Goal: Task Accomplishment & Management: Manage account settings

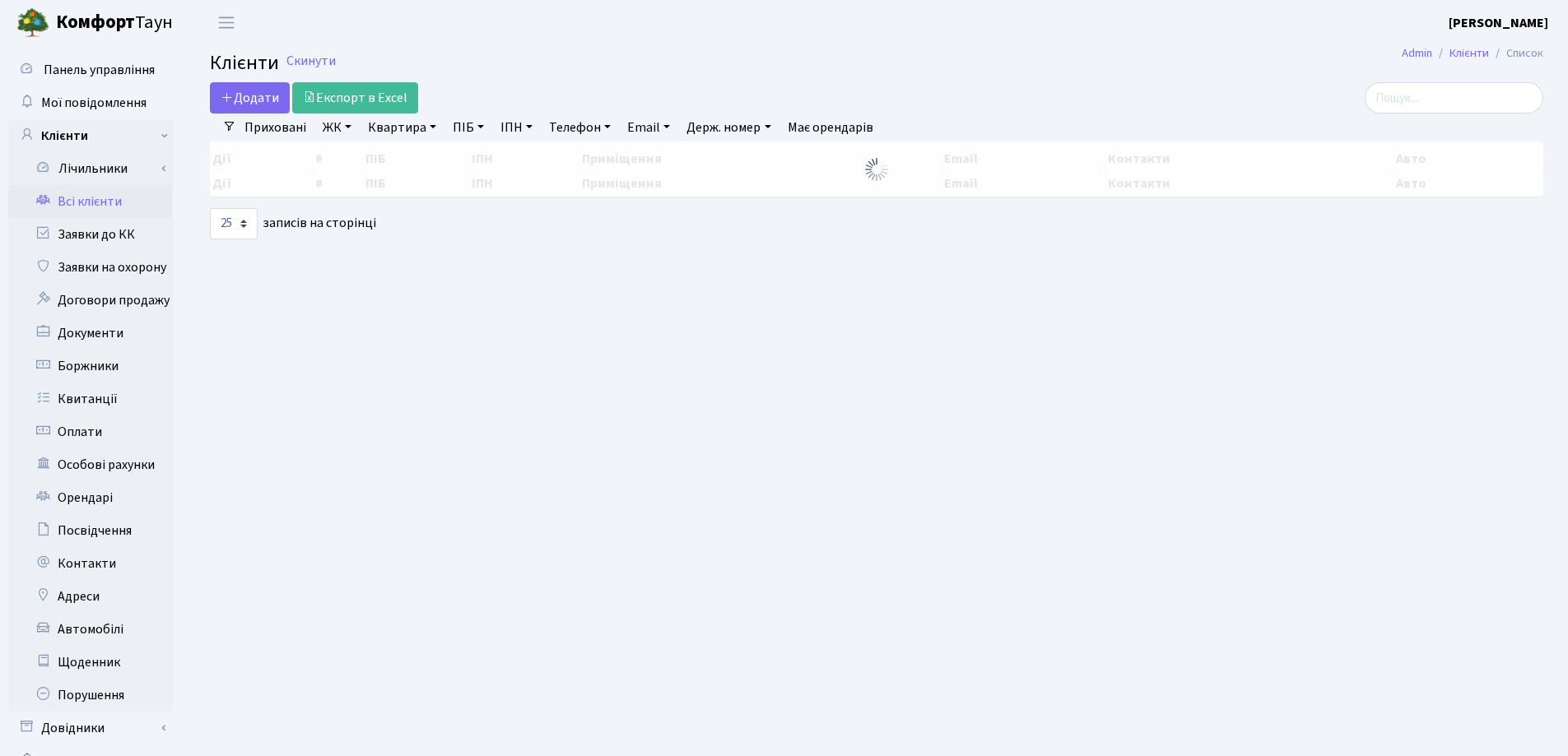
select select "25"
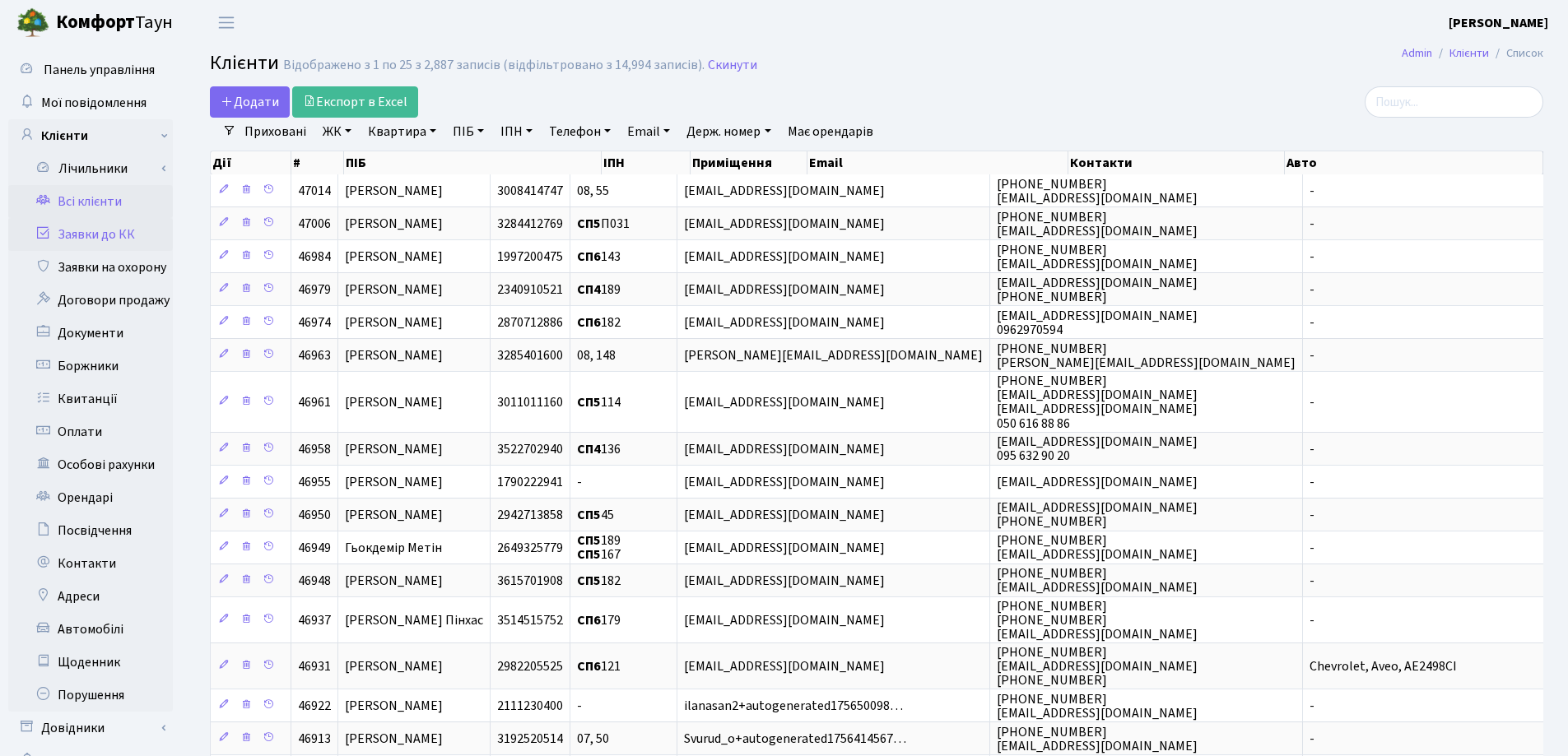
click at [55, 233] on link "Заявки до КК" at bounding box center [90, 234] width 165 height 33
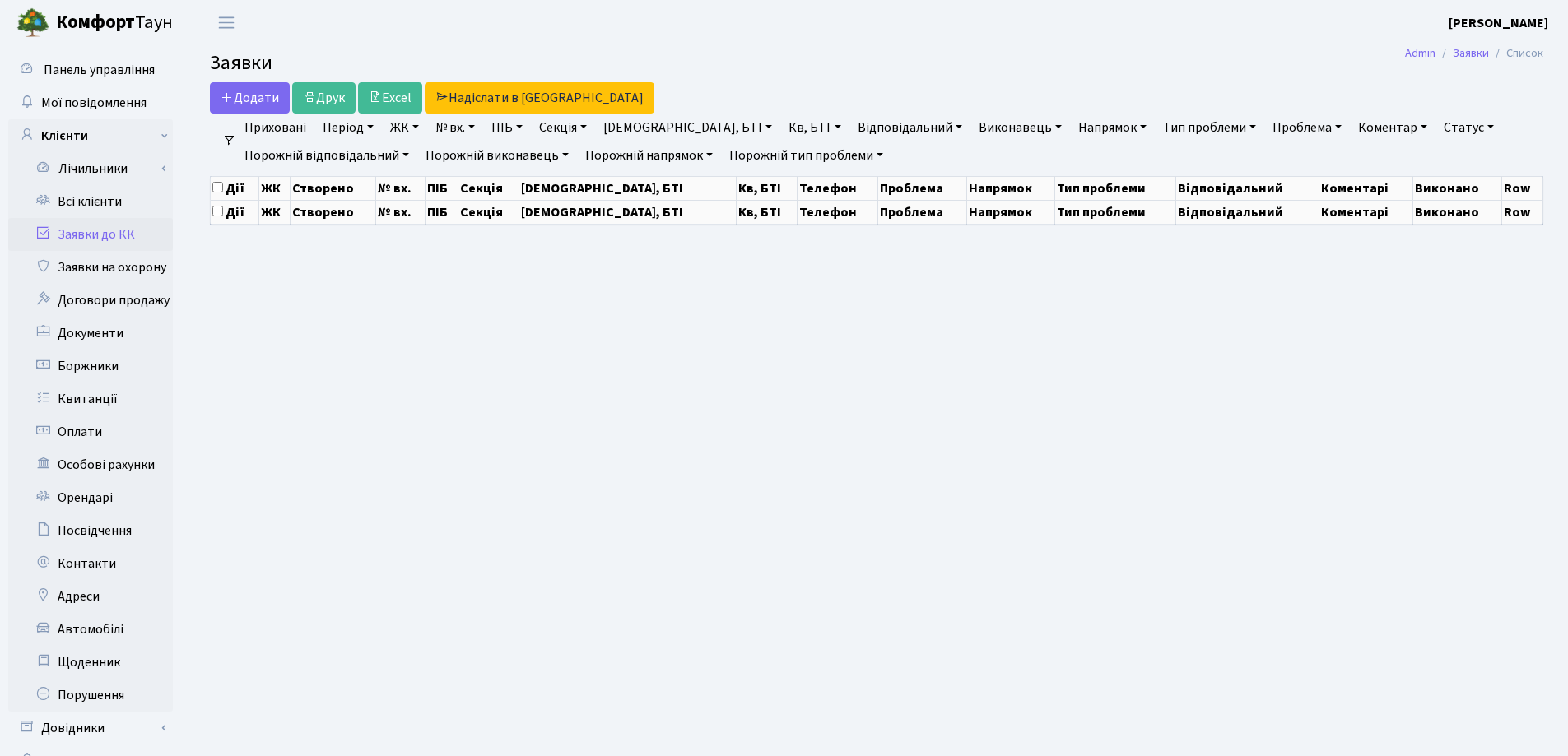
select select "25"
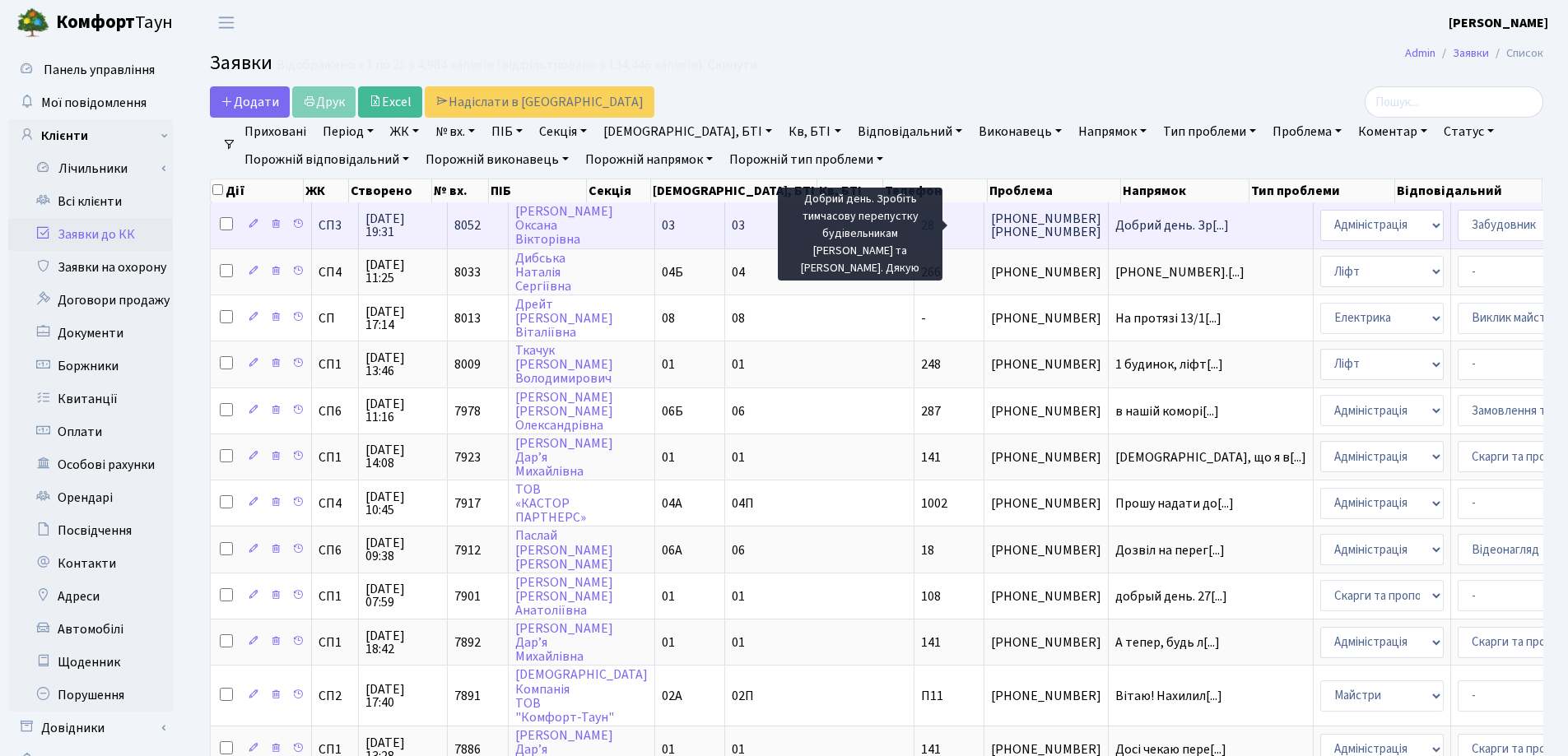
click at [1116, 221] on span "Добрий день. Зр[...]" at bounding box center [1172, 225] width 114 height 18
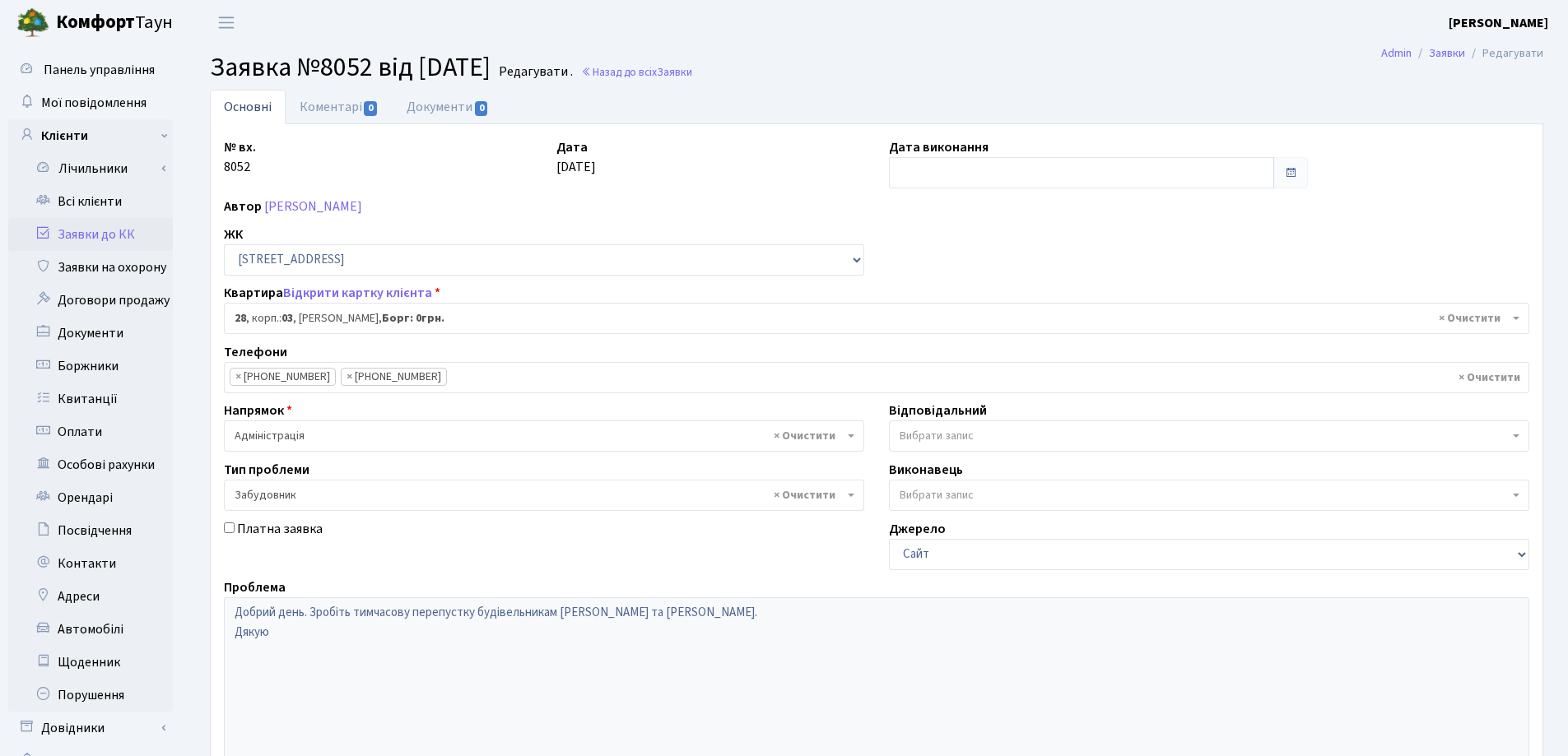
select select "20750"
select select "64"
click at [309, 108] on link "Коментарі 0" at bounding box center [340, 106] width 107 height 34
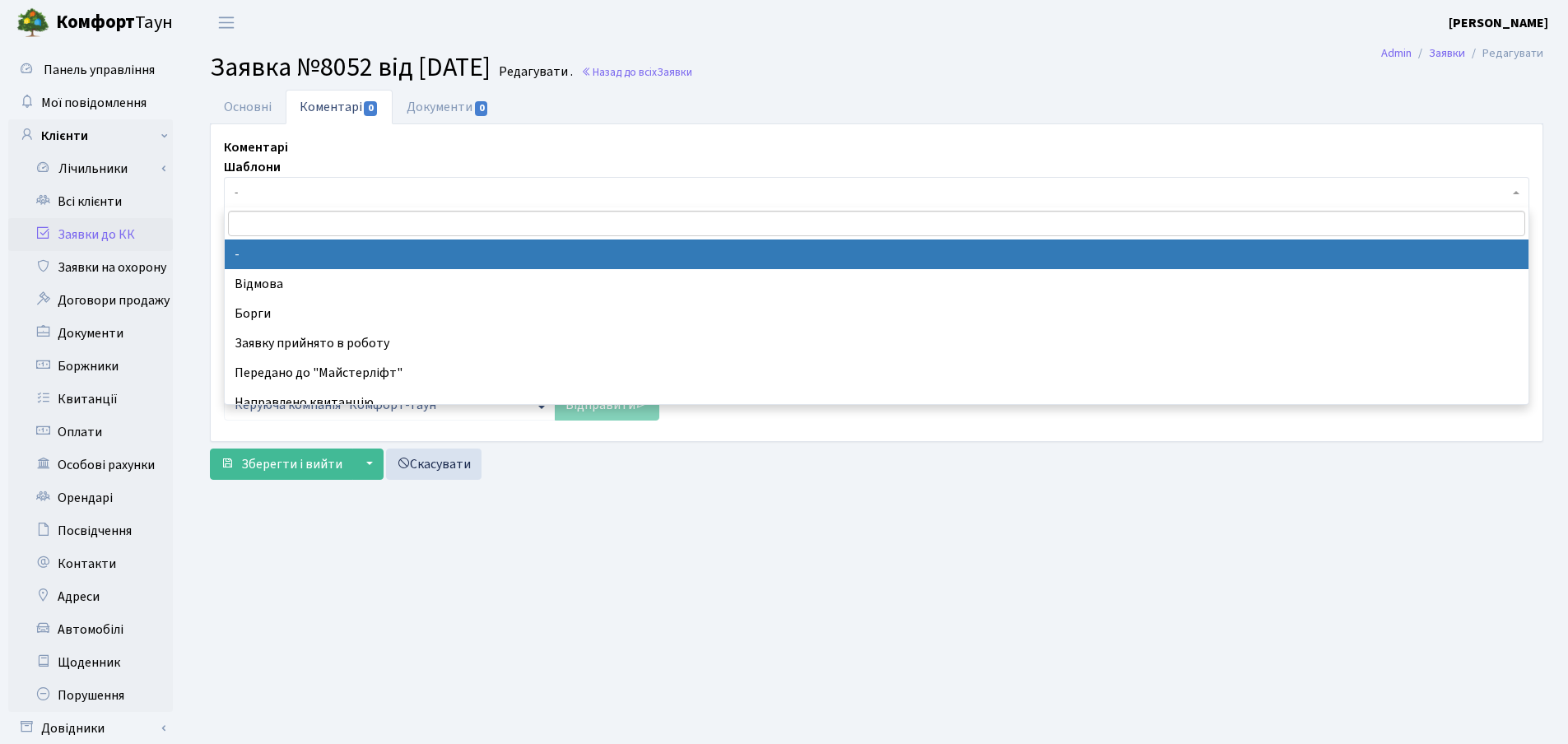
click at [305, 188] on span "-" at bounding box center [871, 192] width 1274 height 16
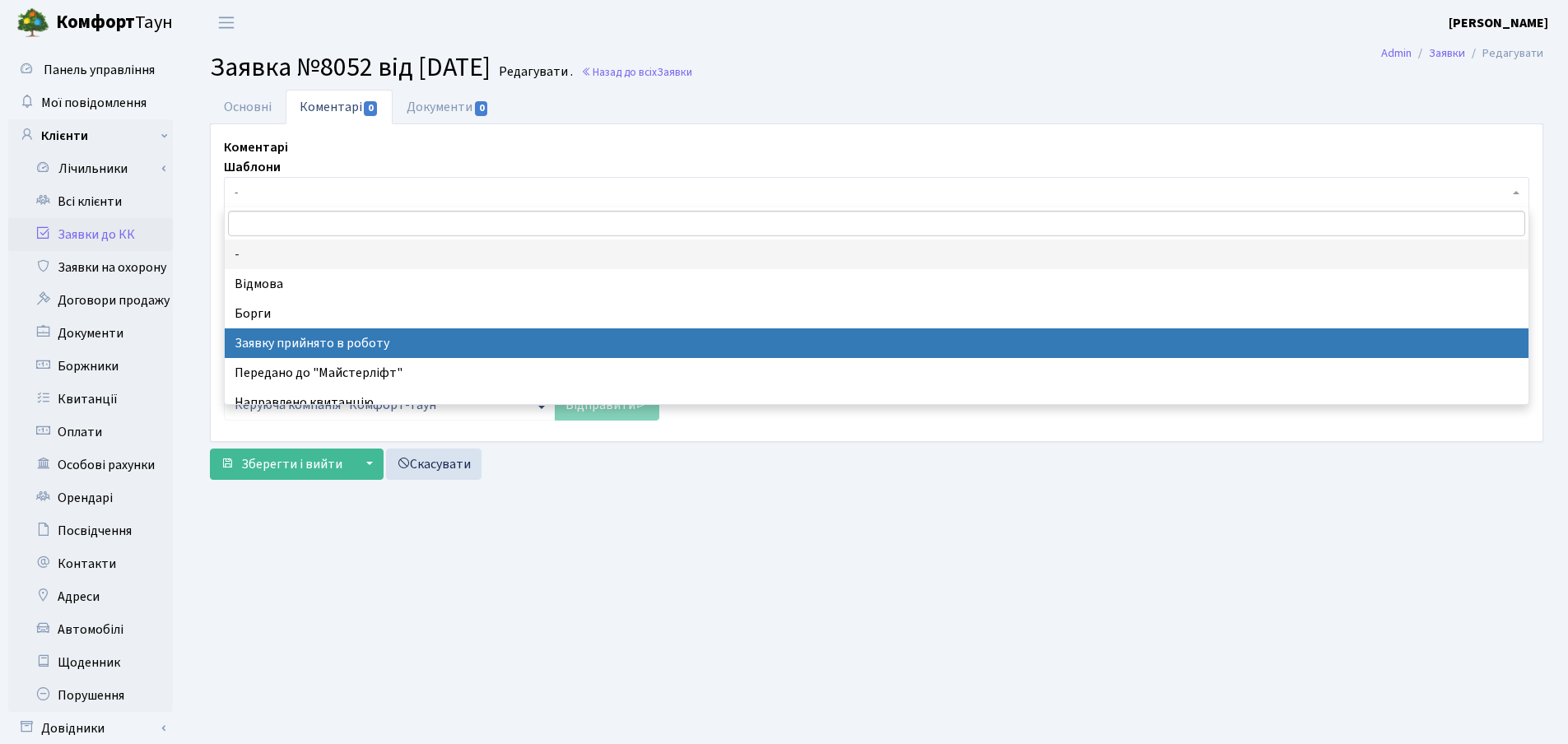
select select "7"
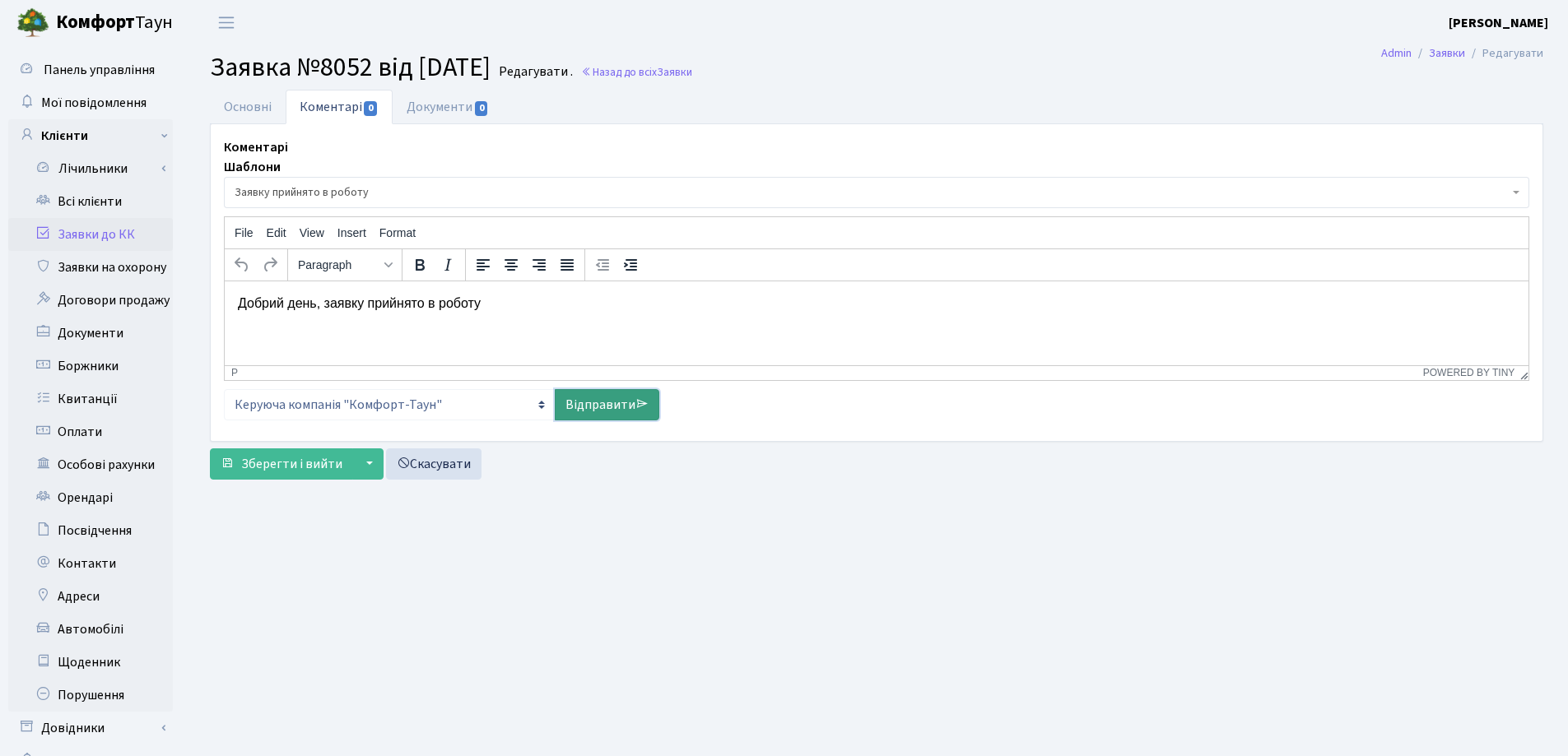
click at [599, 400] on link "Відправити" at bounding box center [607, 404] width 104 height 31
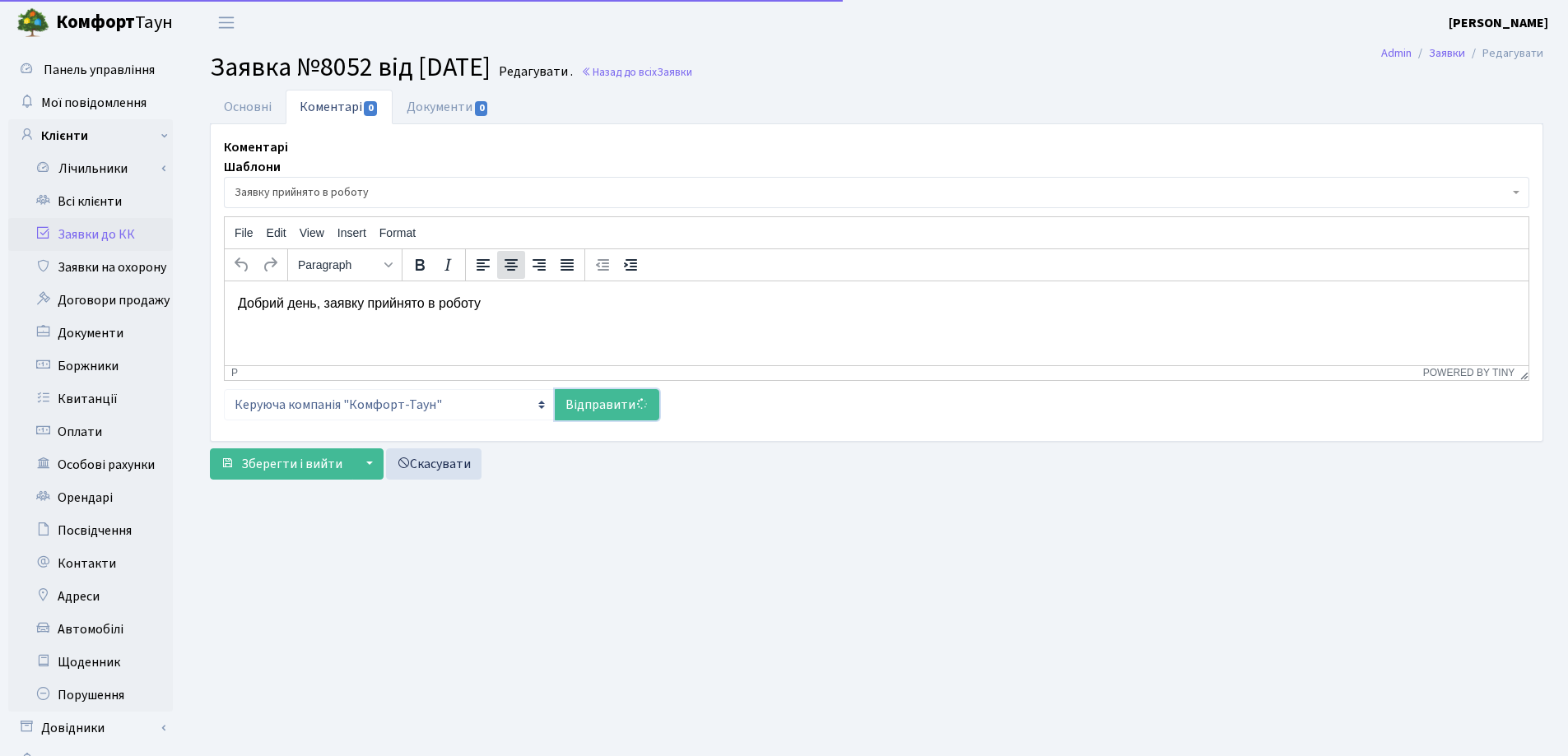
select select
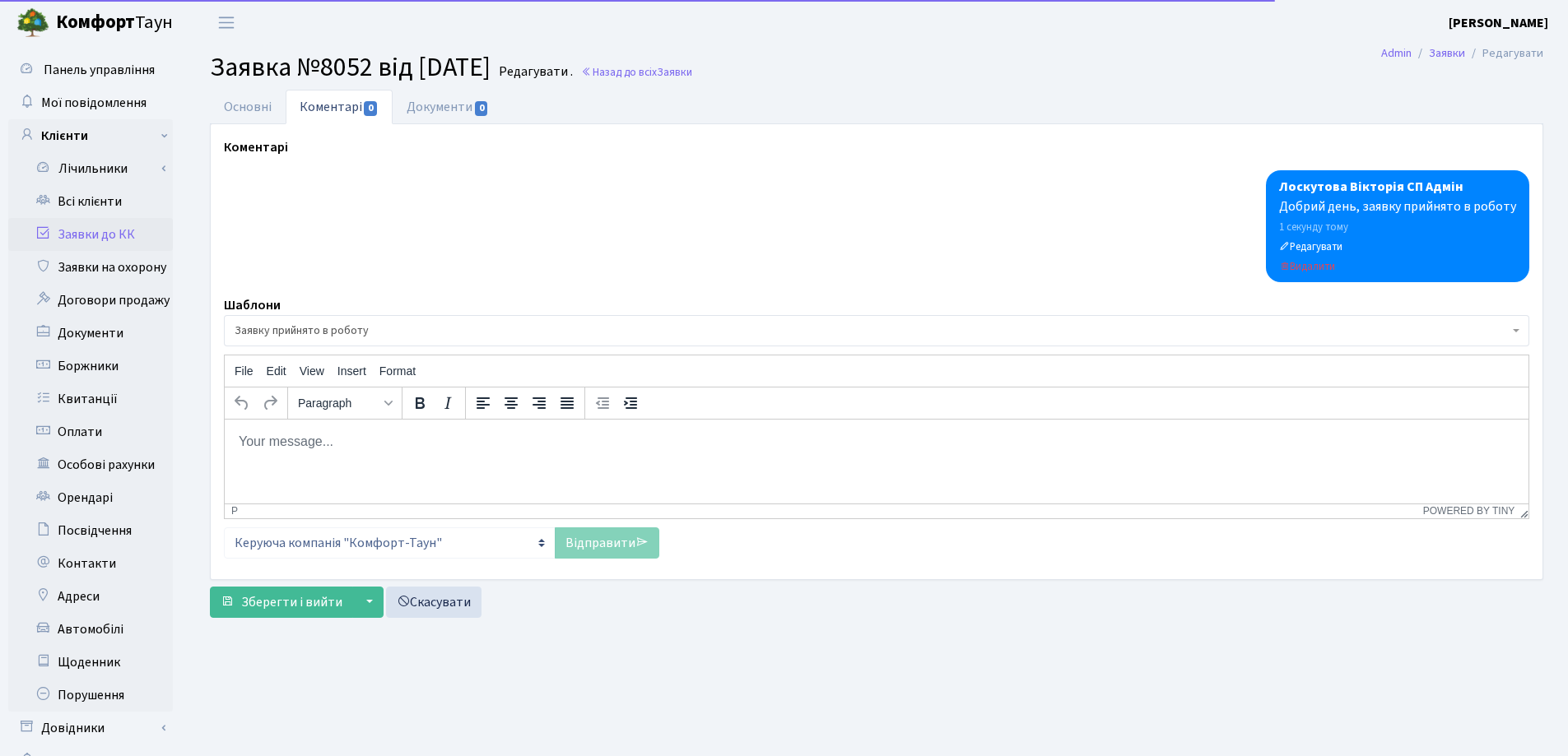
click at [352, 463] on html at bounding box center [877, 440] width 1304 height 44
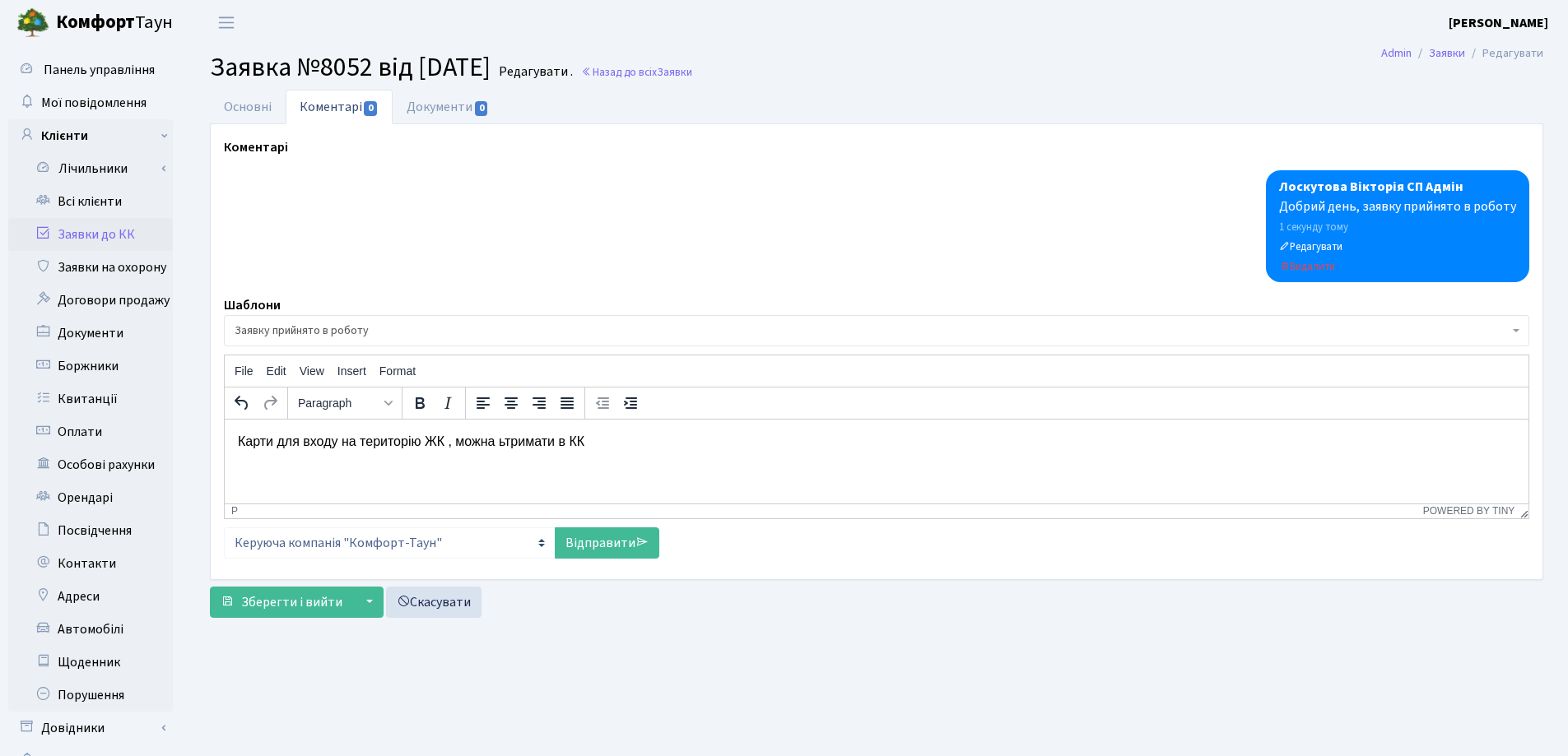
click at [502, 439] on p "Карти для входу на територію ЖК , можна ьтримати в КК" at bounding box center [877, 440] width 1277 height 18
click at [648, 449] on p "Карти для входу на територію ЖК , можна отримати в КК" at bounding box center [877, 440] width 1277 height 18
click at [589, 541] on link "Відправити" at bounding box center [607, 543] width 104 height 31
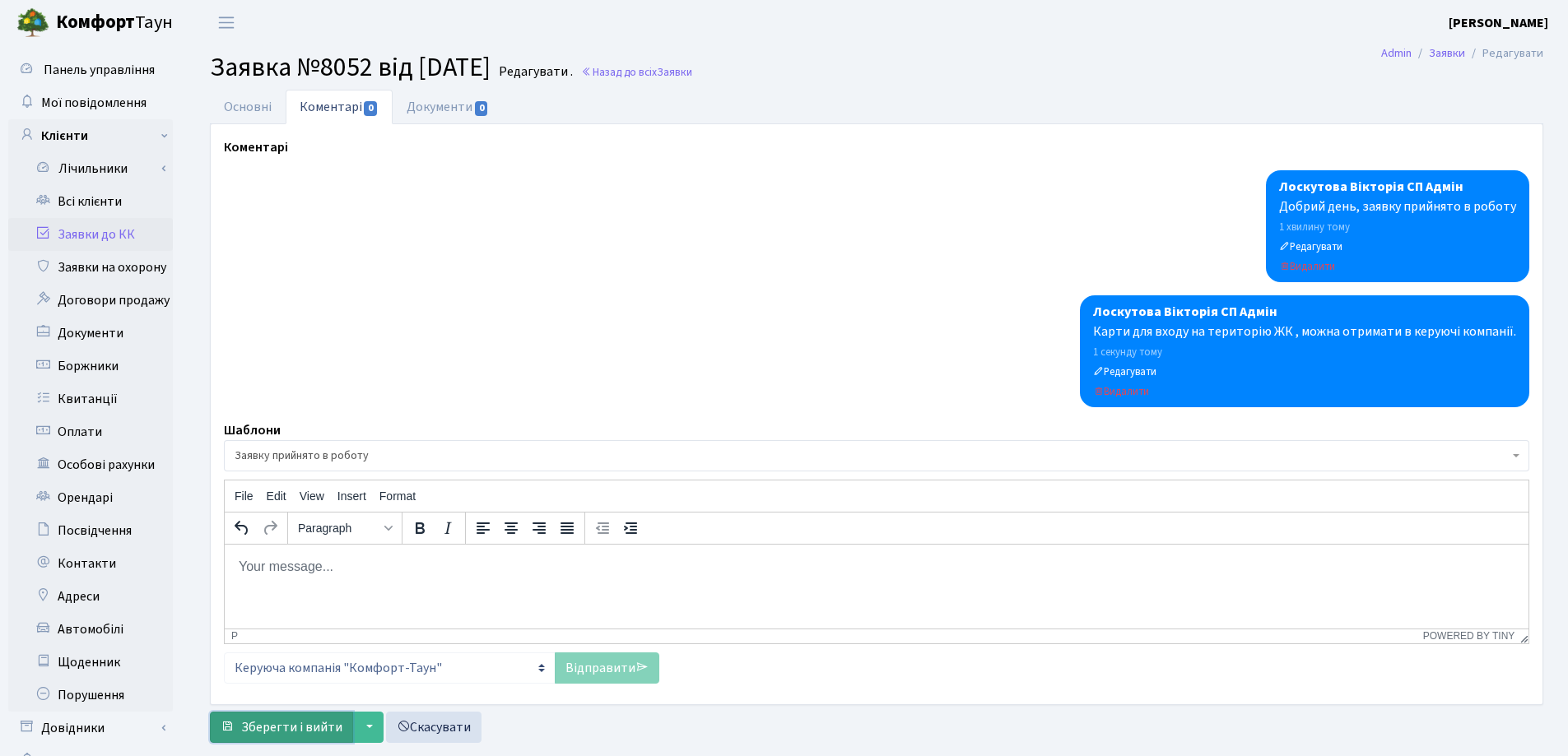
click at [323, 718] on span "Зберегти і вийти" at bounding box center [292, 727] width 102 height 18
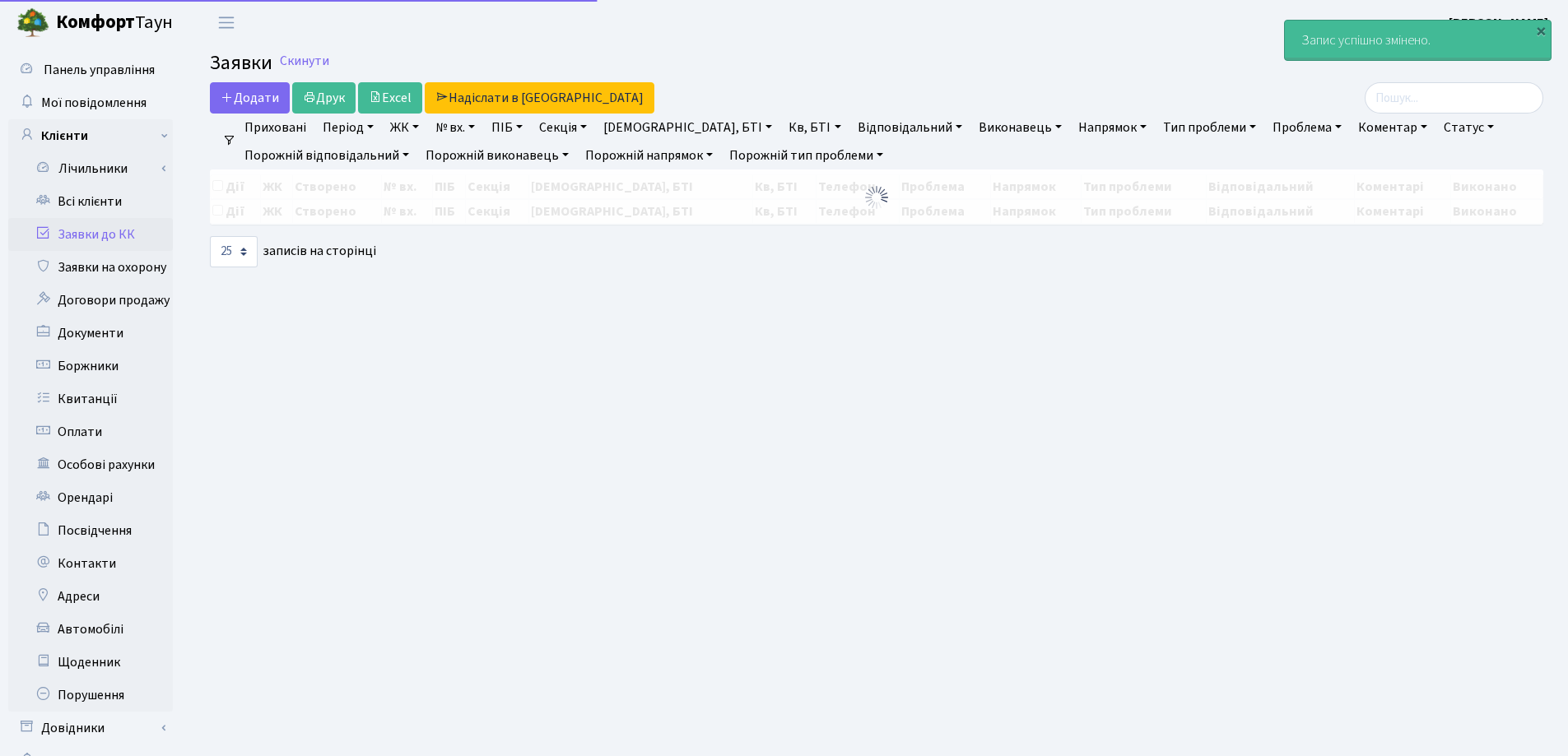
select select "25"
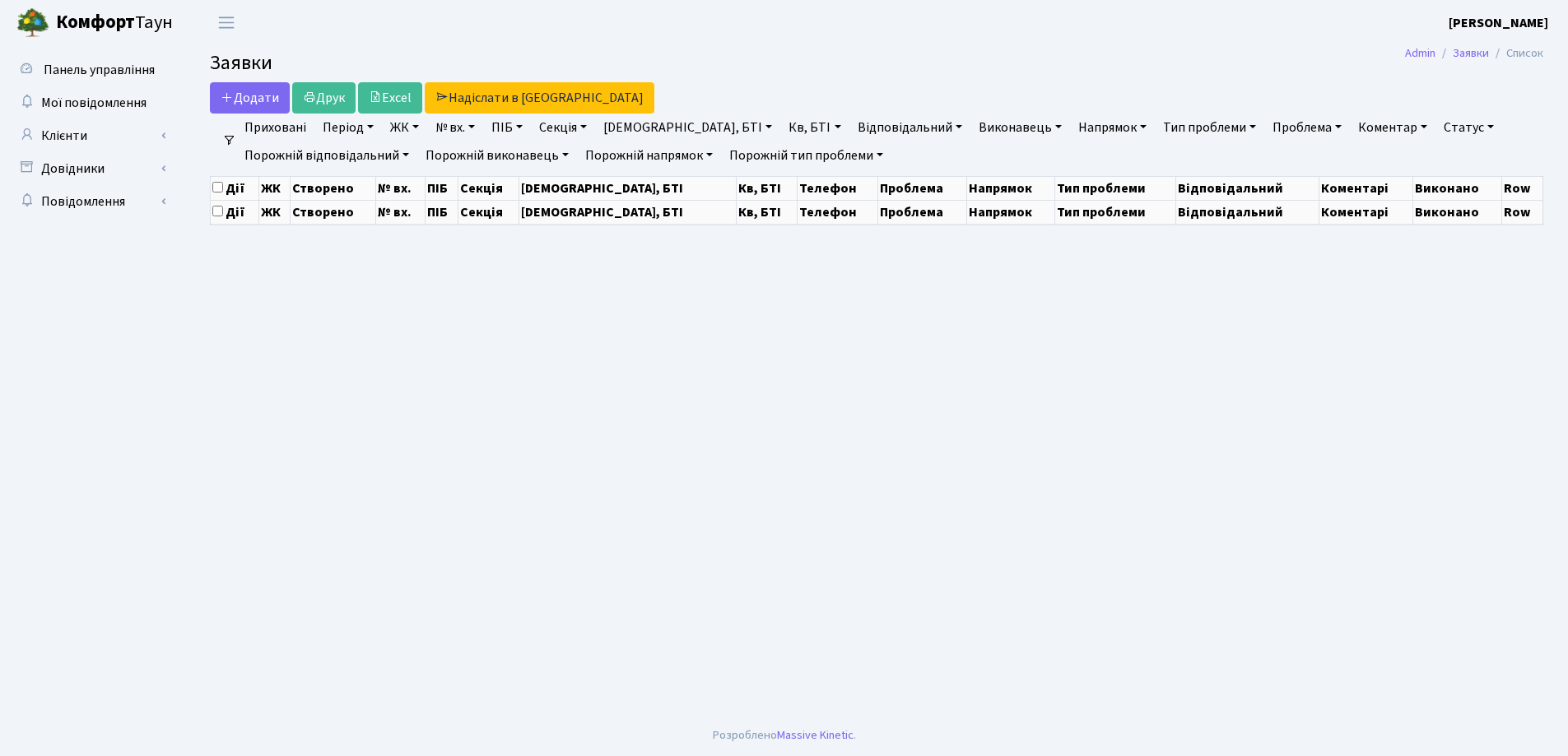
select select "25"
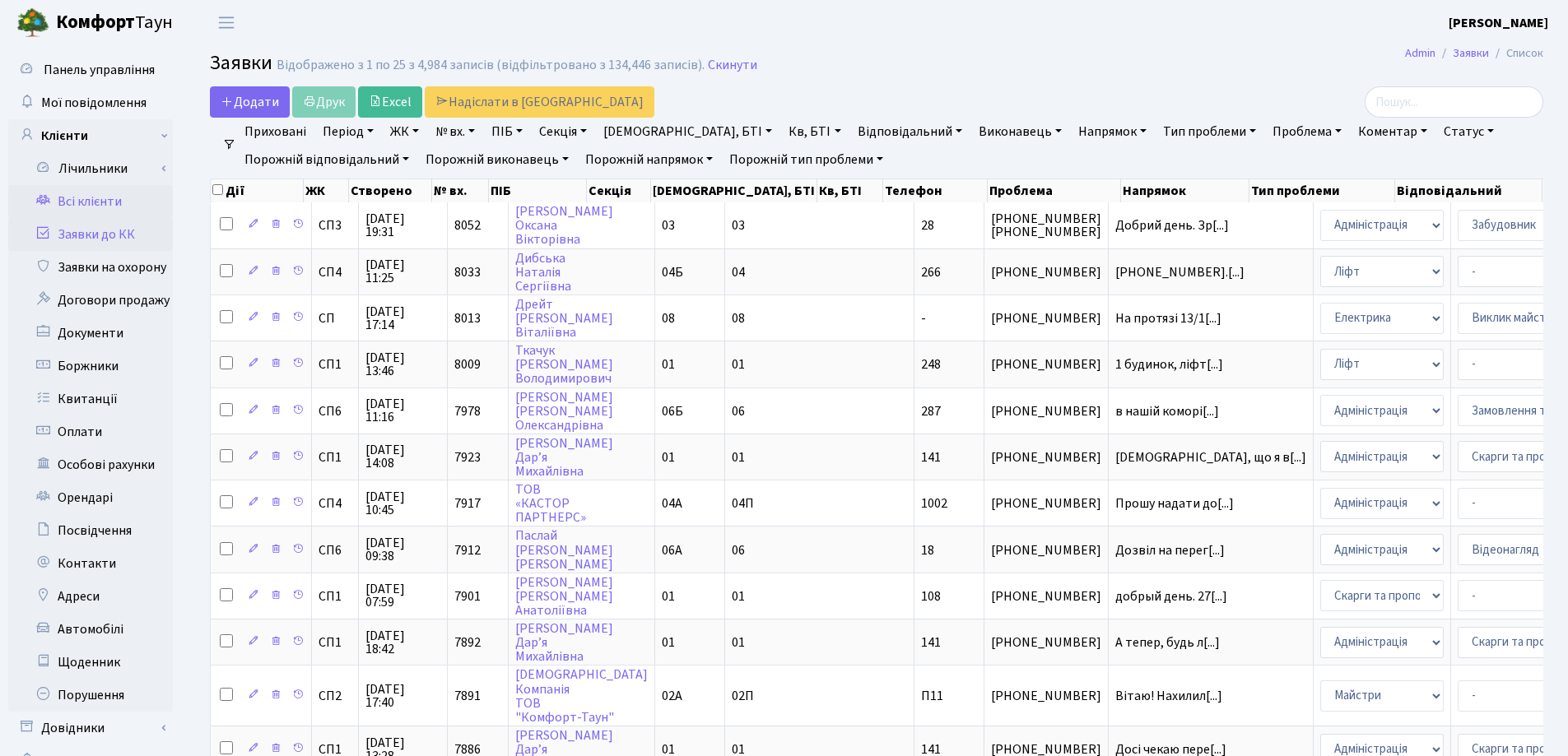
click at [102, 200] on link "Всі клієнти" at bounding box center [90, 201] width 165 height 33
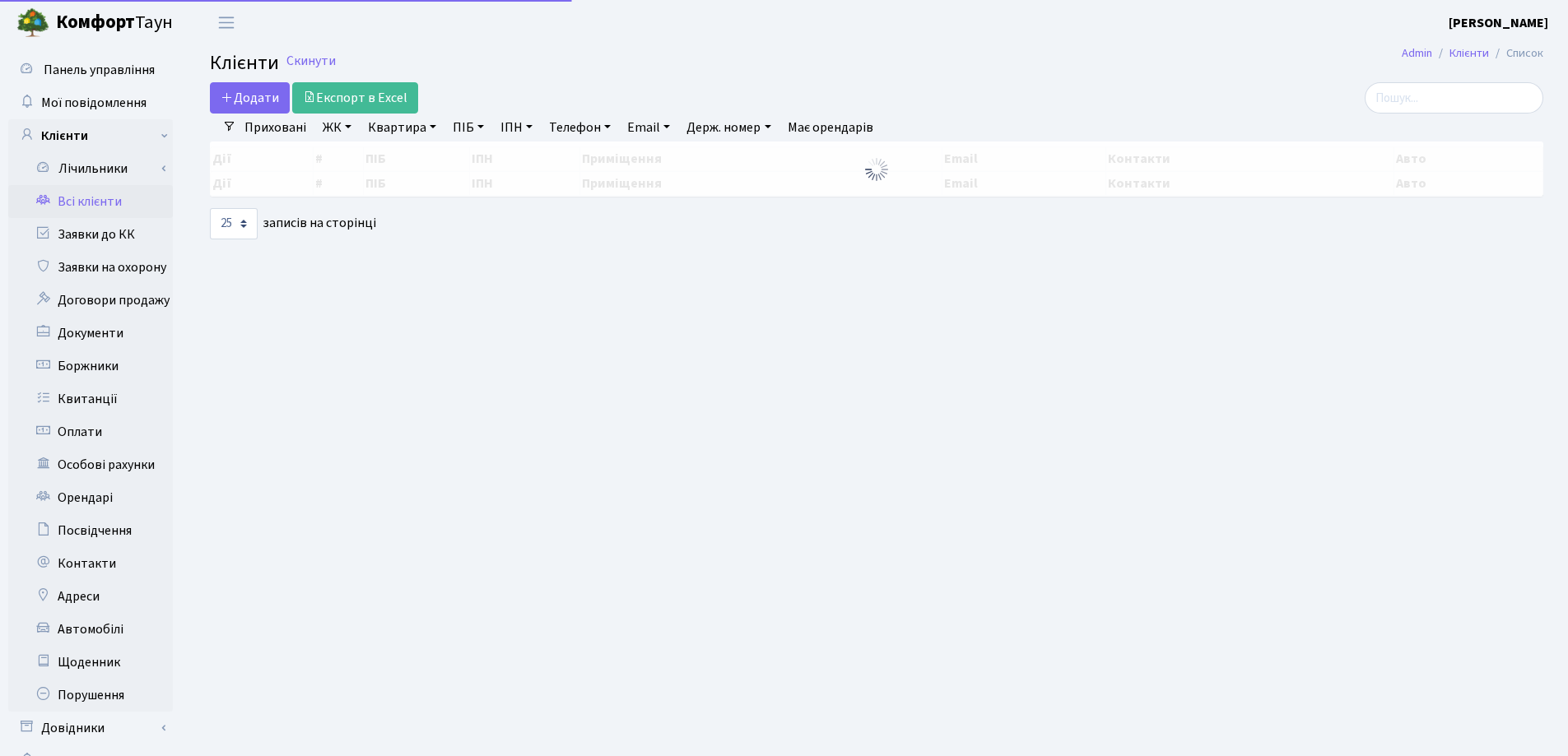
select select "25"
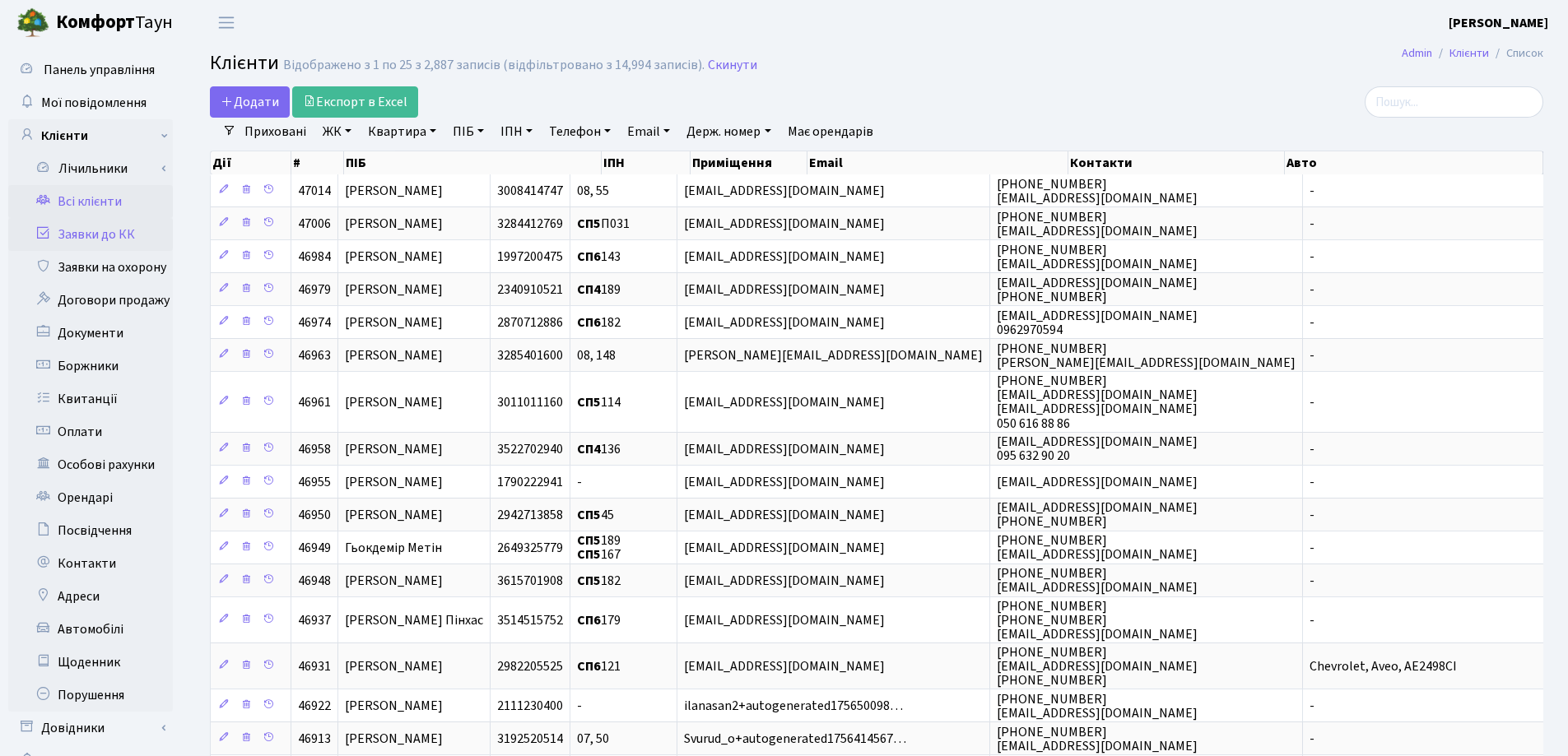
click at [75, 235] on link "Заявки до КК" at bounding box center [90, 234] width 165 height 33
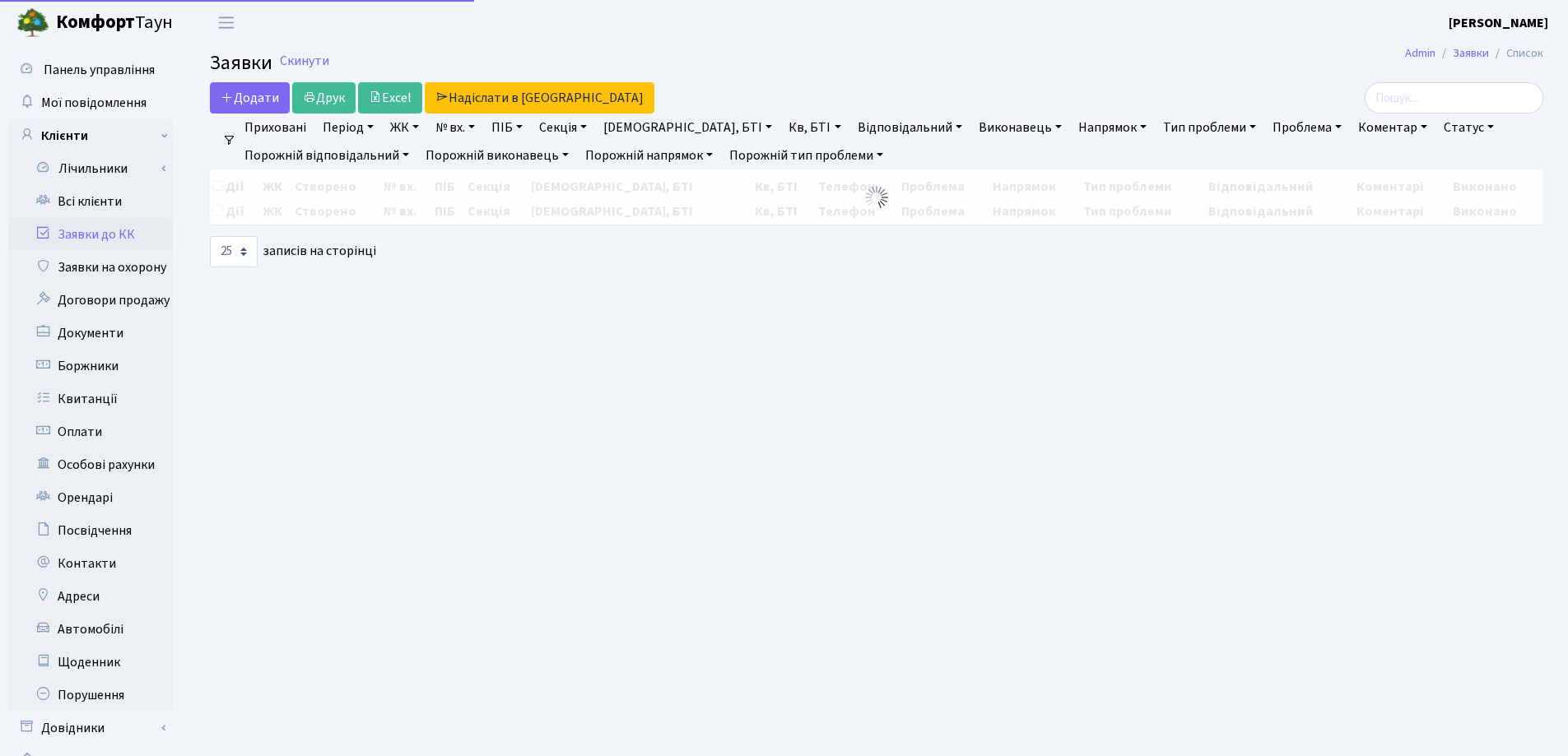
select select "25"
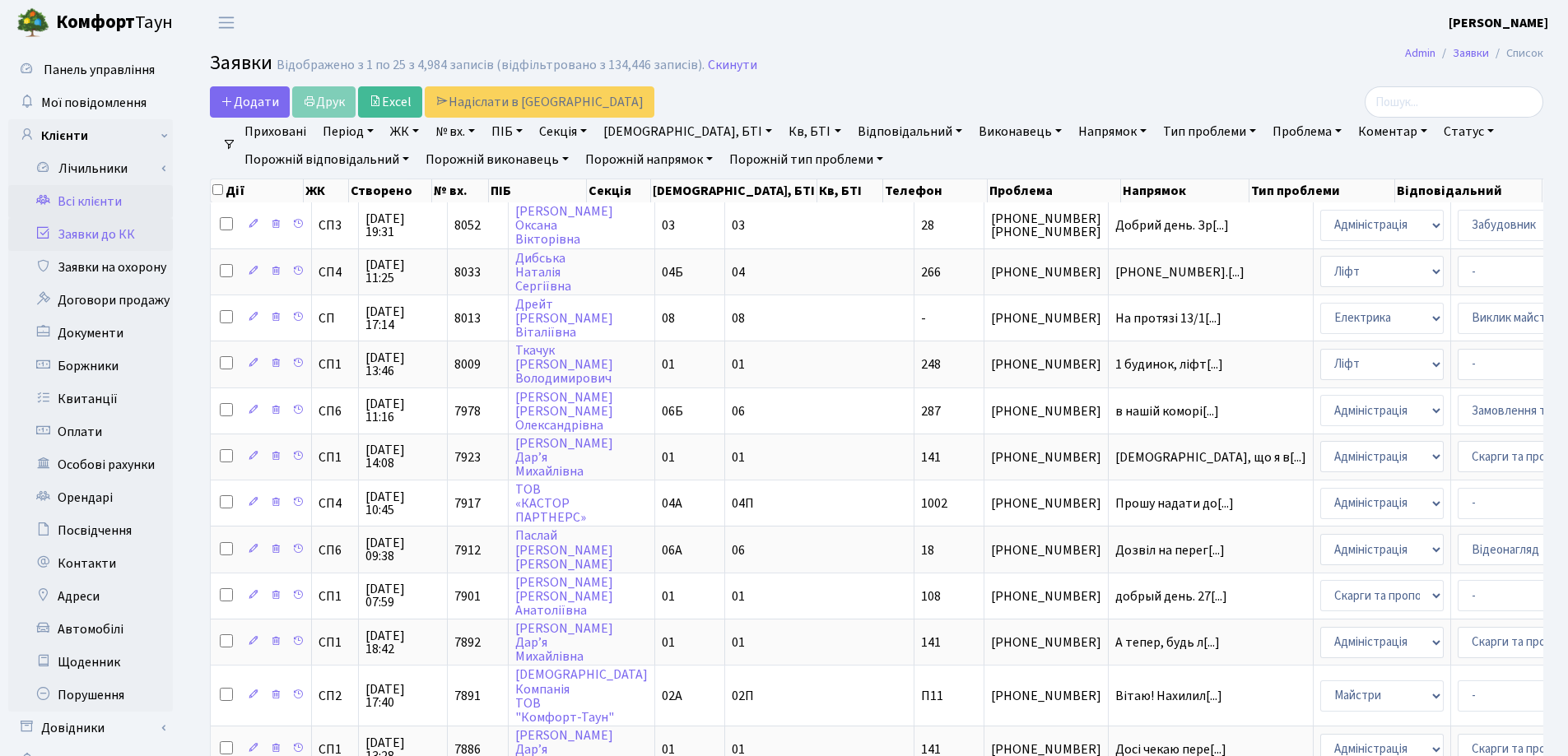
click at [88, 199] on link "Всі клієнти" at bounding box center [90, 201] width 165 height 33
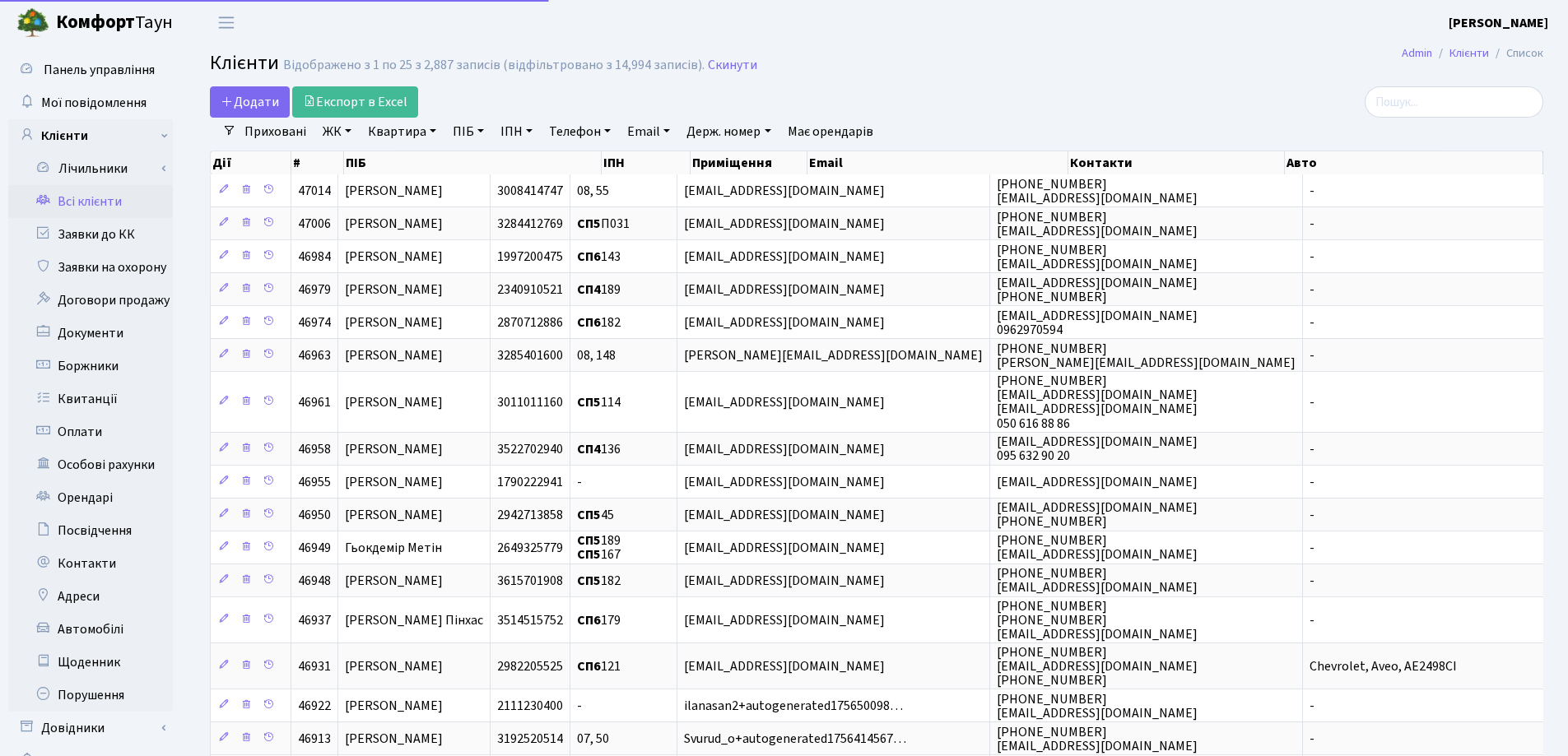
select select "25"
click at [434, 134] on link "Квартира" at bounding box center [402, 132] width 82 height 28
type input "25"
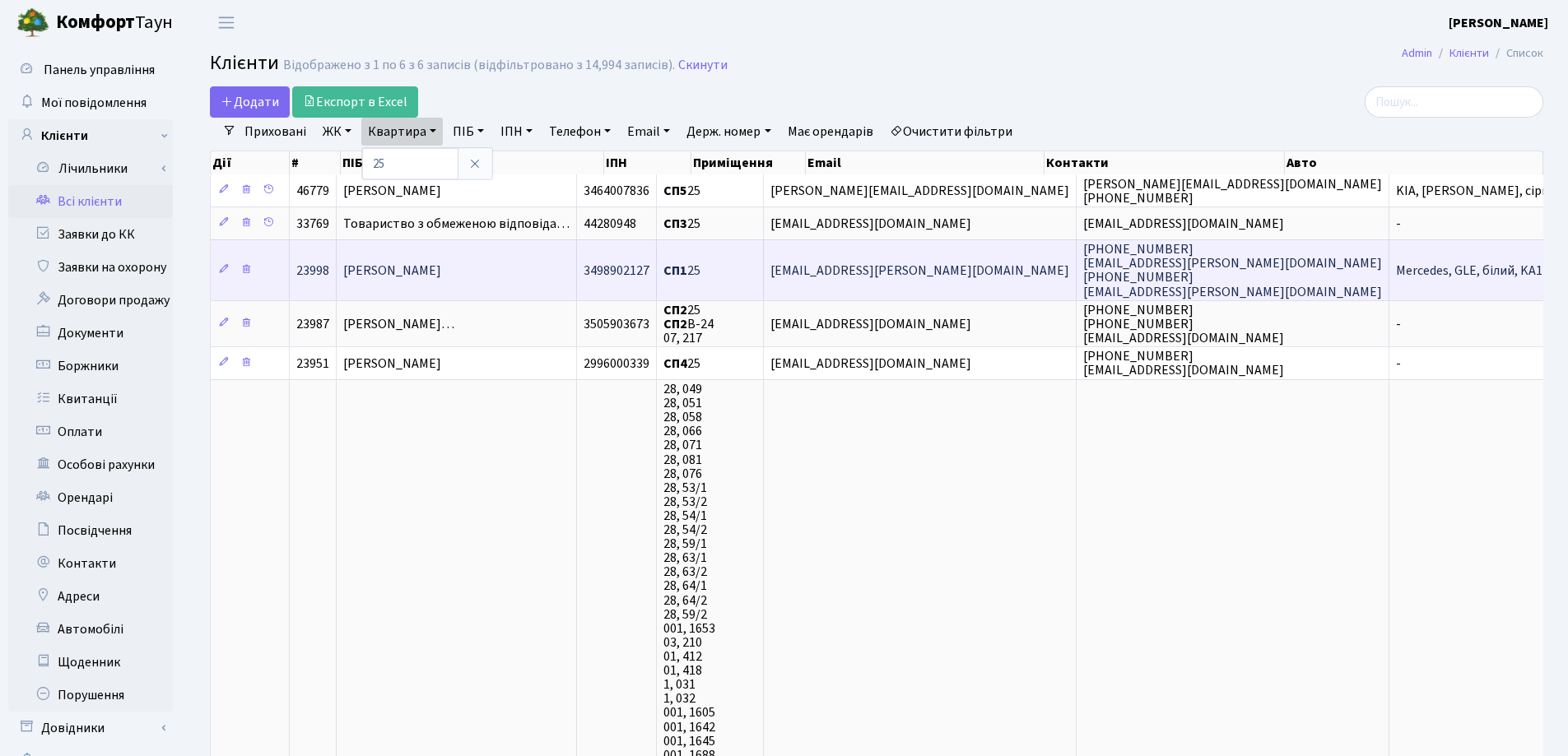
click at [449, 285] on td "Кошелєва Ангеліна Сергіївна" at bounding box center [456, 270] width 240 height 60
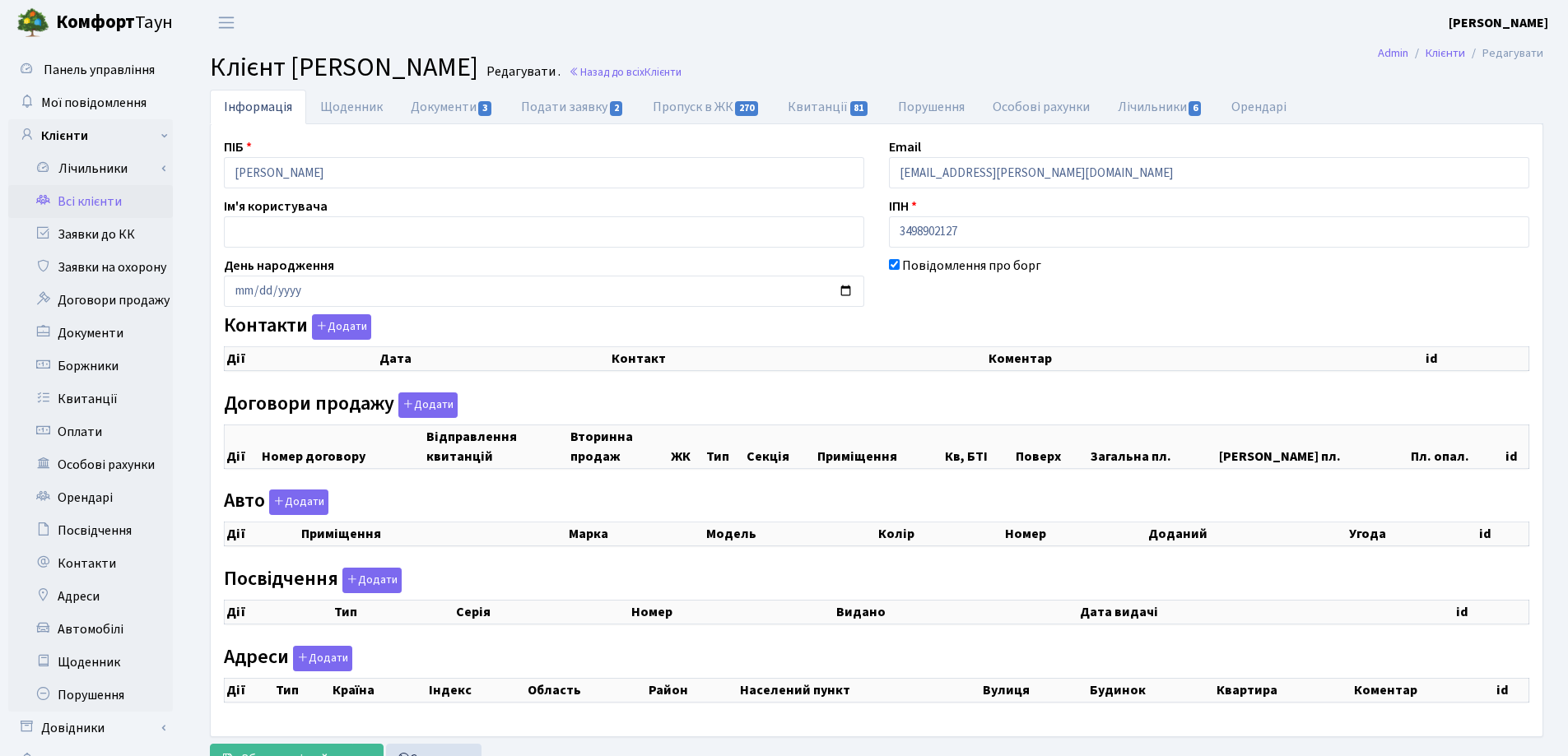
checkbox input "true"
select select "25"
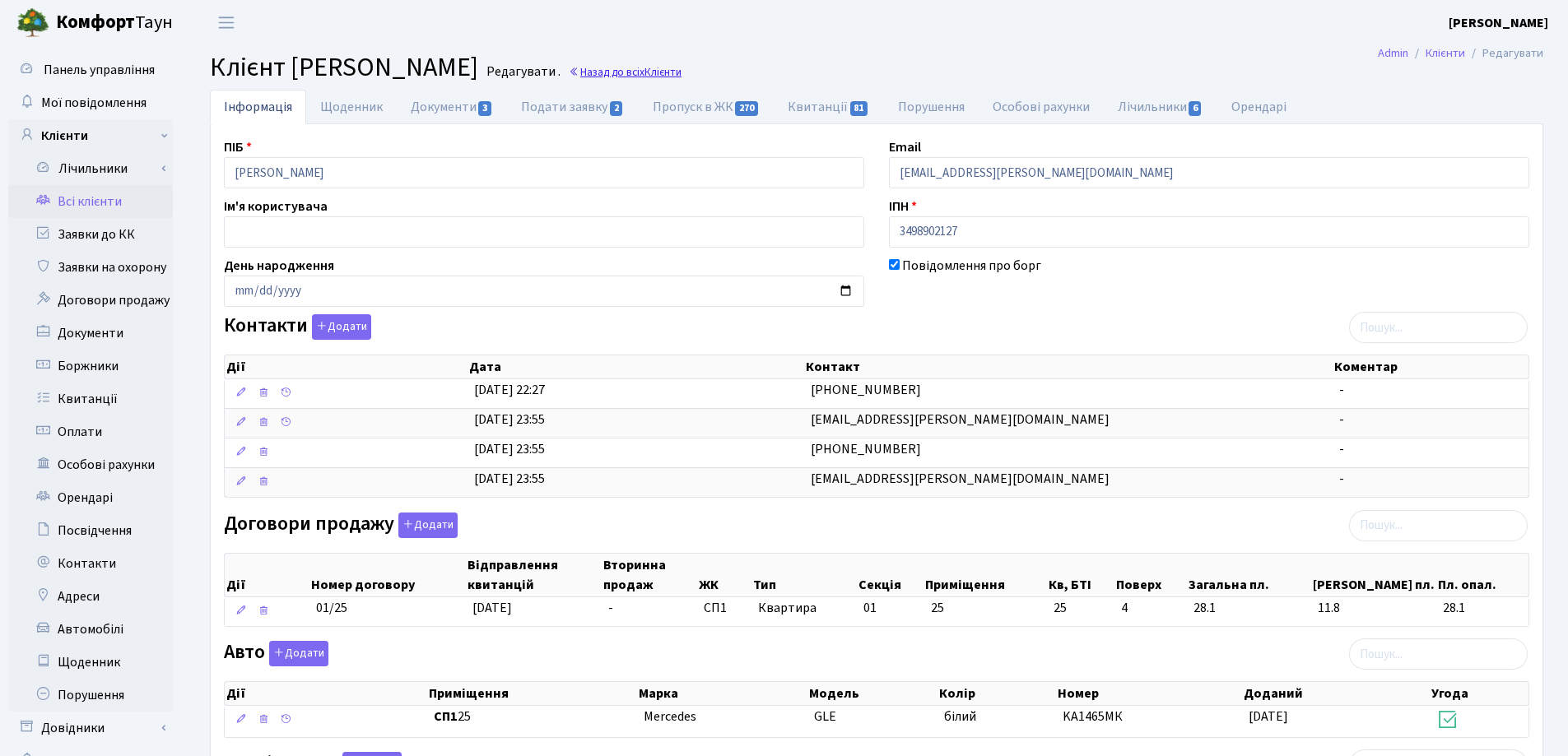
click at [681, 71] on link "Назад до всіх Клієнти" at bounding box center [626, 71] width 113 height 16
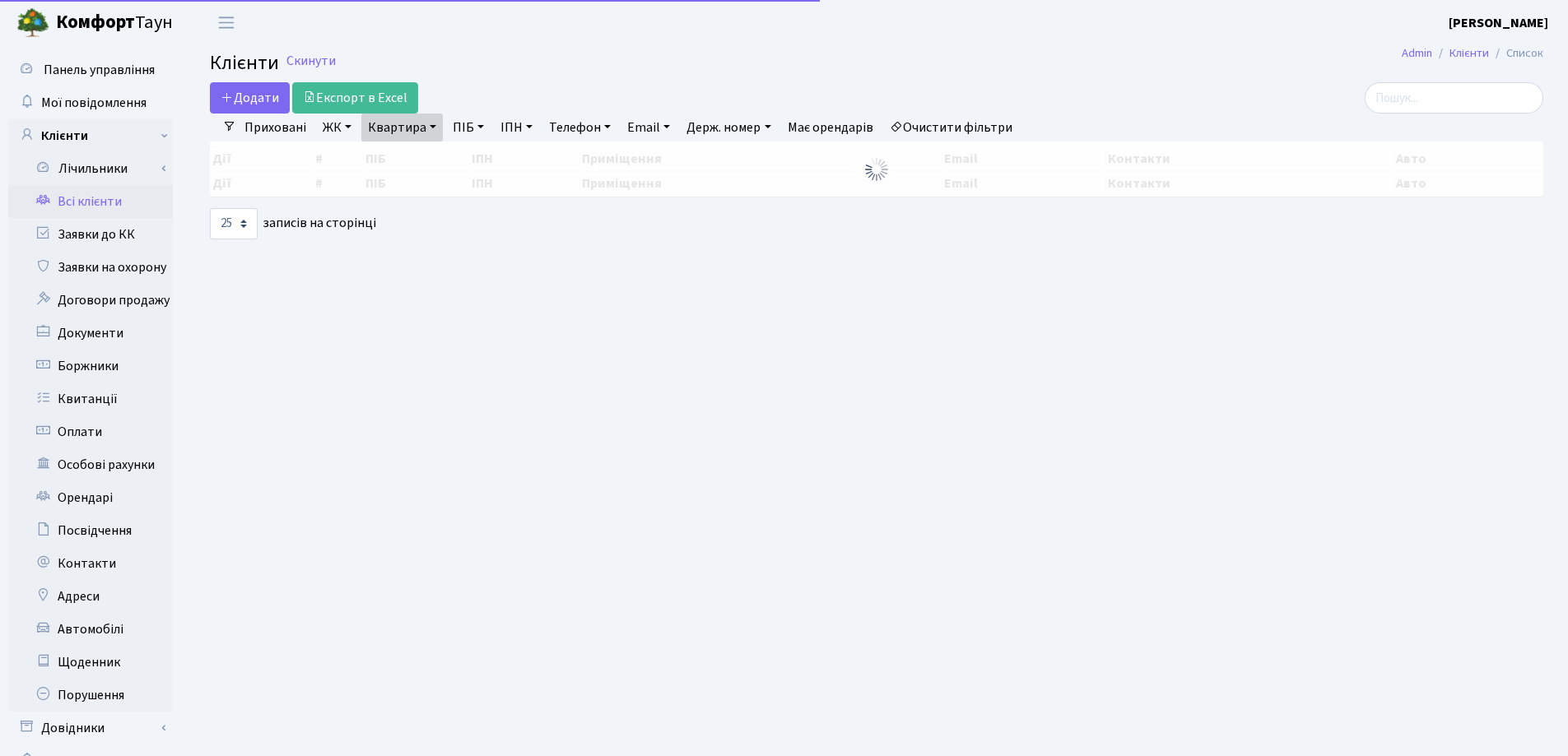
select select "25"
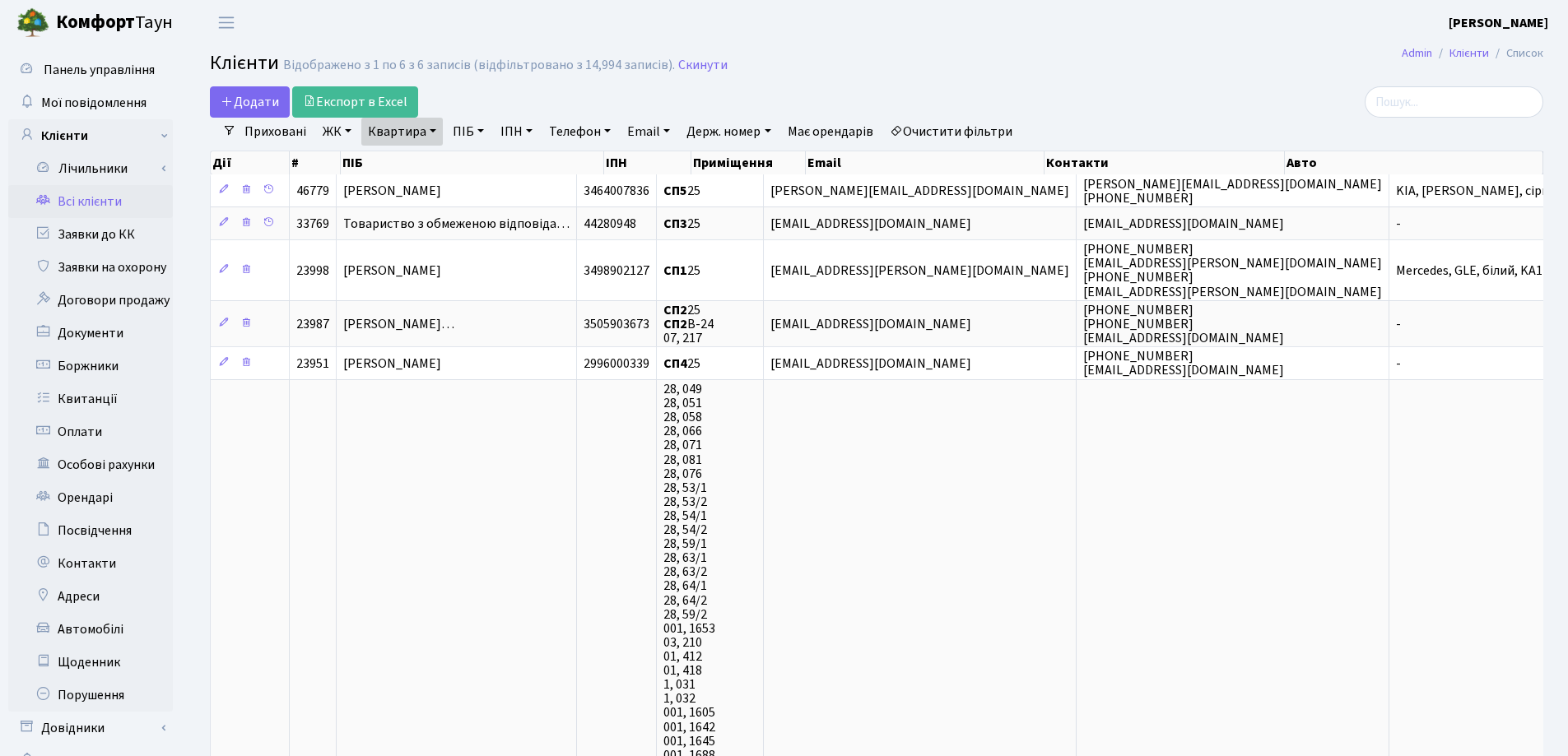
click at [436, 133] on link "Квартира" at bounding box center [402, 132] width 82 height 28
click at [481, 165] on icon at bounding box center [475, 164] width 13 height 13
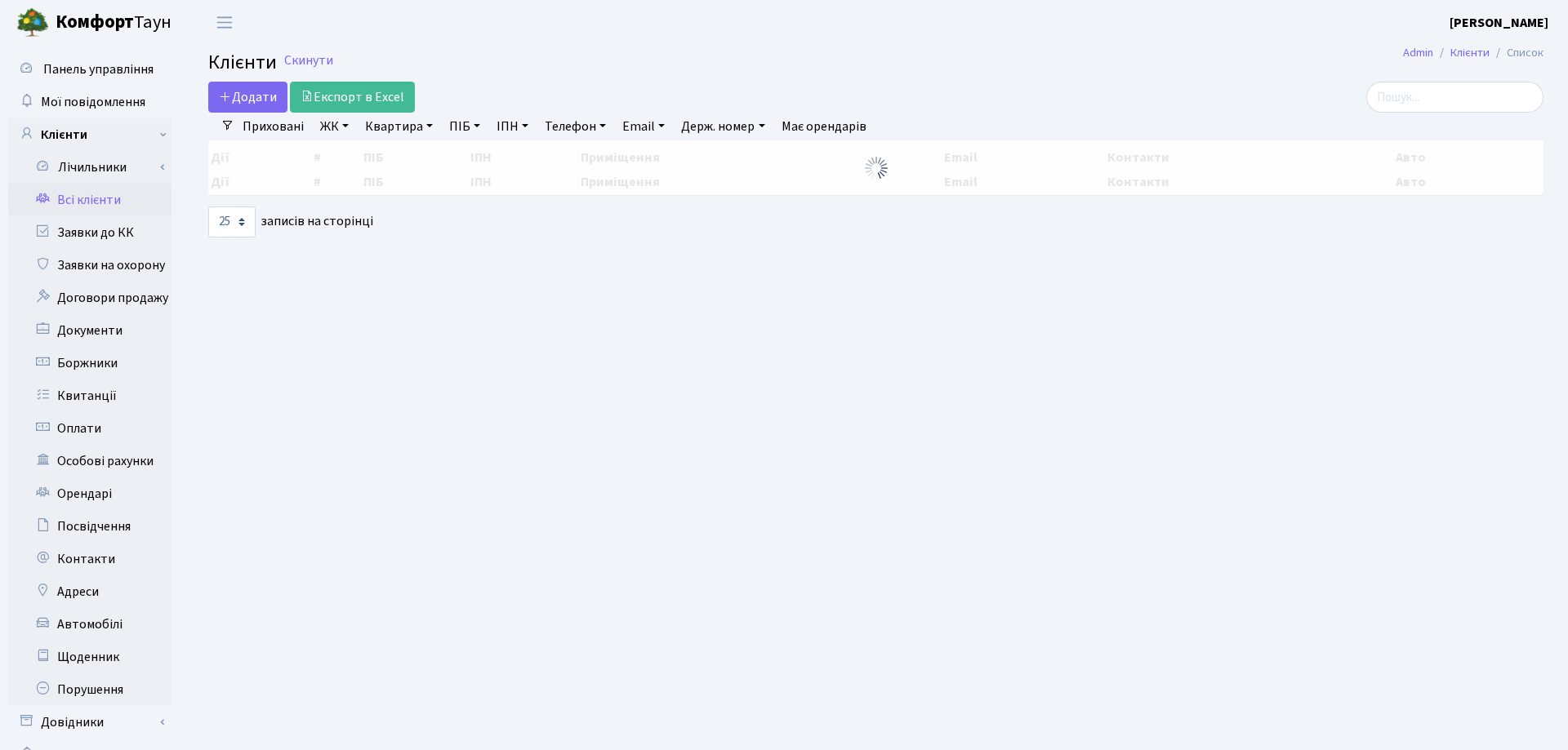
select select "25"
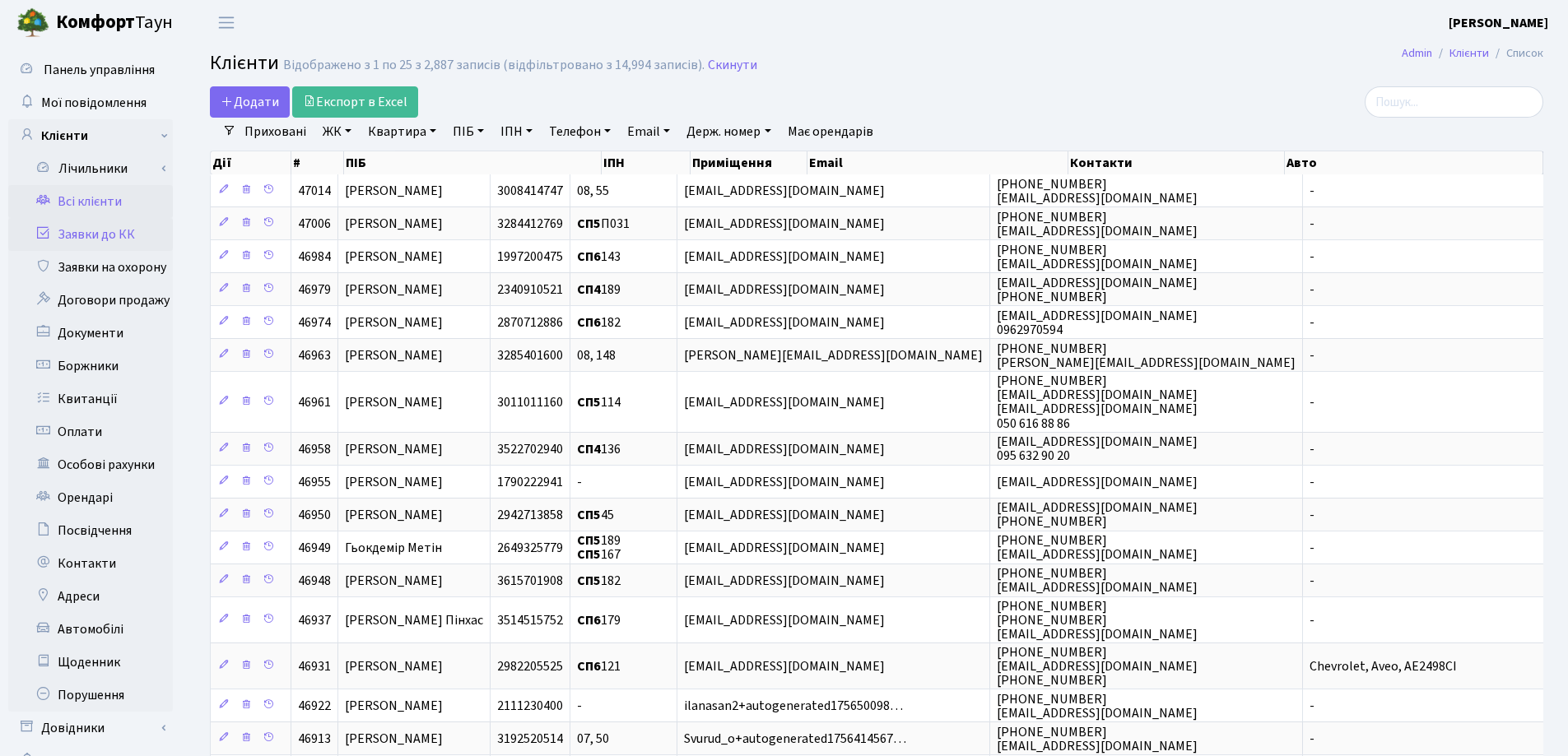
click at [116, 240] on link "Заявки до КК" at bounding box center [90, 234] width 165 height 33
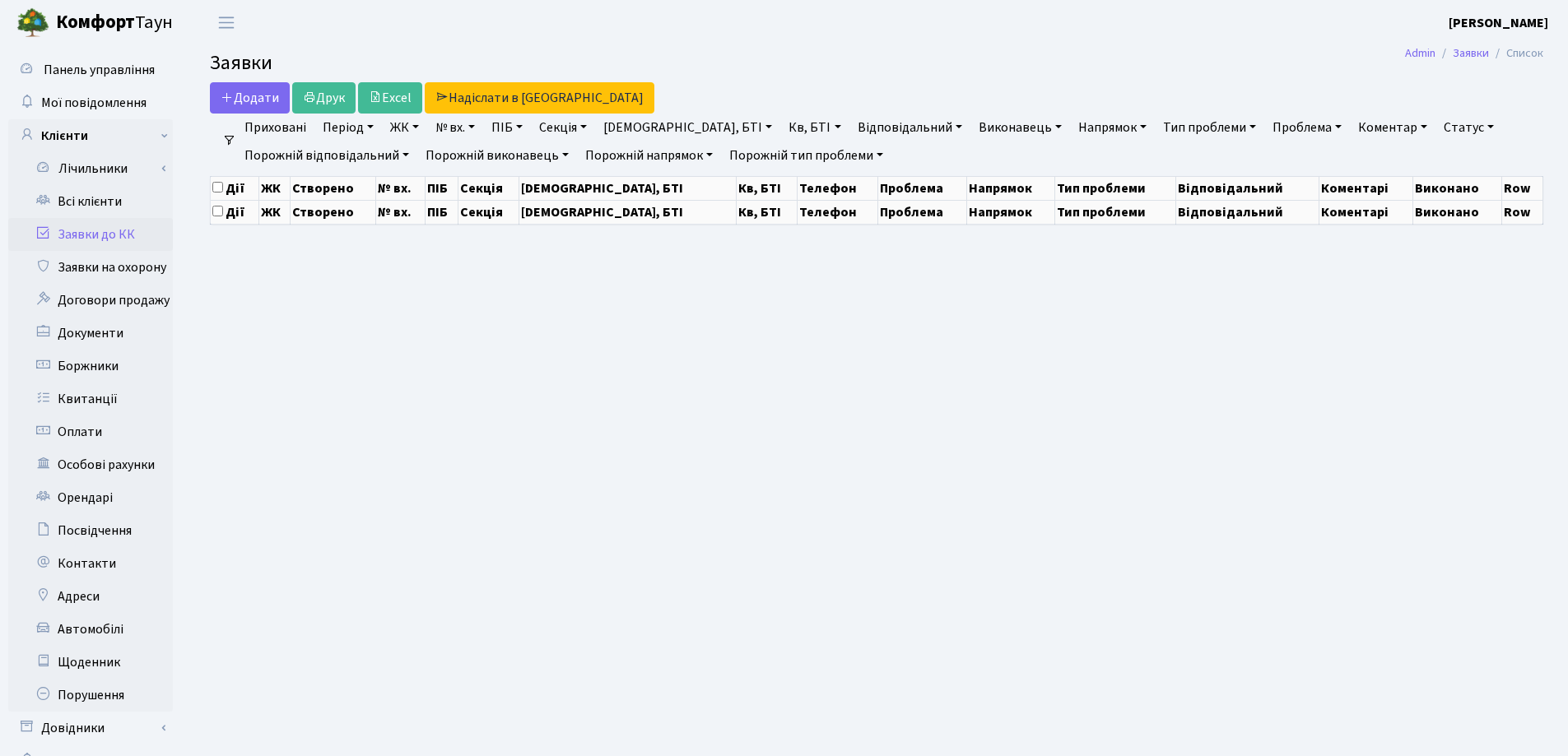
select select "25"
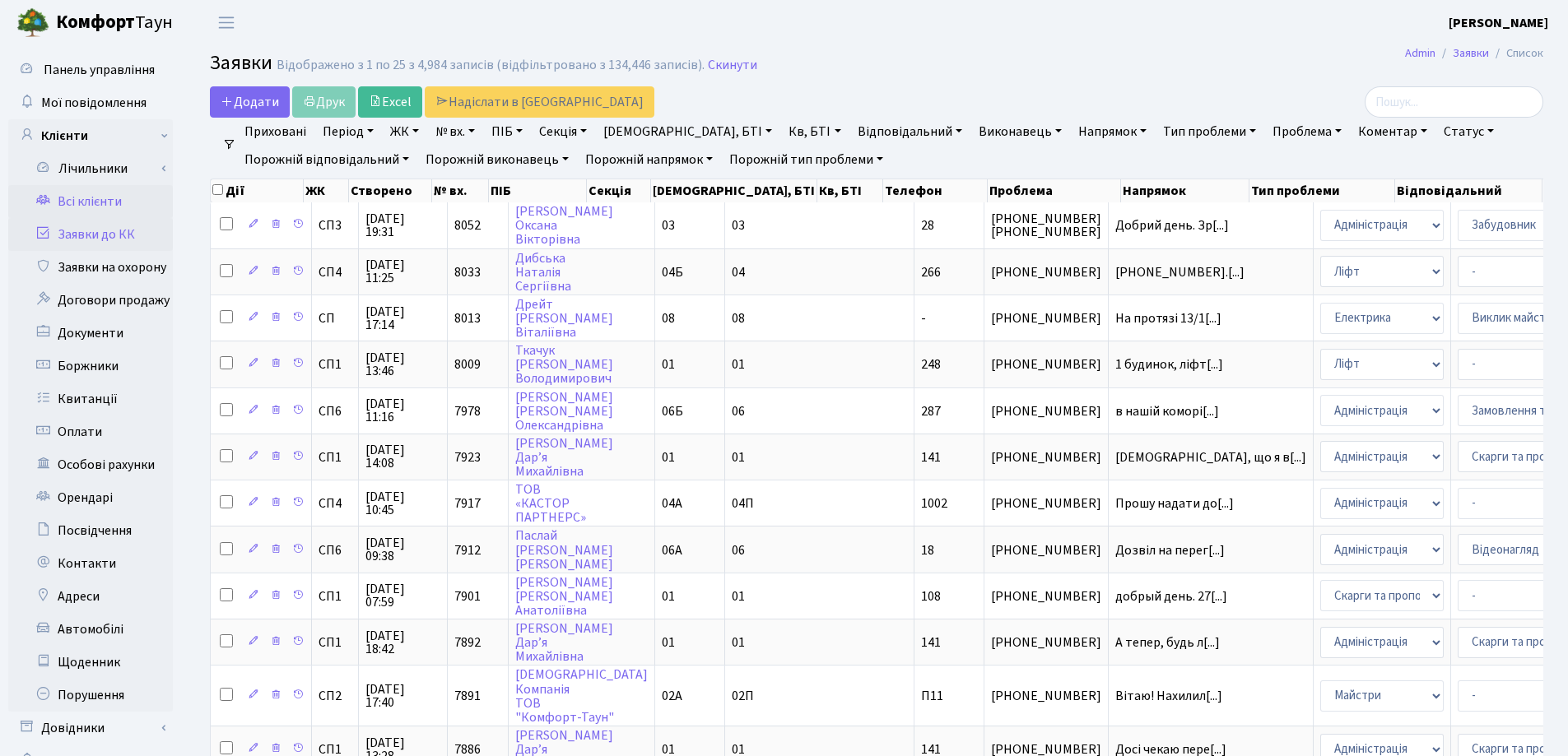
click at [108, 201] on link "Всі клієнти" at bounding box center [90, 201] width 165 height 33
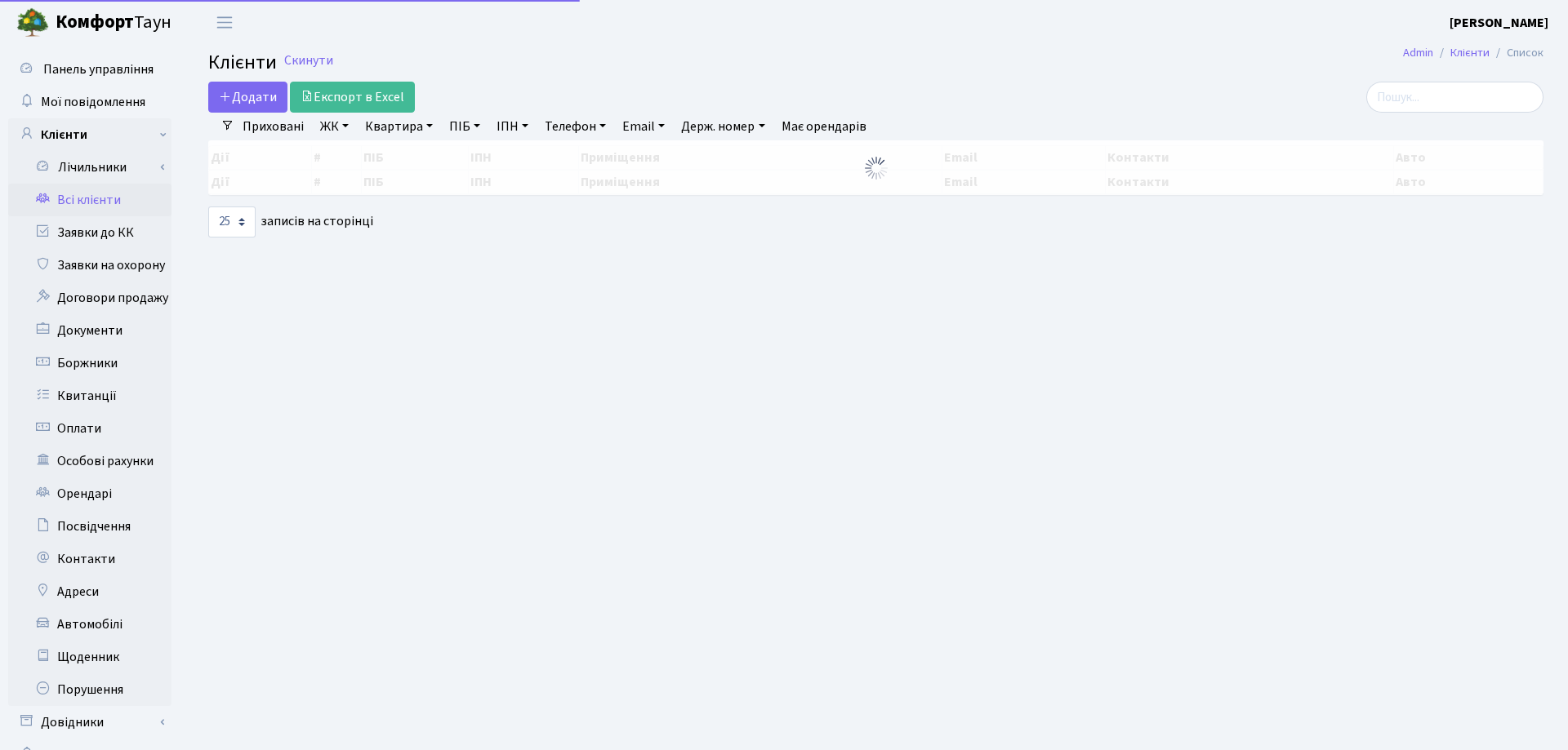
select select "25"
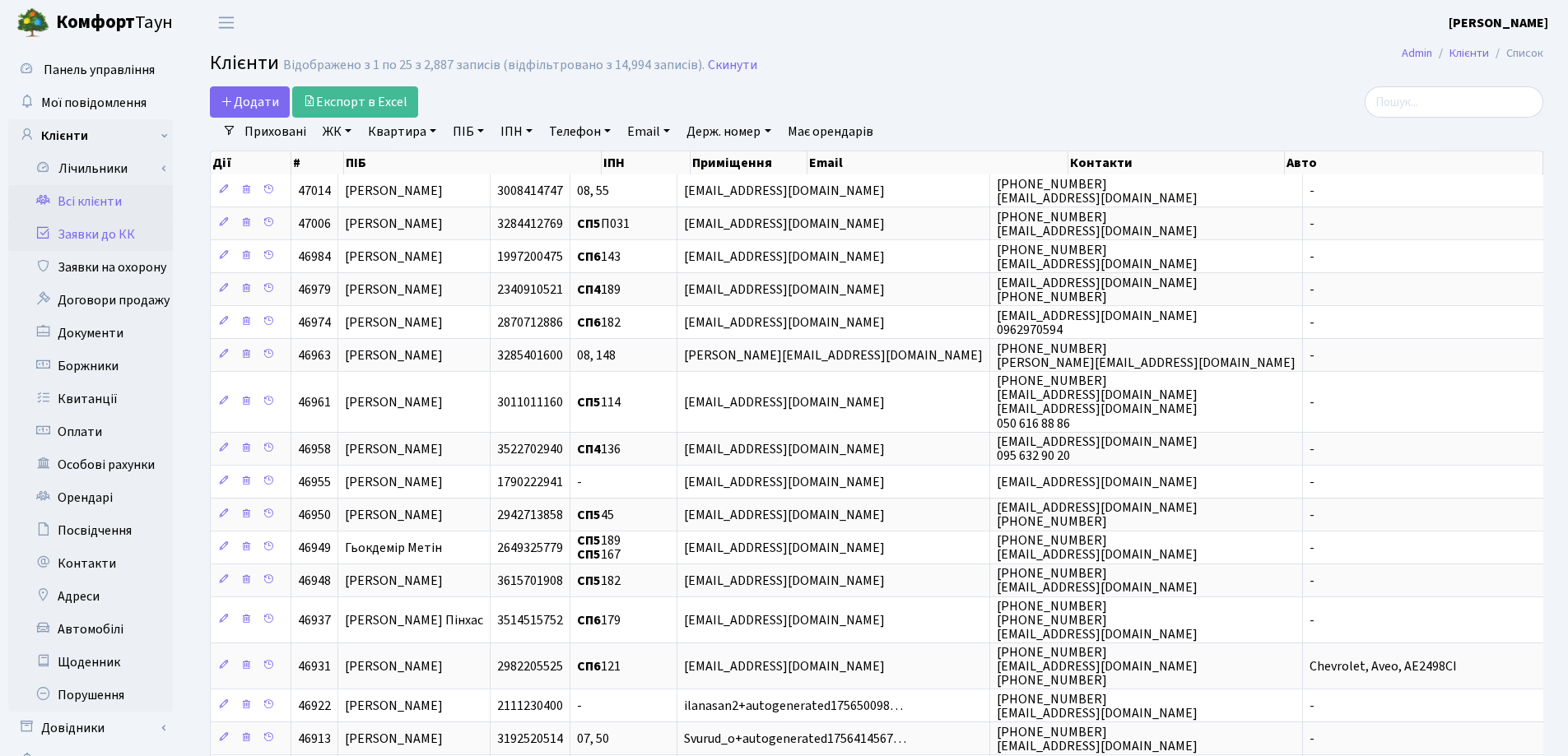
click at [89, 232] on link "Заявки до КК" at bounding box center [90, 234] width 165 height 33
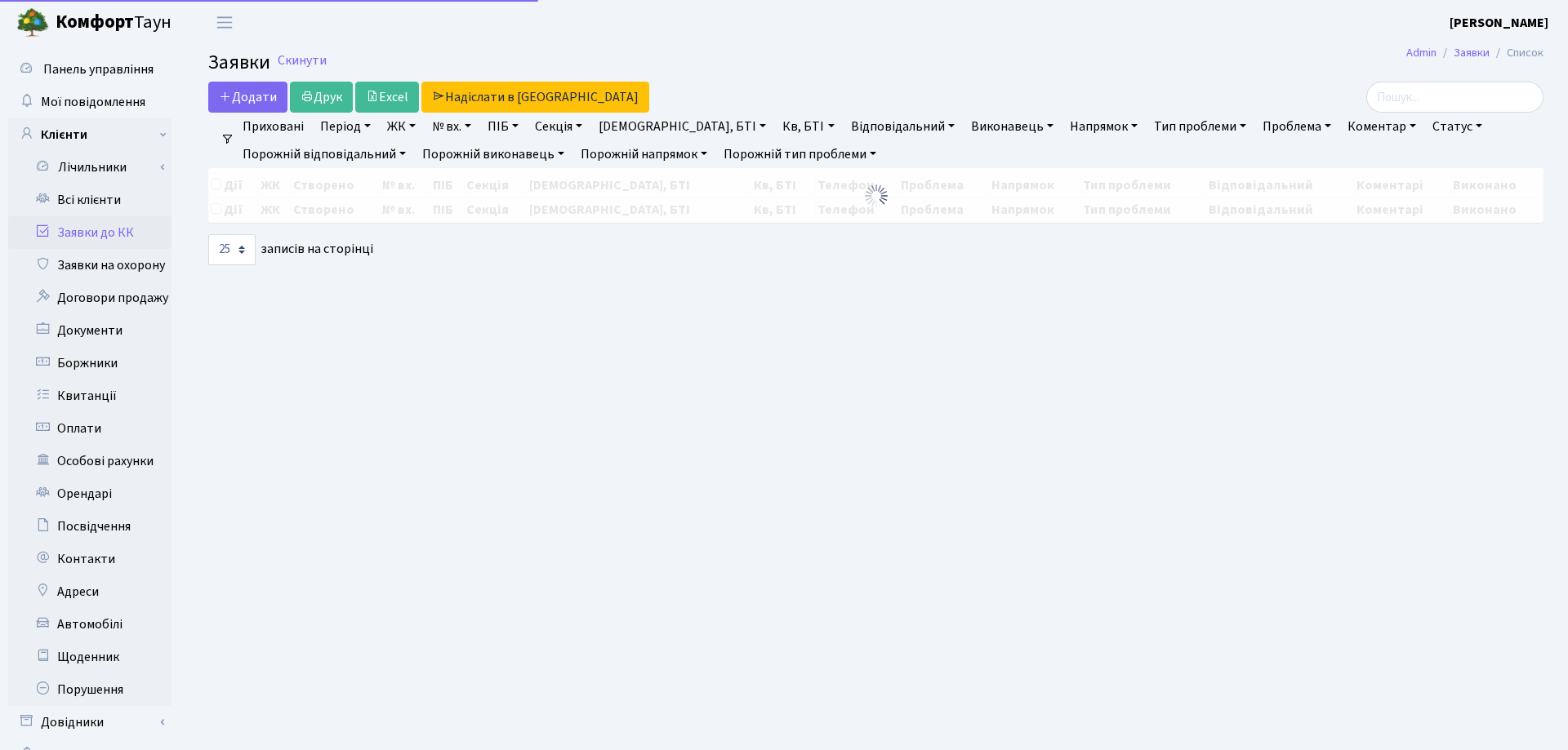
select select "25"
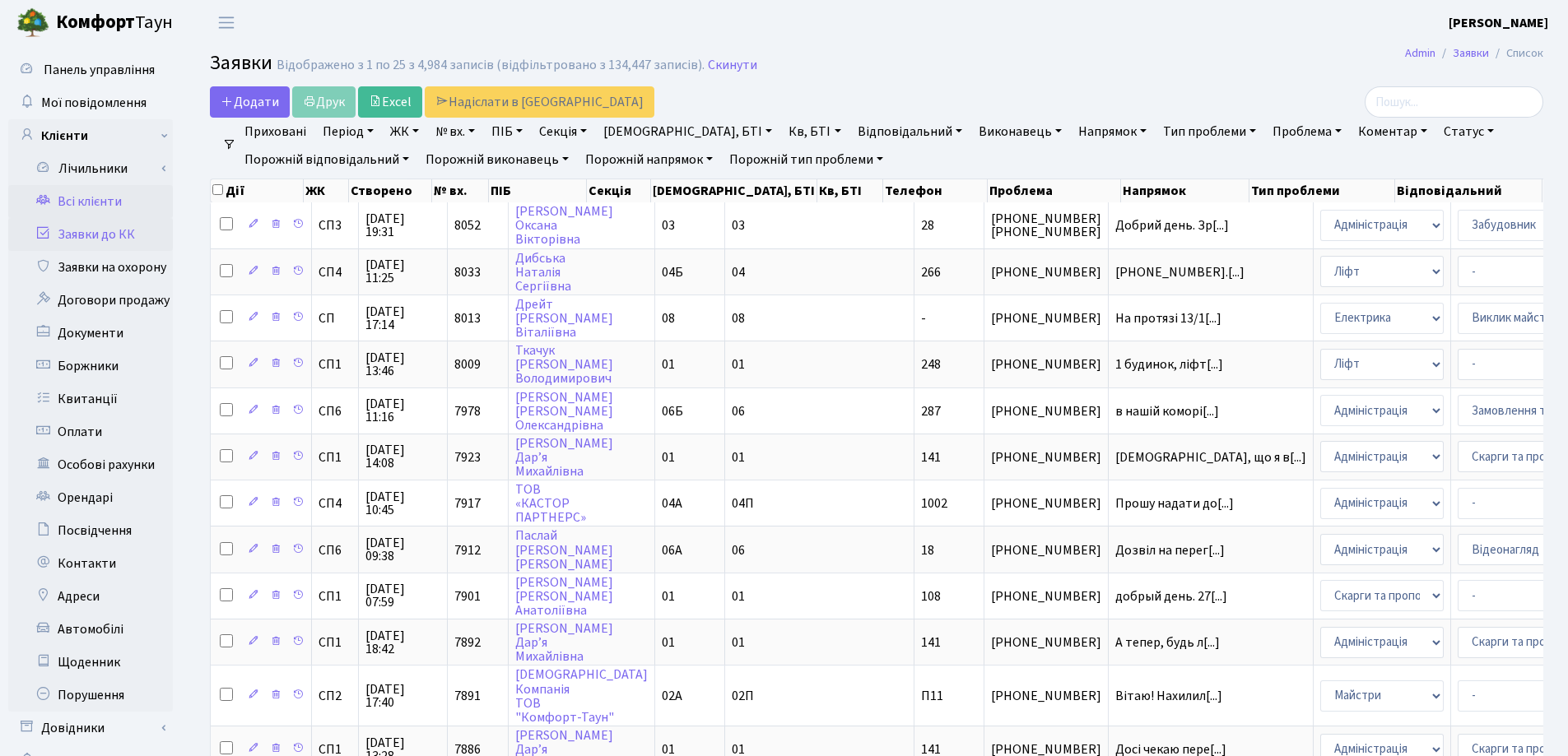
click at [89, 196] on link "Всі клієнти" at bounding box center [90, 201] width 165 height 33
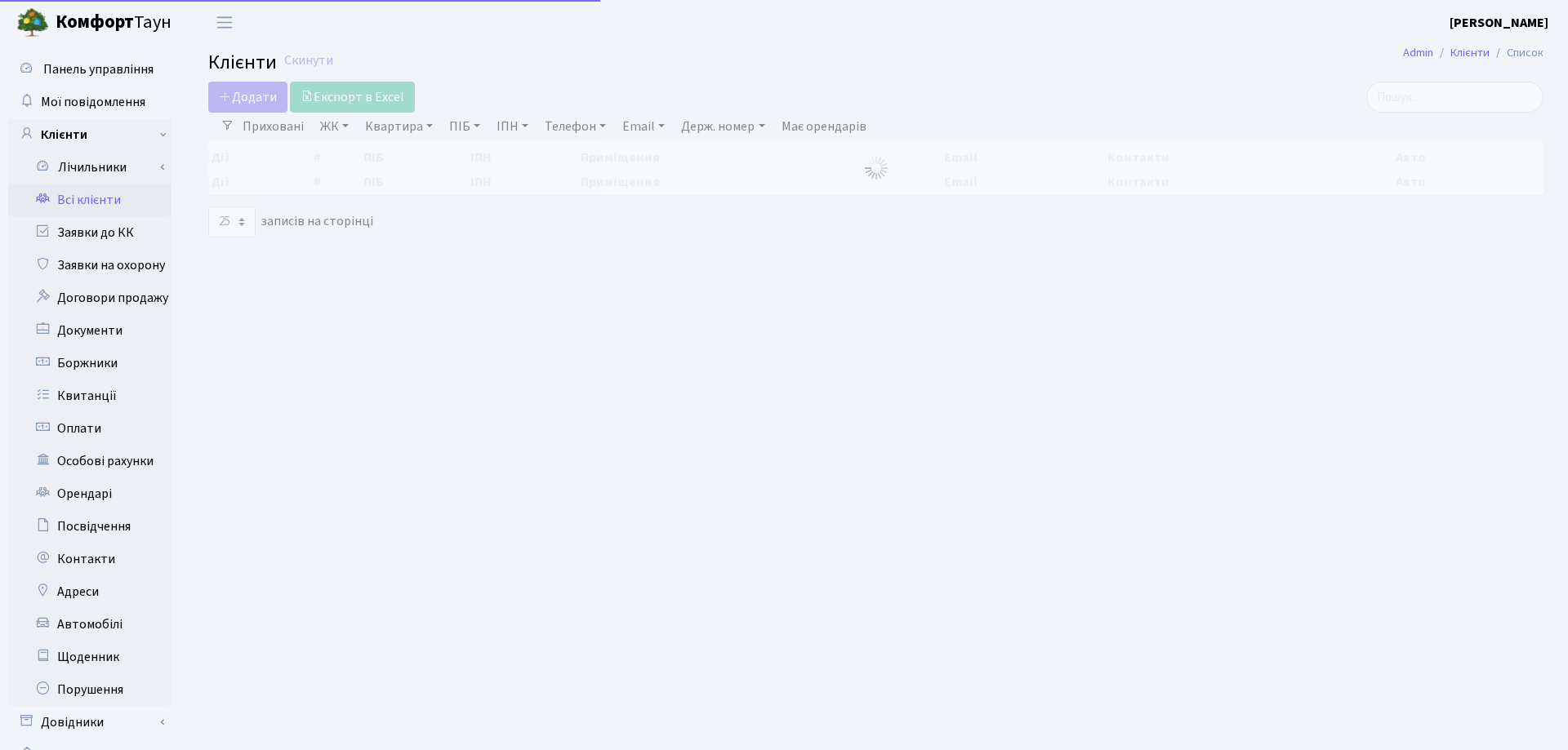
select select "25"
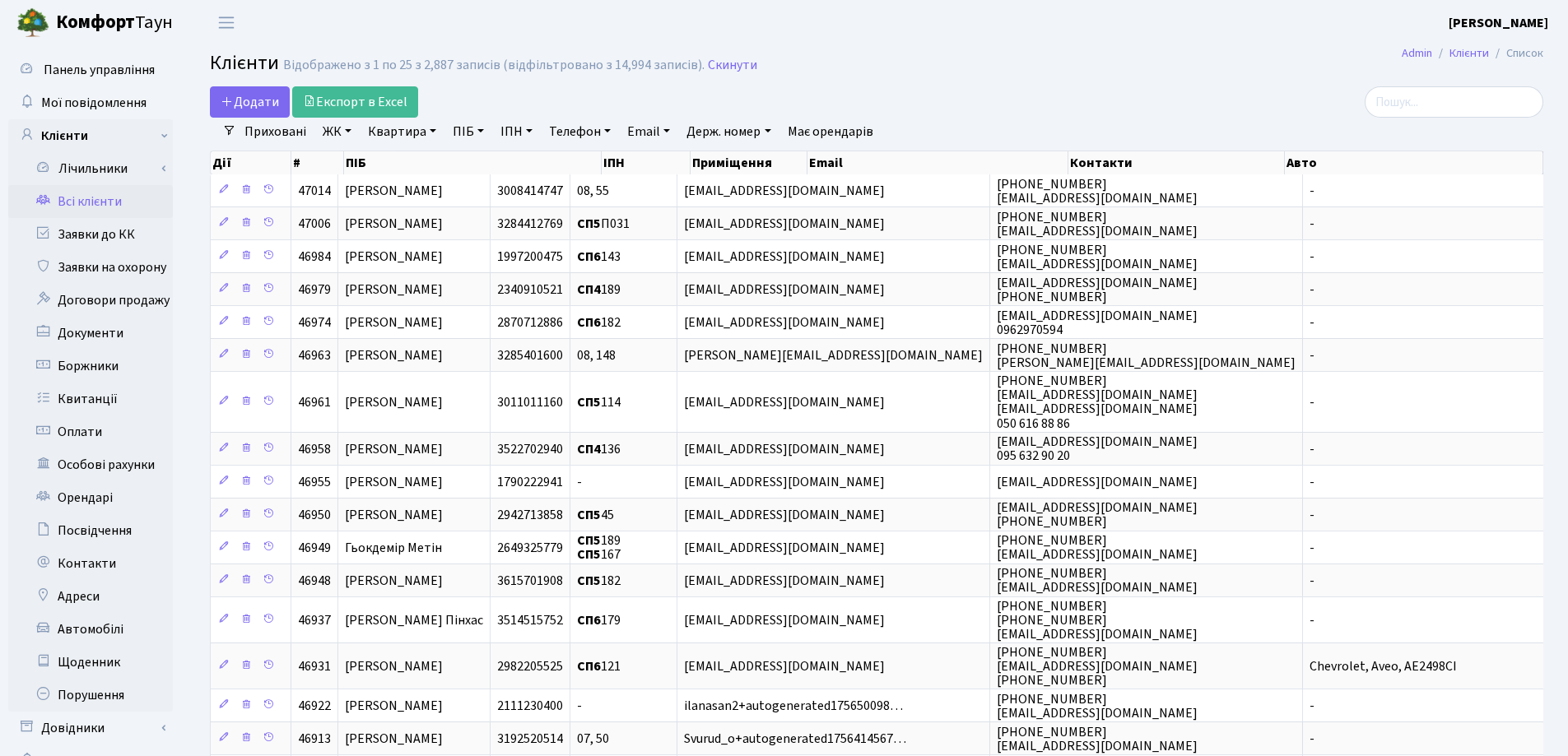
drag, startPoint x: 434, startPoint y: 128, endPoint x: 435, endPoint y: 136, distance: 8.1
click at [435, 128] on link "Квартира" at bounding box center [402, 132] width 82 height 28
type input "6"
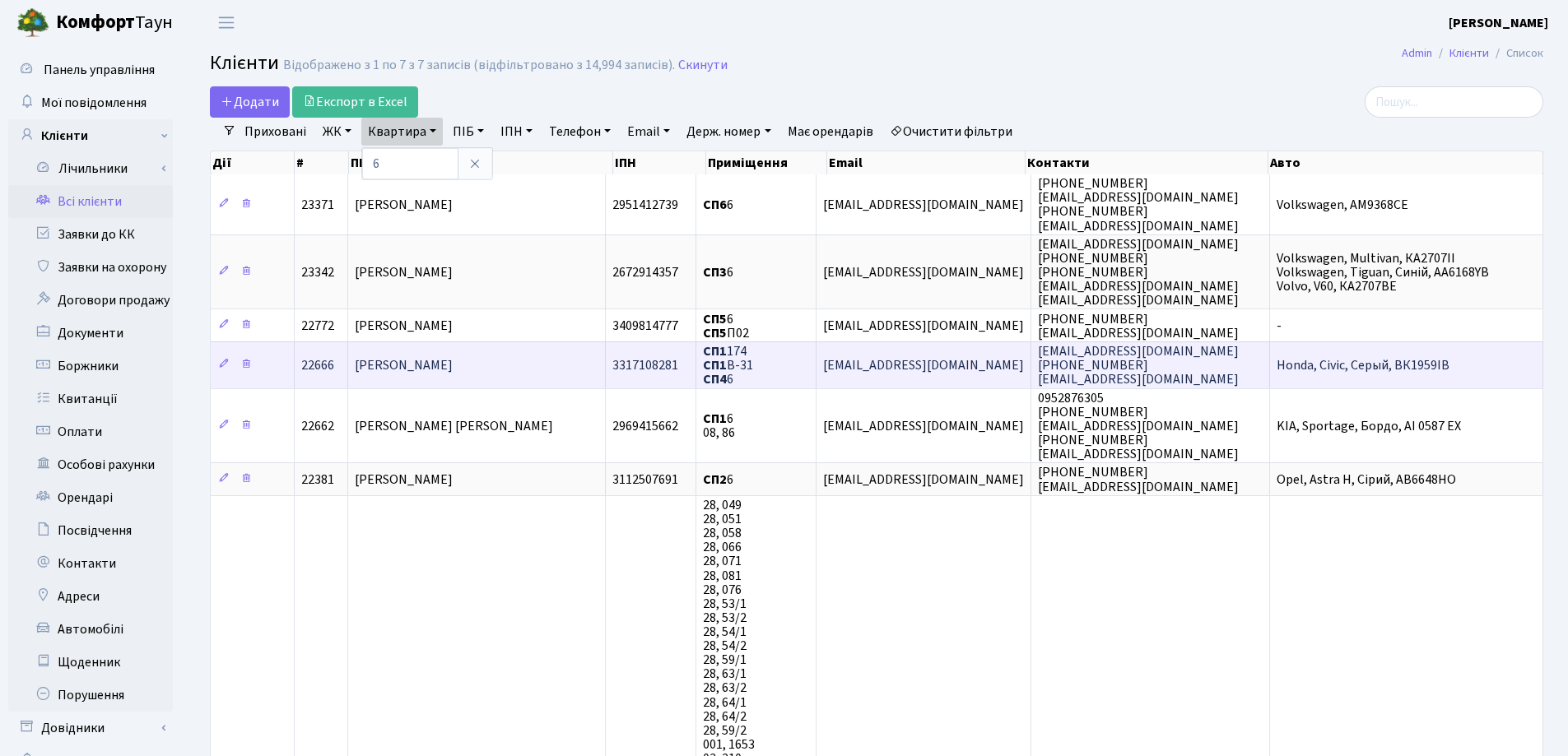
click at [452, 356] on span "Демченко Наталія Олегівна" at bounding box center [404, 365] width 98 height 18
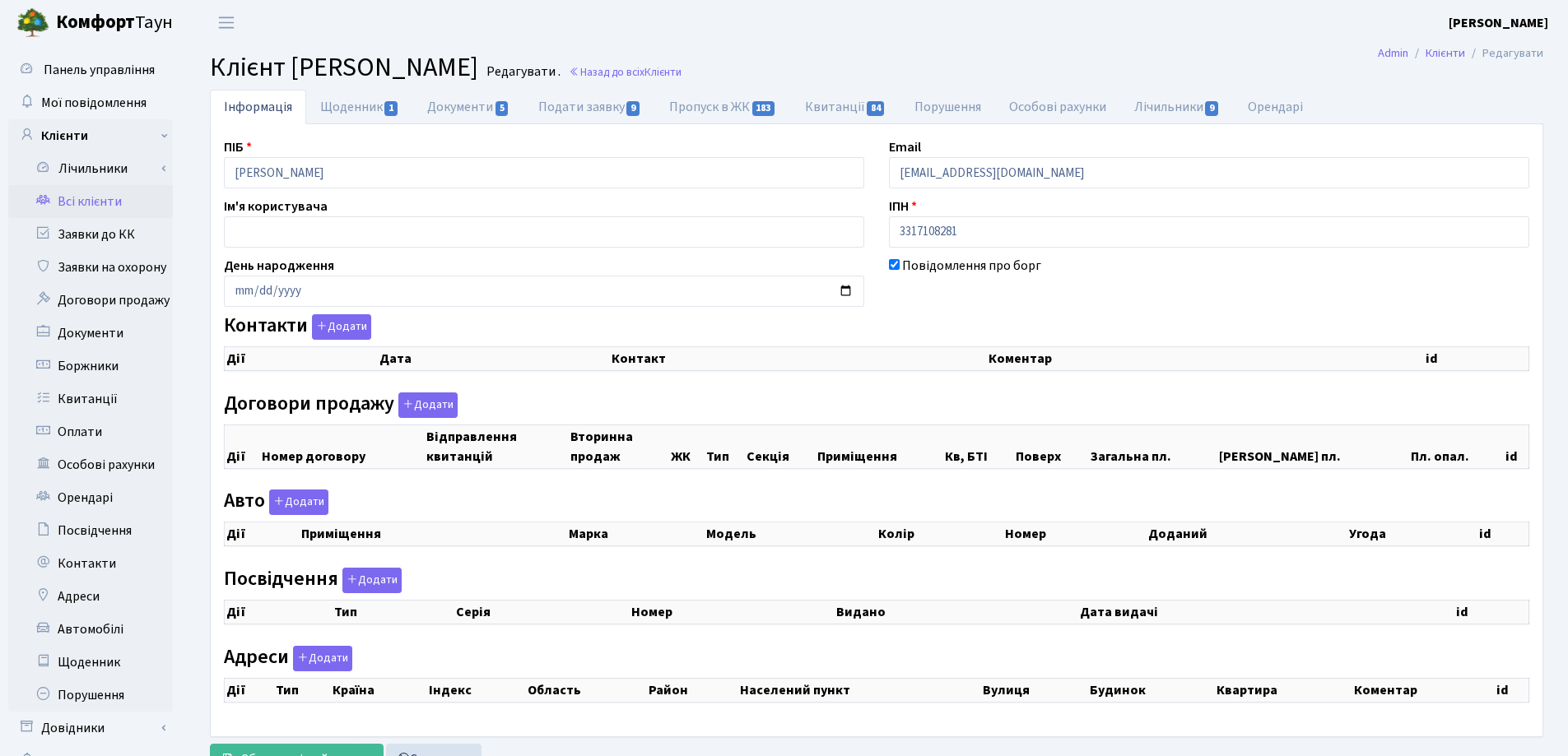
checkbox input "true"
select select "25"
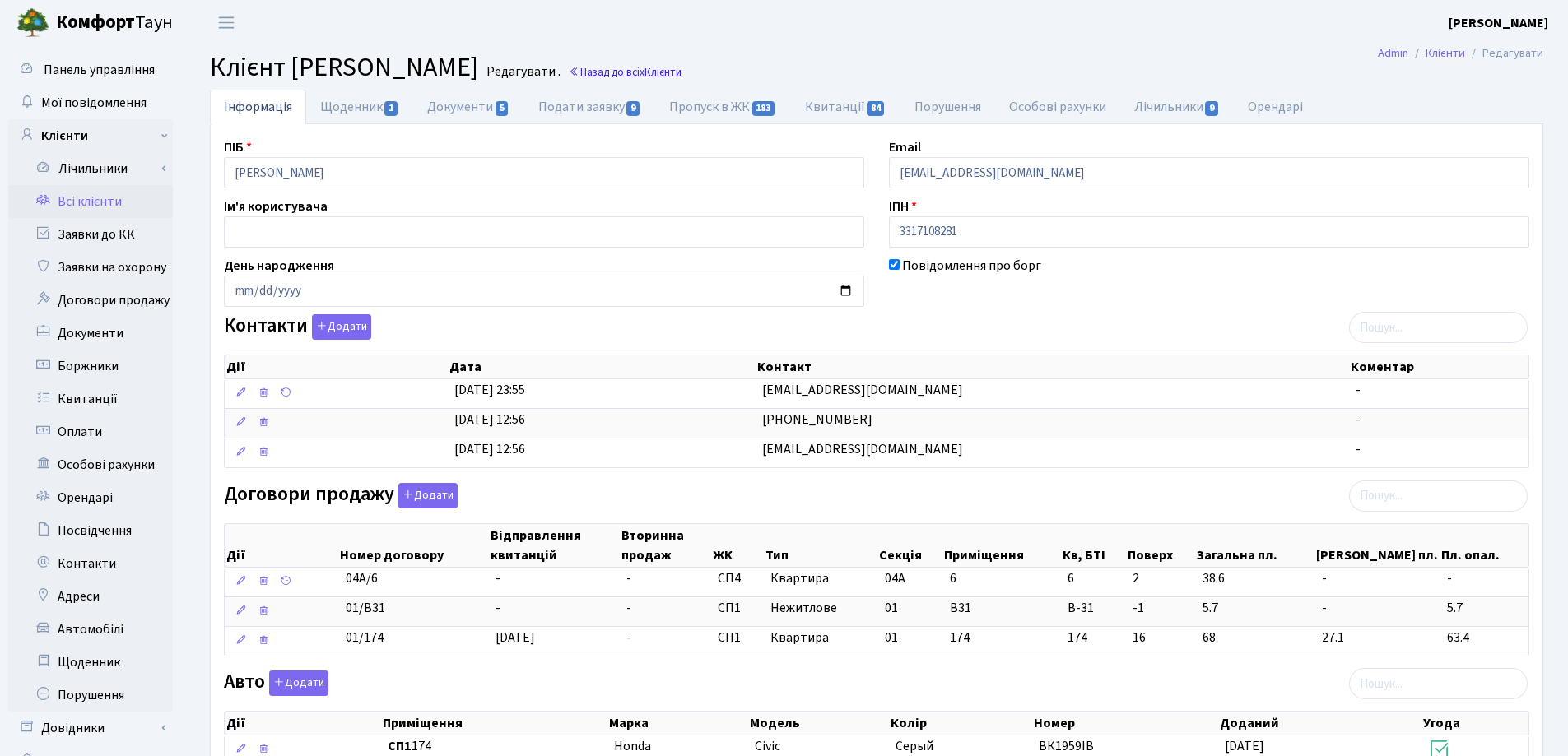
click at [681, 76] on link "Назад до всіх Клієнти" at bounding box center [626, 71] width 113 height 16
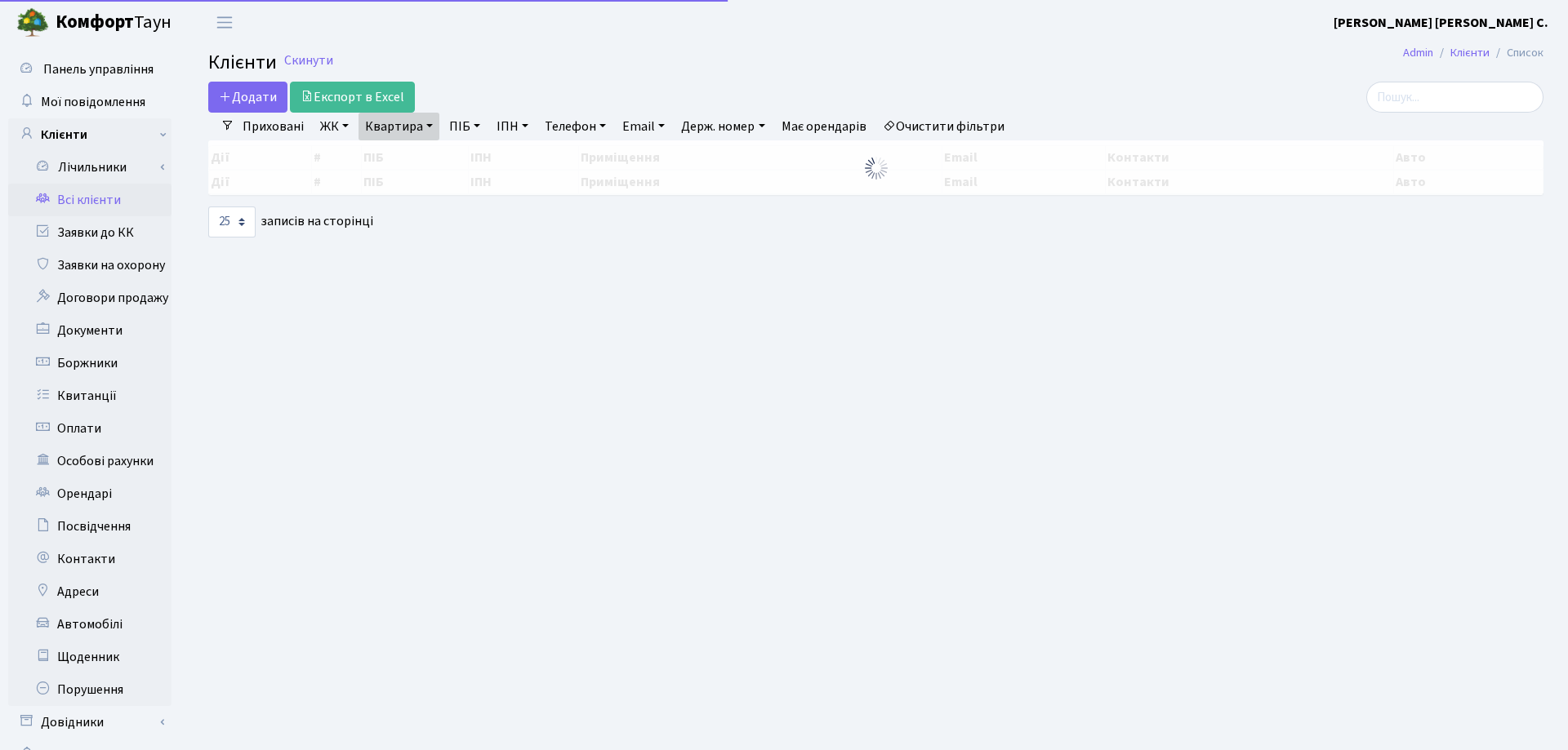
select select "25"
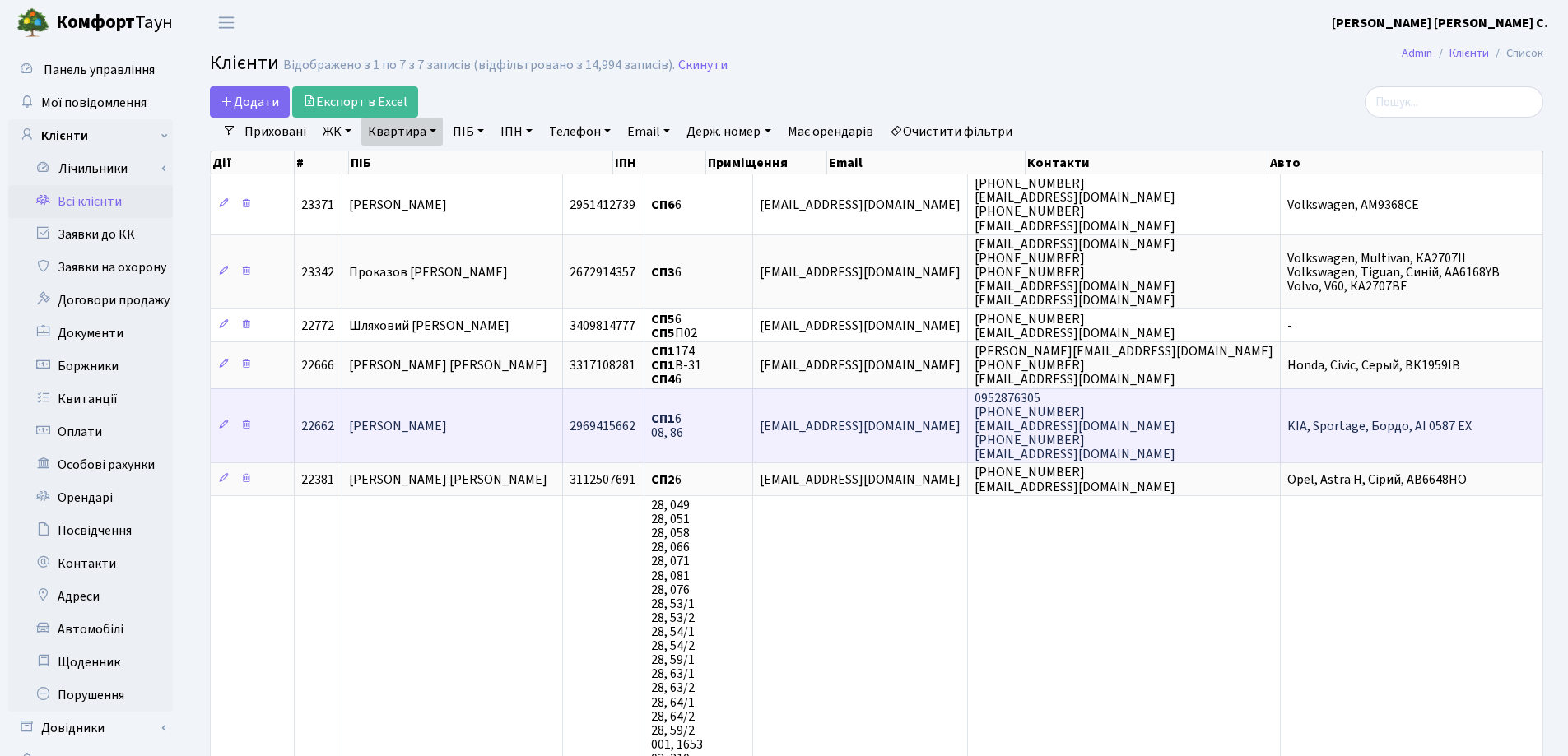
click at [753, 414] on td "СП1 6 08, 86" at bounding box center [699, 426] width 109 height 75
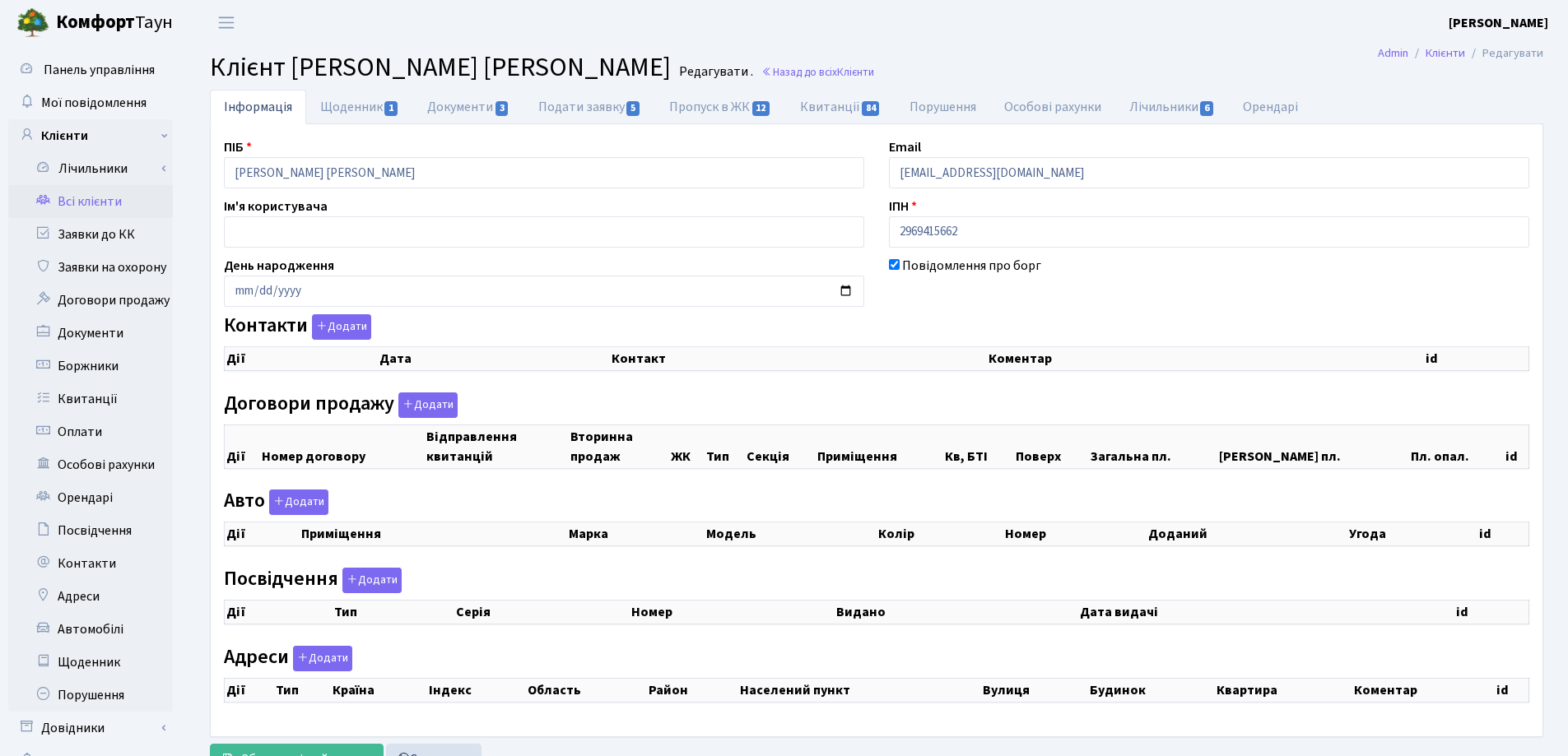
checkbox input "true"
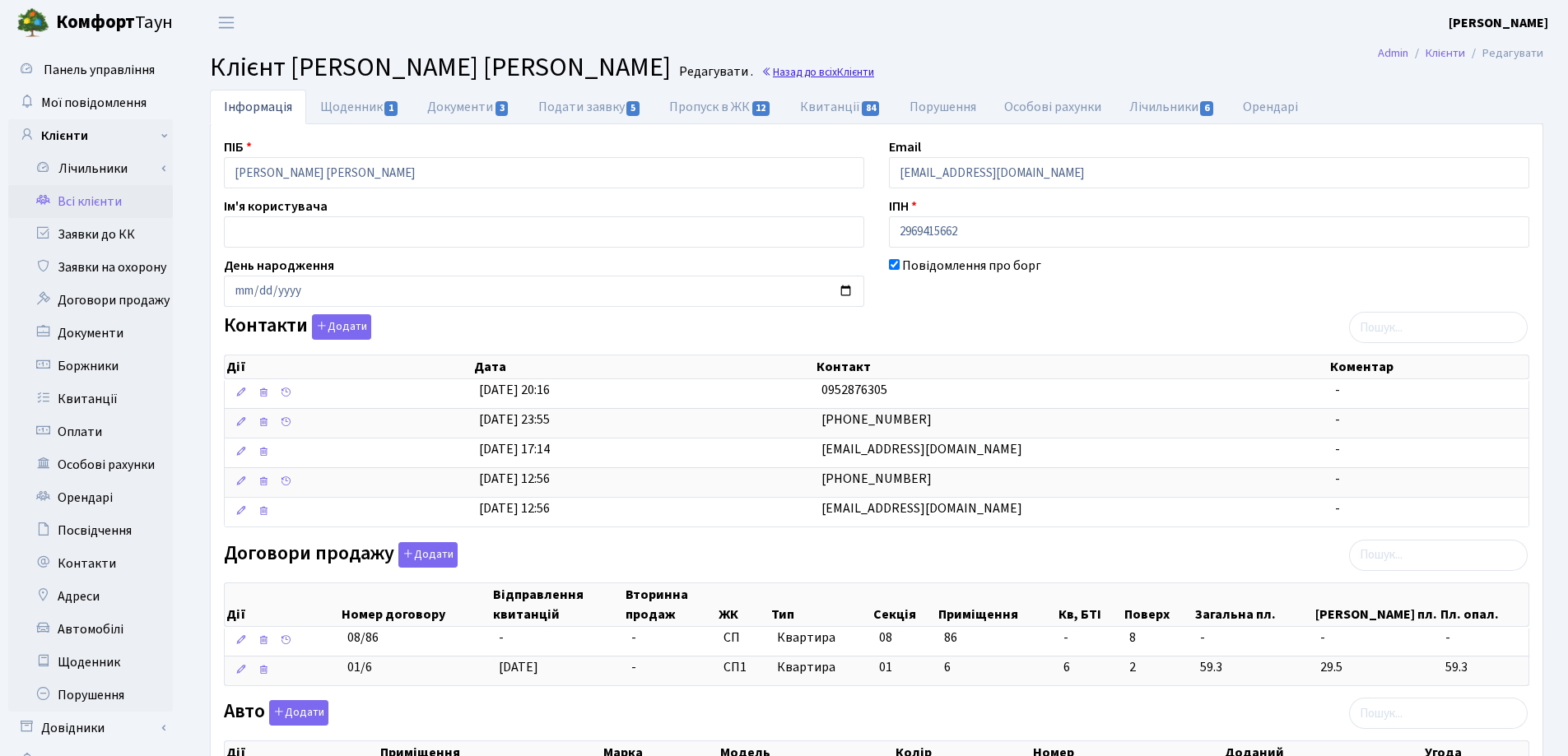
click at [761, 69] on link "Назад до всіх Клієнти" at bounding box center [817, 71] width 113 height 16
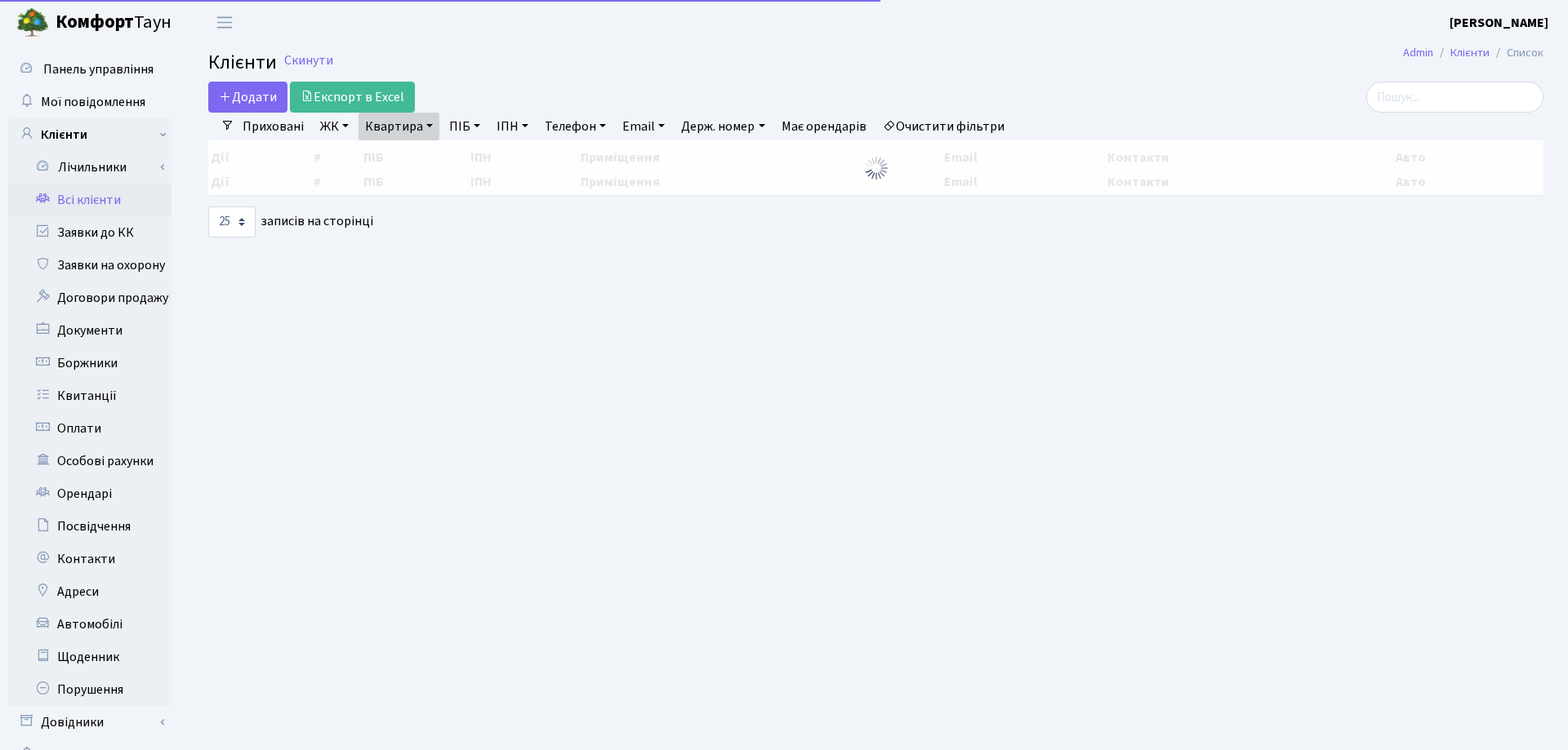
select select "25"
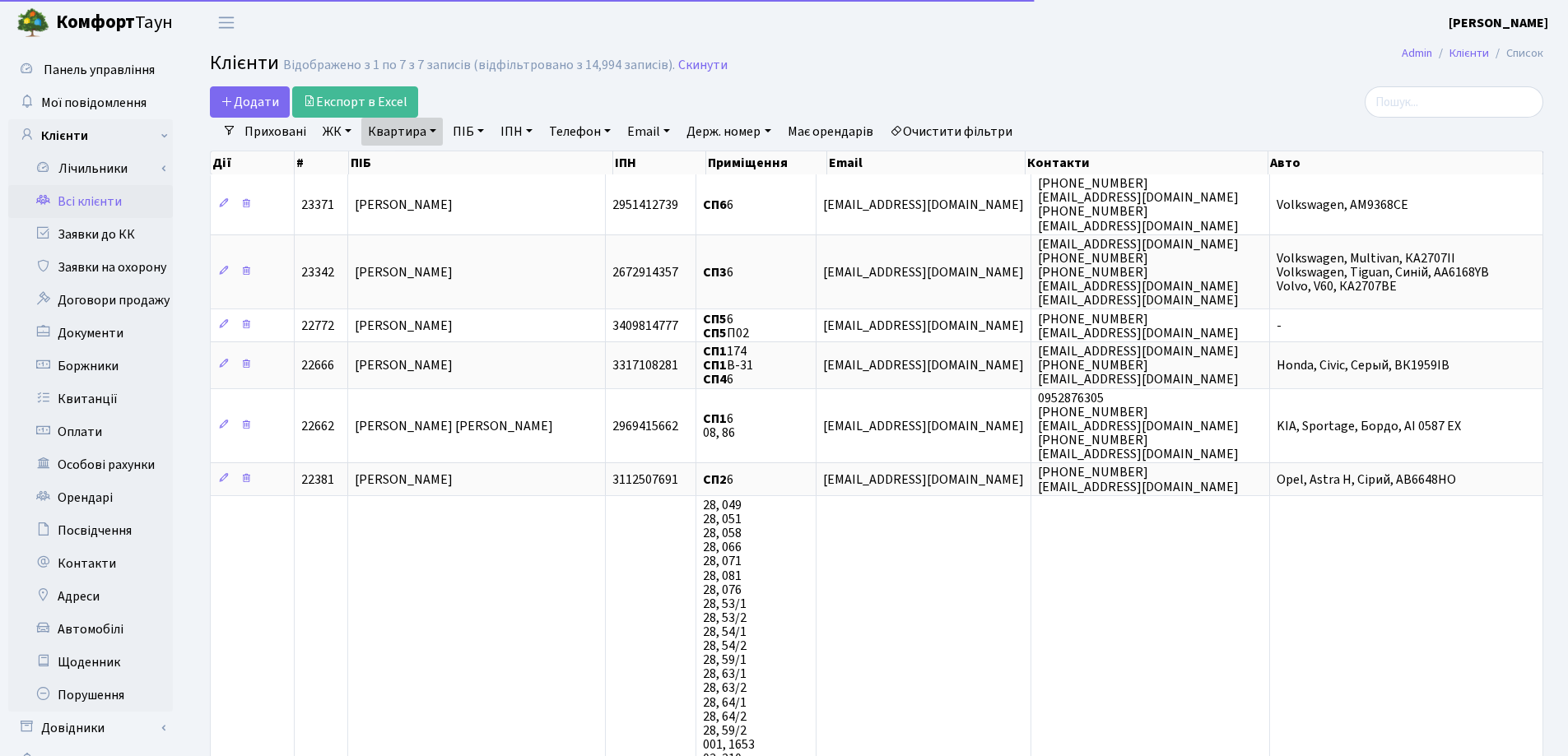
click at [427, 128] on link "Квартира" at bounding box center [402, 132] width 82 height 28
click at [480, 166] on icon at bounding box center [475, 164] width 13 height 13
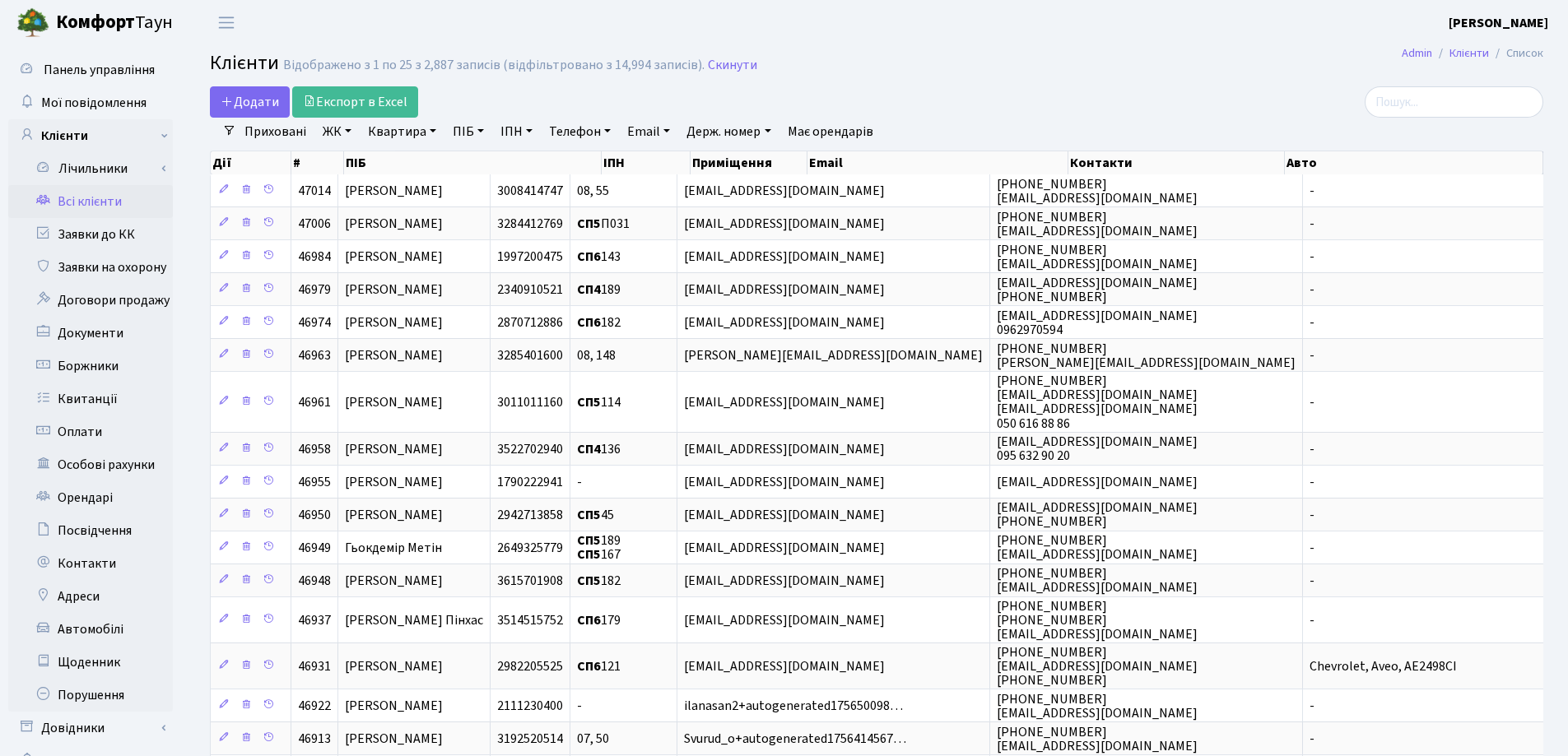
click at [430, 131] on link "Квартира" at bounding box center [402, 132] width 82 height 28
click at [418, 153] on input "text" at bounding box center [410, 163] width 96 height 31
type input "25"
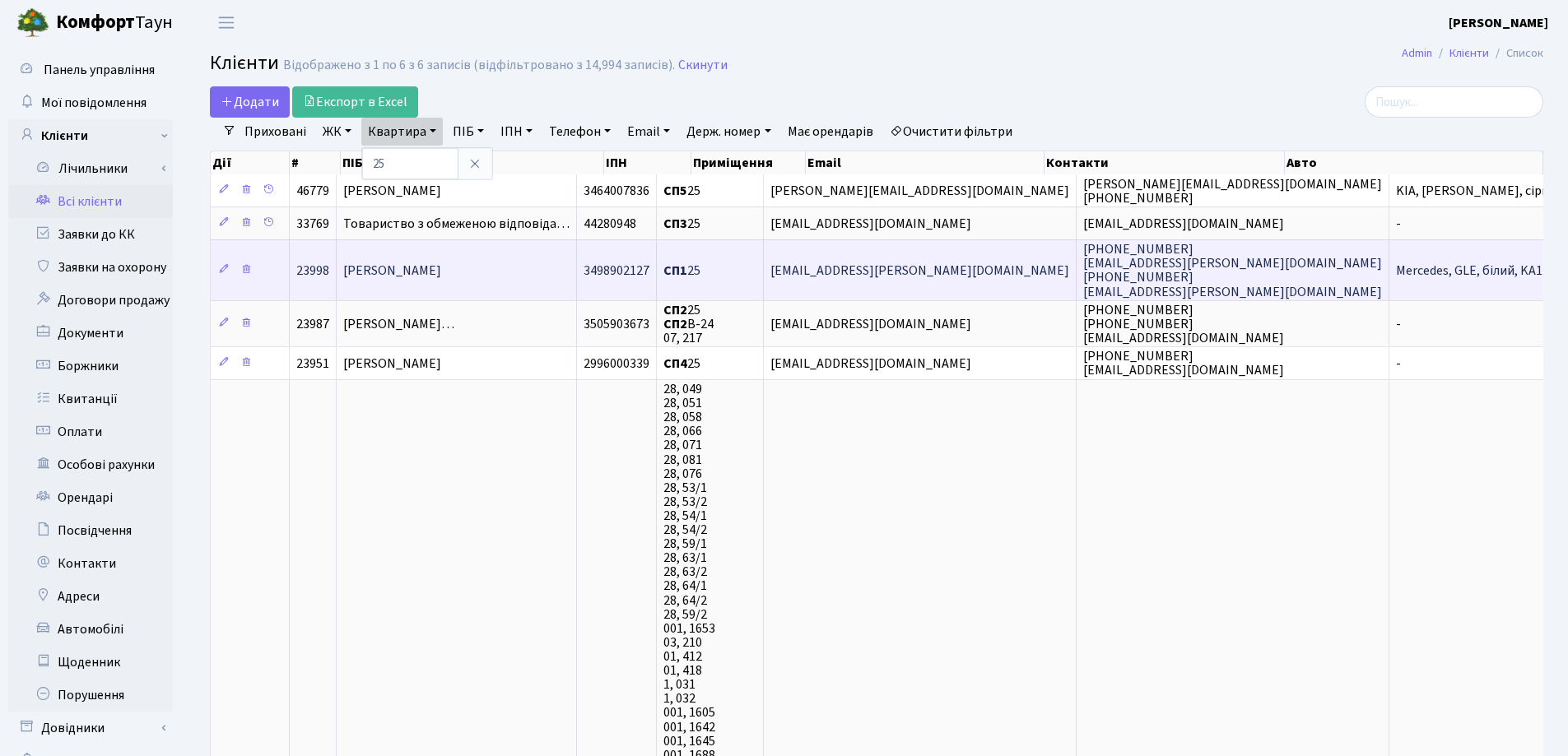
click at [508, 291] on td "[PERSON_NAME]" at bounding box center [456, 270] width 240 height 60
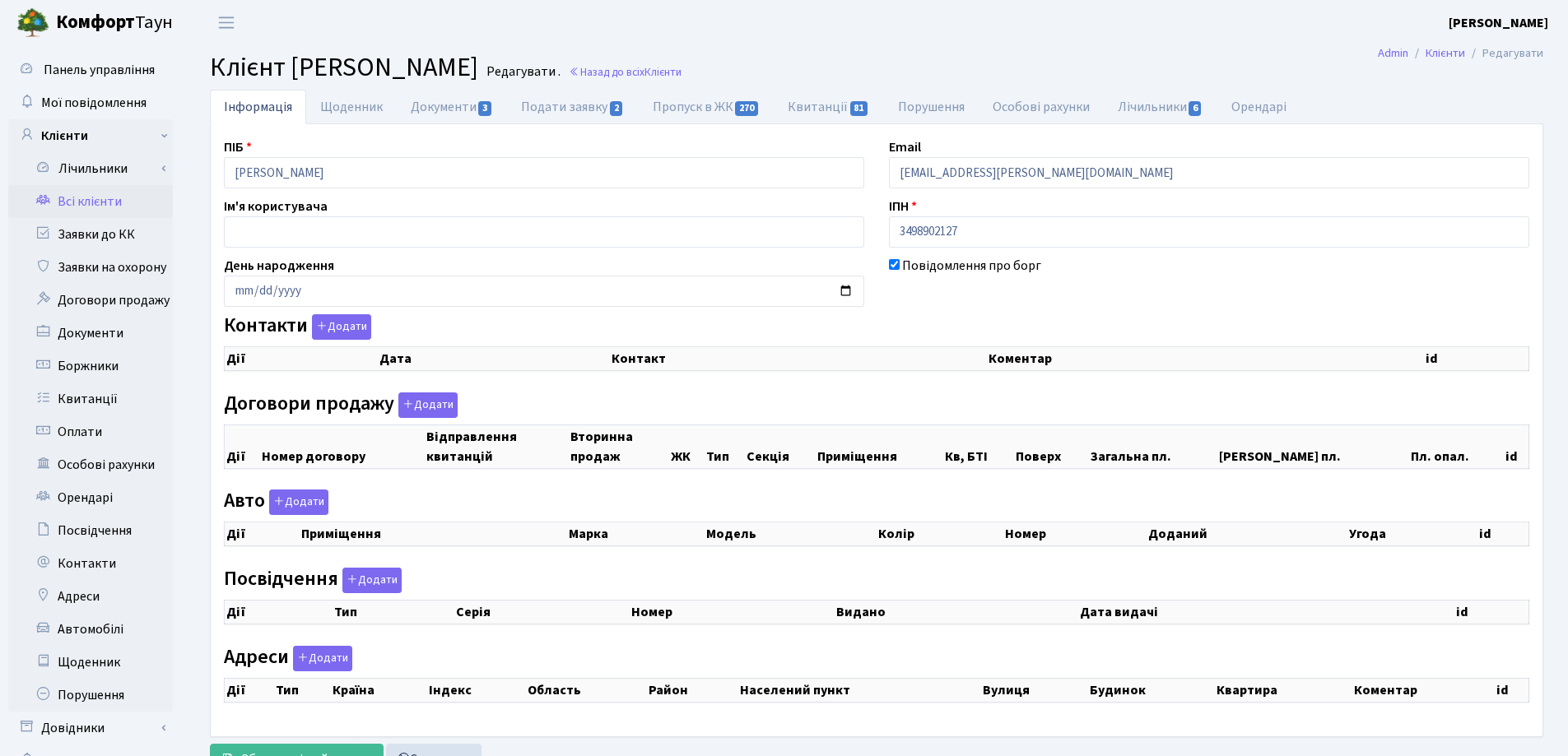
checkbox input "true"
select select "25"
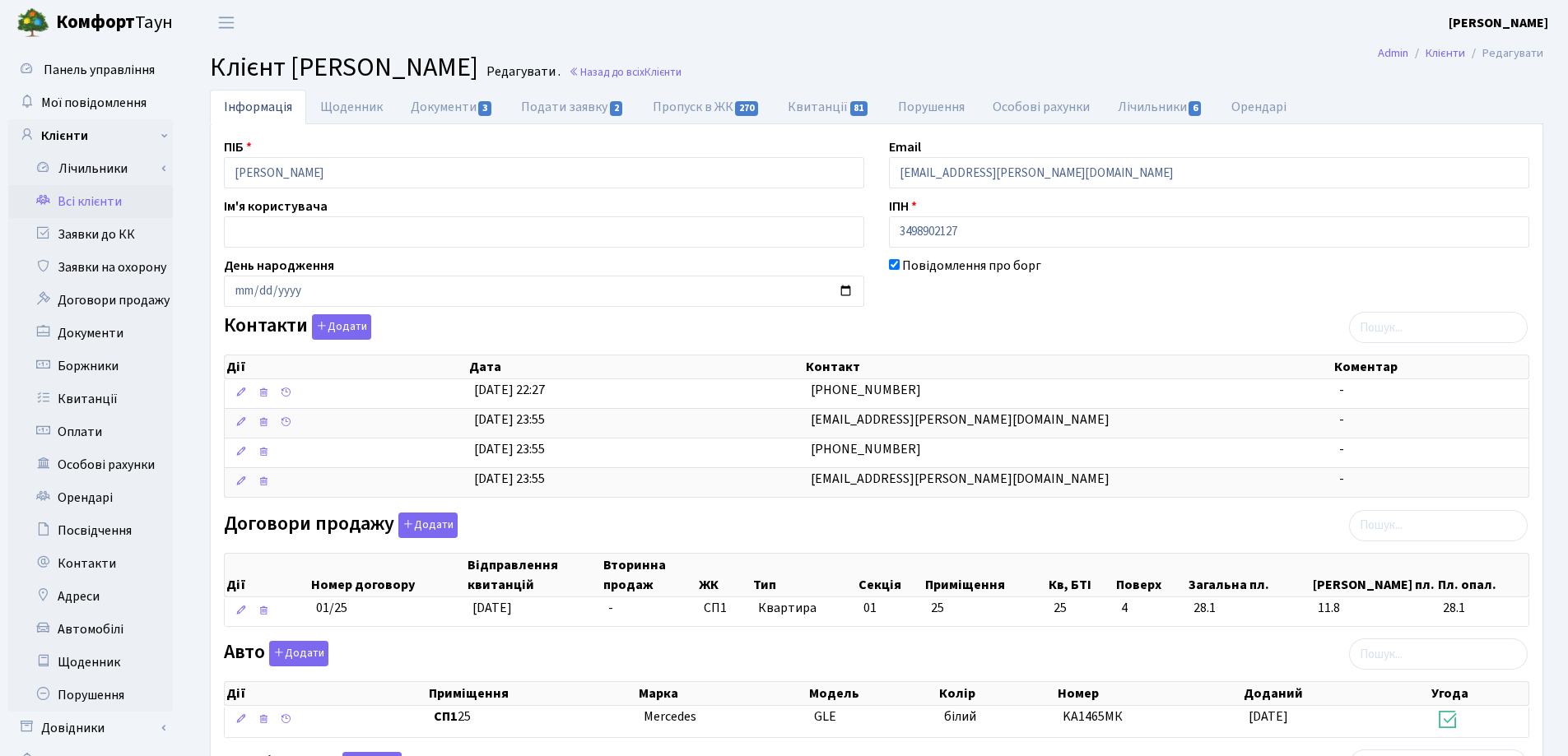
click at [978, 62] on h2 "Клієнт [PERSON_NAME] . Назад до всіх Клієнти" at bounding box center [876, 67] width 1333 height 31
drag, startPoint x: 504, startPoint y: 169, endPoint x: 158, endPoint y: 186, distance: 346.4
click at [158, 186] on div "Панель управління Мої повідомлення Клієнти Лічильники Показання" at bounding box center [784, 596] width 1568 height 1103
click at [855, 50] on main "Admin Клієнти Редагувати Клієнт [PERSON_NAME] . Назад до всіх Клієнти Інформаці…" at bounding box center [877, 596] width 1383 height 1103
click at [681, 72] on link "Назад до всіх Клієнти" at bounding box center [626, 71] width 113 height 16
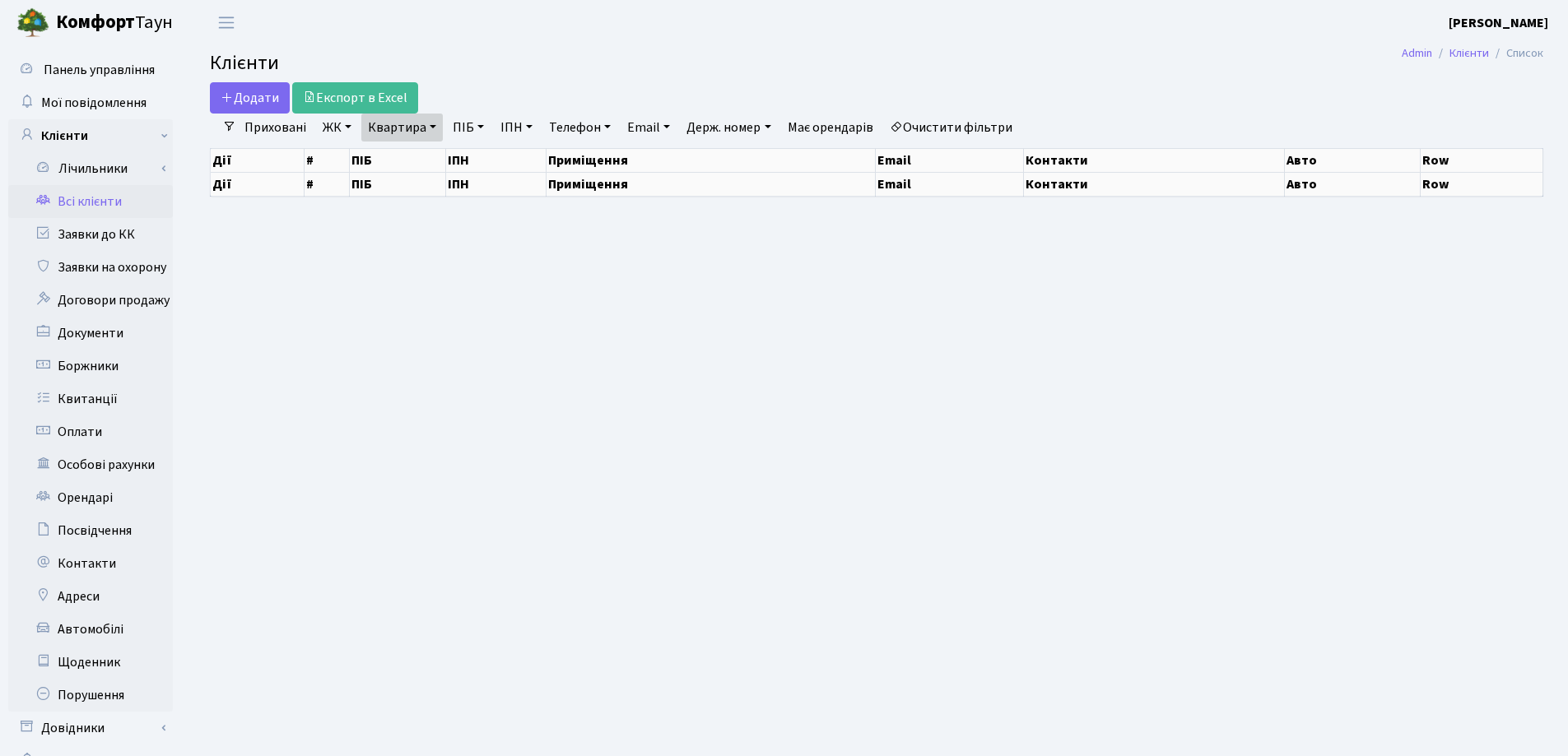
select select "25"
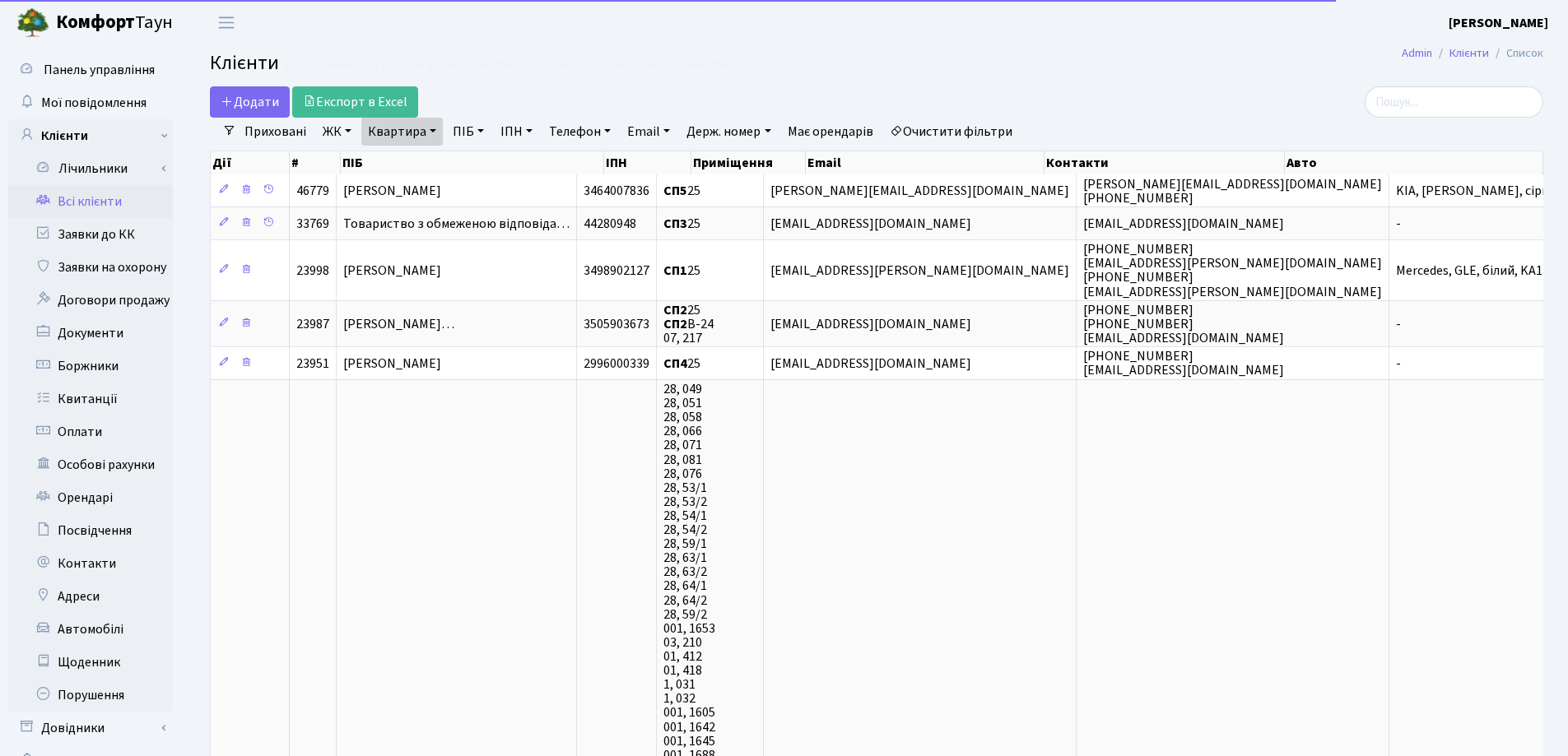
click at [434, 130] on link "Квартира" at bounding box center [402, 132] width 82 height 28
click at [438, 152] on input "25" at bounding box center [410, 163] width 96 height 31
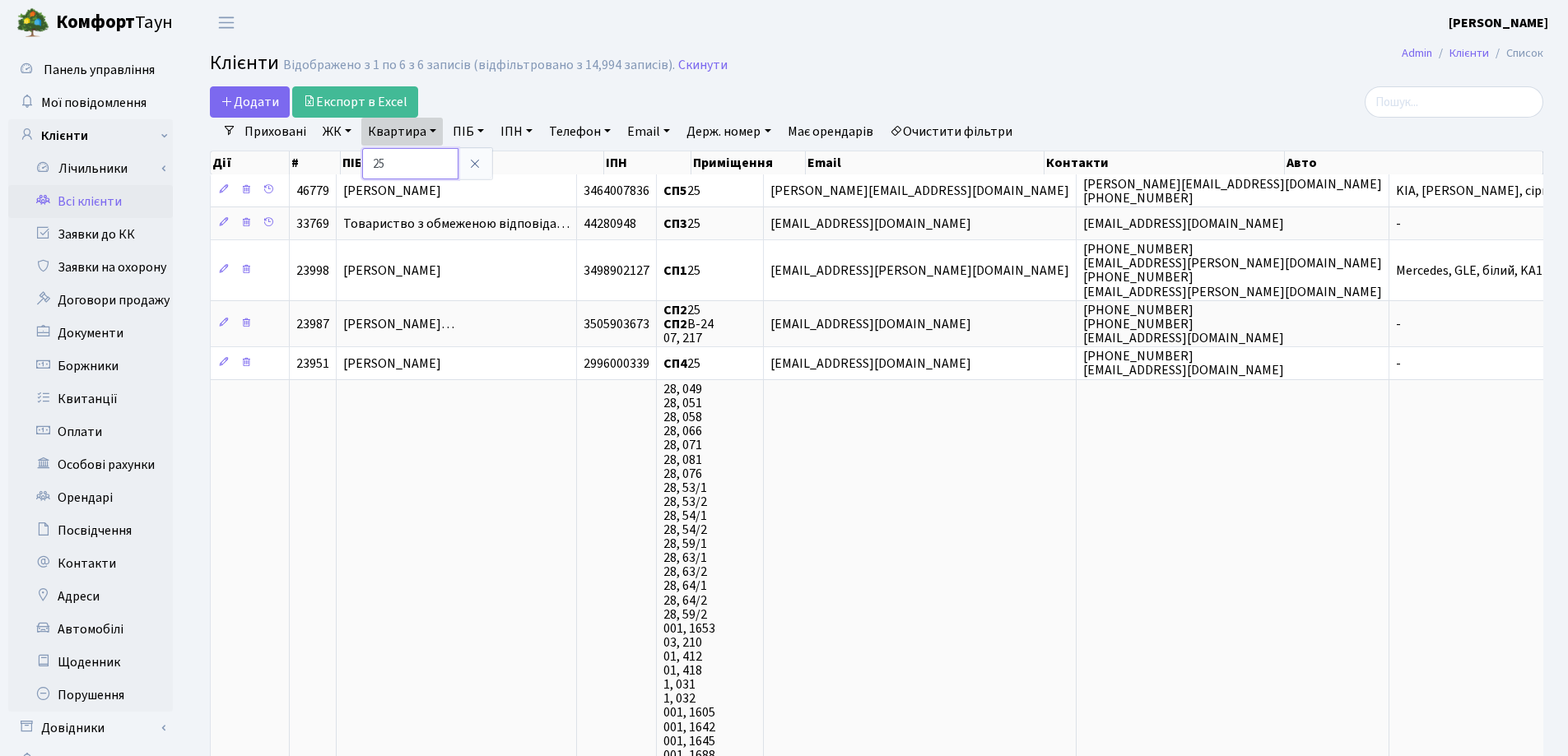
type input "2"
type input "158"
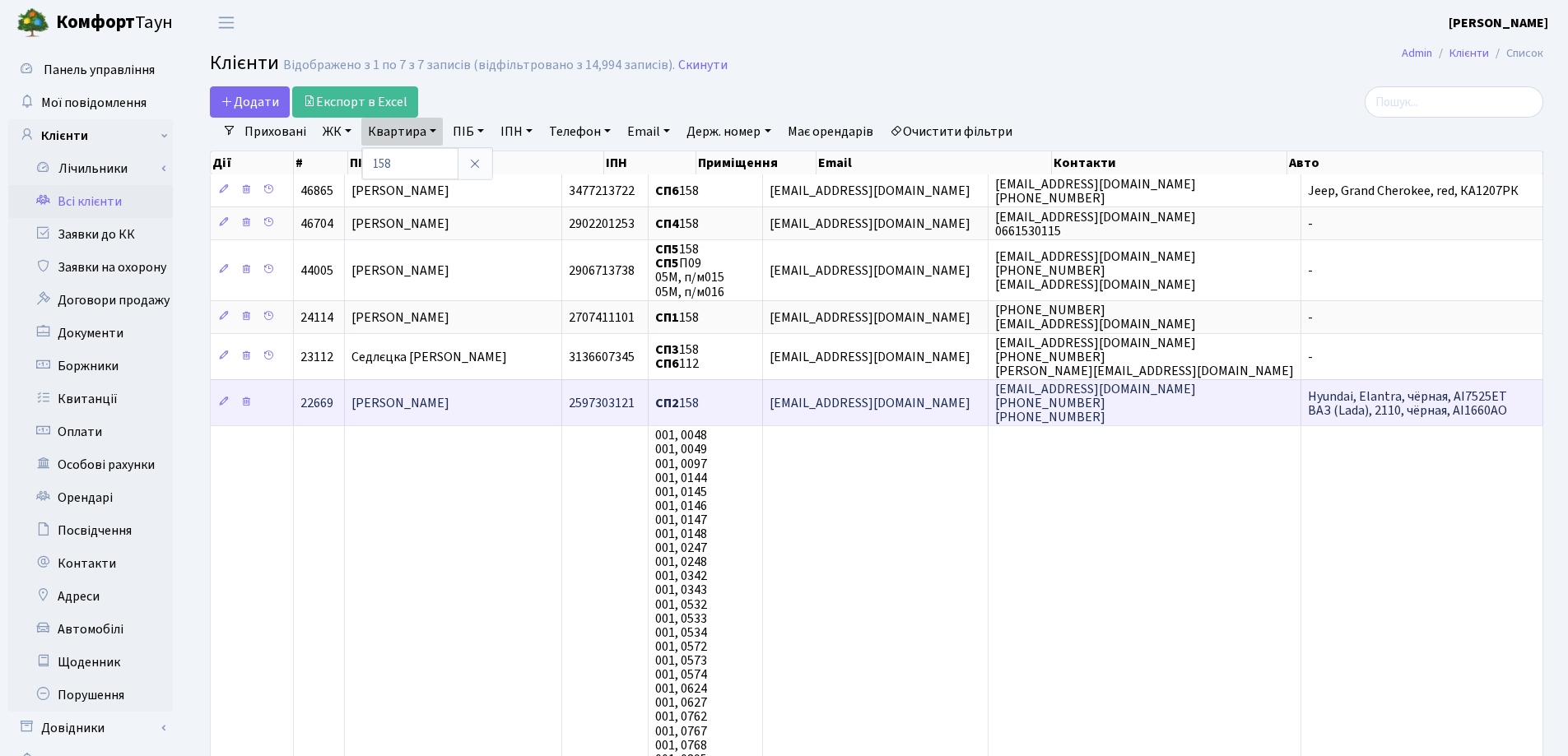
click at [450, 396] on span "[PERSON_NAME]" at bounding box center [401, 402] width 98 height 18
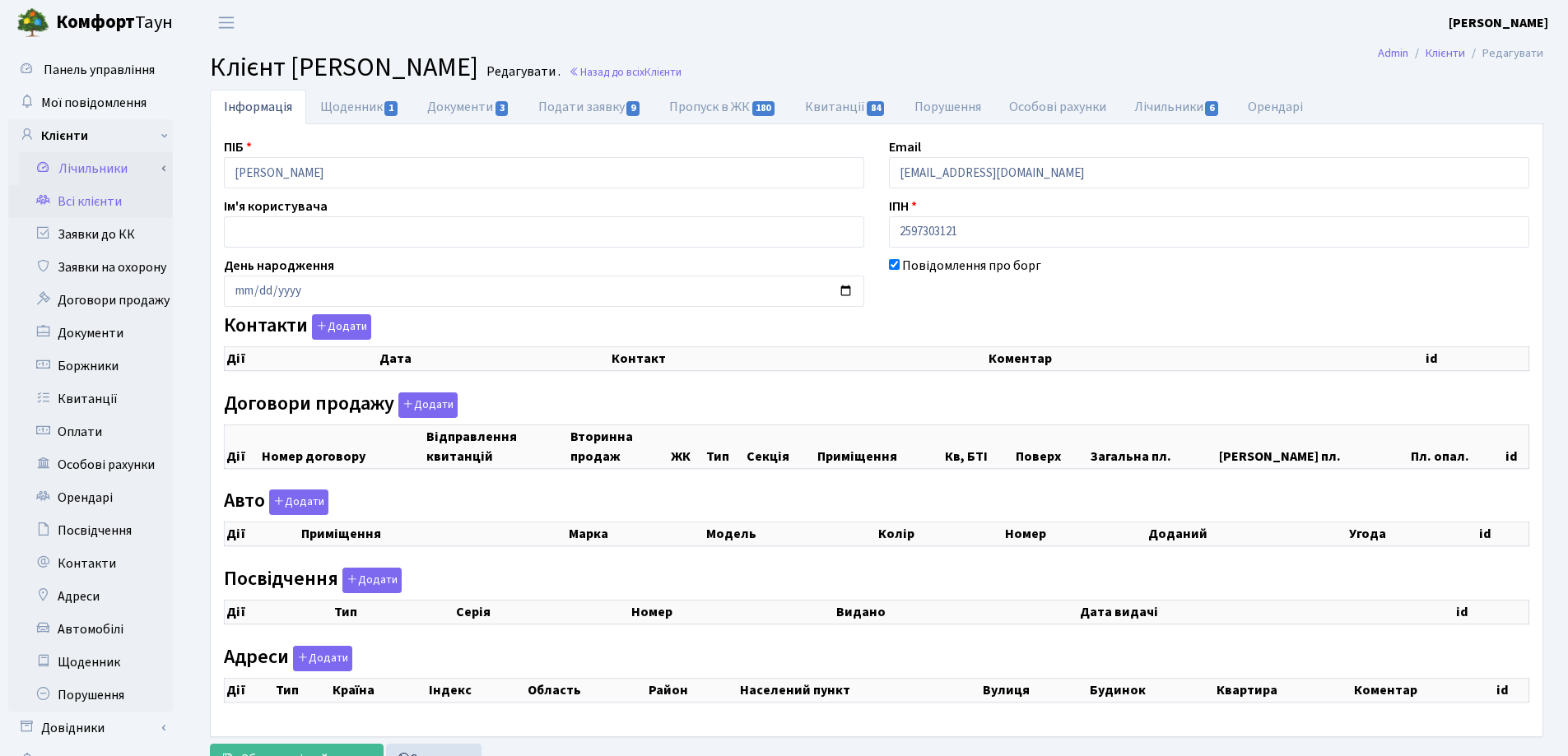
click at [110, 181] on div "Панель управління Мої повідомлення Клієнти Лічильники Показання" at bounding box center [784, 415] width 1568 height 740
checkbox input "true"
select select "25"
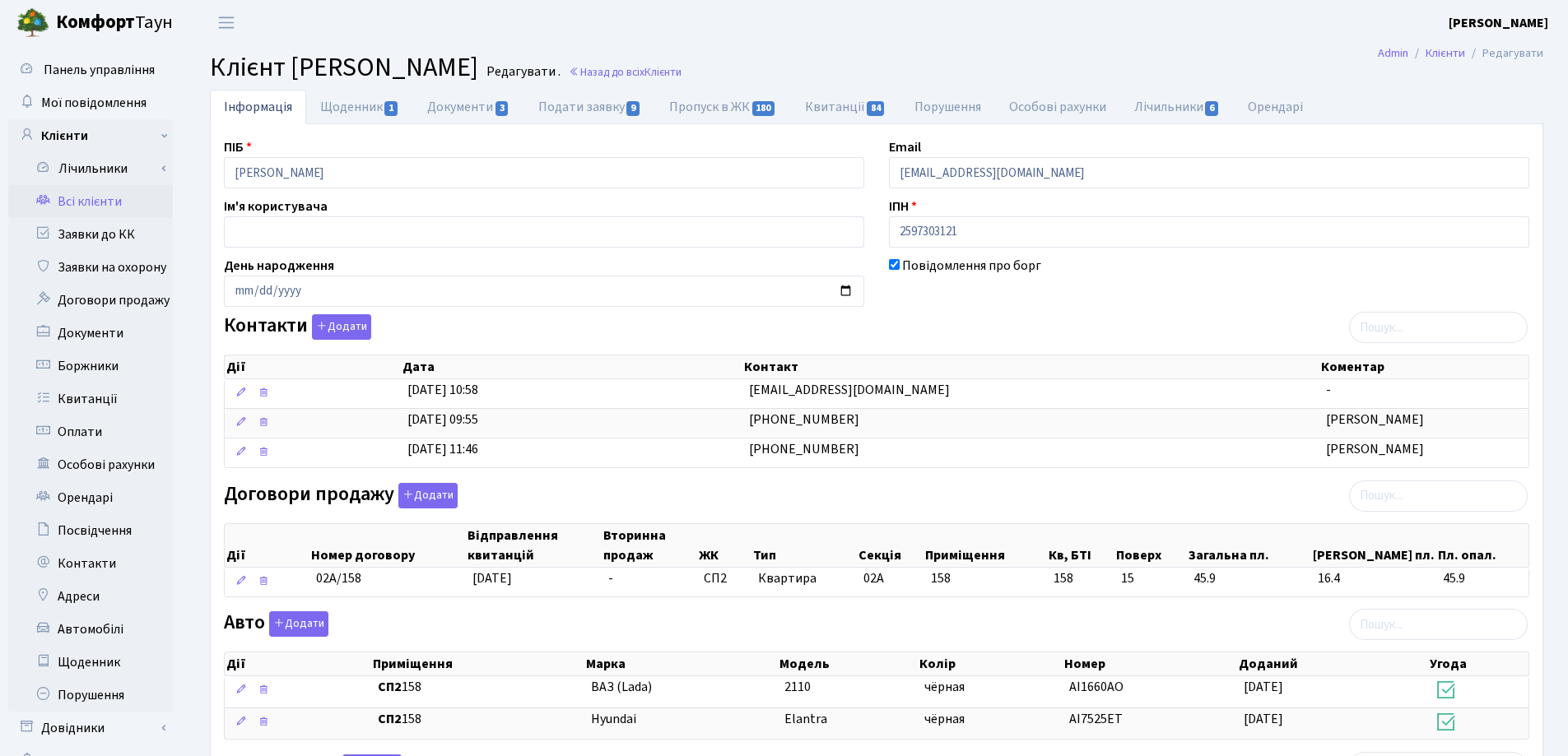
click at [975, 34] on header "Комфорт Таун Лоскутова В. С. Мій обліковий запис Вийти" at bounding box center [784, 23] width 1568 height 45
click at [681, 71] on link "Назад до всіх Клієнти" at bounding box center [626, 71] width 113 height 16
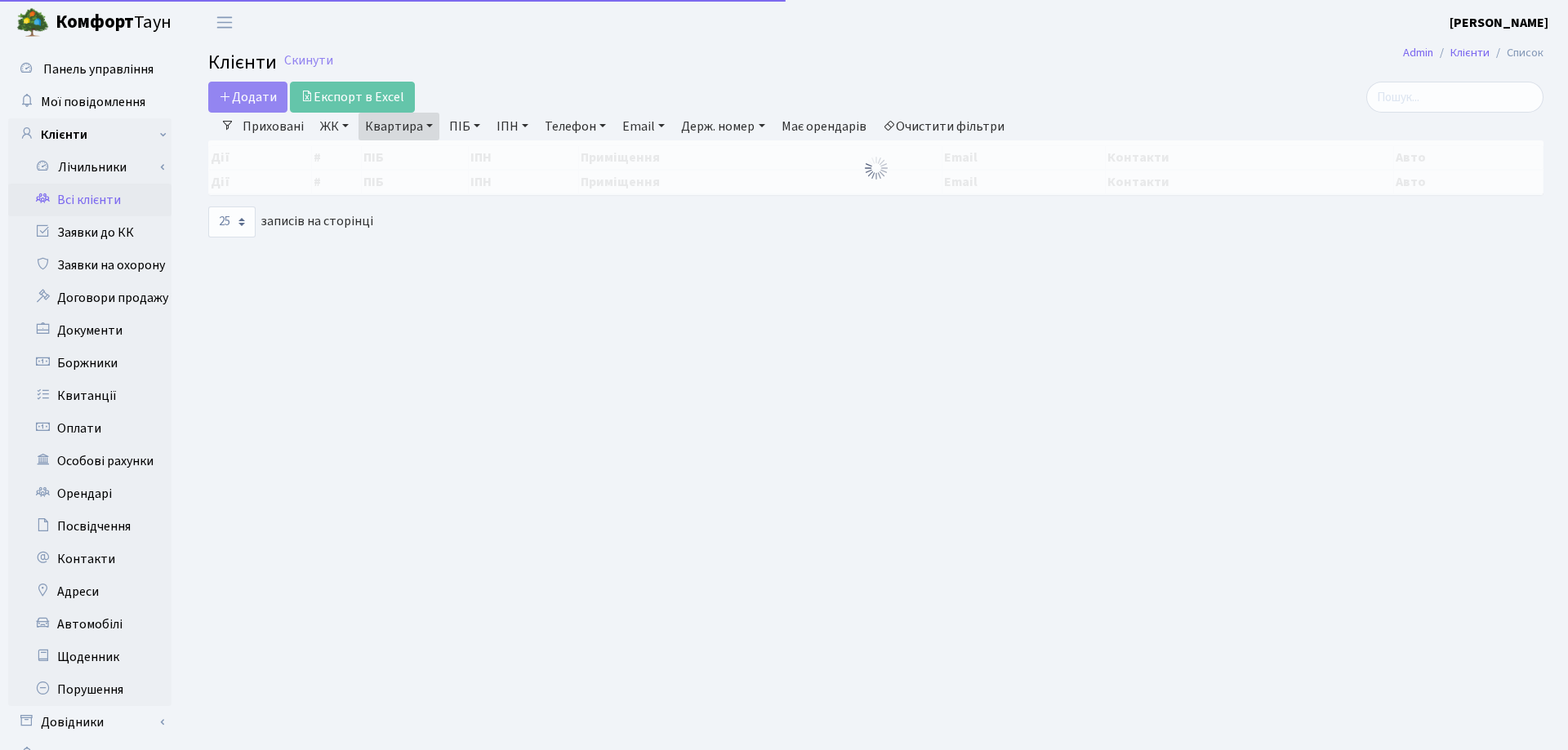
select select "25"
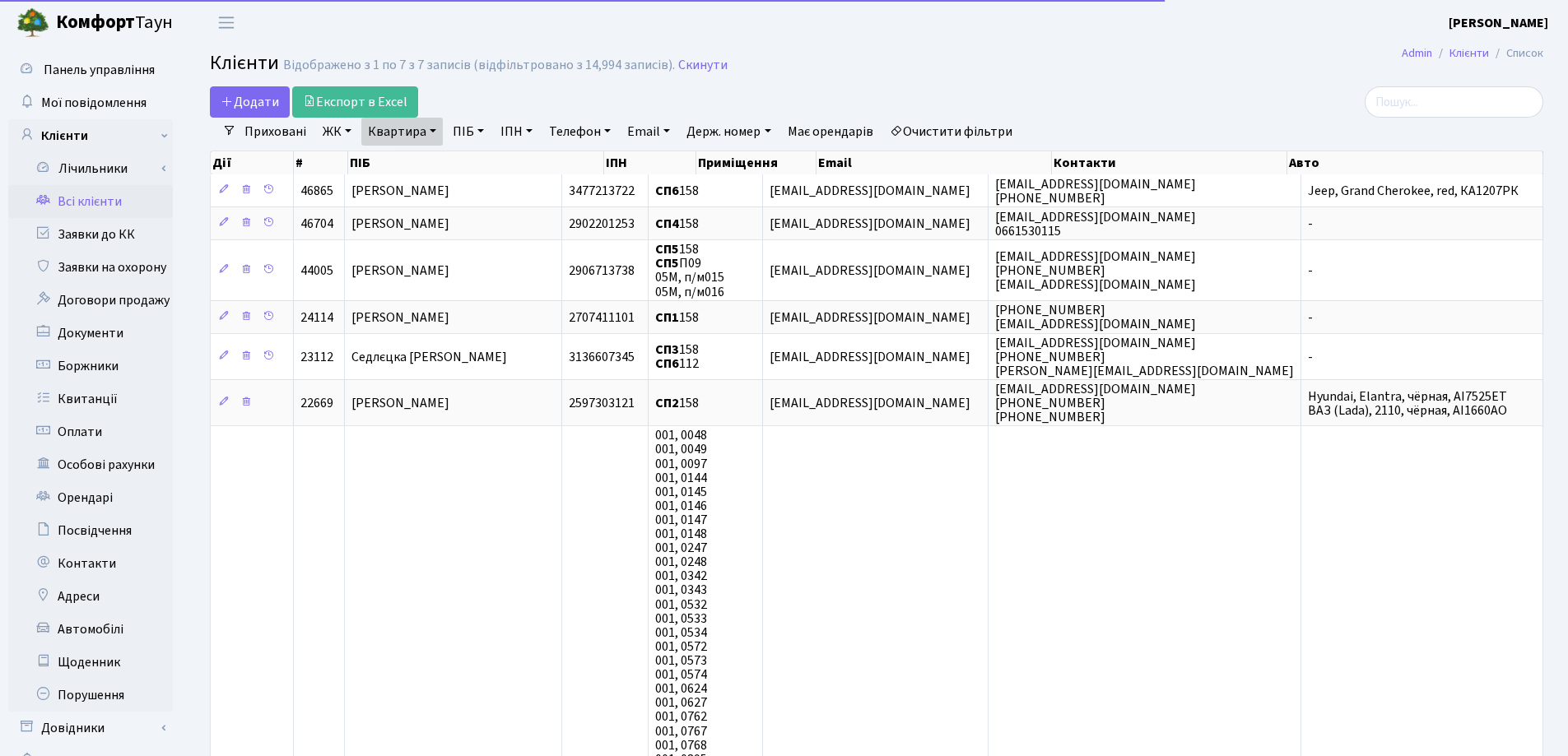
click at [434, 134] on link "Квартира" at bounding box center [402, 132] width 82 height 28
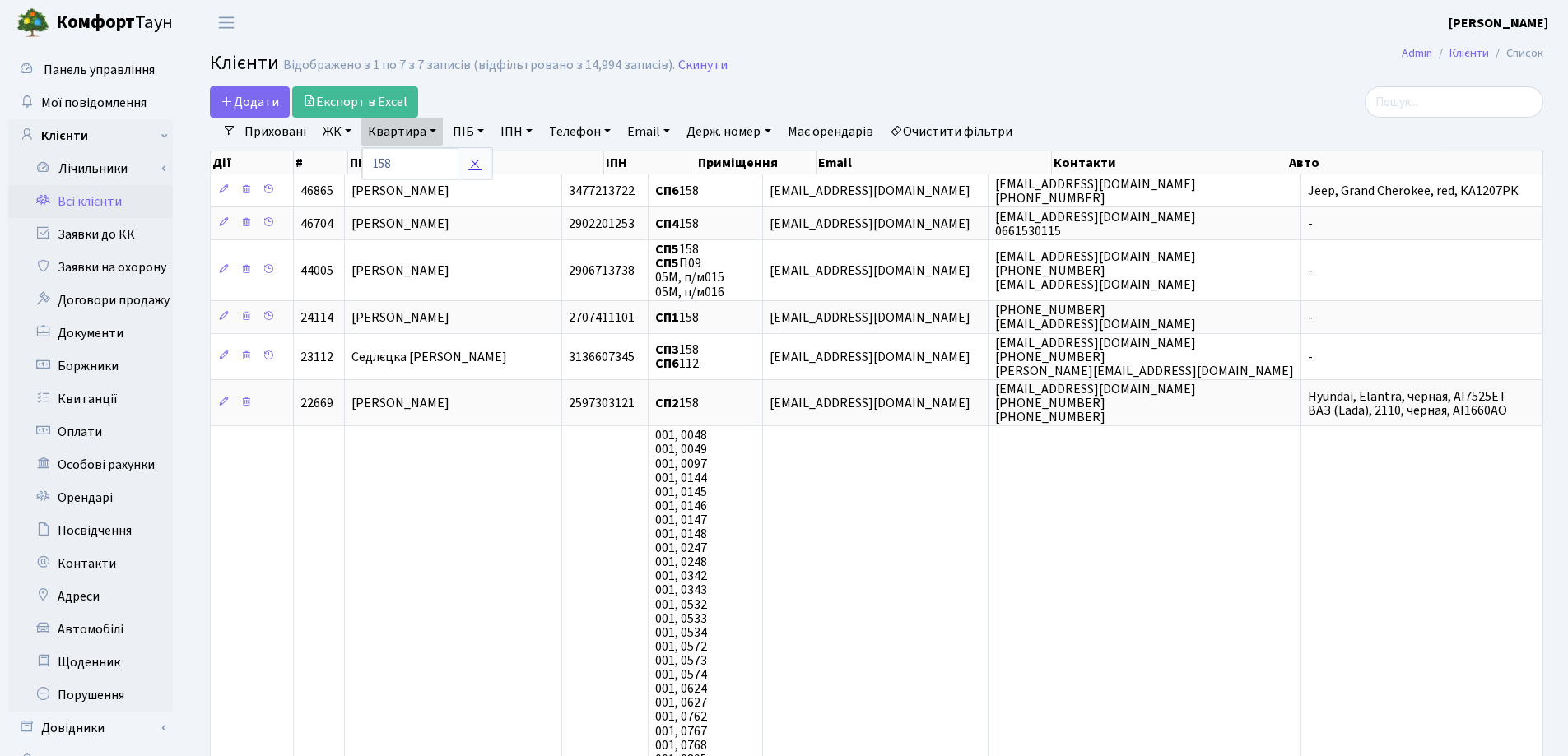
click at [474, 163] on icon at bounding box center [475, 164] width 13 height 13
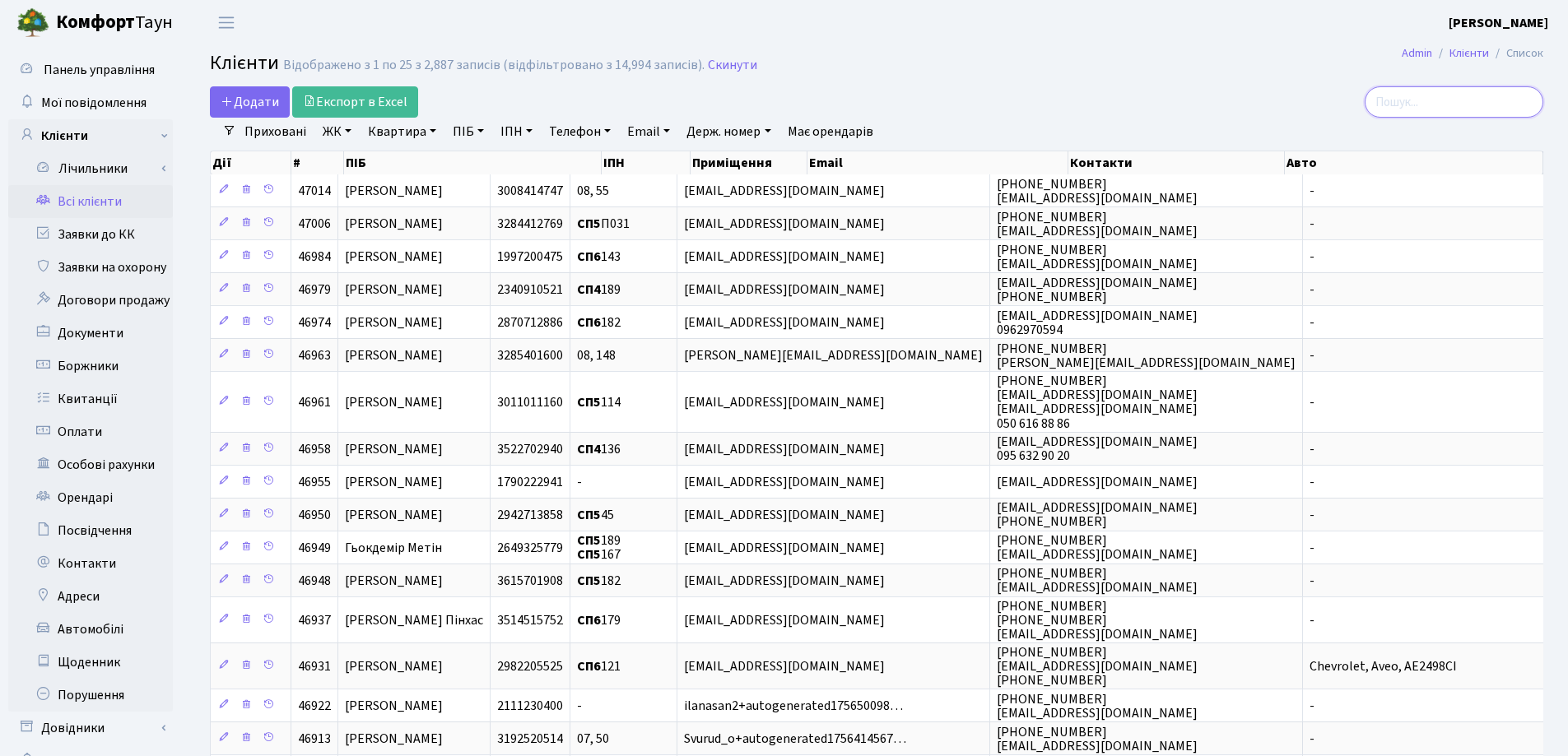
click at [1465, 99] on input "search" at bounding box center [1454, 102] width 179 height 31
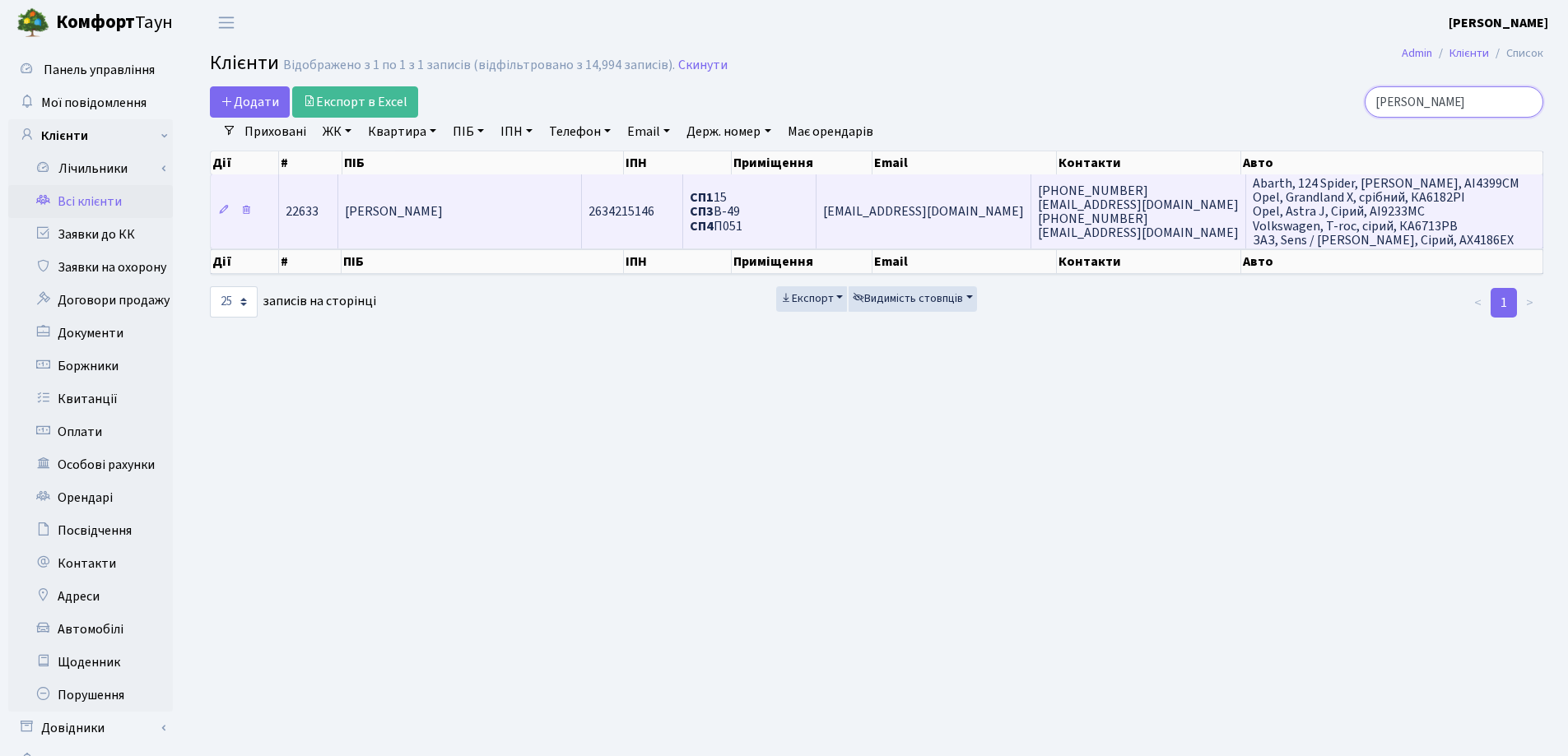
type input "[PERSON_NAME]"
click at [443, 216] on span "[PERSON_NAME]" at bounding box center [394, 212] width 98 height 18
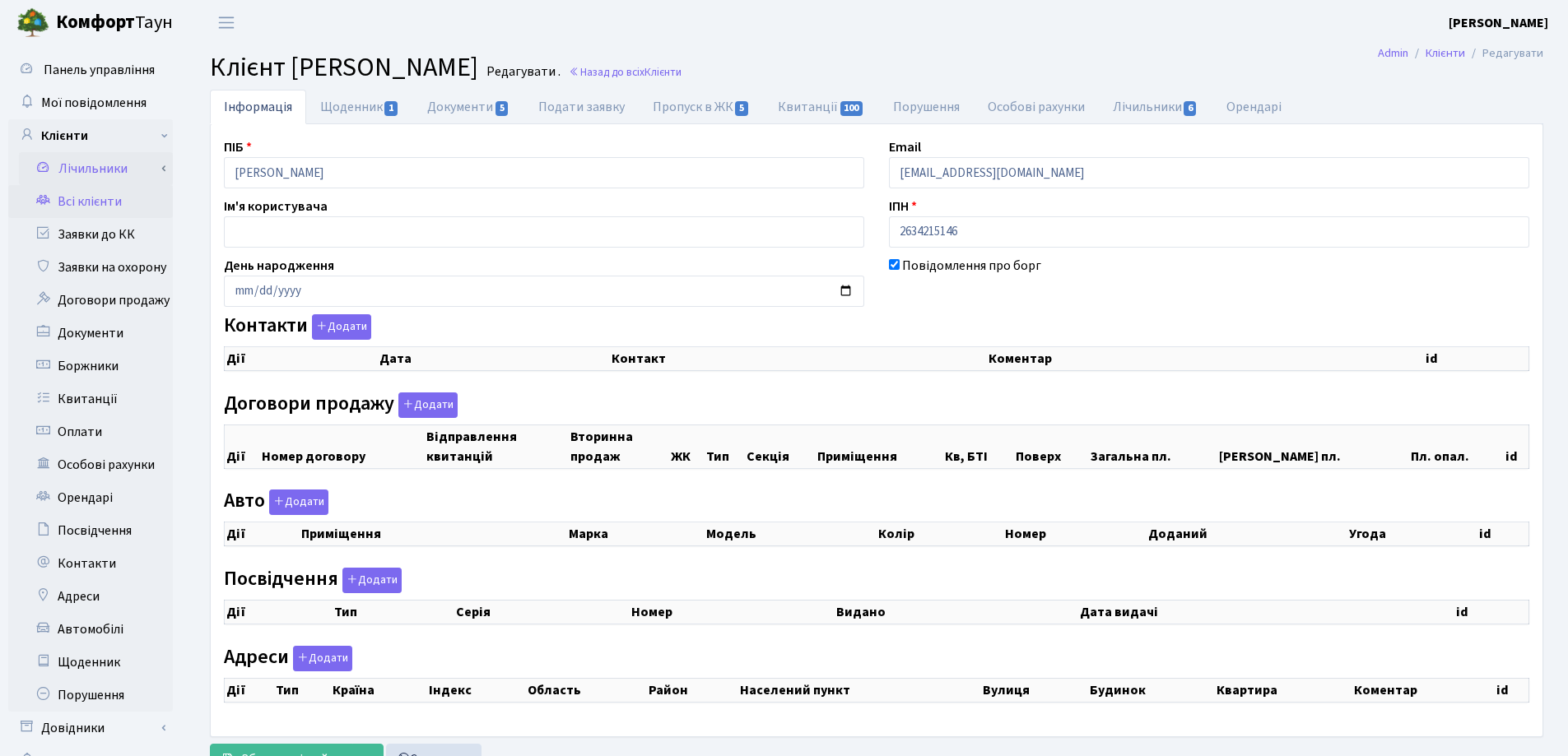
click at [155, 176] on div "Панель управління Мої повідомлення Клієнти Лічильники Показання" at bounding box center [784, 415] width 1568 height 740
checkbox input "true"
select select "25"
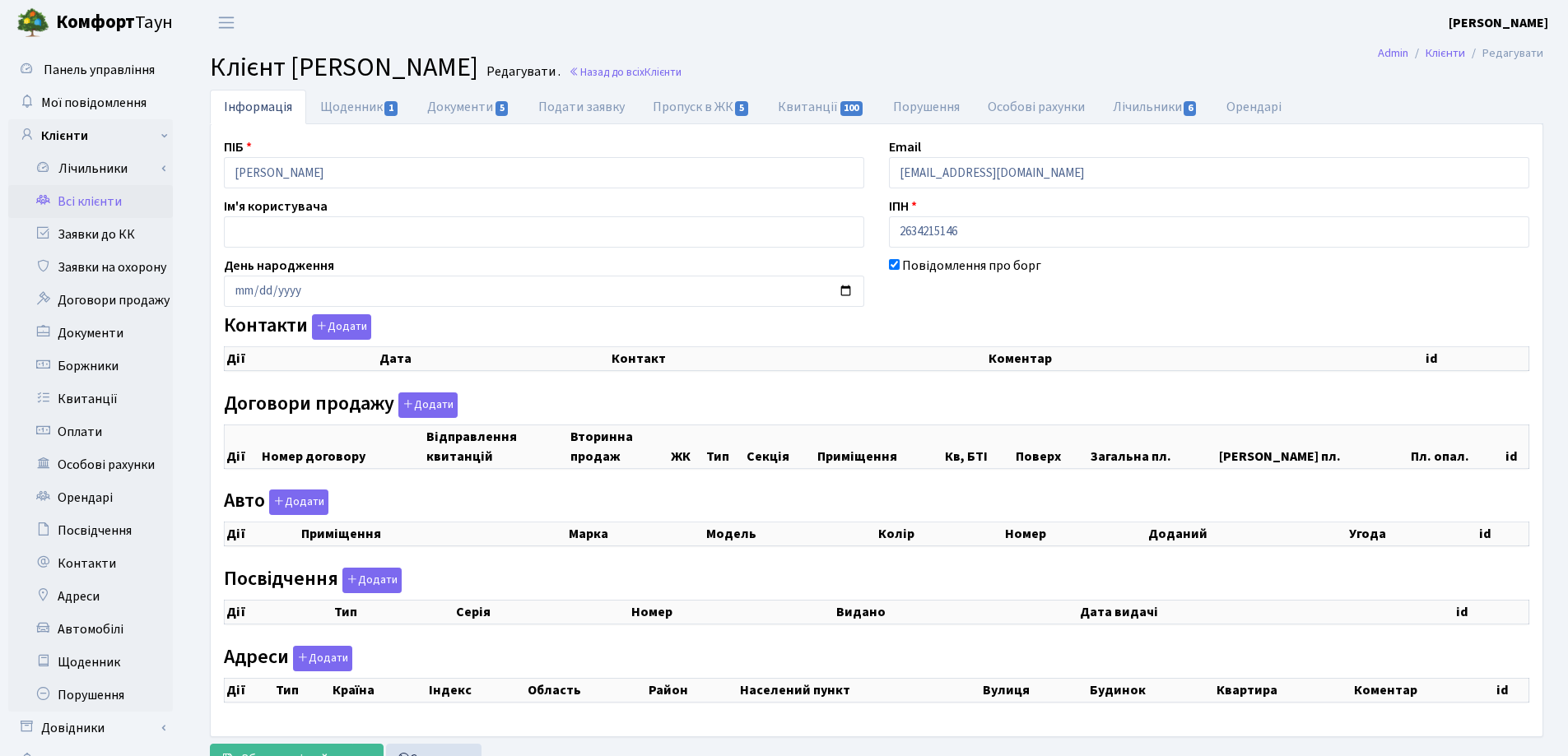
select select "25"
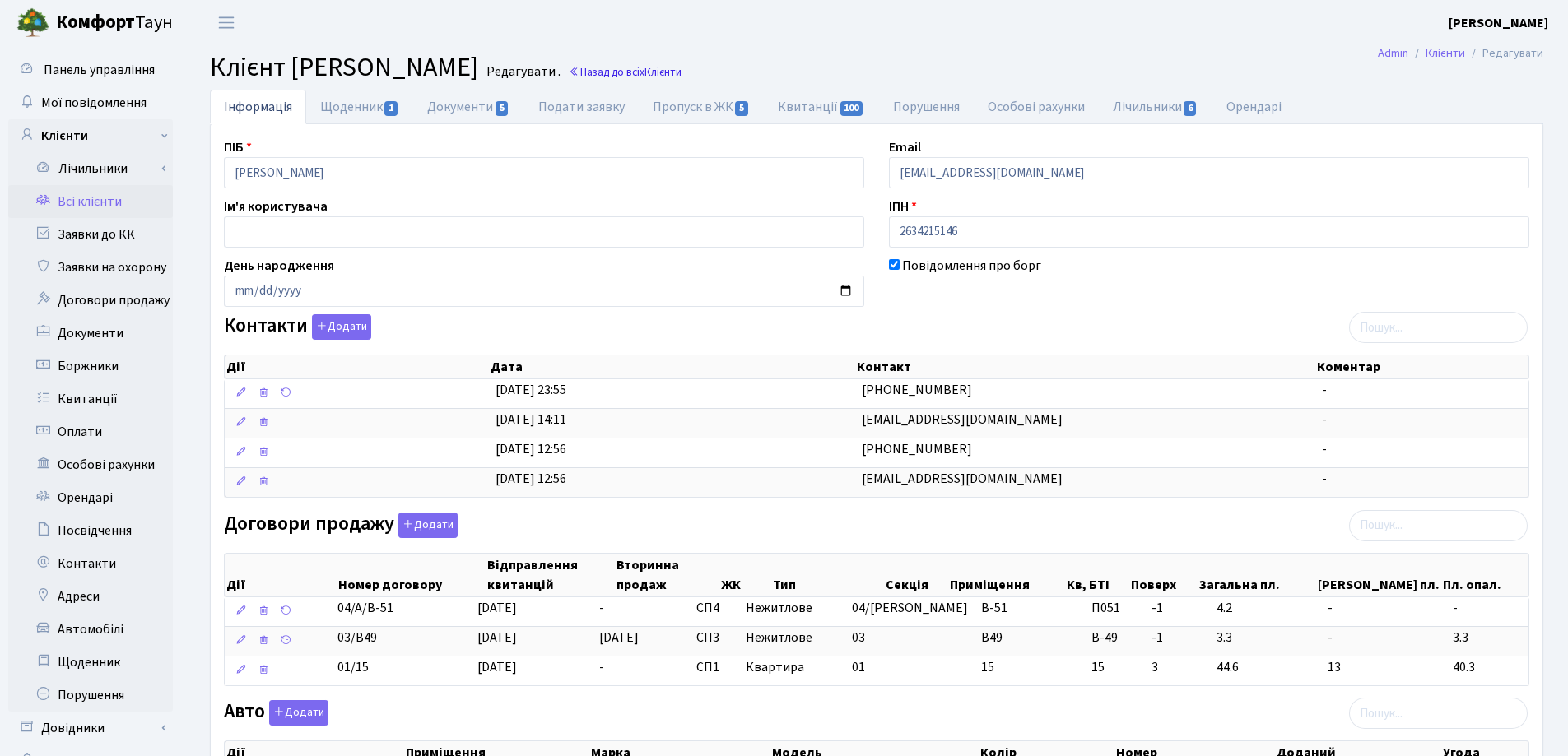
click at [681, 72] on link "Назад до всіх Клієнти" at bounding box center [626, 71] width 113 height 16
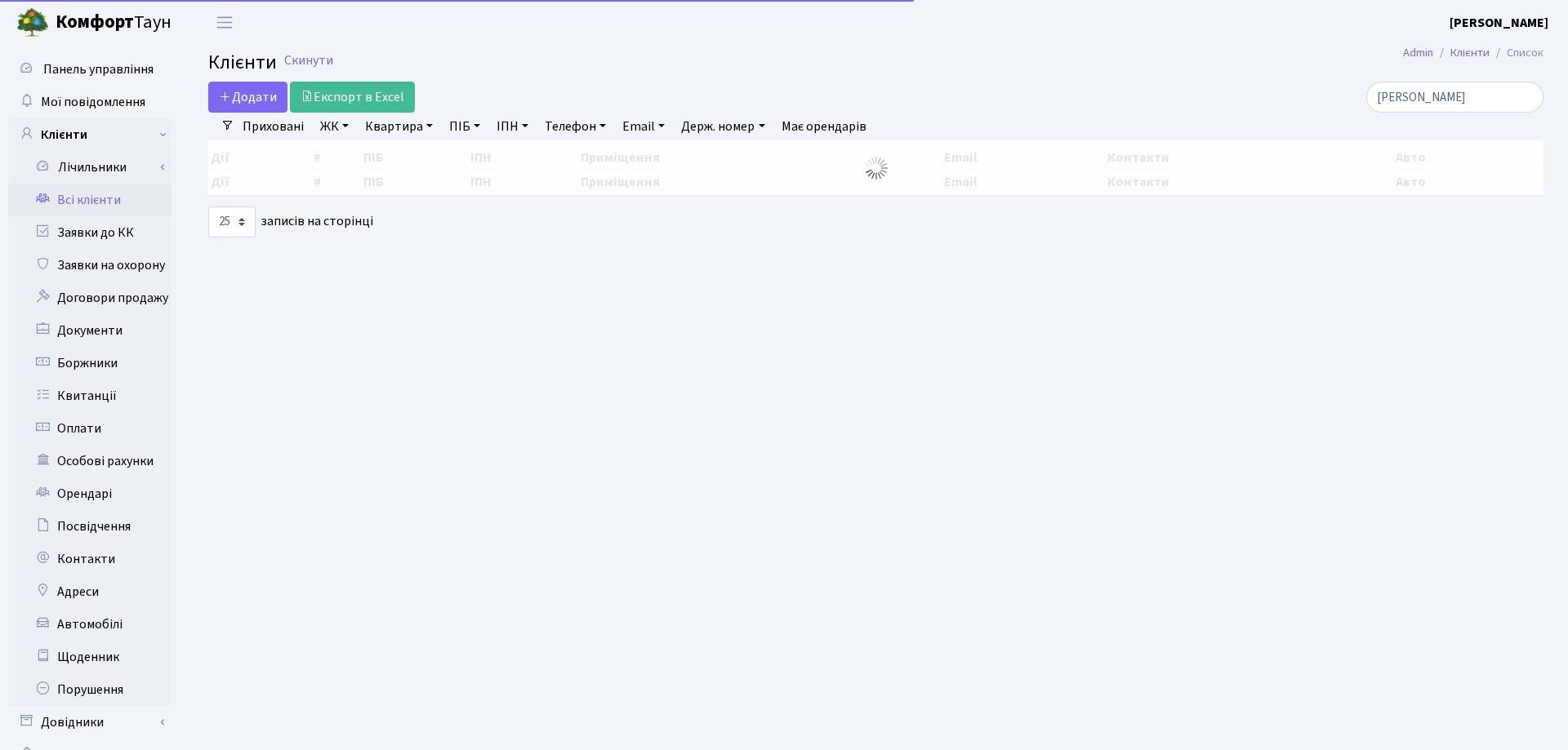
select select "25"
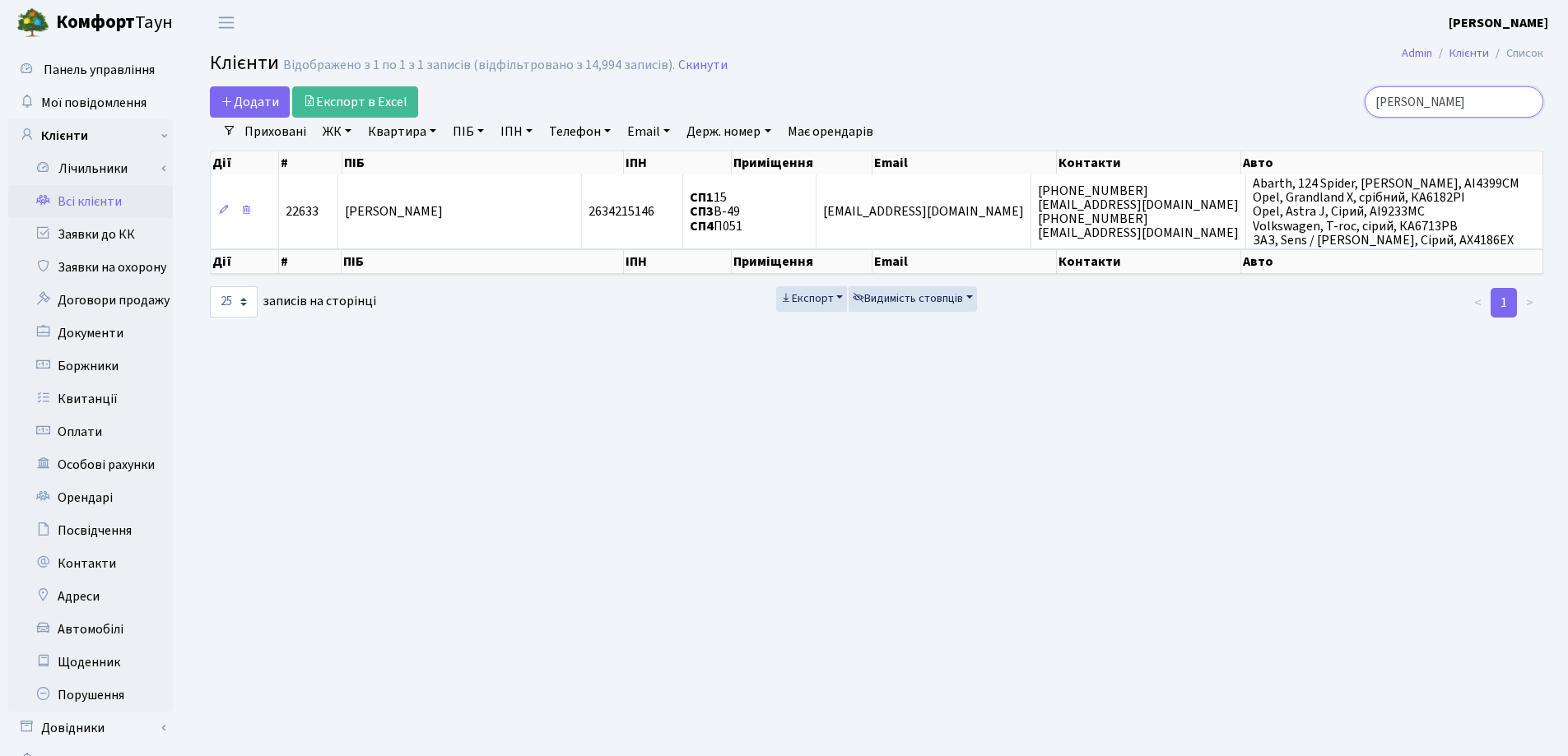
click at [1524, 104] on input "[PERSON_NAME]" at bounding box center [1454, 102] width 179 height 31
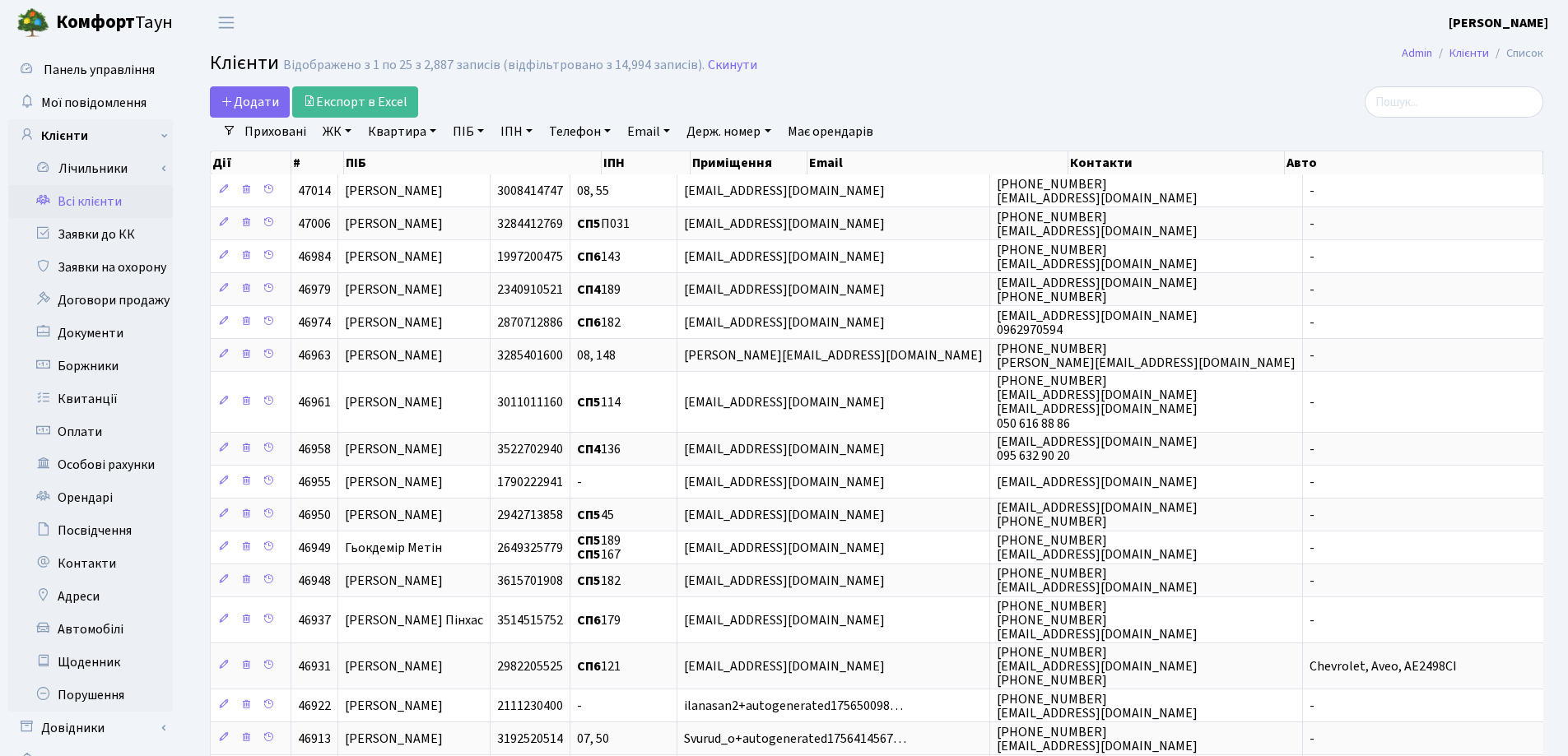
click at [432, 123] on link "Квартира" at bounding box center [402, 132] width 82 height 28
type input "30"
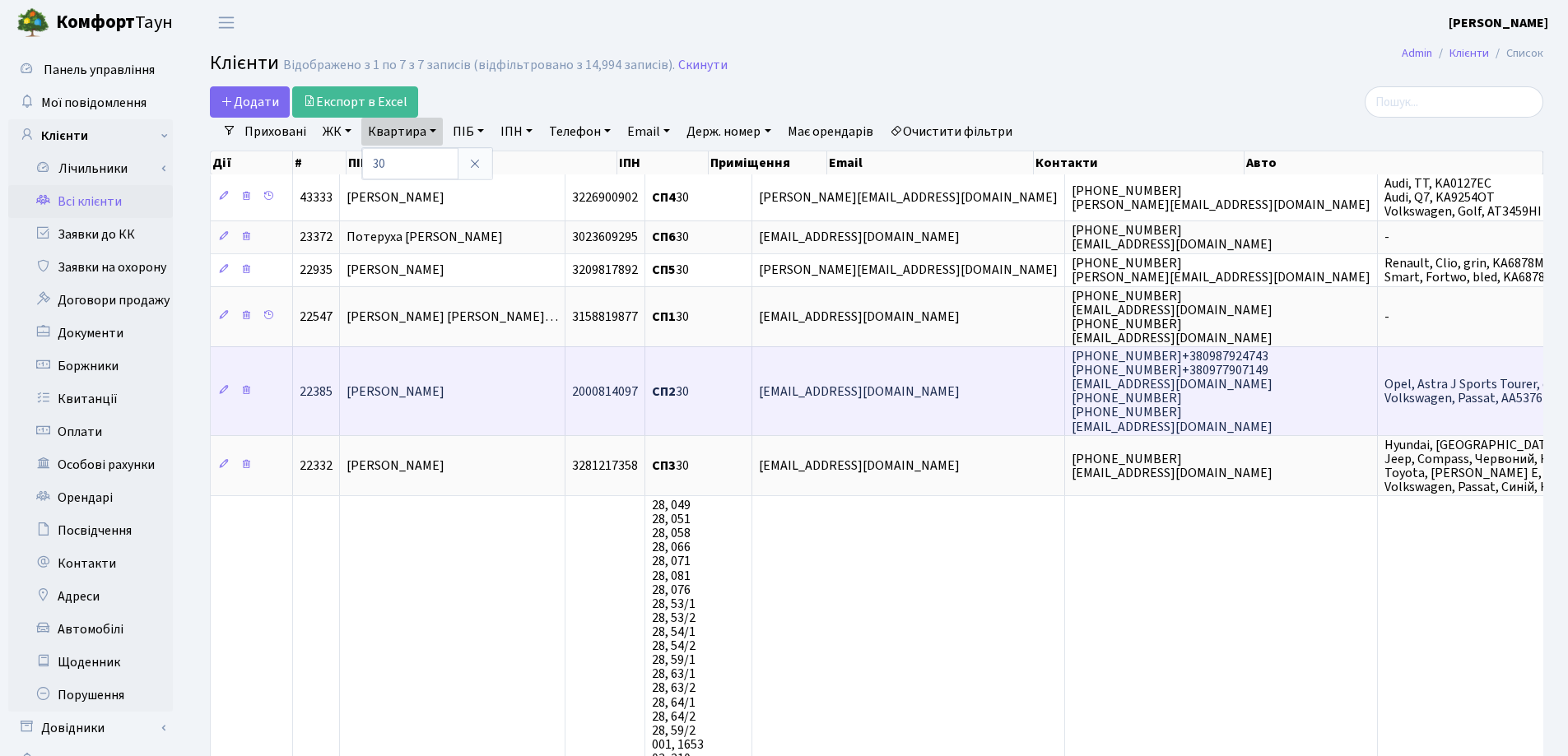
click at [510, 413] on td "[PERSON_NAME]" at bounding box center [452, 390] width 226 height 88
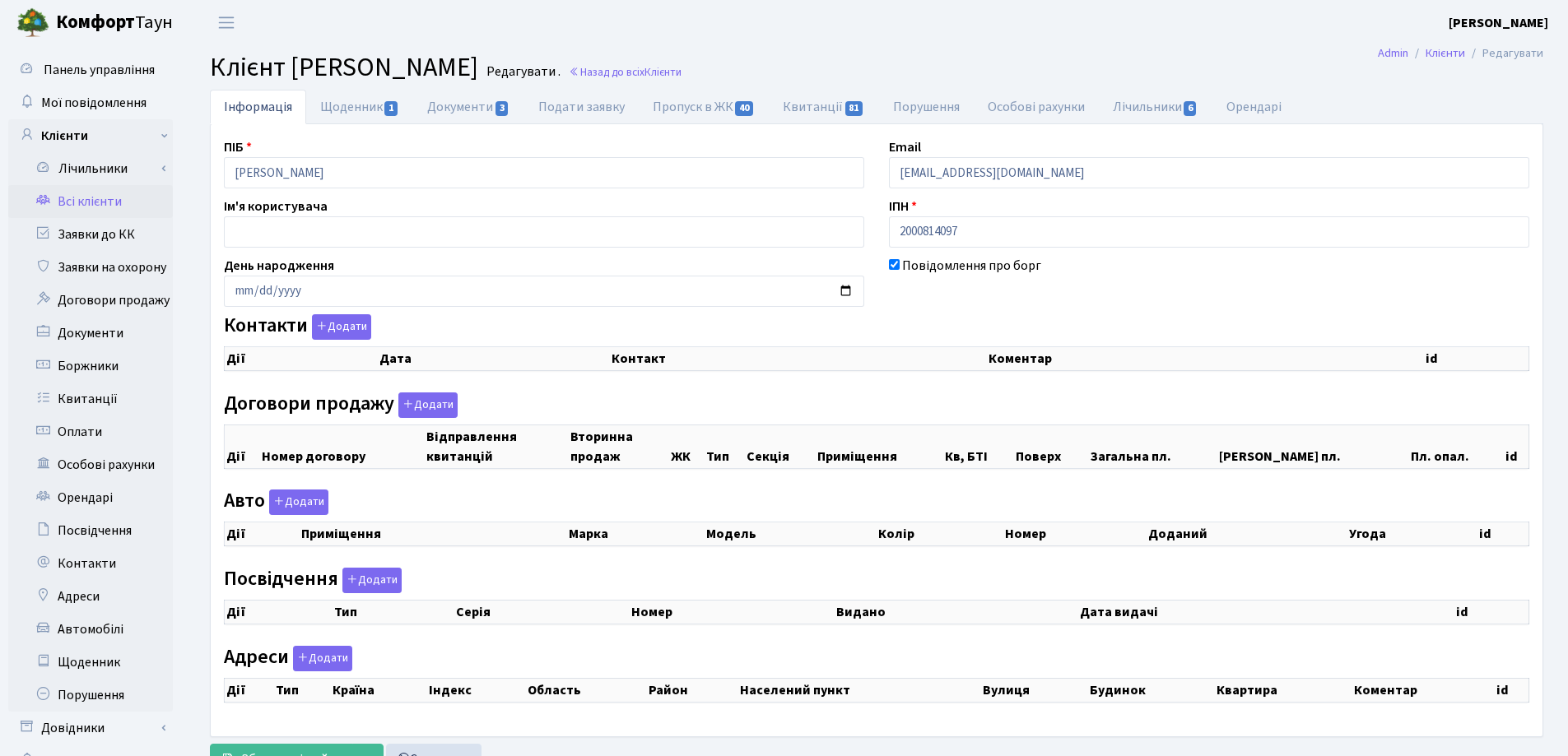
checkbox input "true"
select select "25"
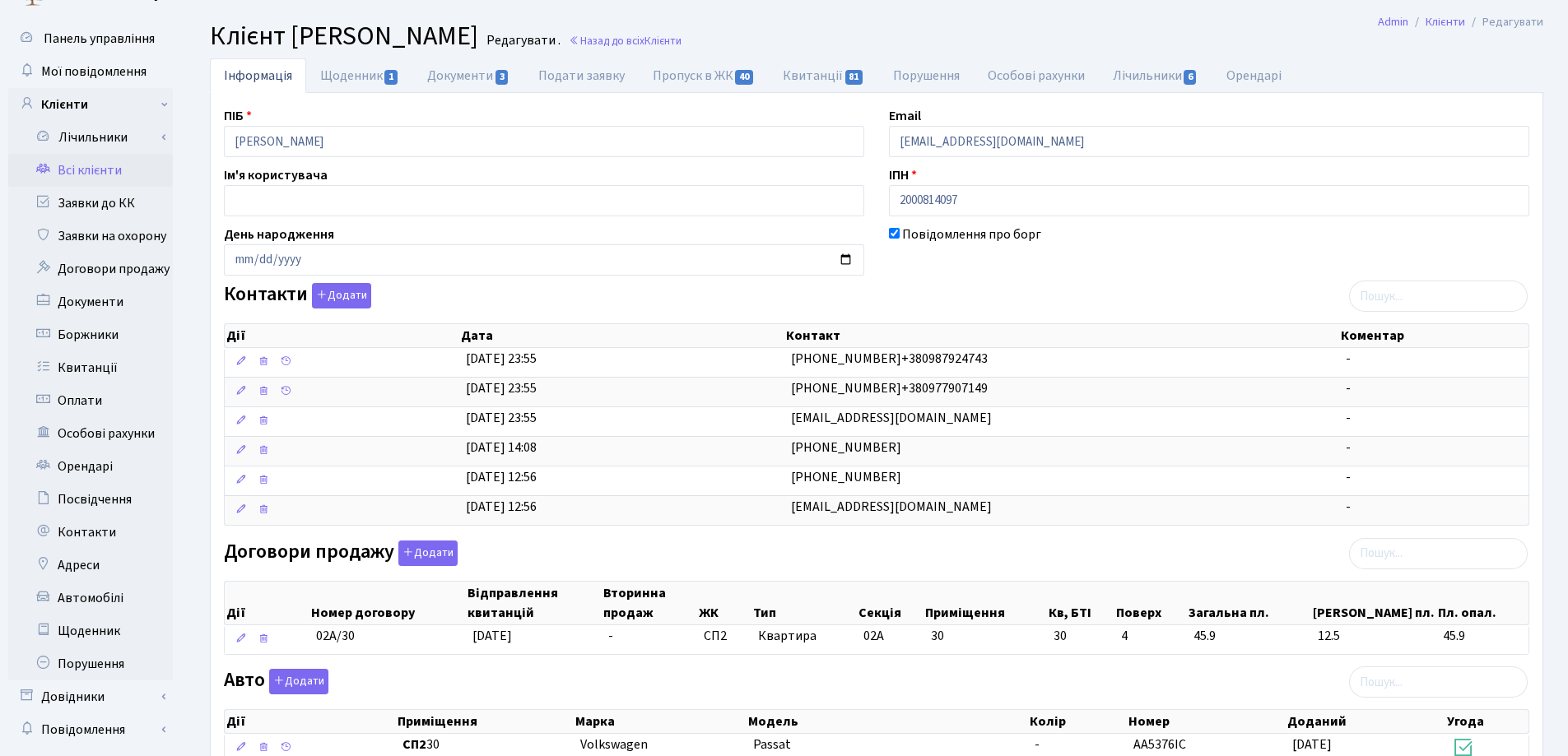
scroll to position [30, 0]
click at [562, 81] on link "Подати заявку" at bounding box center [581, 76] width 115 height 34
select select "25"
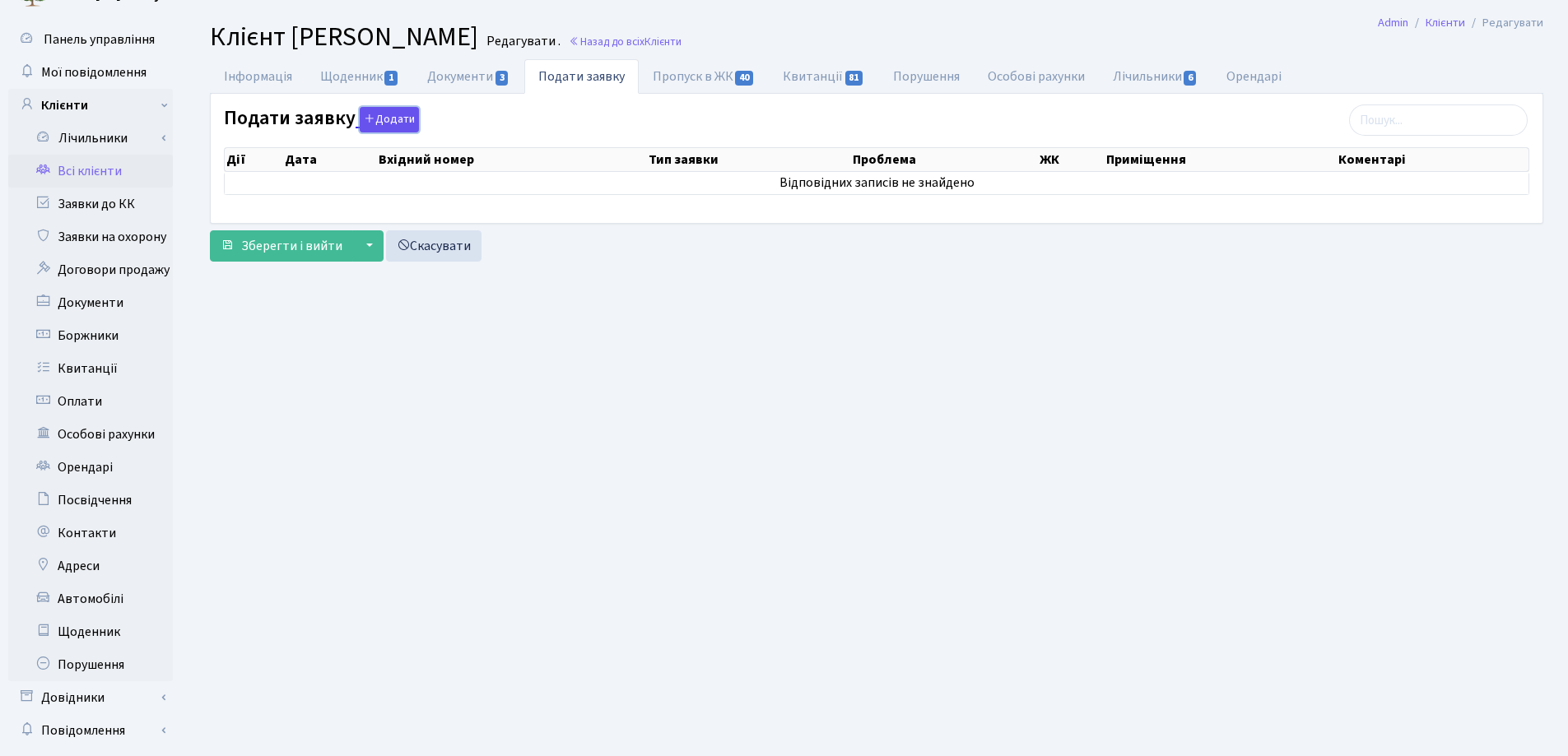
click at [382, 115] on button "Додати" at bounding box center [388, 119] width 59 height 25
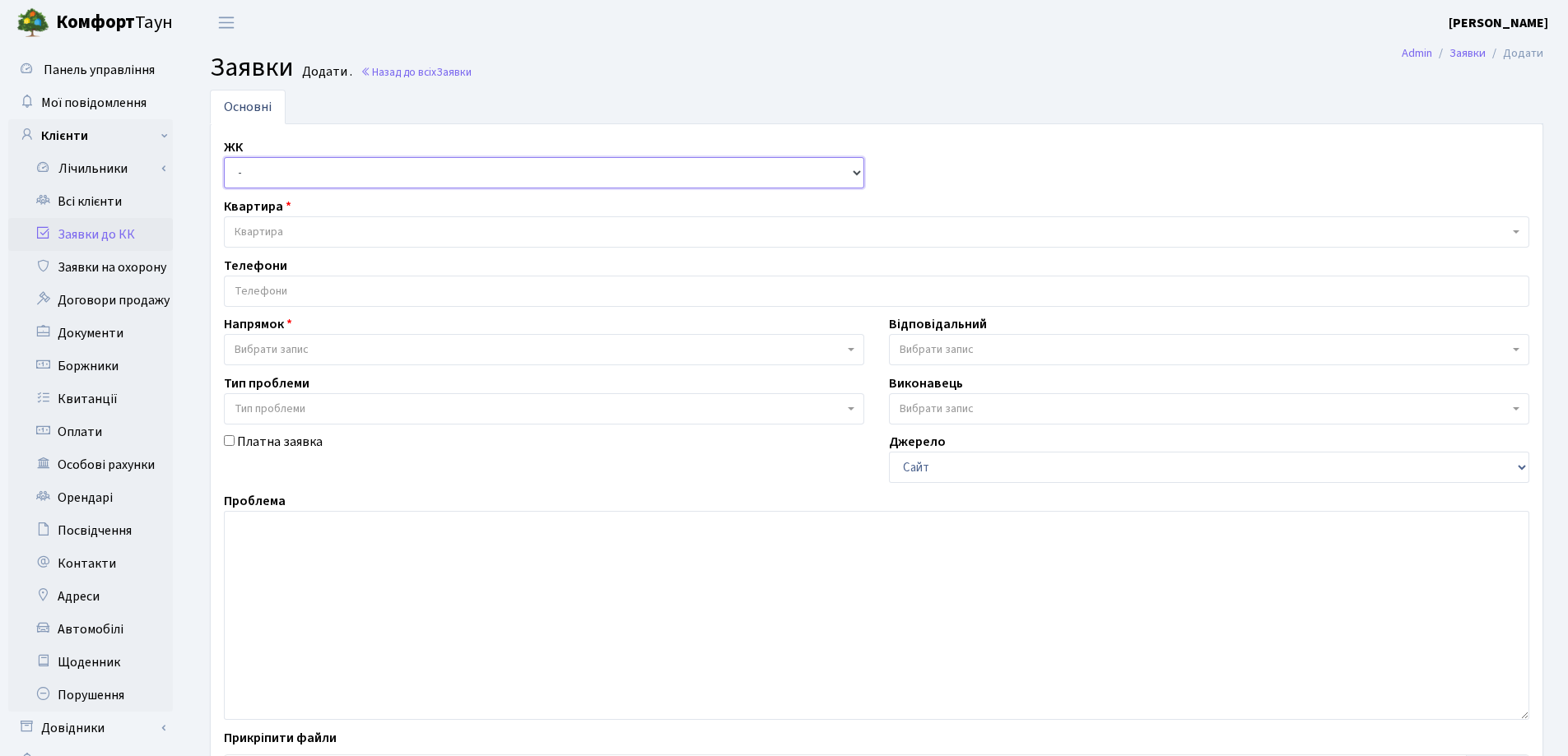
click at [364, 177] on select "- СП, Наддніпрянське шосе, 2а СП1, Столичне шосе, 1 СП2, Столичне шосе, 1А СП3,…" at bounding box center [544, 172] width 641 height 31
select select "308"
click at [224, 157] on select "- СП, Наддніпрянське шосе, 2а СП1, Столичне шосе, 1 СП2, Столичне шосе, 1А СП3,…" at bounding box center [544, 172] width 641 height 31
select select
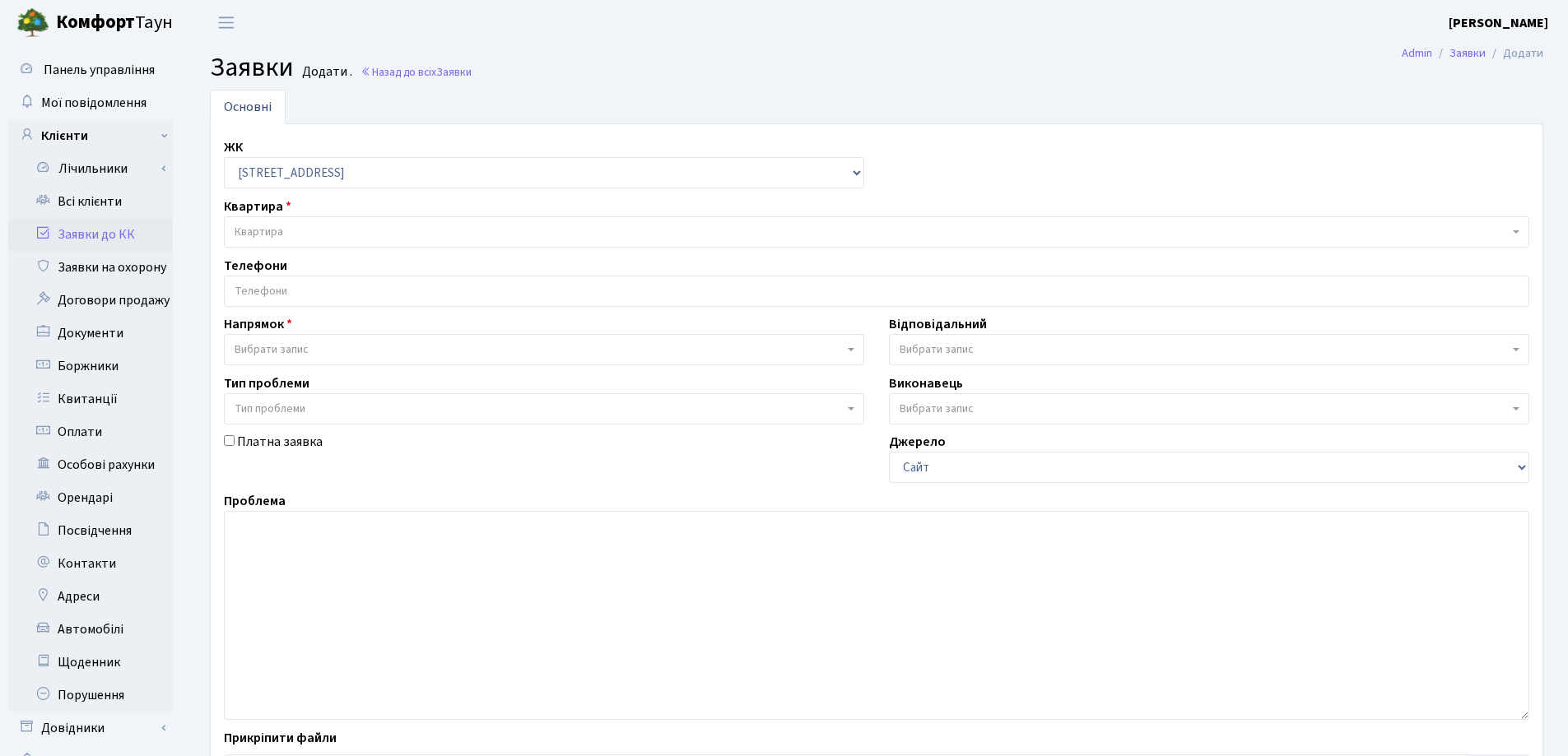
click at [390, 227] on span "Квартира" at bounding box center [871, 231] width 1274 height 16
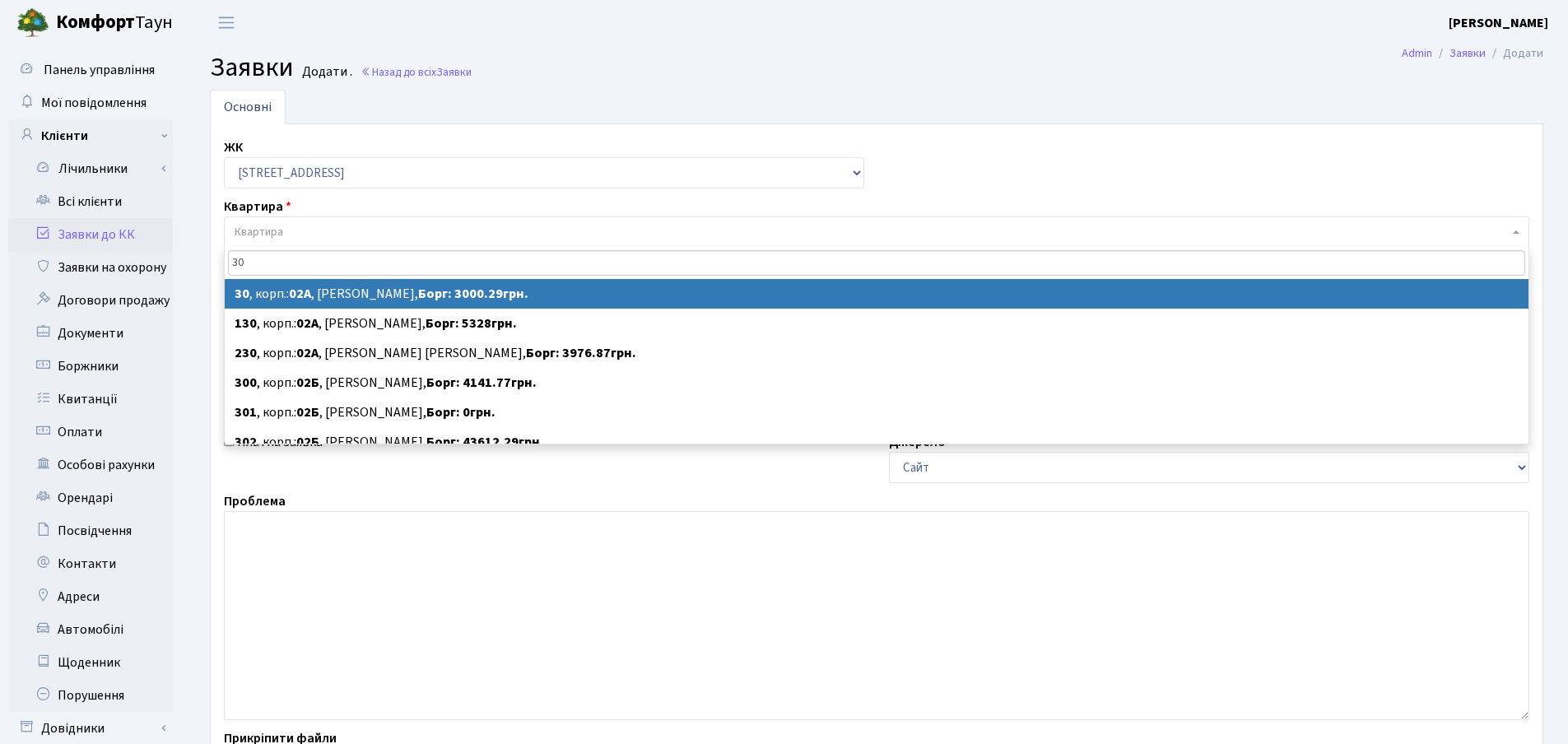
type input "30"
select select
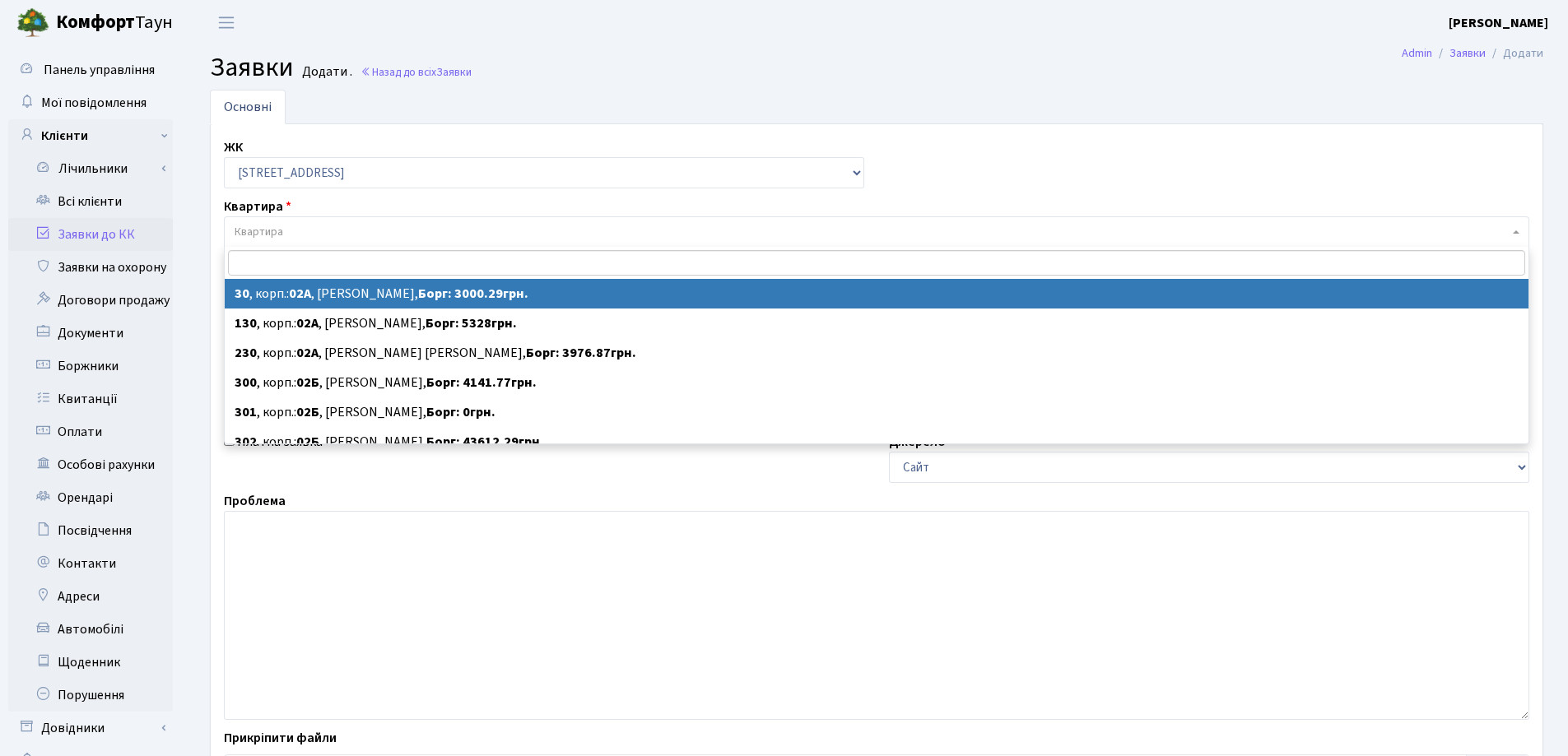
select select "20280"
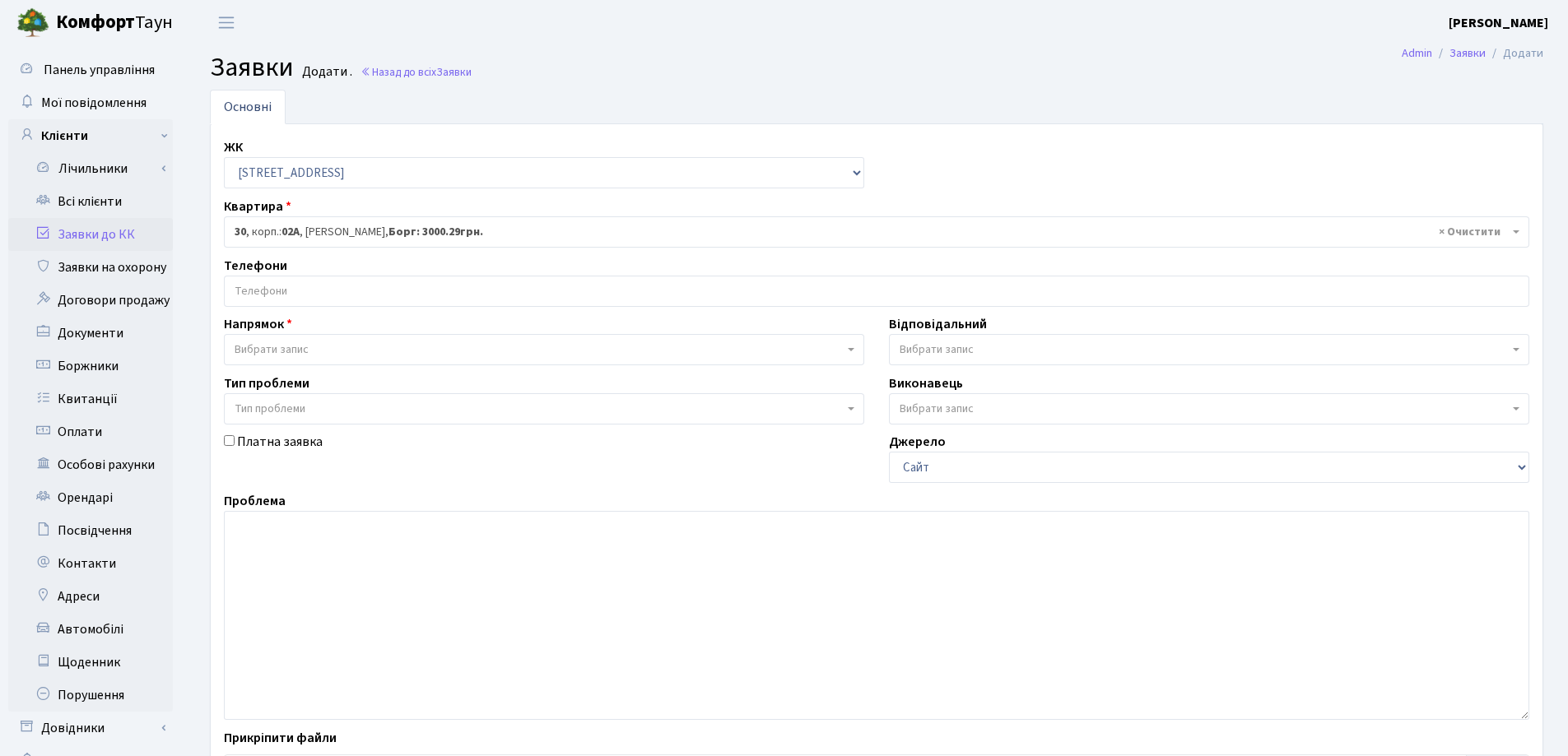
click at [394, 289] on input "search" at bounding box center [877, 291] width 1304 height 29
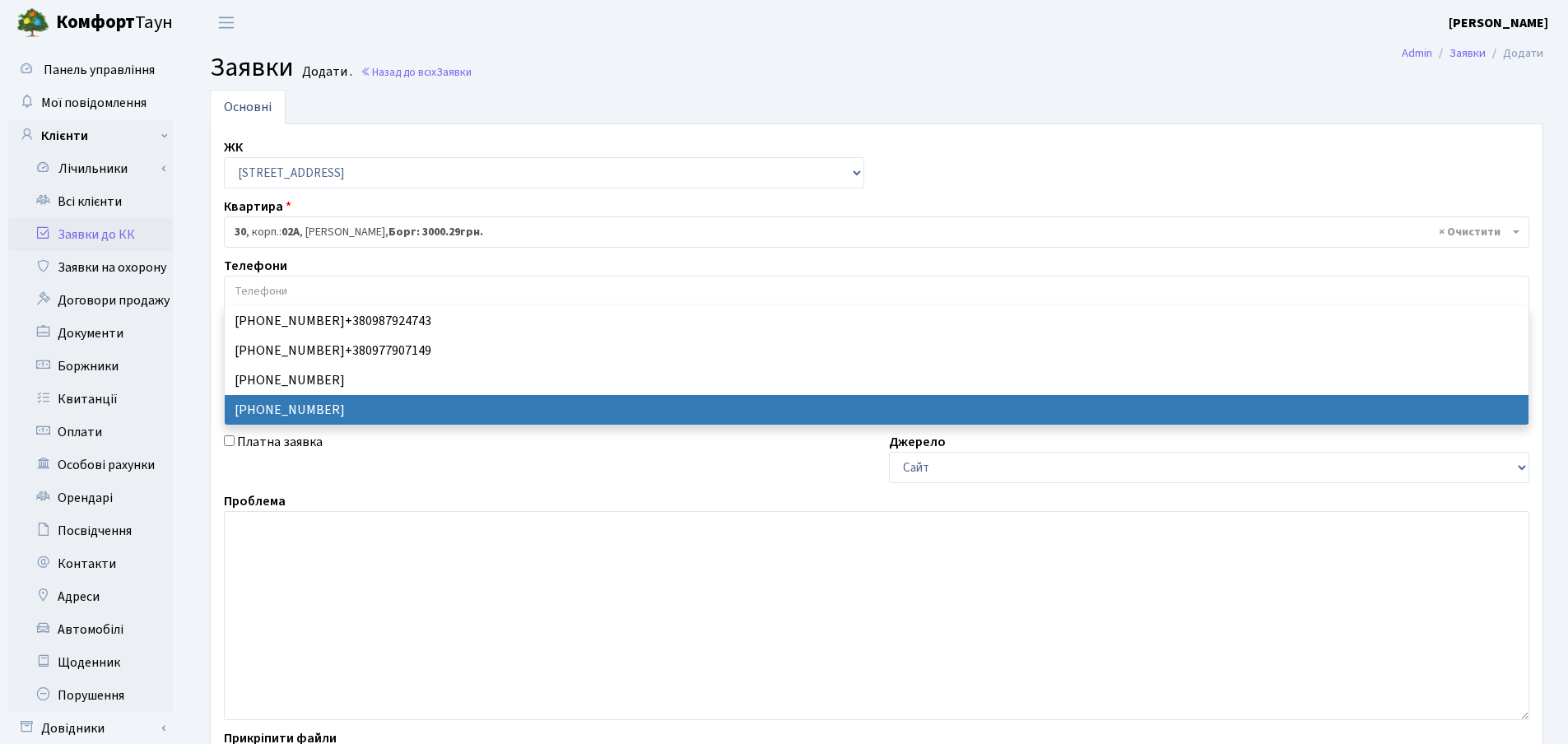
select select "61180"
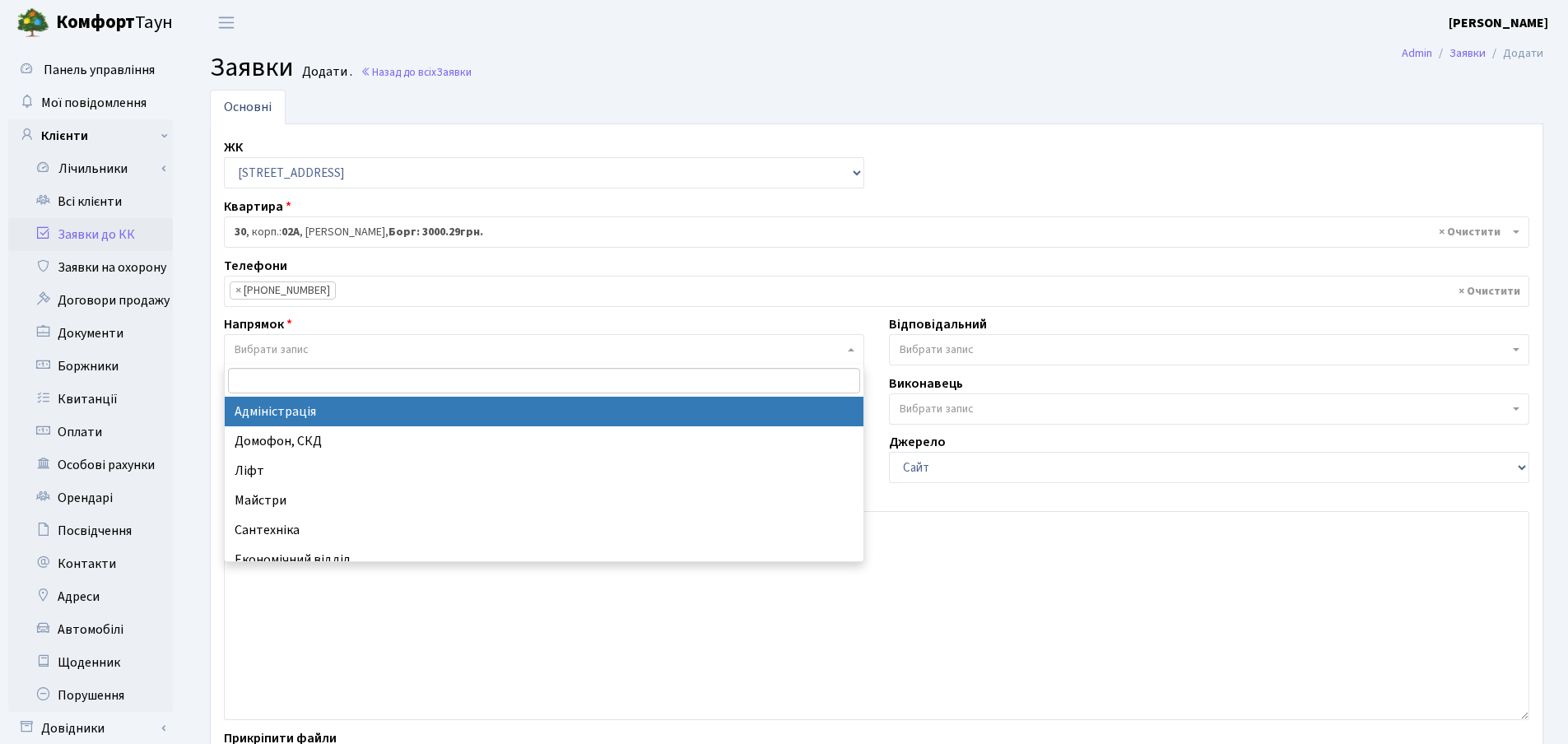
click at [360, 353] on span "Вибрати запис" at bounding box center [538, 349] width 609 height 16
select select "5"
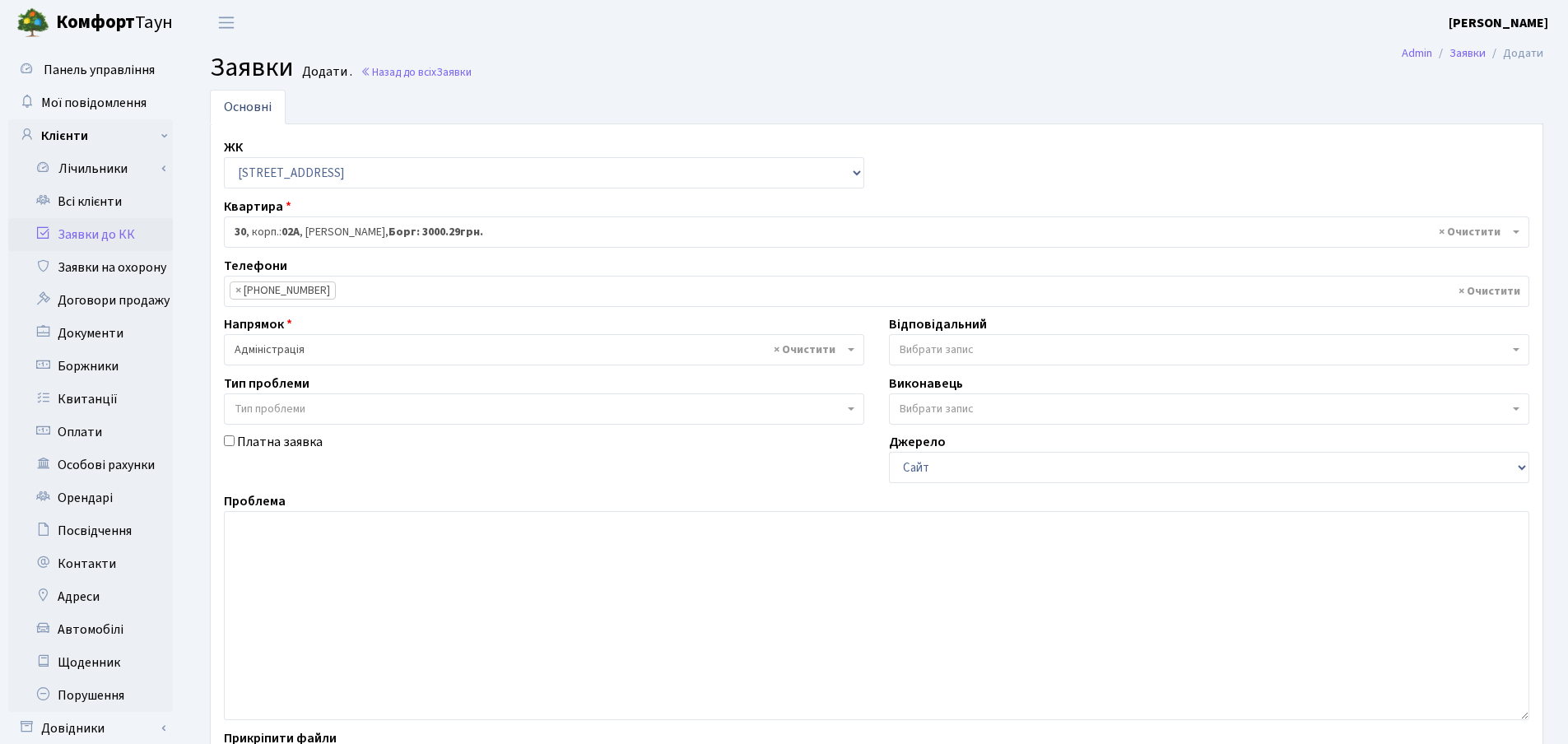
click at [372, 411] on span "Тип проблеми" at bounding box center [538, 408] width 609 height 16
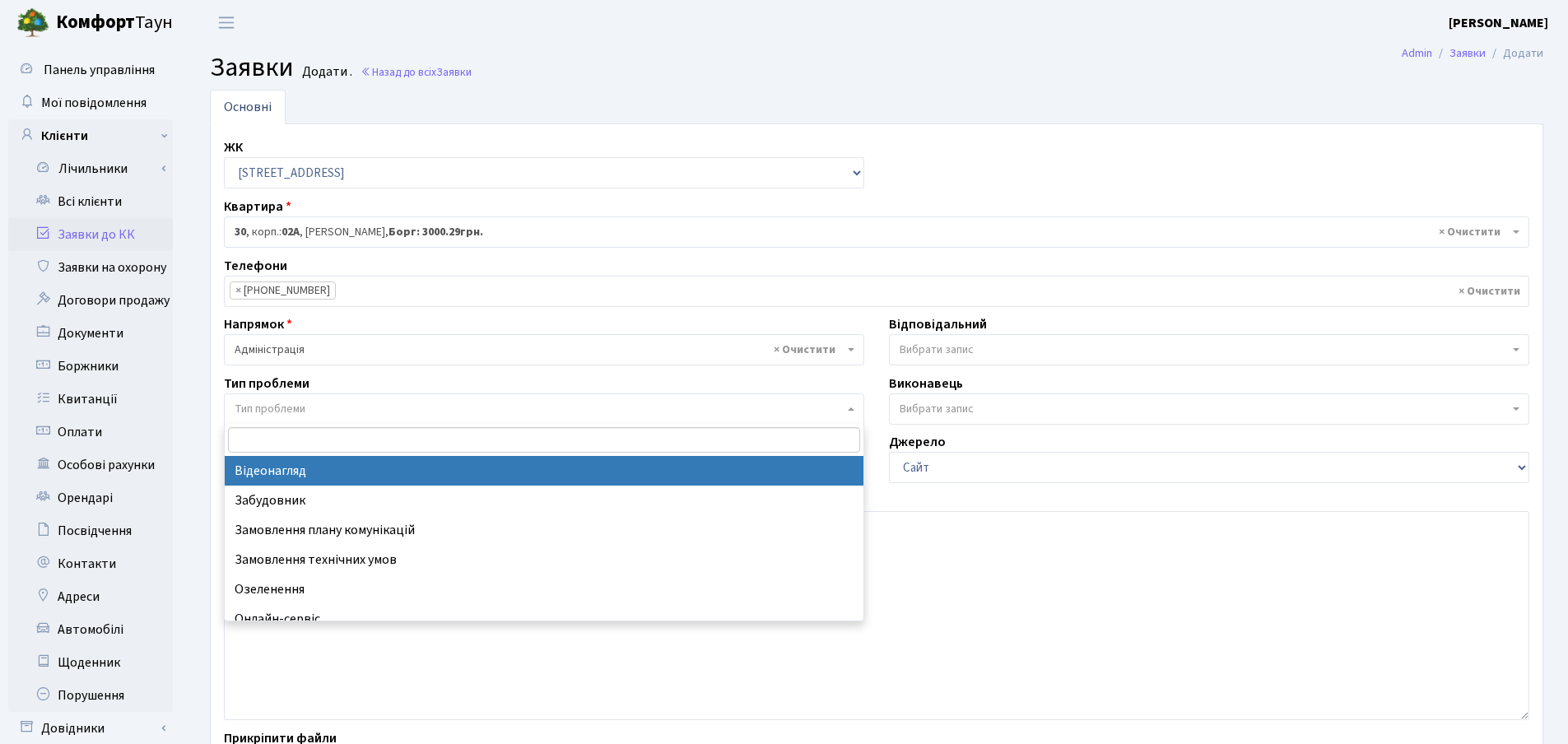
select select "45"
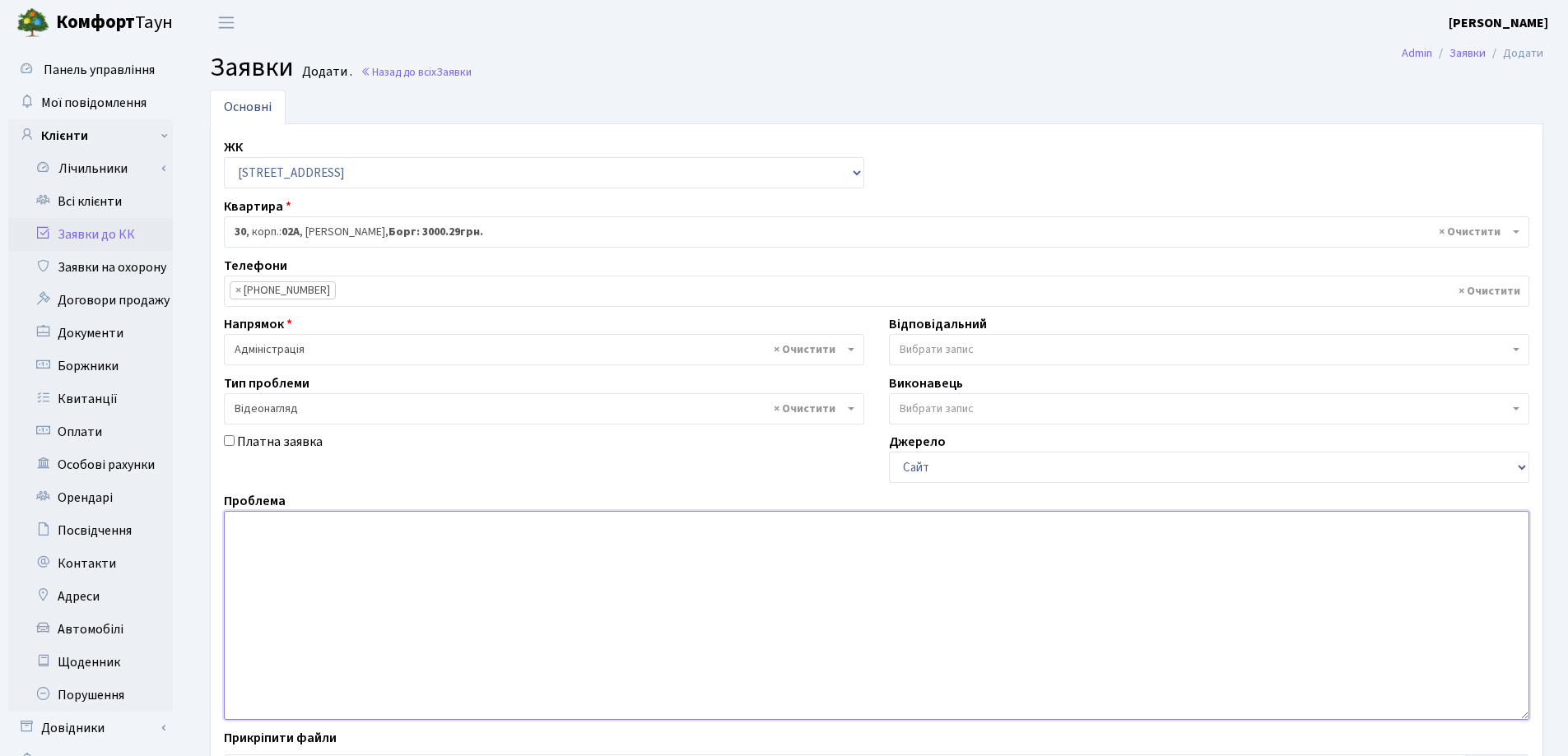
click at [326, 573] on textarea at bounding box center [877, 615] width 1306 height 209
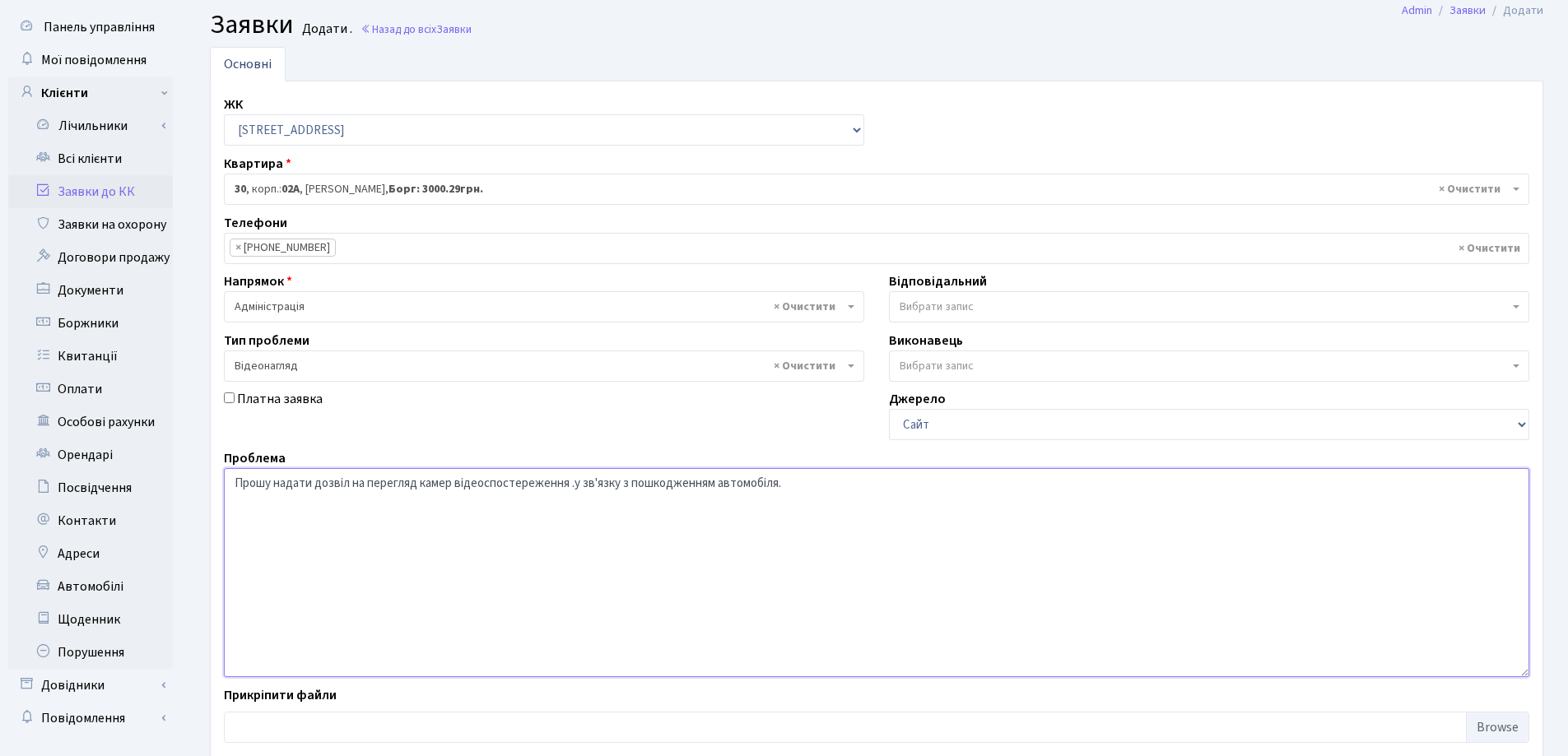
scroll to position [138, 0]
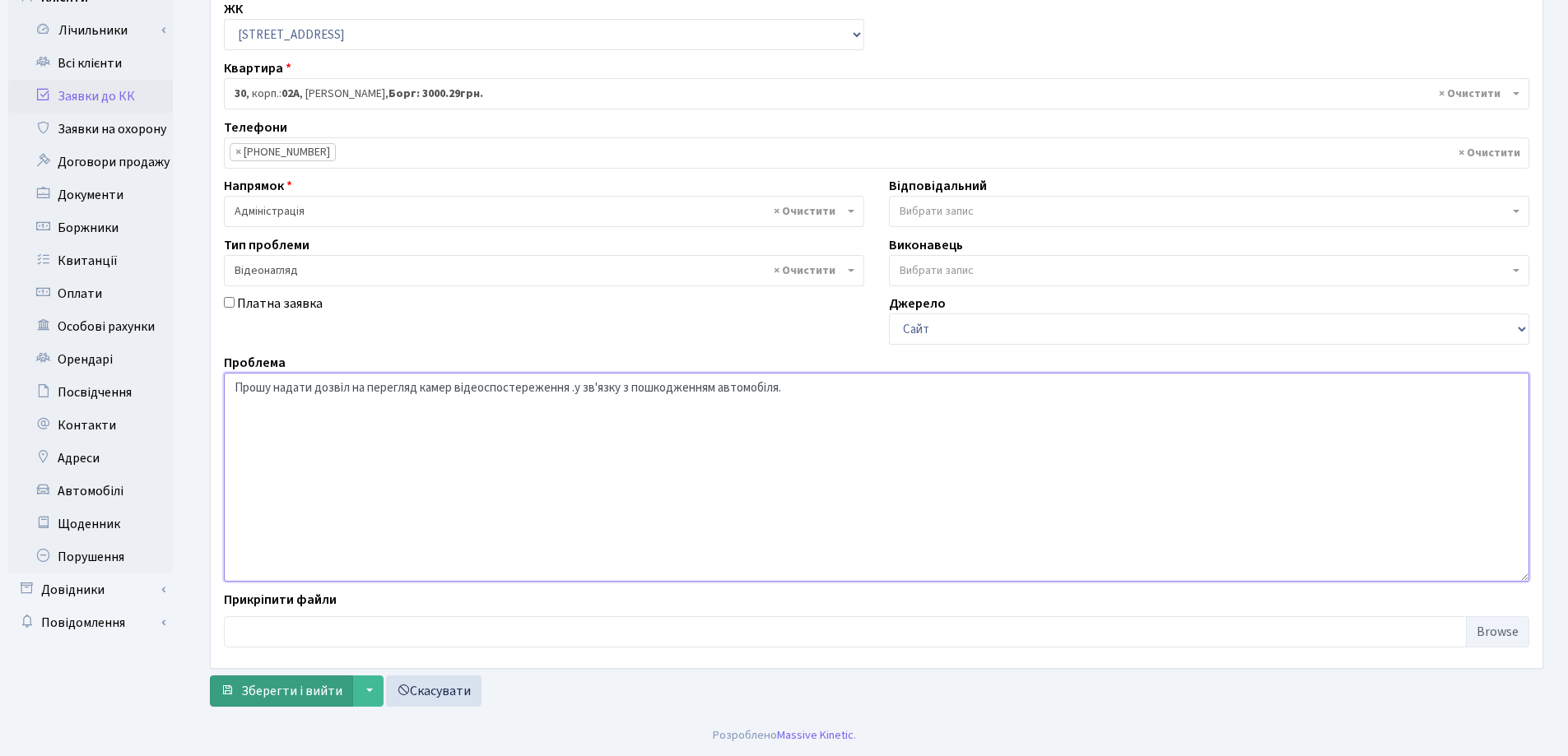
type textarea "Прошу надати дозвіл на перегляд камер відеоспостереження .у зв'язку з пошкоджен…"
click at [276, 695] on span "Зберегти і вийти" at bounding box center [292, 690] width 102 height 18
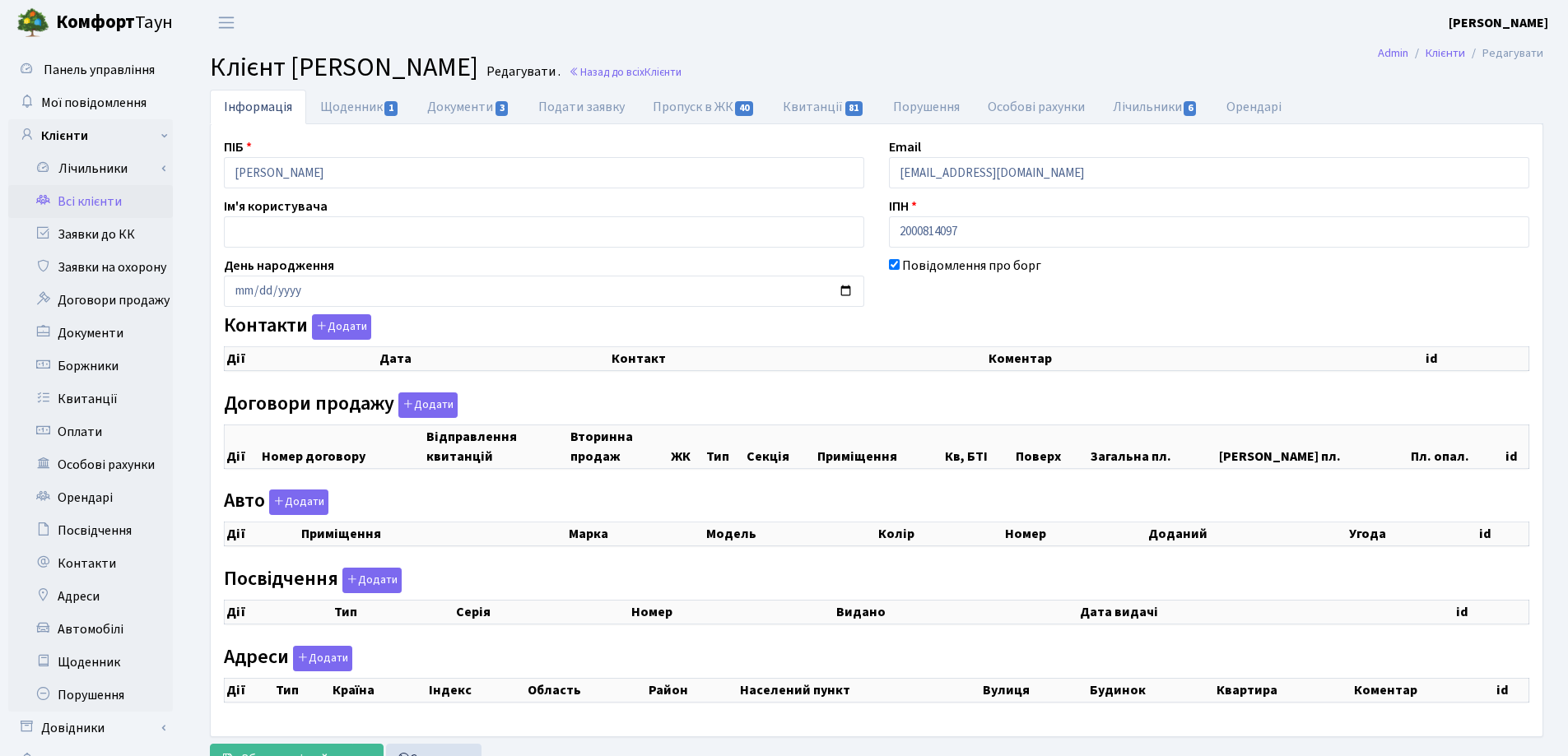
checkbox input "true"
select select "25"
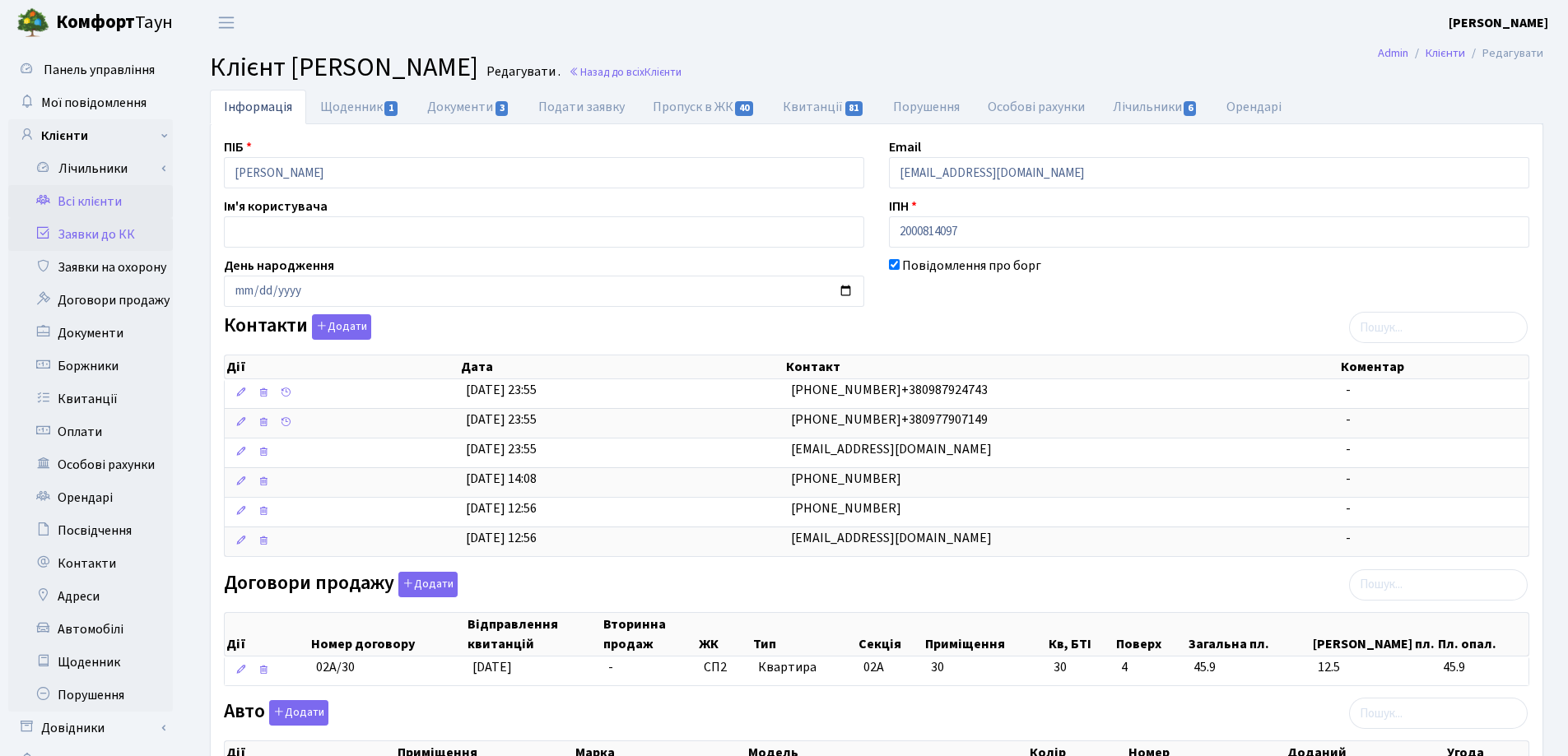
click at [105, 235] on link "Заявки до КК" at bounding box center [90, 234] width 165 height 33
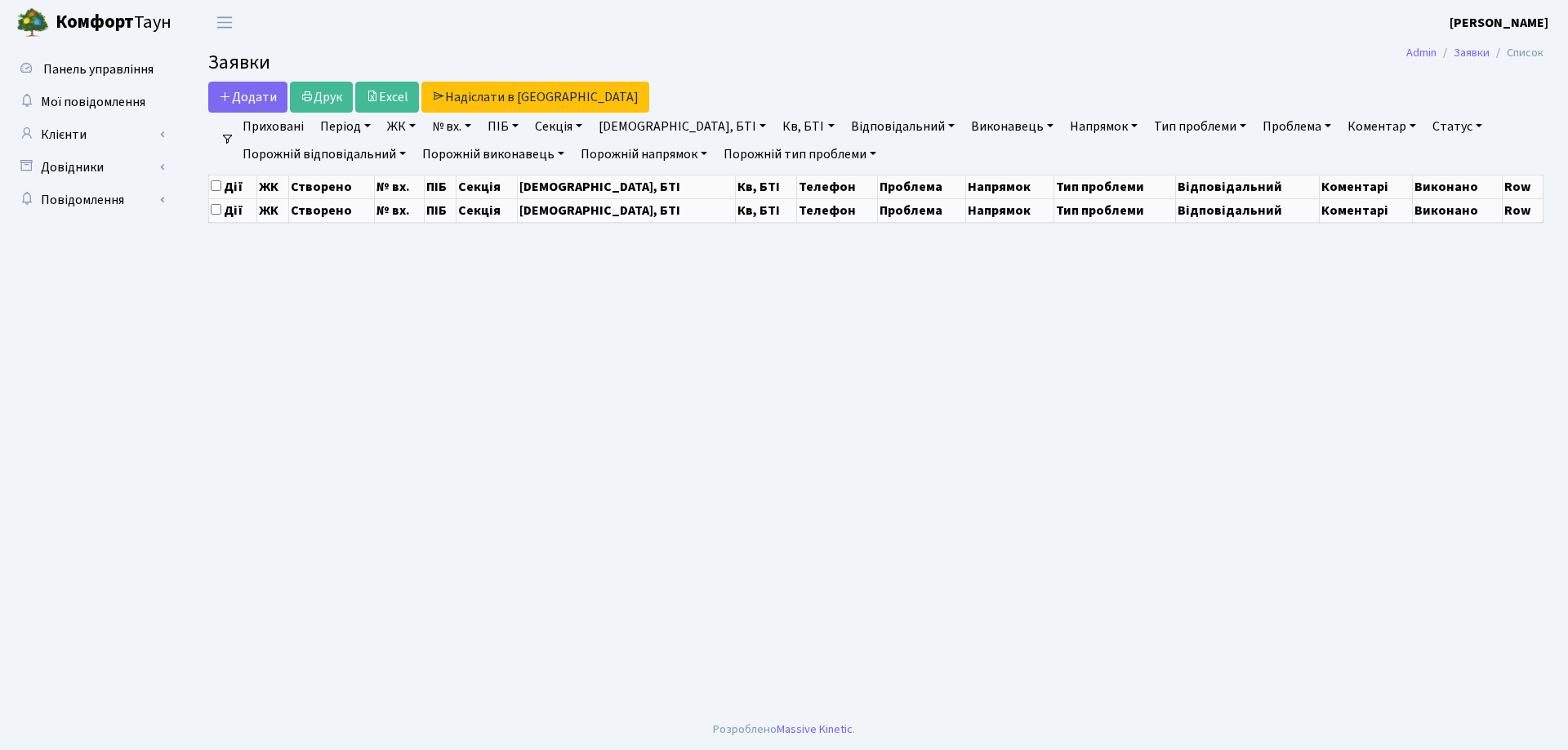
select select "25"
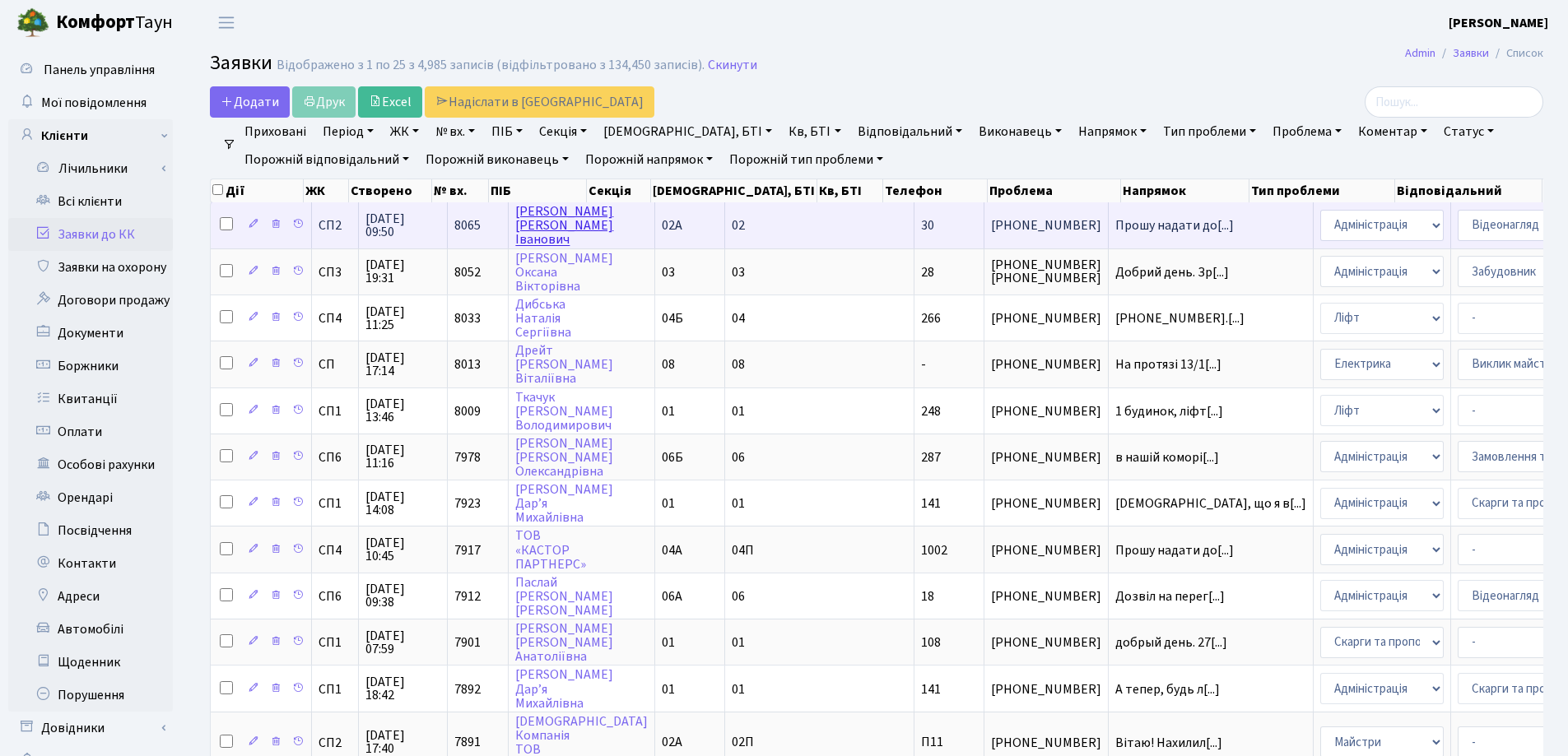
click at [562, 222] on link "[PERSON_NAME]" at bounding box center [564, 225] width 98 height 46
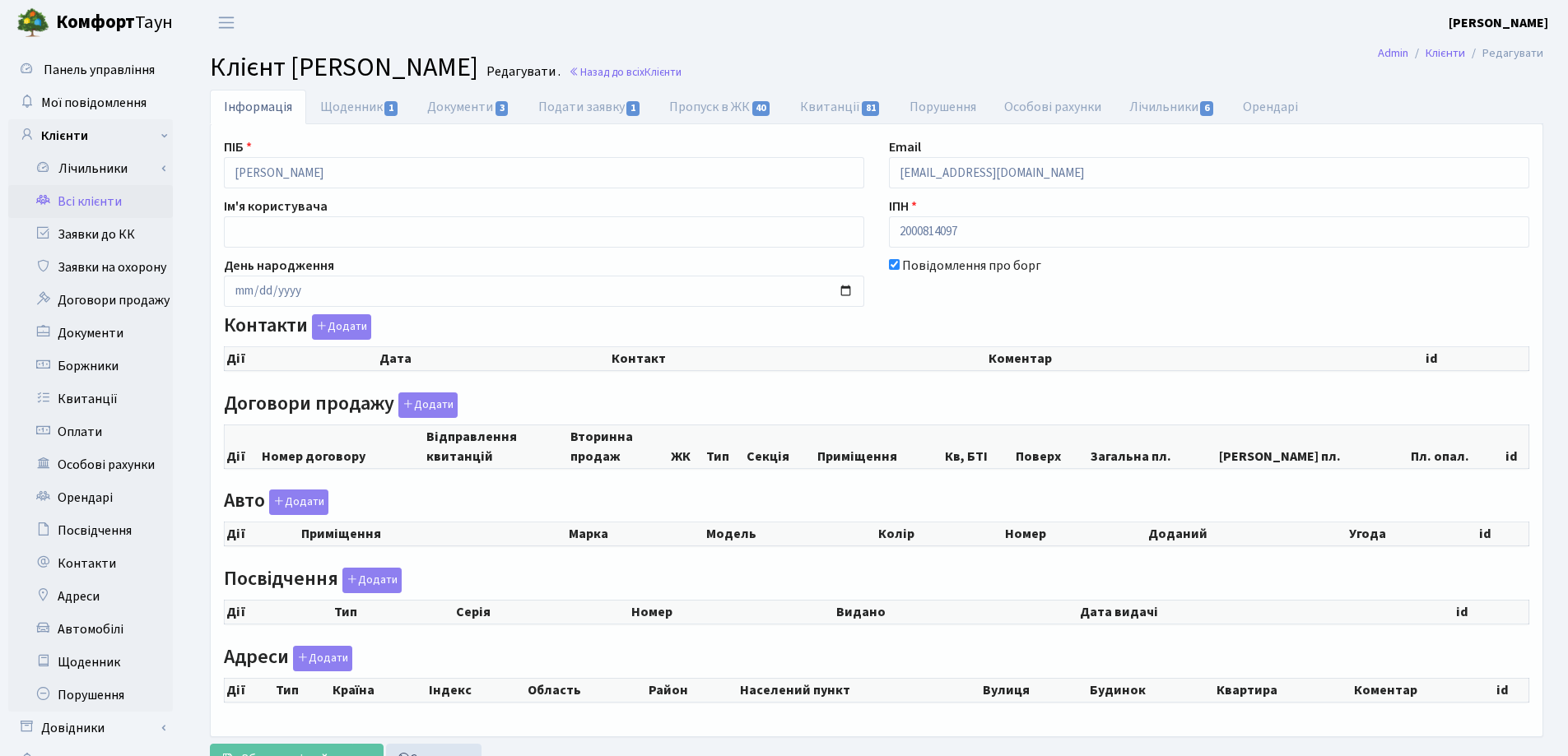
checkbox input "true"
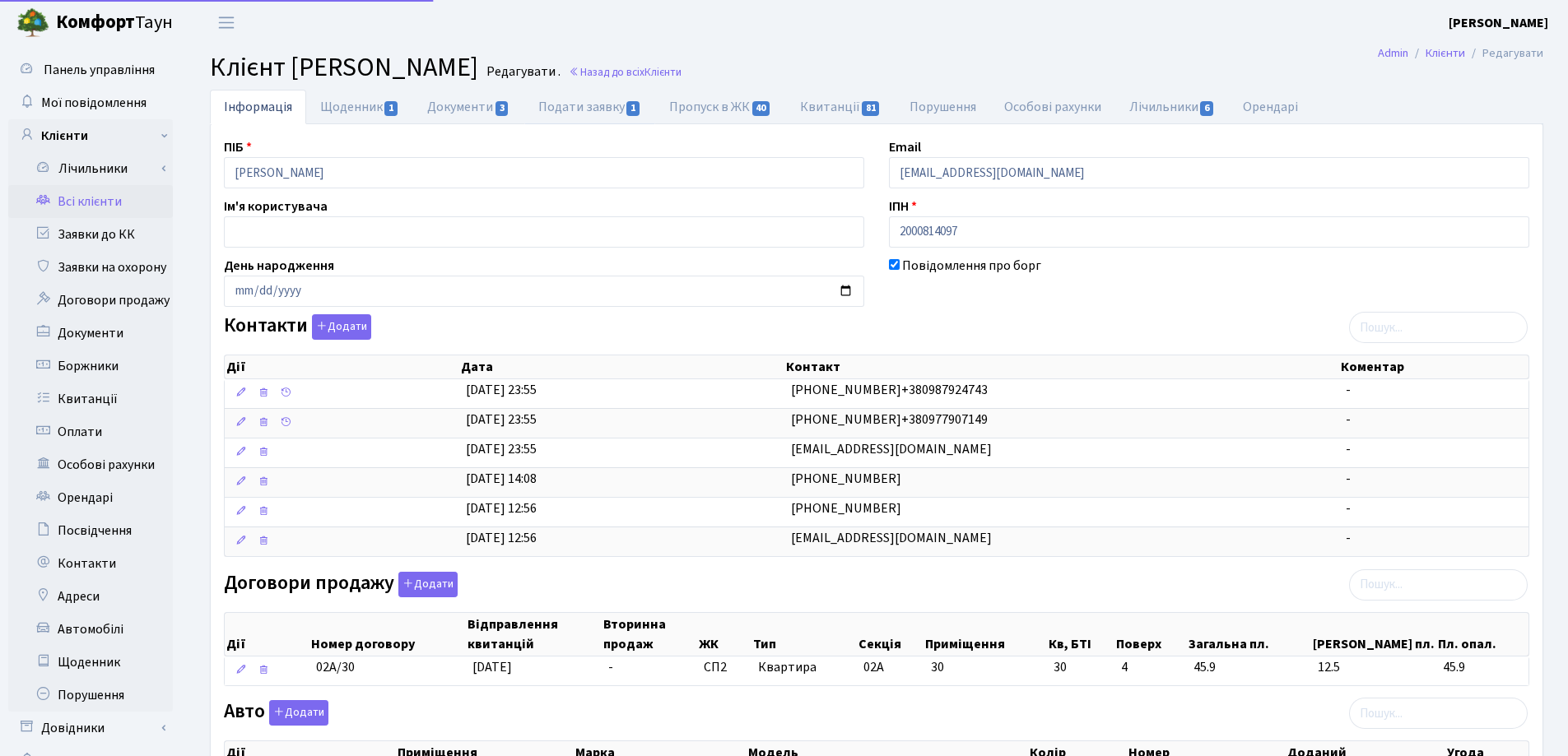
click at [583, 102] on link "Подати заявку 1" at bounding box center [589, 106] width 131 height 35
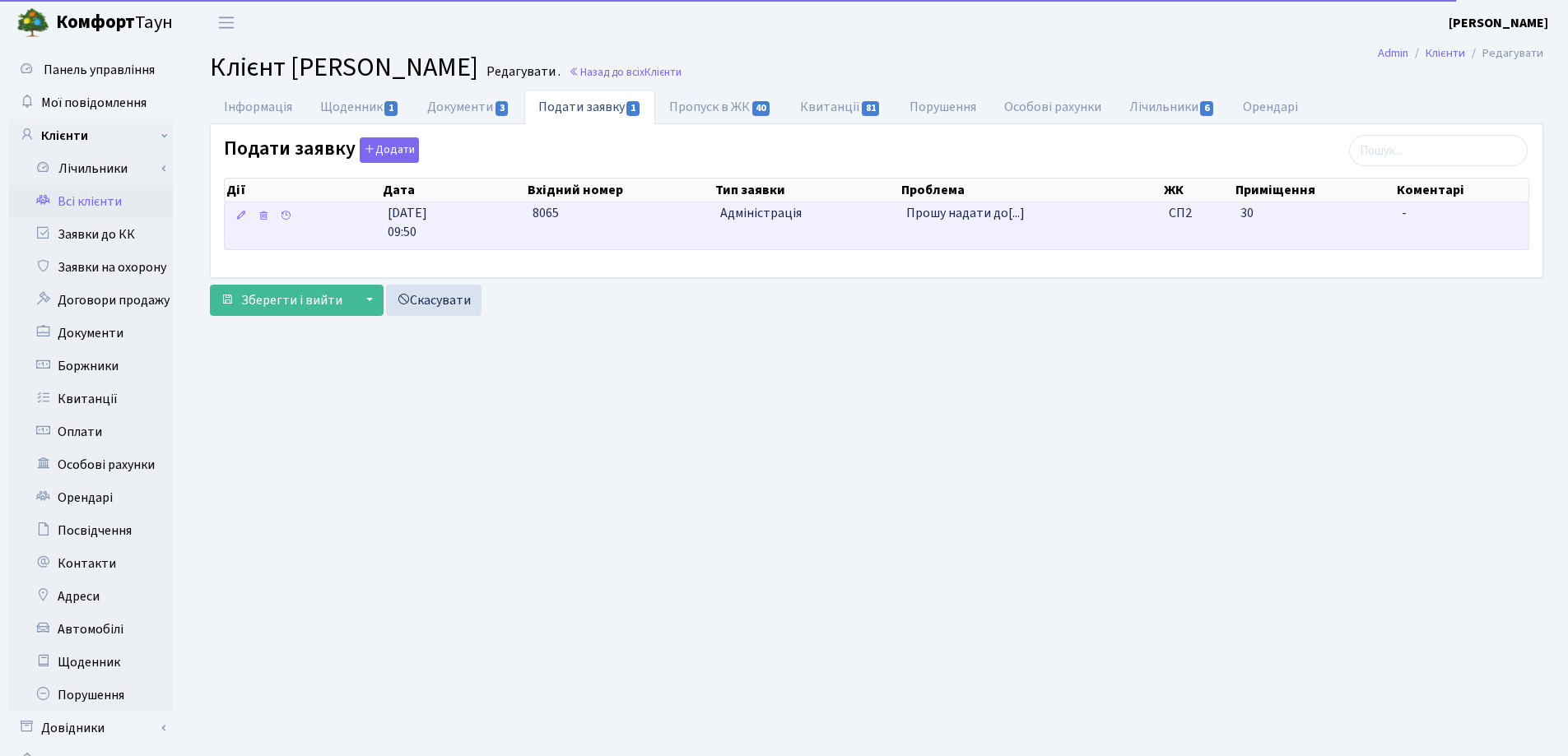
click at [1384, 220] on td "30" at bounding box center [1314, 226] width 161 height 47
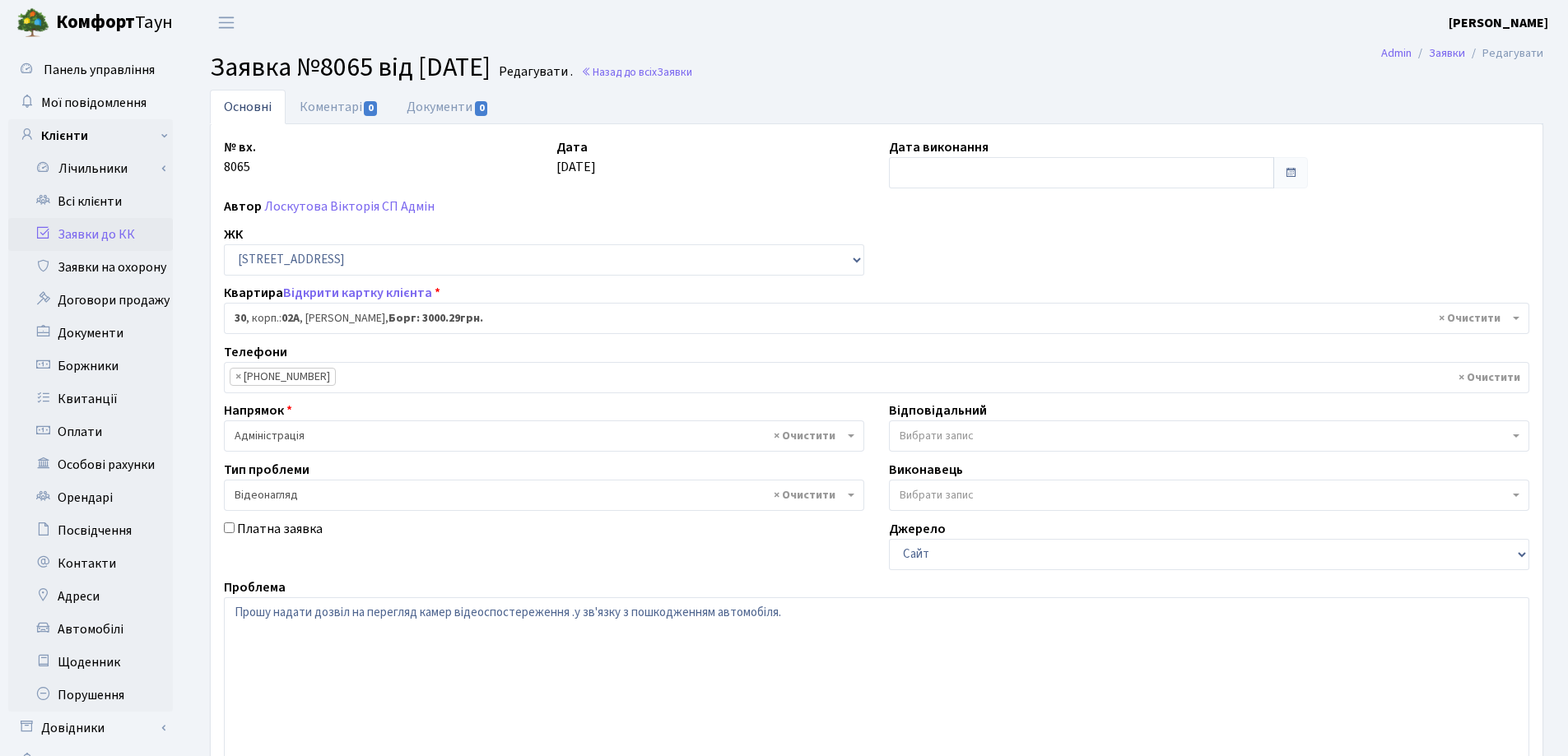
select select "20280"
select select "45"
click at [408, 109] on link "Документи 0" at bounding box center [447, 106] width 110 height 34
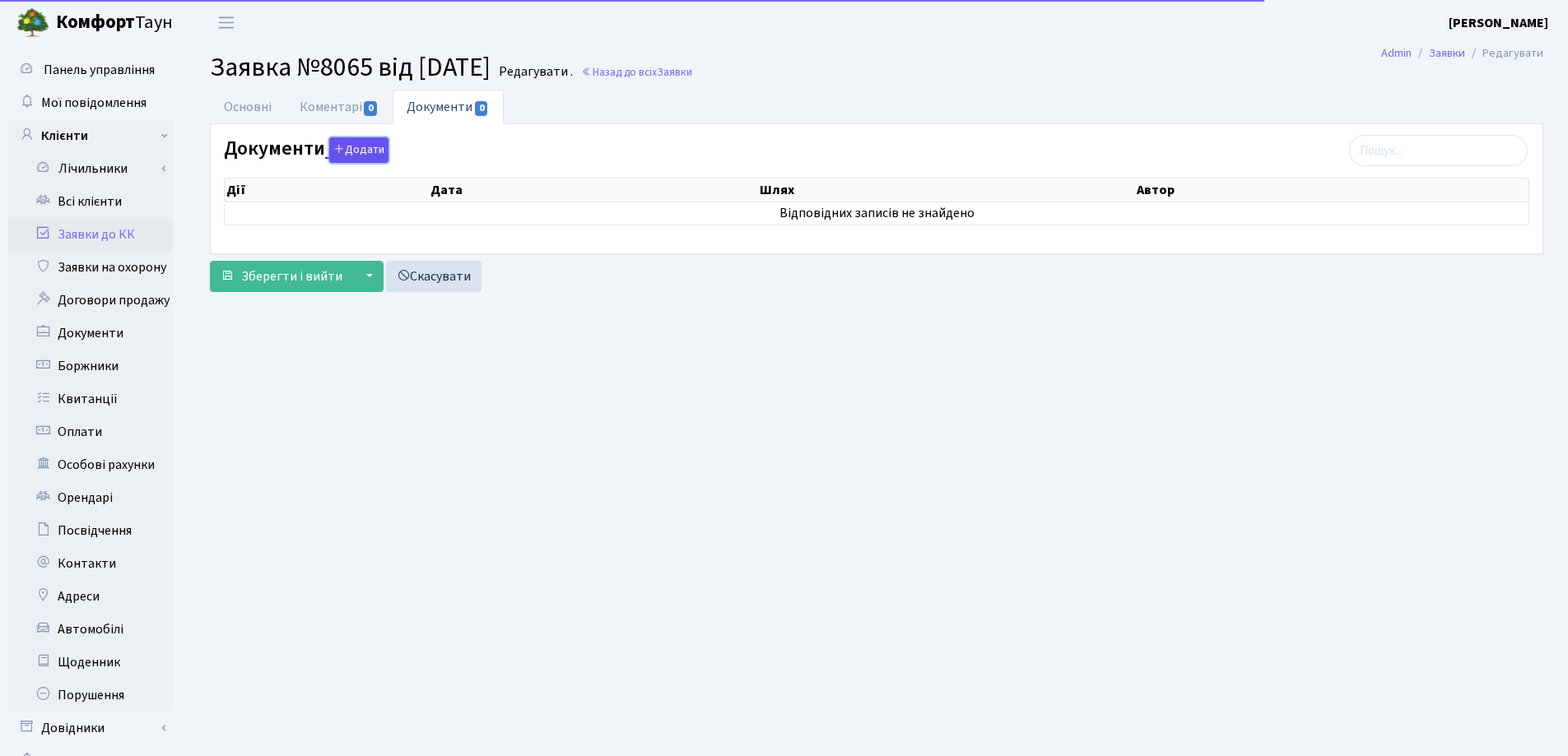
click at [355, 151] on button "Додати" at bounding box center [358, 150] width 59 height 25
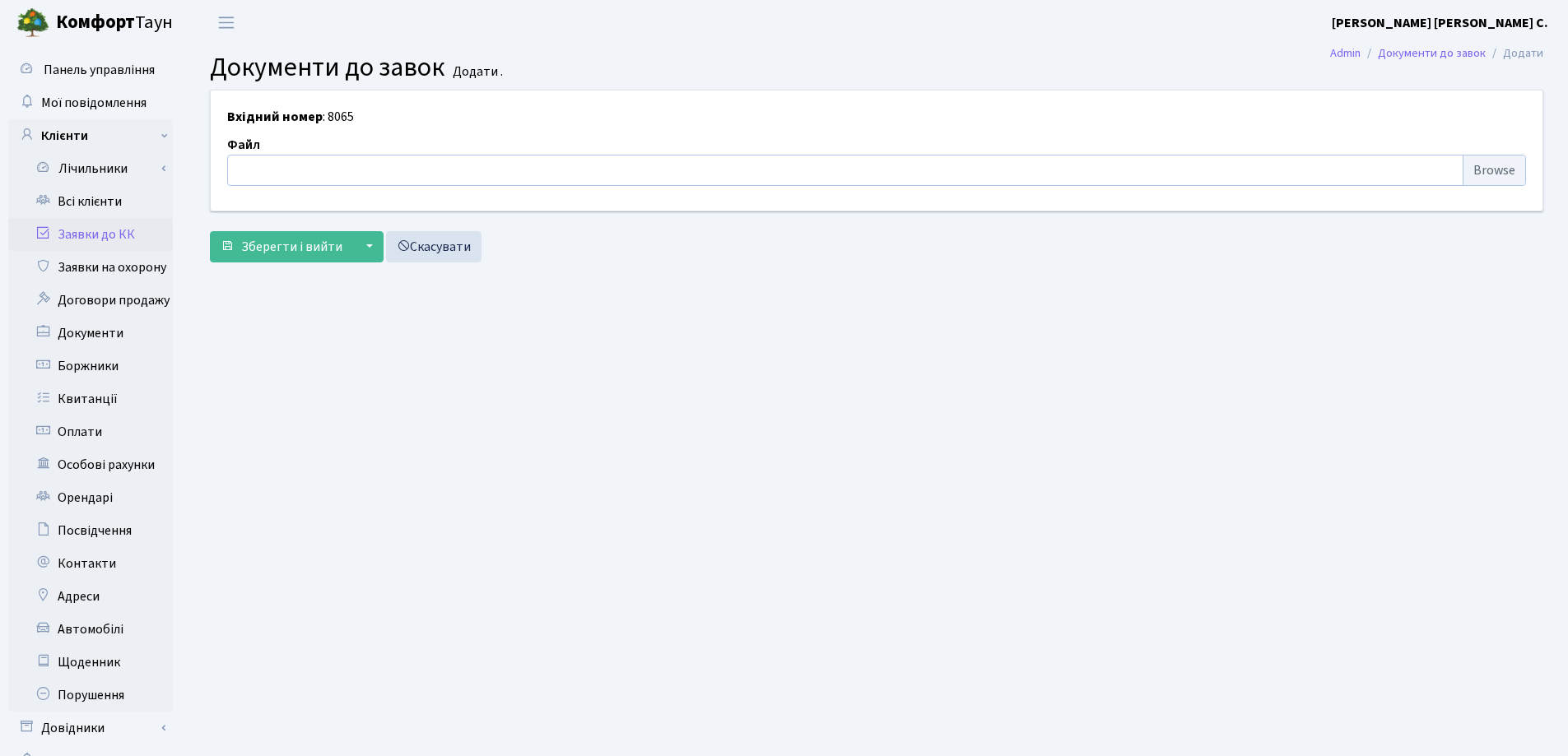
click at [357, 173] on input "file" at bounding box center [876, 169] width 1299 height 31
type input "C:\fakepath\IMG_0001.pdf"
click at [292, 249] on span "Зберегти і вийти" at bounding box center [292, 246] width 102 height 18
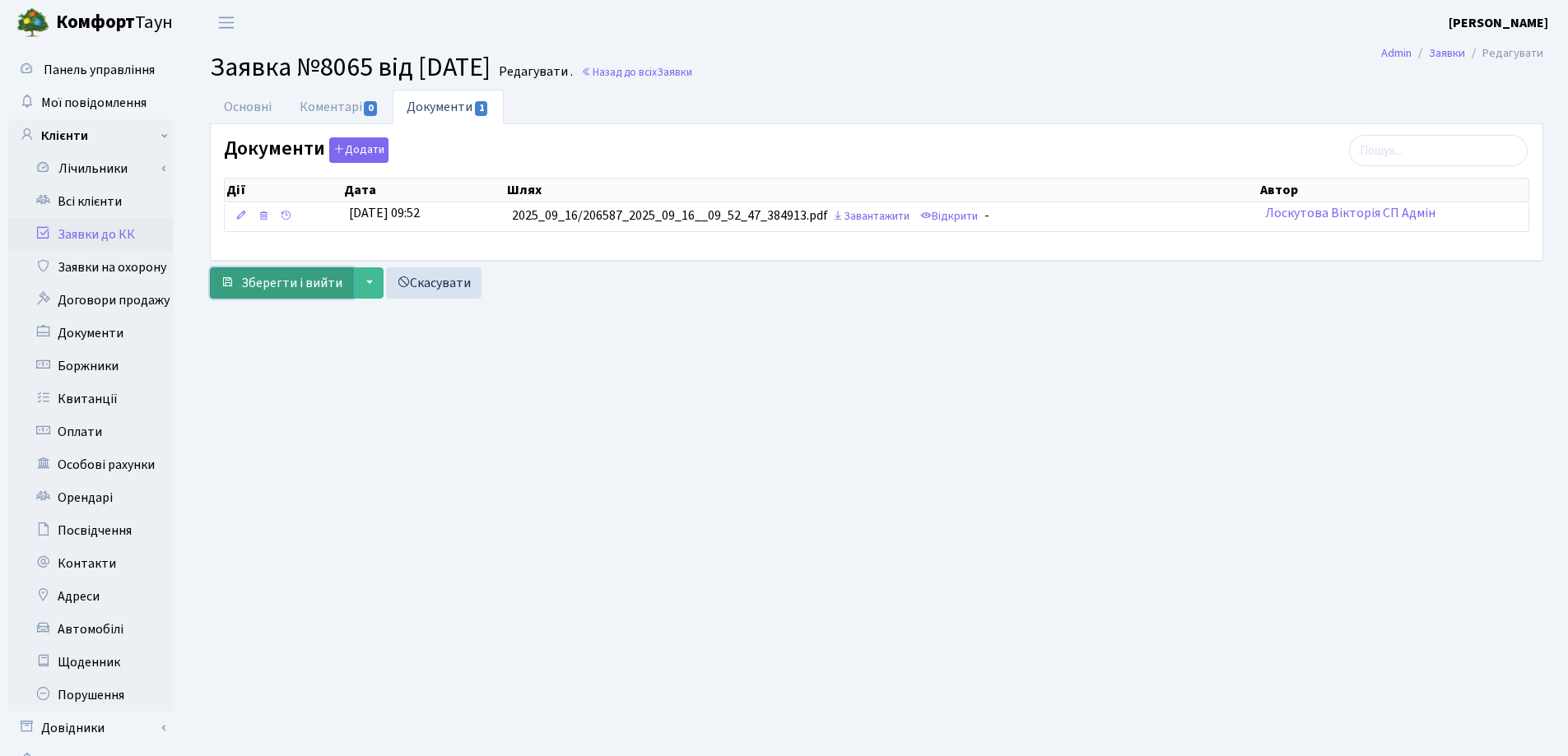
click at [292, 282] on span "Зберегти і вийти" at bounding box center [292, 282] width 102 height 18
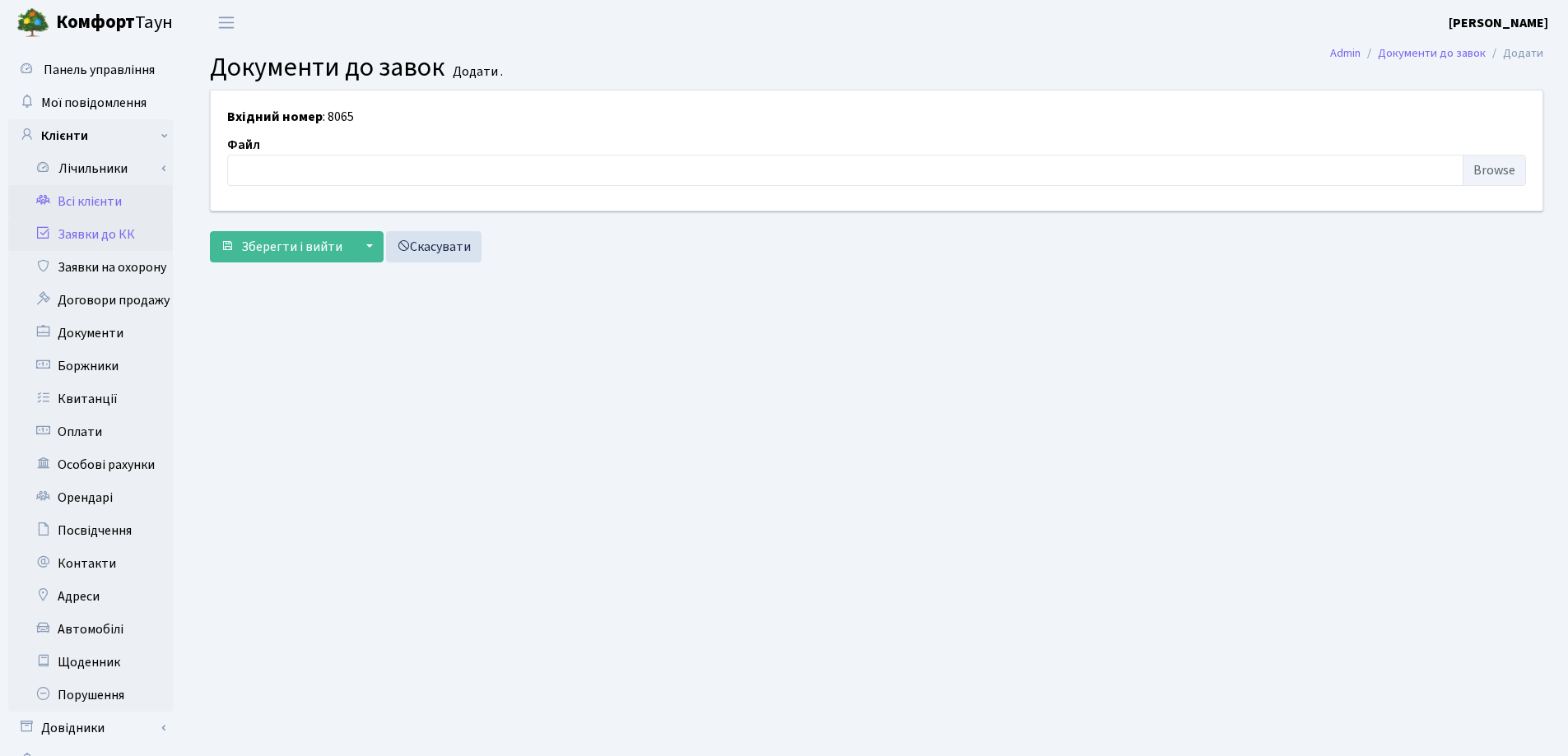
click at [75, 200] on link "Всі клієнти" at bounding box center [90, 201] width 165 height 33
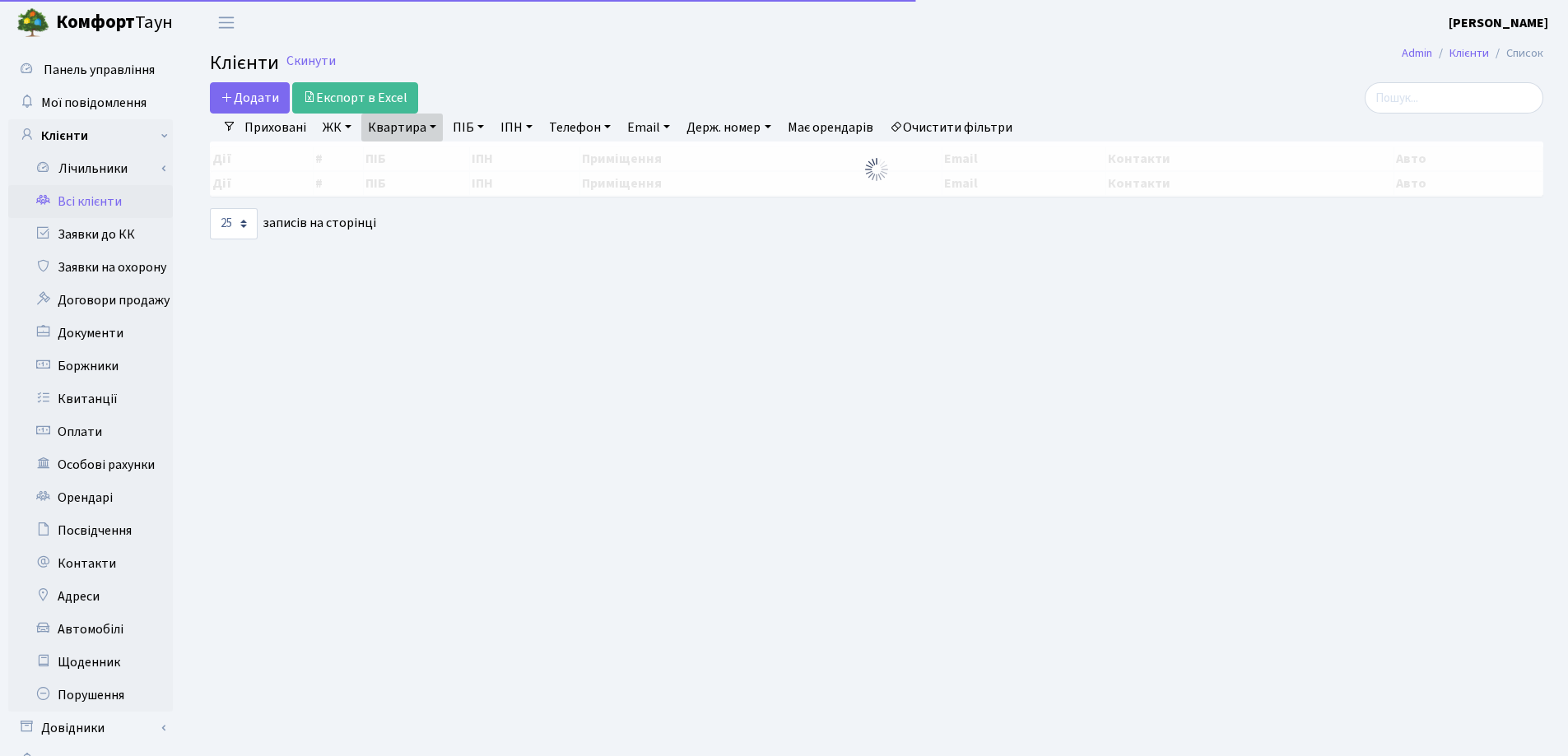
select select "25"
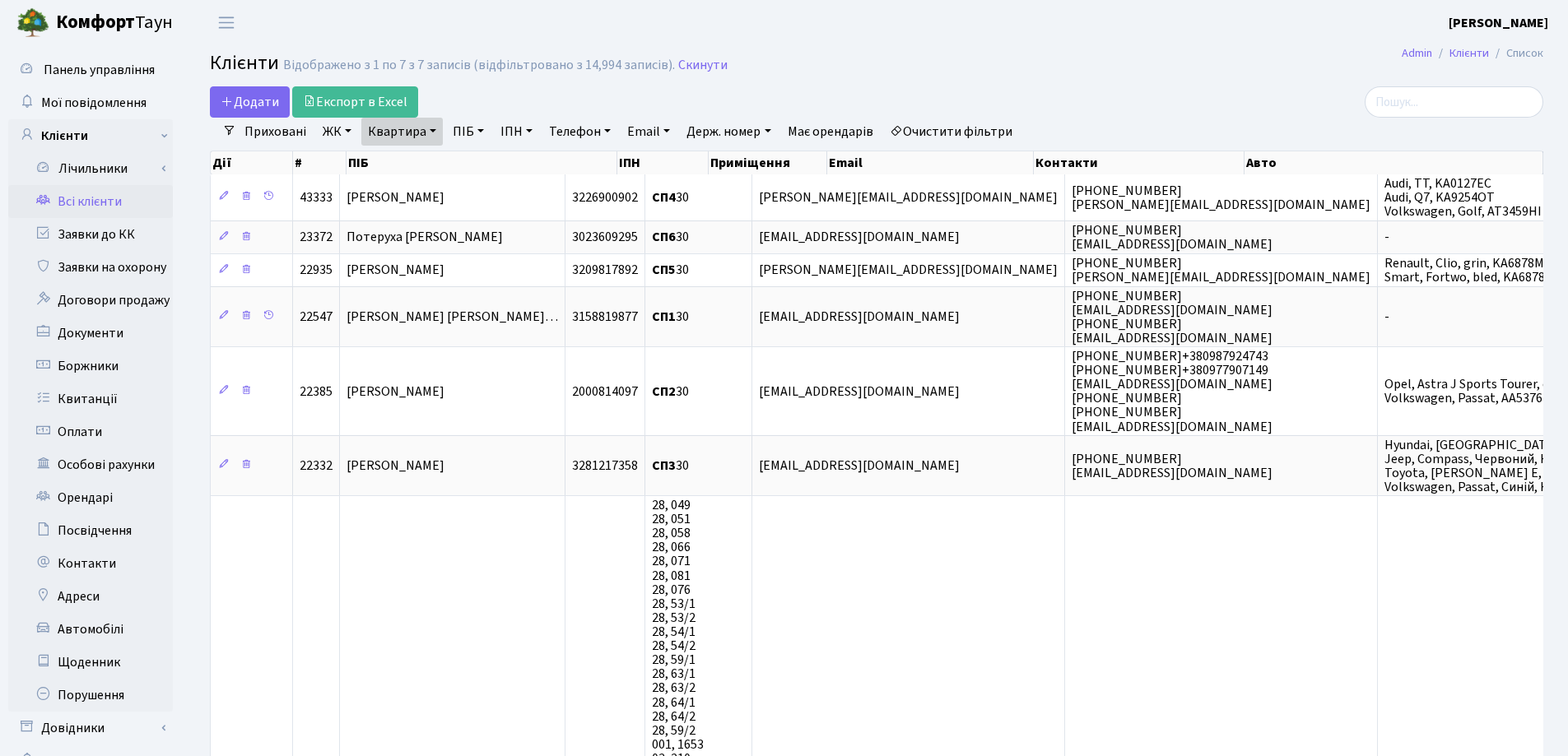
click at [435, 128] on link "Квартира" at bounding box center [402, 132] width 82 height 28
click at [437, 161] on input "30" at bounding box center [410, 163] width 96 height 31
type input "3"
type input "284"
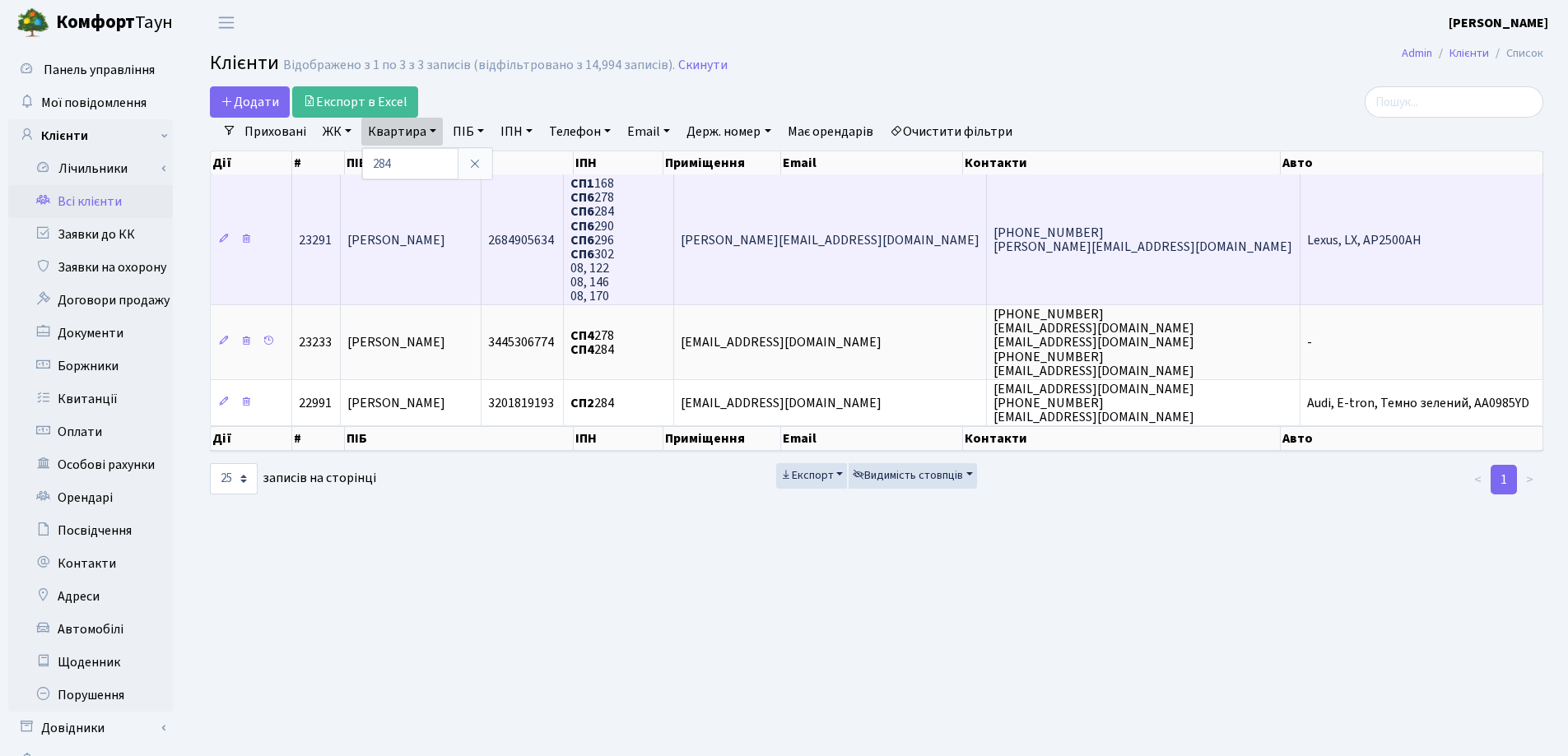
click at [483, 209] on td "[PERSON_NAME]" at bounding box center [411, 239] width 141 height 130
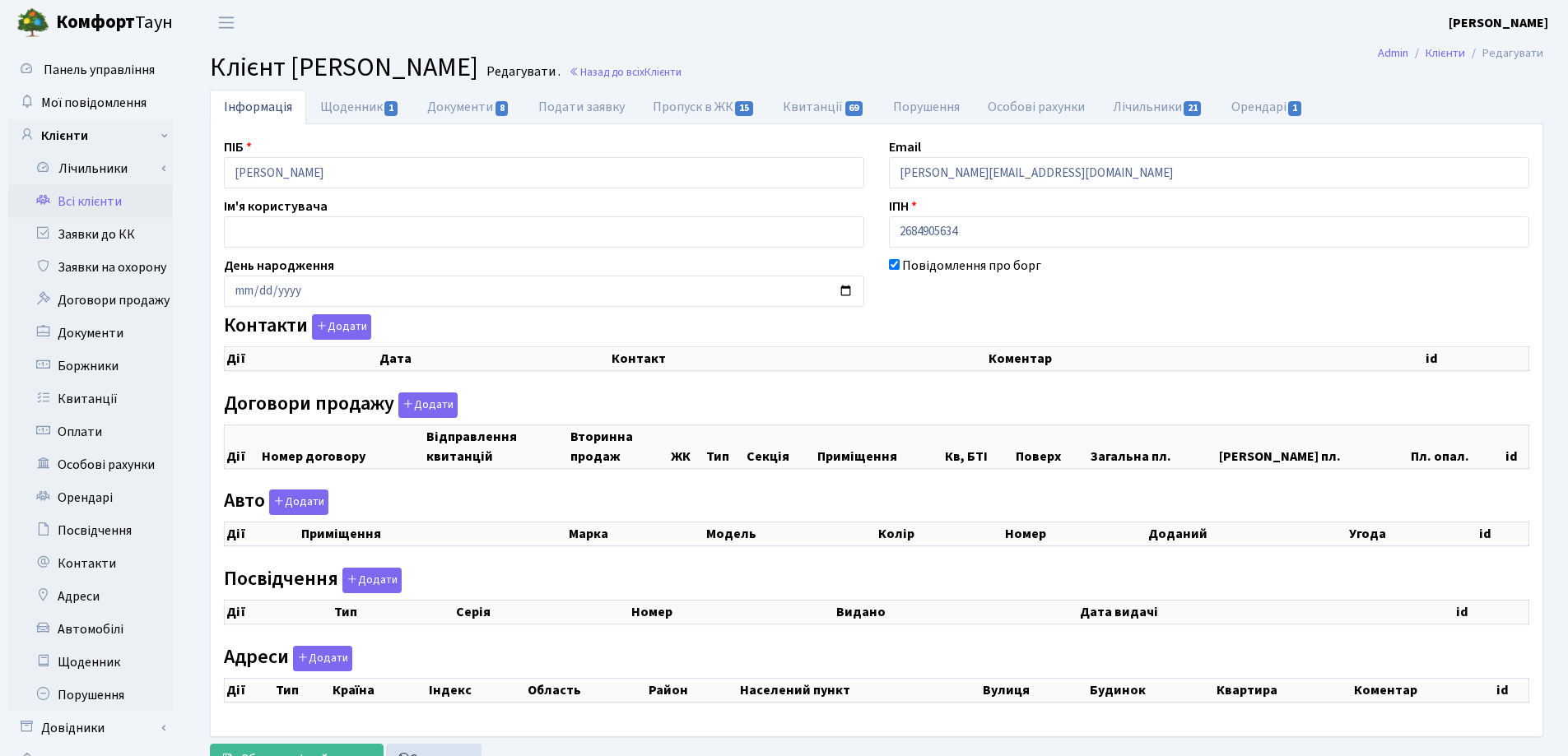
checkbox input "true"
select select "25"
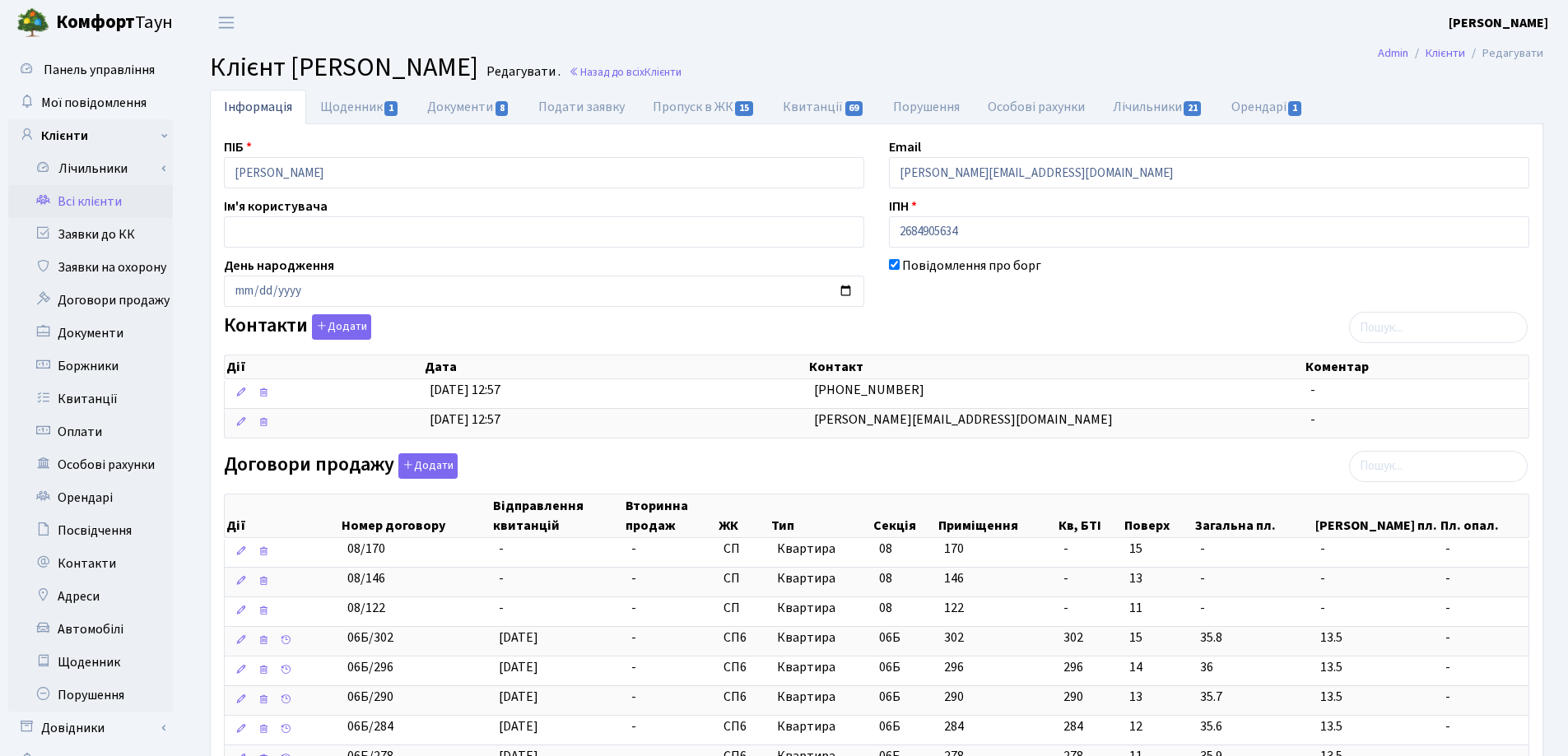
click at [681, 80] on small "Назад до всіх Клієнти" at bounding box center [623, 71] width 116 height 16
click at [681, 75] on link "Назад до всіх Клієнти" at bounding box center [626, 71] width 113 height 16
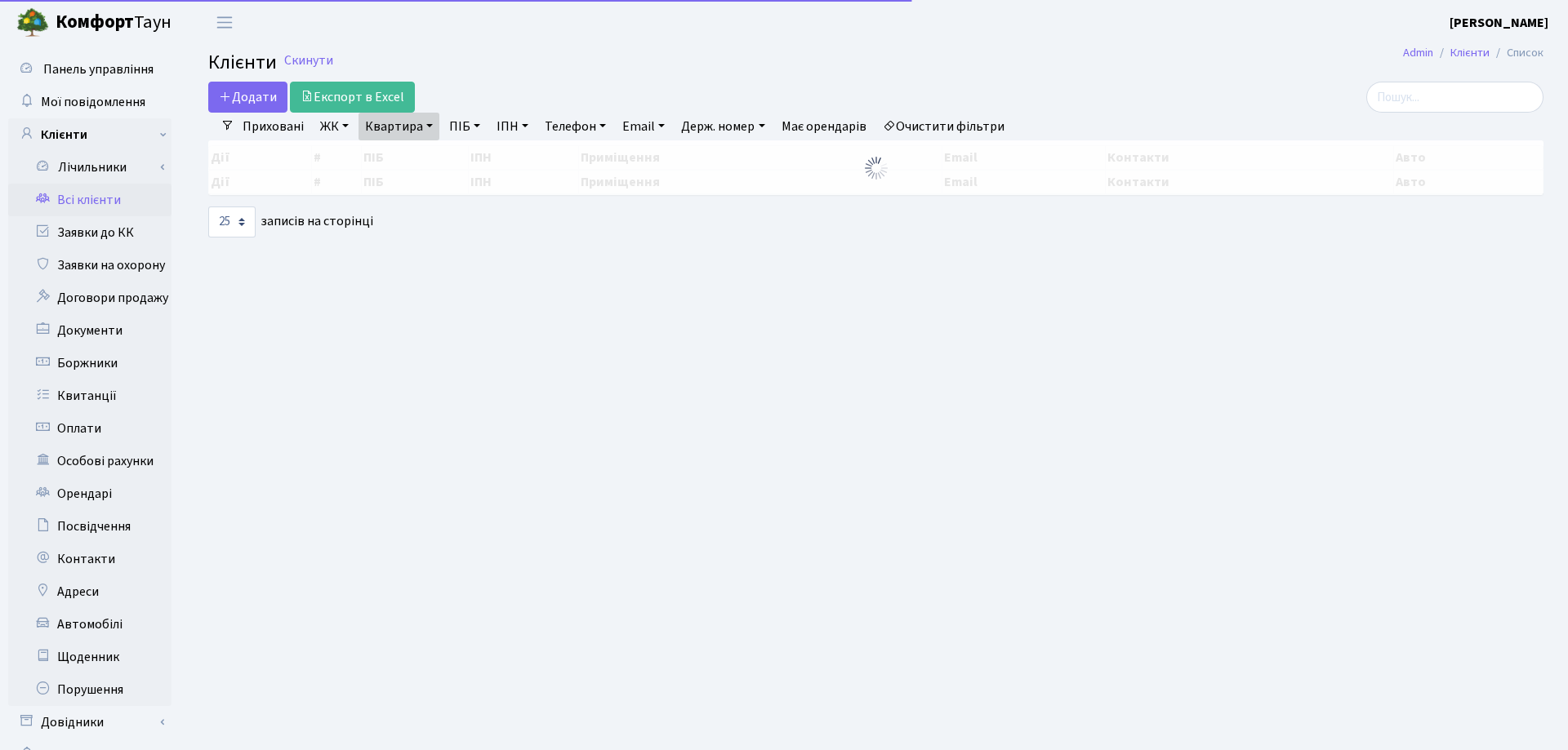
select select "25"
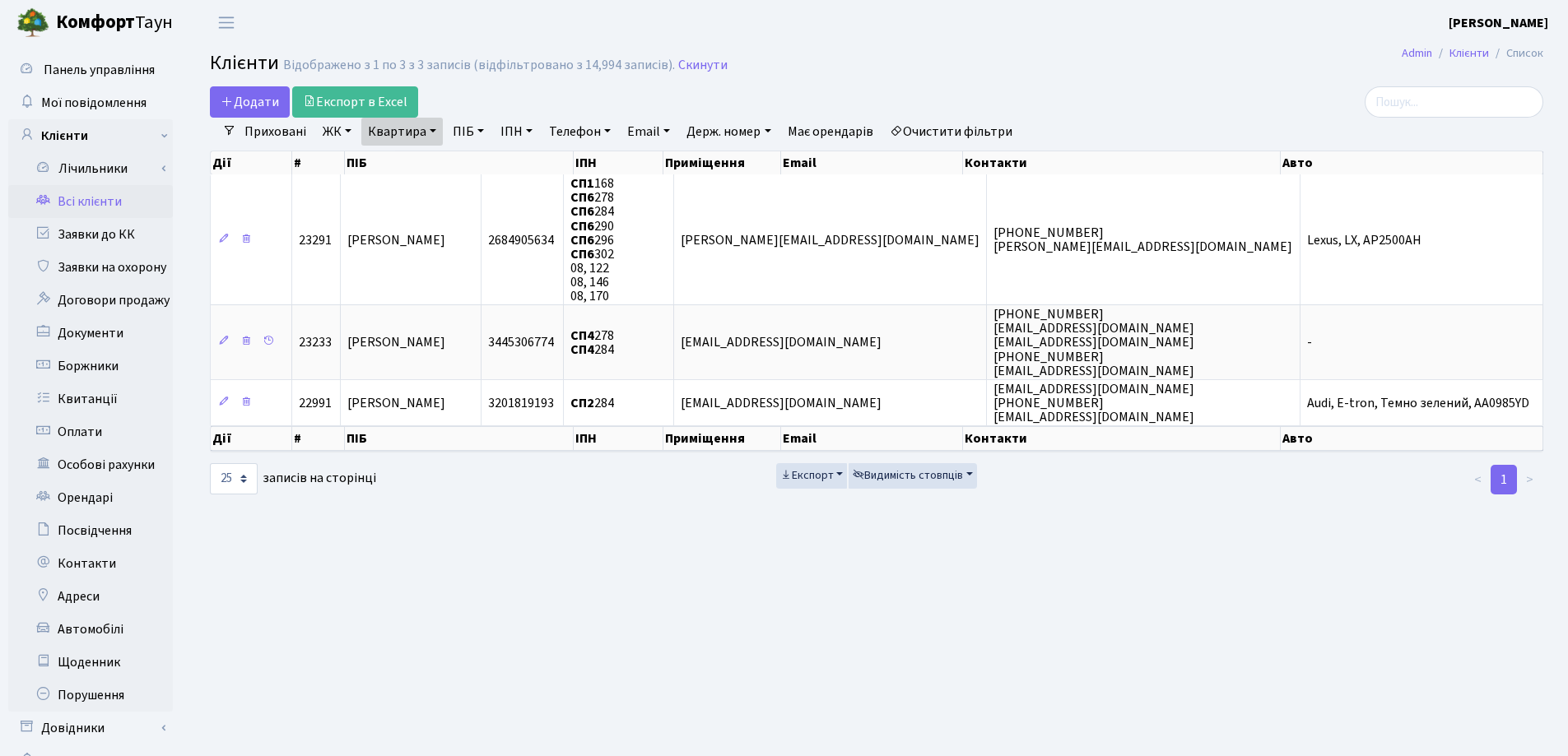
click at [431, 131] on link "Квартира" at bounding box center [402, 132] width 82 height 28
click at [481, 160] on icon at bounding box center [475, 164] width 13 height 13
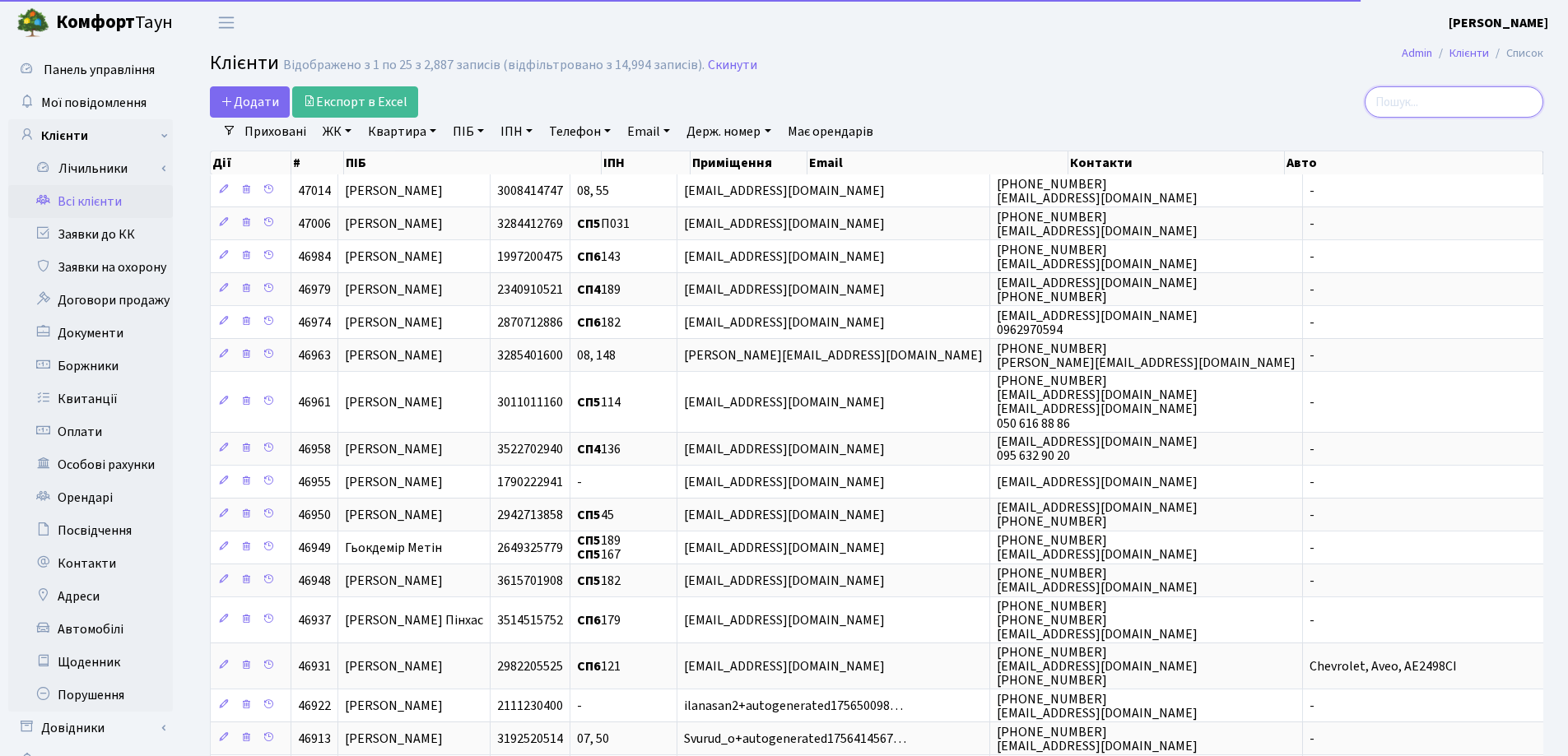
click at [1480, 98] on input "search" at bounding box center [1454, 102] width 179 height 31
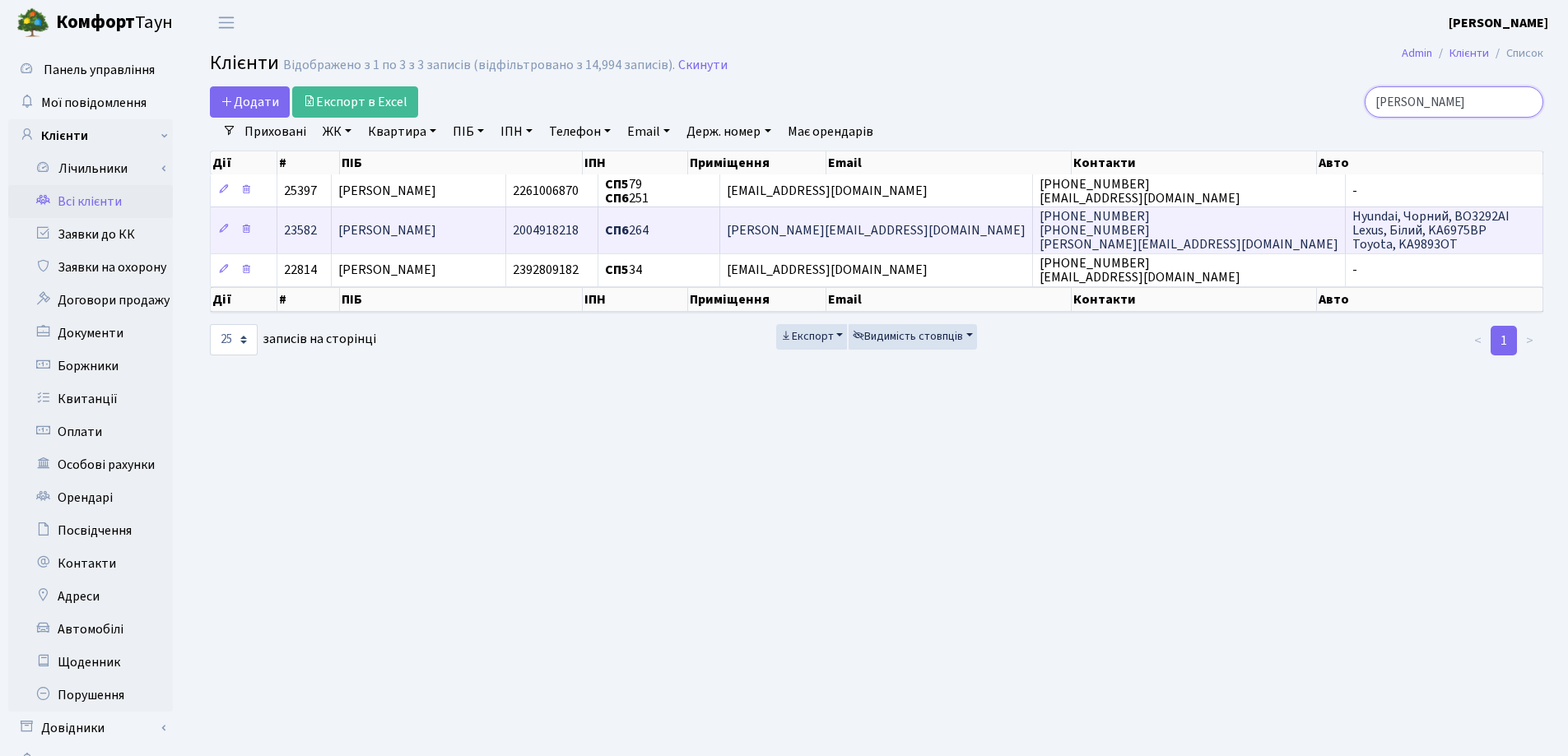
type input "Боднар"
click at [506, 226] on td "Боднар Михайло Васильович" at bounding box center [419, 229] width 174 height 46
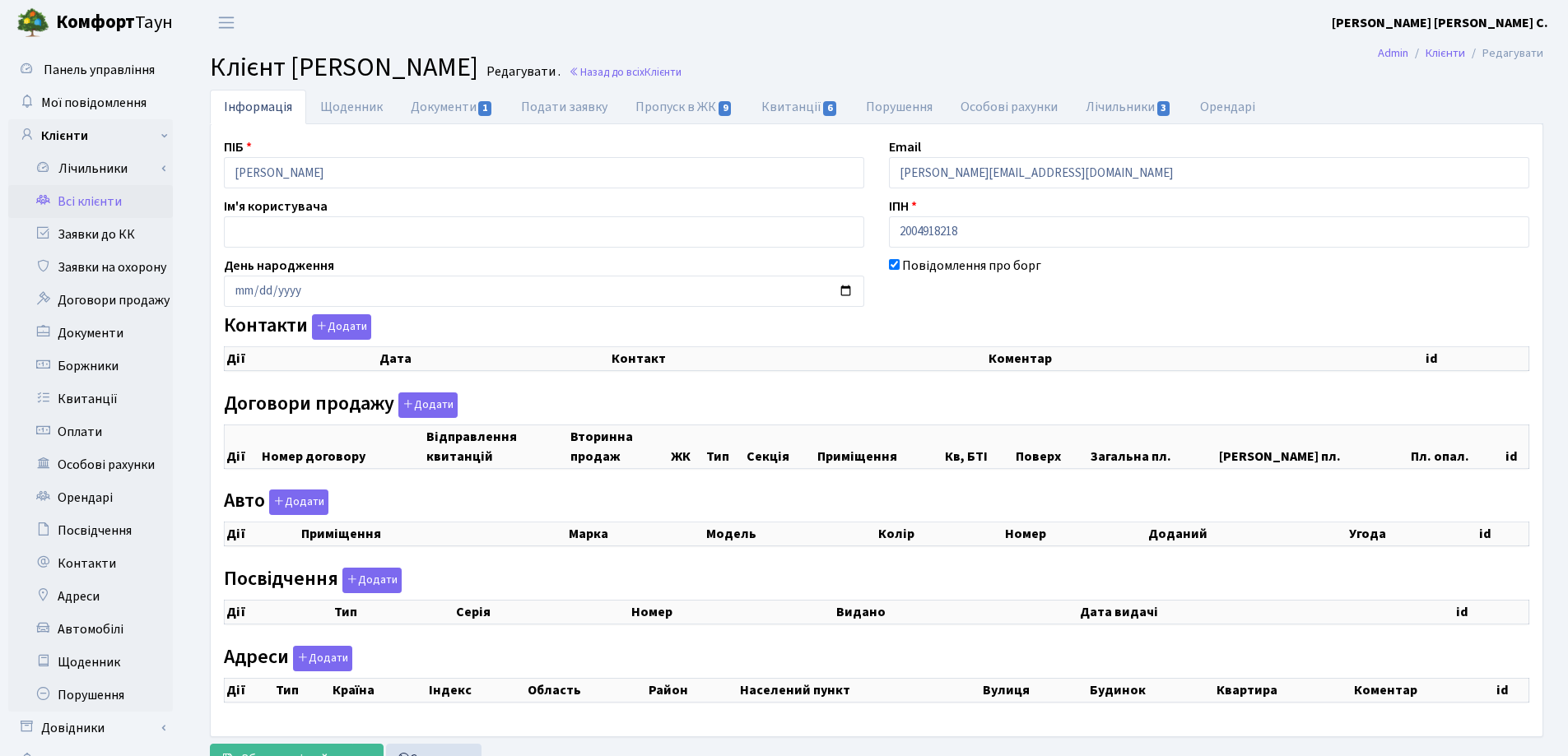
checkbox input "true"
select select "25"
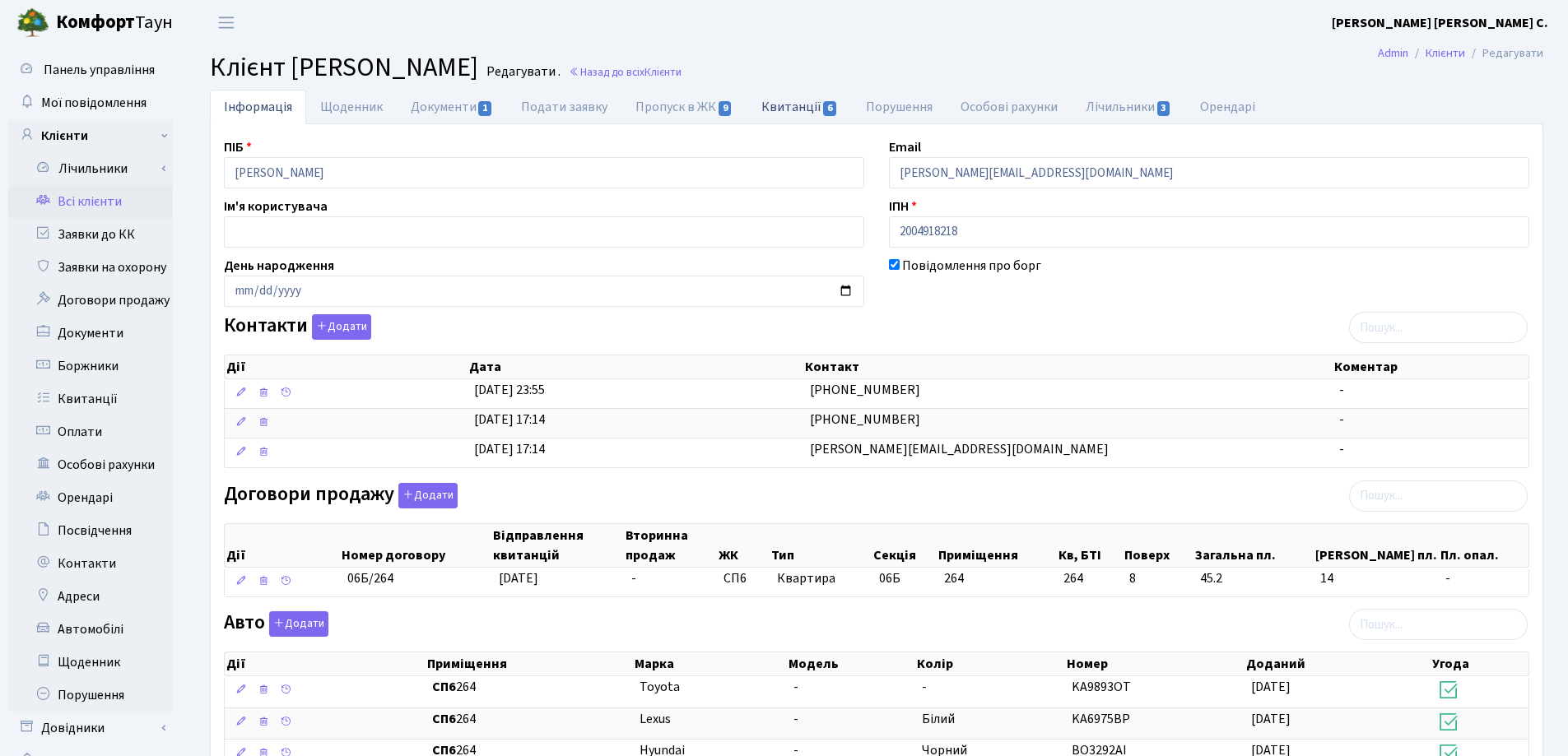
click at [779, 110] on link "Квитанції 6" at bounding box center [799, 106] width 104 height 34
select select "25"
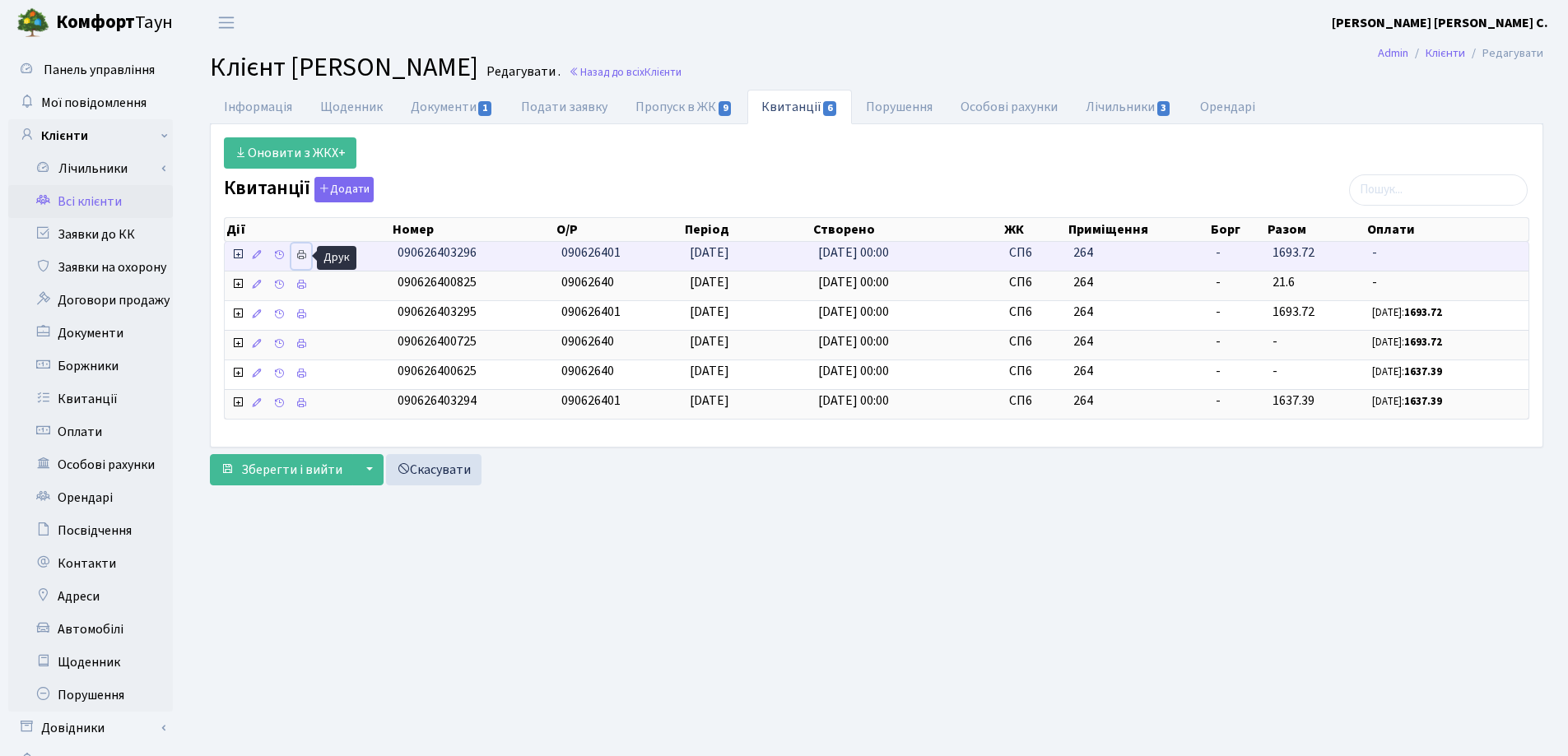
click at [294, 251] on link at bounding box center [301, 256] width 20 height 25
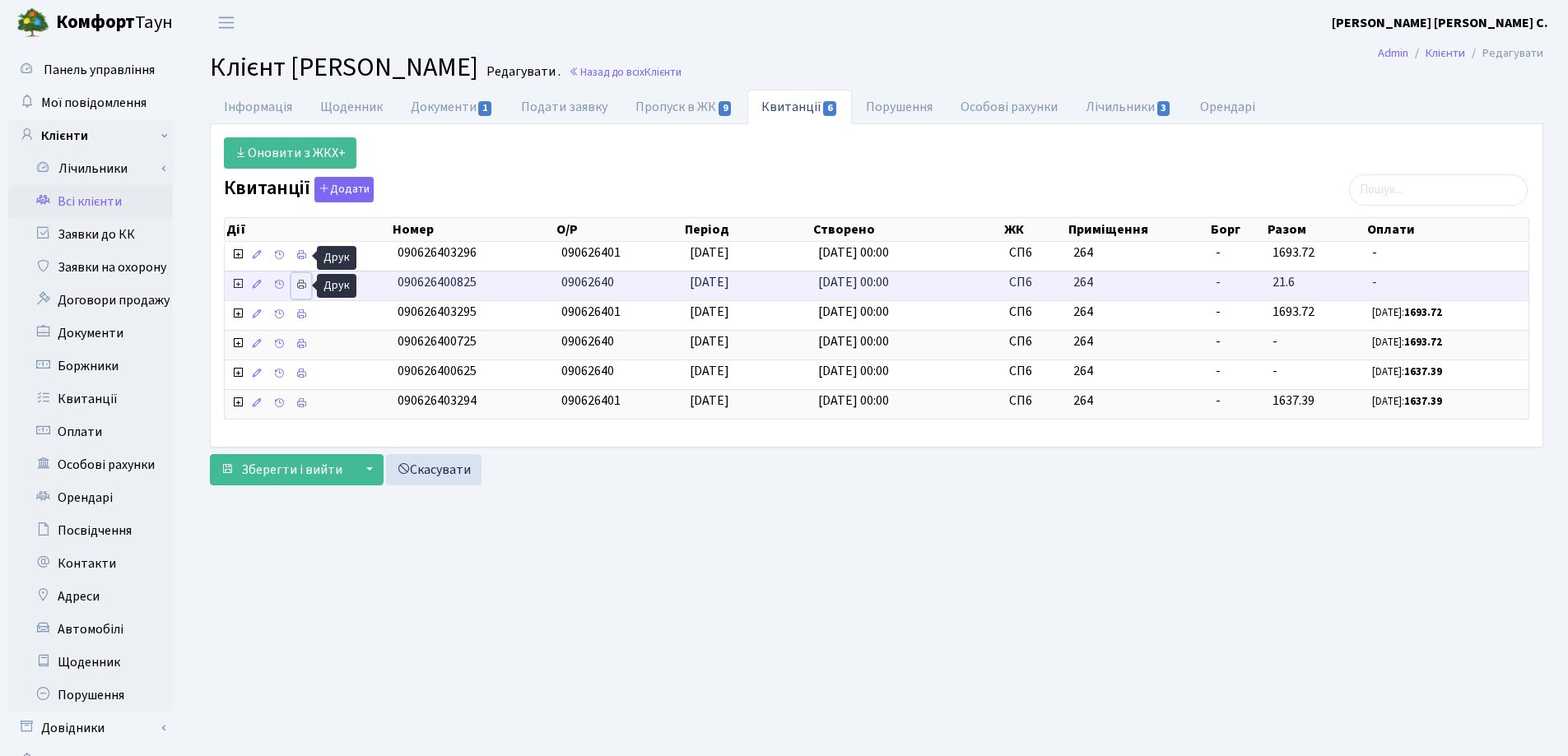
click at [299, 286] on icon at bounding box center [301, 285] width 11 height 11
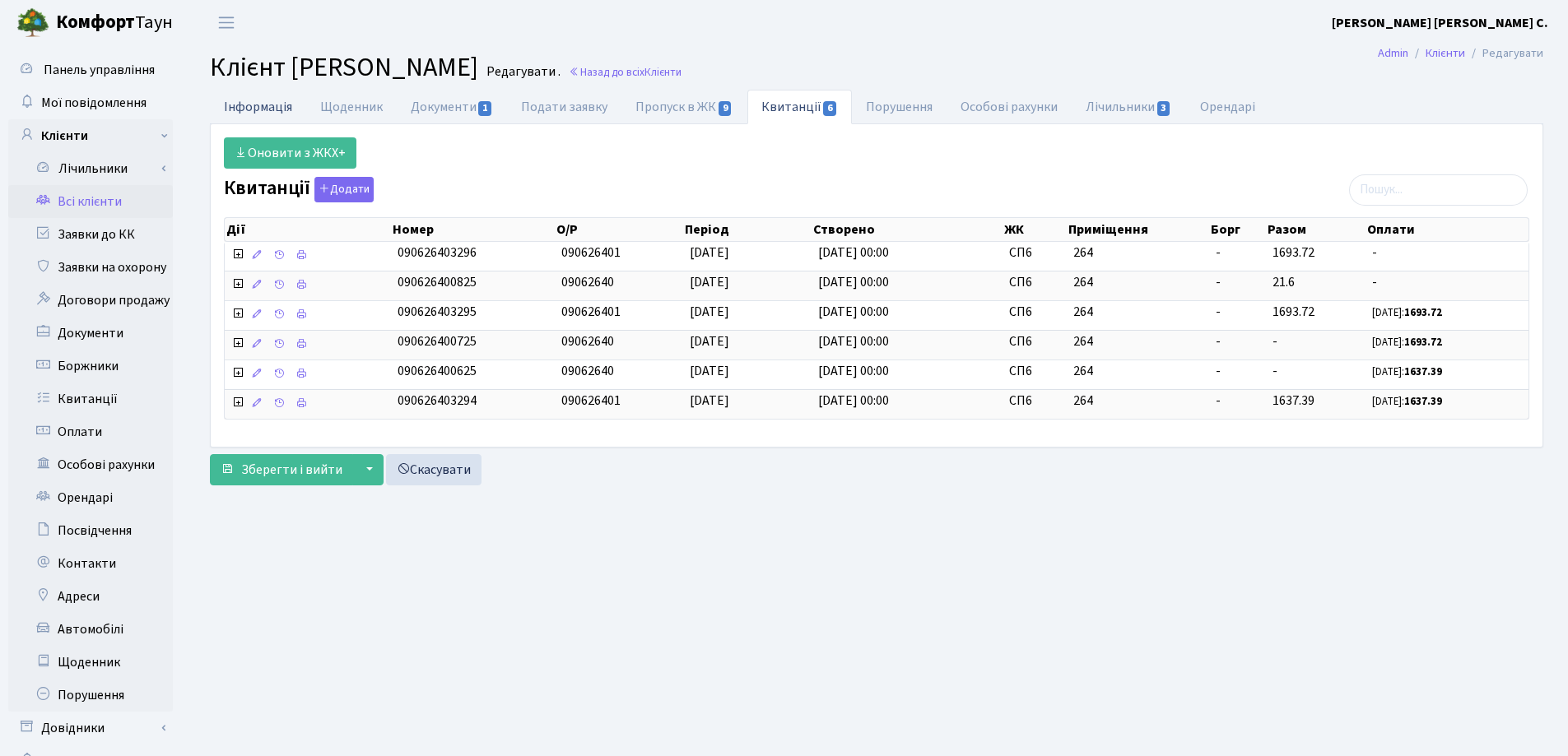
click at [261, 106] on link "Інформація" at bounding box center [258, 106] width 96 height 34
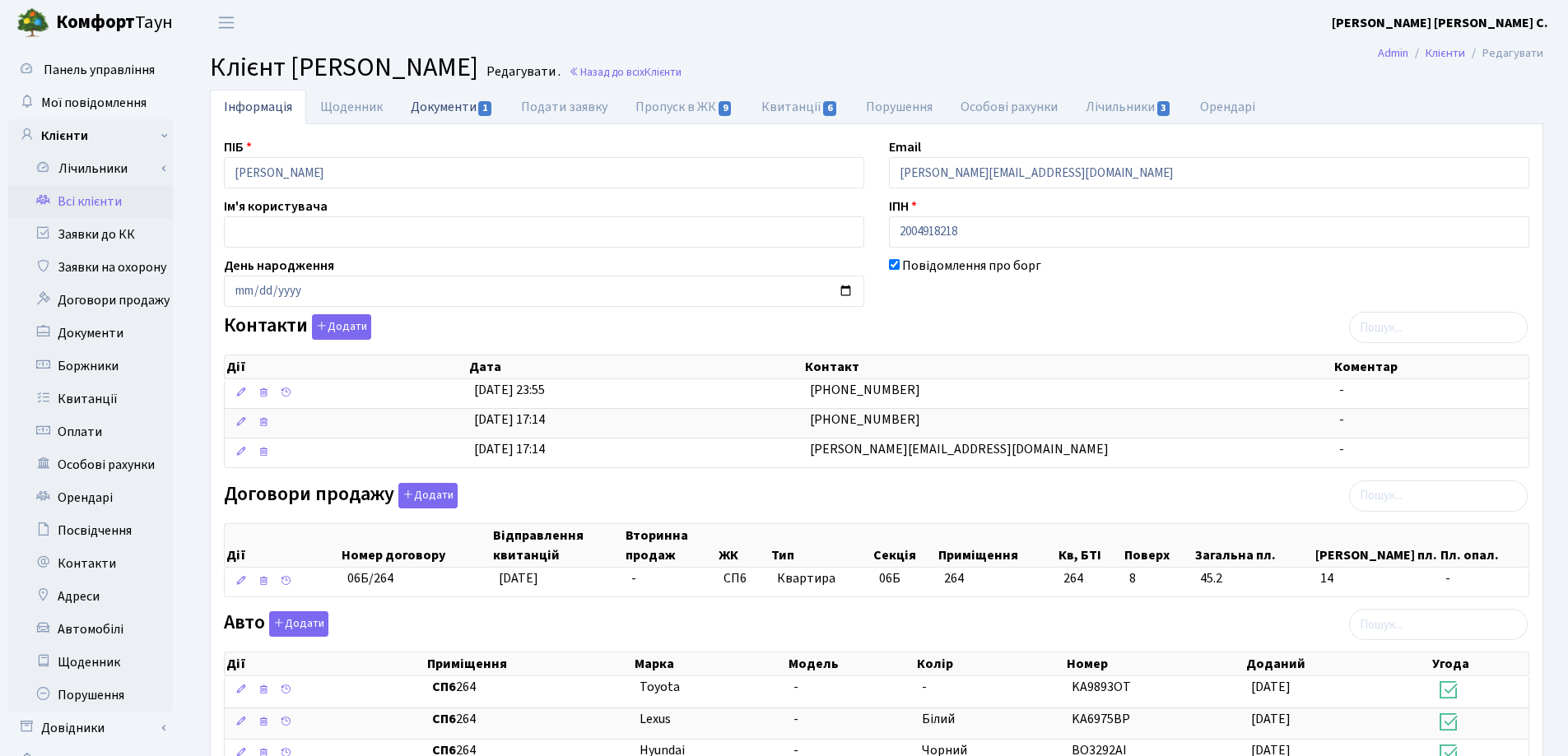
click at [442, 110] on link "Документи 1" at bounding box center [451, 106] width 110 height 34
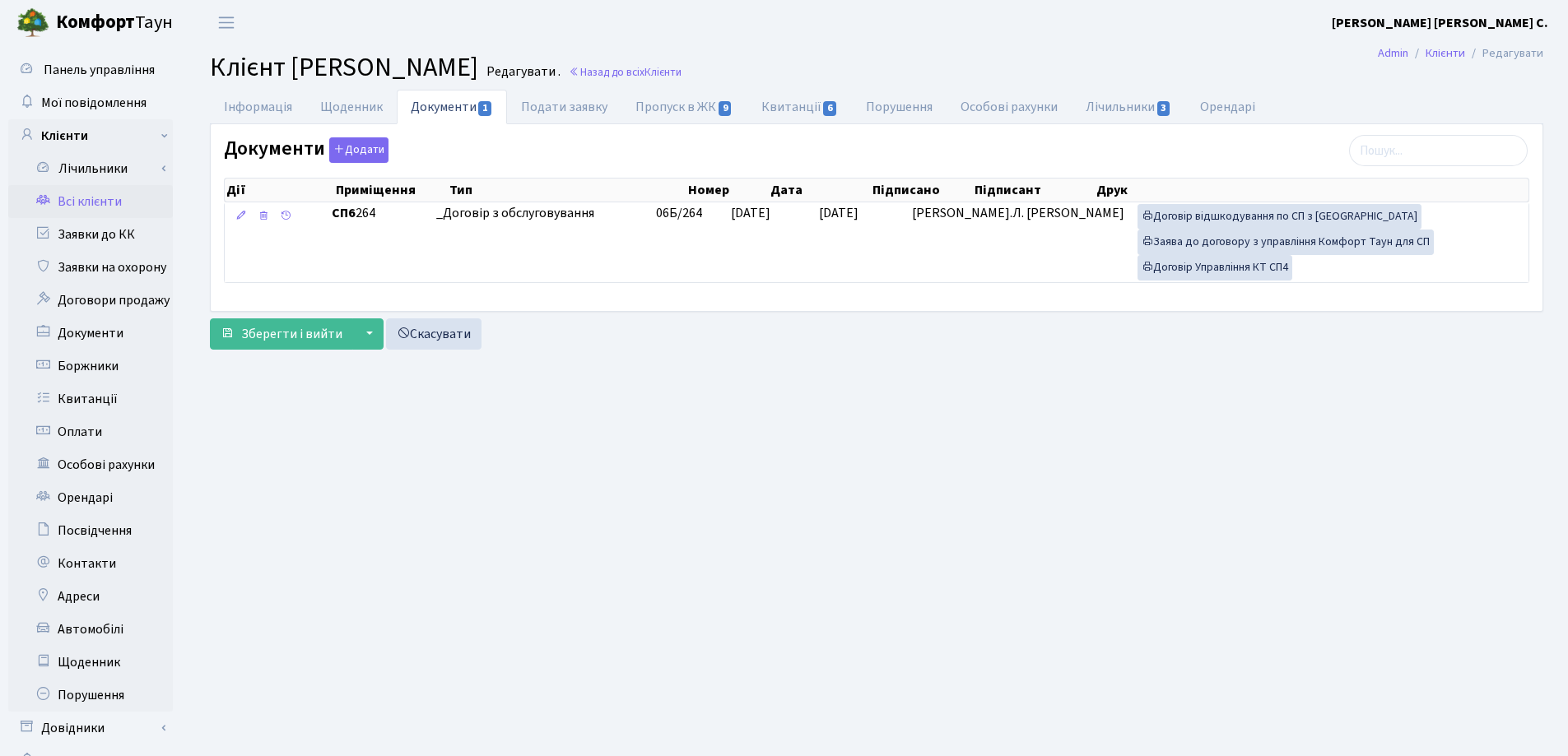
click at [207, 102] on div "Інформація Щоденник Документи 1 Подати заявку Пропуск в ЖК 9 Квитанції 6 Поруше…" at bounding box center [877, 223] width 1358 height 267
click at [249, 108] on link "Інформація" at bounding box center [258, 106] width 96 height 34
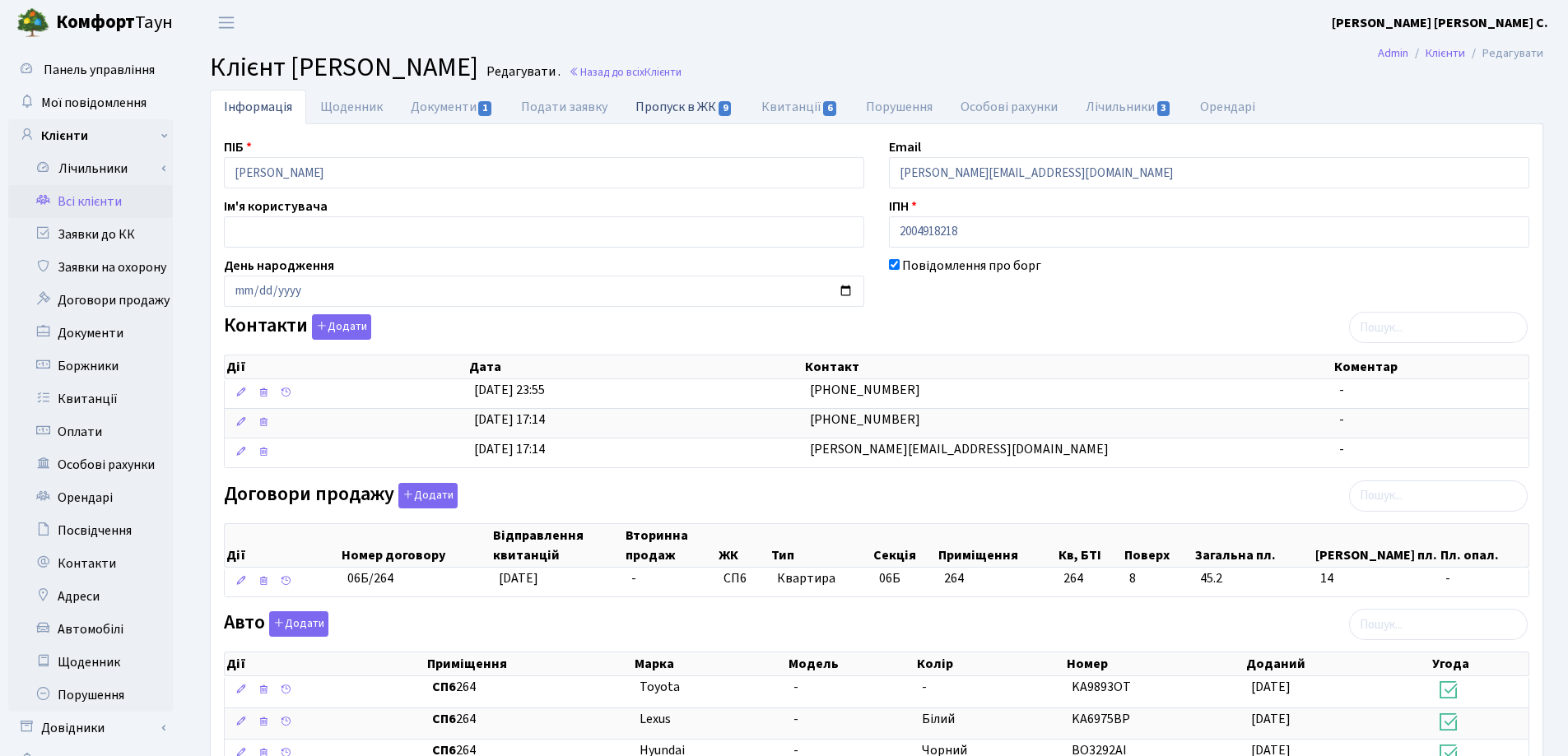
click at [673, 108] on link "Пропуск в ЖК 9" at bounding box center [684, 106] width 125 height 34
select select "25"
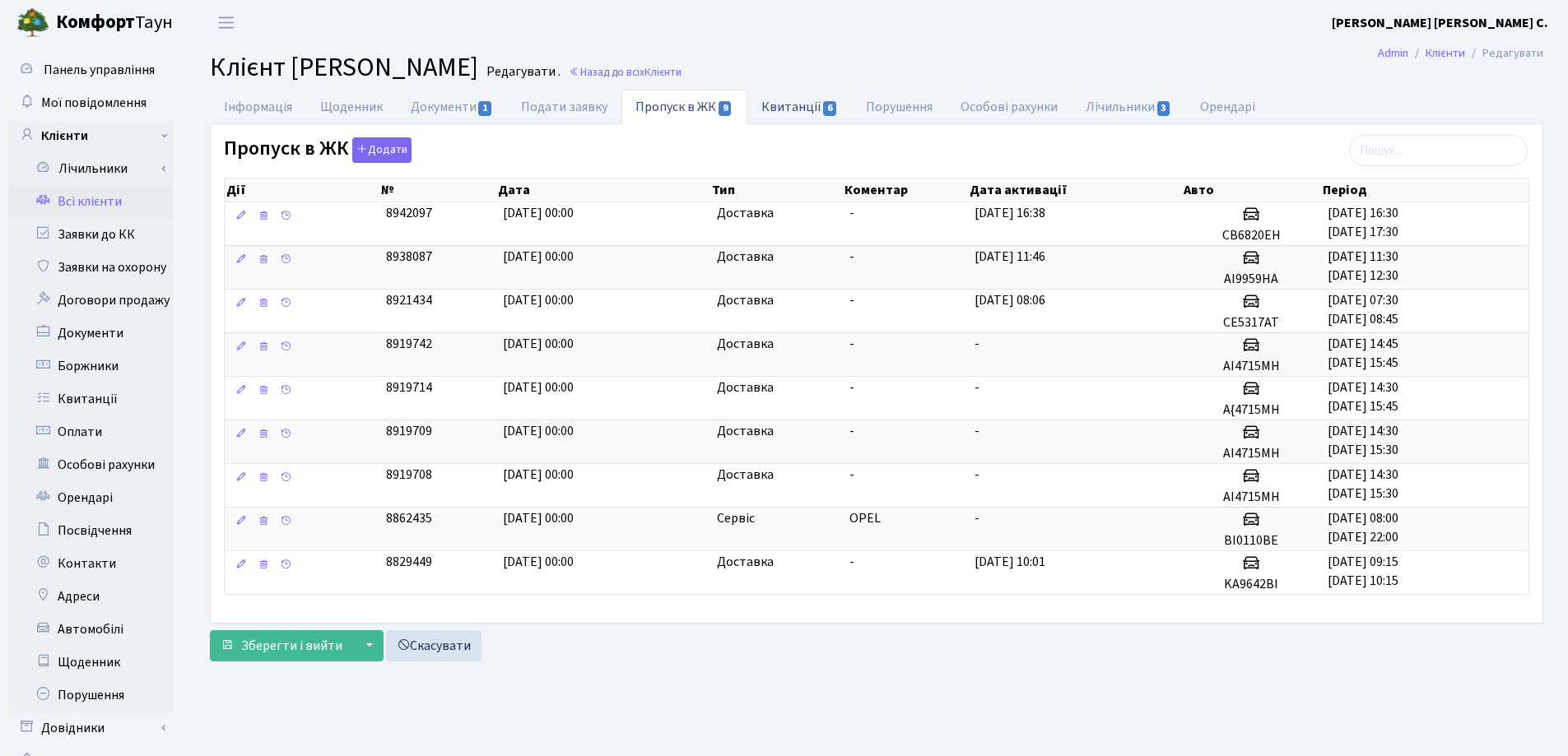
click at [780, 112] on link "Квитанції 6" at bounding box center [799, 106] width 104 height 34
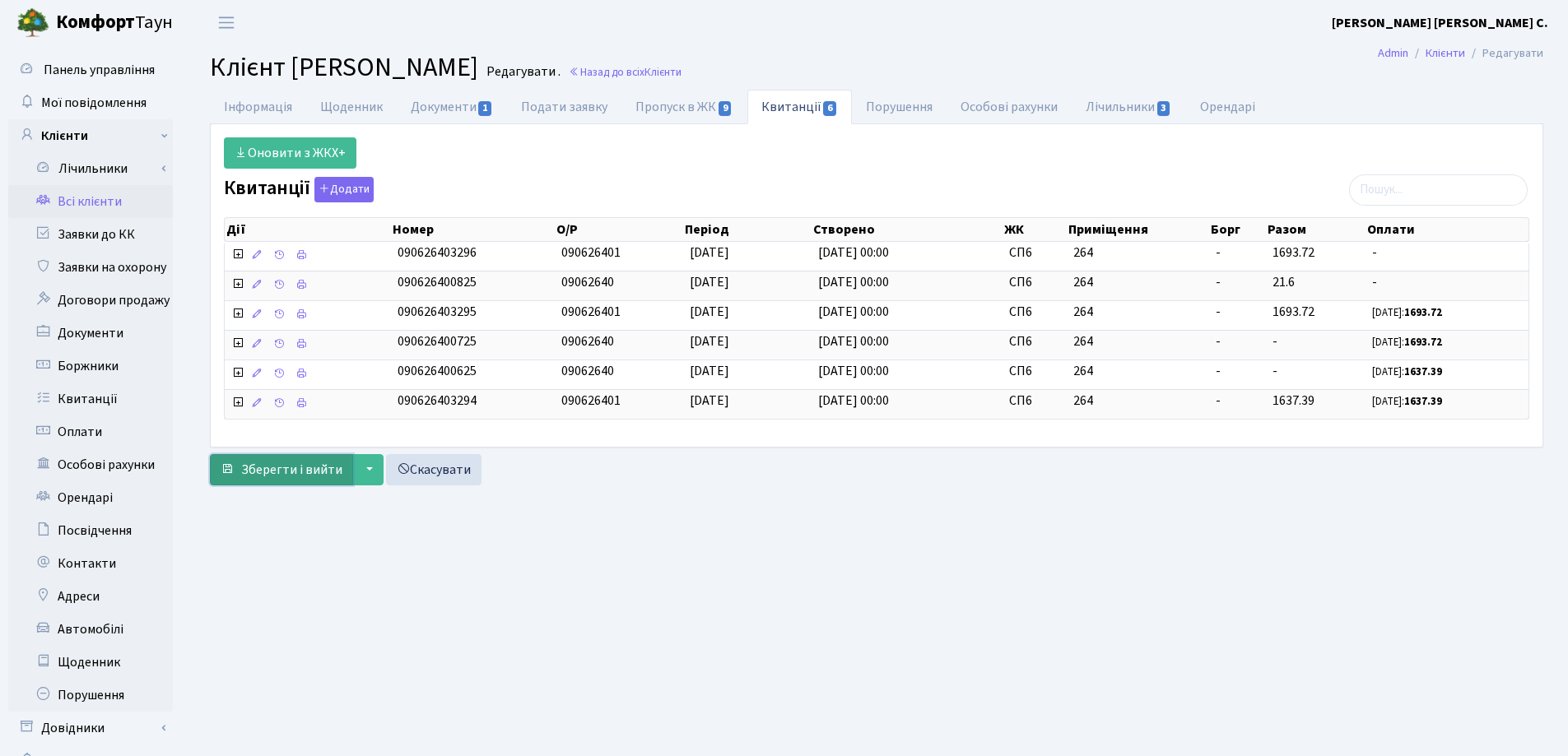
click at [256, 471] on span "Зберегти і вийти" at bounding box center [292, 469] width 102 height 18
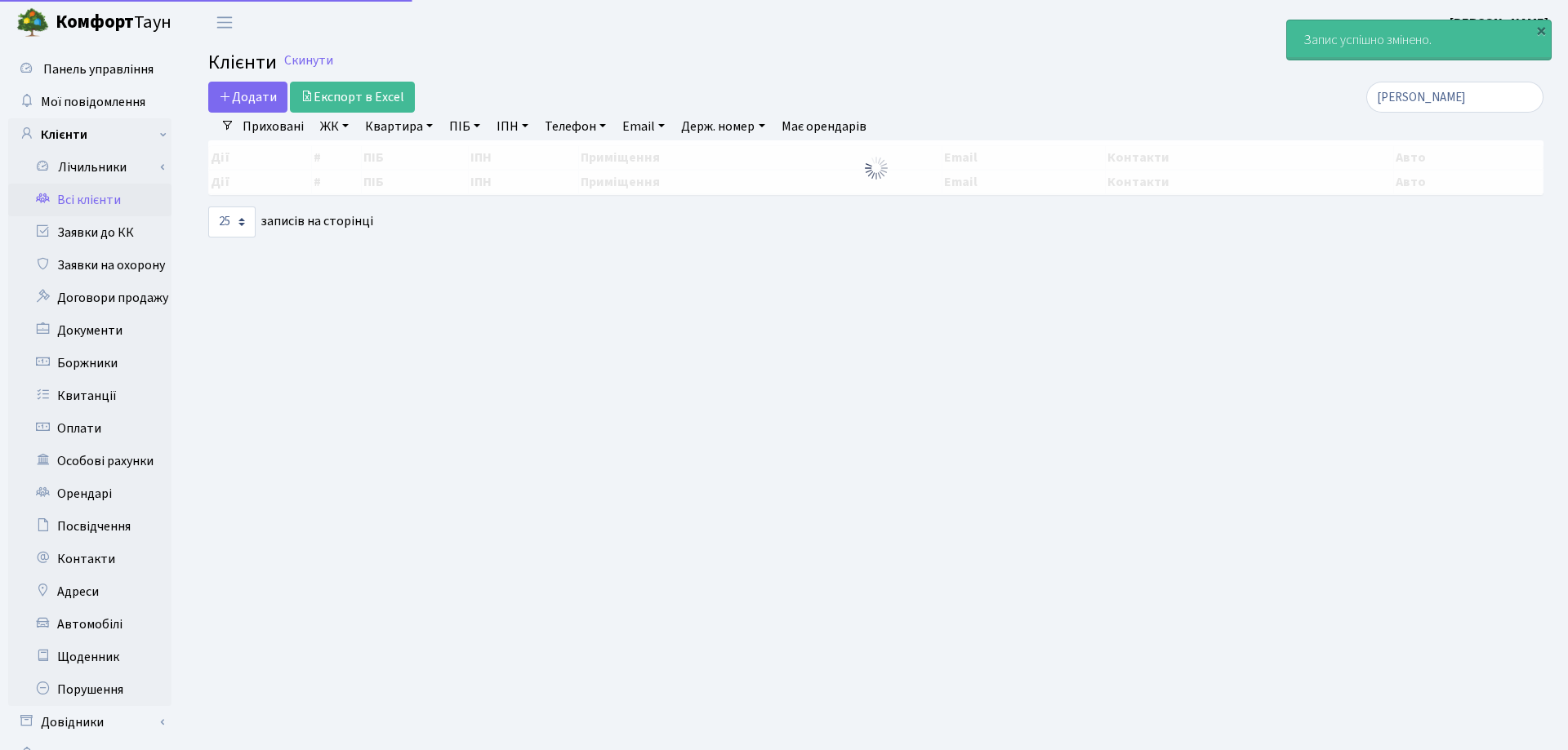
select select "25"
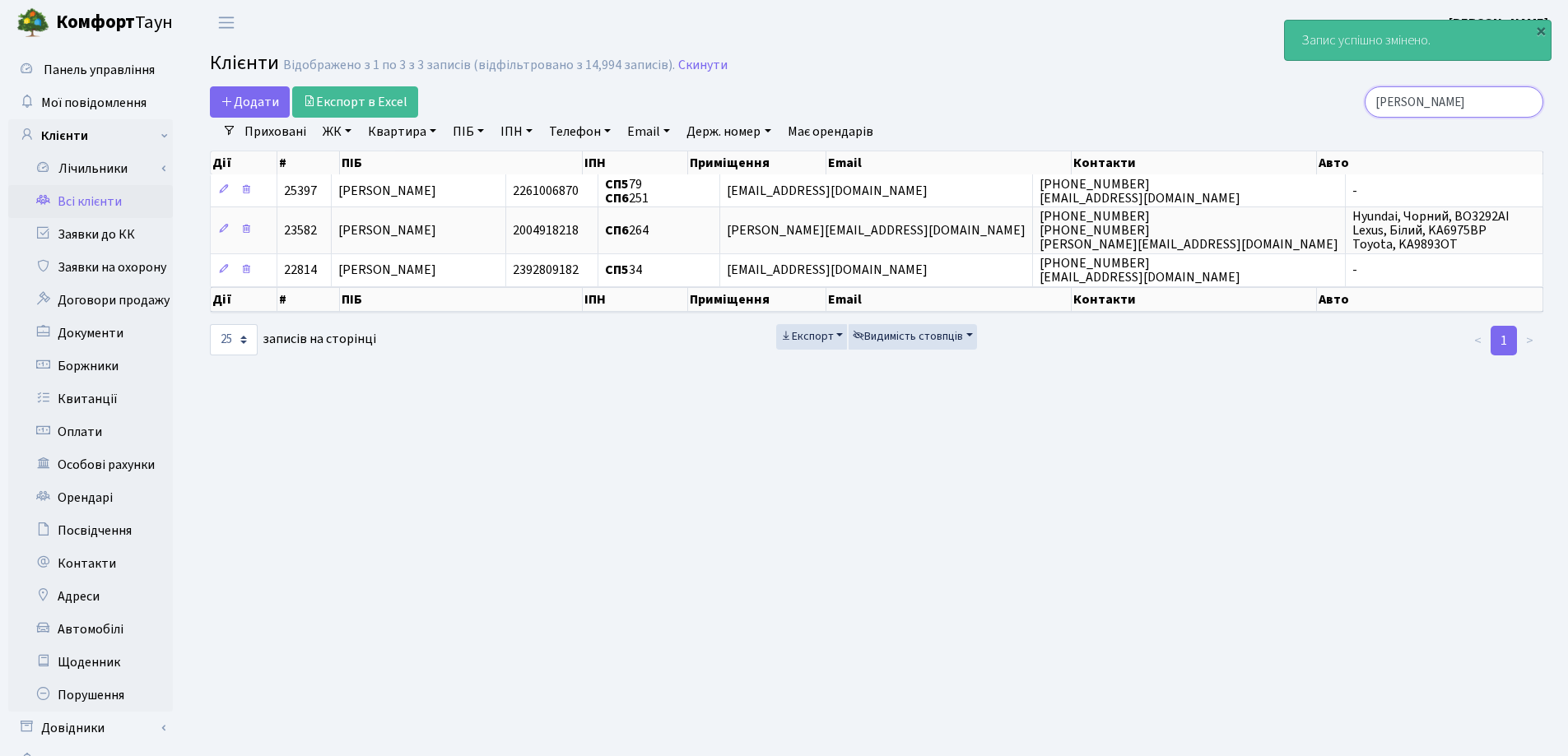
click at [1526, 102] on input "Боднар" at bounding box center [1454, 102] width 179 height 31
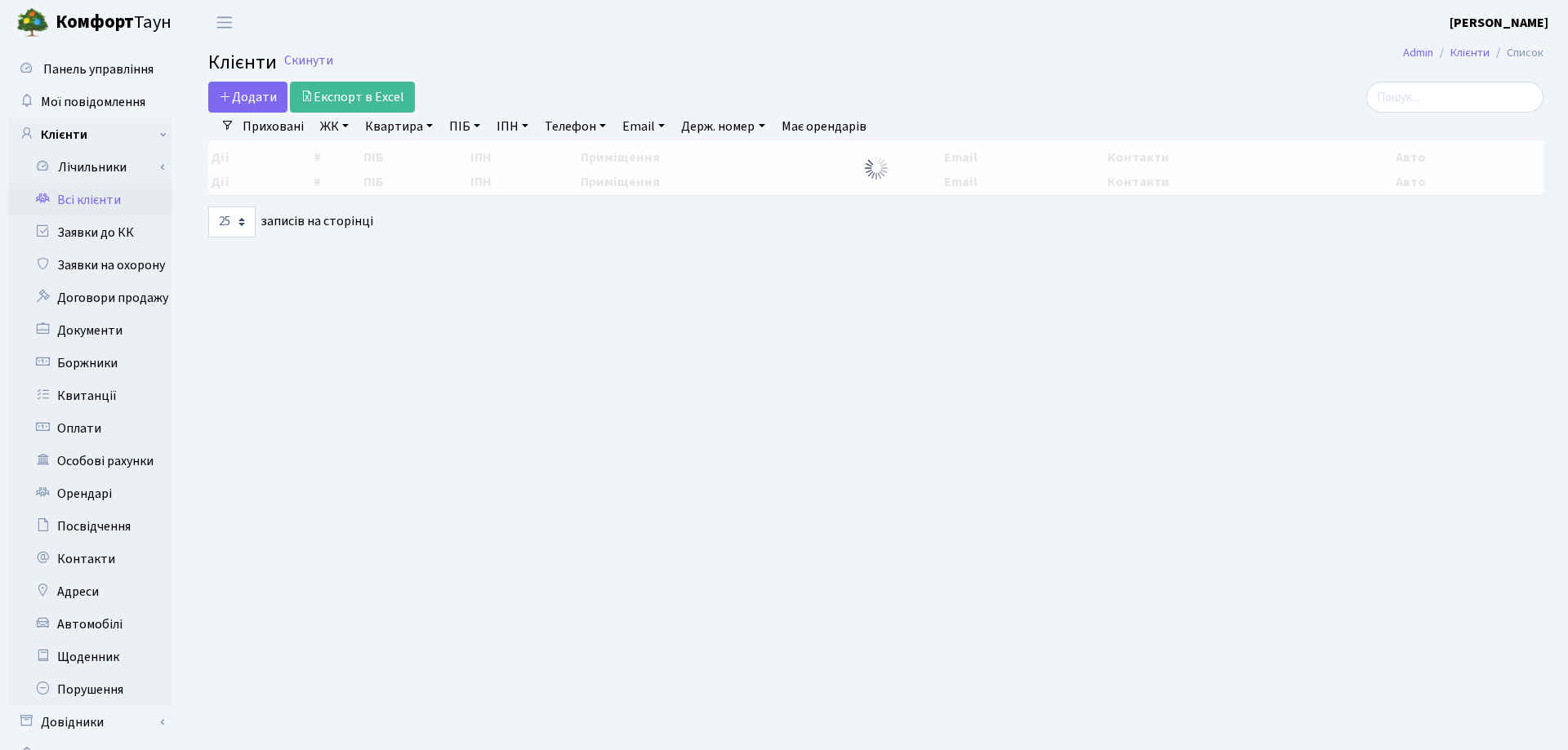
select select "25"
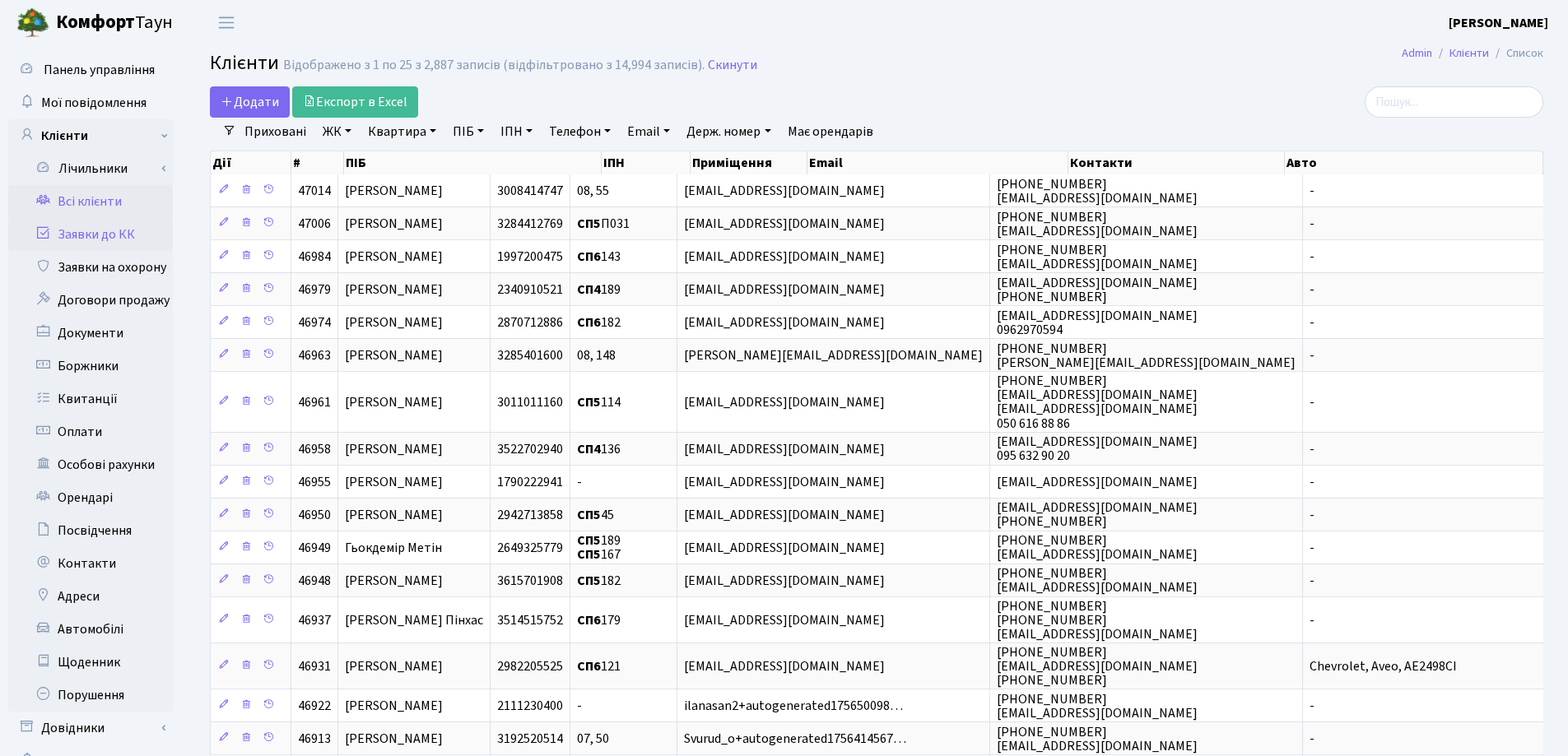
click at [88, 234] on link "Заявки до КК" at bounding box center [90, 234] width 165 height 33
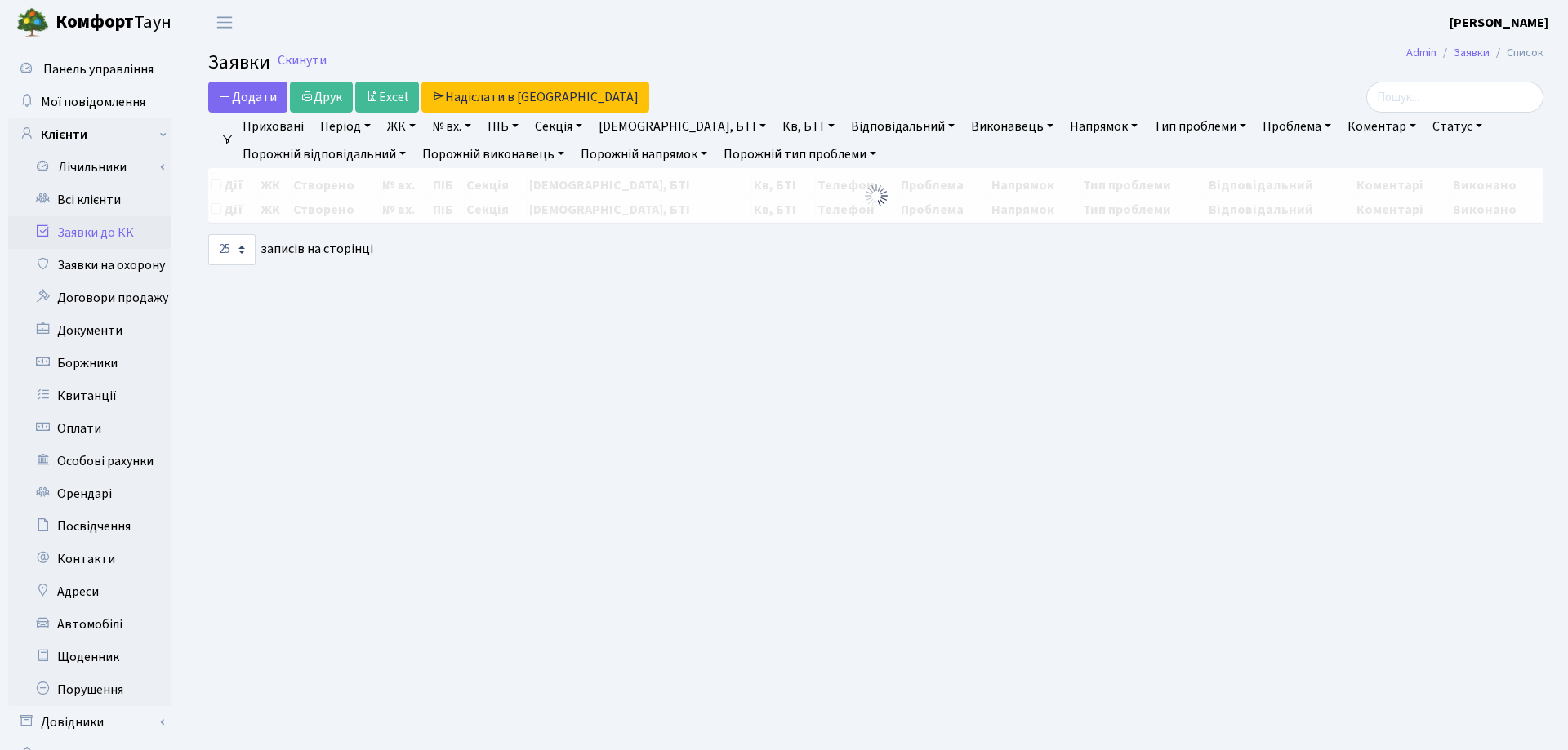
select select "25"
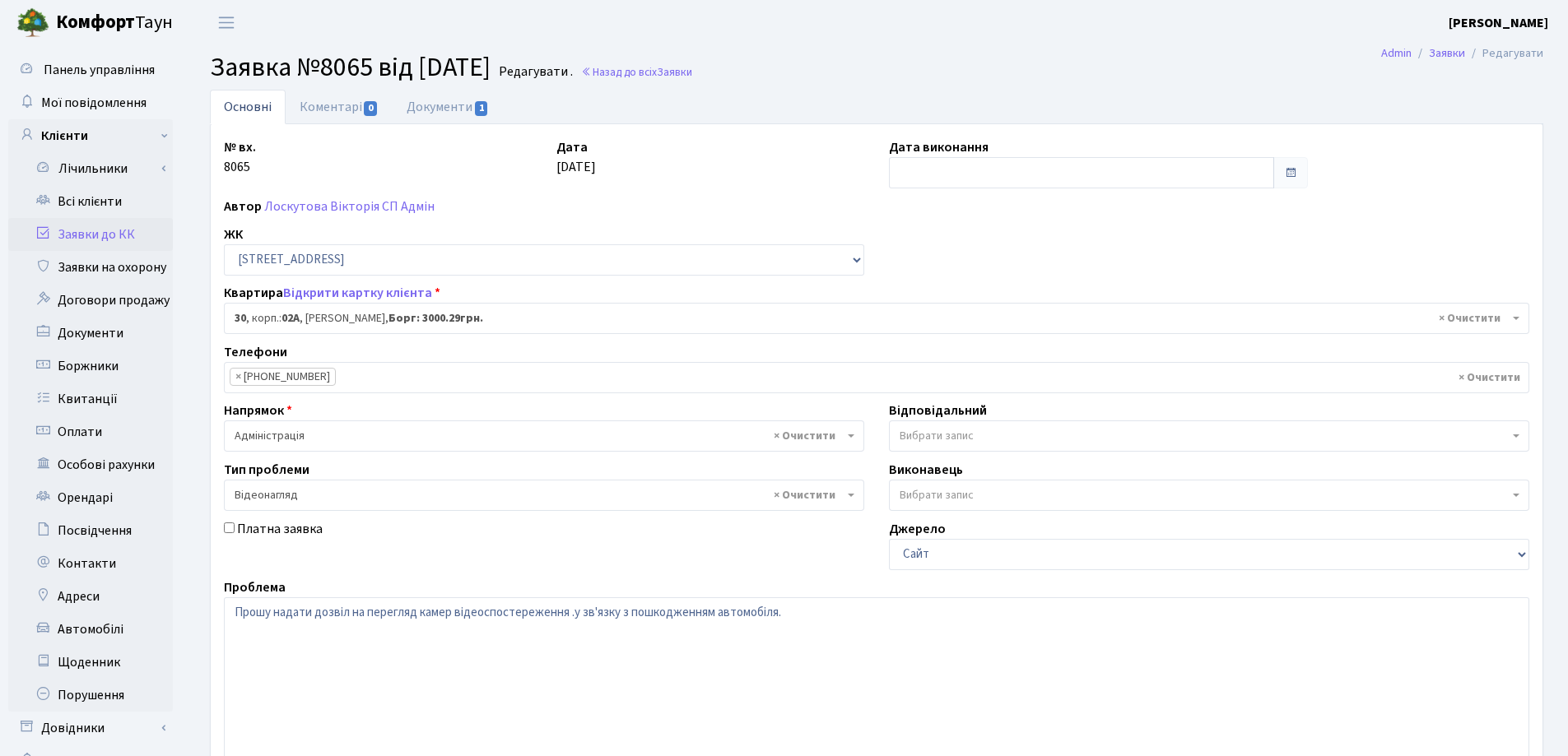
select select "20280"
select select "45"
click at [331, 114] on link "Коментарі 0" at bounding box center [340, 106] width 107 height 34
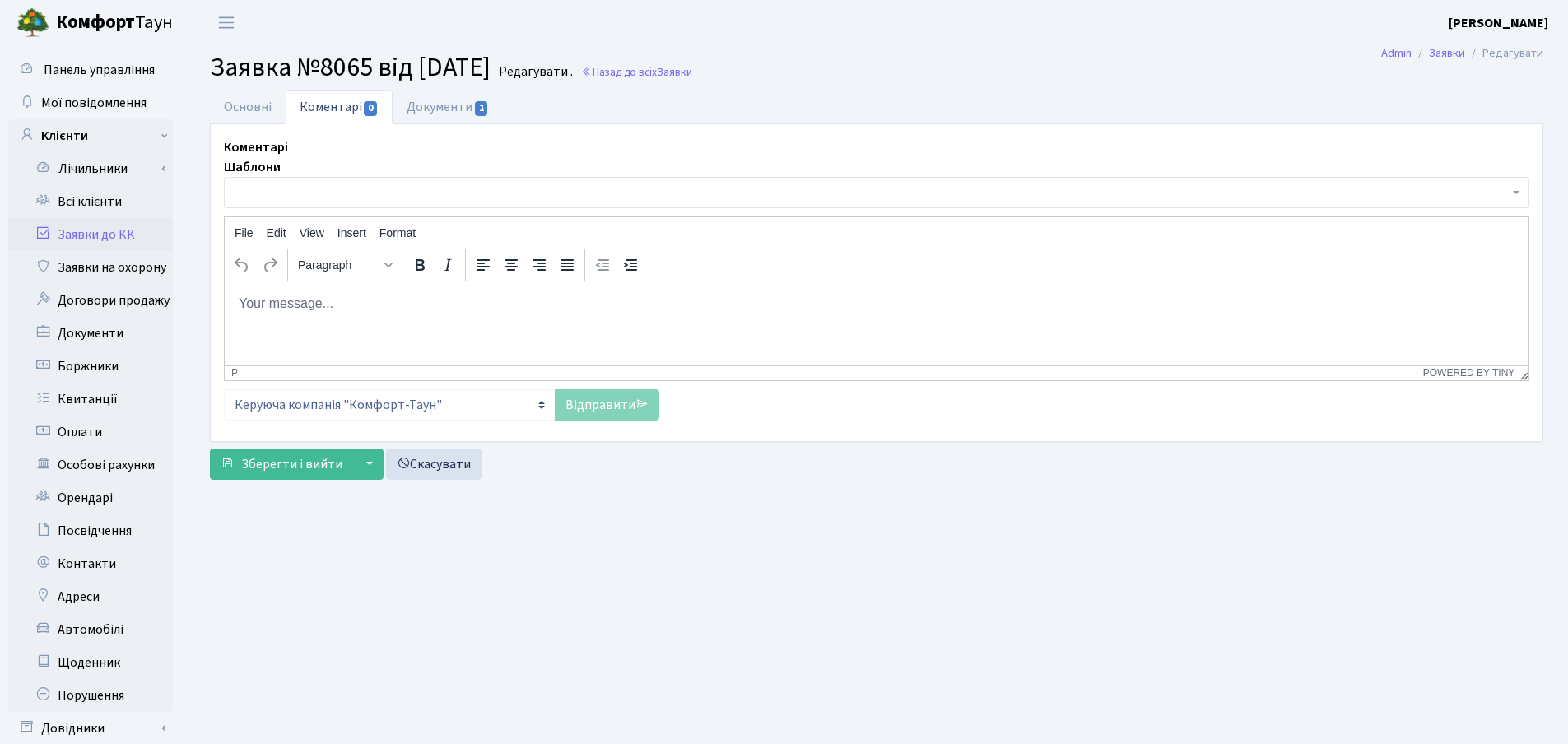
click at [339, 194] on span "-" at bounding box center [871, 192] width 1274 height 16
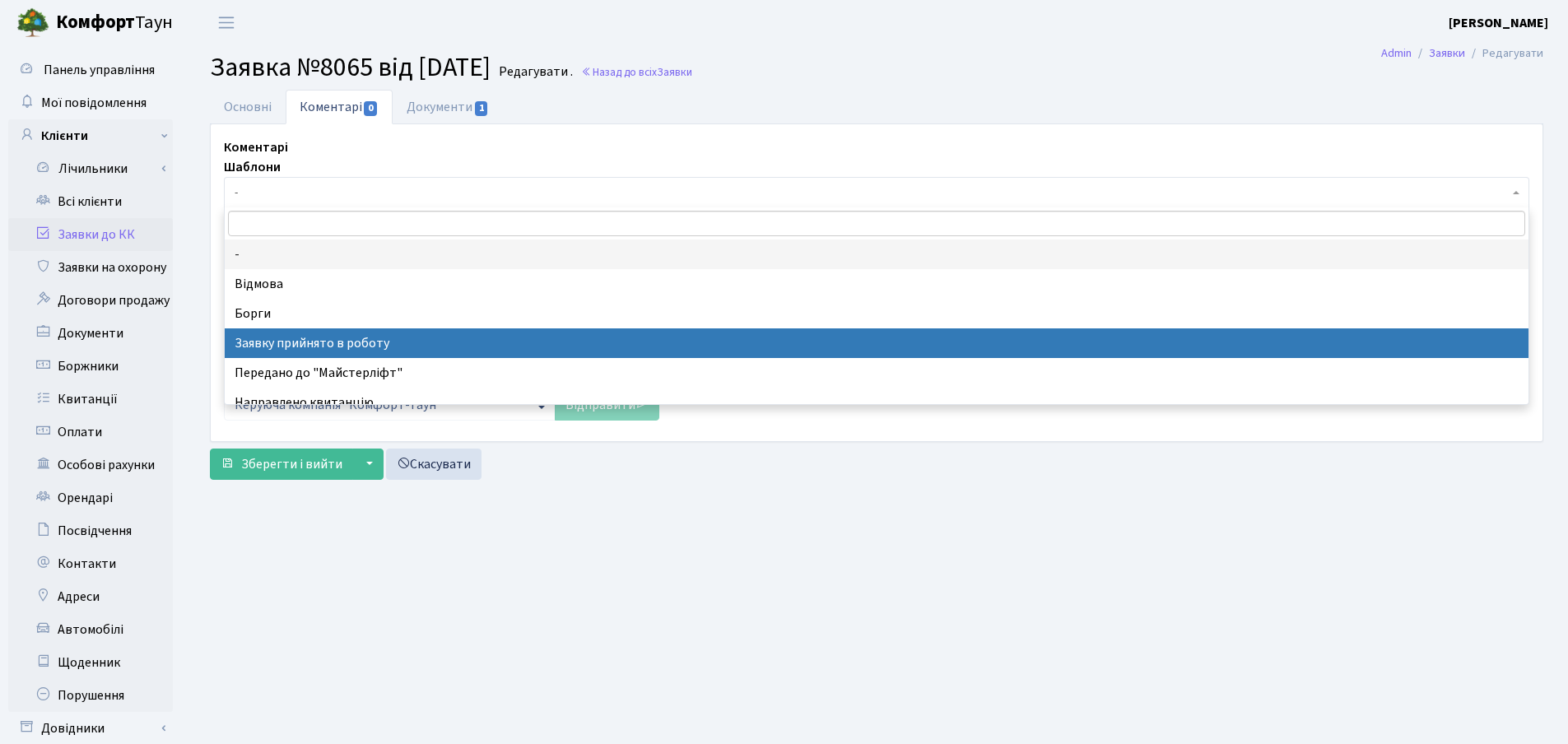
select select "7"
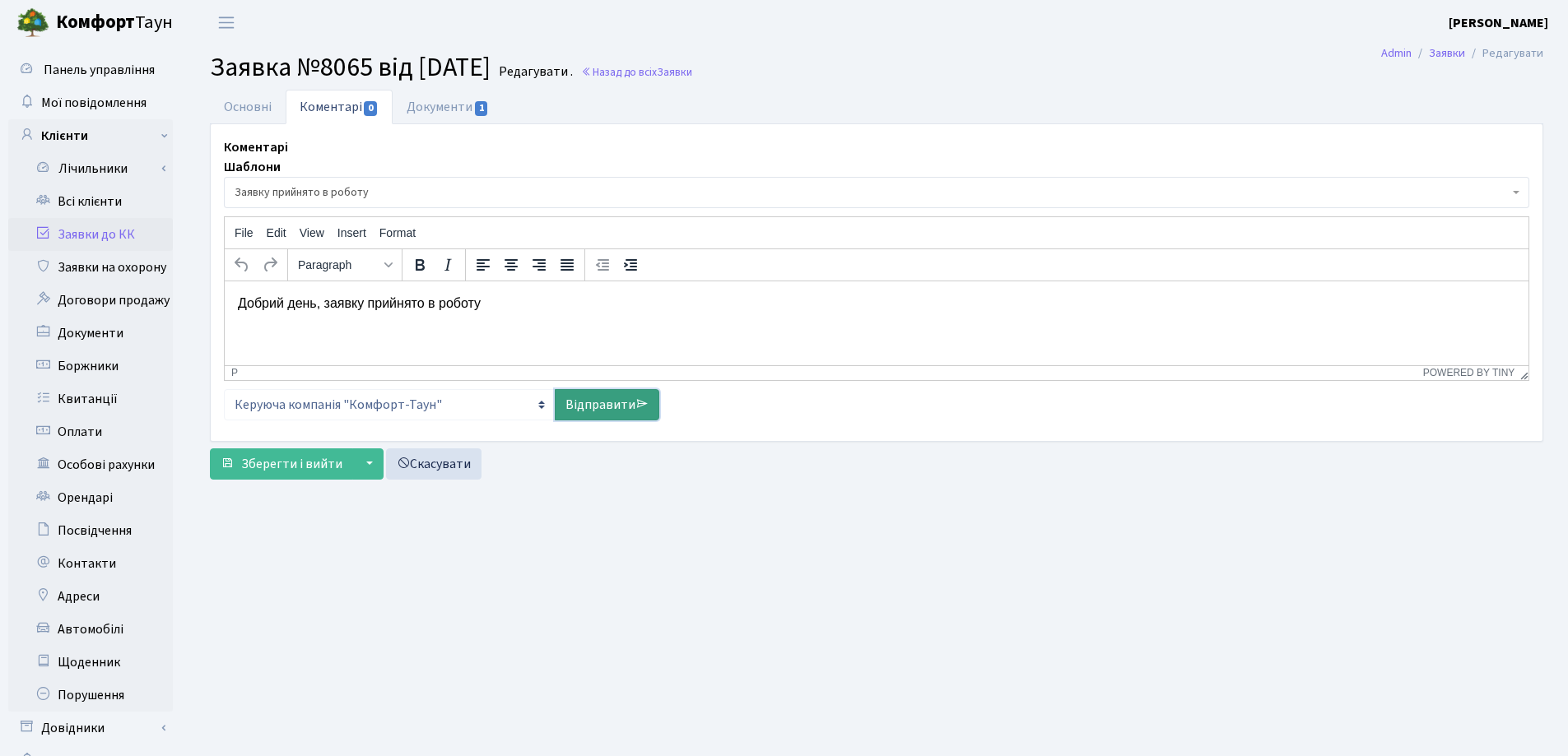
click at [610, 396] on link "Відправити" at bounding box center [607, 404] width 104 height 31
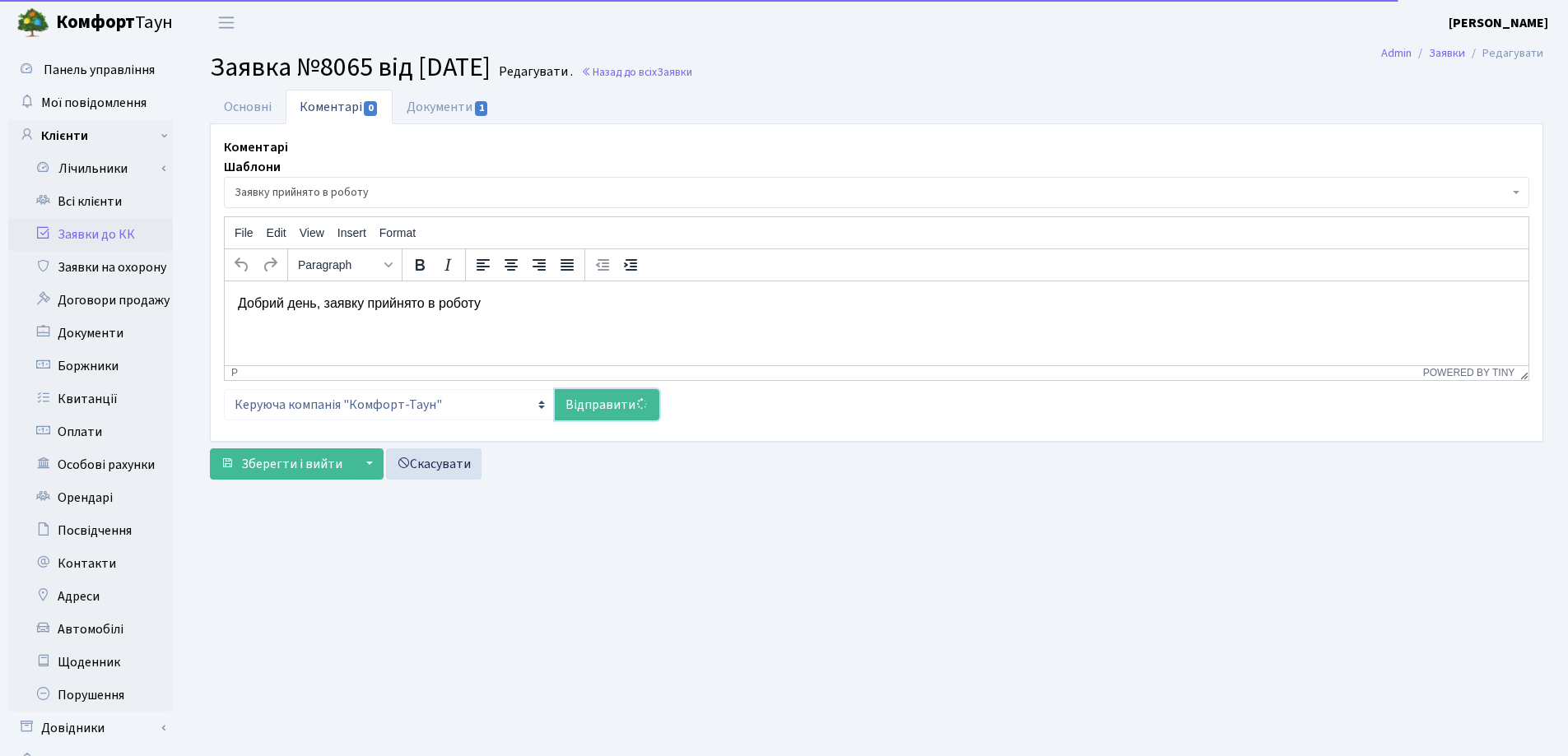
select select
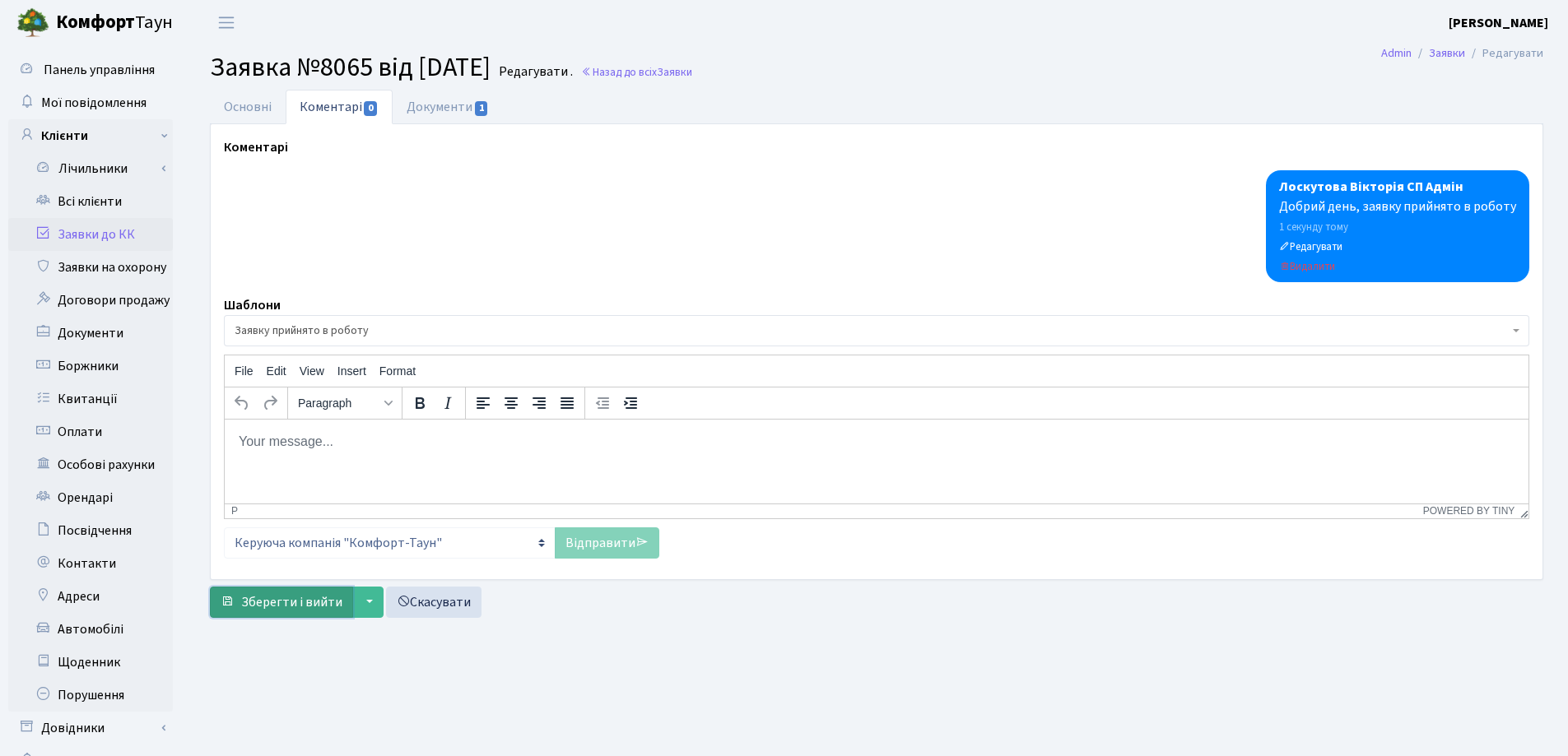
click at [283, 601] on span "Зберегти і вийти" at bounding box center [292, 602] width 102 height 18
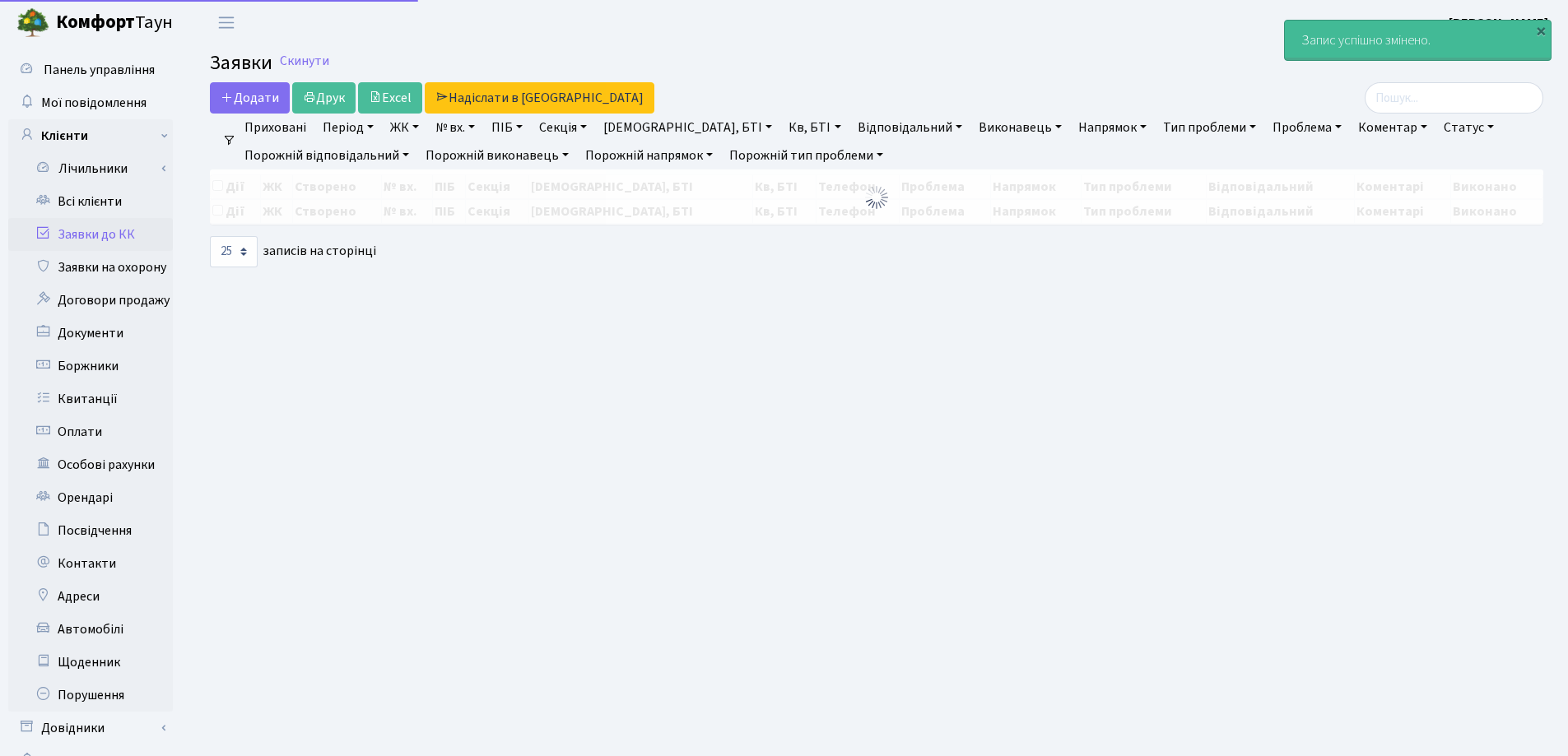
select select "25"
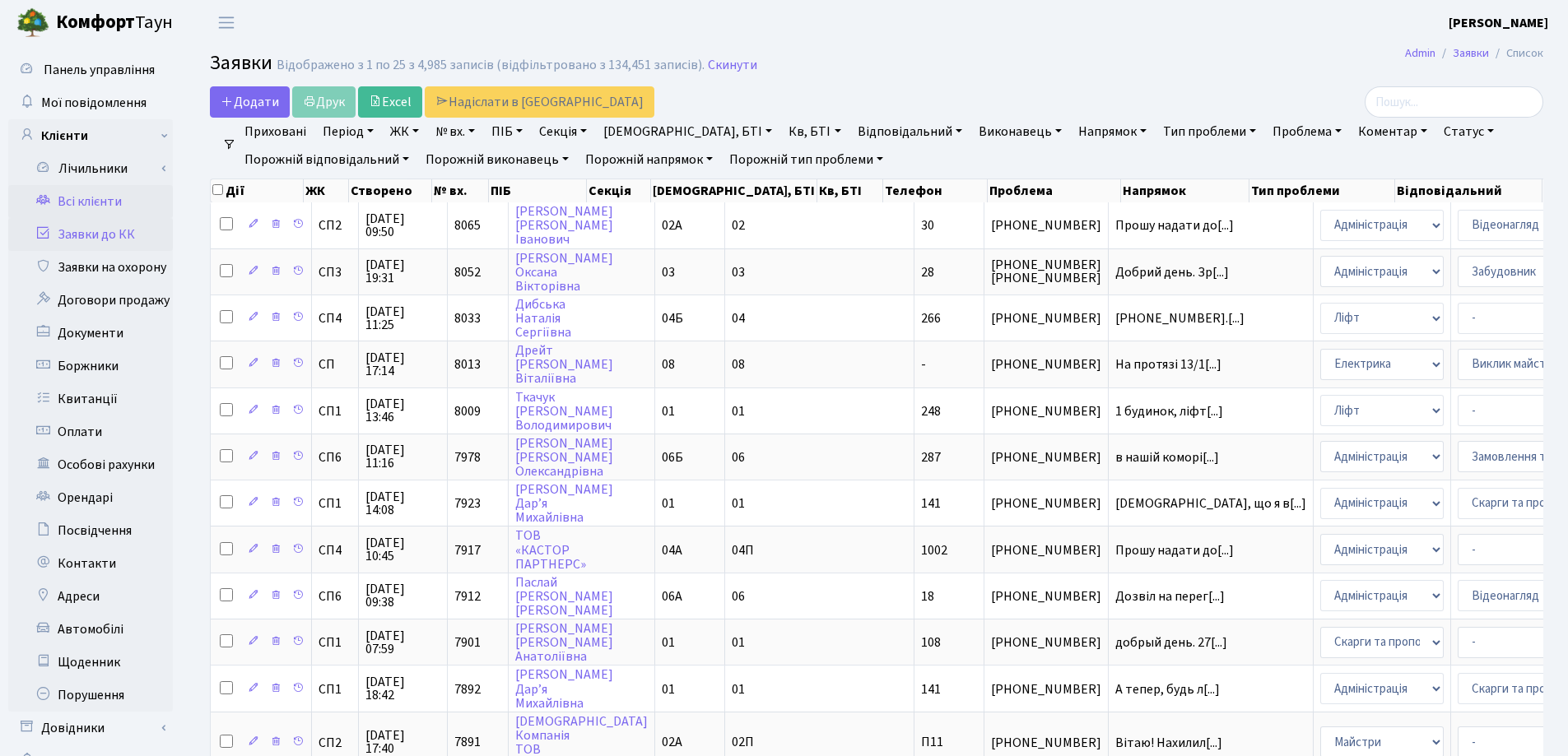
click at [73, 199] on link "Всі клієнти" at bounding box center [90, 201] width 165 height 33
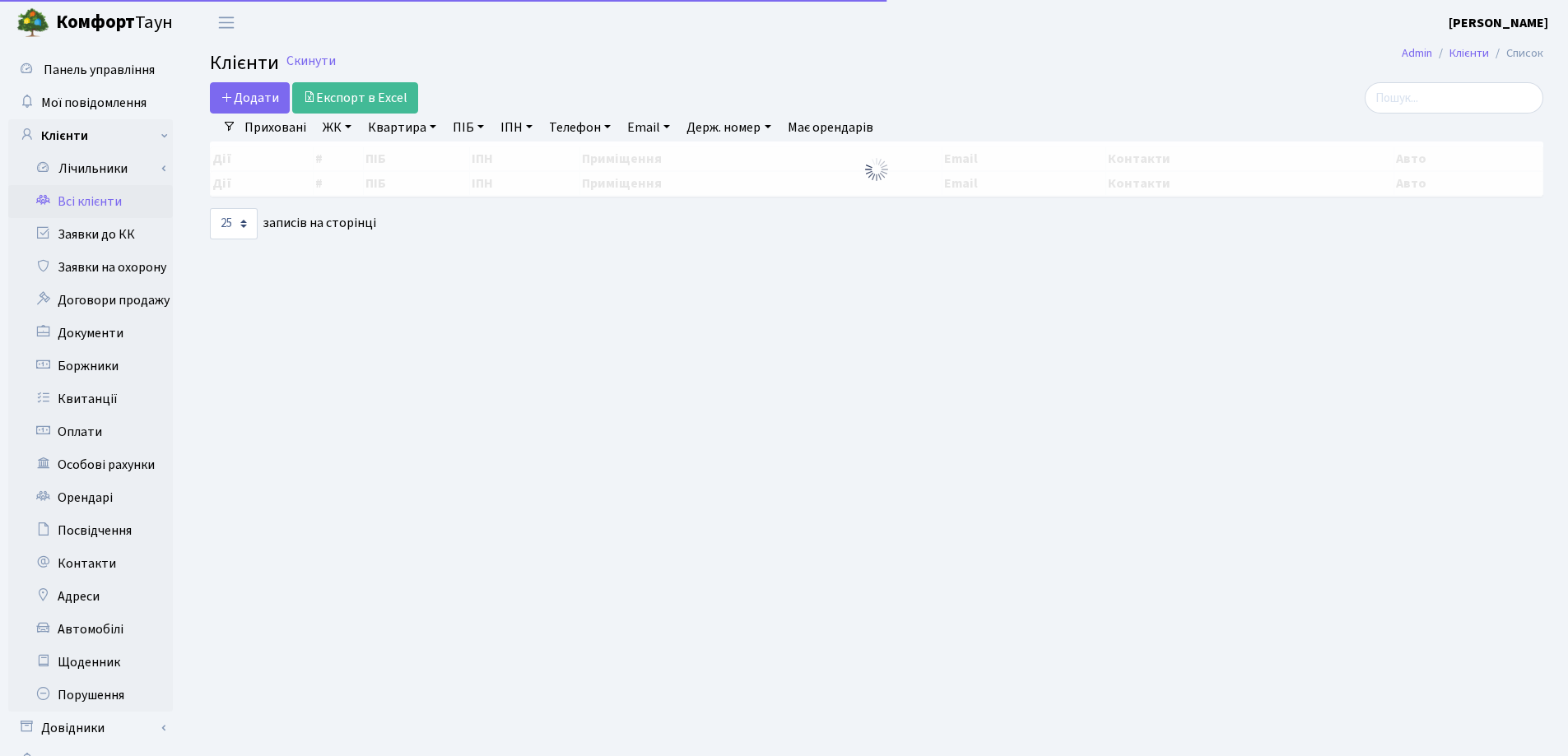
select select "25"
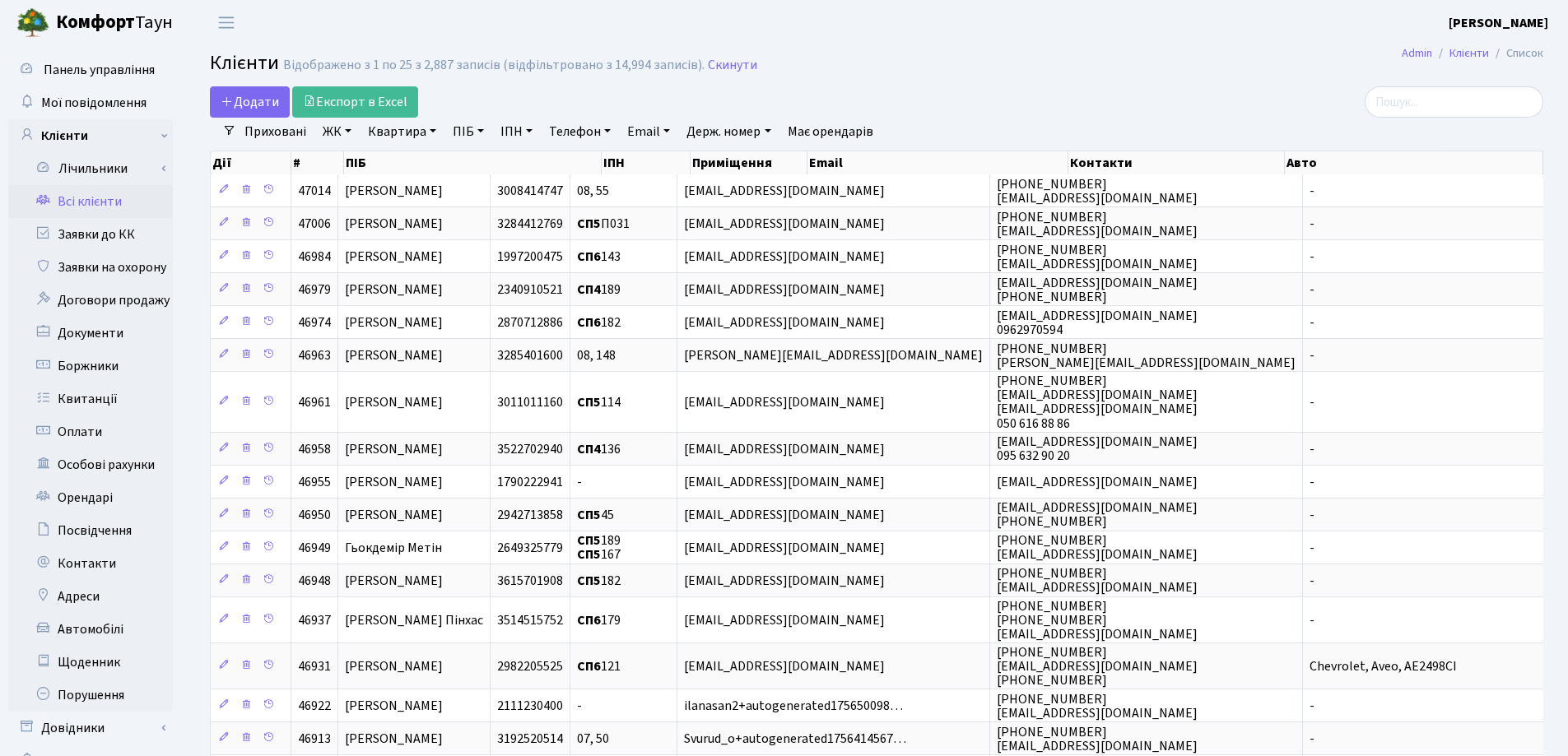
click at [436, 128] on link "Квартира" at bounding box center [402, 132] width 82 height 28
click at [995, 93] on div "Додати Експорт в Excel" at bounding box center [650, 102] width 880 height 31
click at [1448, 107] on input "search" at bounding box center [1454, 102] width 179 height 31
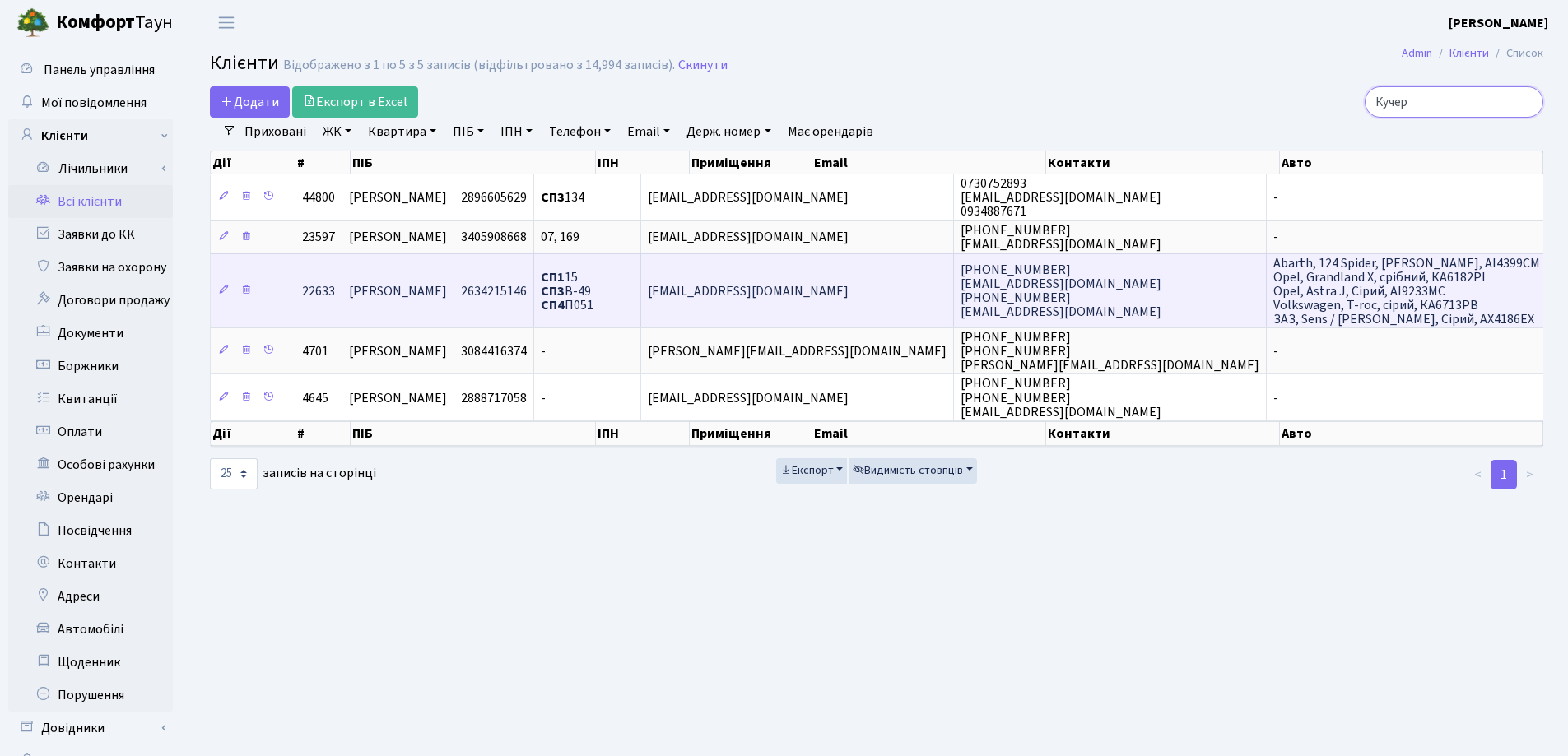
type input "Кучер"
click at [447, 296] on span "[PERSON_NAME]" at bounding box center [398, 291] width 98 height 18
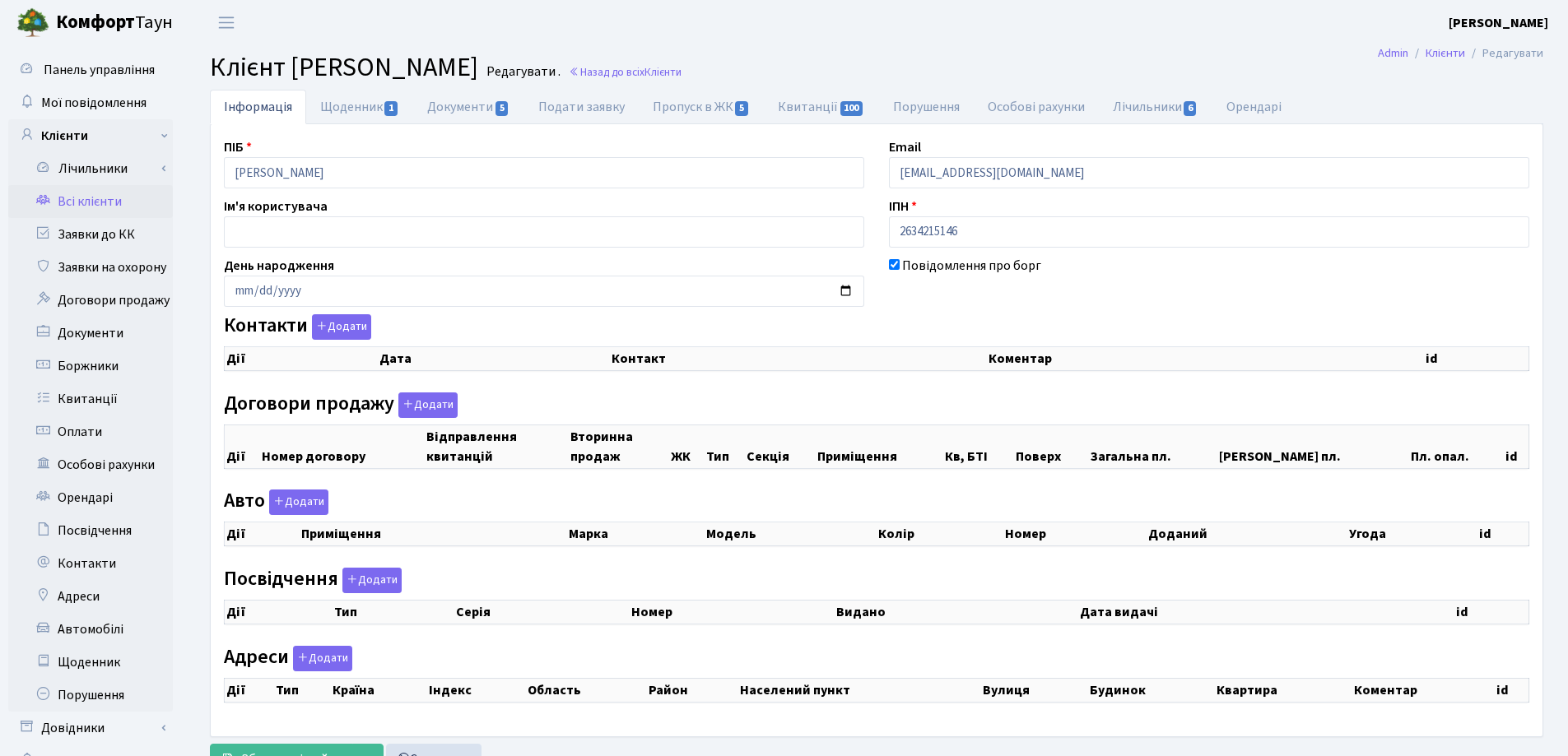
checkbox input "true"
select select "25"
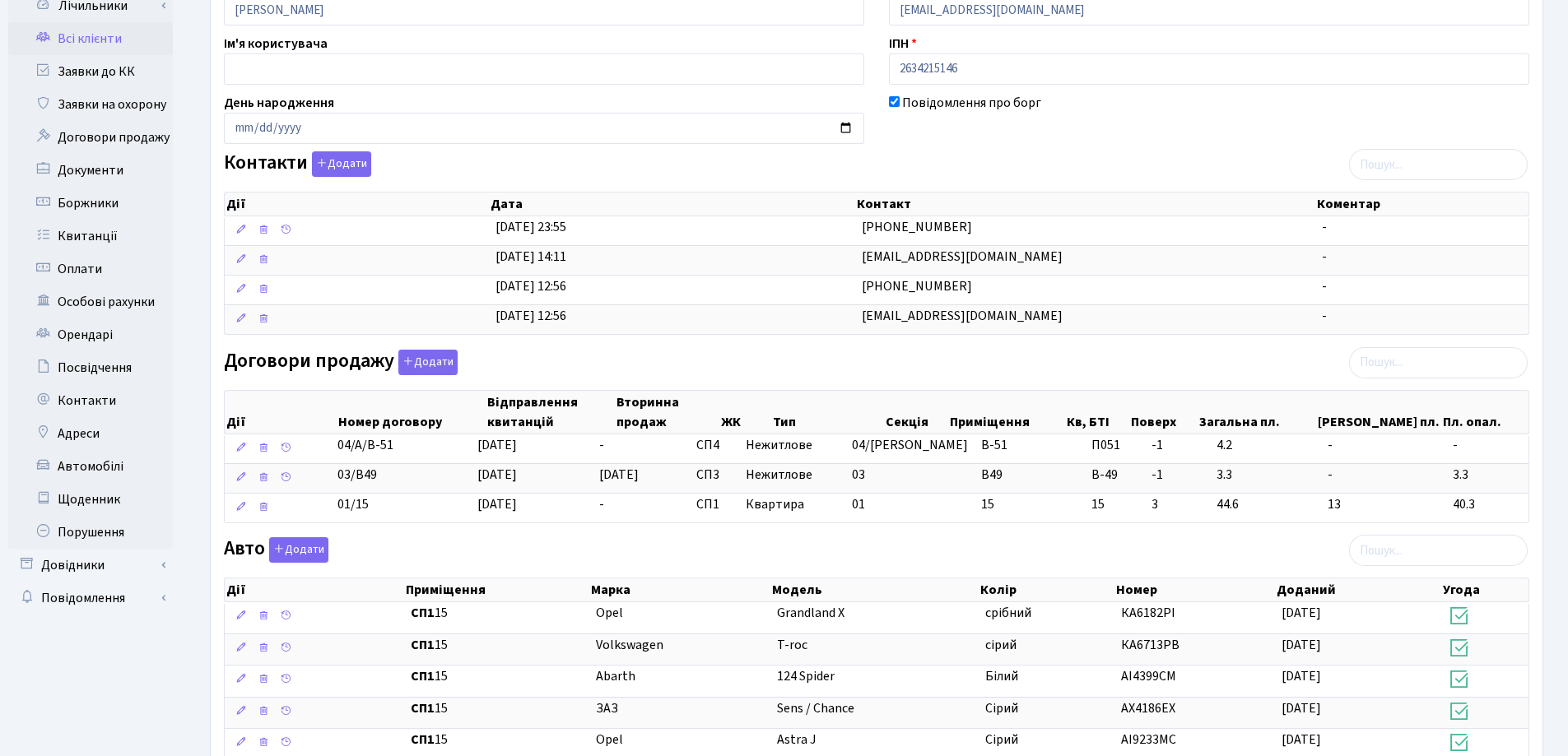
scroll to position [165, 0]
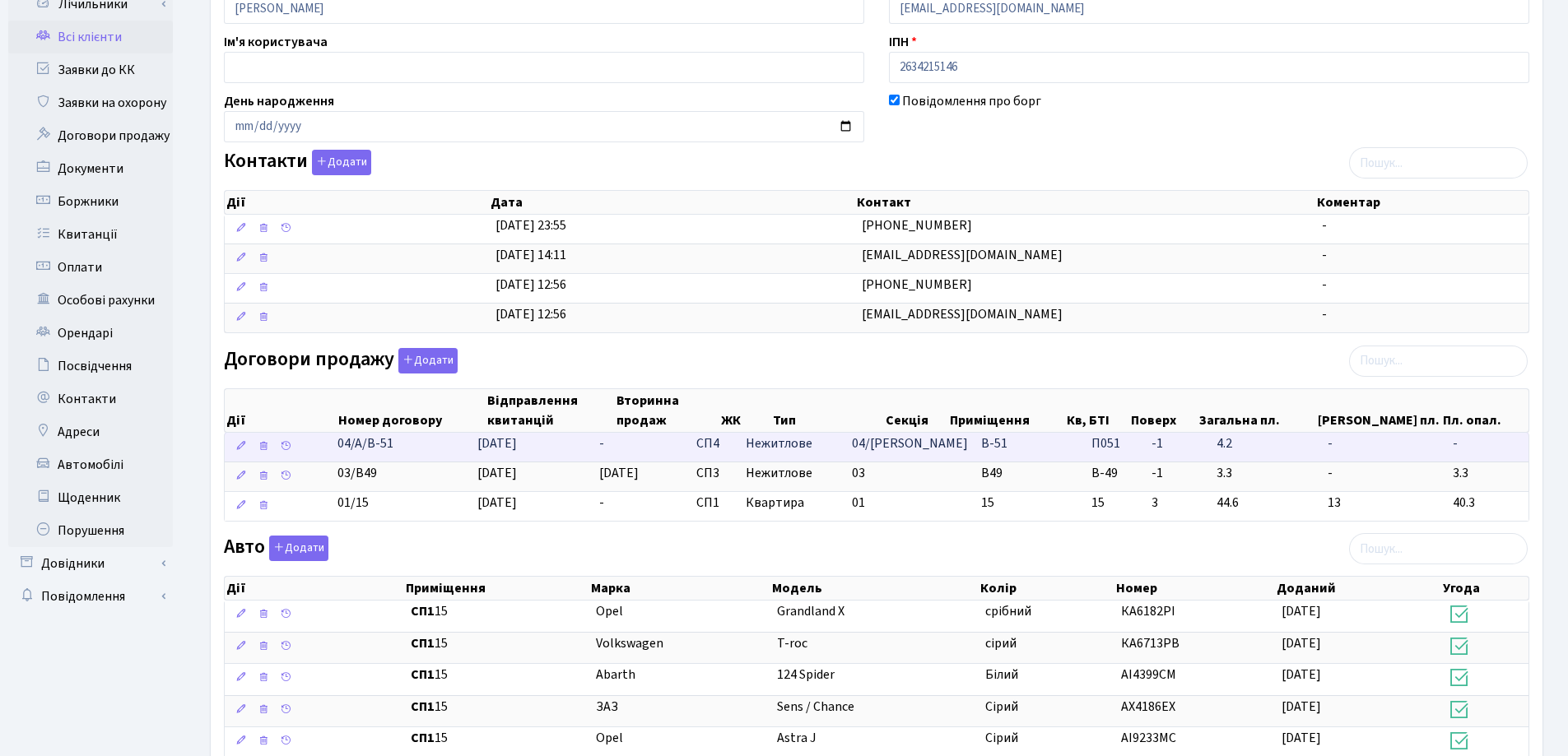
drag, startPoint x: 452, startPoint y: 448, endPoint x: 342, endPoint y: 448, distance: 110.0
click at [342, 448] on td "04/А/В-51" at bounding box center [401, 447] width 140 height 29
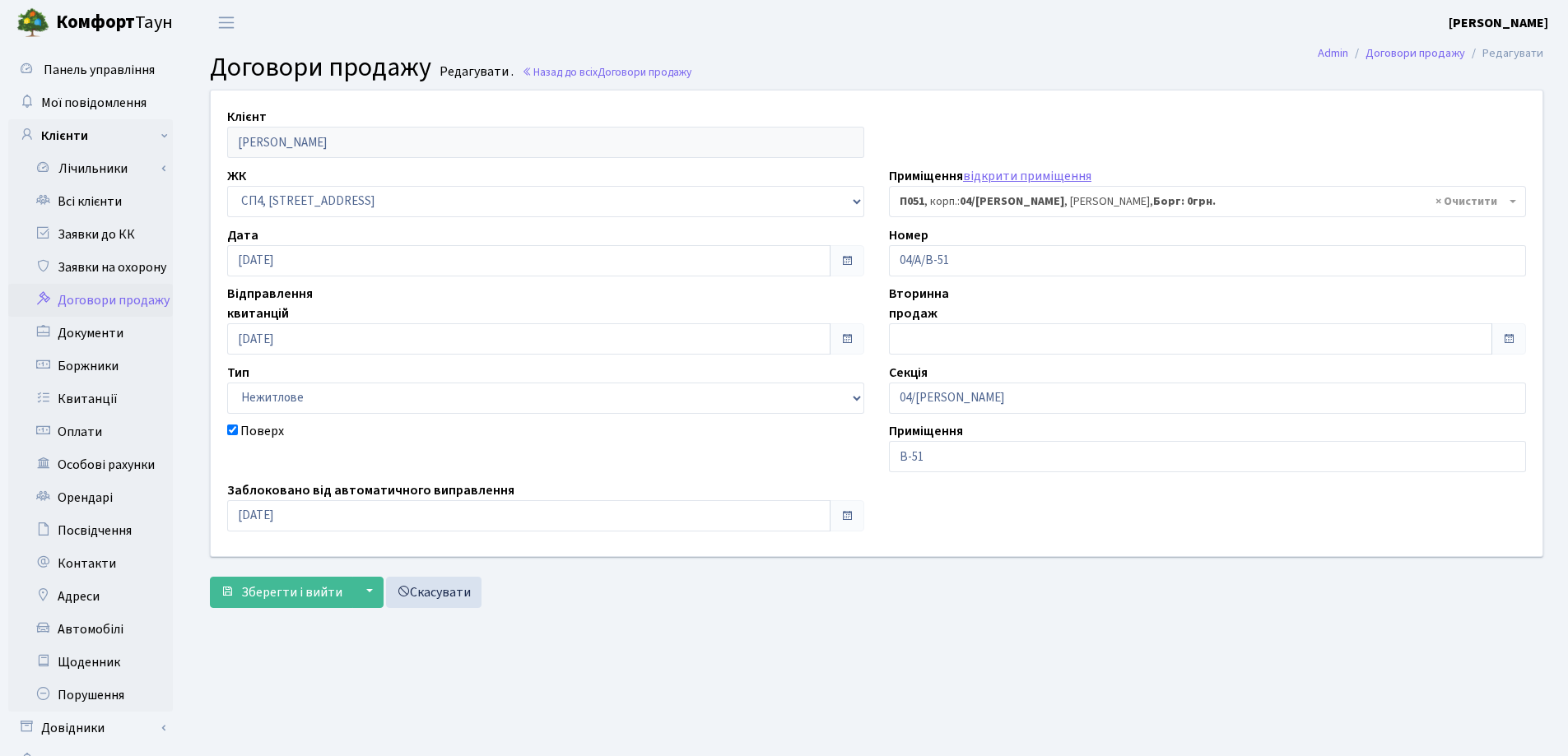
select select "21381"
drag, startPoint x: 1044, startPoint y: 258, endPoint x: 842, endPoint y: 279, distance: 203.1
click at [845, 276] on div "Клієнт Кучерявенко Катерина Василівна ЖК - СП, Наддніпрянське шосе, 2а СП1, Сто…" at bounding box center [877, 323] width 1356 height 465
click at [982, 672] on main "Admin Договори продажу Редагувати Договори продажу Редагувати . Назад до всіх Д…" at bounding box center [877, 415] width 1383 height 740
click at [291, 597] on span "Зберегти і вийти" at bounding box center [292, 591] width 102 height 18
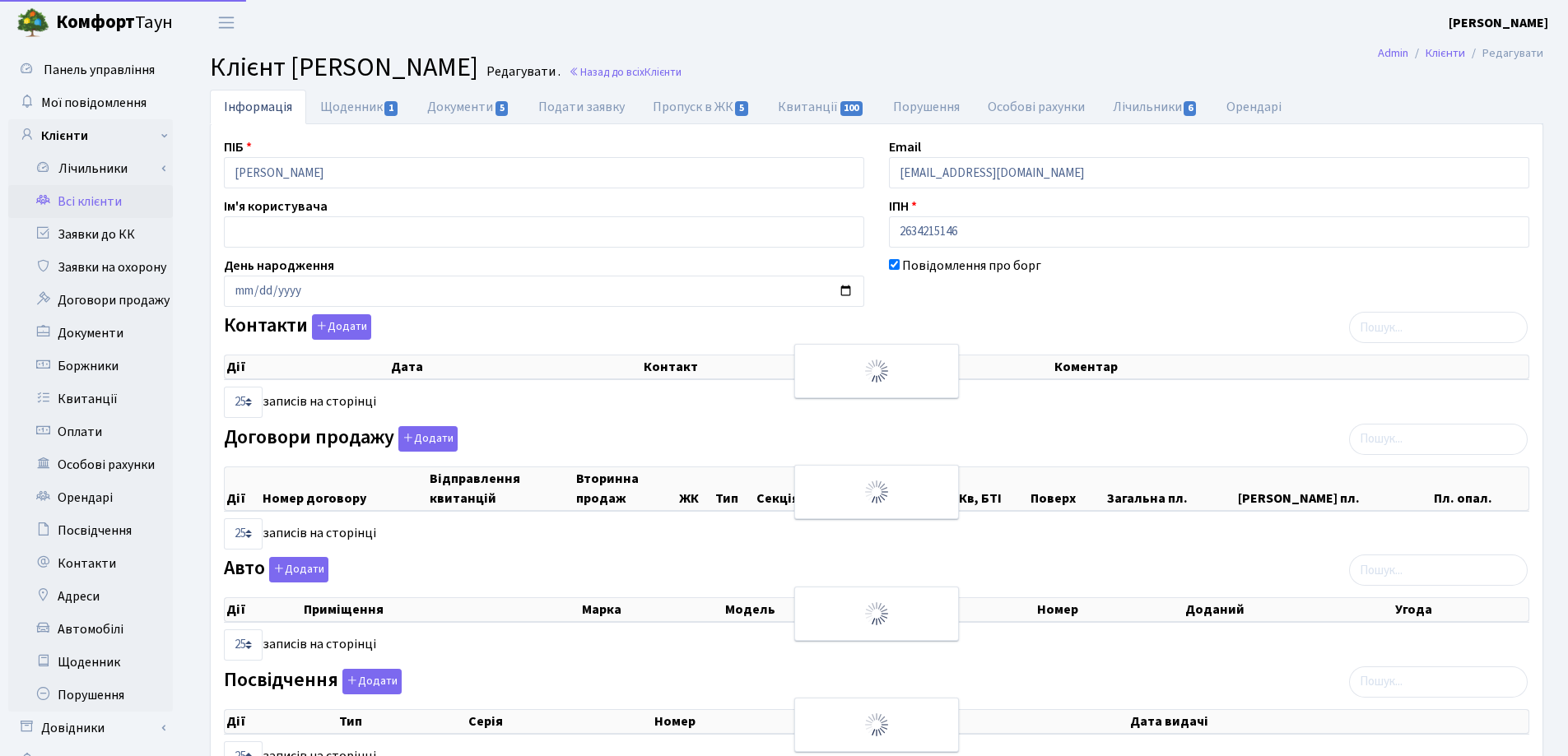
select select "25"
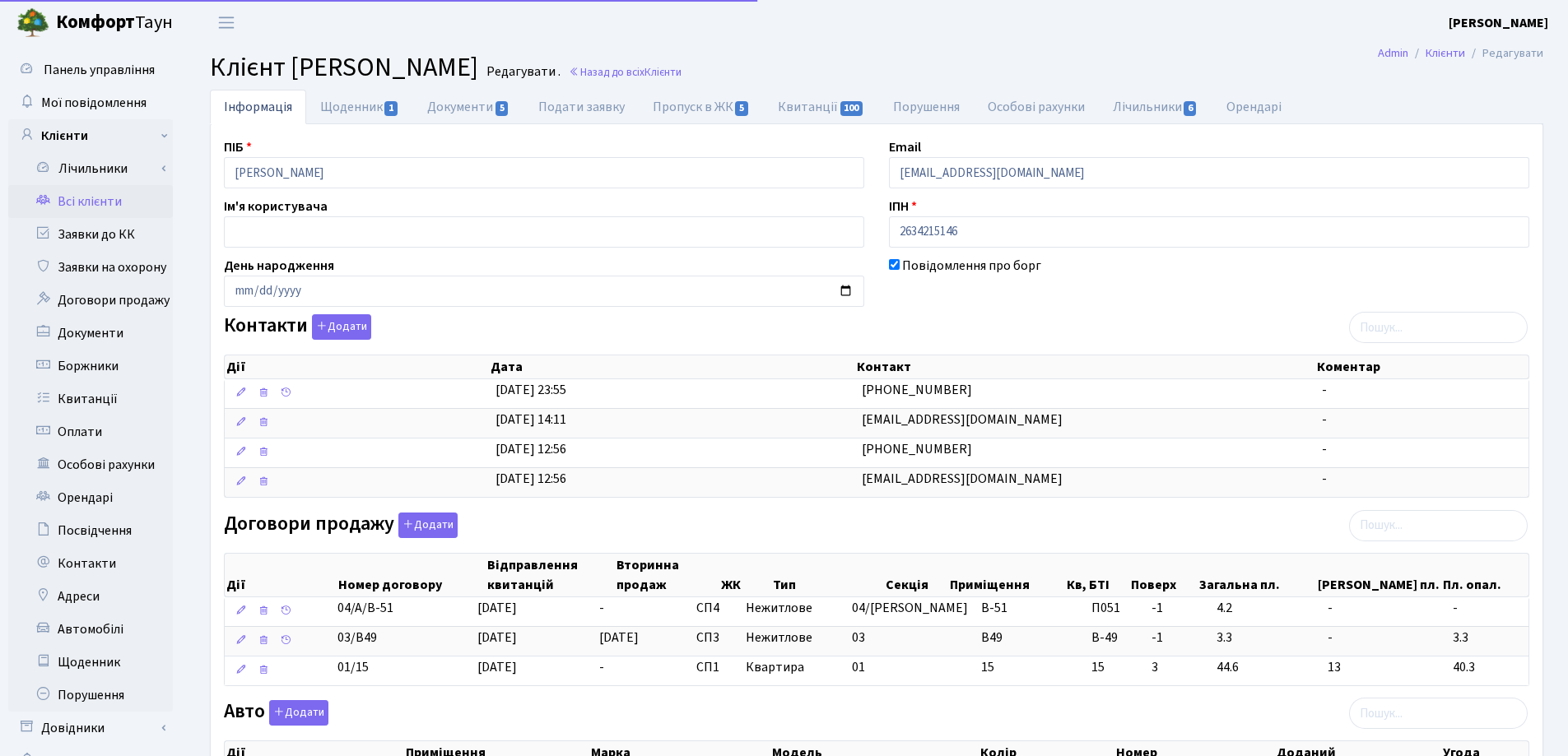
click at [681, 79] on span "Клієнти" at bounding box center [662, 71] width 37 height 16
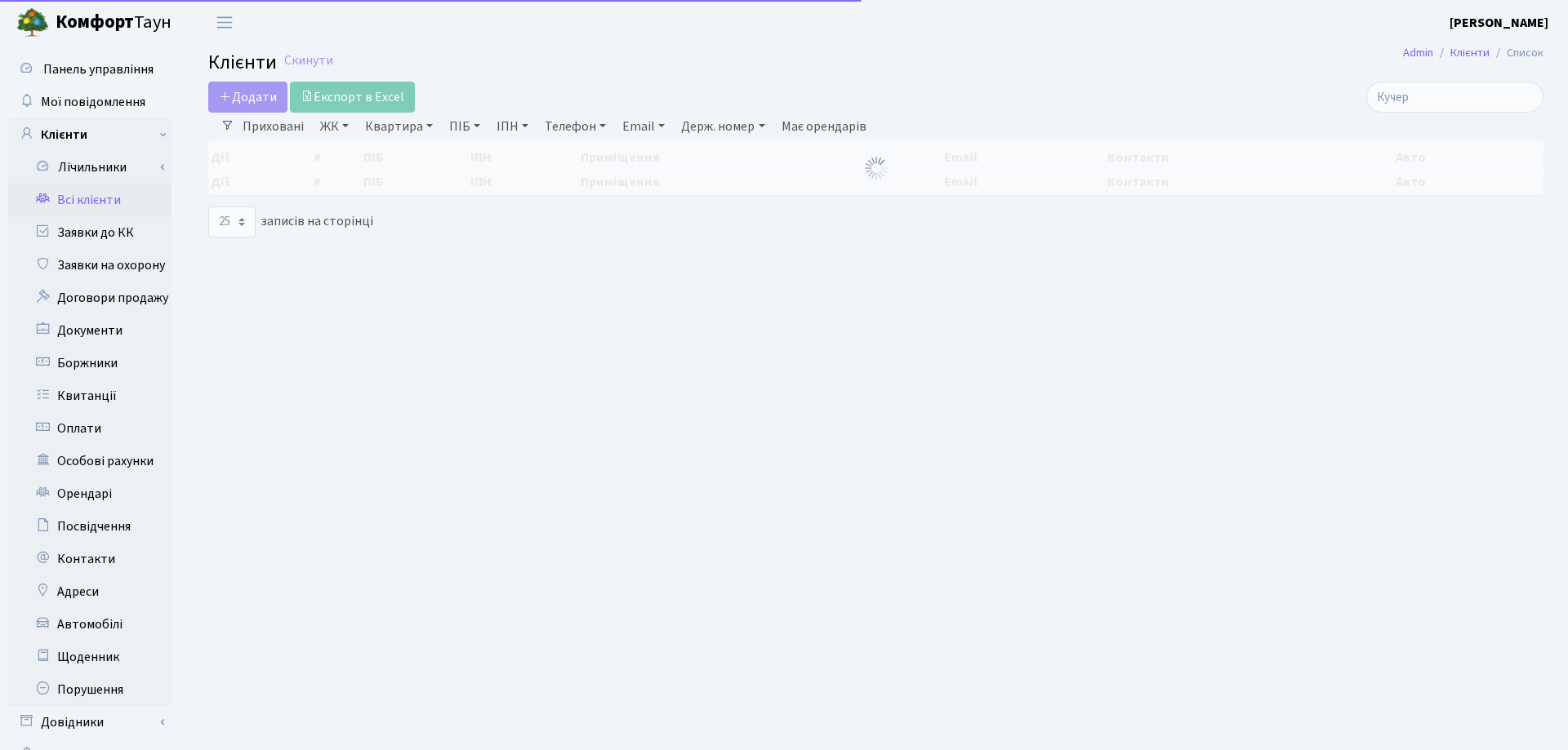
select select "25"
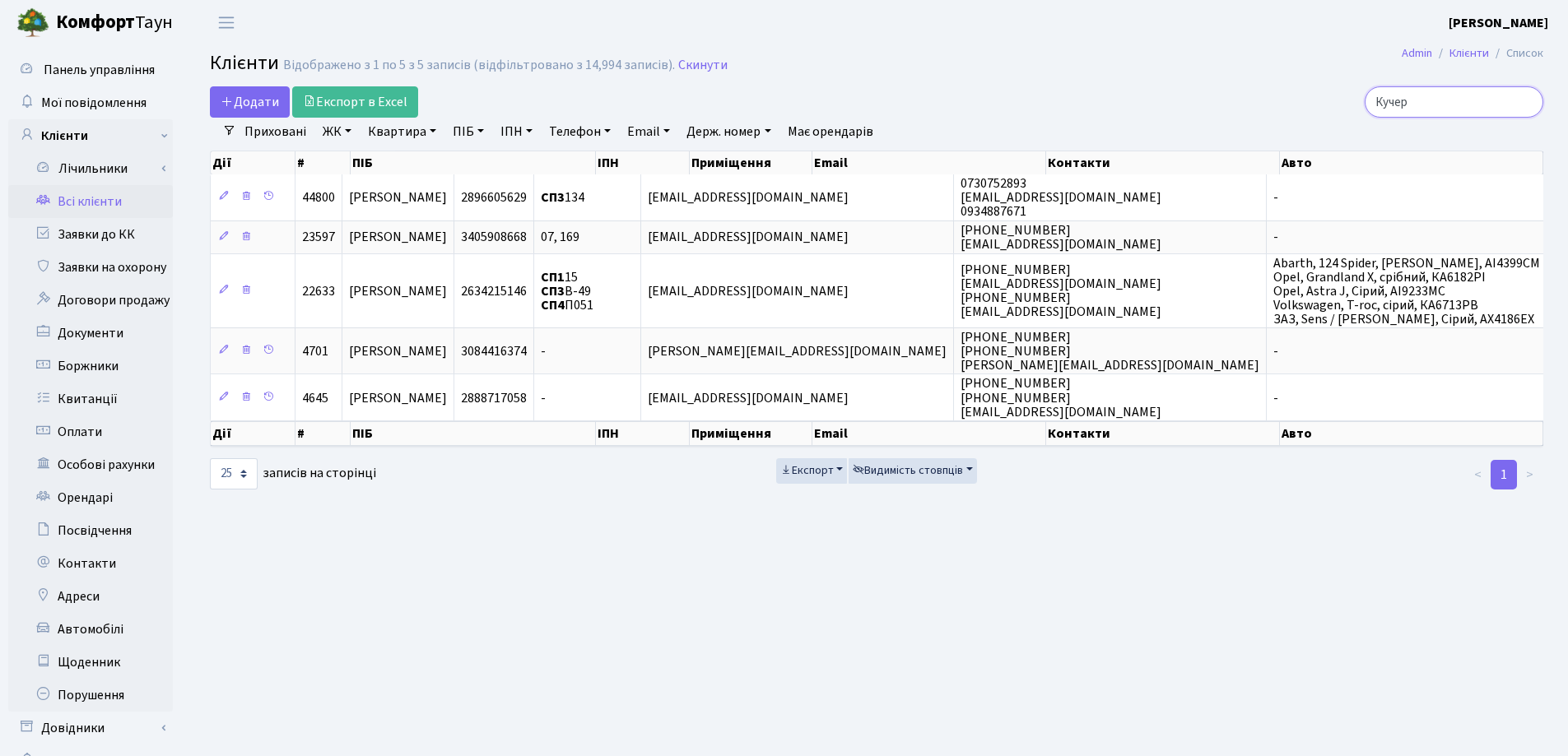
click at [1529, 101] on input "Кучер" at bounding box center [1454, 102] width 179 height 31
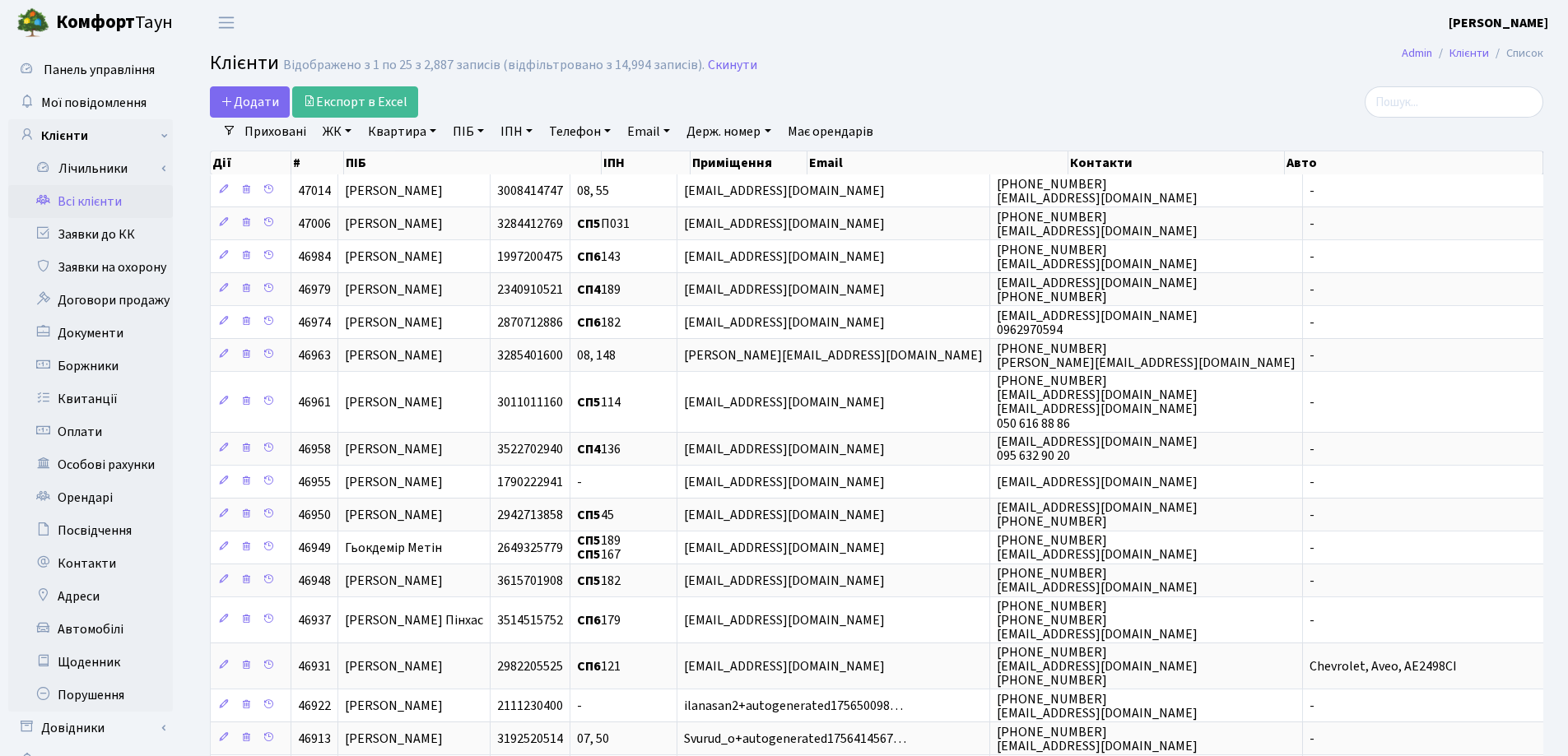
click at [1078, 60] on h2 "Клієнти Відображено з 1 по 25 з 2,887 записів (відфільтровано з 14,994 записів)…" at bounding box center [876, 66] width 1333 height 28
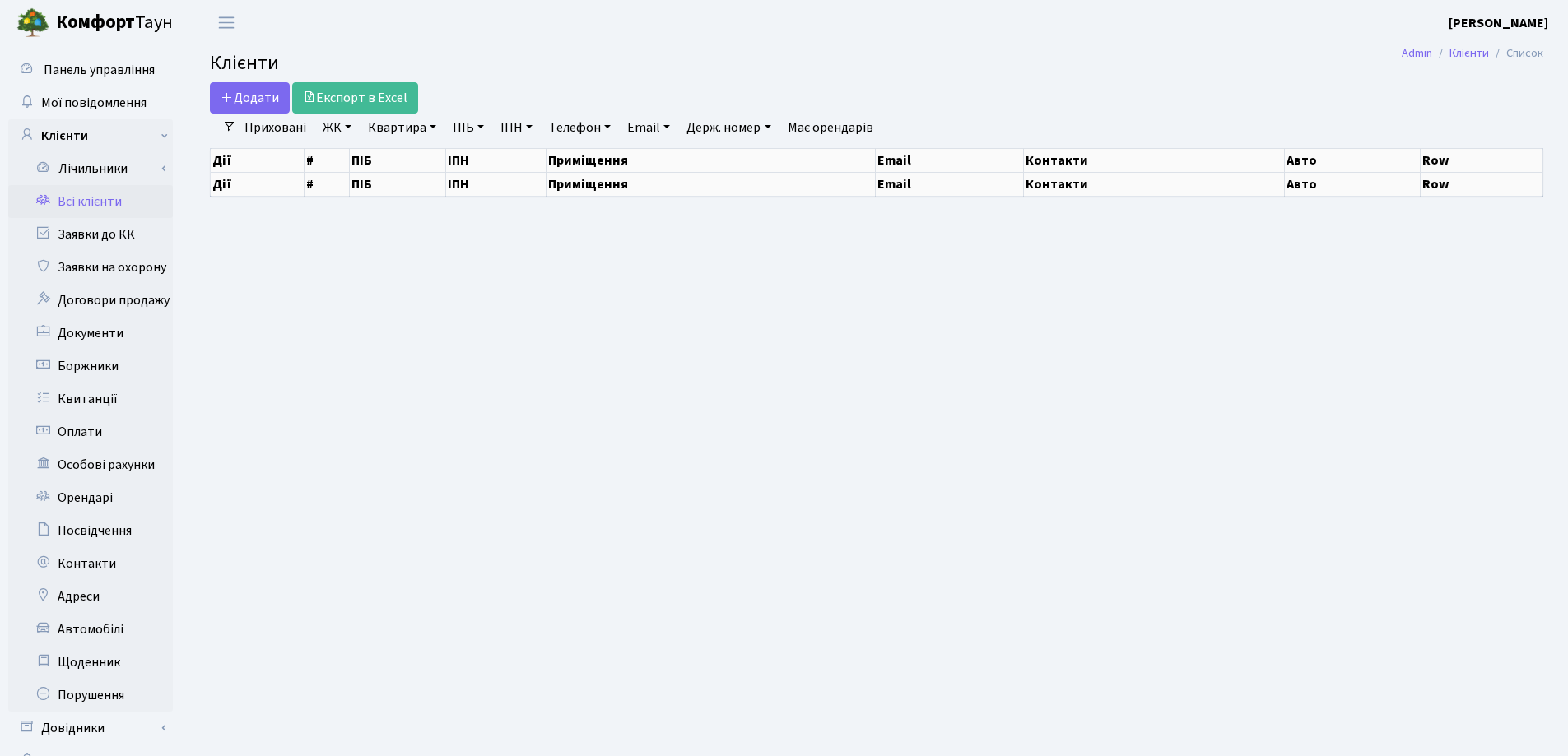
select select "25"
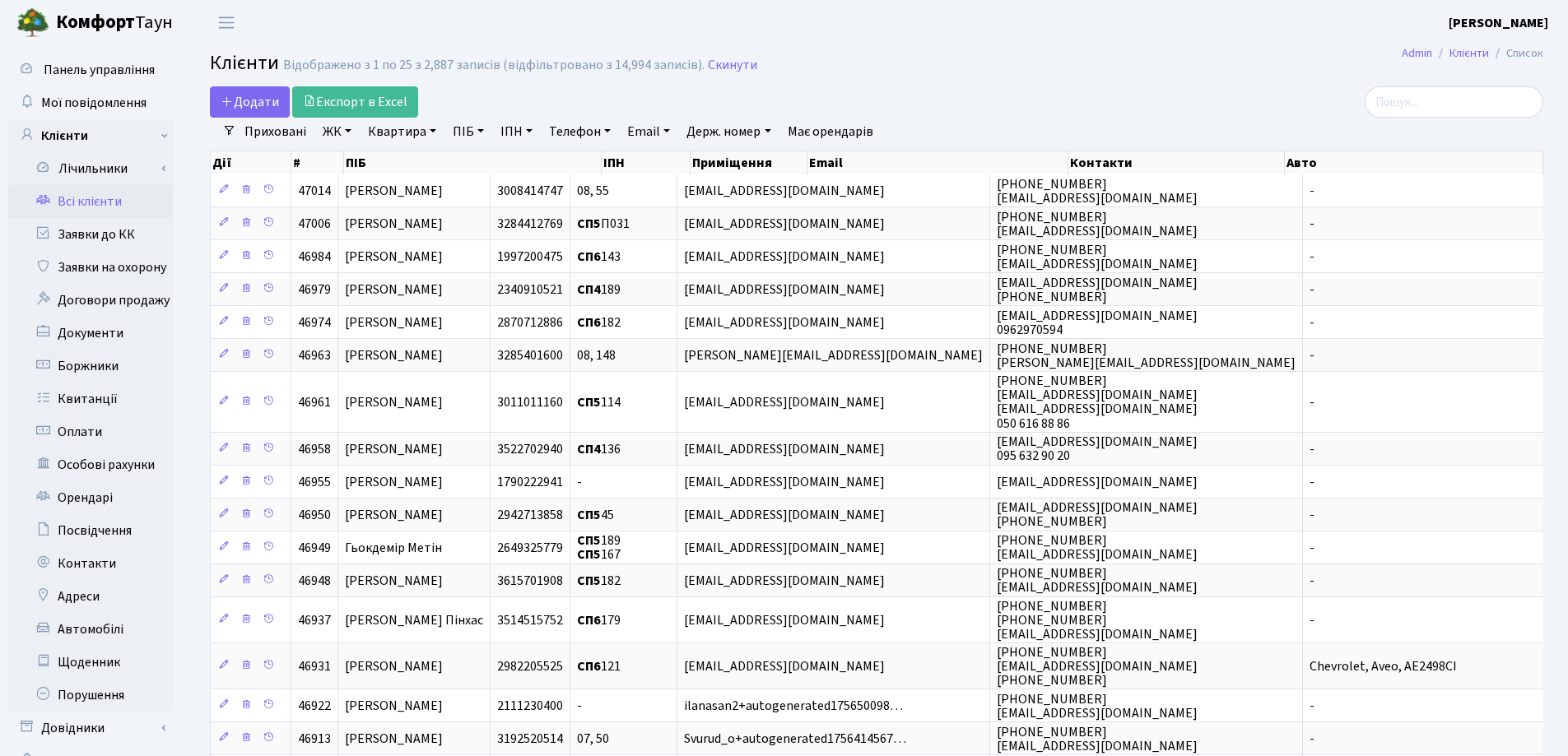
click at [434, 133] on link "Квартира" at bounding box center [402, 132] width 82 height 28
type input "97"
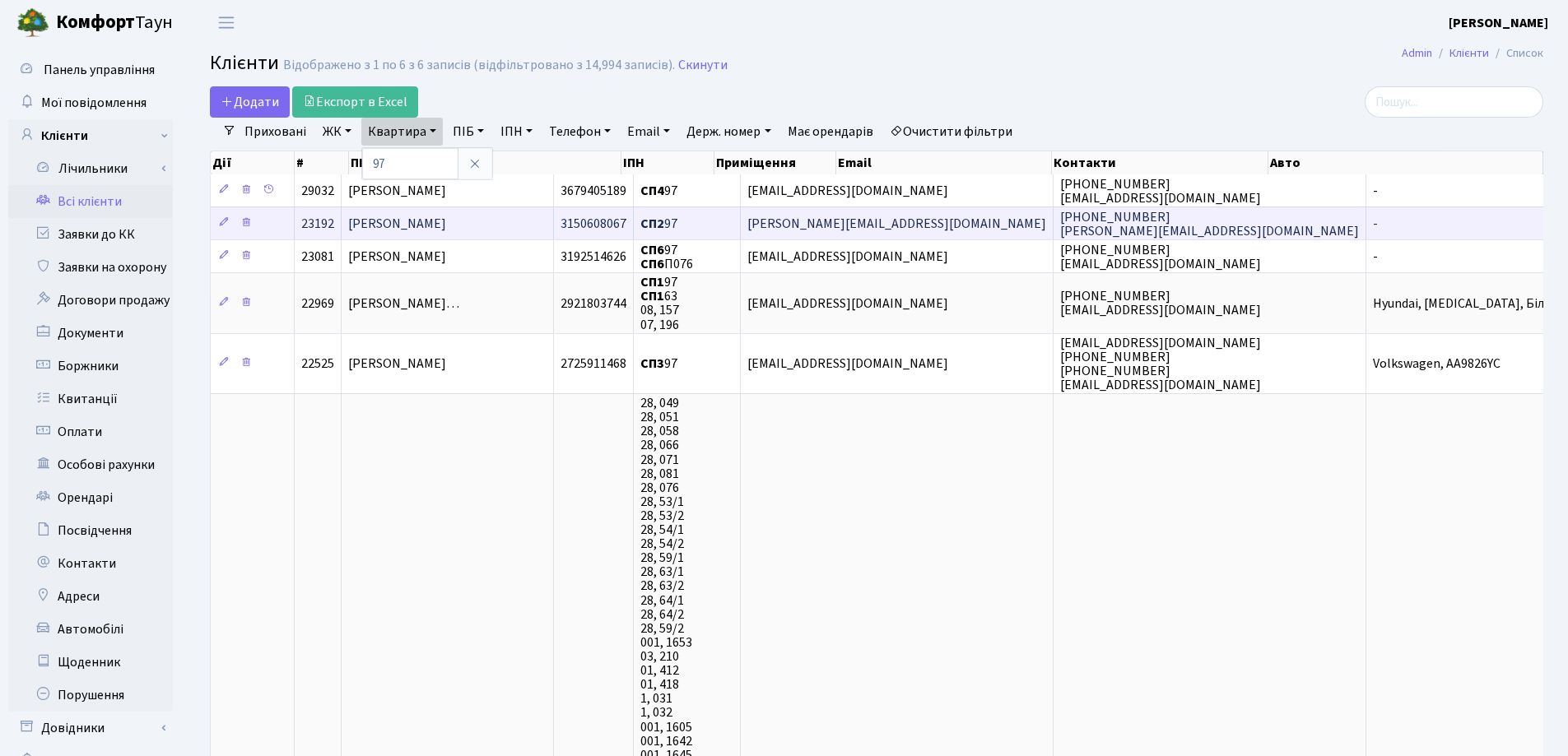
click at [446, 223] on span "[PERSON_NAME]" at bounding box center [397, 223] width 98 height 18
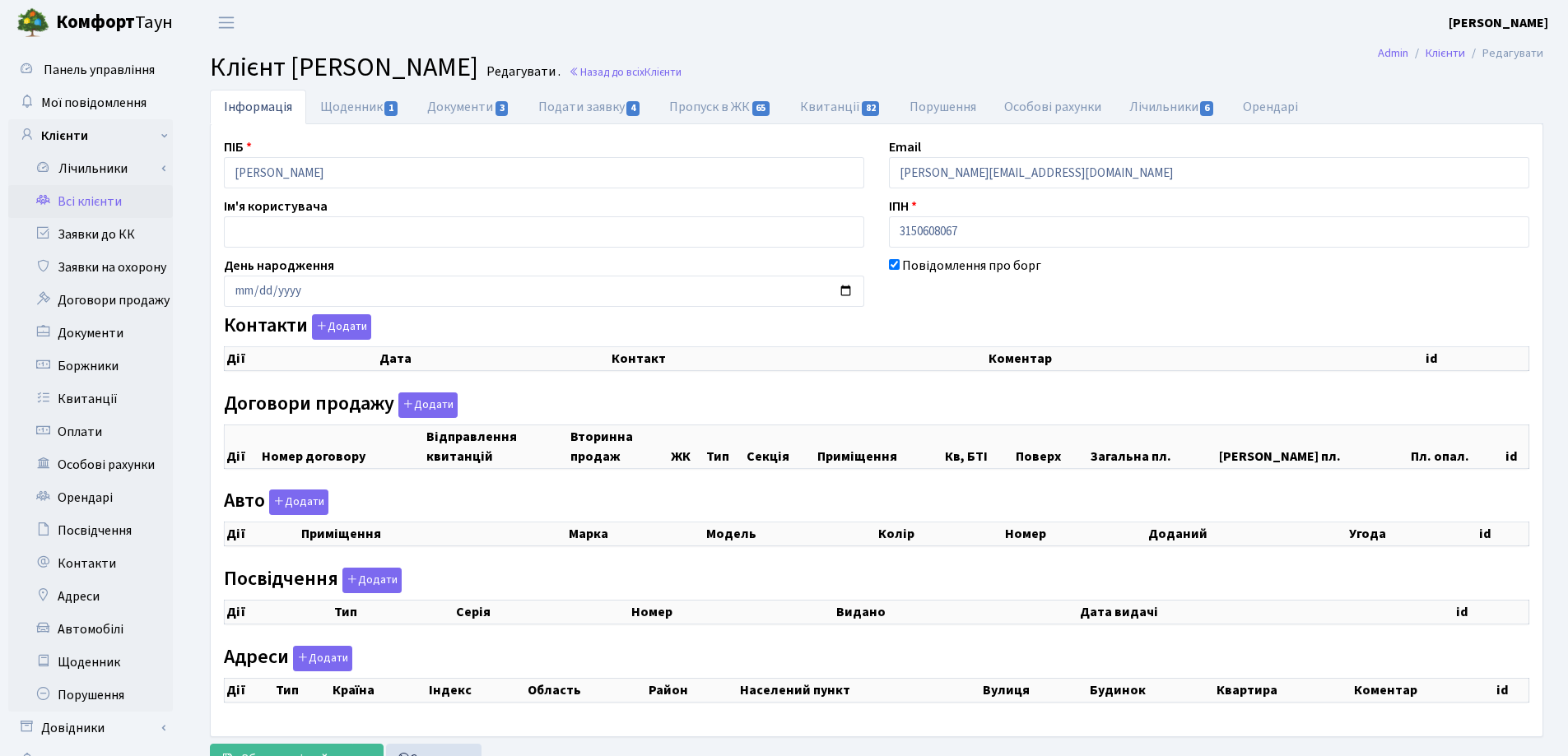
checkbox input "true"
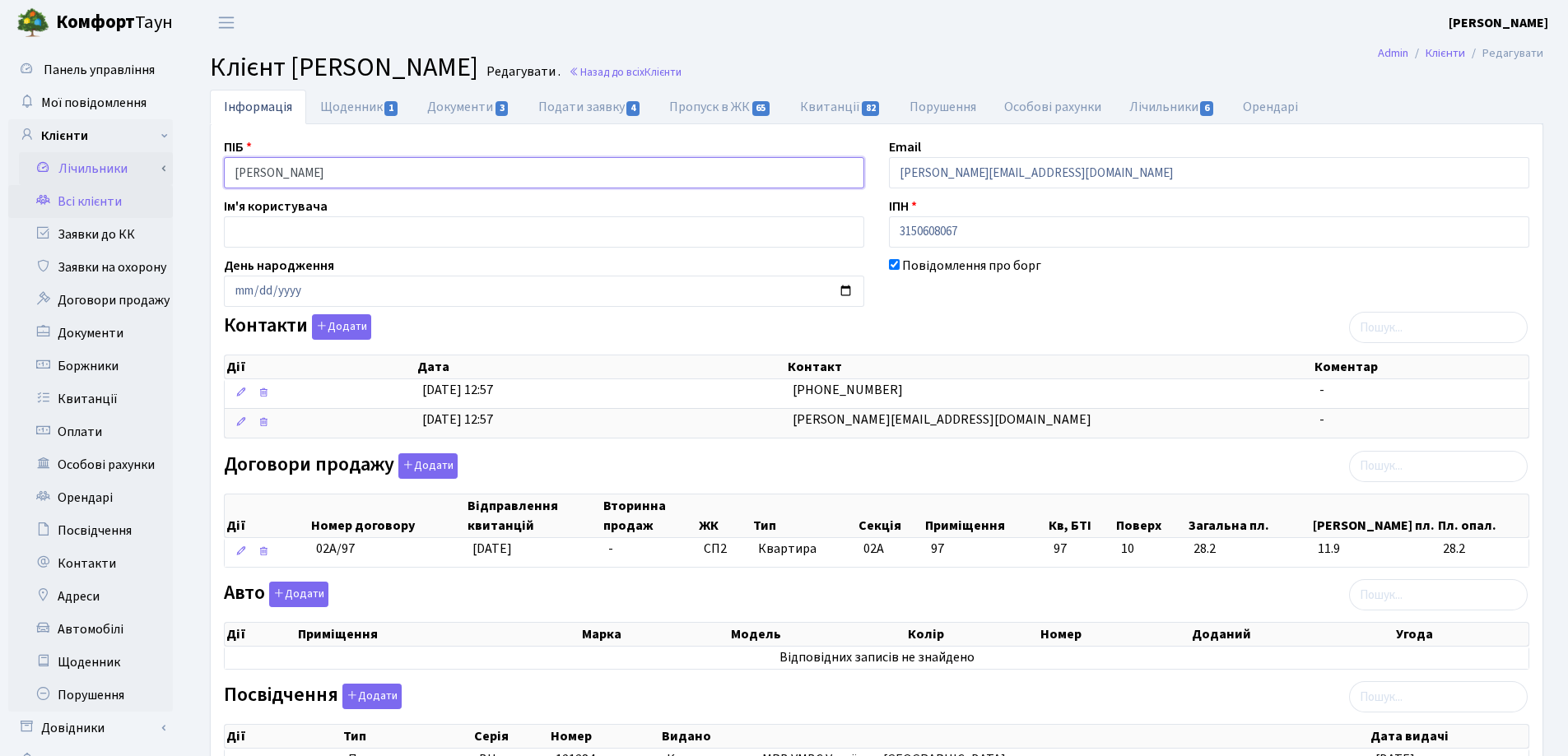
drag, startPoint x: 483, startPoint y: 175, endPoint x: 99, endPoint y: 154, distance: 384.6
click at [97, 154] on div "Панель управління Мої повідомлення Клієнти Лічильники Показання" at bounding box center [784, 547] width 1568 height 1005
click at [405, 595] on div "Авто Додати Дії Приміщення Марка Модель Колір Номер Доданий Угода Дії" at bounding box center [877, 629] width 1330 height 95
click at [681, 71] on link "Назад до всіх Клієнти" at bounding box center [626, 71] width 113 height 16
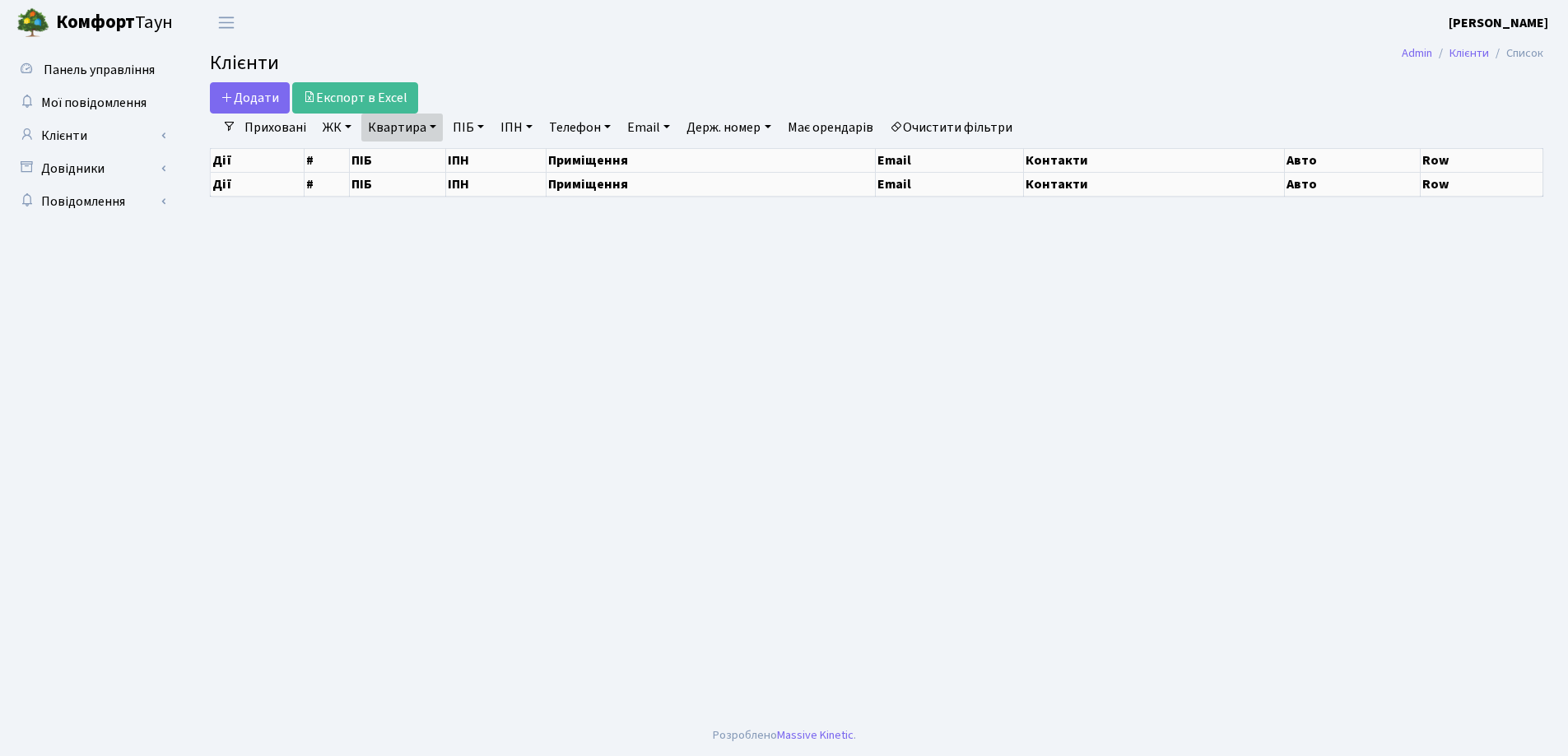
select select "25"
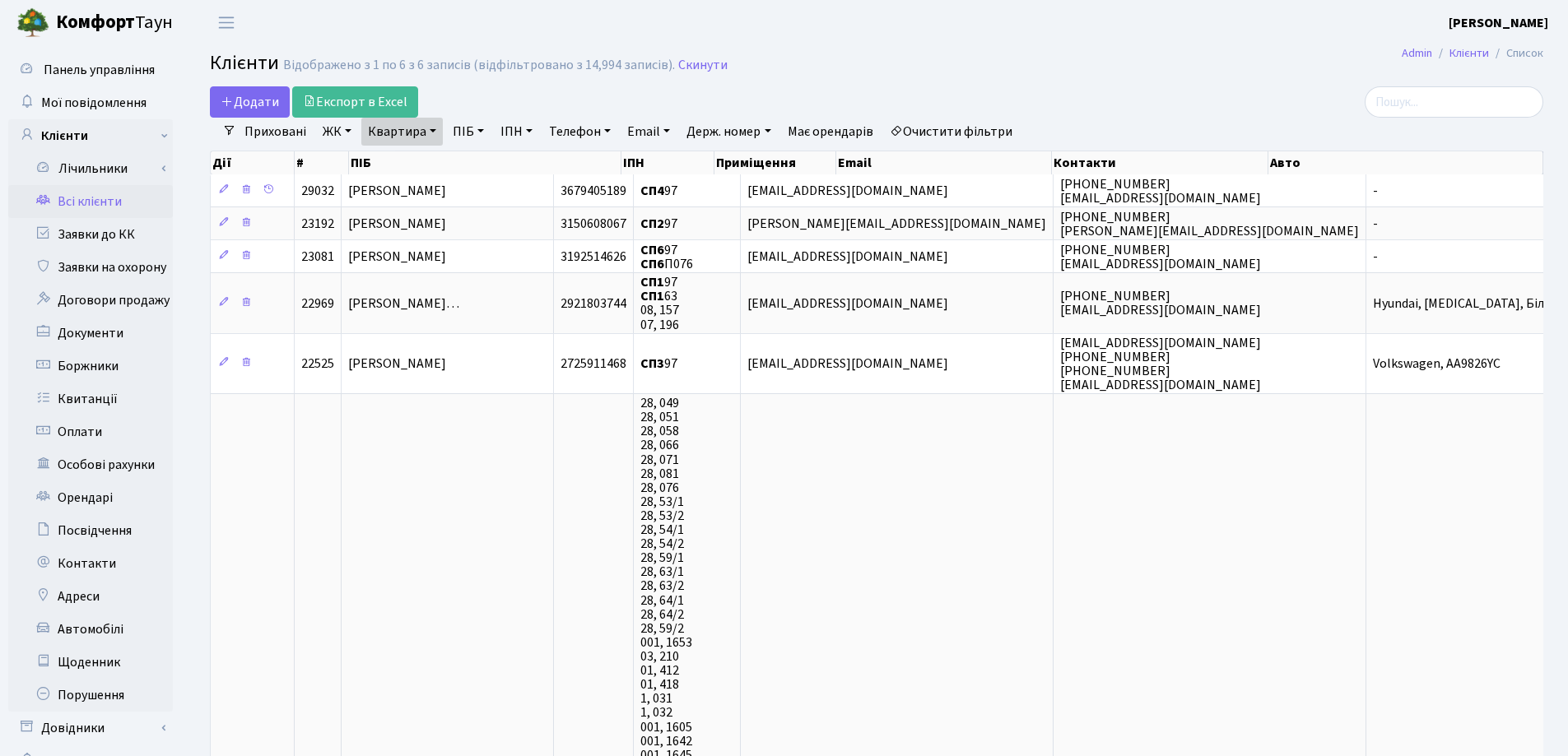
click at [430, 128] on link "Квартира" at bounding box center [402, 132] width 82 height 28
click at [442, 151] on input "97" at bounding box center [410, 163] width 96 height 31
type input "9"
type input "39"
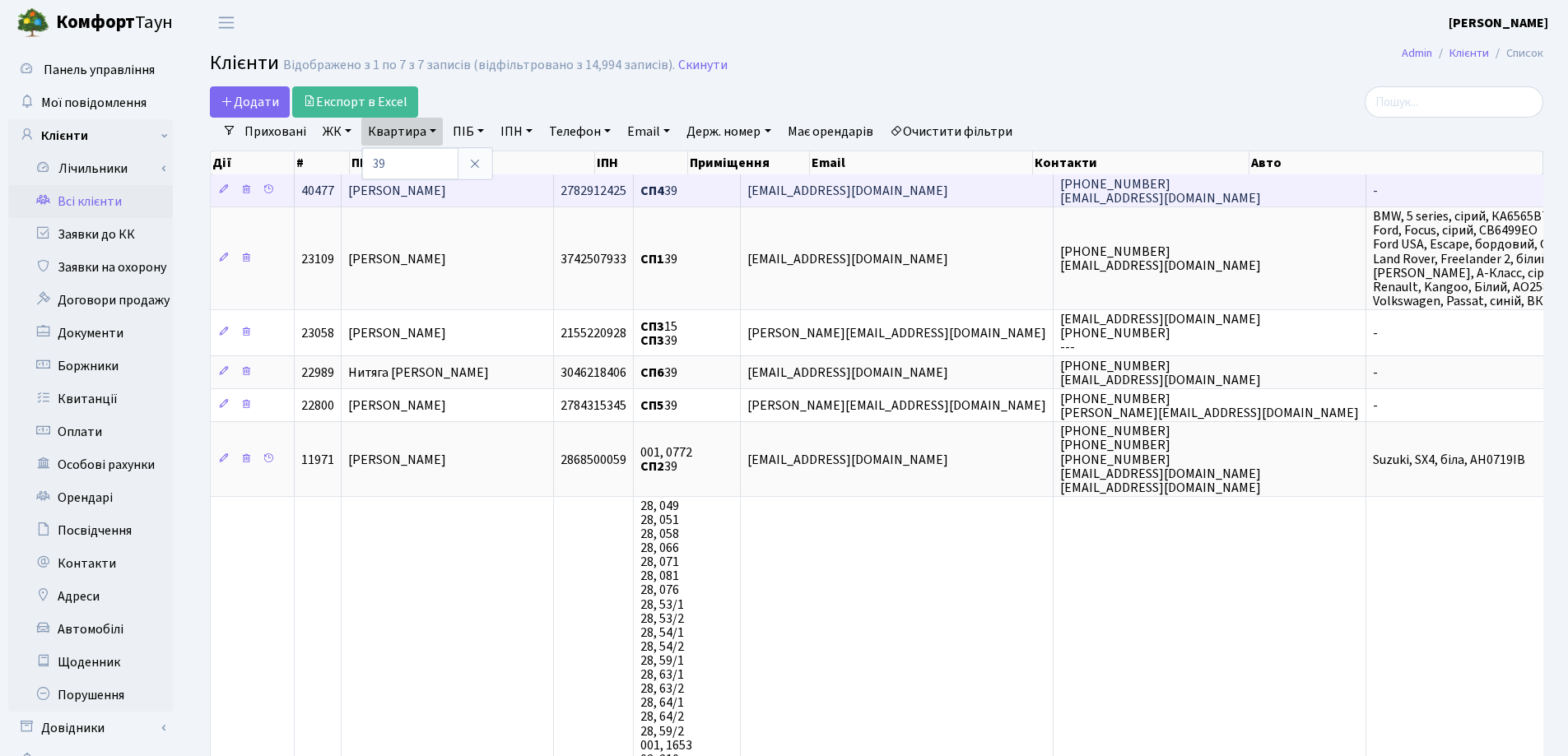
click at [444, 191] on span "[PERSON_NAME]" at bounding box center [397, 190] width 98 height 18
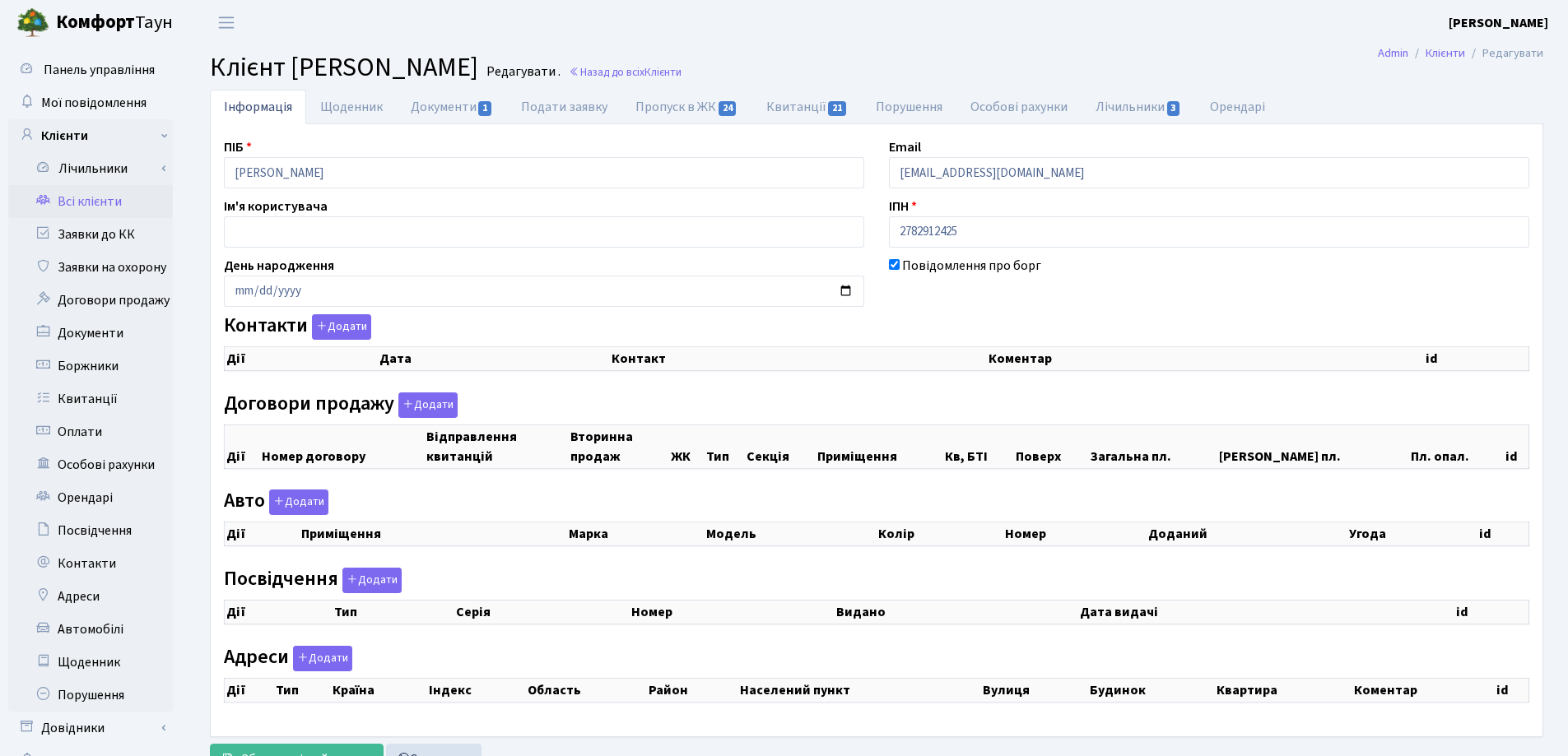
checkbox input "true"
select select "25"
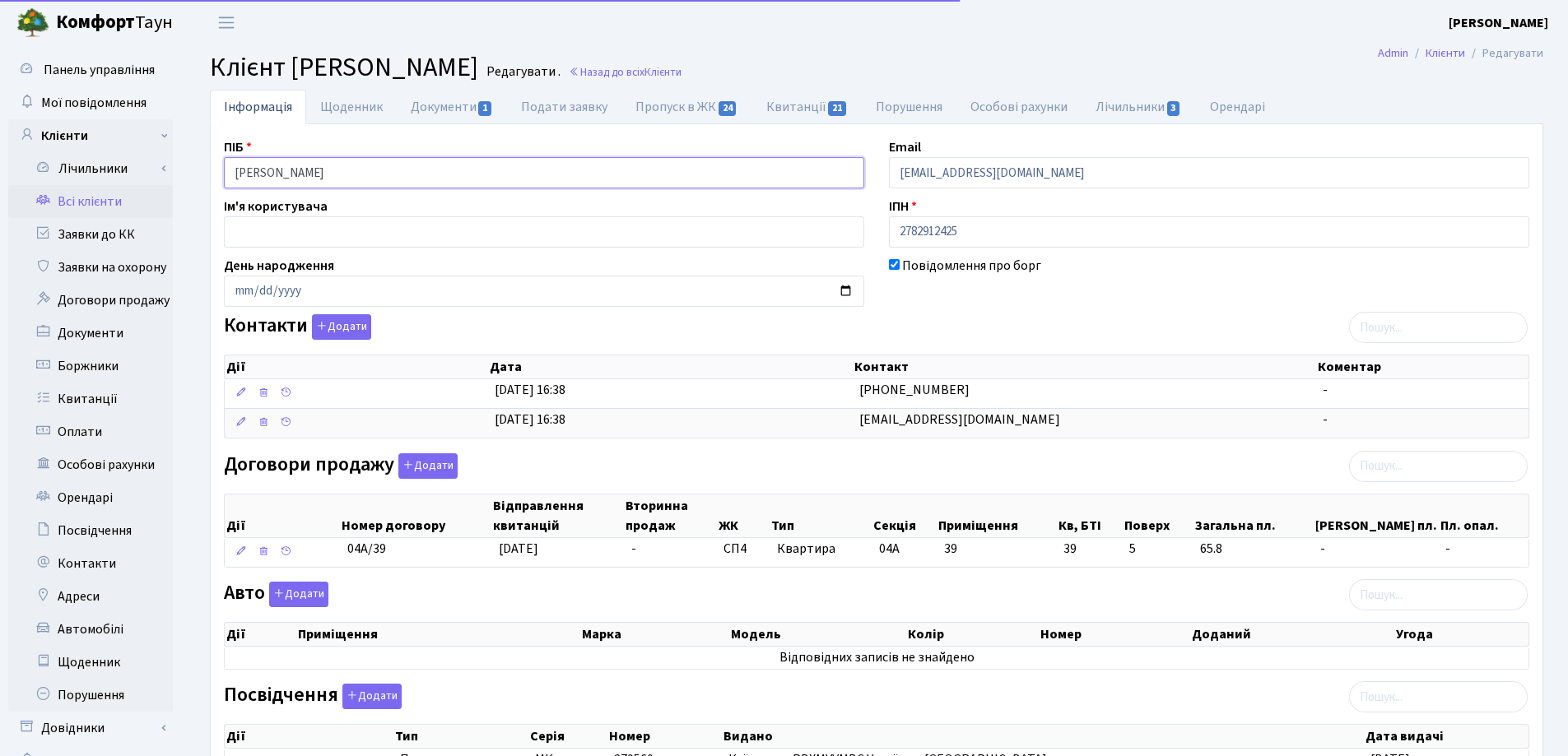
drag, startPoint x: 467, startPoint y: 167, endPoint x: 194, endPoint y: 167, distance: 273.0
click at [194, 167] on div "Інформація Щоденник Документи 1 Подати заявку Пропуск в ЖК 24 Квитанції 21 Пору…" at bounding box center [877, 540] width 1383 height 902
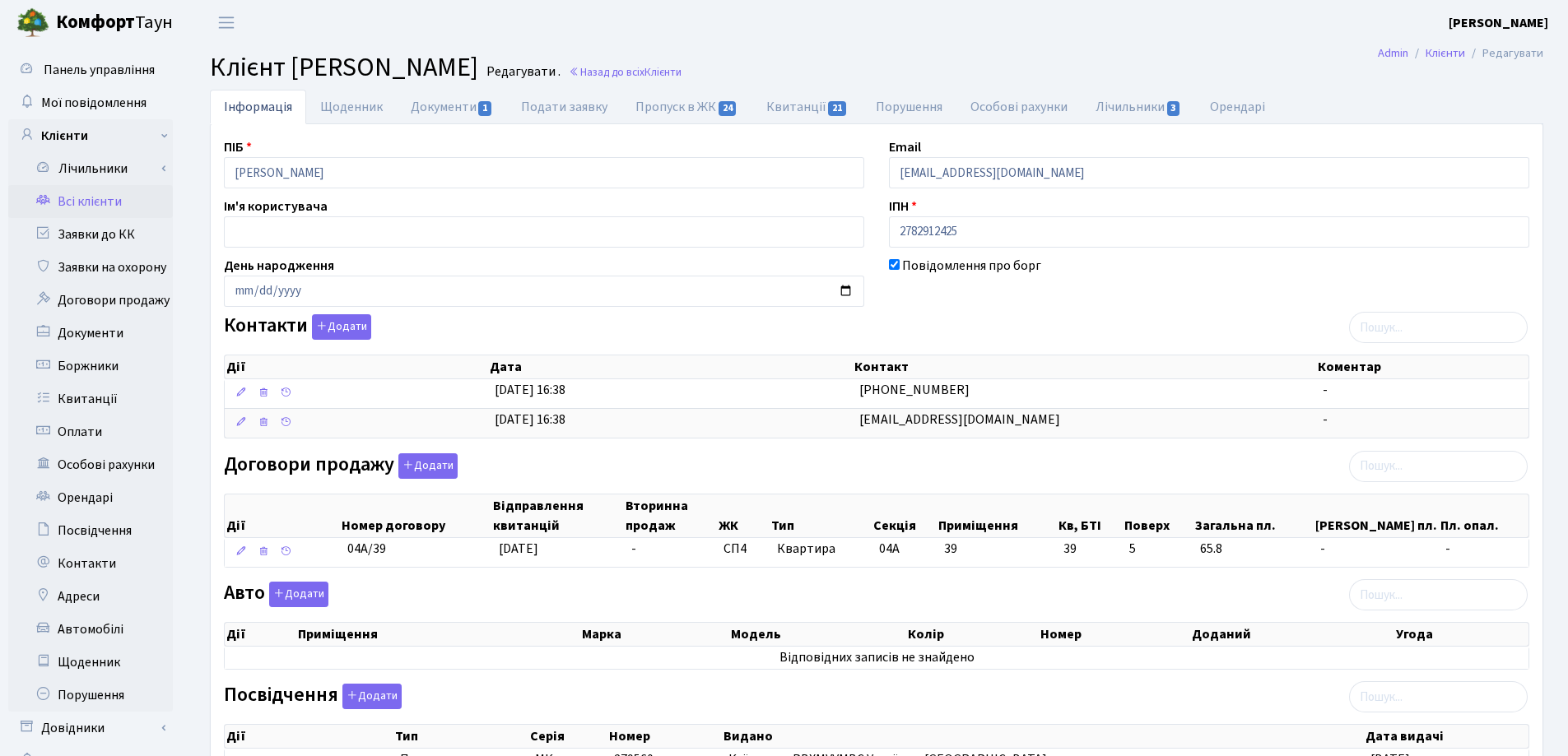
click at [415, 577] on div "ПІБ Володіна Оксана Олександрівна Email volodina5@gmail.com Ім'я користувача ІП…" at bounding box center [877, 534] width 1330 height 794
click at [831, 24] on header "Комфорт Таун Лоскутова В. С. Мій обліковий запис Вийти" at bounding box center [784, 23] width 1568 height 45
click at [681, 75] on link "Назад до всіх Клієнти" at bounding box center [626, 71] width 113 height 16
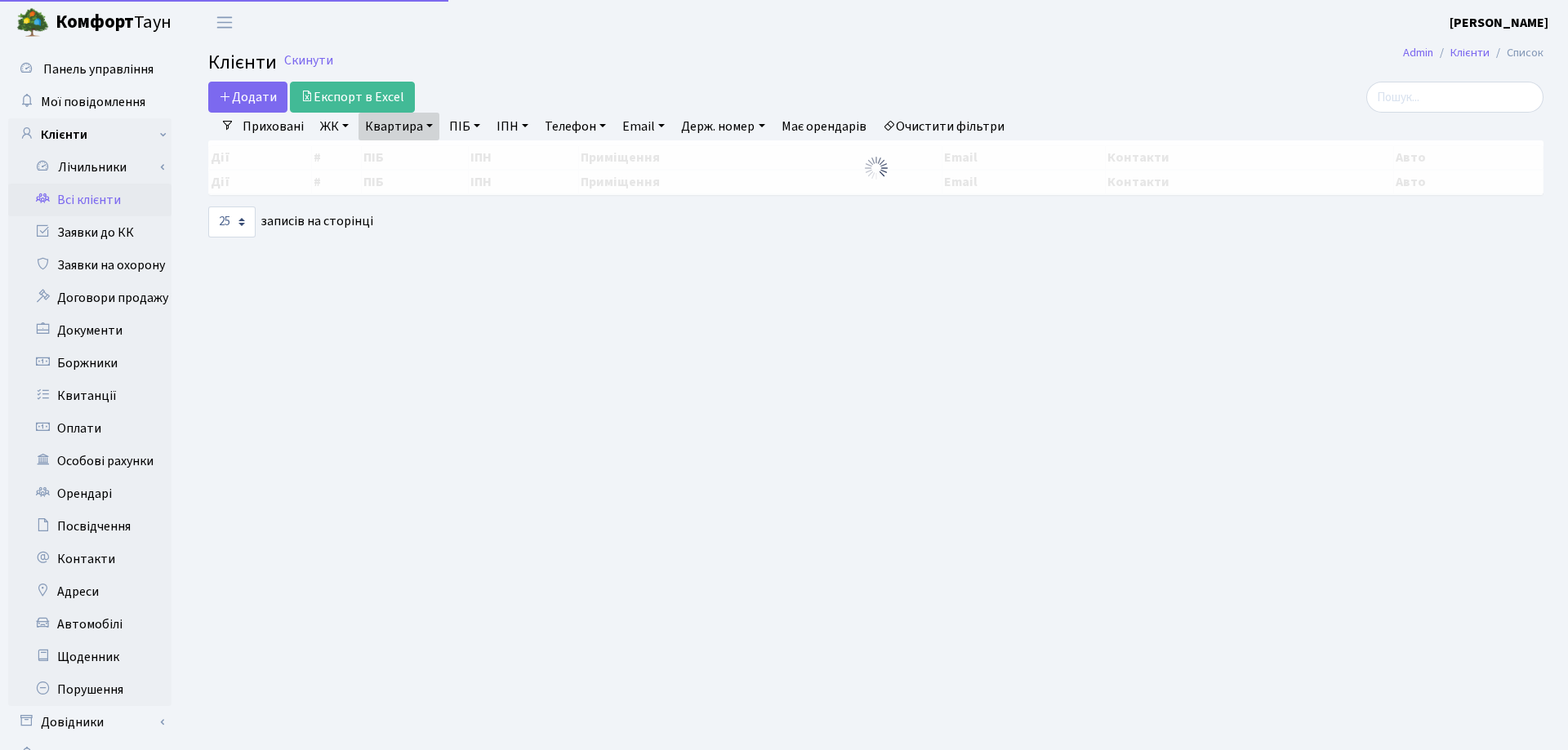
select select "25"
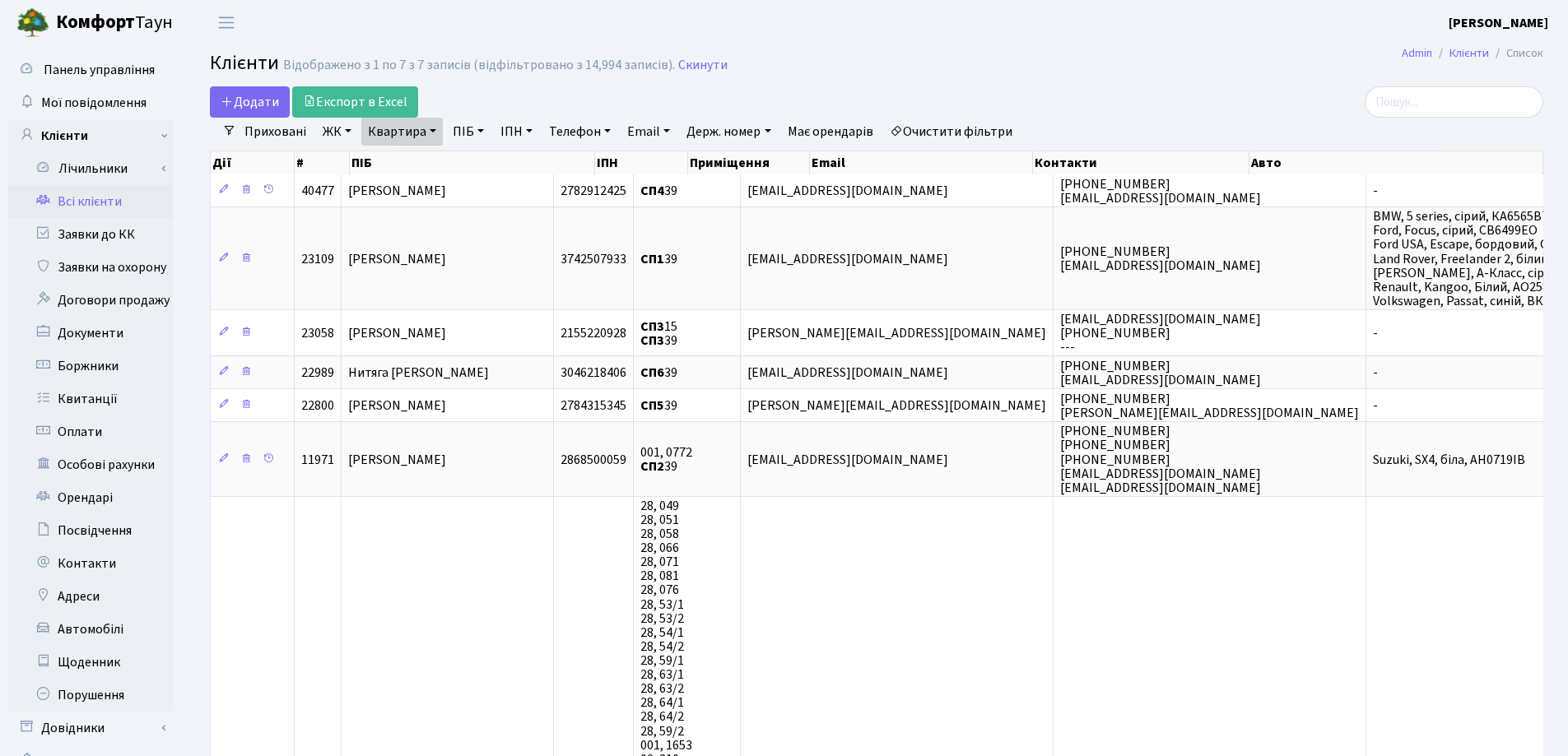
click at [431, 128] on link "Квартира" at bounding box center [402, 132] width 82 height 28
click at [436, 161] on input "39" at bounding box center [410, 163] width 96 height 31
type input "3"
type input "91"
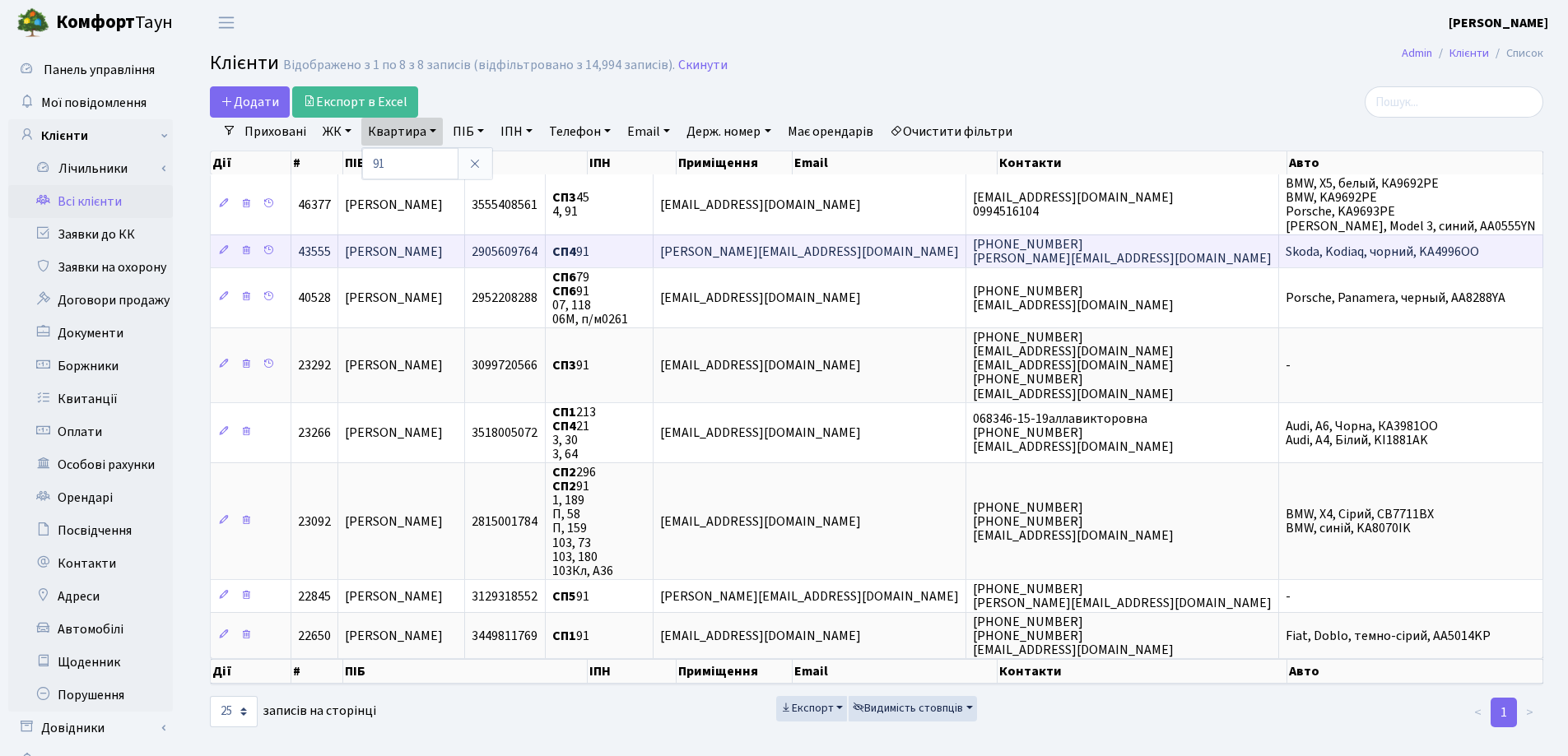
click at [443, 260] on span "Пащенко Юлія Петрівна" at bounding box center [394, 251] width 98 height 18
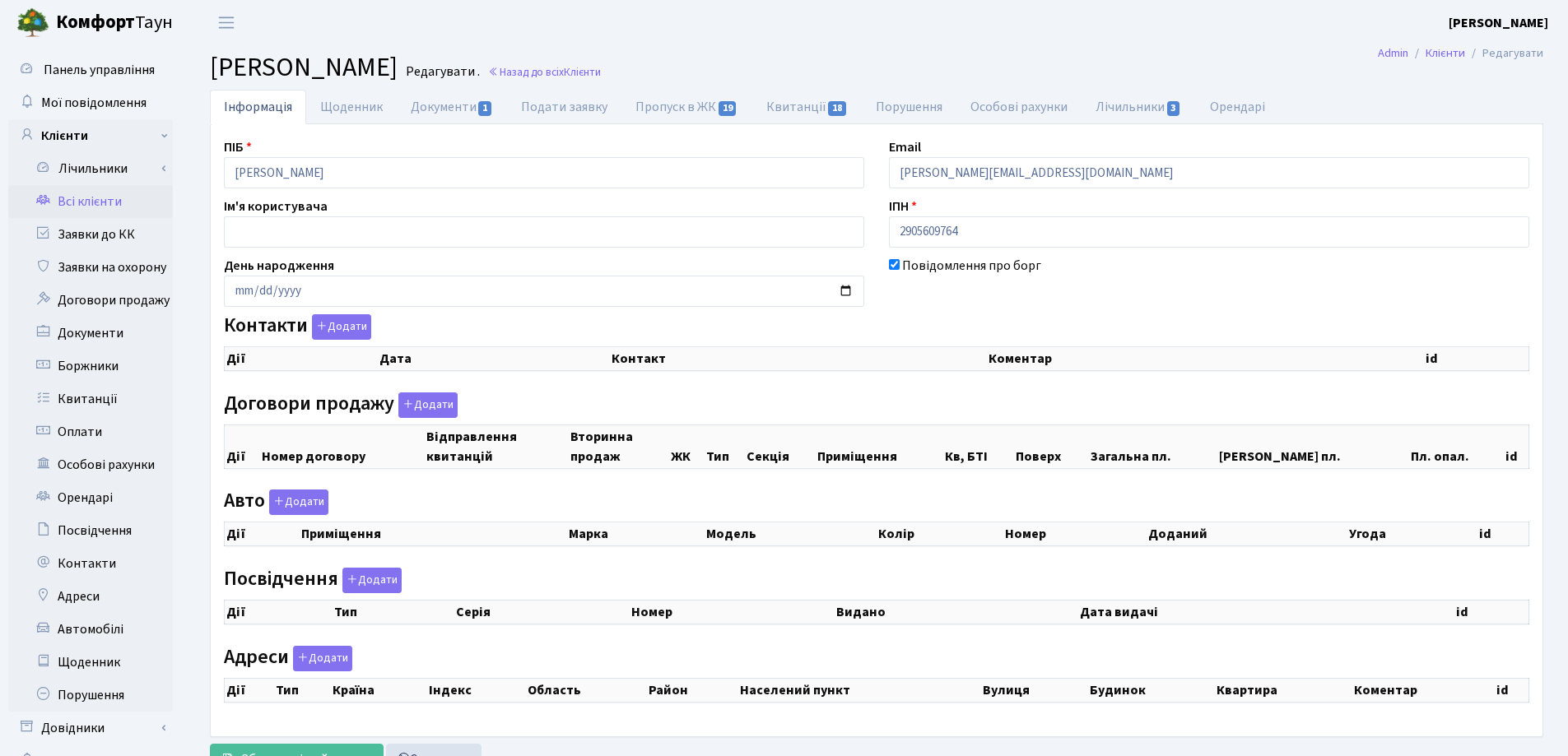
click at [174, 151] on div "Панель управління Мої повідомлення Клієнти Лічильники Показання" at bounding box center [784, 415] width 1568 height 740
checkbox input "true"
select select "25"
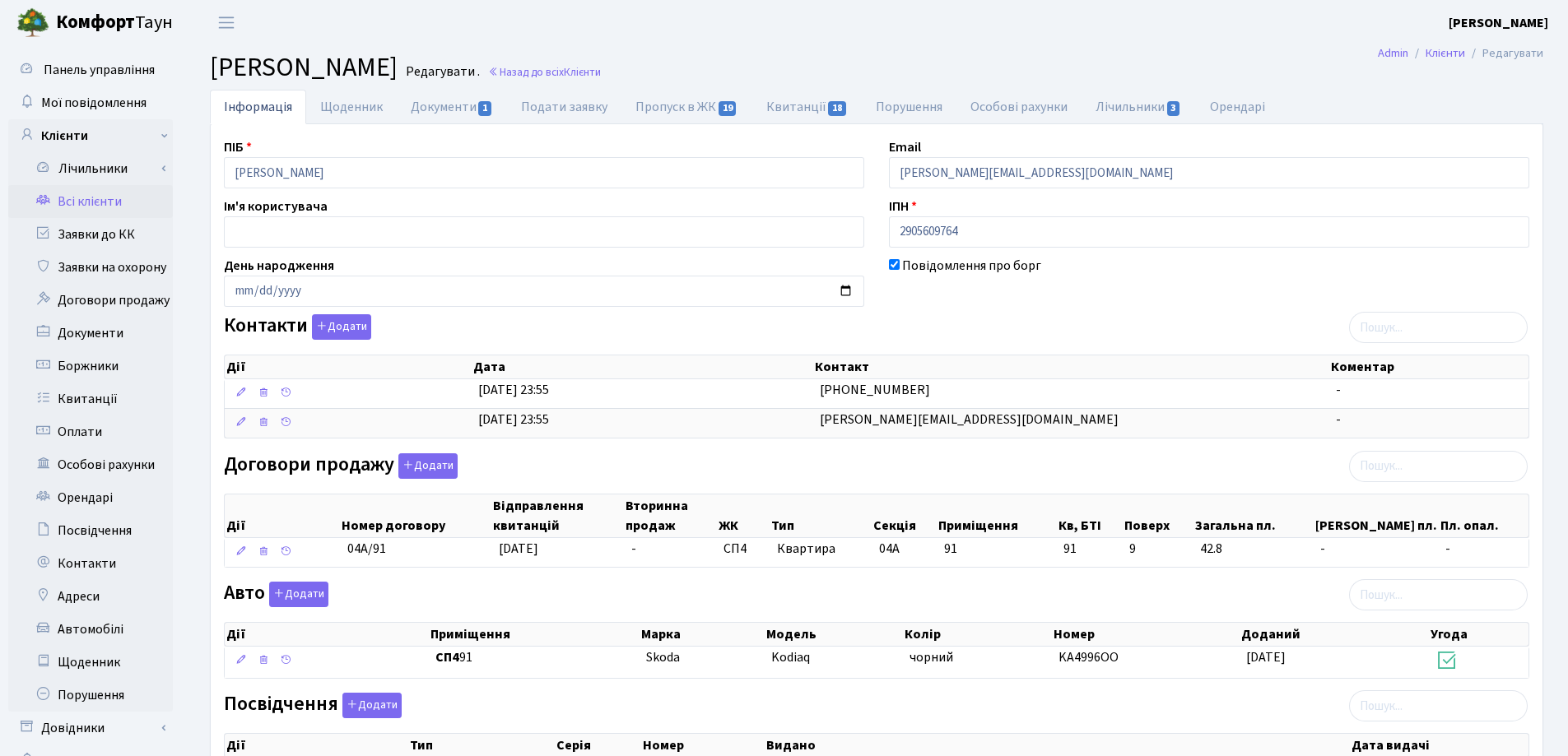
click at [707, 28] on header "[PERSON_NAME] [PERSON_NAME] Мій обліковий запис Вийти" at bounding box center [784, 23] width 1568 height 45
click at [601, 72] on link "Назад до всіх Клієнти" at bounding box center [545, 71] width 113 height 16
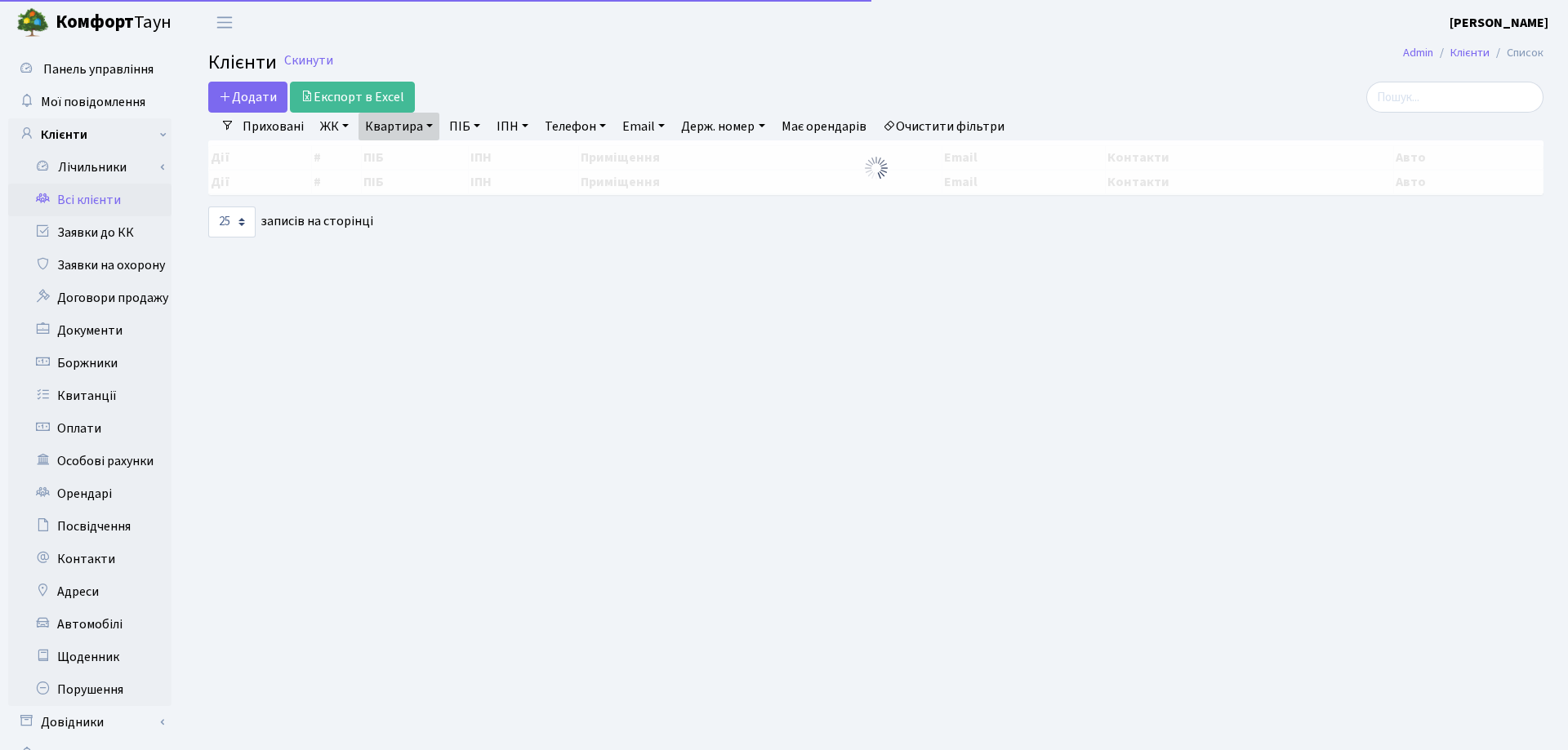
select select "25"
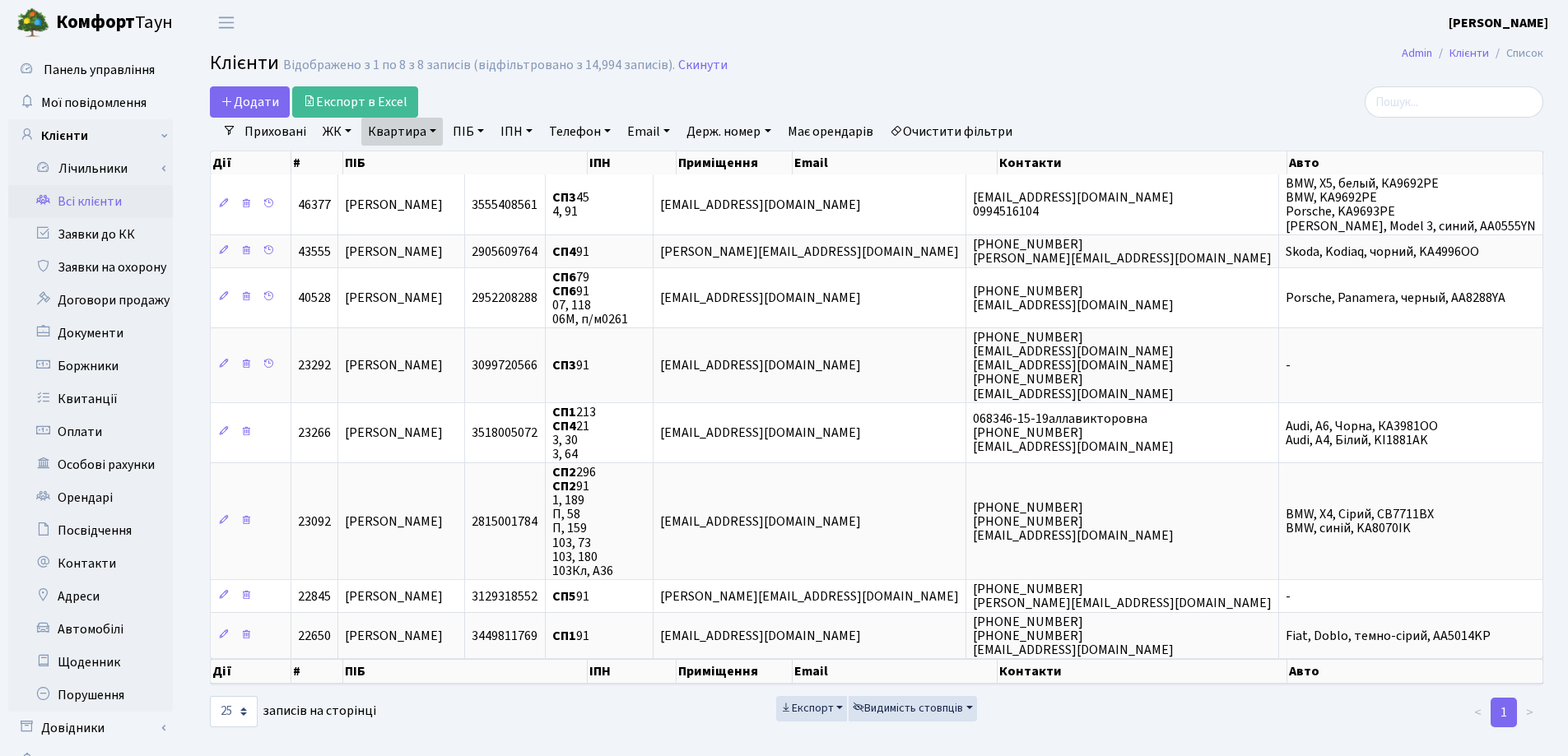
click at [431, 127] on link "Квартира" at bounding box center [402, 132] width 82 height 28
click at [433, 161] on input "91" at bounding box center [410, 163] width 96 height 31
type input "9"
type input "158"
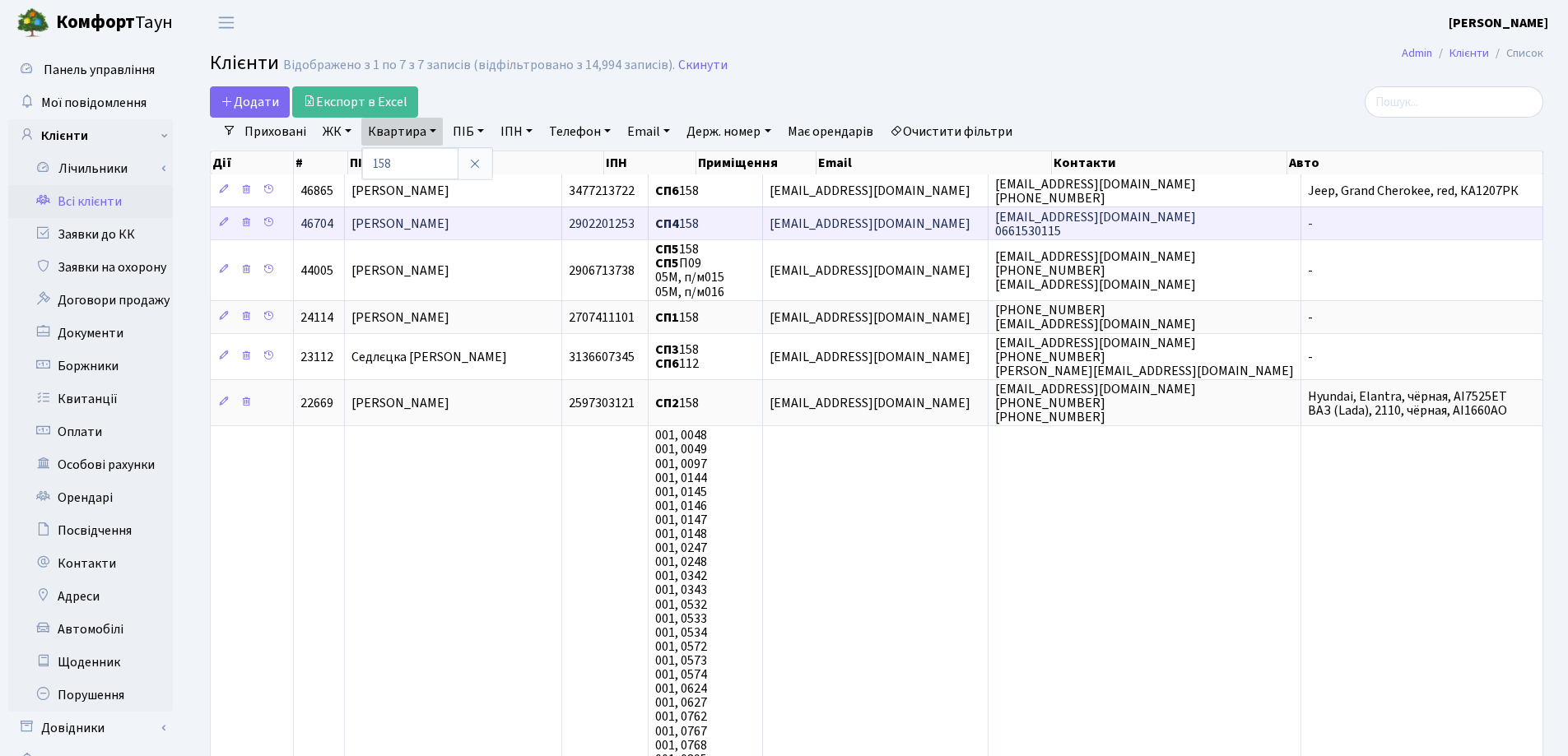
click at [450, 218] on span "Качан Юрій Миколайович" at bounding box center [401, 223] width 98 height 18
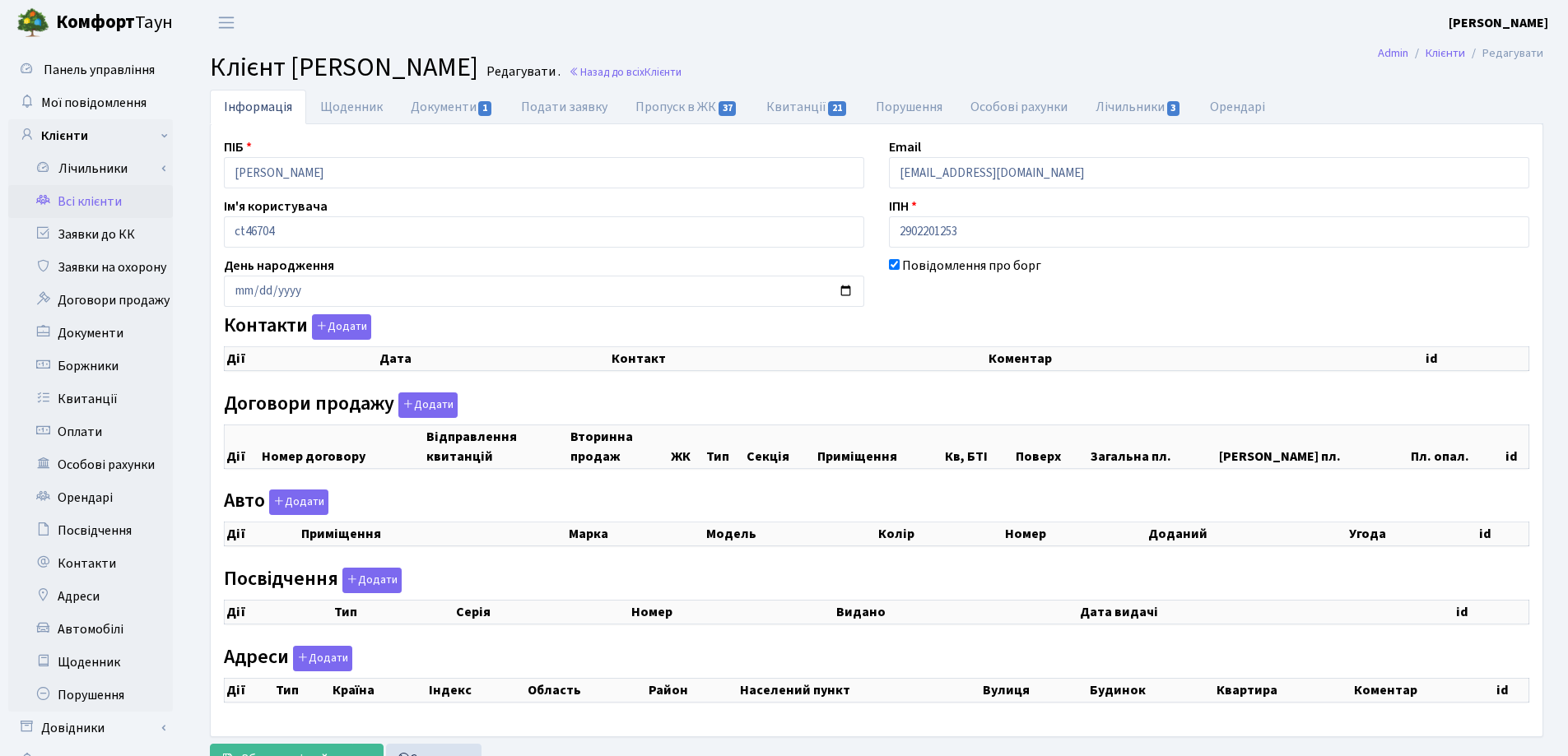
checkbox input "true"
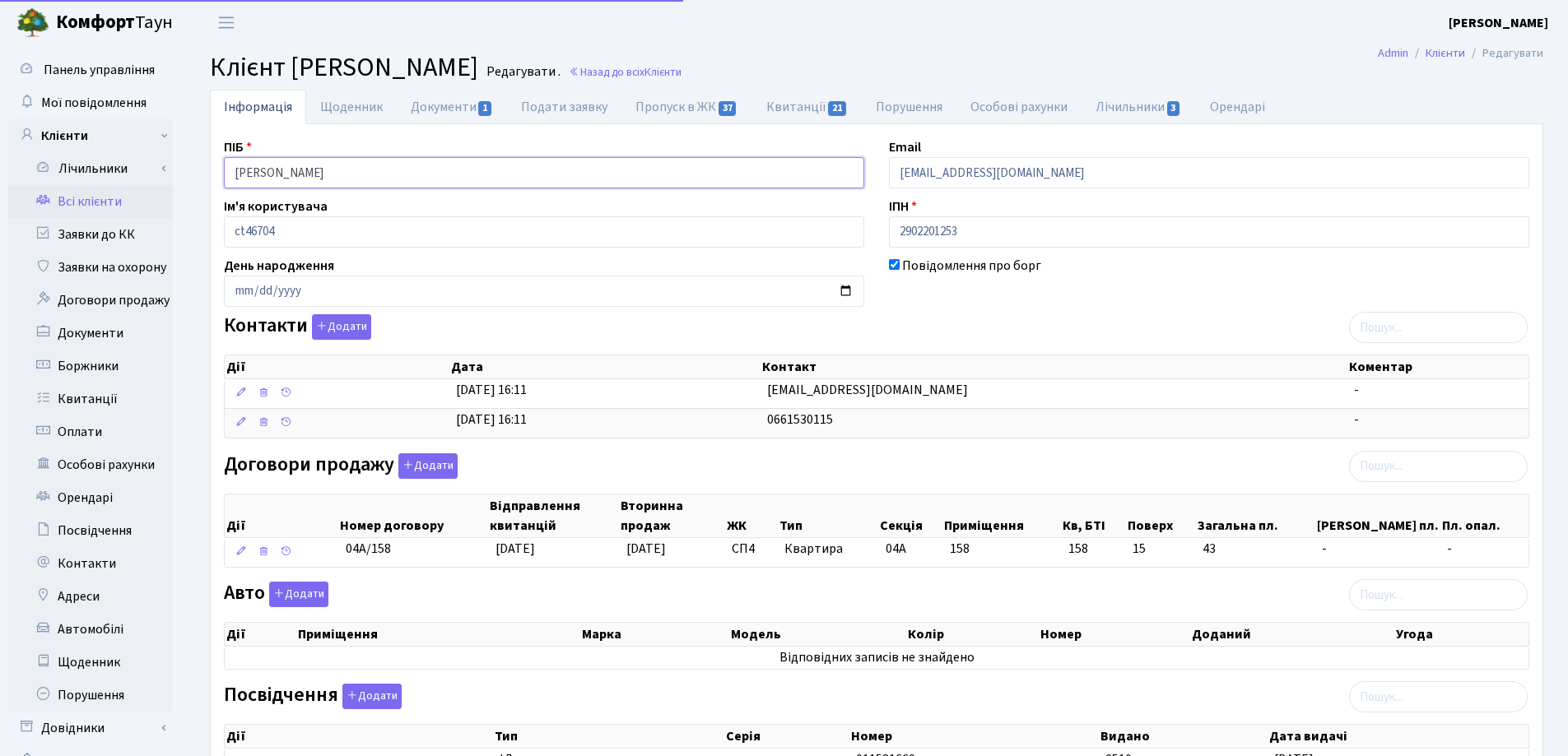
drag, startPoint x: 463, startPoint y: 171, endPoint x: 185, endPoint y: 153, distance: 278.6
click at [185, 153] on div "Інформація Щоденник Документи 1 Подати заявку Пропуск в ЖК 37 Квитанції 21 Пору…" at bounding box center [877, 525] width 1383 height 872
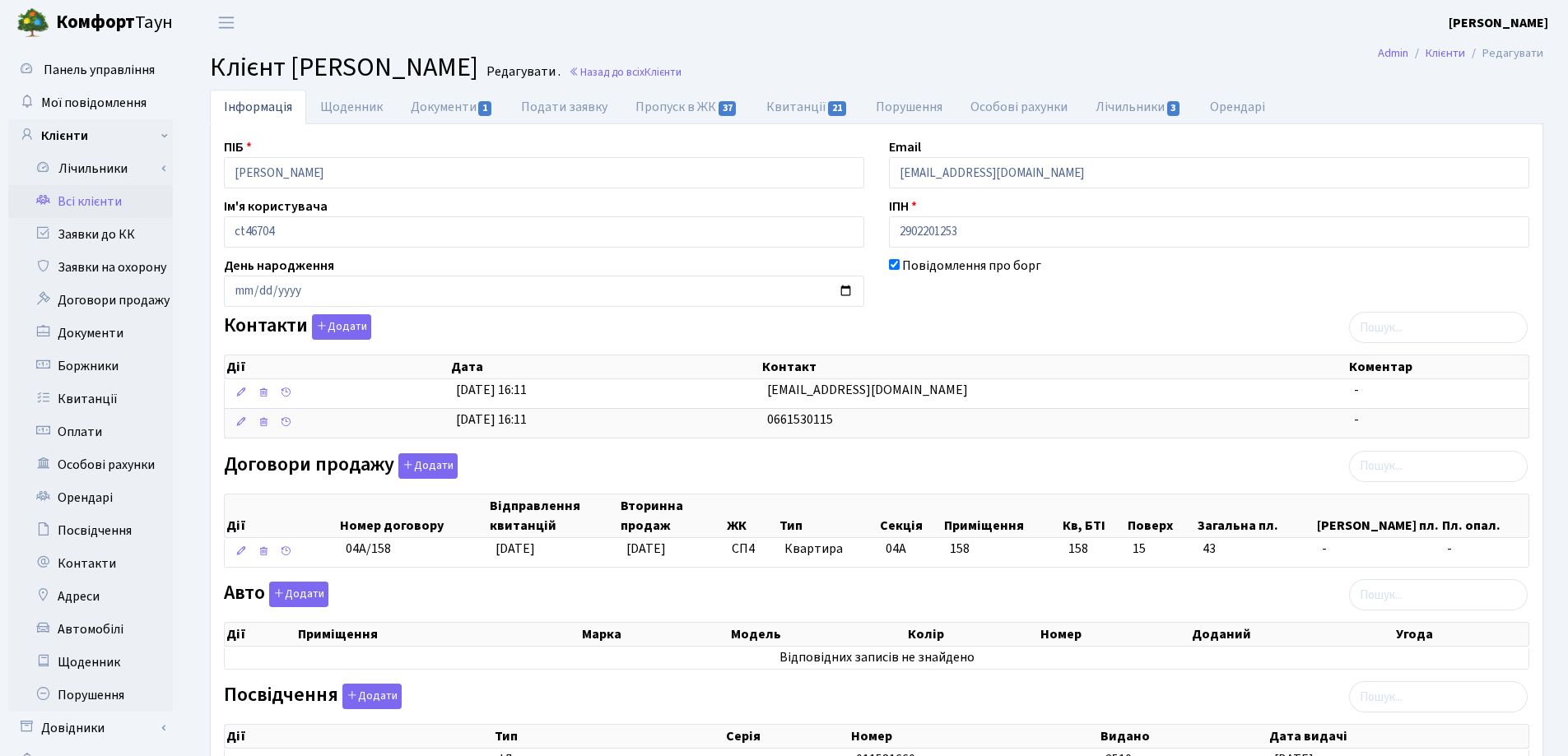
click at [801, 34] on header "[PERSON_NAME] [PERSON_NAME] Мій обліковий запис Вийти" at bounding box center [784, 23] width 1568 height 45
click at [681, 70] on link "Назад до всіх Клієнти" at bounding box center [626, 71] width 113 height 16
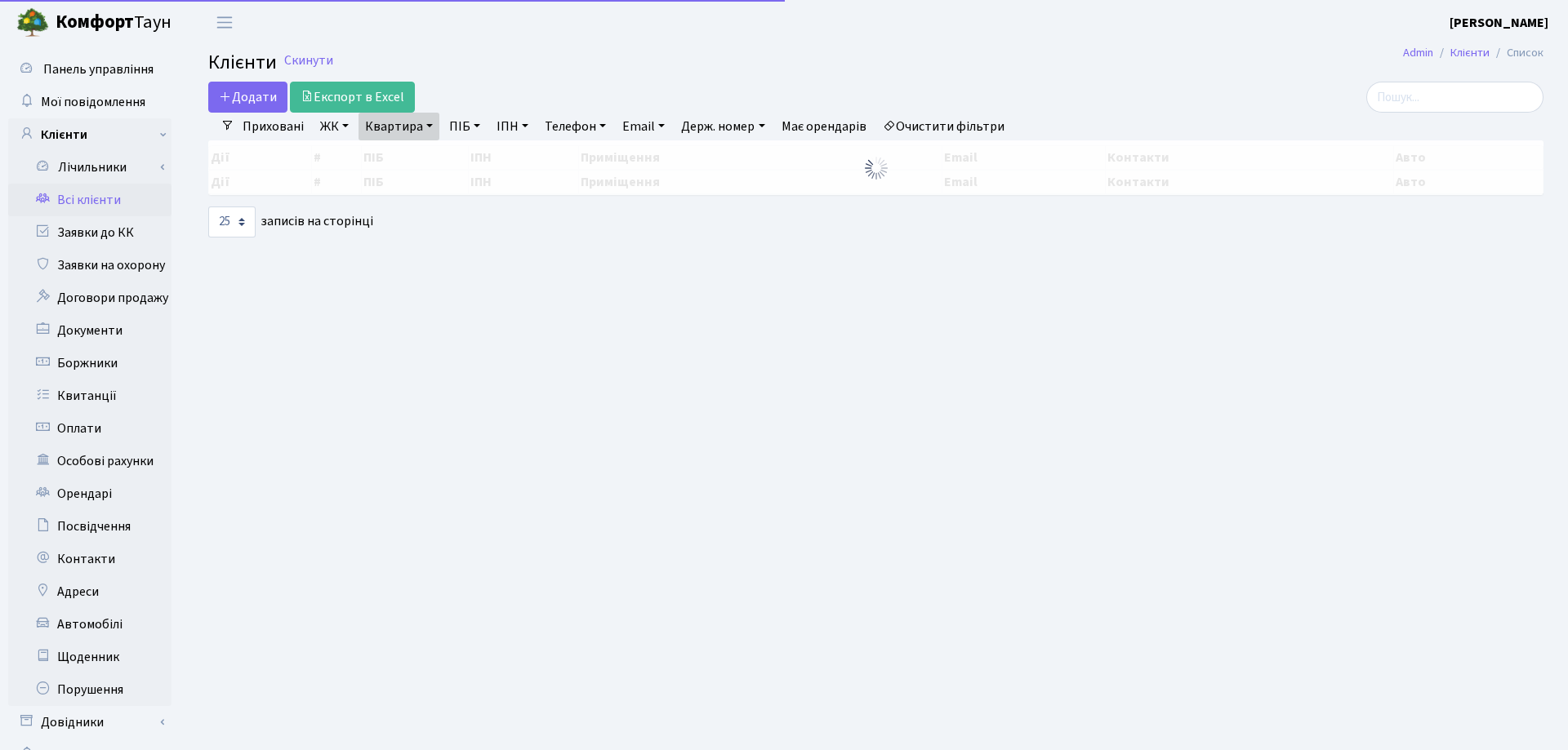
select select "25"
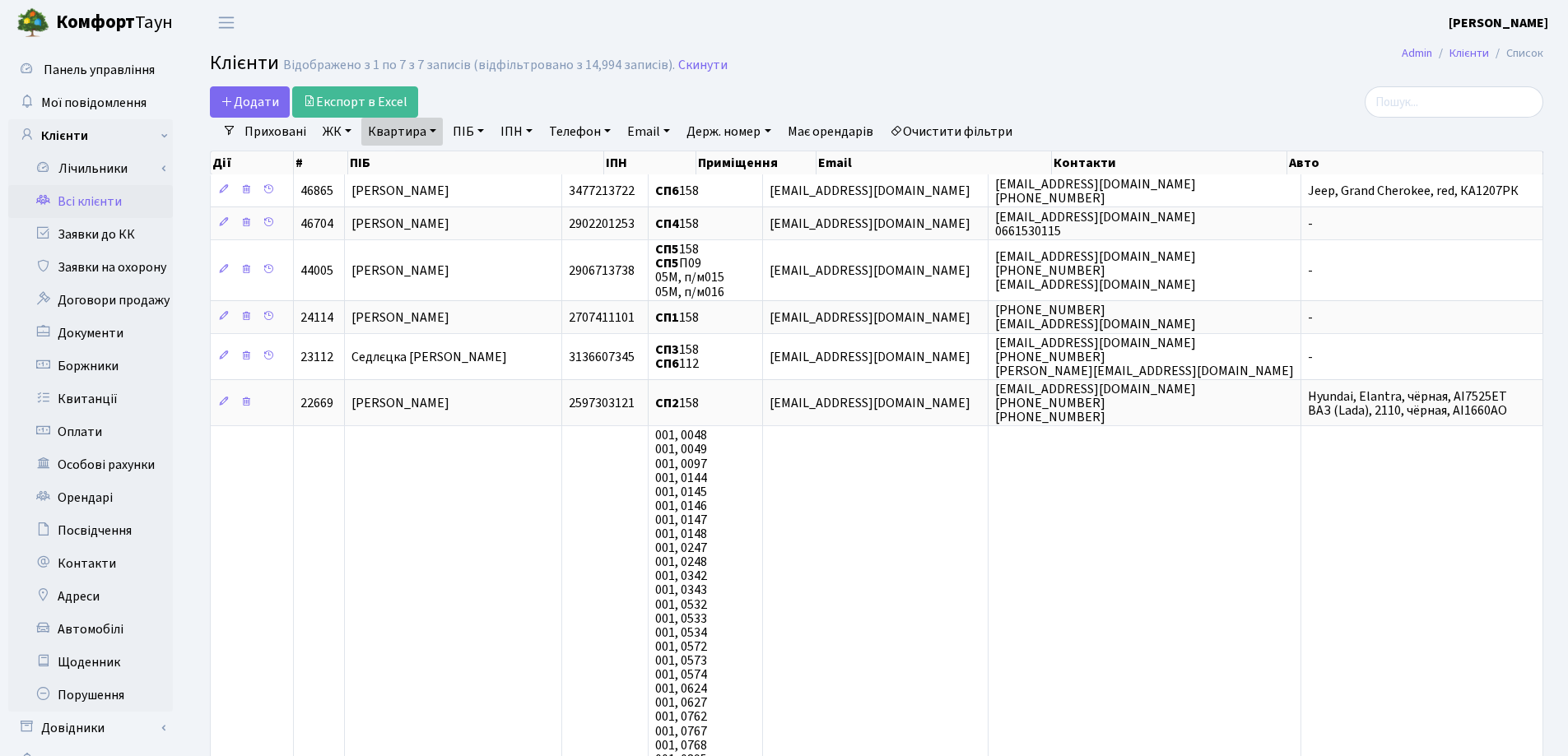
click at [434, 131] on link "Квартира" at bounding box center [402, 132] width 82 height 28
click at [436, 167] on input "158" at bounding box center [410, 163] width 96 height 31
type input "1"
type input "207"
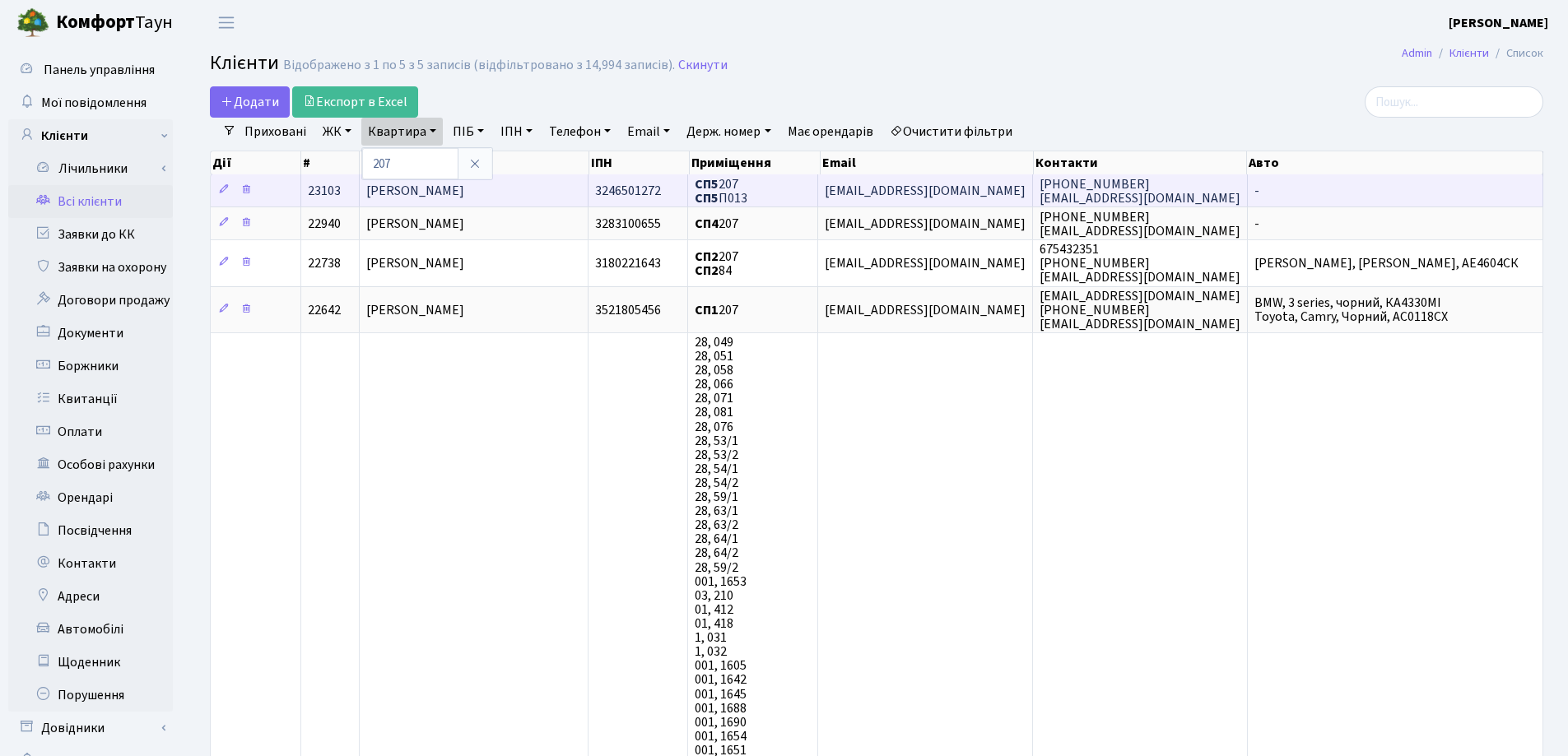
click at [464, 190] on span "[PERSON_NAME]" at bounding box center [415, 190] width 98 height 18
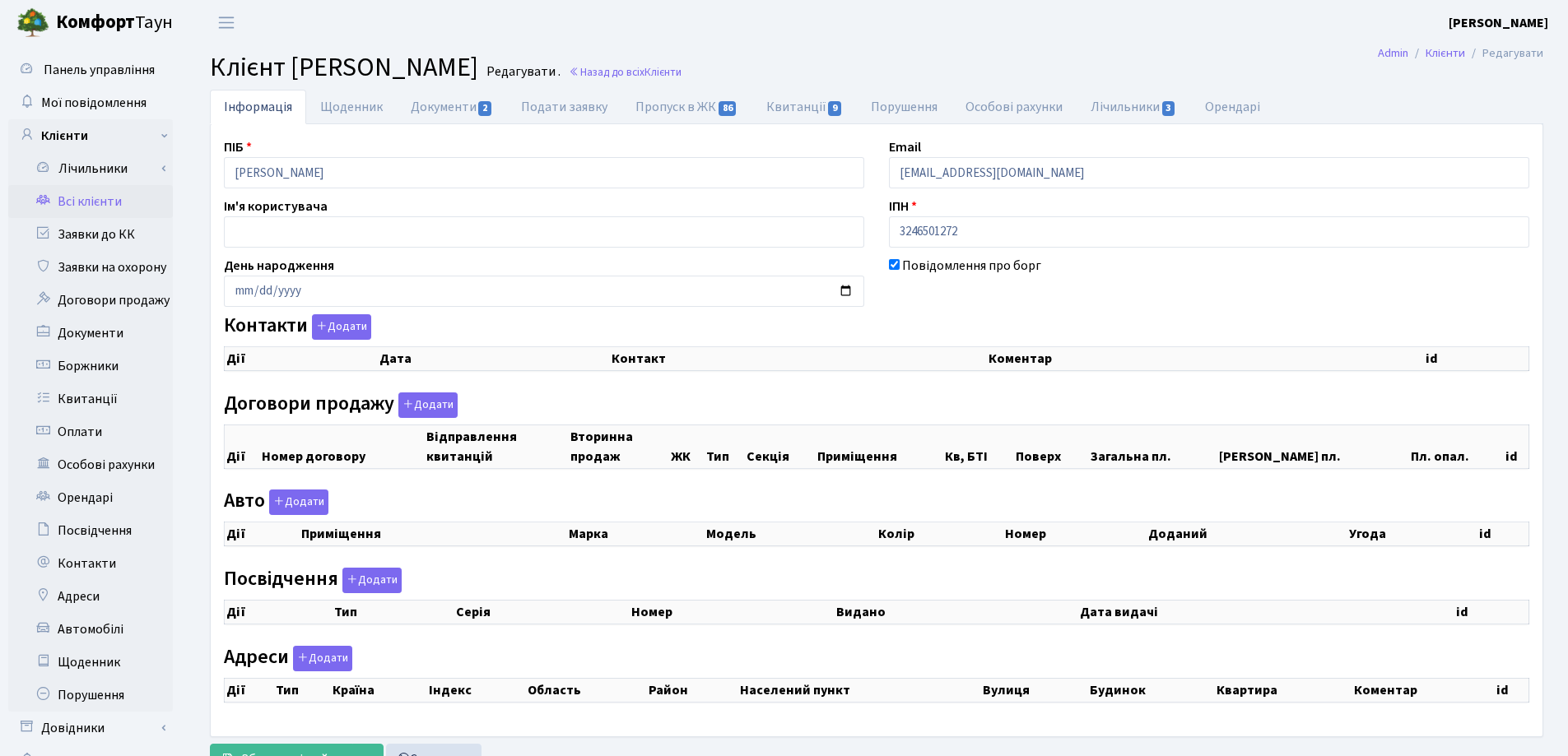
select select "25"
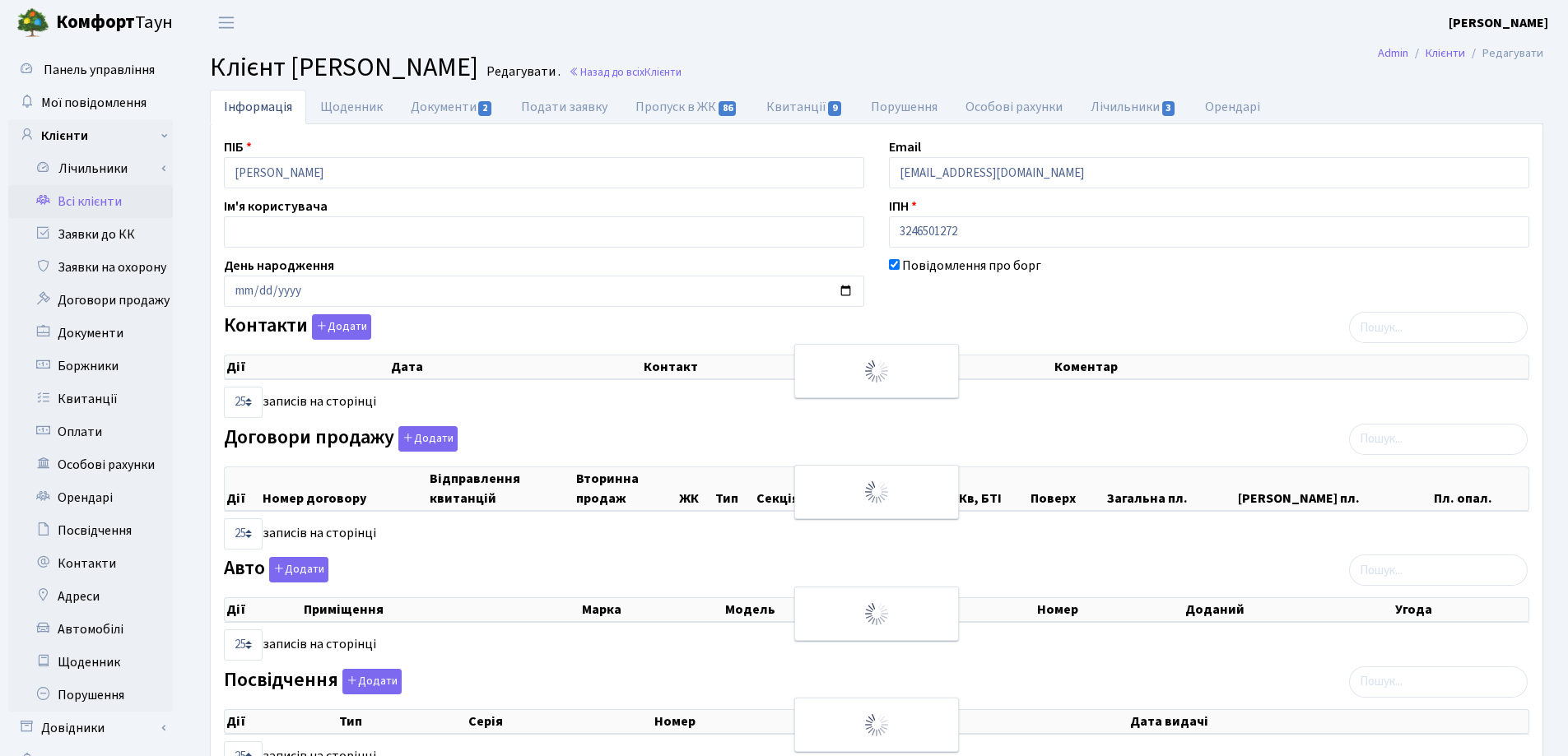
checkbox input "true"
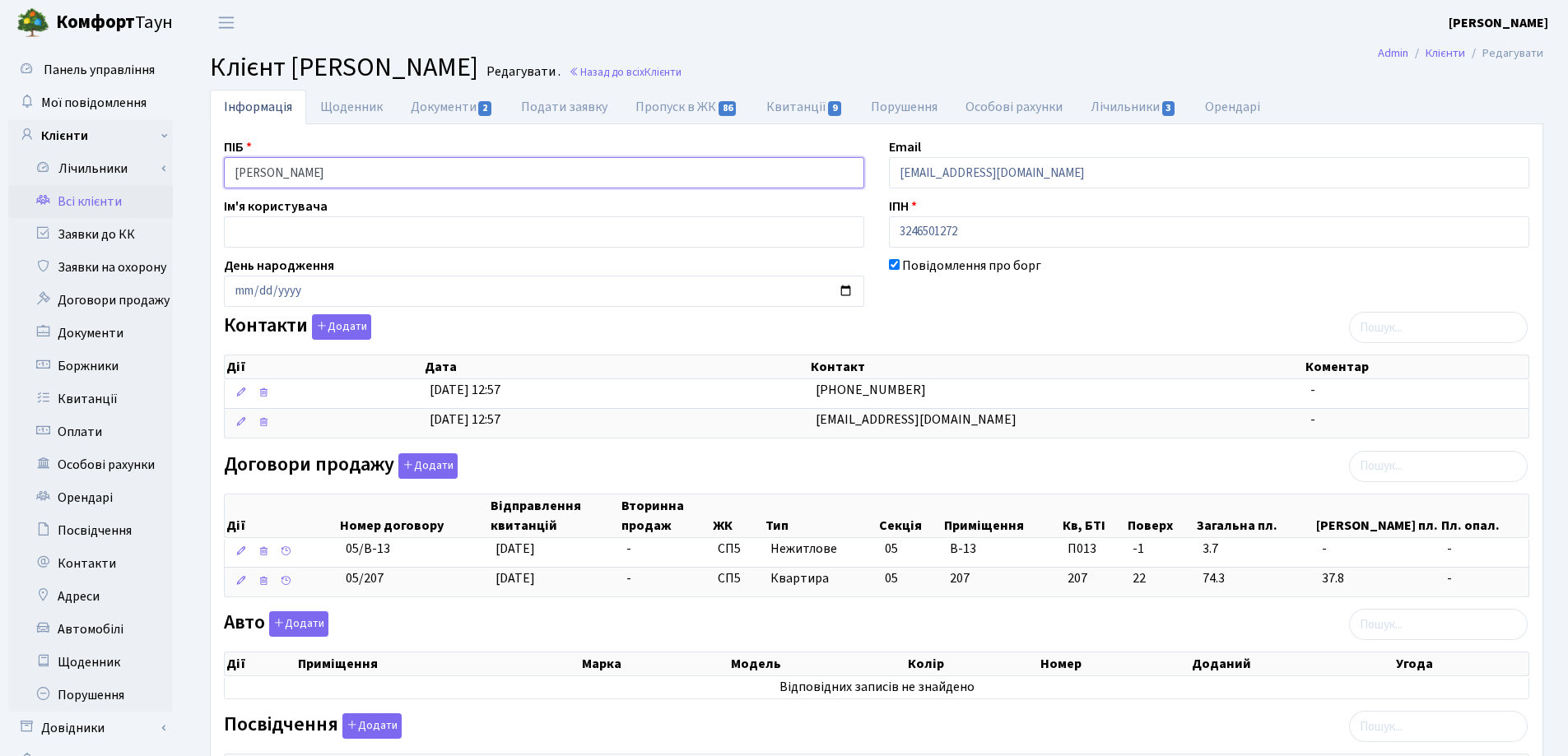
drag, startPoint x: 433, startPoint y: 172, endPoint x: 186, endPoint y: 169, distance: 247.0
click at [186, 169] on div "Інформація Щоденник Документи 2 Подати заявку Пропуск в ЖК 86 Квитанції 9 Поруш…" at bounding box center [877, 643] width 1383 height 1109
click at [904, 59] on h2 "Клієнт [PERSON_NAME] . Назад до всіх Клієнти" at bounding box center [876, 67] width 1333 height 31
click at [681, 71] on link "Назад до всіх Клієнти" at bounding box center [626, 71] width 113 height 16
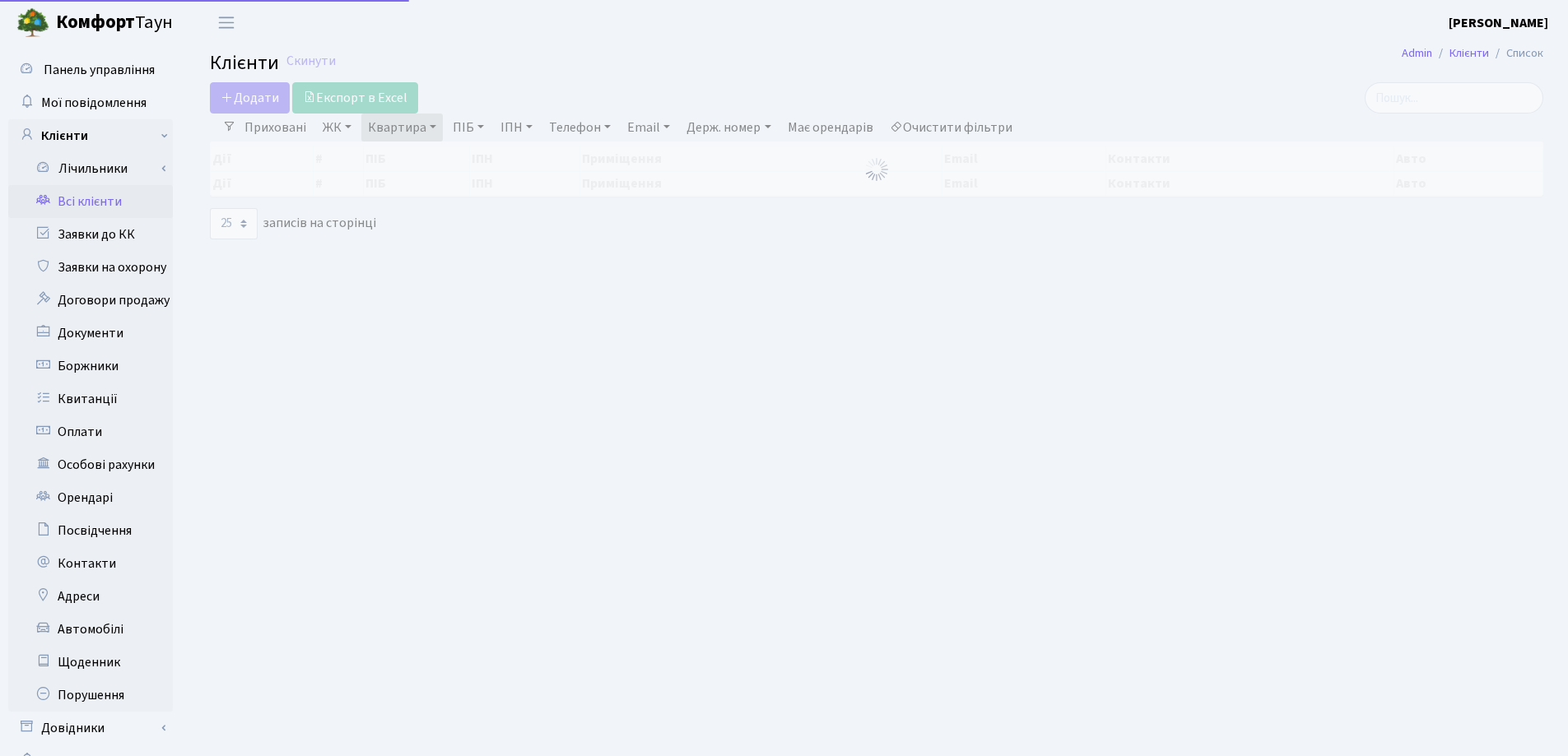
select select "25"
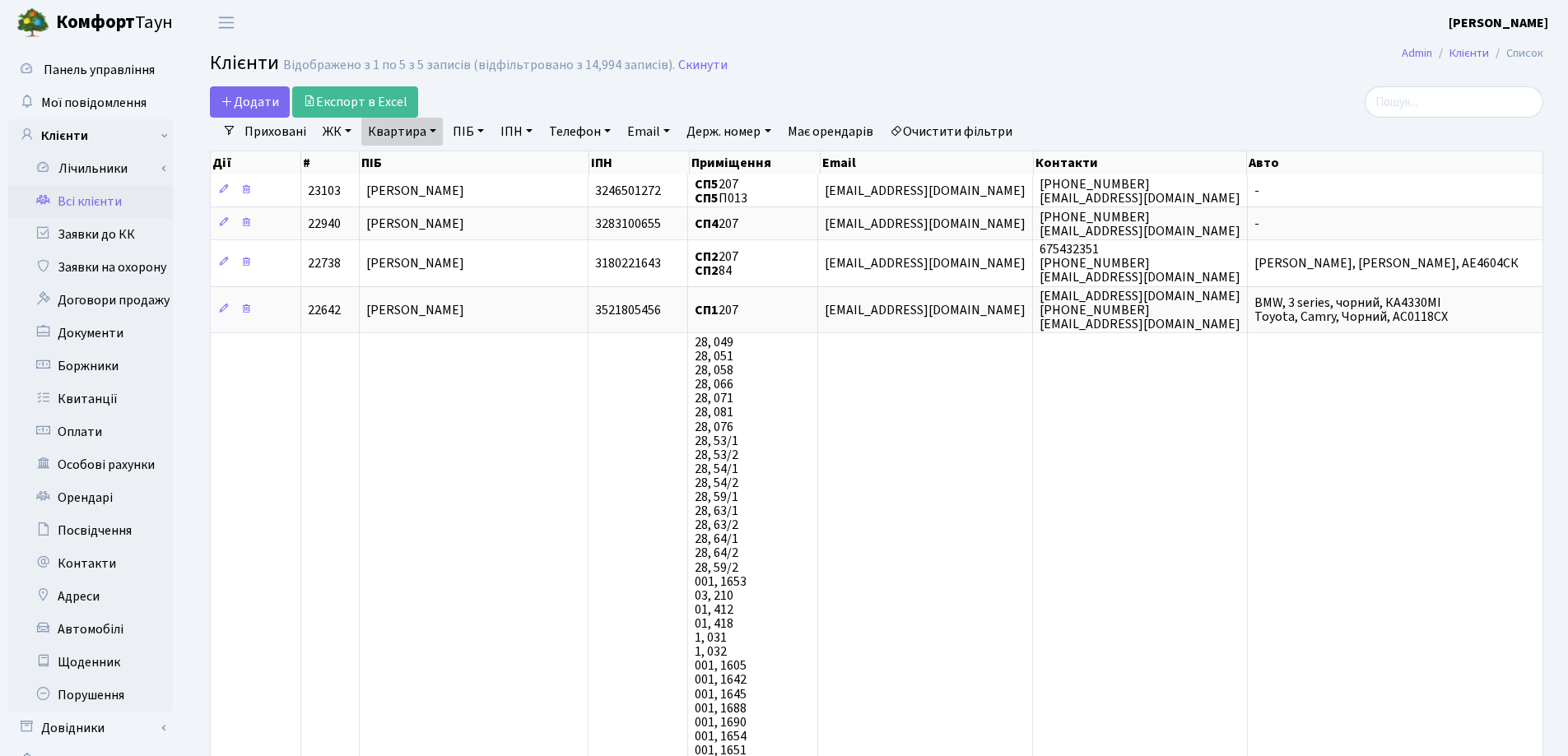
click at [431, 134] on link "Квартира" at bounding box center [402, 132] width 82 height 28
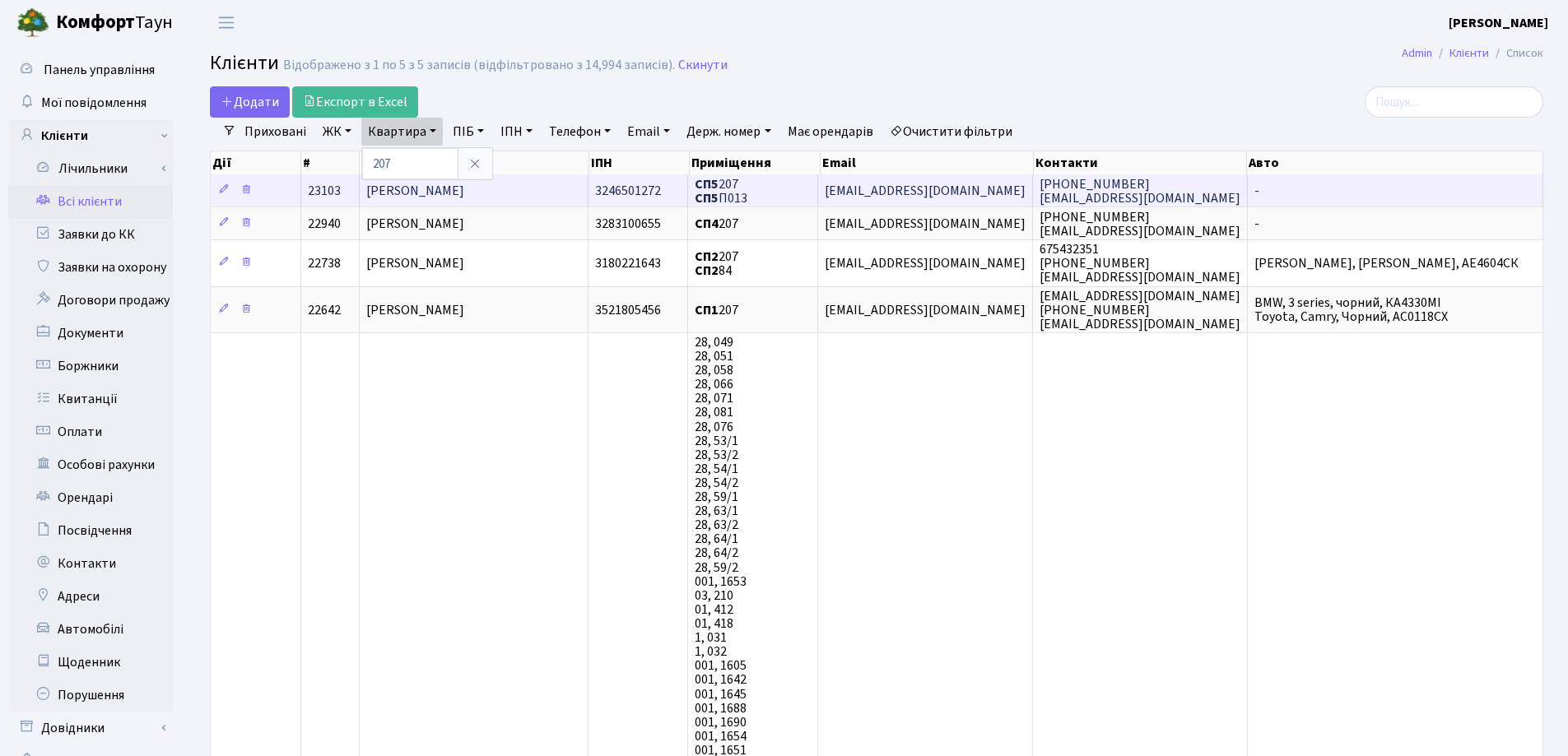
click at [426, 190] on span "[PERSON_NAME]" at bounding box center [415, 190] width 98 height 18
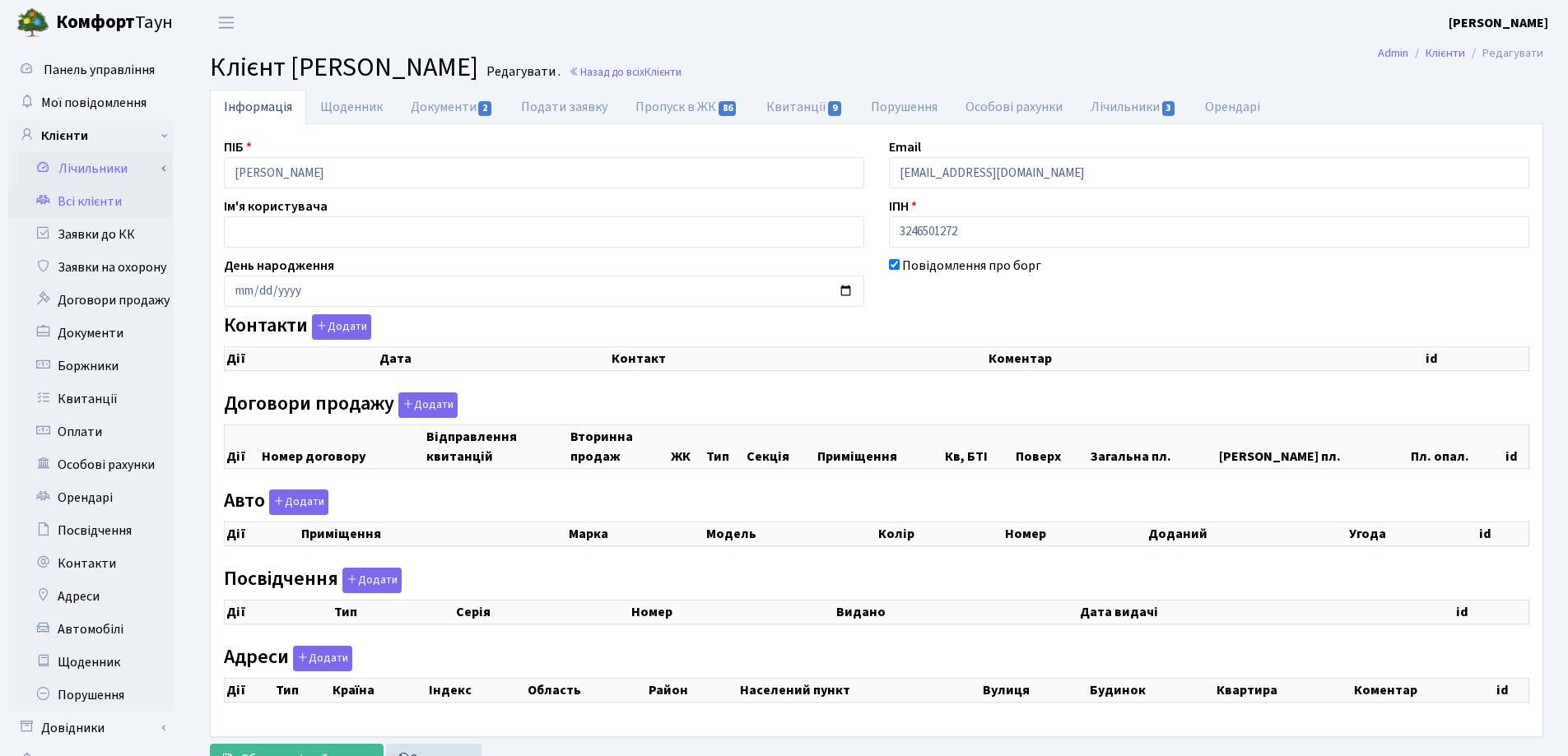
checkbox input "true"
click at [154, 164] on div "Панель управління Мої повідомлення Клієнти Лічильники Показання" at bounding box center [784, 415] width 1568 height 740
select select "25"
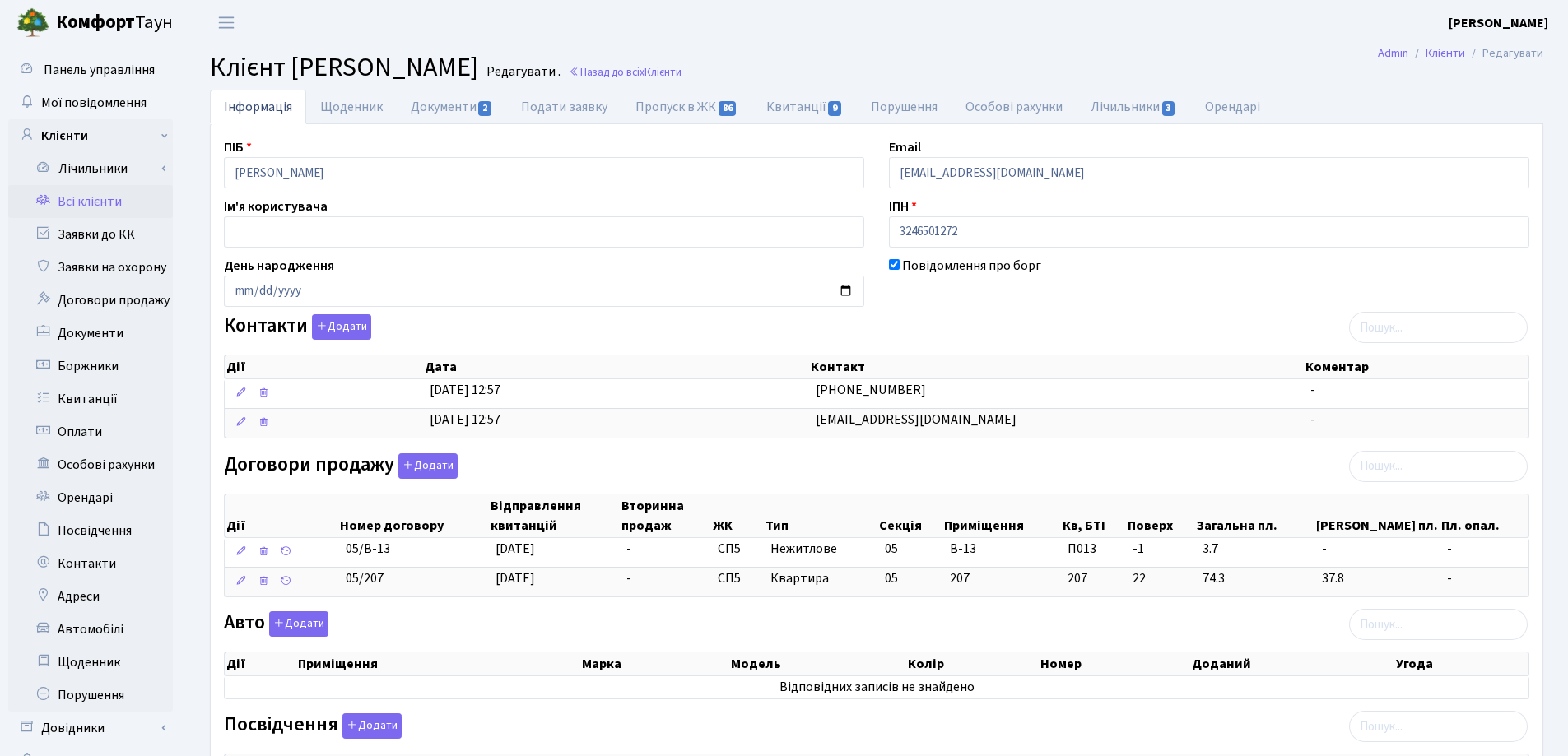
click at [852, 42] on header "[PERSON_NAME] [PERSON_NAME] Мій обліковий запис Вийти" at bounding box center [784, 23] width 1568 height 45
click at [681, 69] on link "Назад до всіх Клієнти" at bounding box center [626, 71] width 113 height 16
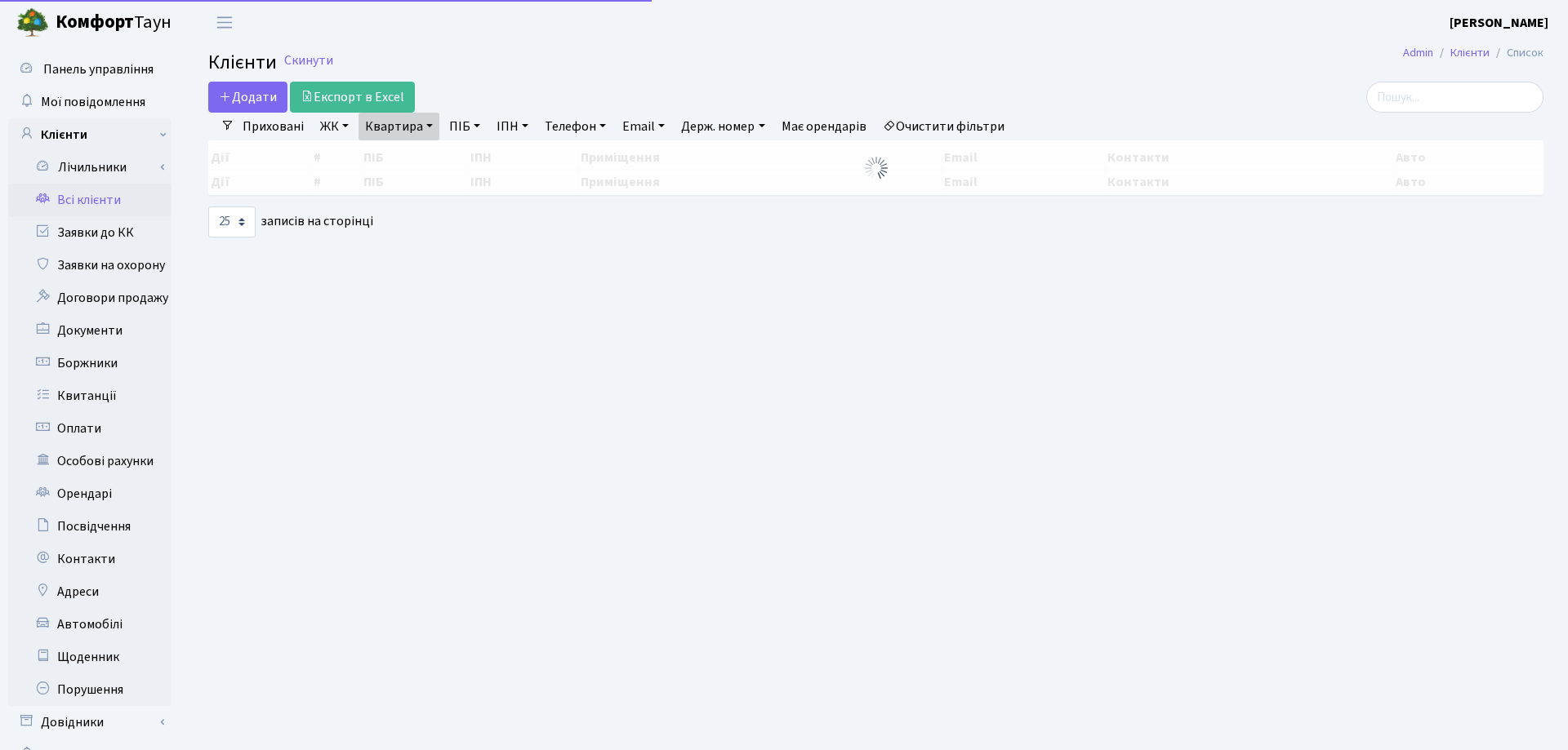
select select "25"
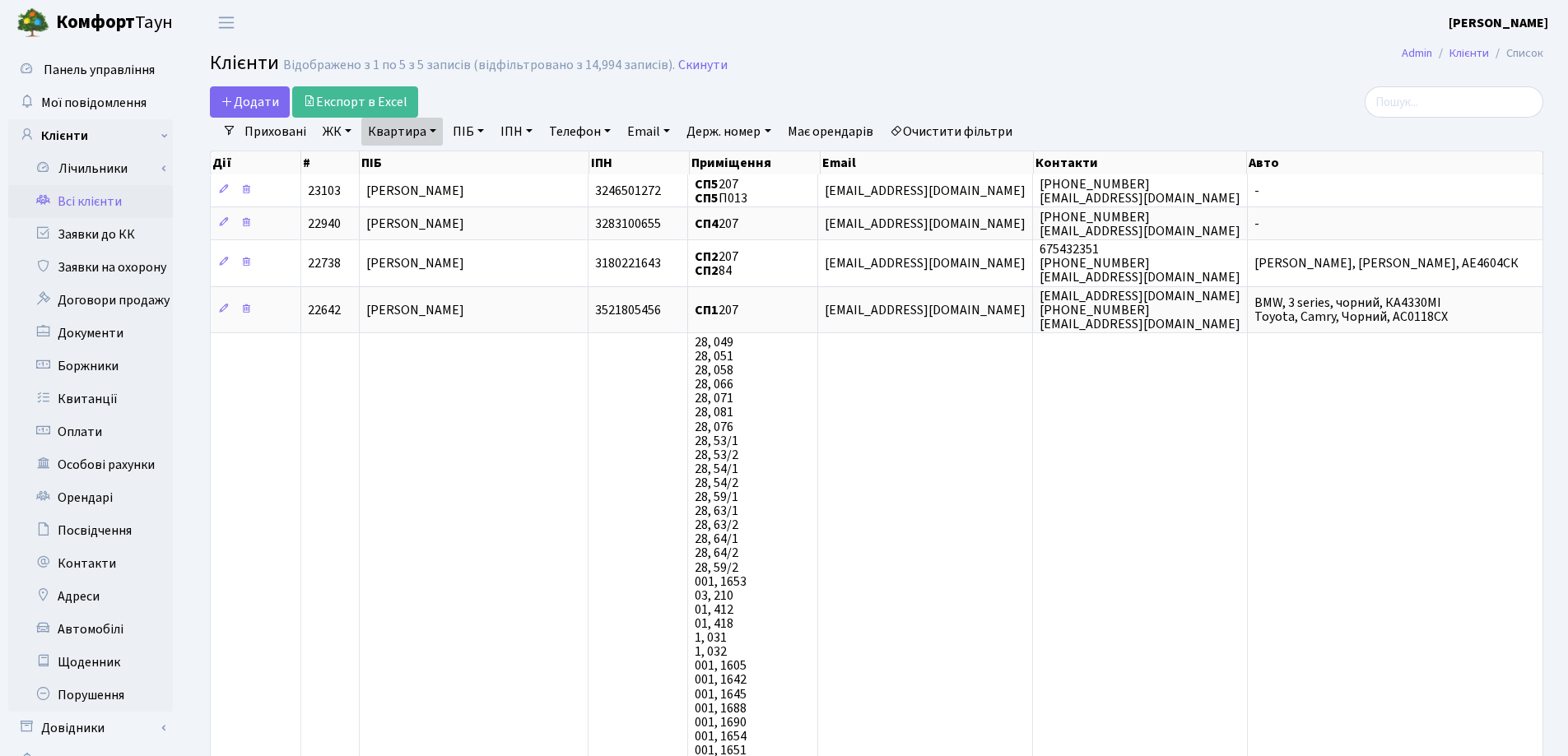
click at [433, 133] on link "Квартира" at bounding box center [402, 132] width 82 height 28
click at [474, 163] on icon at bounding box center [475, 164] width 13 height 13
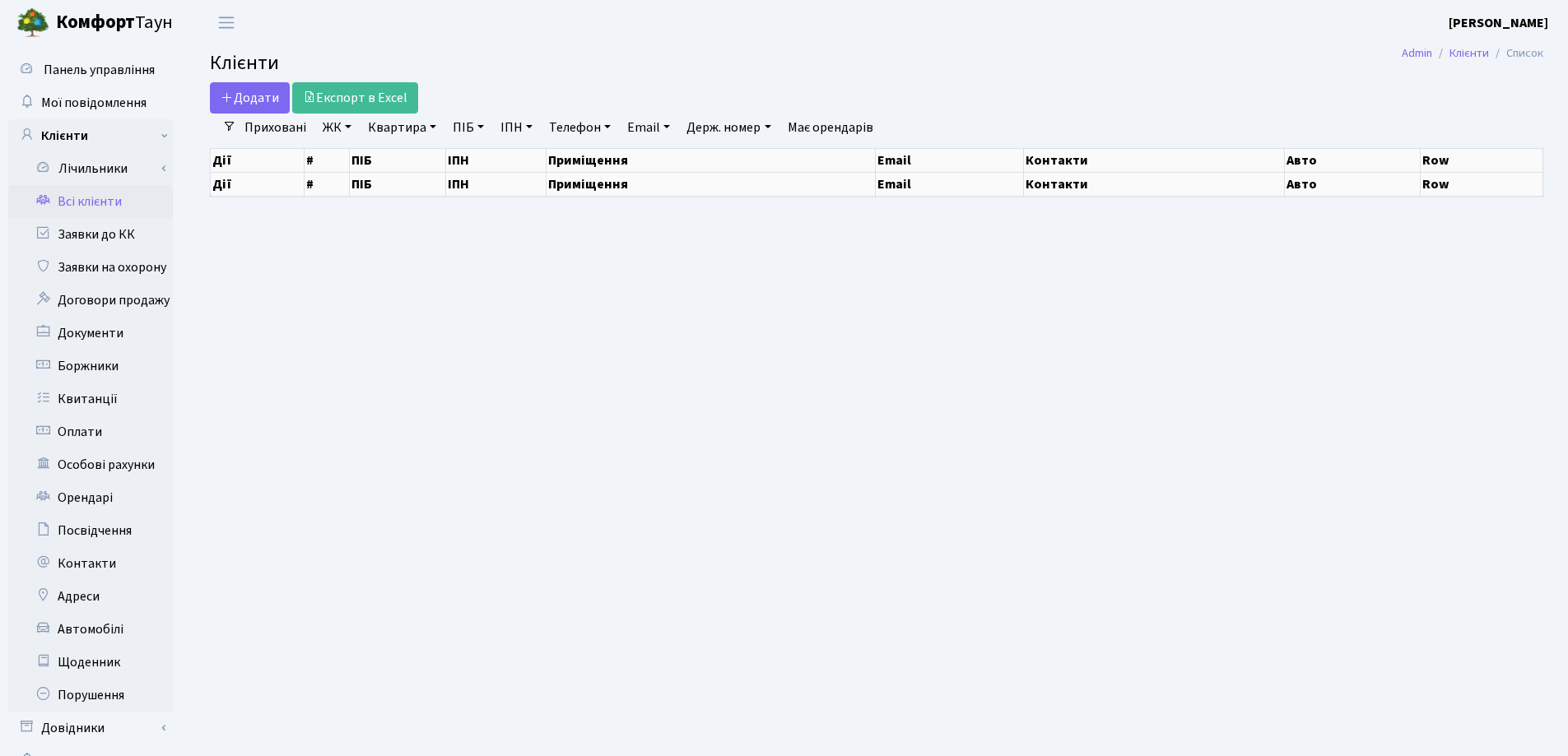
select select "25"
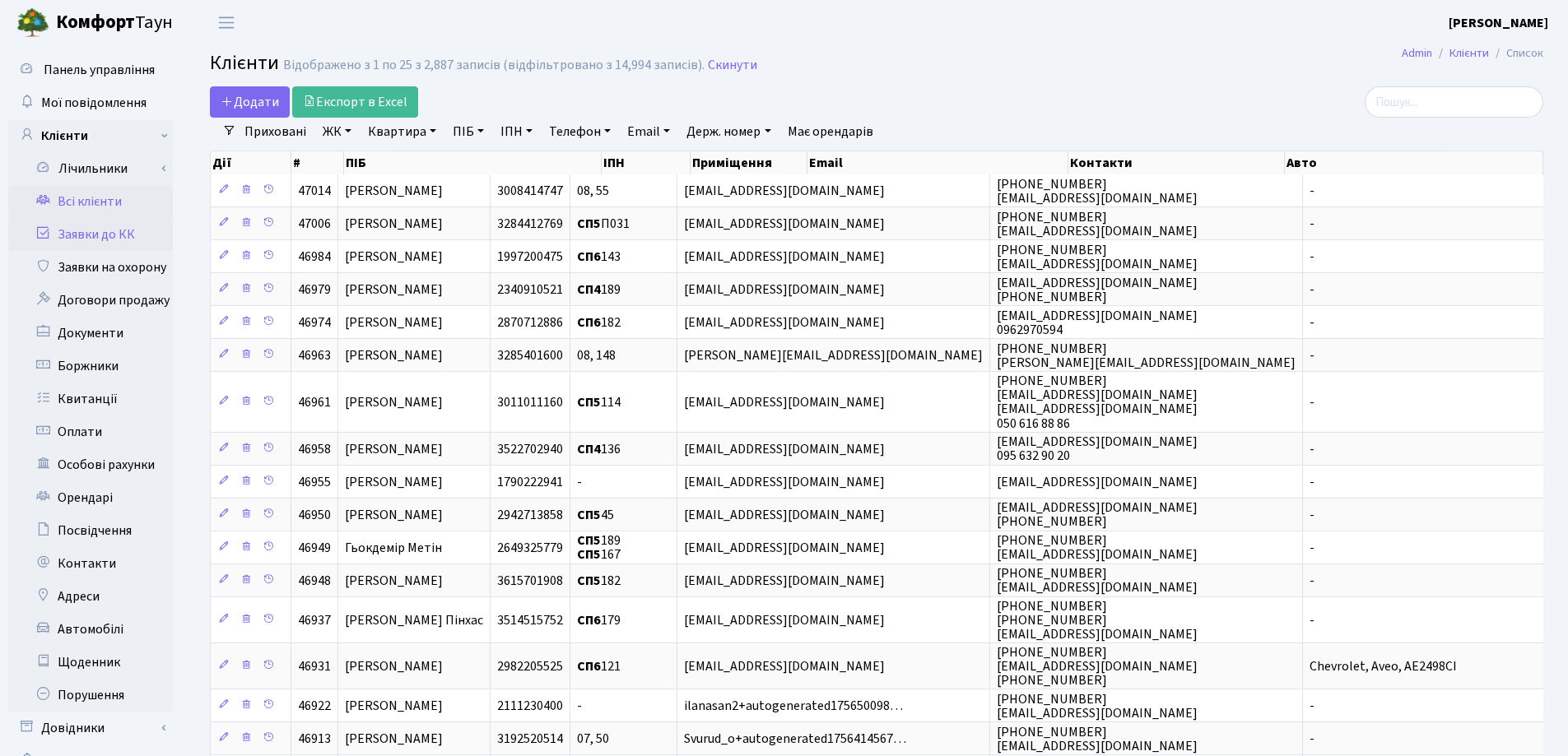
click at [94, 238] on link "Заявки до КК" at bounding box center [90, 234] width 165 height 33
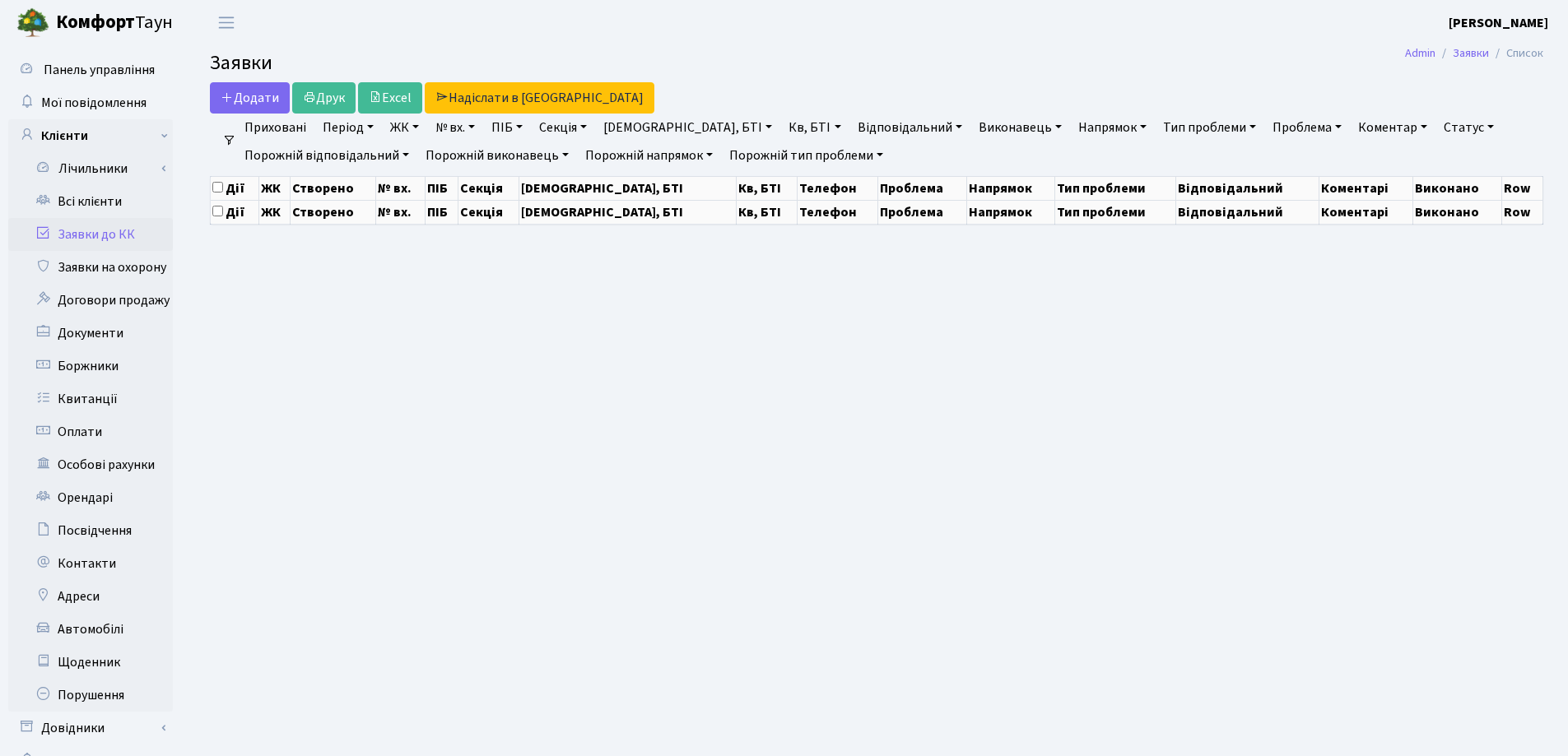
select select "25"
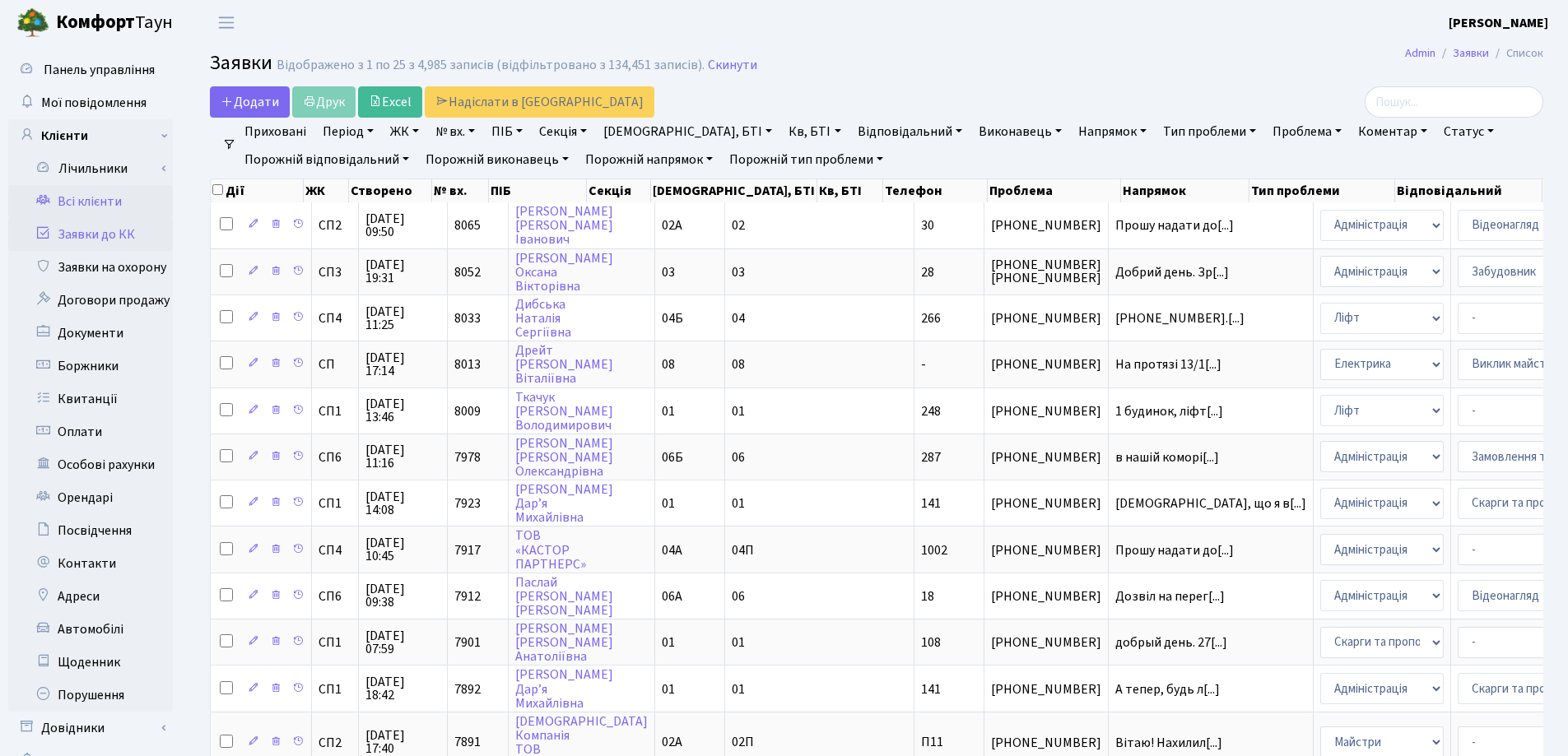
click at [81, 203] on link "Всі клієнти" at bounding box center [90, 201] width 165 height 33
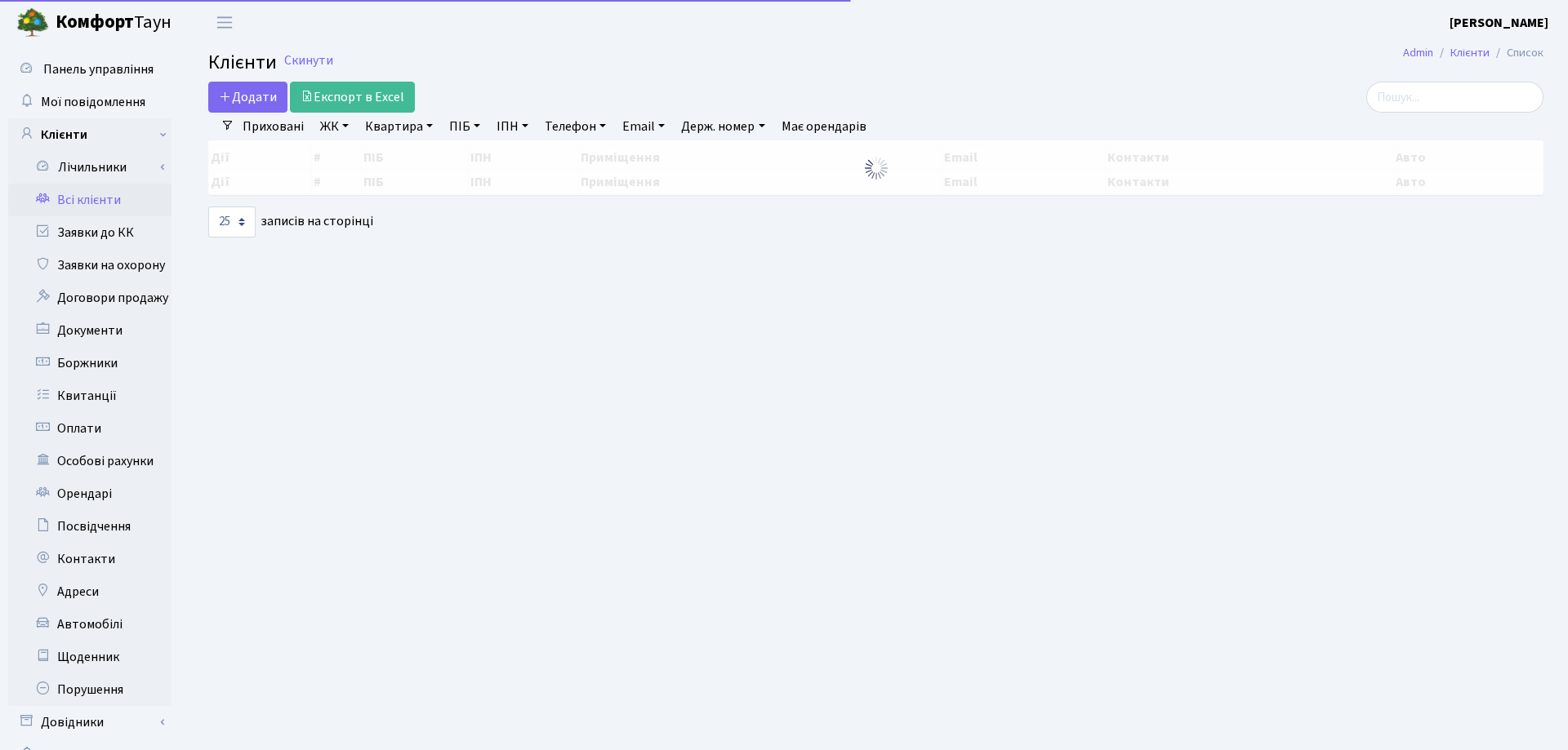
select select "25"
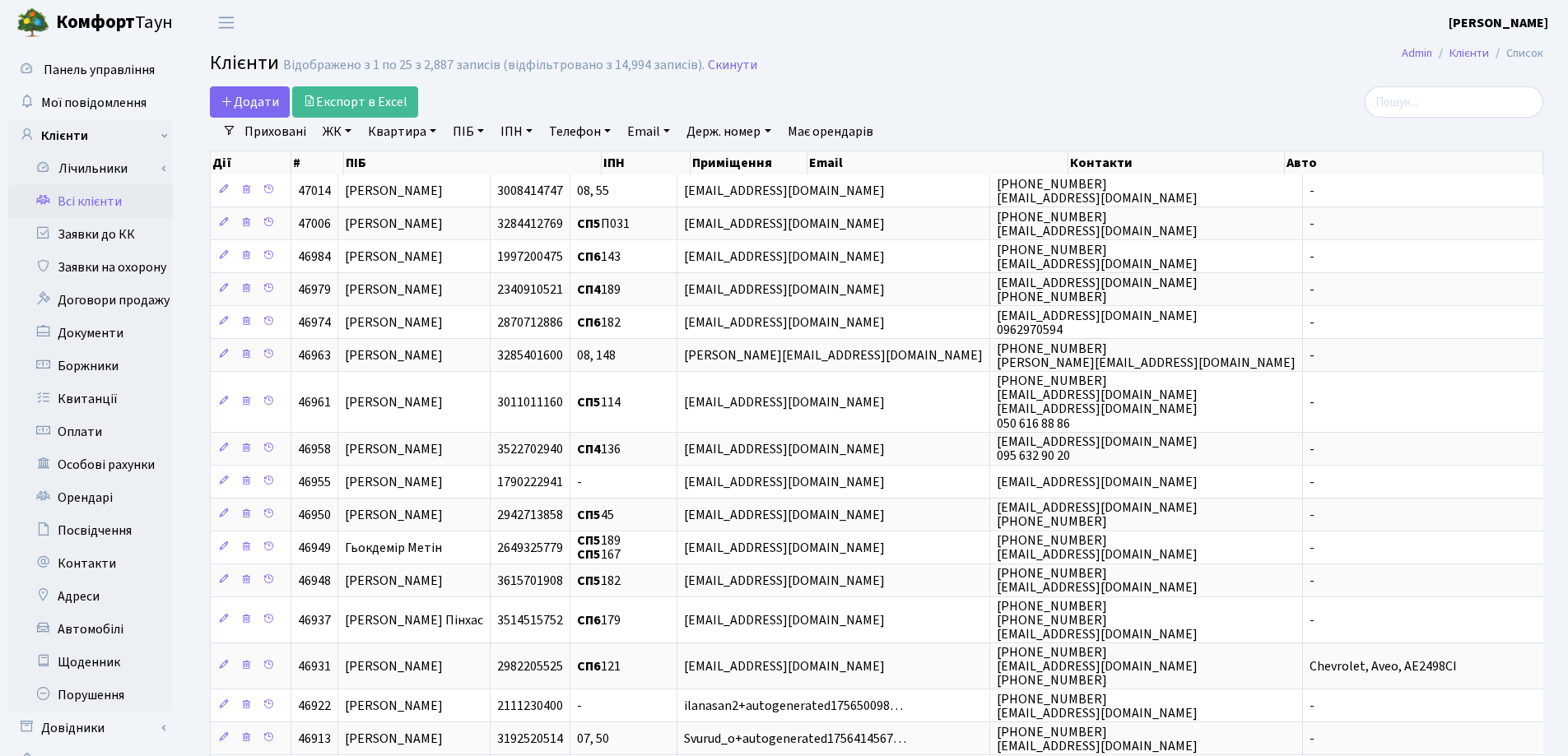
click at [429, 131] on link "Квартира" at bounding box center [402, 132] width 82 height 28
click at [430, 160] on input "text" at bounding box center [410, 163] width 96 height 31
type input "261"
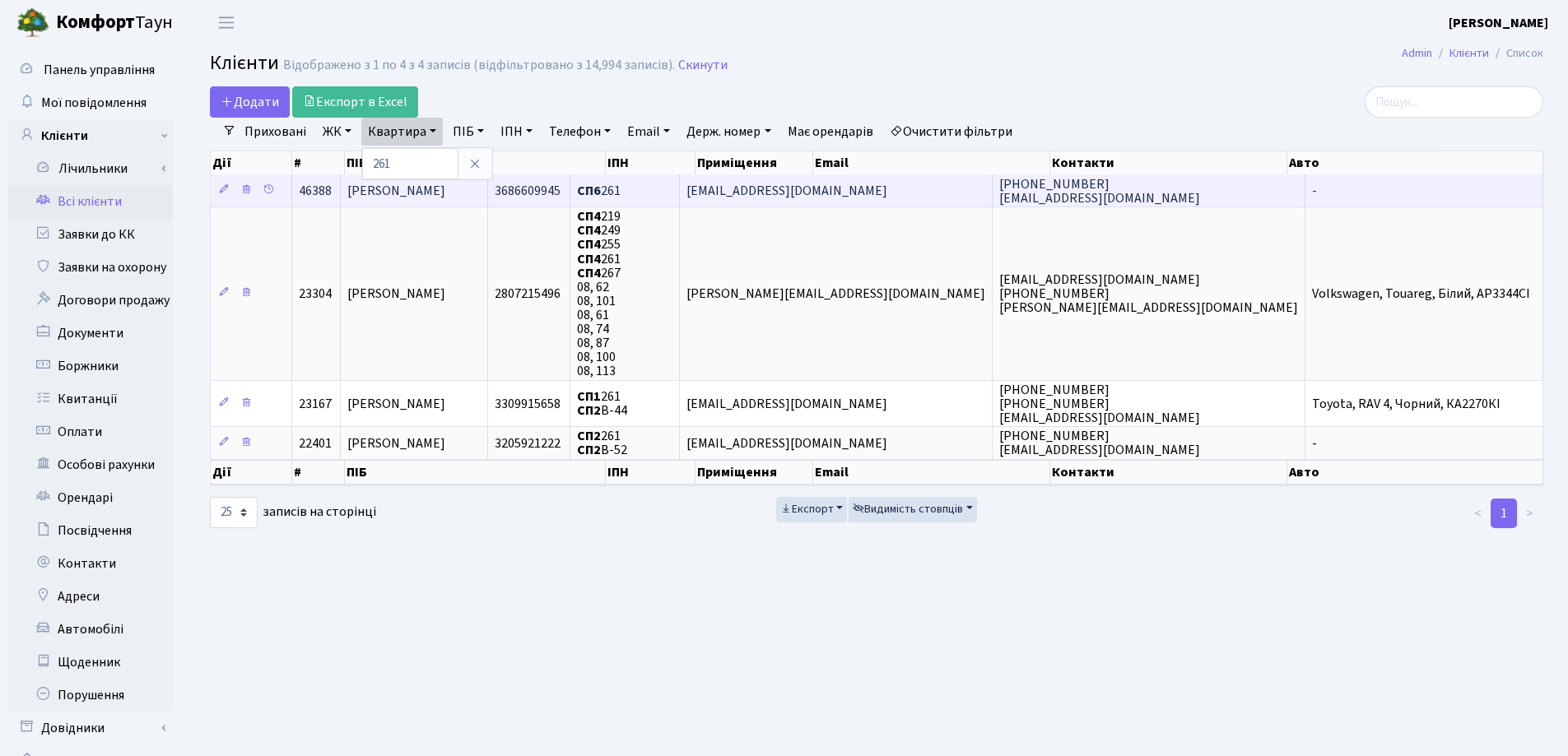
click at [445, 194] on span "[PERSON_NAME]" at bounding box center [396, 190] width 98 height 18
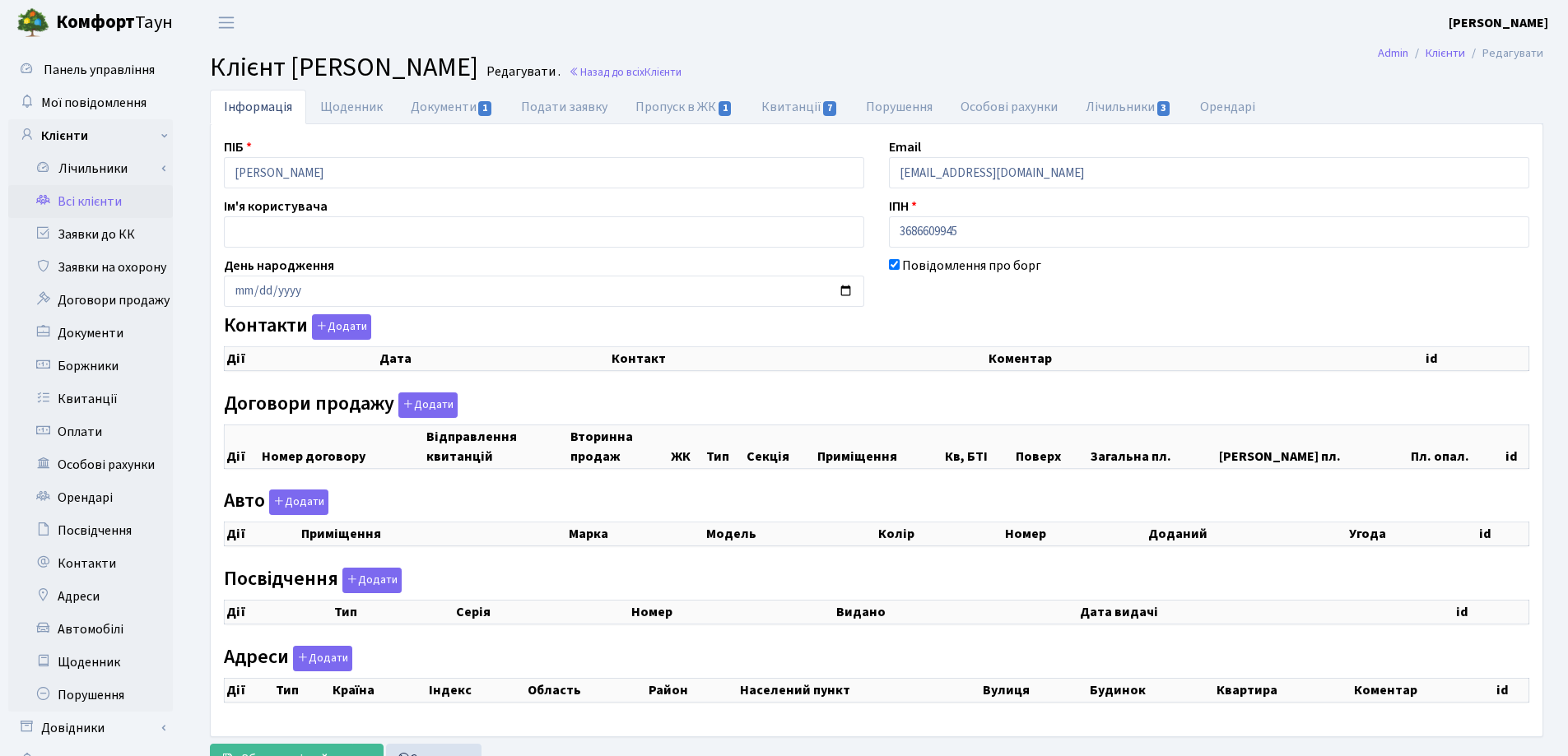
checkbox input "true"
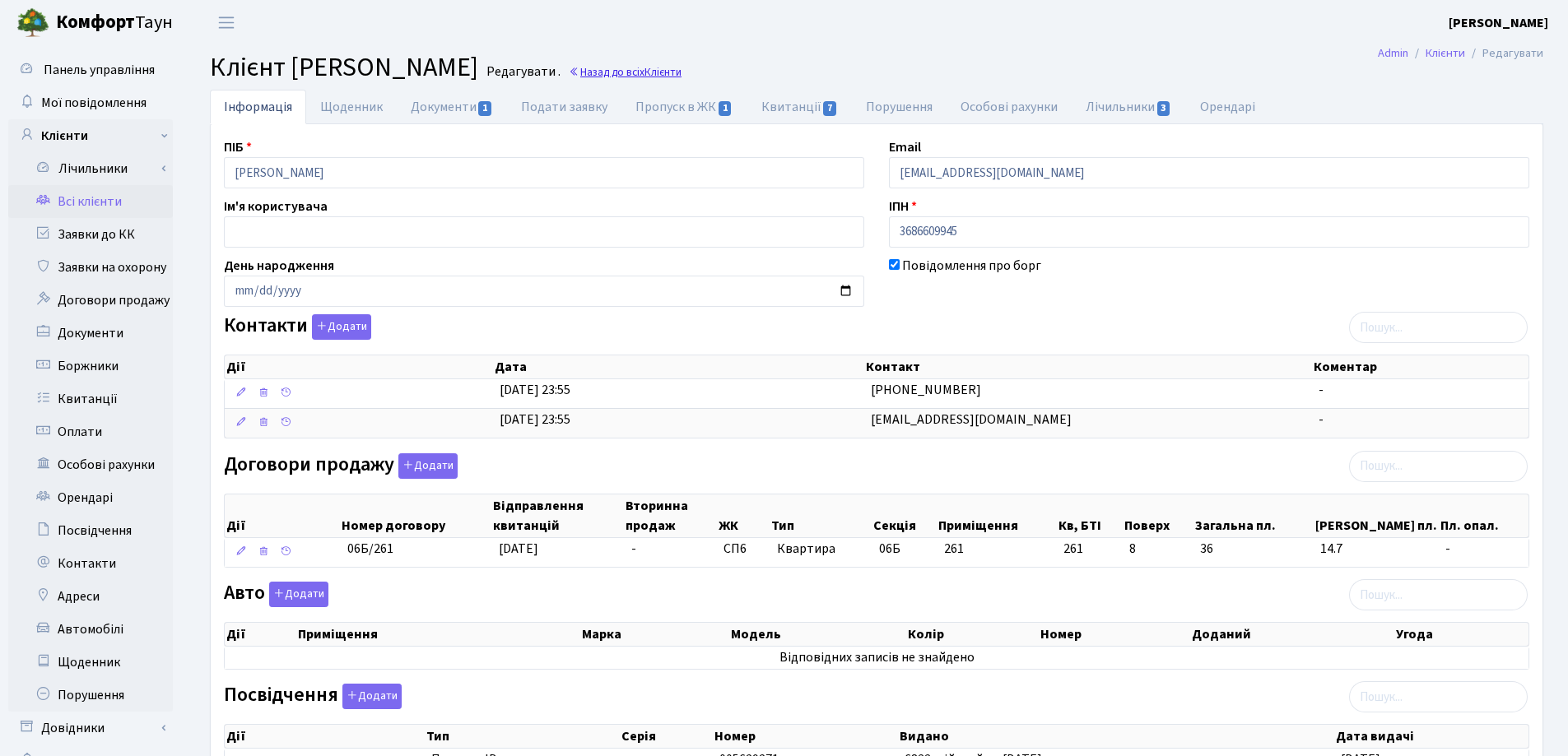
click at [681, 72] on link "Назад до всіх Клієнти" at bounding box center [626, 71] width 113 height 16
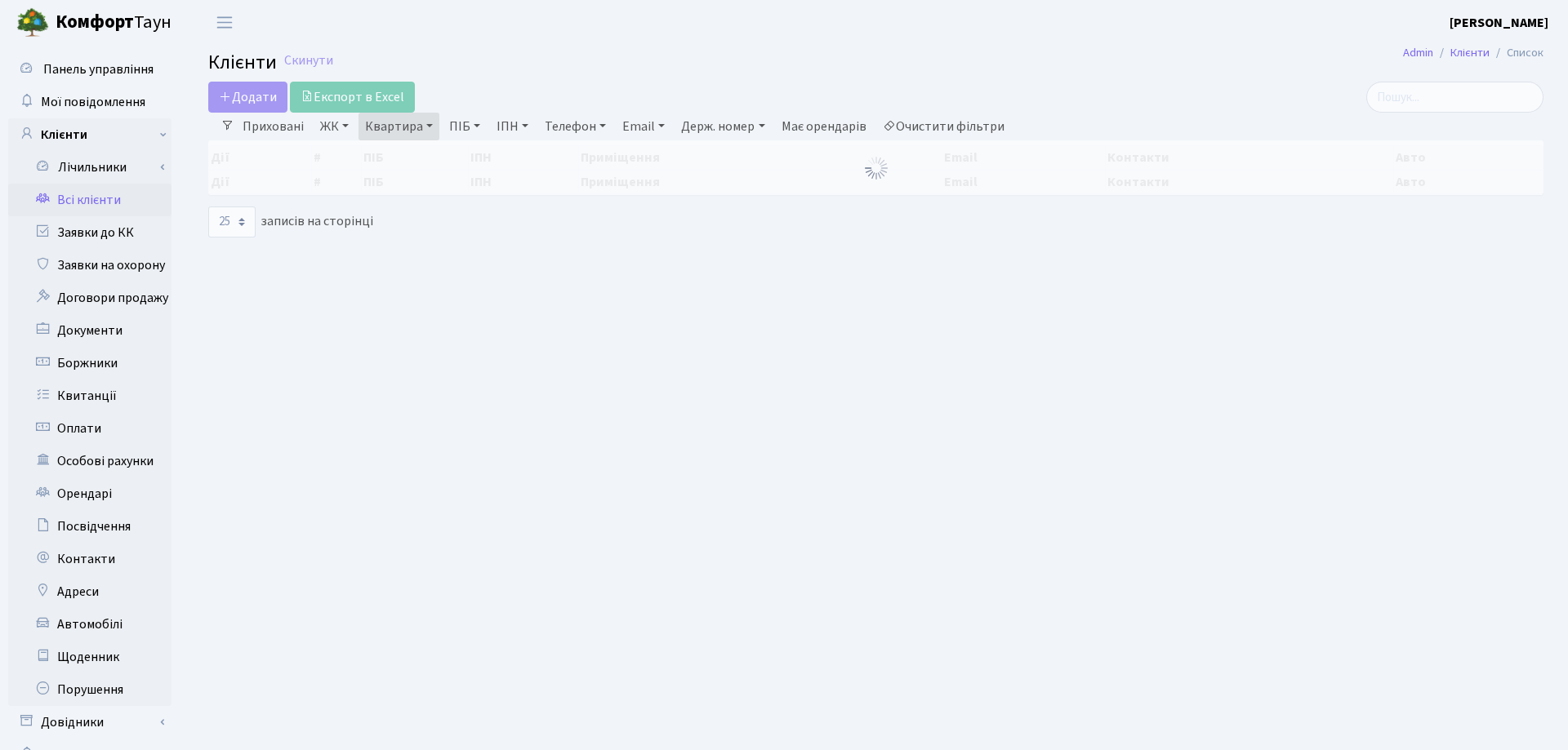
select select "25"
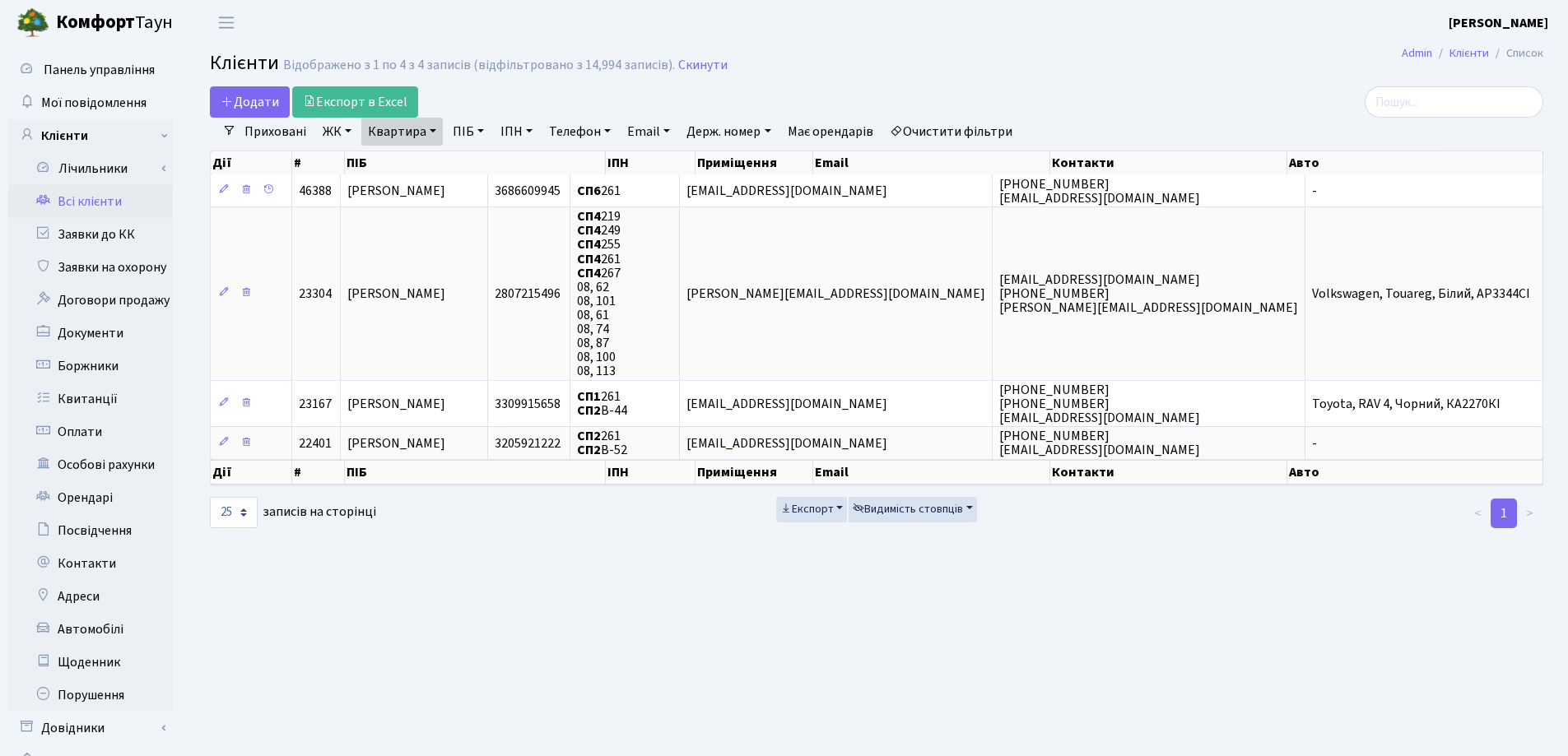
click at [431, 129] on link "Квартира" at bounding box center [402, 132] width 82 height 28
click at [473, 167] on icon at bounding box center [475, 164] width 13 height 13
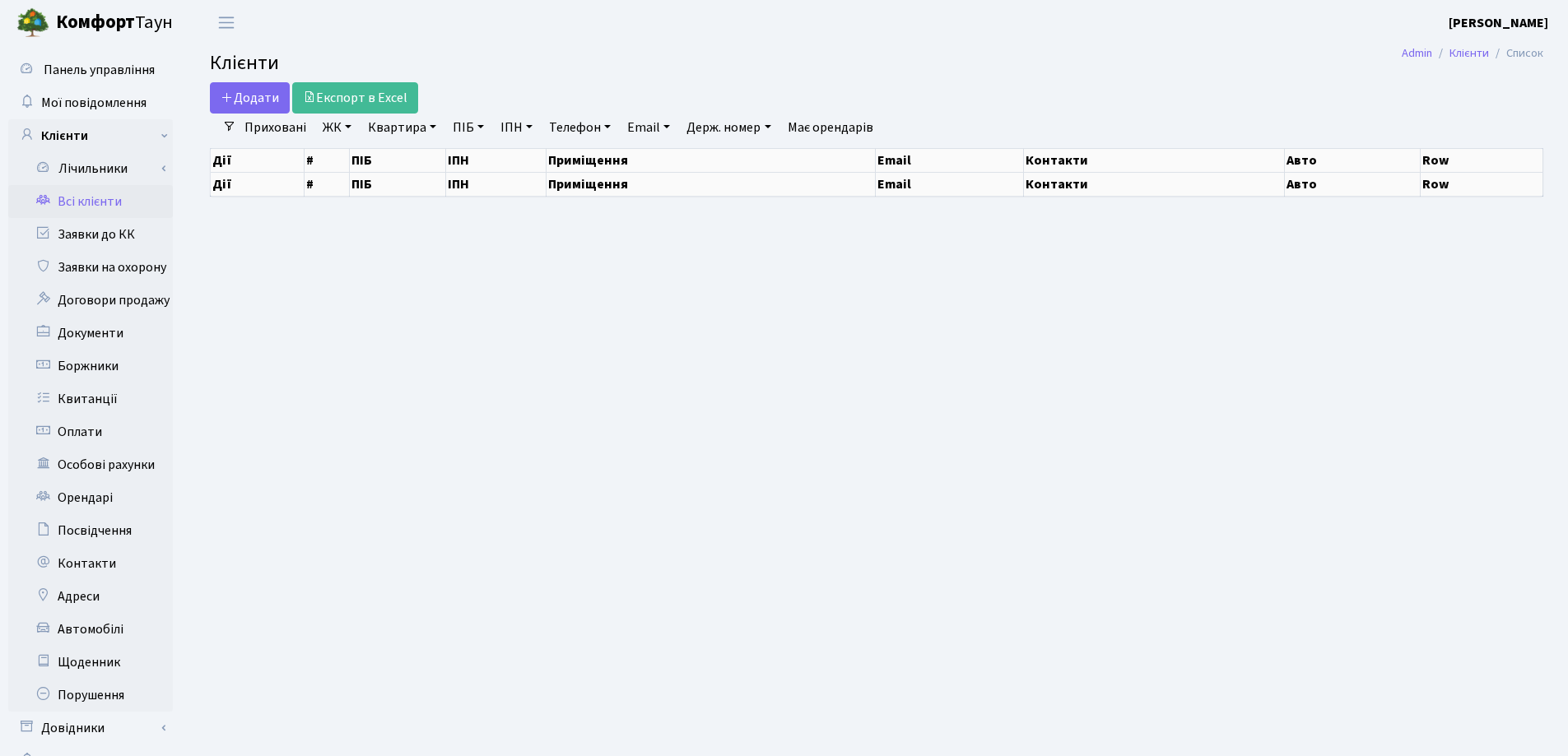
select select "25"
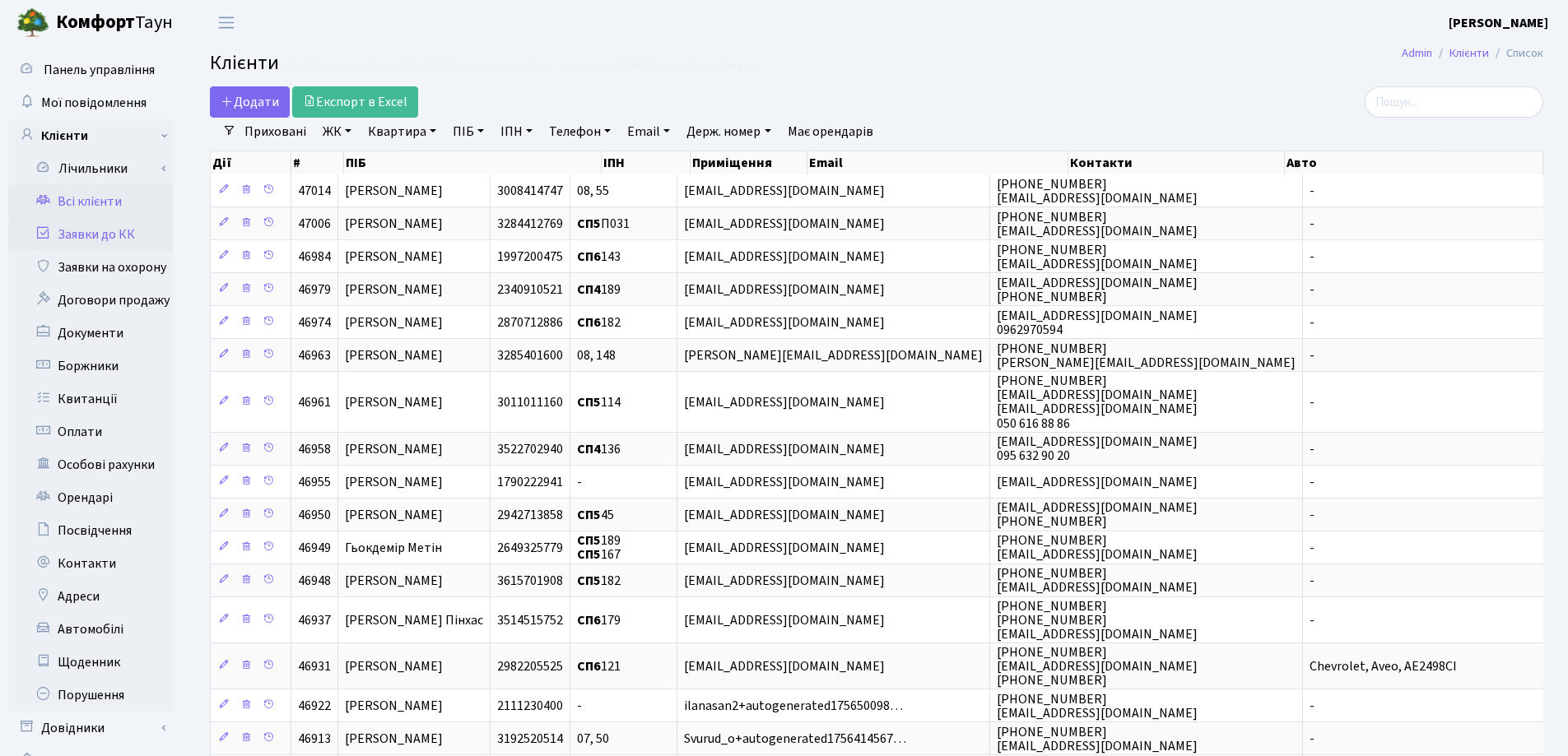
click at [90, 239] on link "Заявки до КК" at bounding box center [90, 234] width 165 height 33
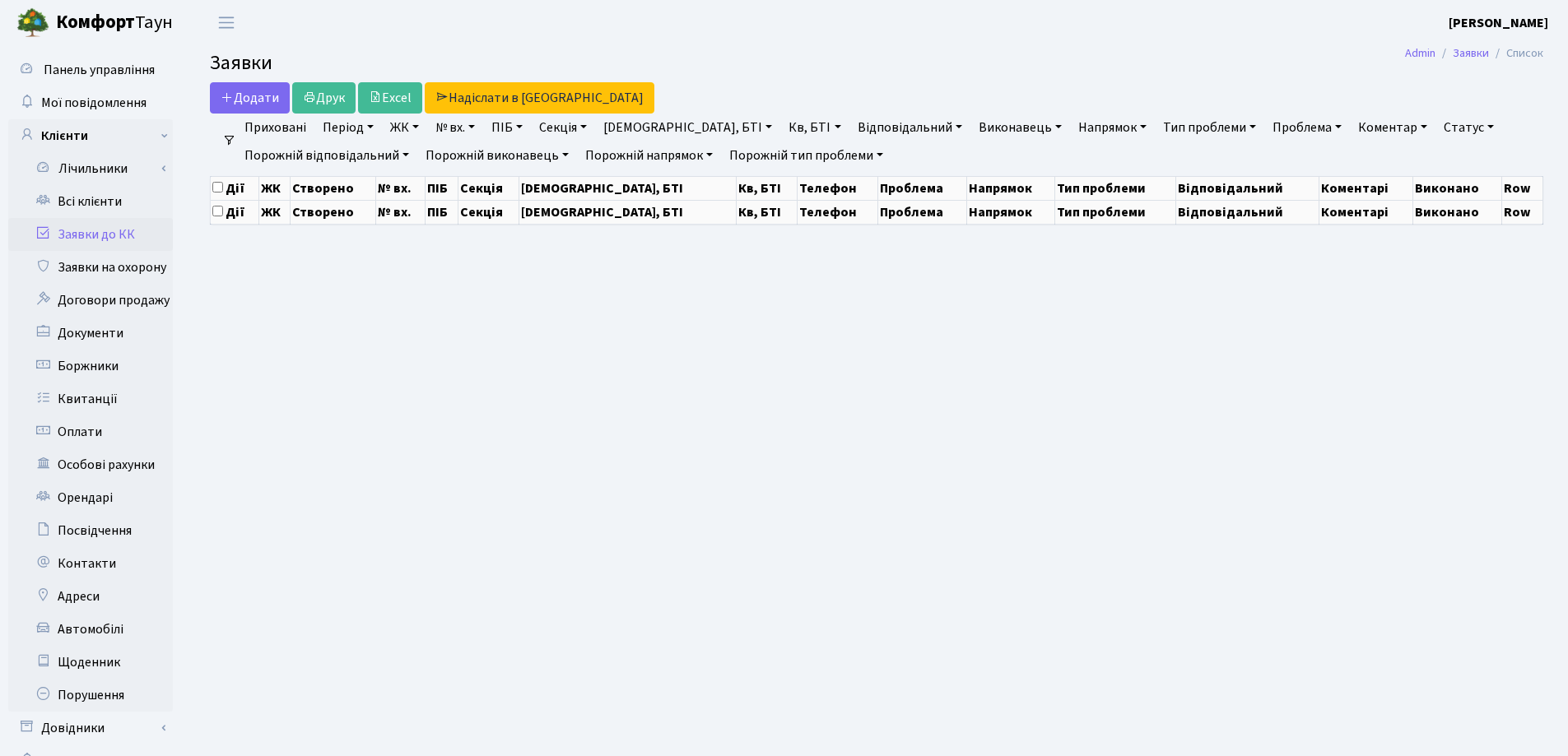
select select "25"
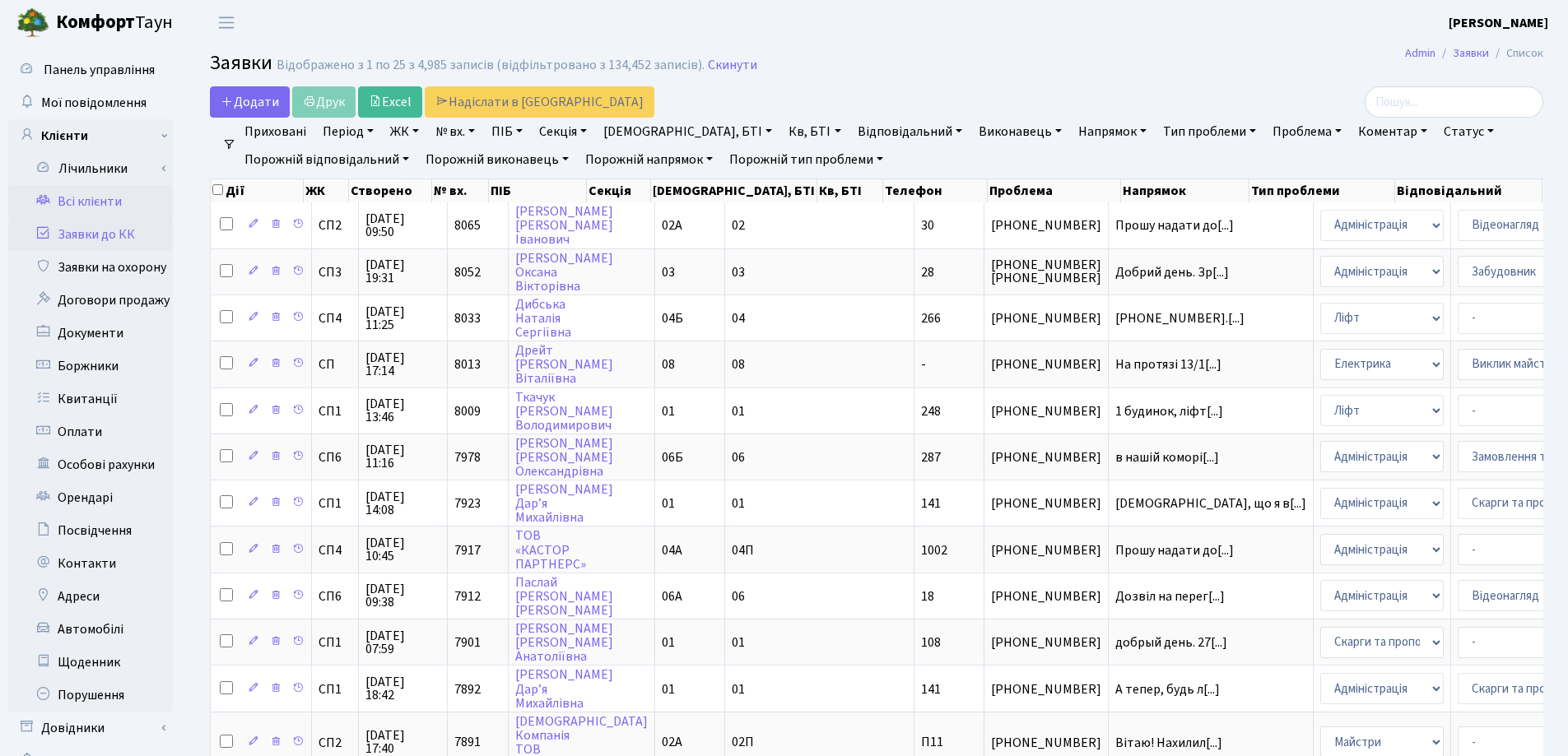
click at [121, 197] on link "Всі клієнти" at bounding box center [90, 201] width 165 height 33
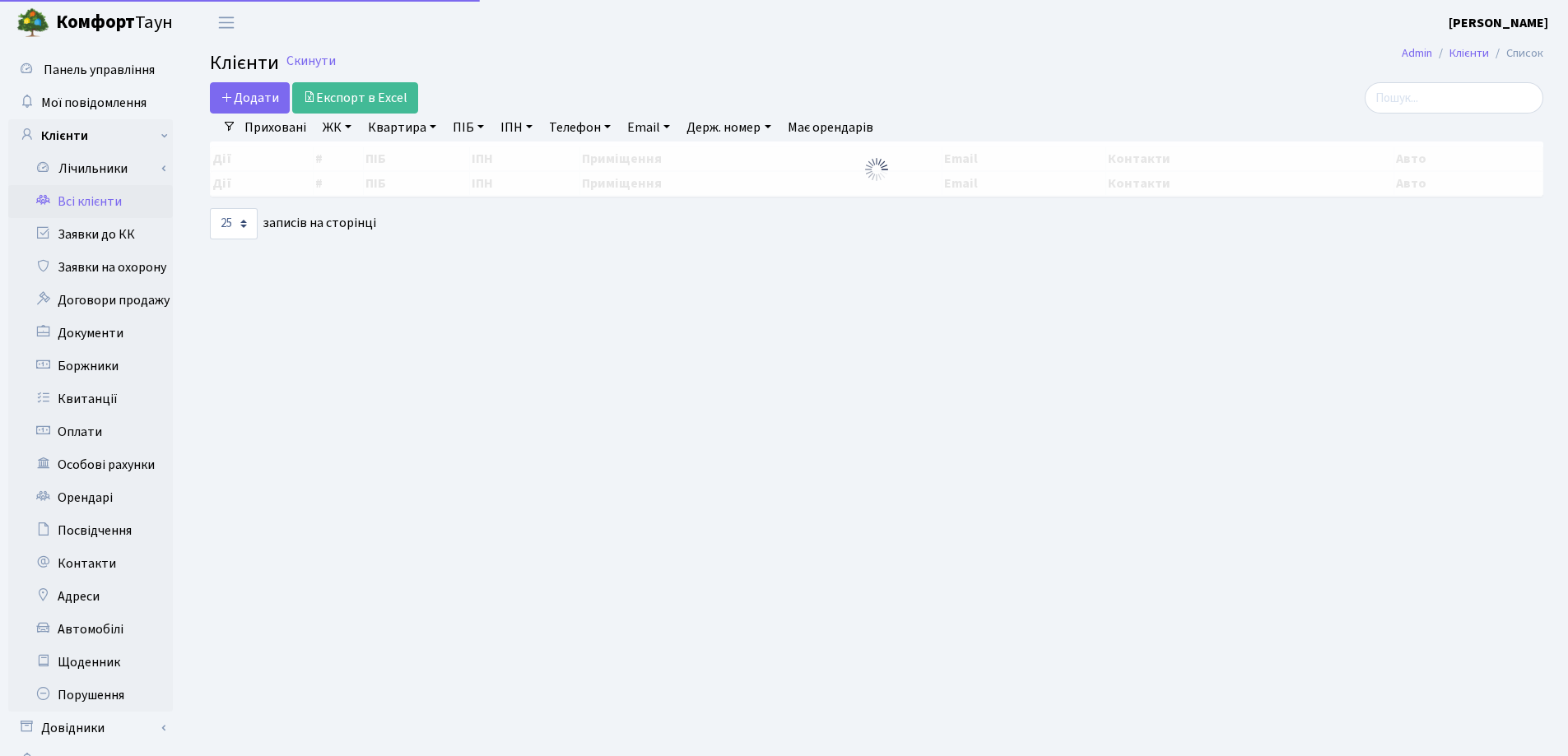
select select "25"
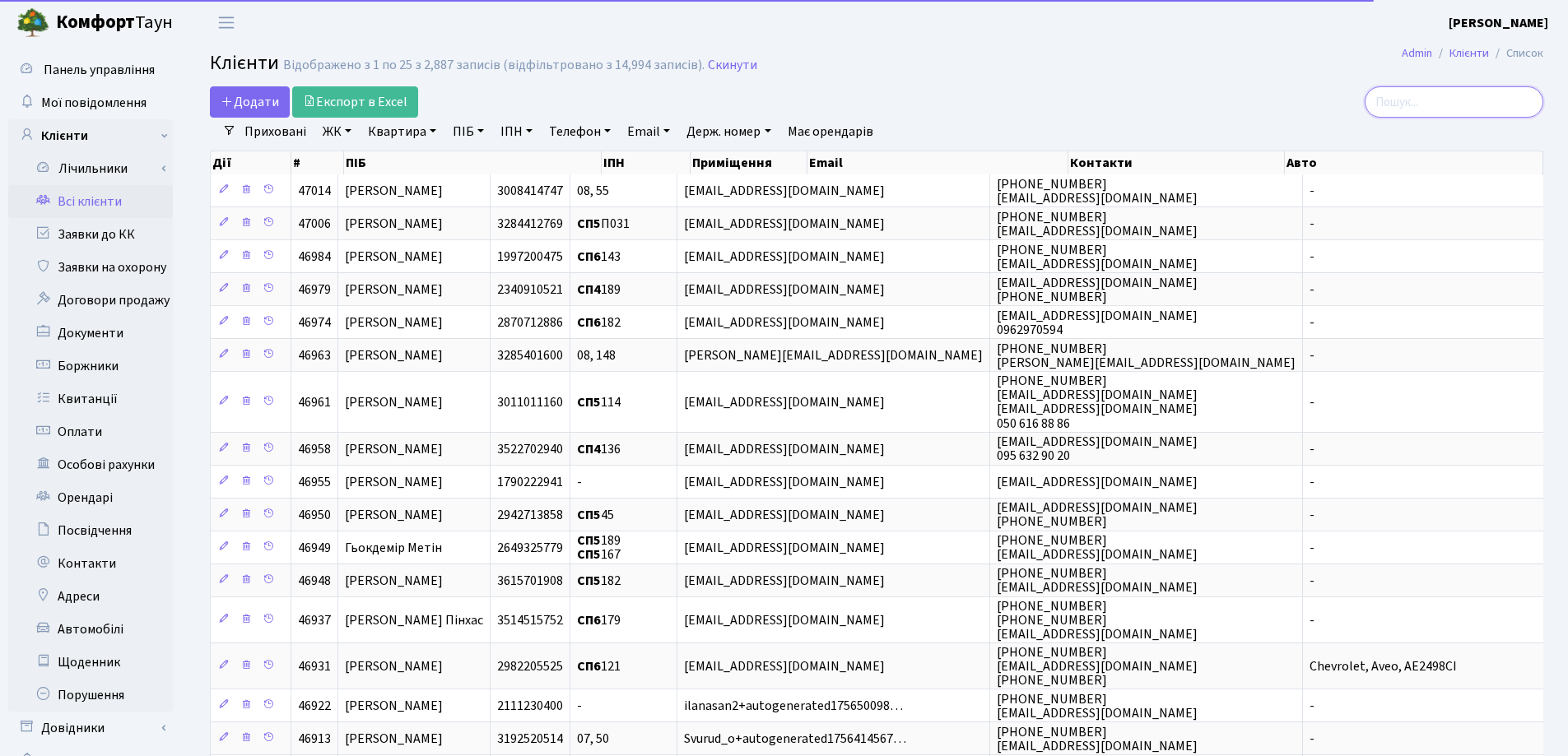
click at [1460, 91] on input "search" at bounding box center [1454, 102] width 179 height 31
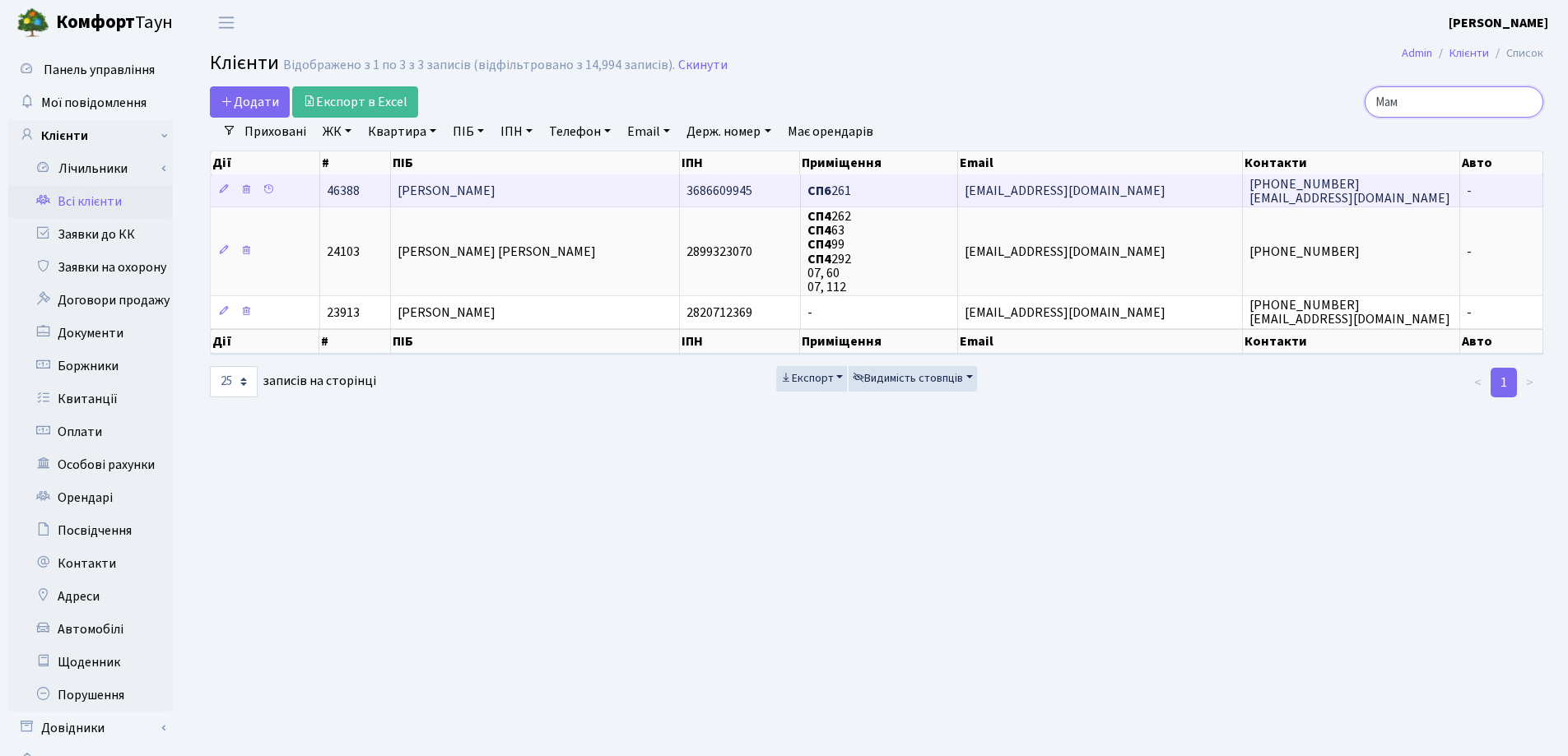
type input "Мам"
click at [594, 196] on td "[PERSON_NAME]" at bounding box center [536, 190] width 290 height 32
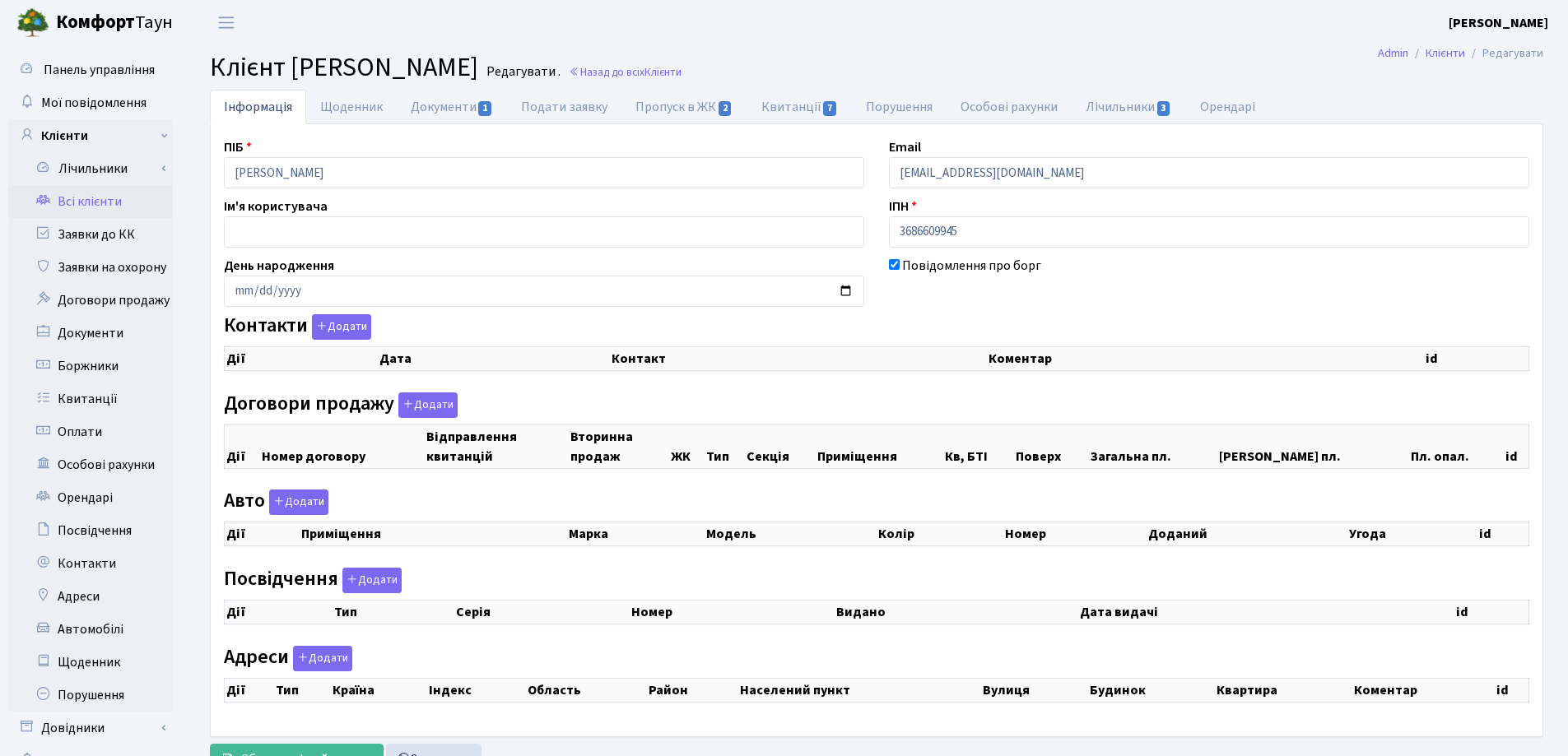
select select "25"
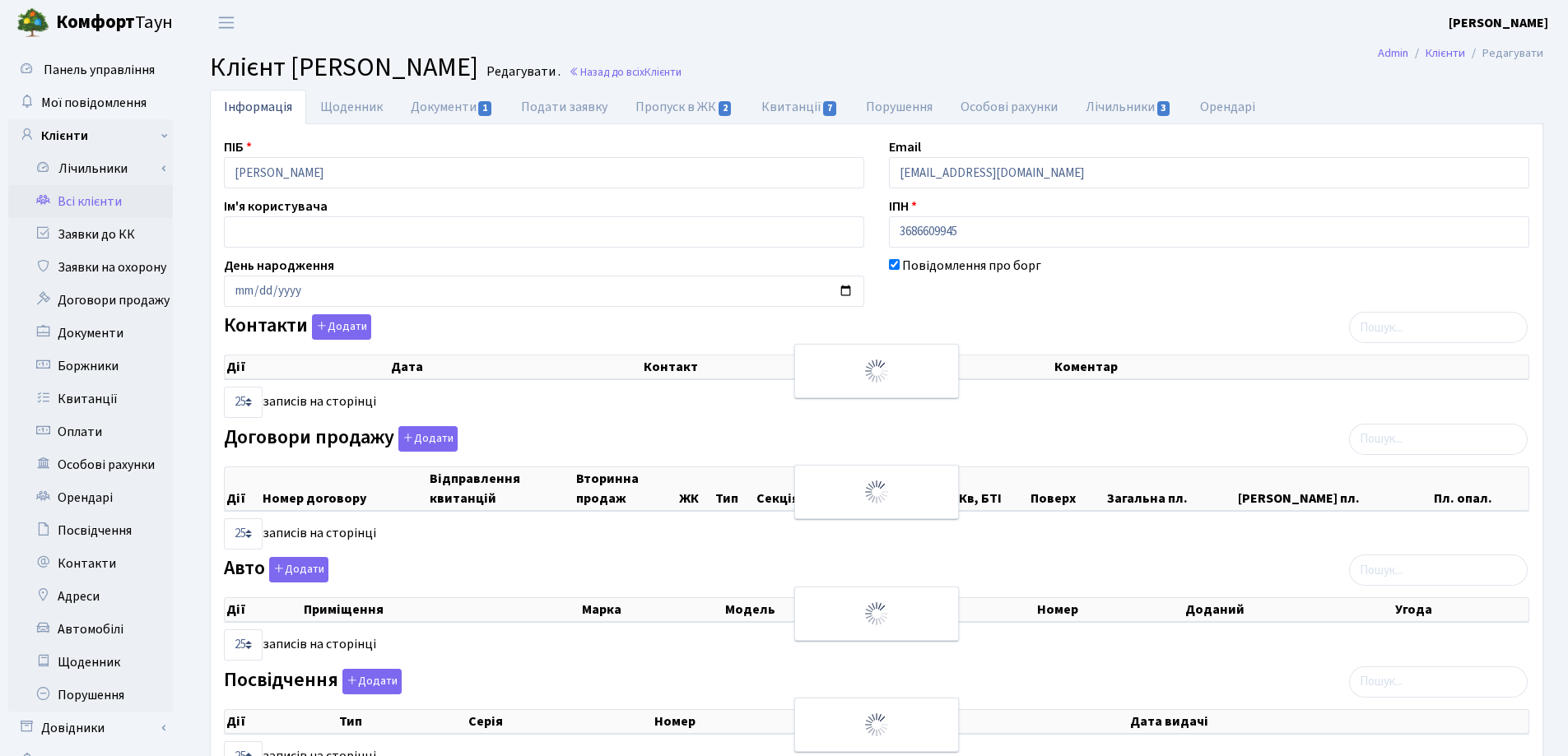
checkbox input "true"
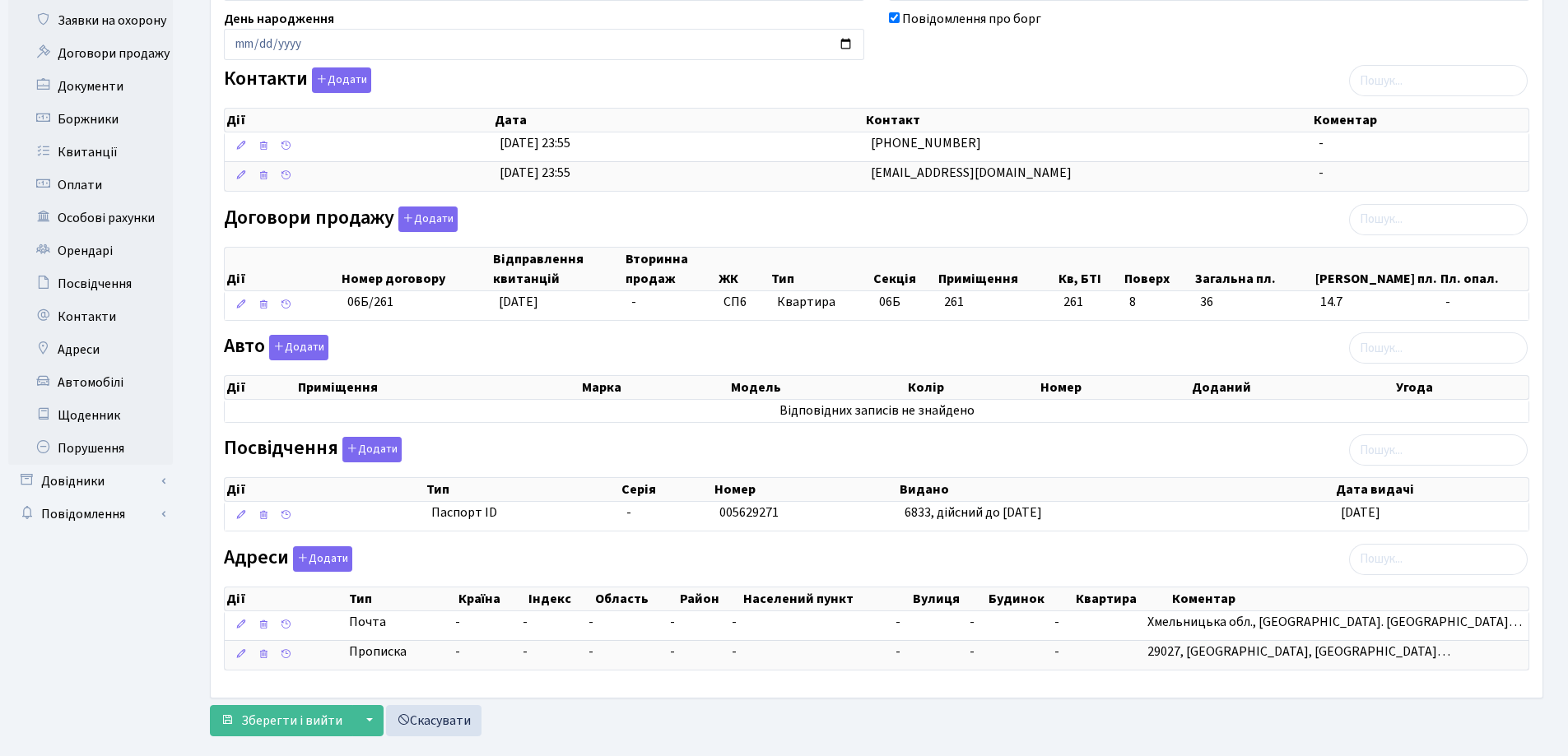
scroll to position [276, 0]
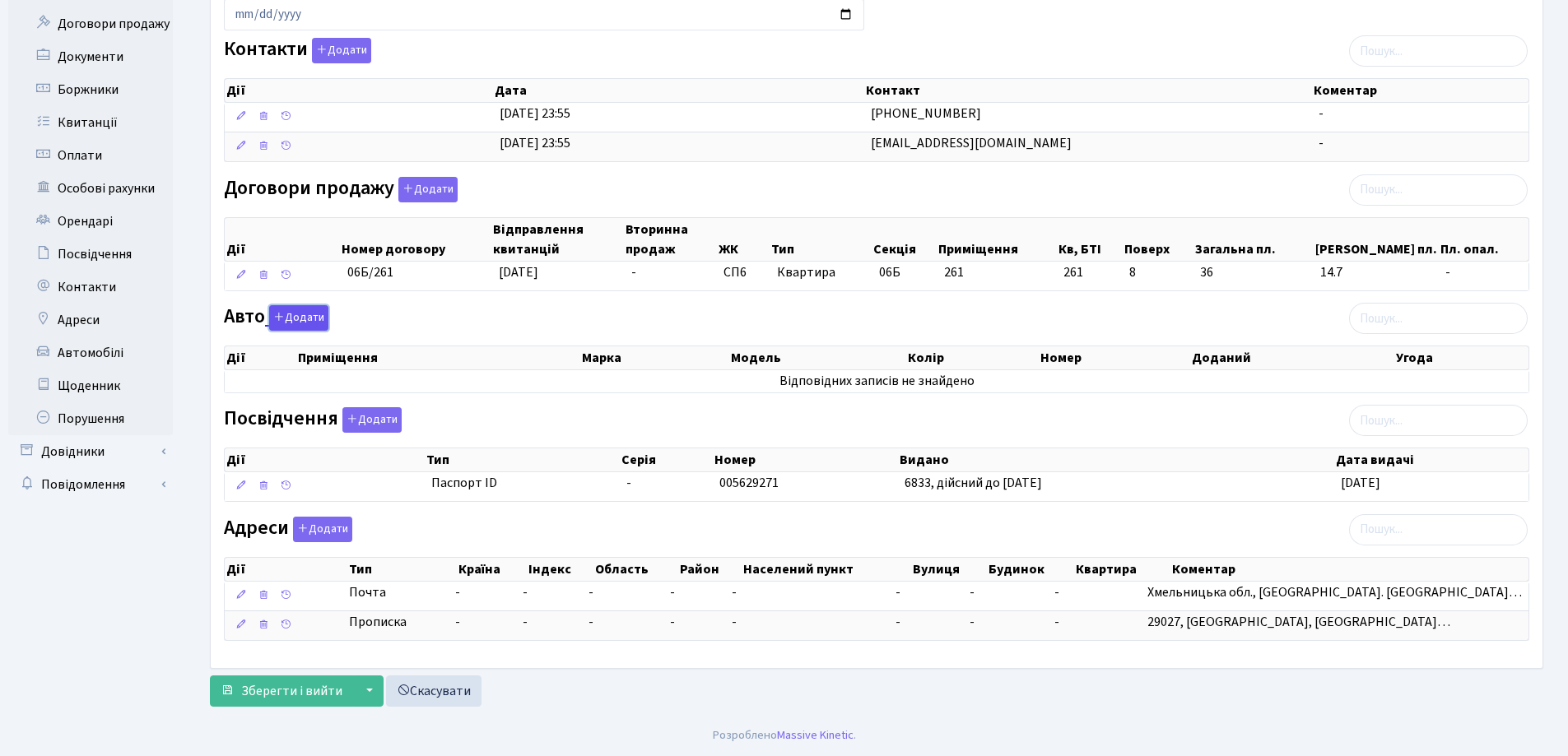
click at [279, 319] on icon "button" at bounding box center [278, 317] width 11 height 11
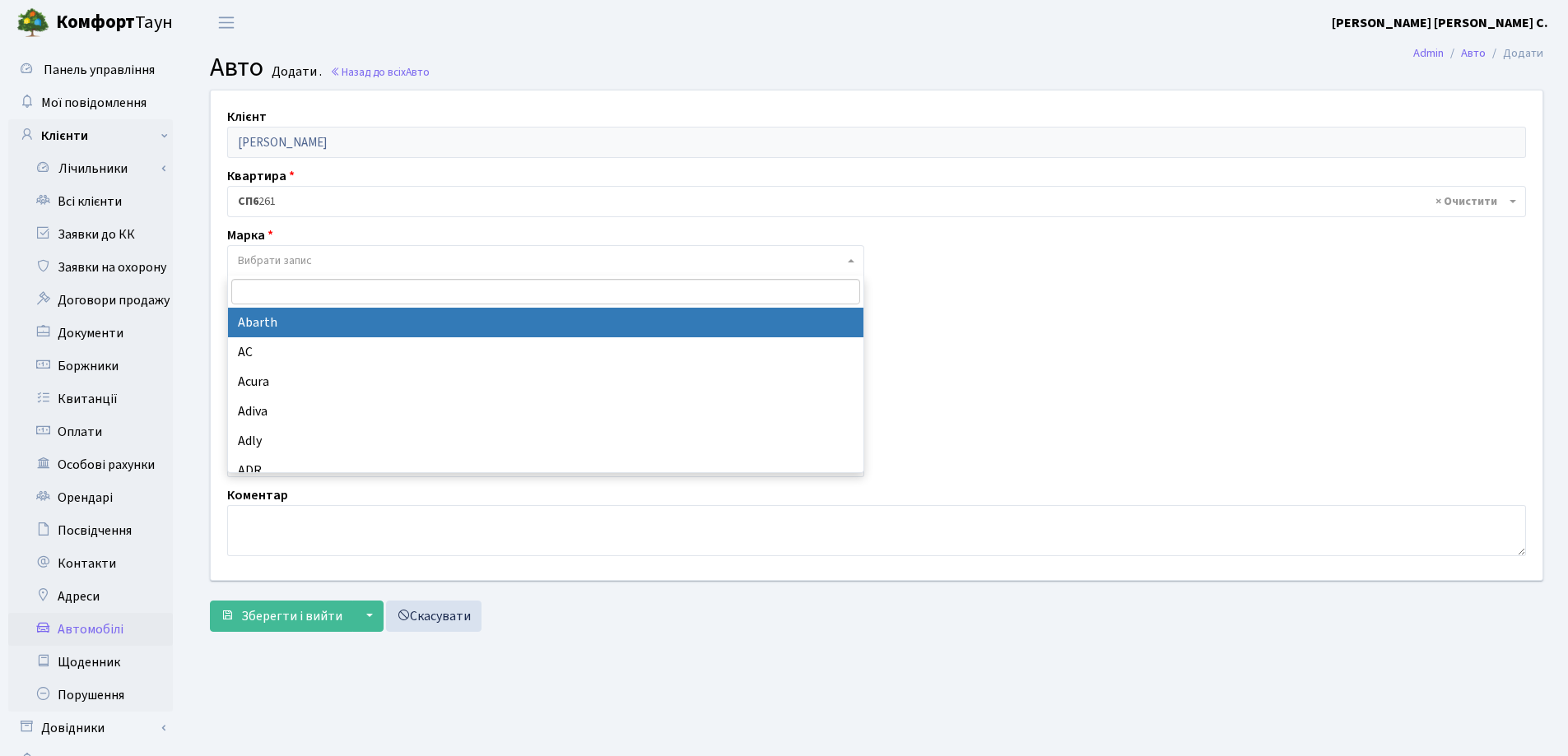
click at [293, 263] on span "Вибрати запис" at bounding box center [275, 260] width 74 height 16
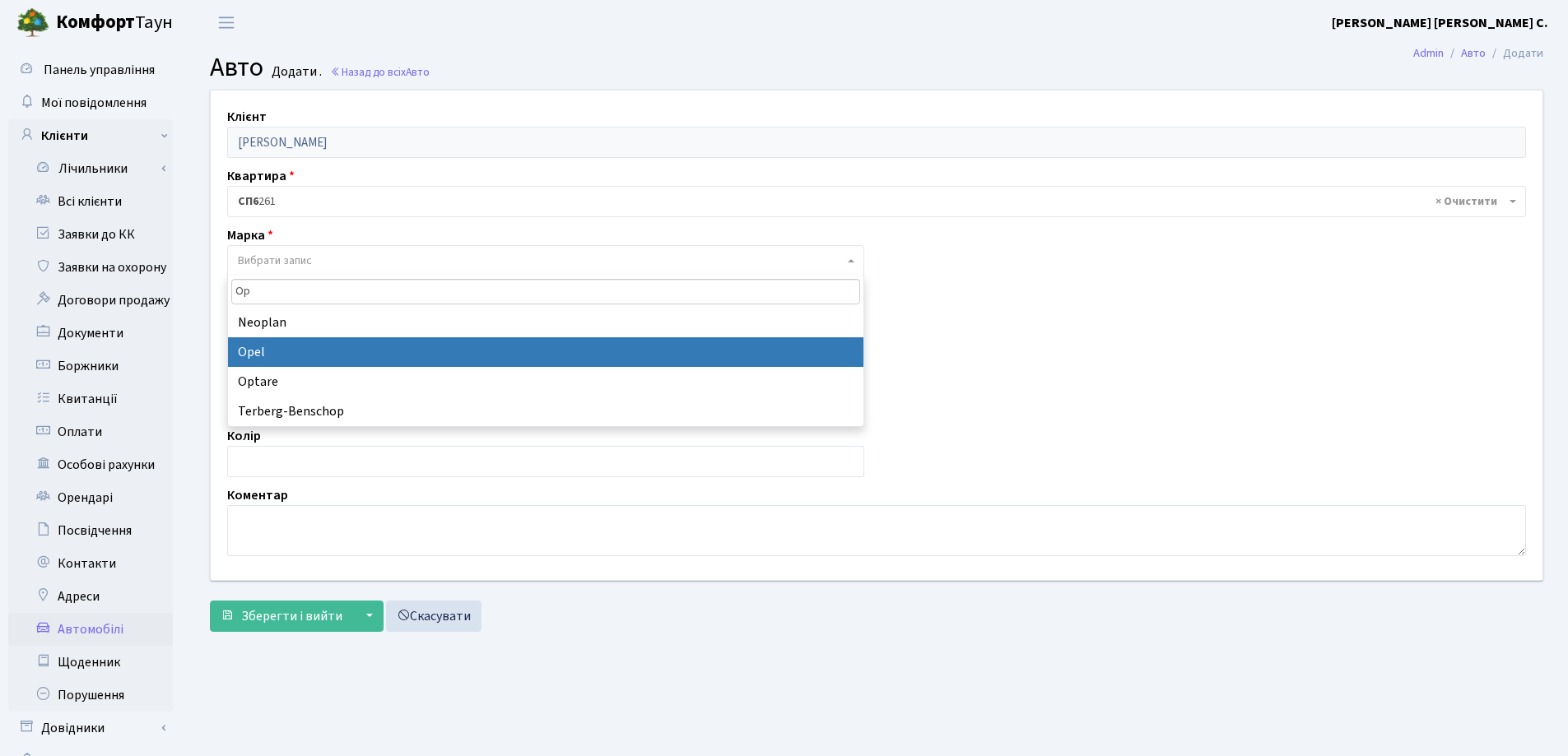
type input "Op"
select select "99"
select select
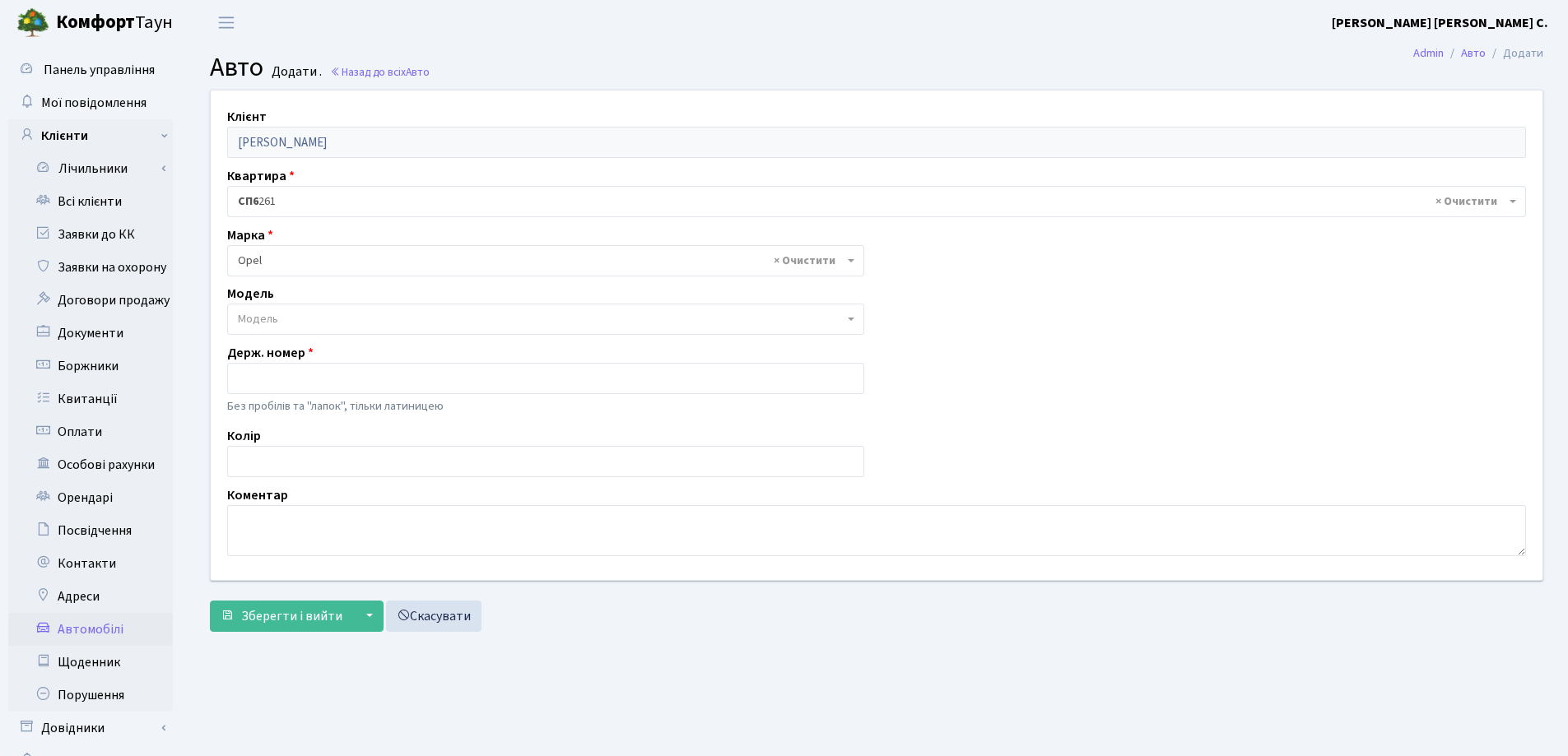
click at [479, 318] on span "Модель" at bounding box center [541, 319] width 606 height 16
type input "Ko"
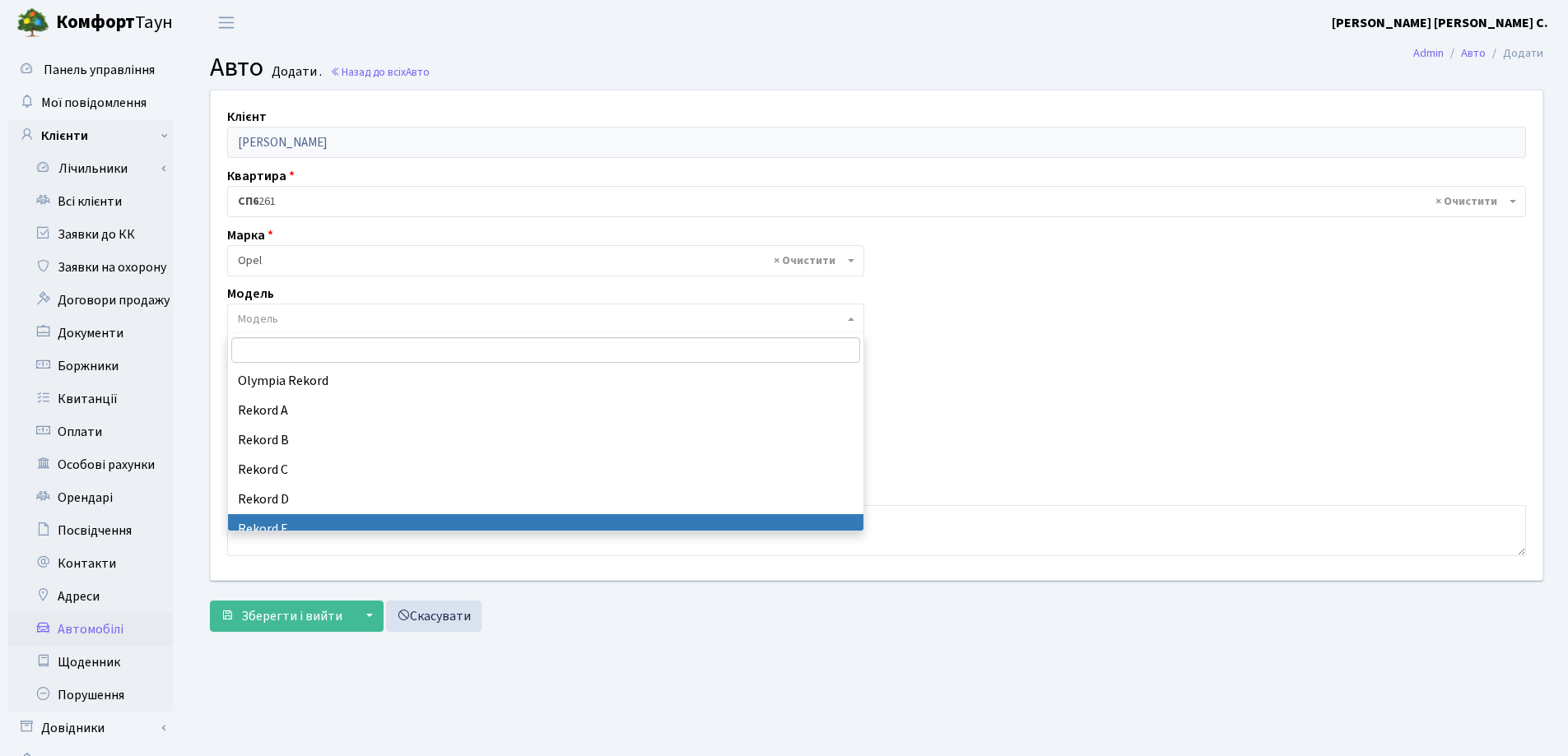
click at [655, 718] on main "Admin Авто Додати Авто Додати . Назад до всіх Авто Клієнт Мамій Катерина Василі…" at bounding box center [877, 415] width 1383 height 740
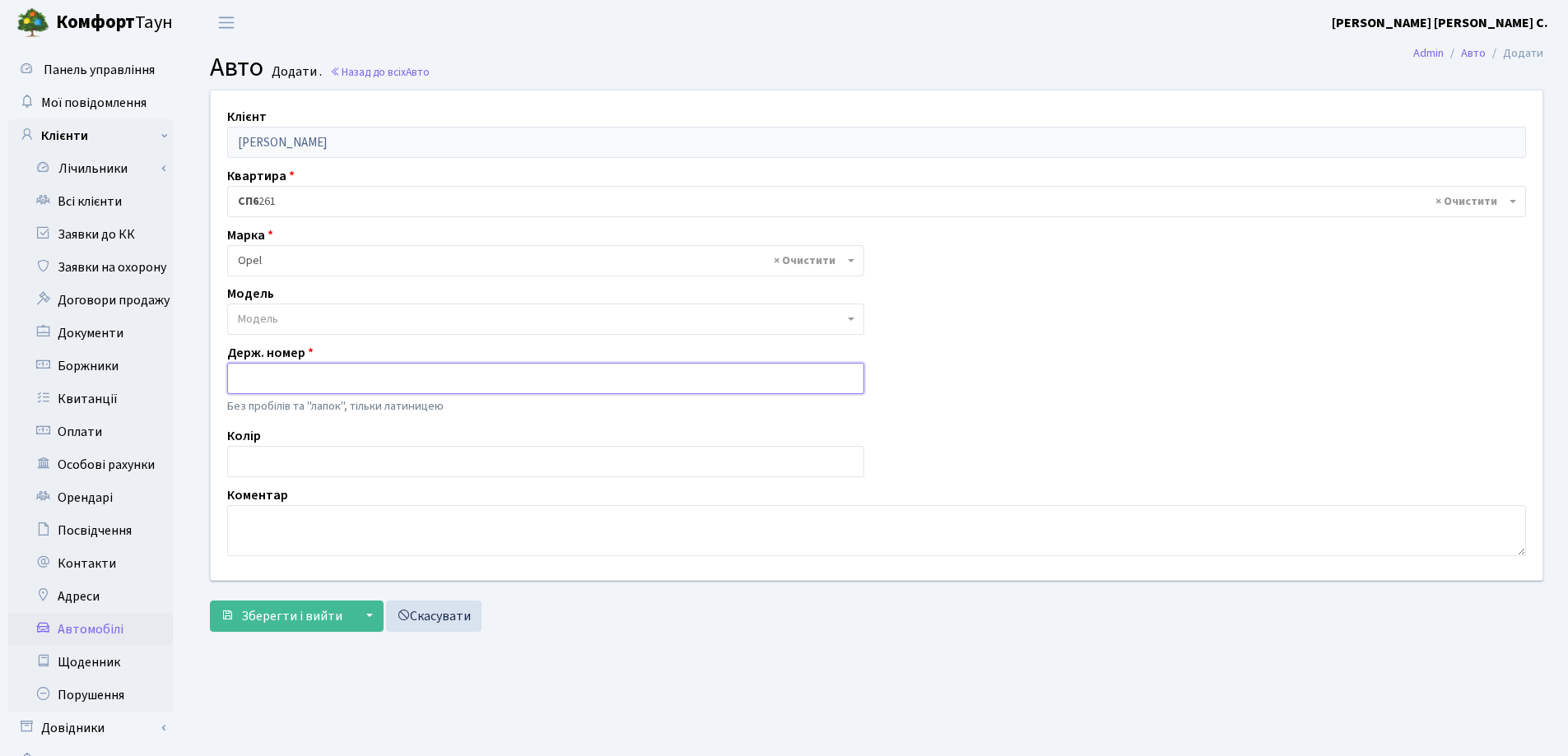
click at [271, 378] on input "text" at bounding box center [545, 378] width 637 height 31
type input "BK1129CA"
click at [306, 612] on span "Зберегти і вийти" at bounding box center [292, 616] width 102 height 18
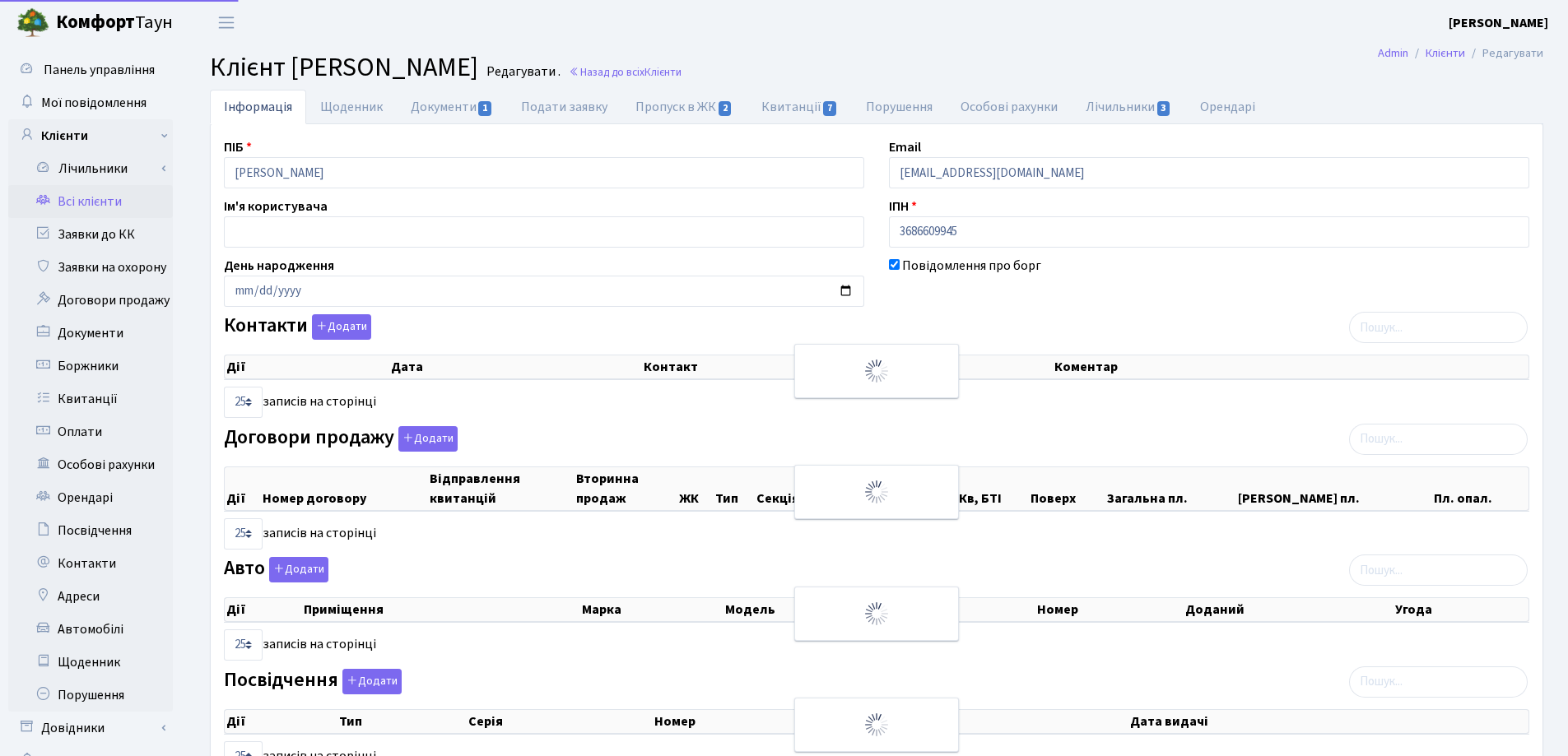
select select "25"
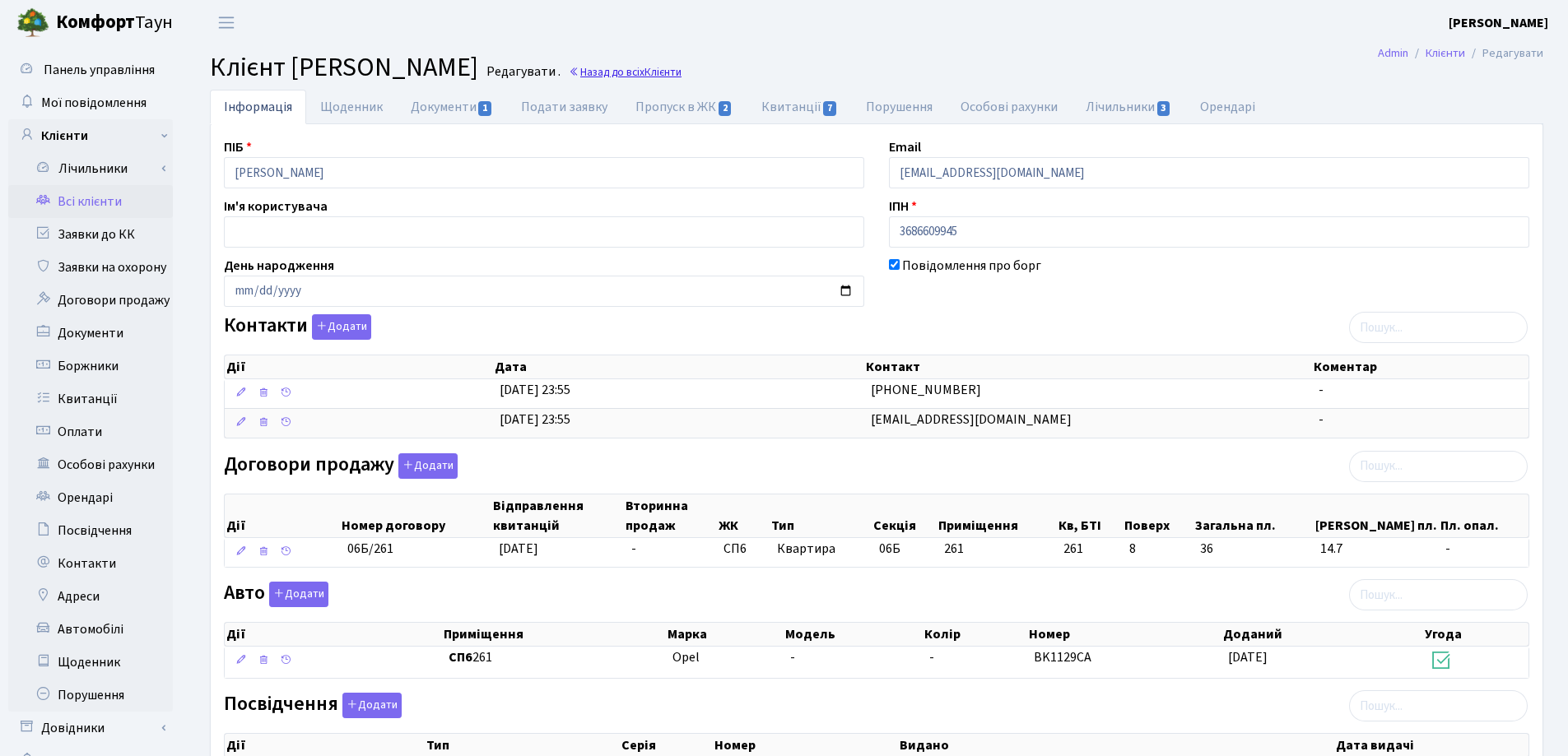
click at [681, 69] on link "Назад до всіх Клієнти" at bounding box center [626, 71] width 113 height 16
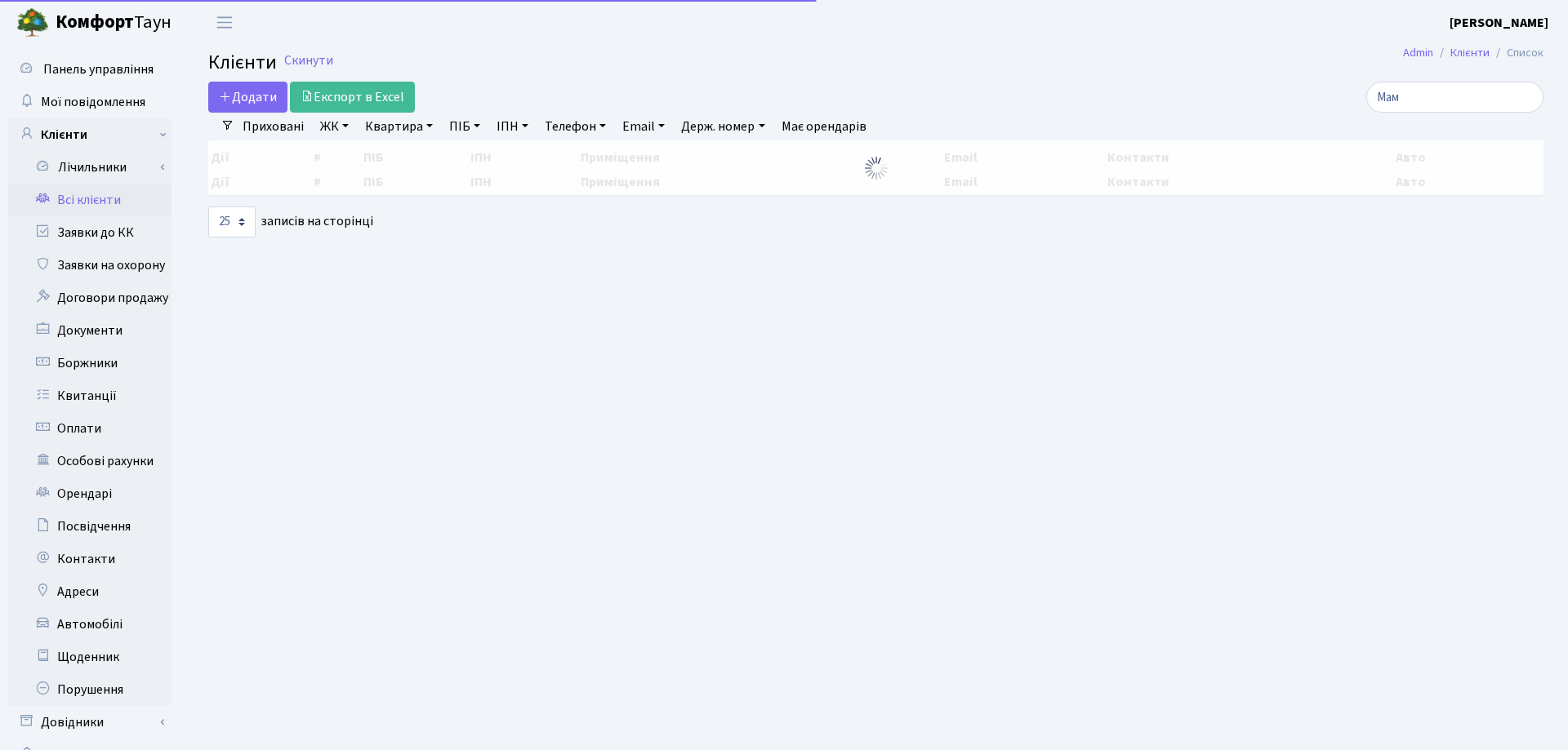
select select "25"
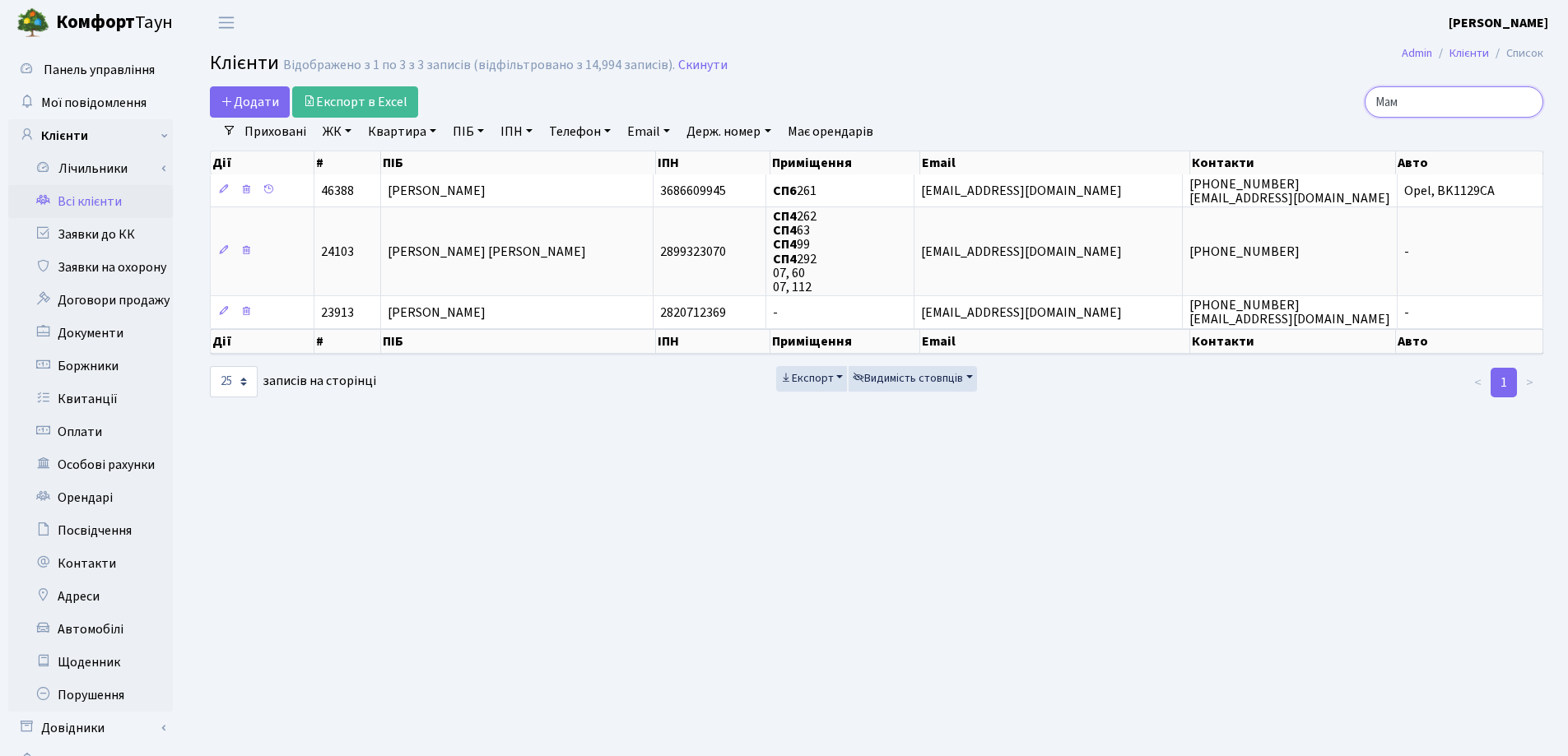
click at [1528, 103] on input "Мам" at bounding box center [1454, 102] width 179 height 31
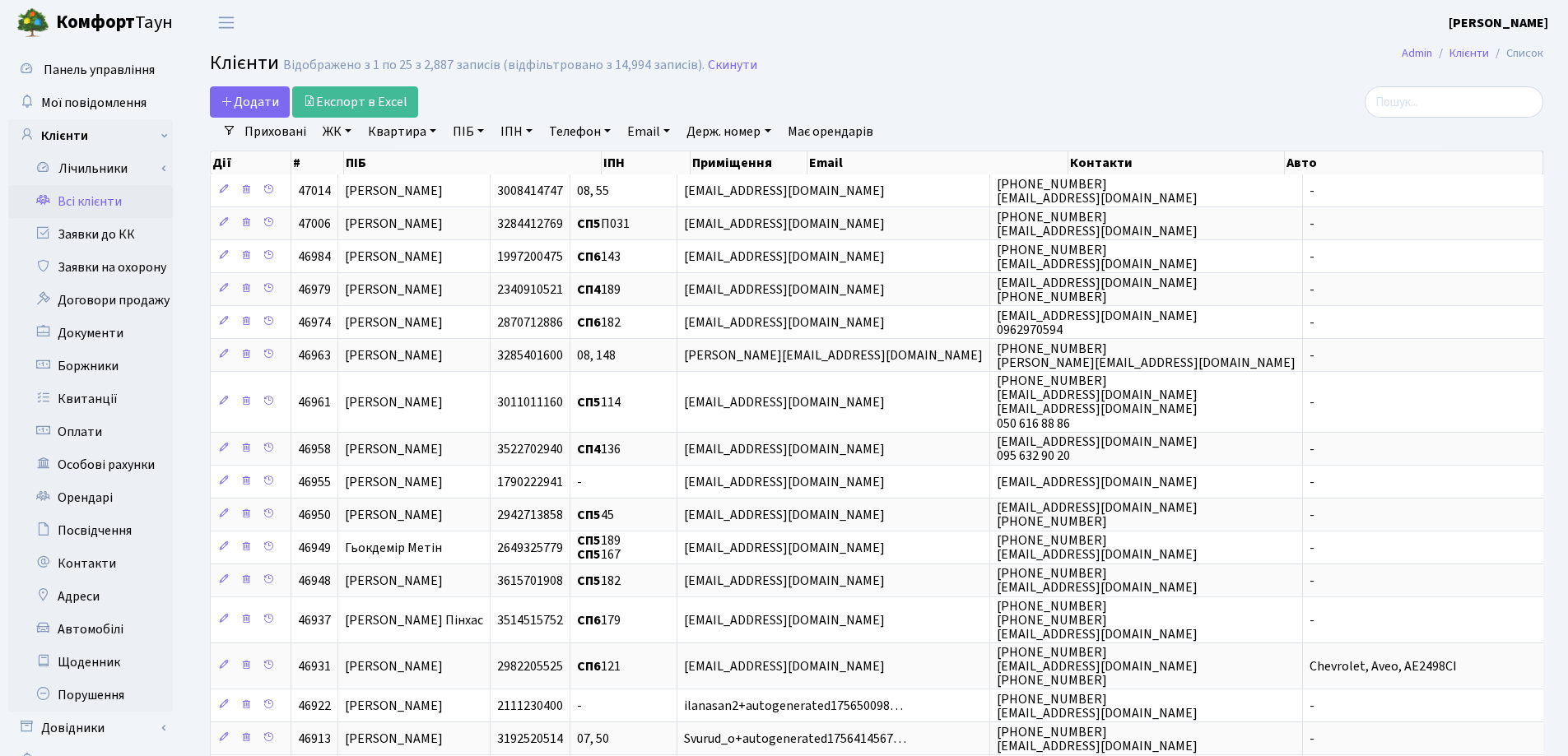
click at [433, 128] on link "Квартира" at bounding box center [402, 132] width 82 height 28
type input "77"
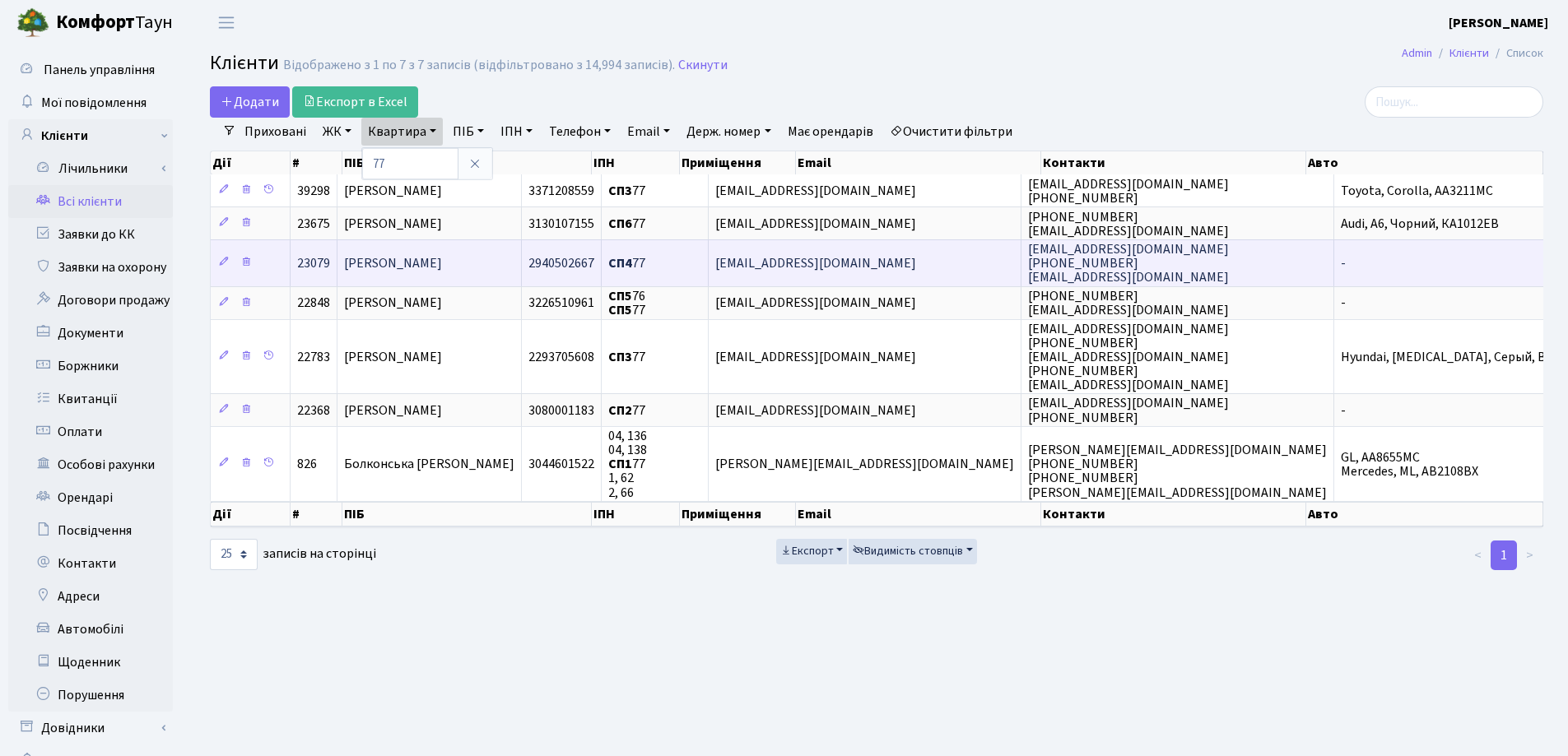
click at [442, 260] on span "[PERSON_NAME] [PERSON_NAME]" at bounding box center [393, 262] width 98 height 18
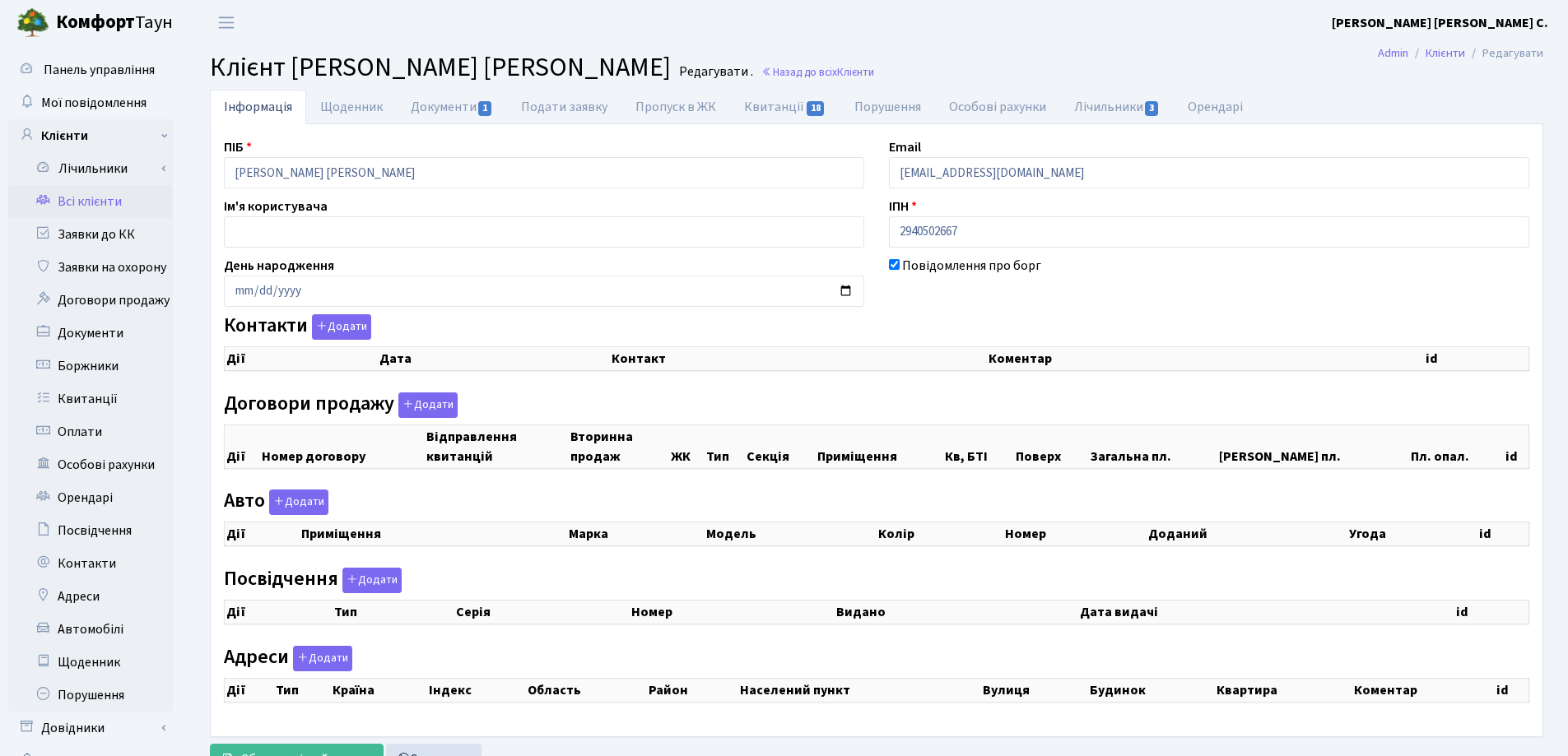
checkbox input "true"
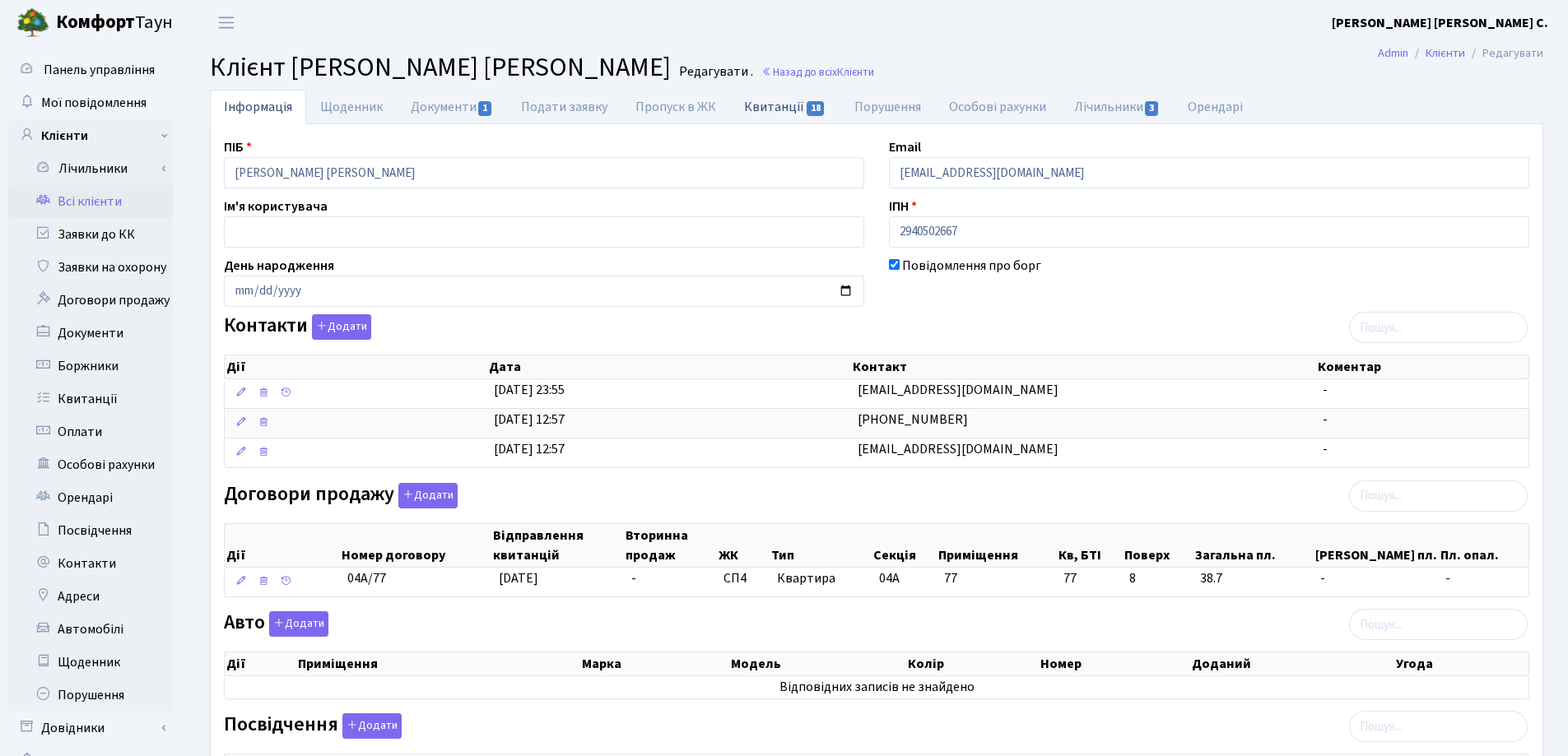
click at [747, 108] on link "Квитанції 18" at bounding box center [784, 106] width 109 height 34
select select "25"
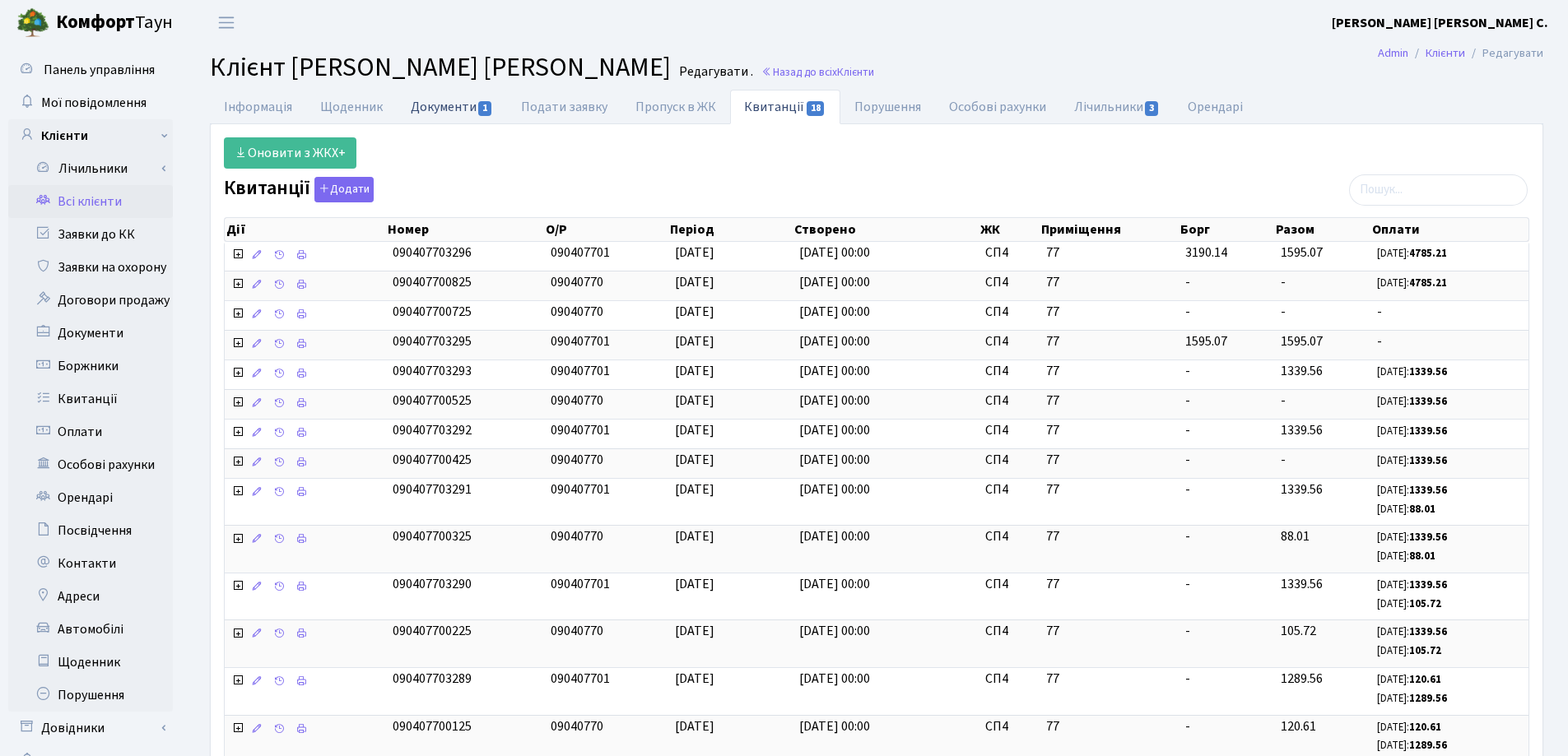
click at [413, 101] on link "Документи 1" at bounding box center [451, 106] width 110 height 34
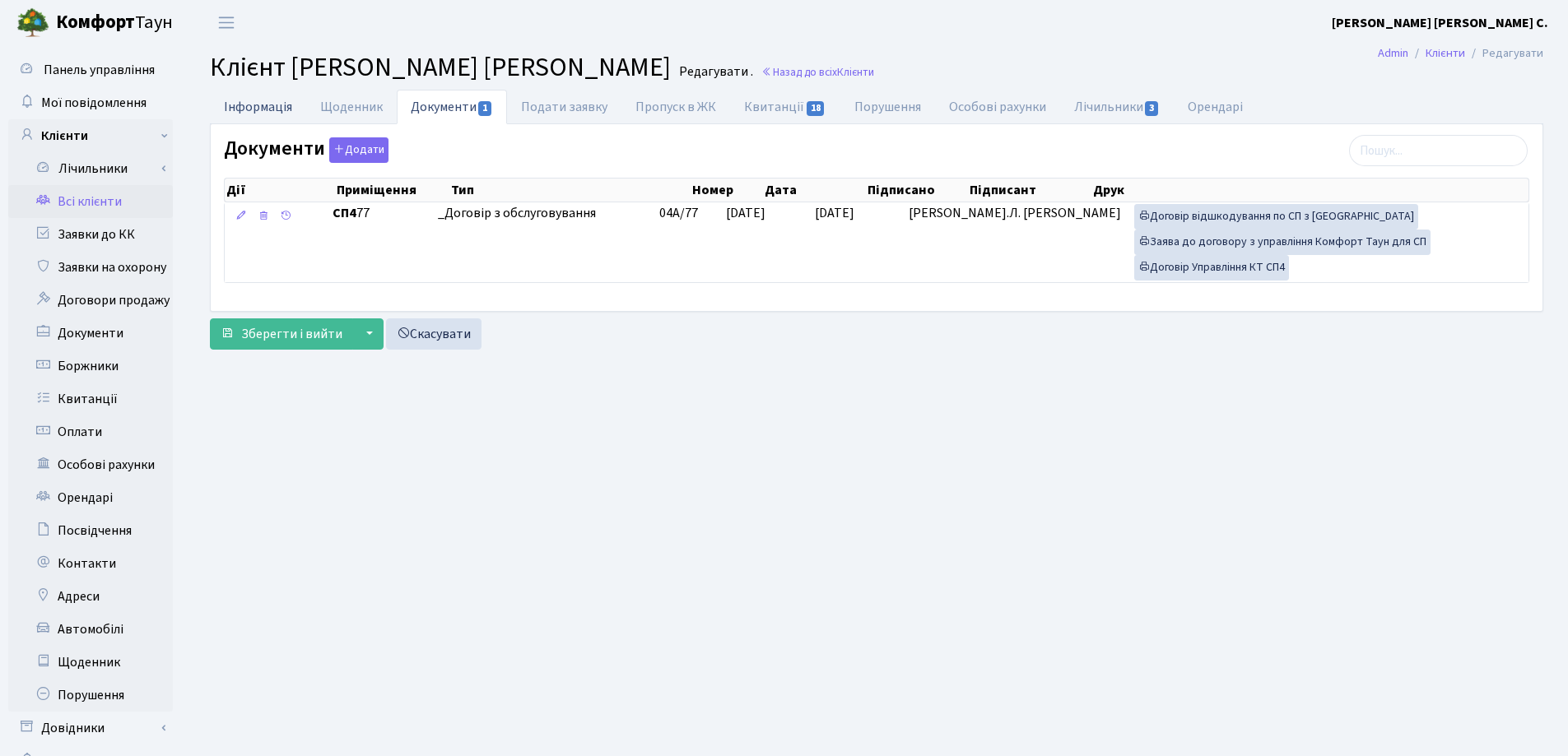
click at [245, 111] on link "Інформація" at bounding box center [258, 106] width 96 height 34
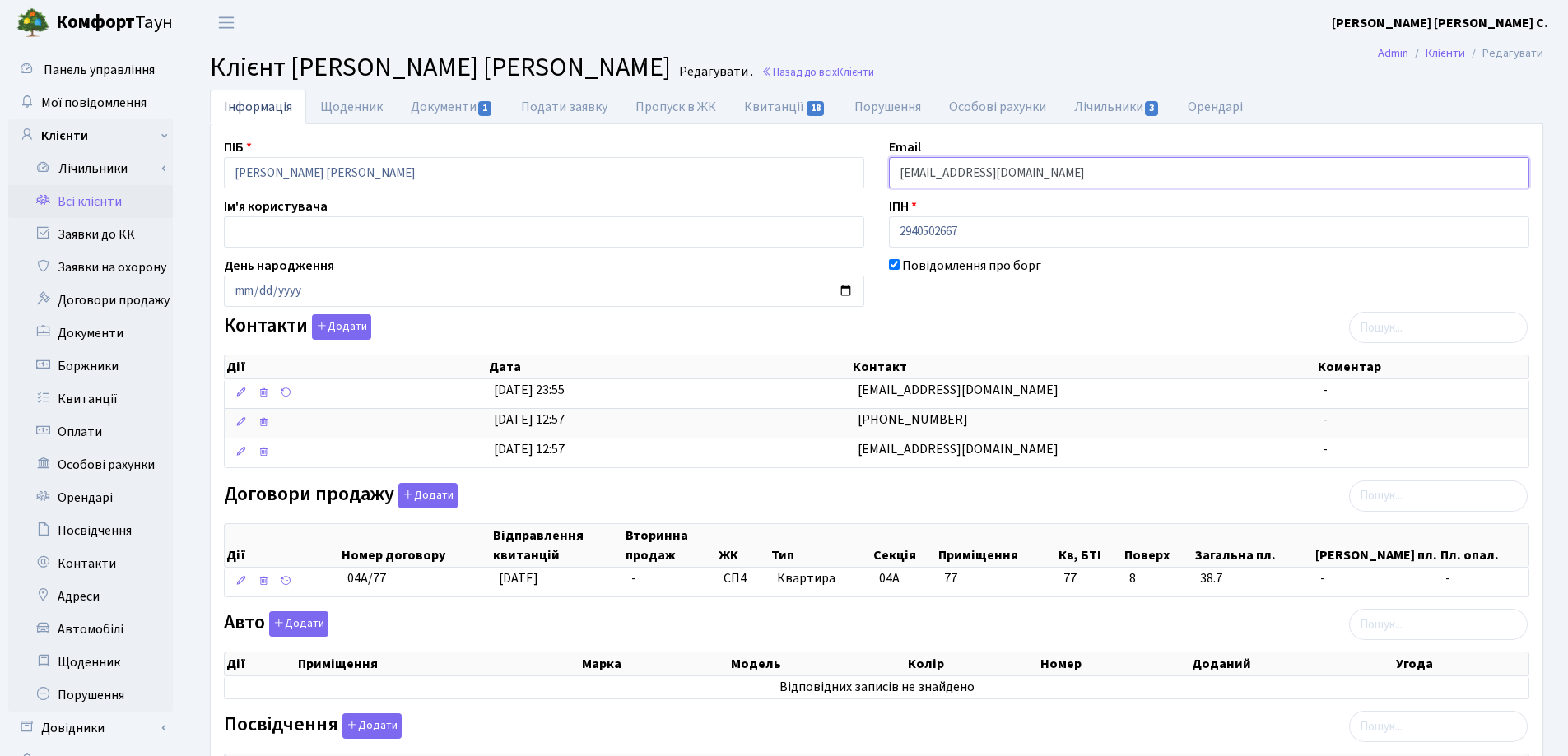
click at [1041, 174] on input "Mila28558@gmail.com" at bounding box center [1209, 172] width 641 height 31
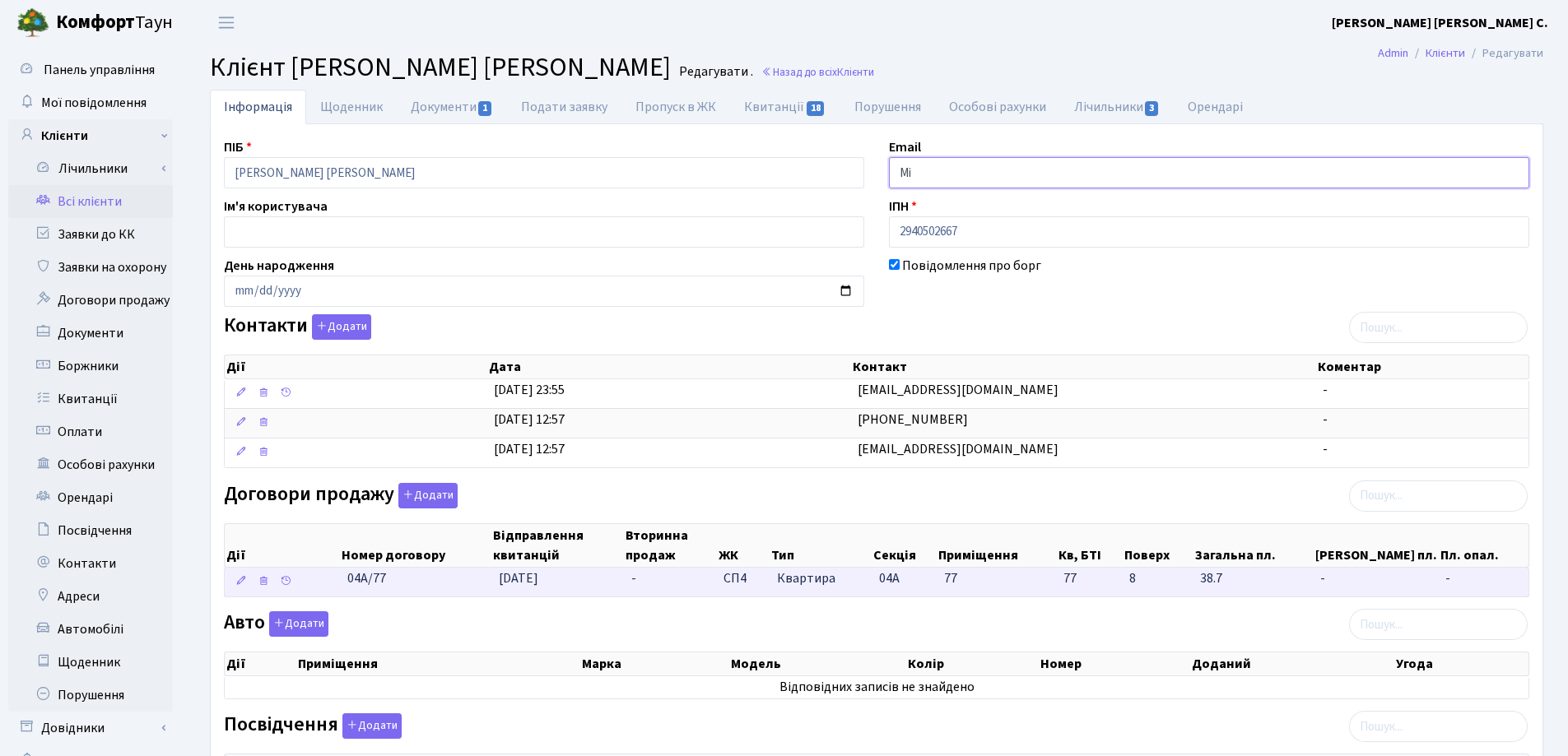
type input "M"
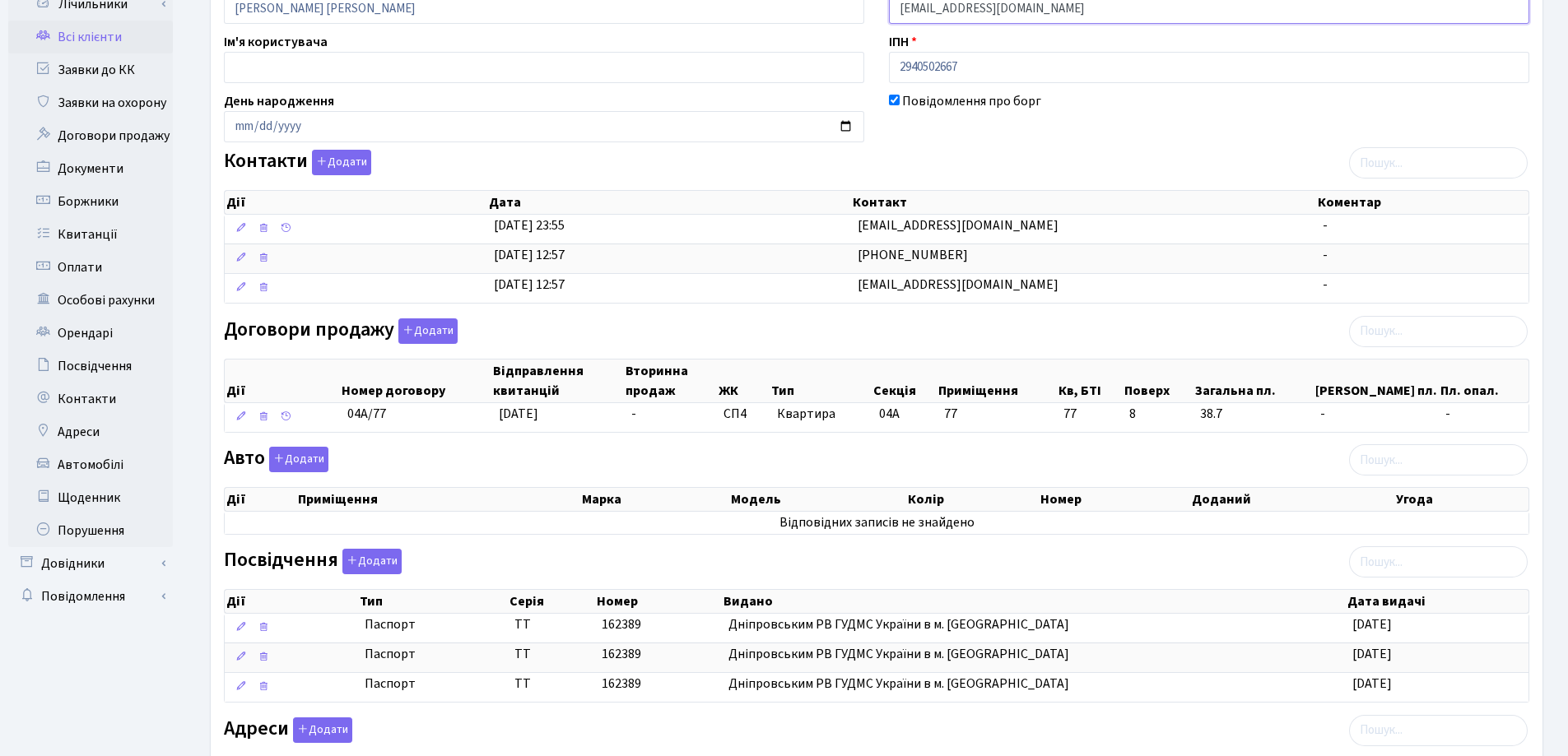
scroll to position [395, 0]
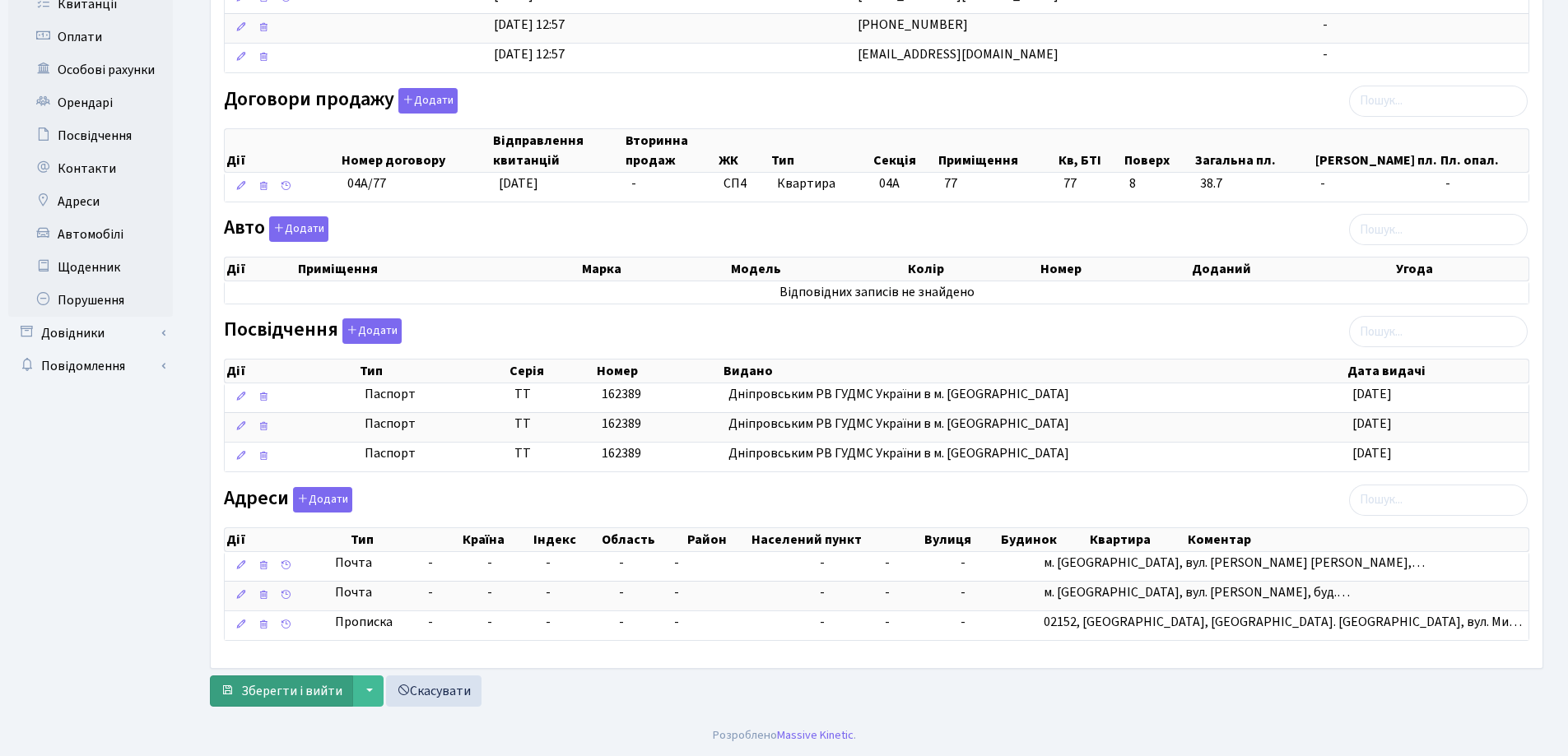
type input "nazaroil@i.ua"
click at [263, 687] on span "Зберегти і вийти" at bounding box center [292, 690] width 102 height 18
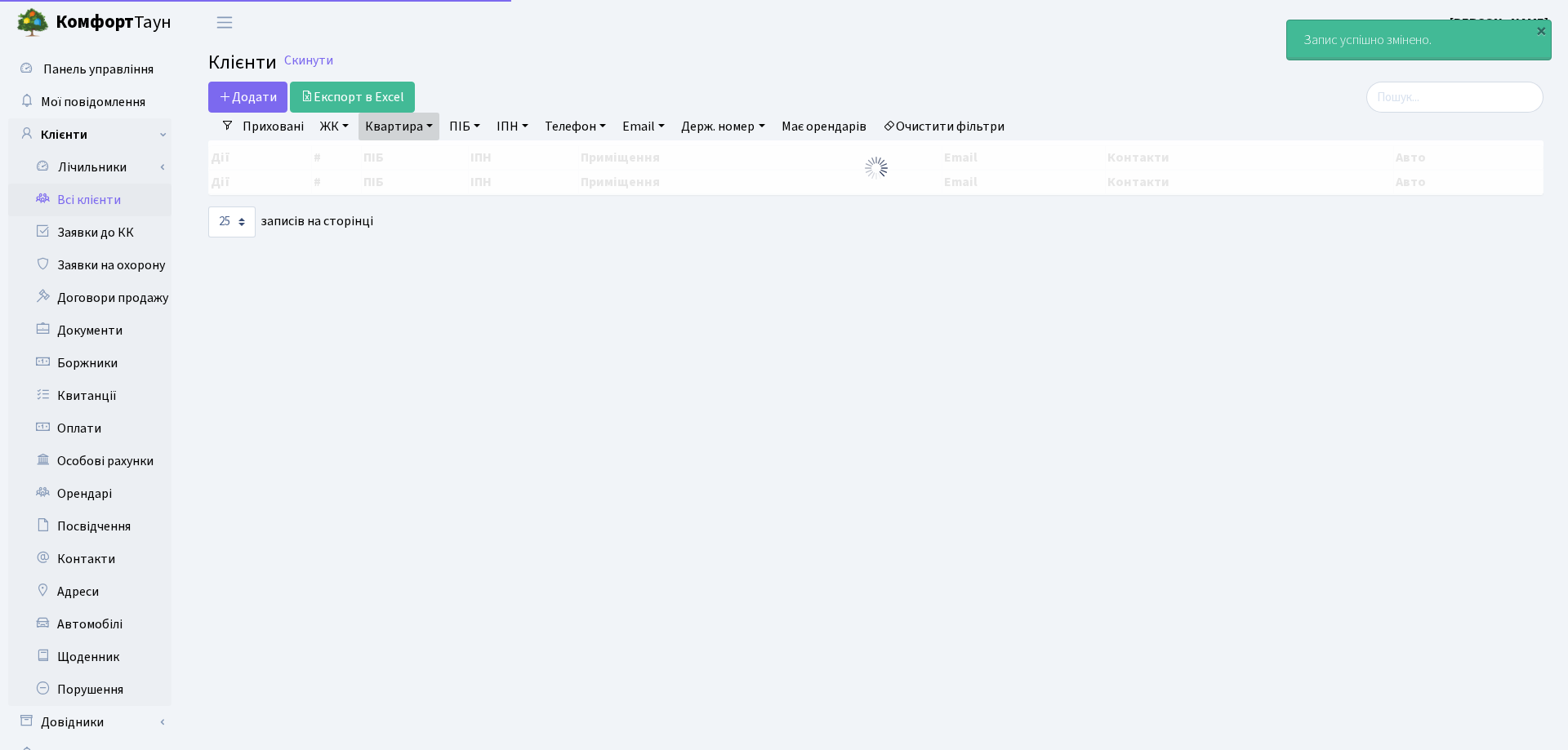
select select "25"
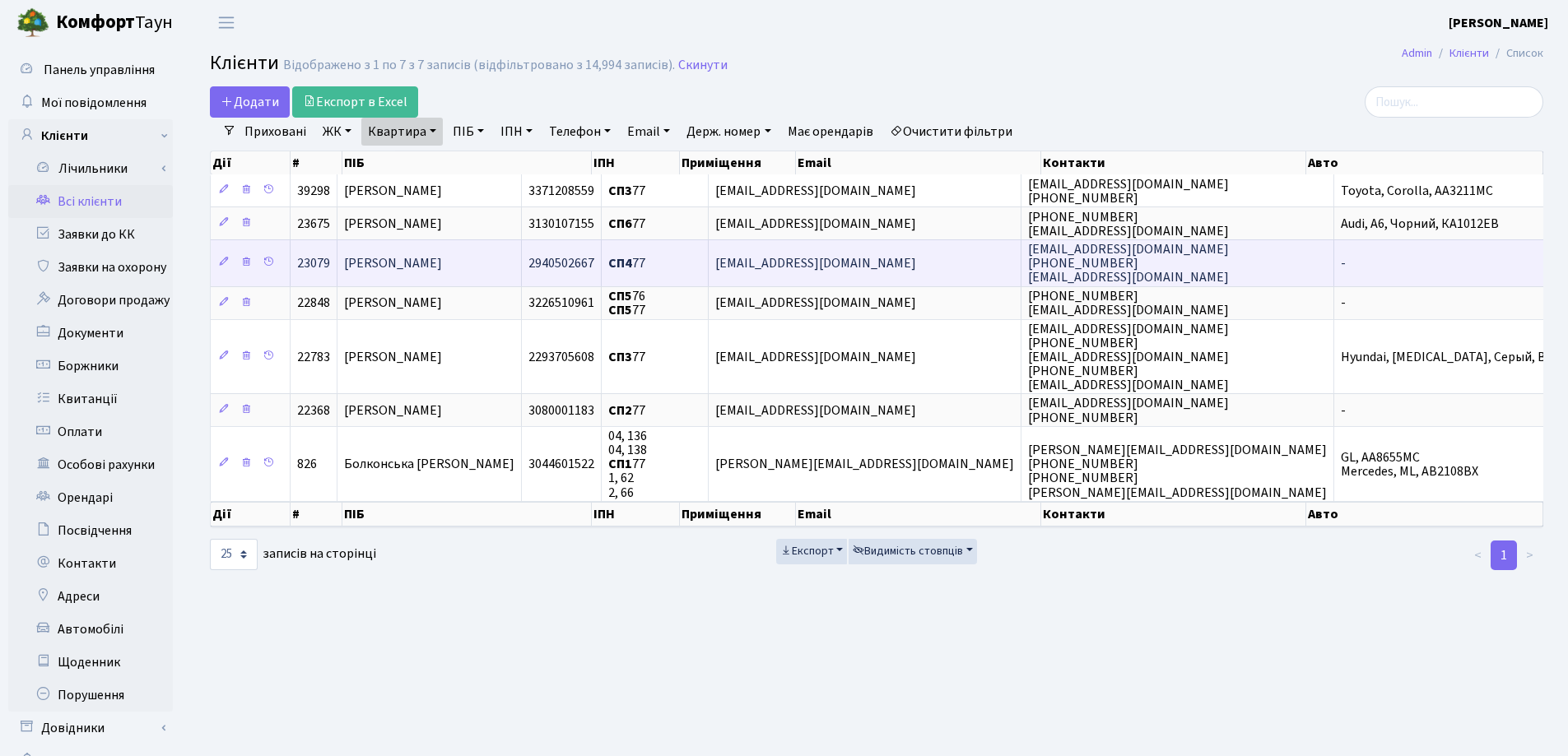
click at [442, 268] on span "[PERSON_NAME]" at bounding box center [393, 262] width 98 height 18
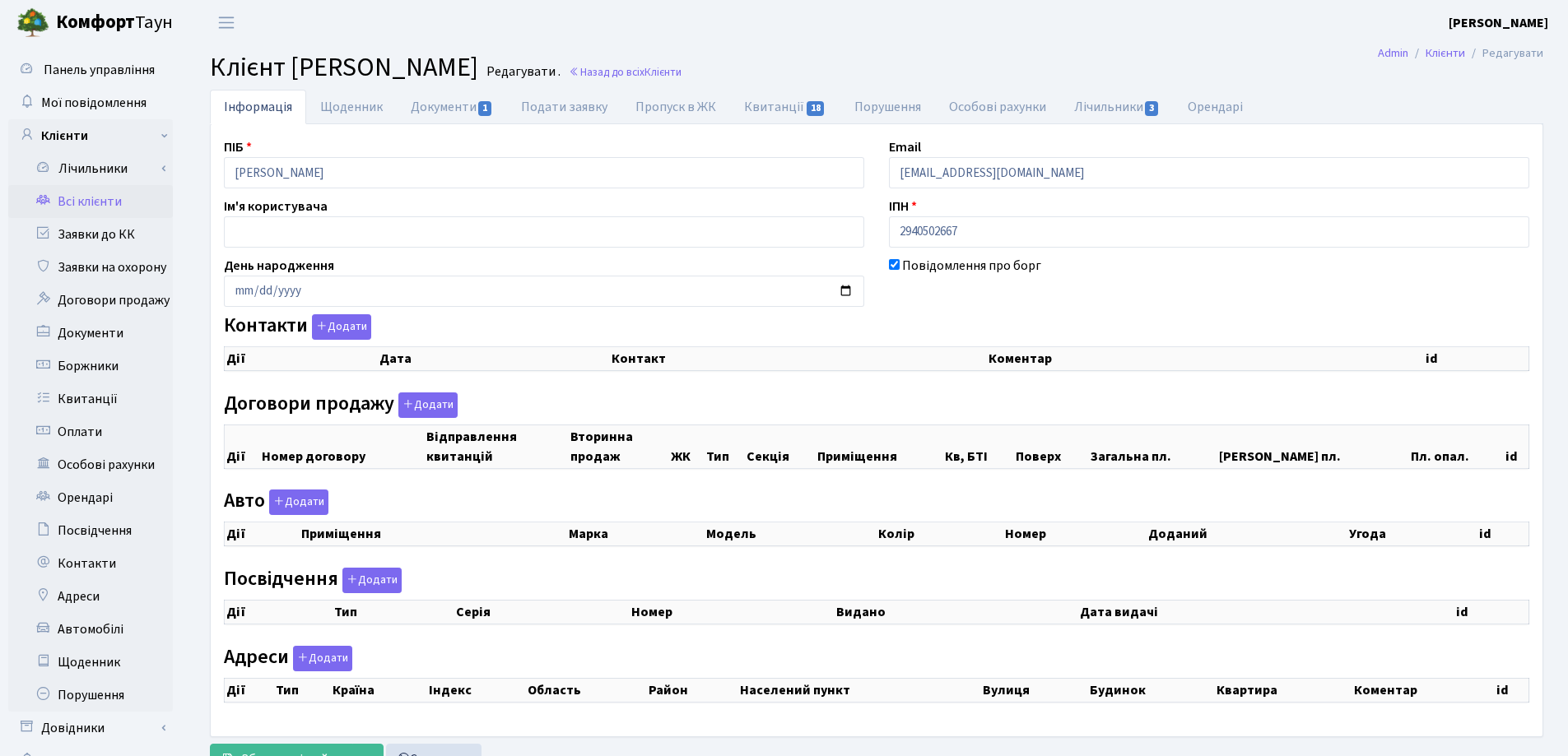
checkbox input "true"
select select "25"
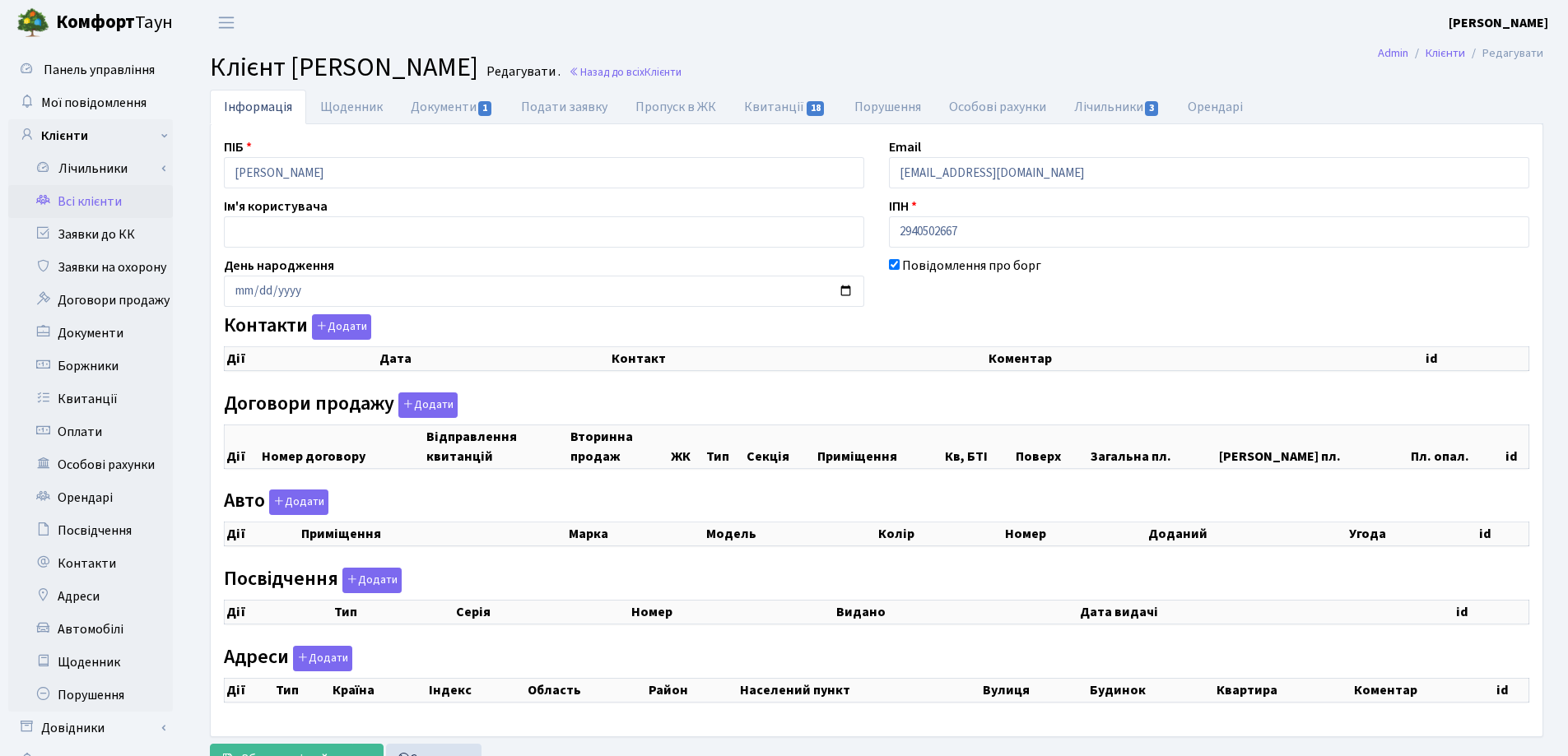
select select "25"
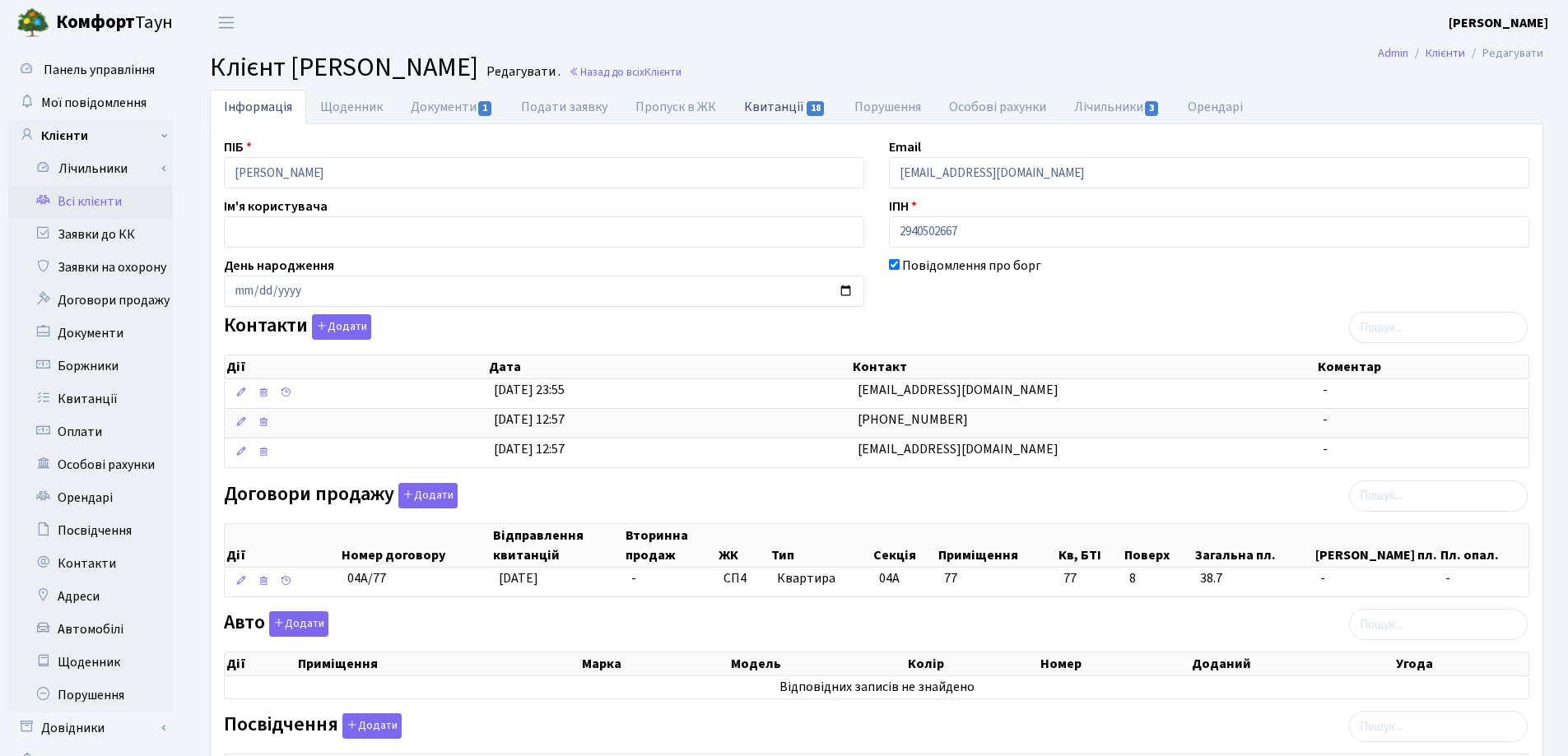
click at [778, 105] on link "Квитанції 18" at bounding box center [784, 106] width 109 height 34
select select "25"
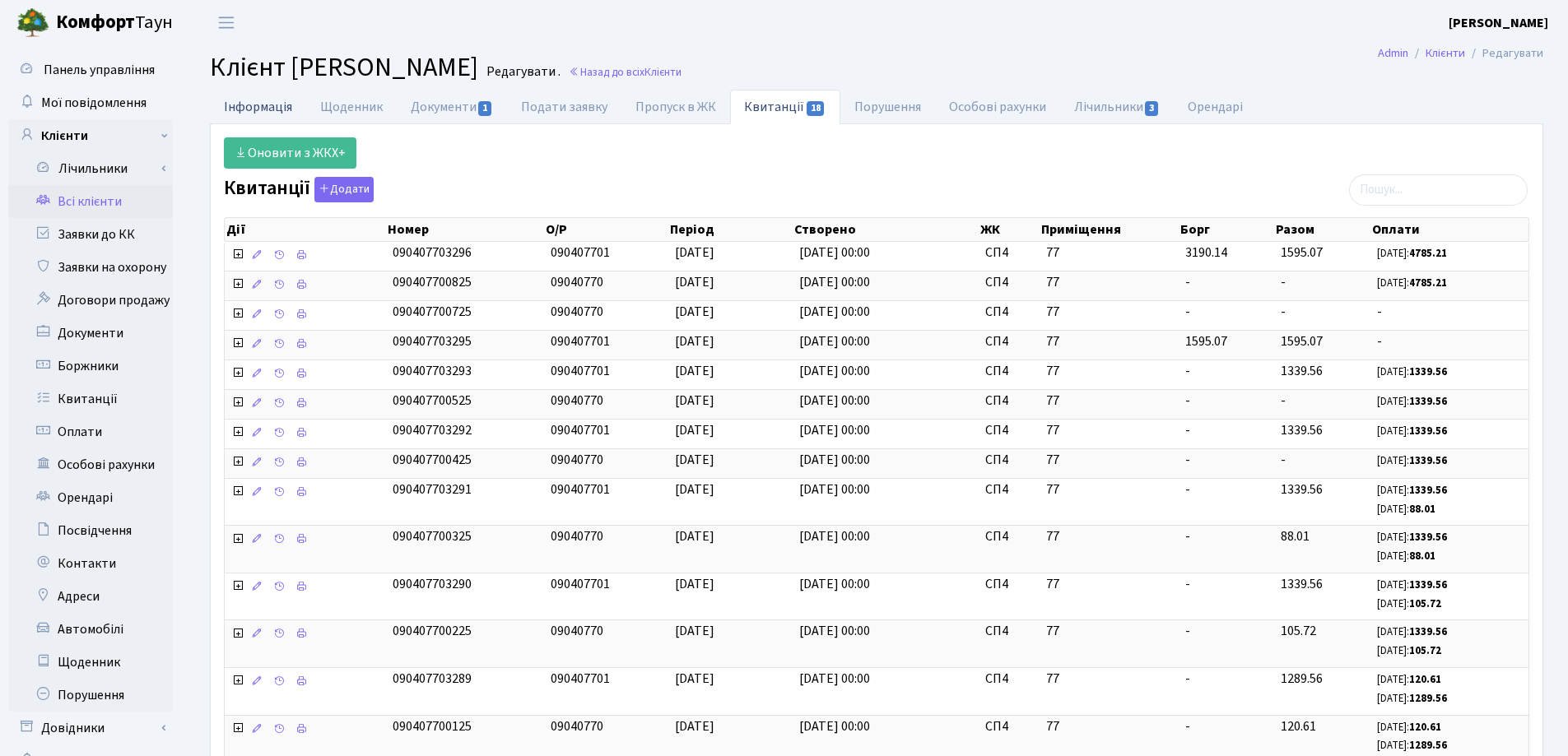
click at [227, 108] on link "Інформація" at bounding box center [258, 106] width 96 height 34
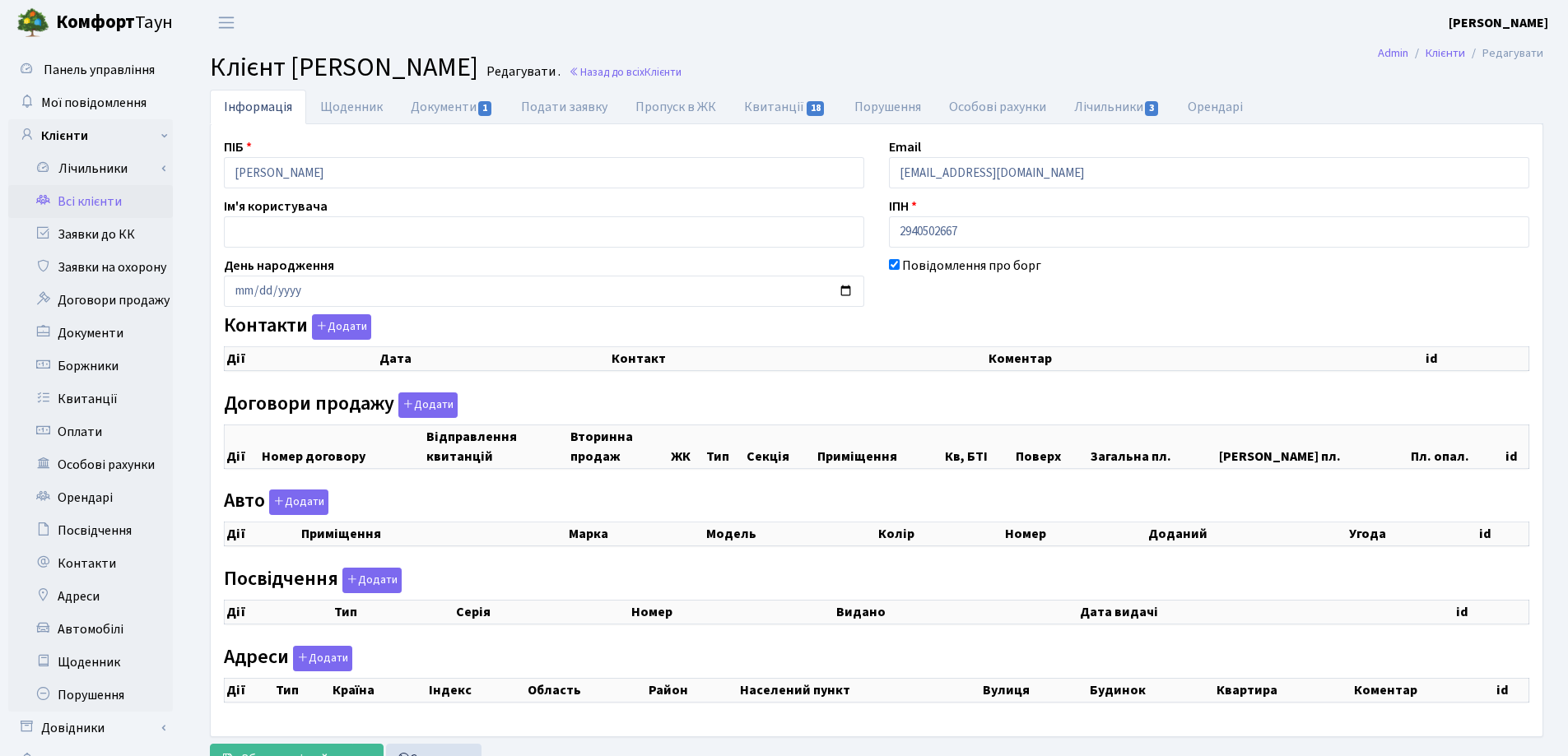
select select "25"
checkbox input "true"
select select "25"
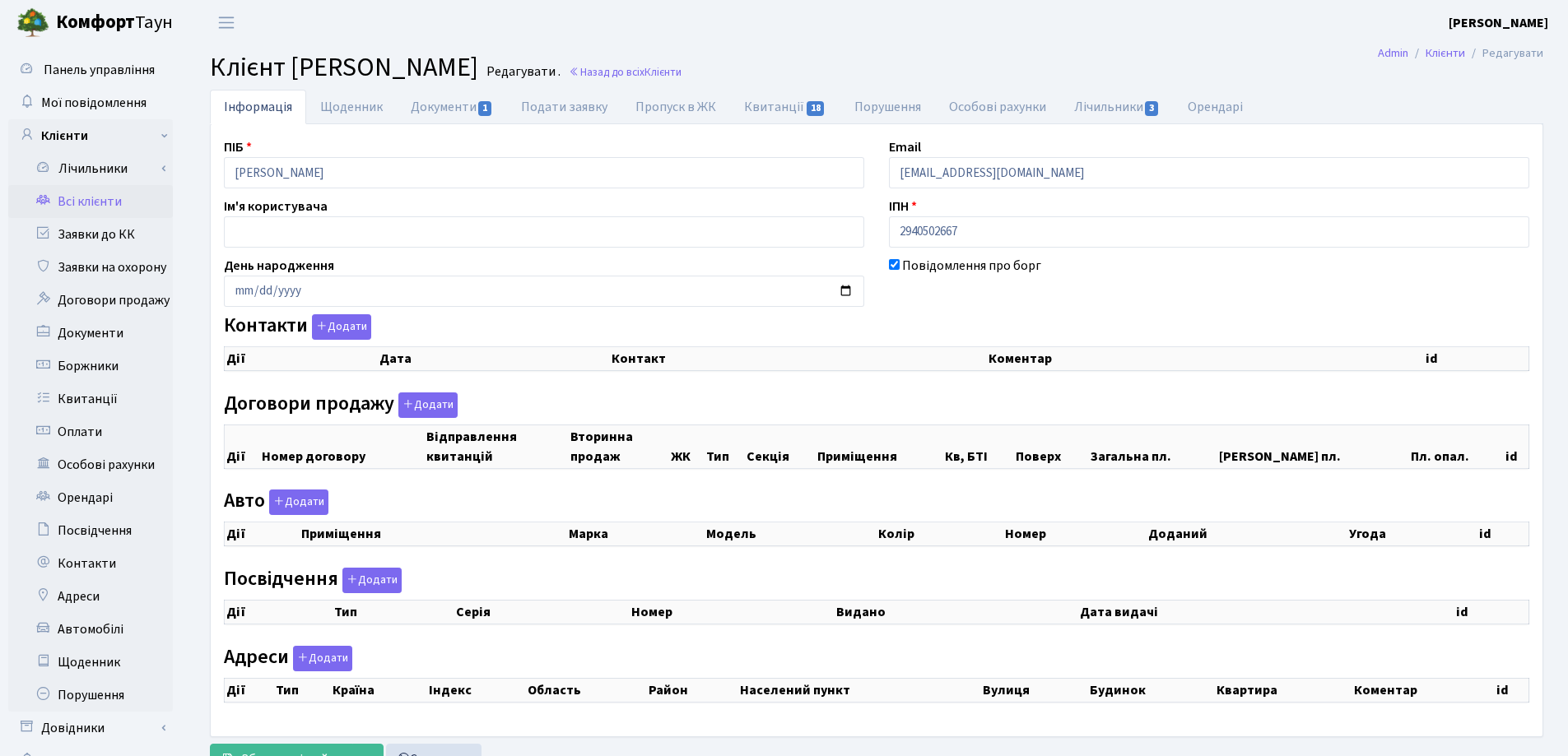
select select "25"
checkbox input "true"
select select "25"
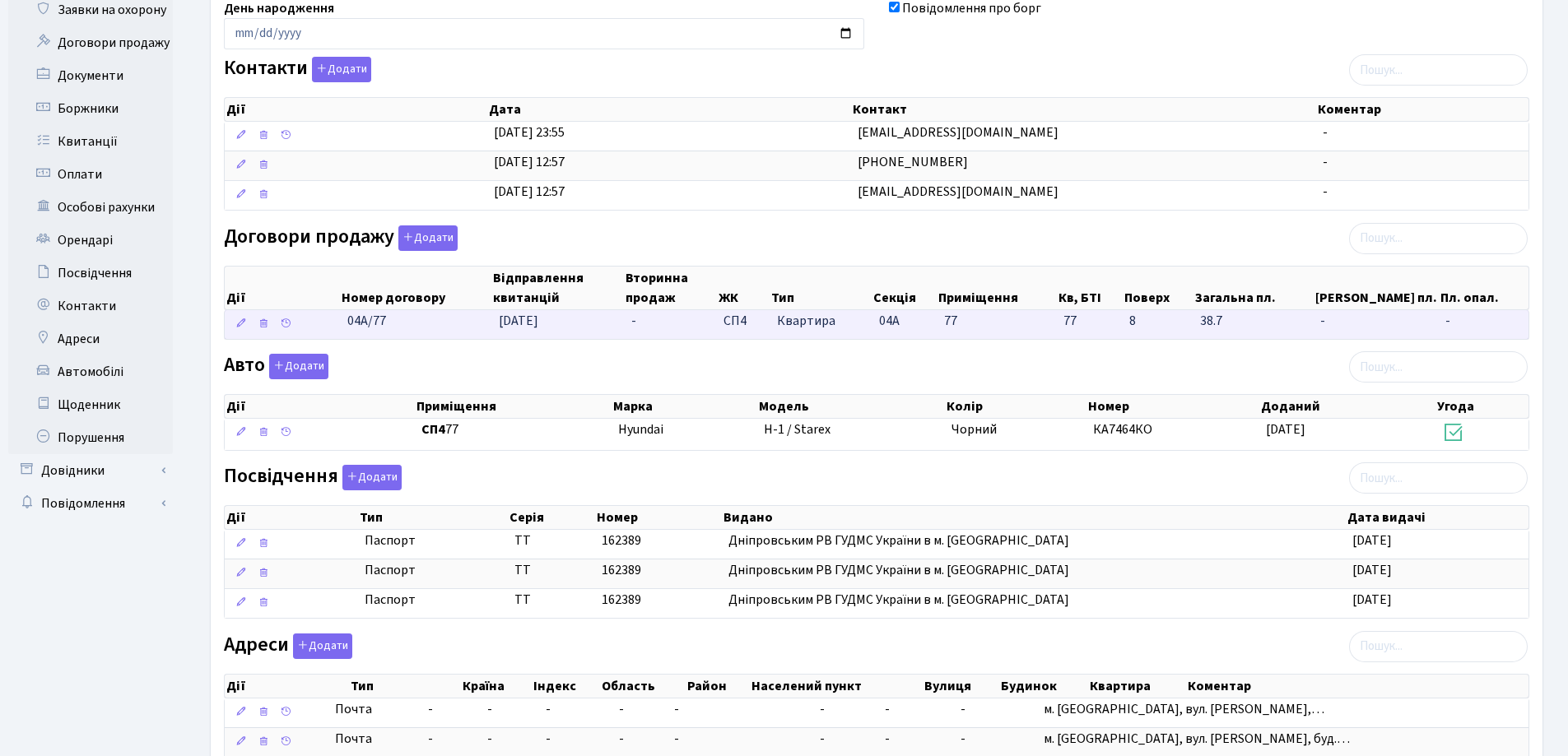
scroll to position [404, 0]
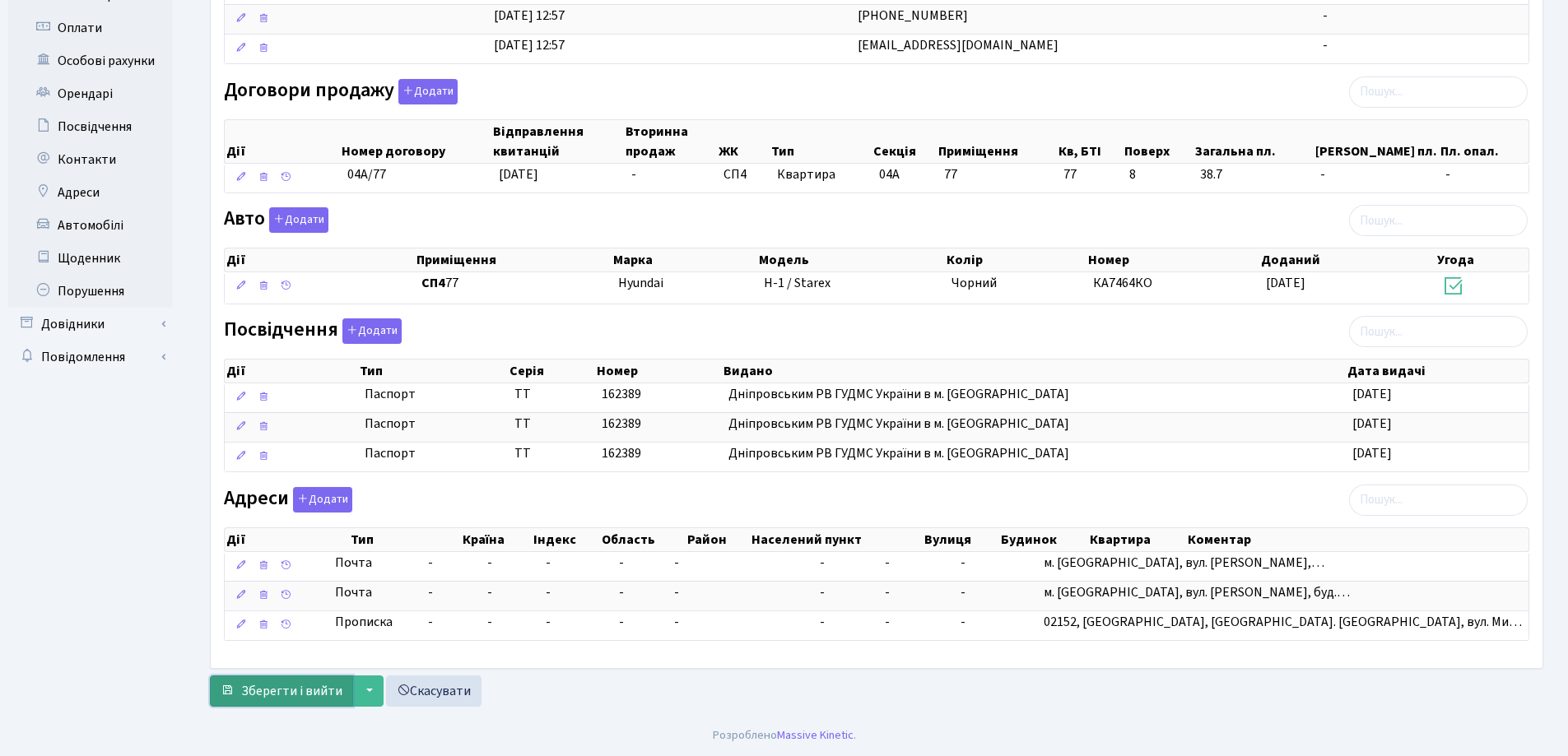
click at [276, 696] on span "Зберегти і вийти" at bounding box center [292, 690] width 102 height 18
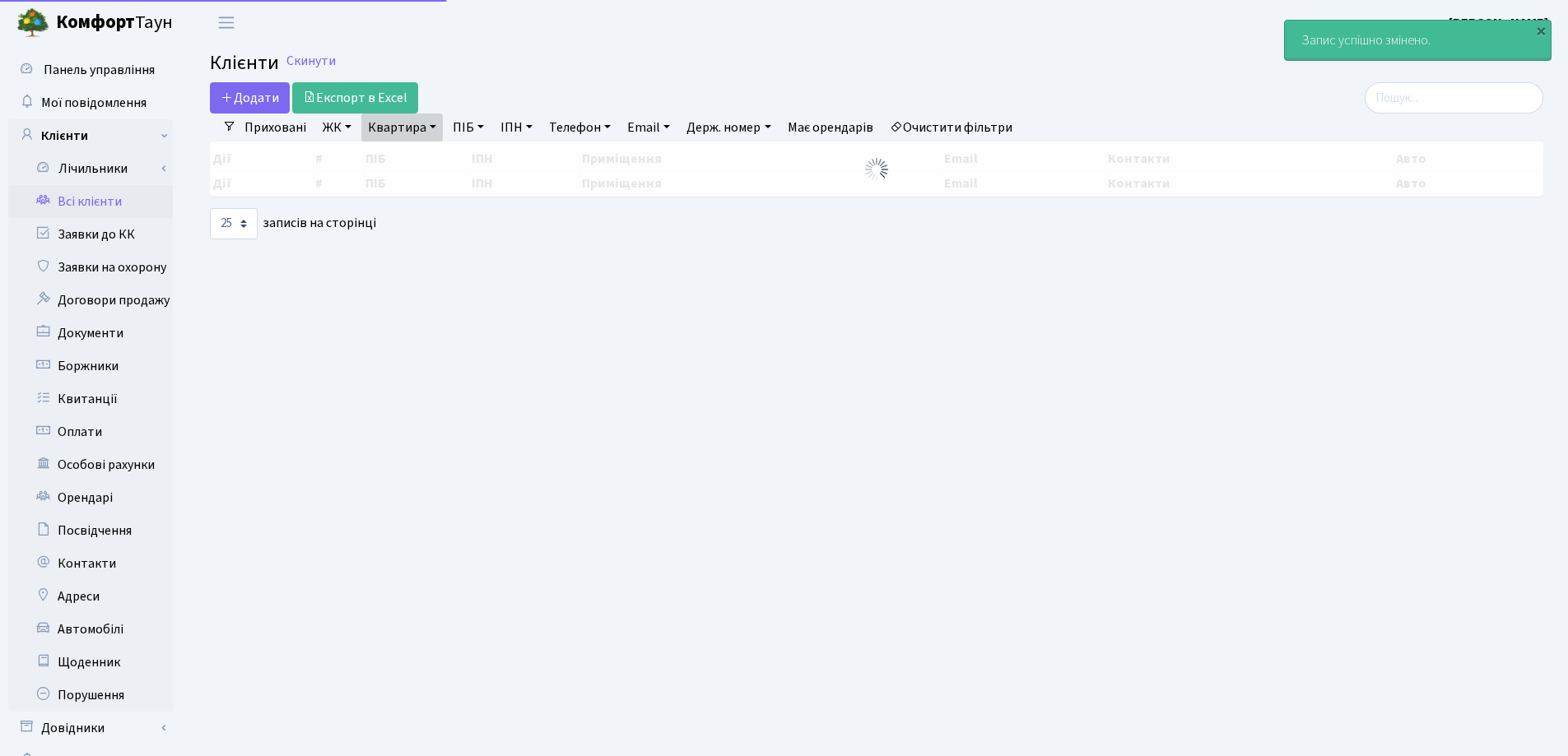
select select "25"
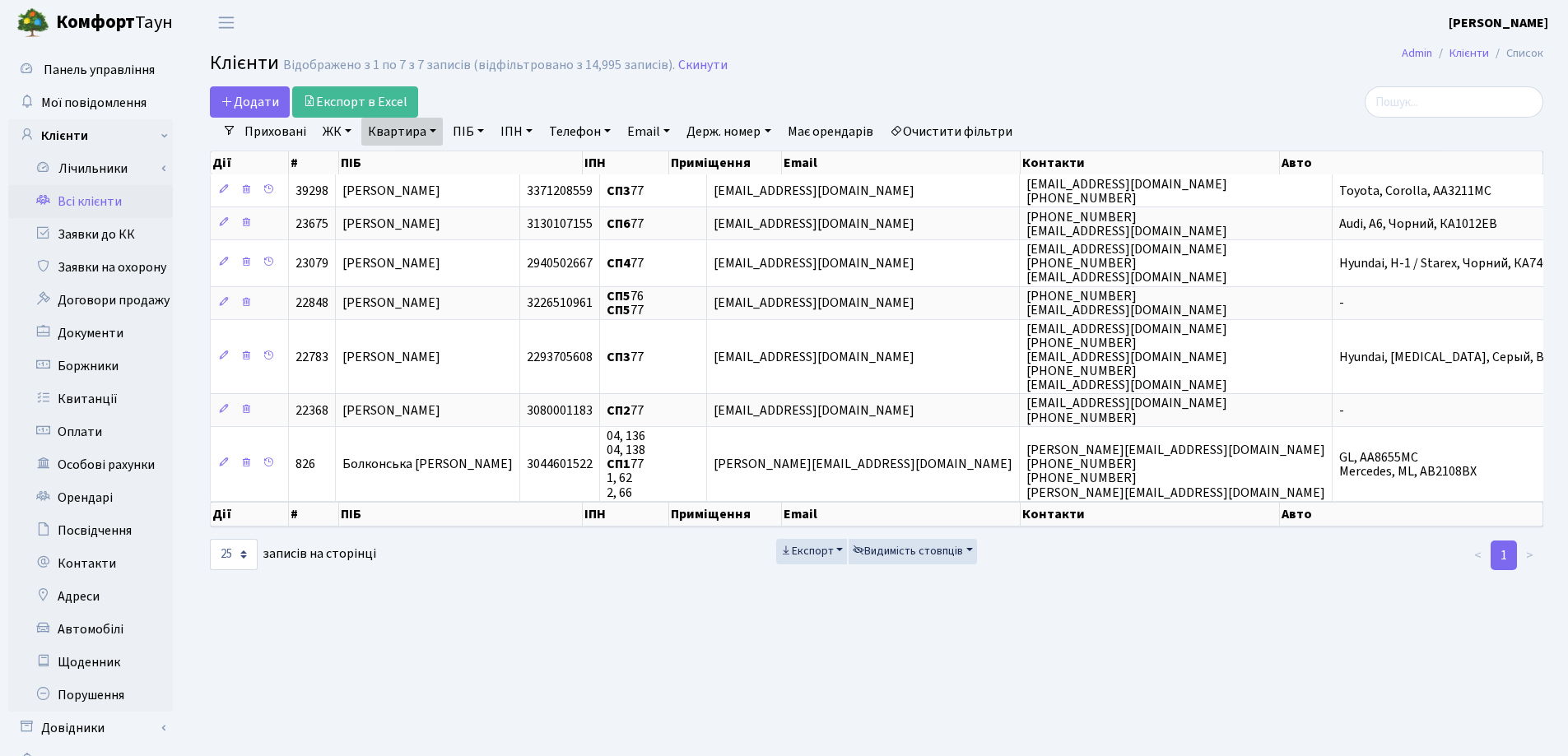
click at [437, 129] on link "Квартира" at bounding box center [402, 132] width 82 height 28
click at [476, 168] on icon at bounding box center [475, 164] width 13 height 13
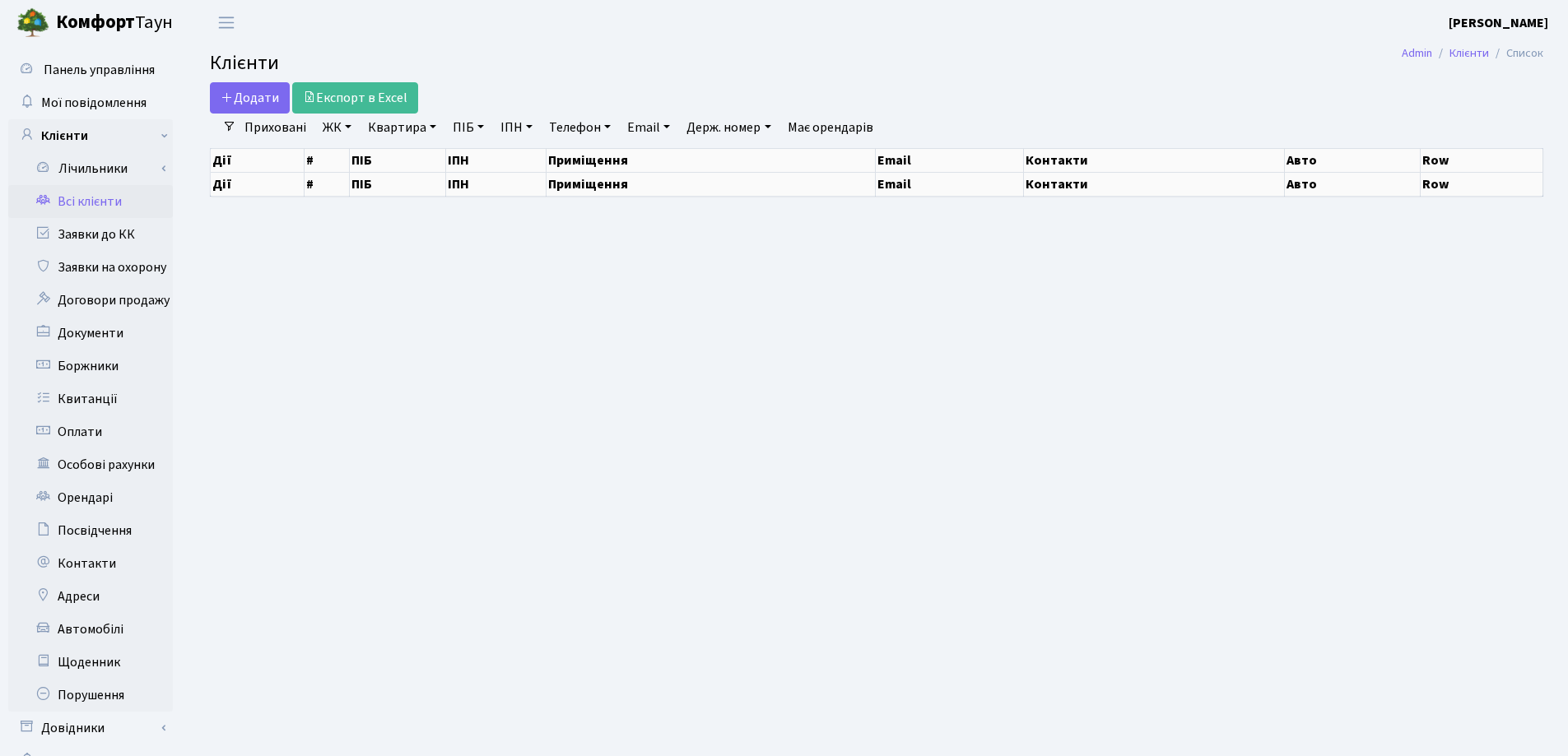
select select "25"
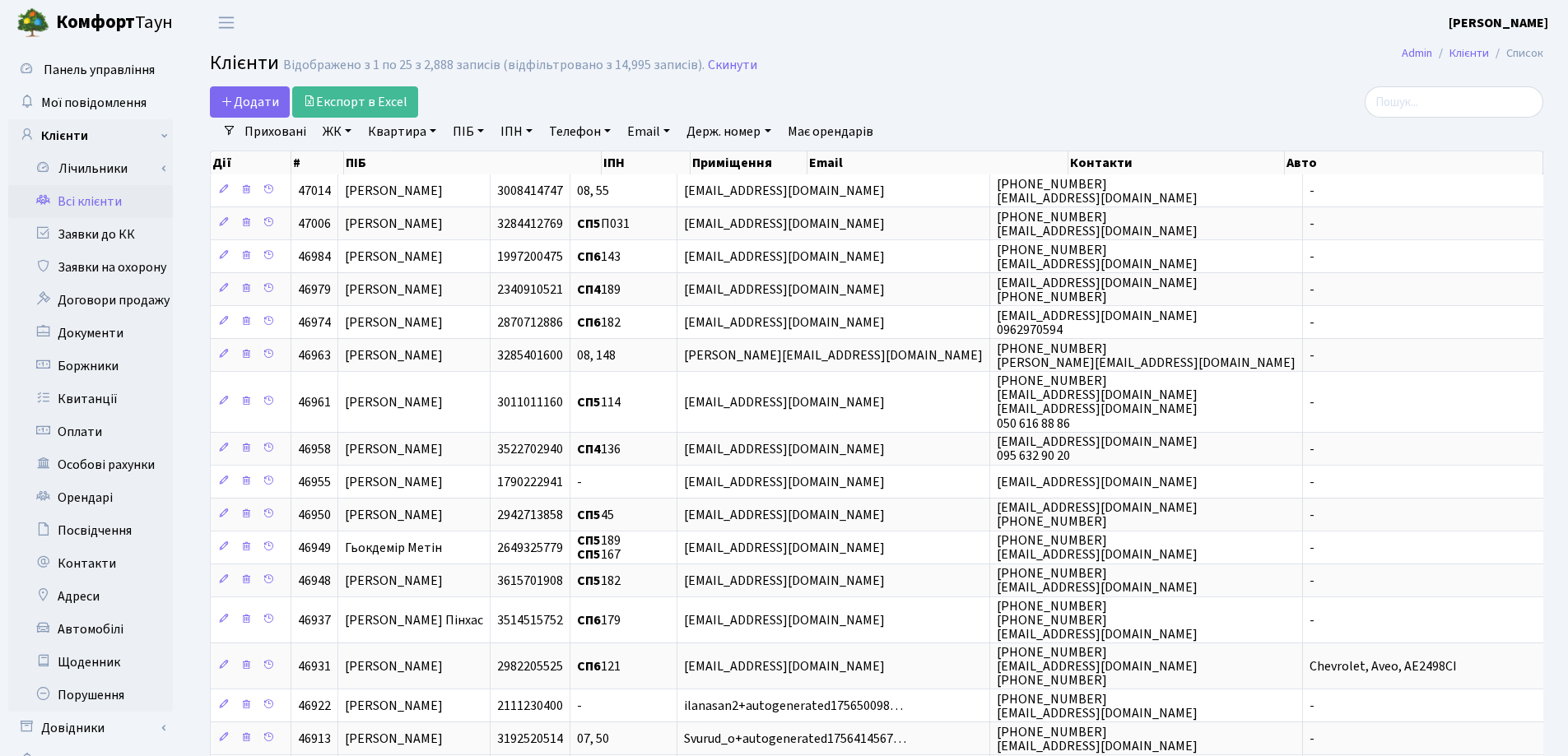
click at [908, 86] on main "Admin Клієнти Список Клієнти Відображено з 1 по 25 з 2,888 записів (відфільтров…" at bounding box center [877, 583] width 1383 height 1076
click at [918, 82] on main "Admin Клієнти Список Клієнти Відображено з 1 по 25 з 2,888 записів (відфільтров…" at bounding box center [877, 583] width 1383 height 1076
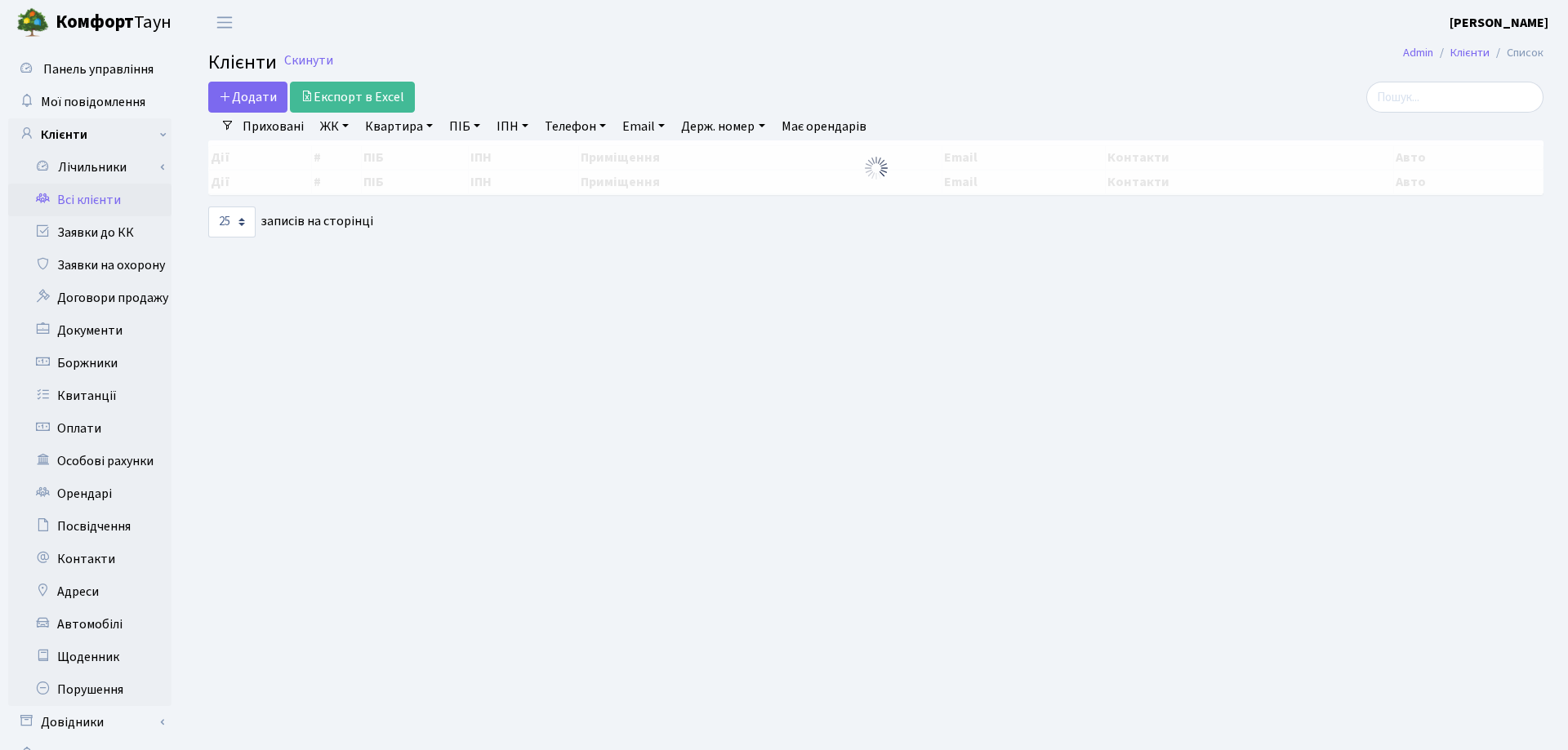
select select "25"
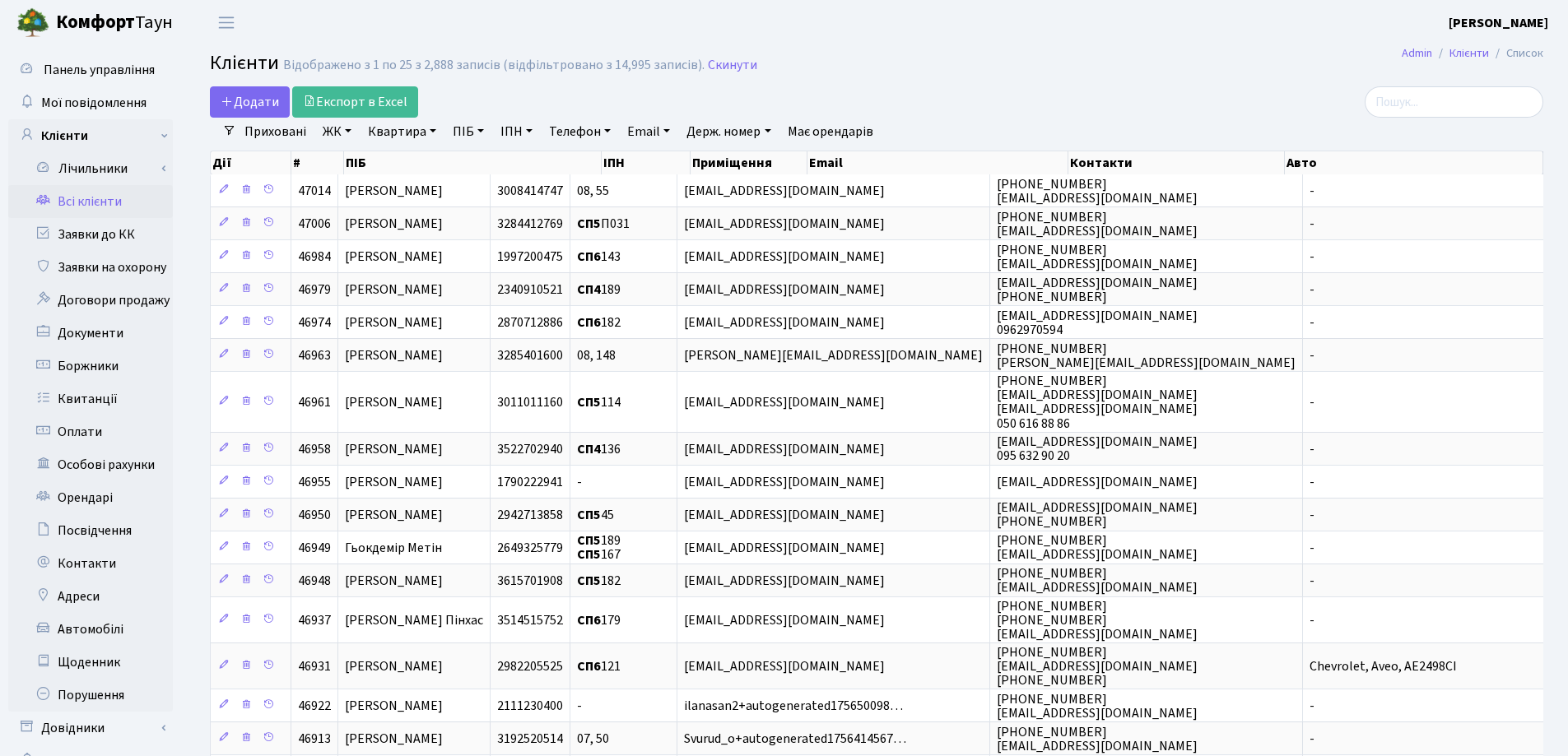
drag, startPoint x: 436, startPoint y: 129, endPoint x: 436, endPoint y: 150, distance: 21.0
click at [436, 130] on link "Квартира" at bounding box center [402, 132] width 82 height 28
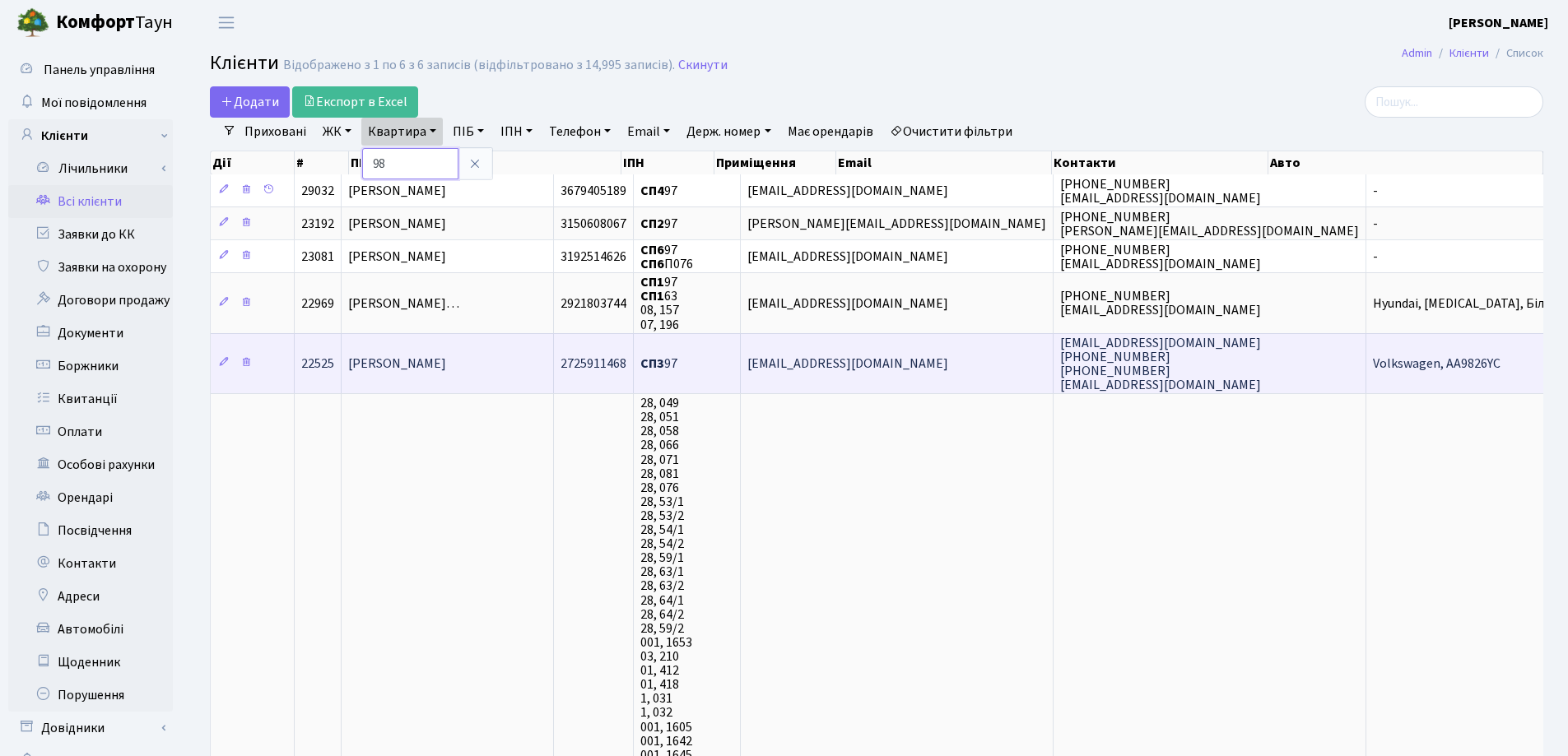
type input "98"
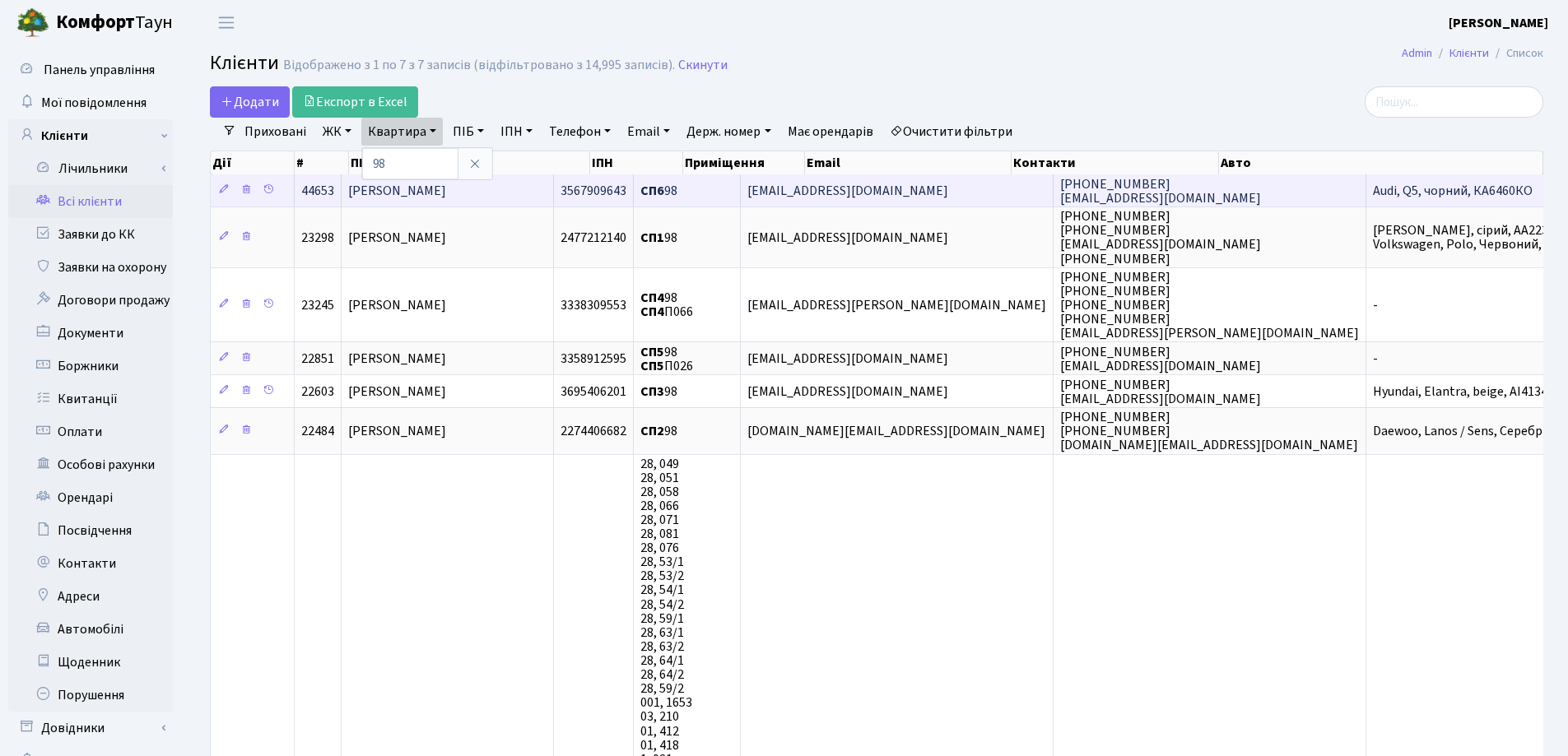
click at [537, 192] on td "Шалдуга [PERSON_NAME]" at bounding box center [448, 190] width 213 height 32
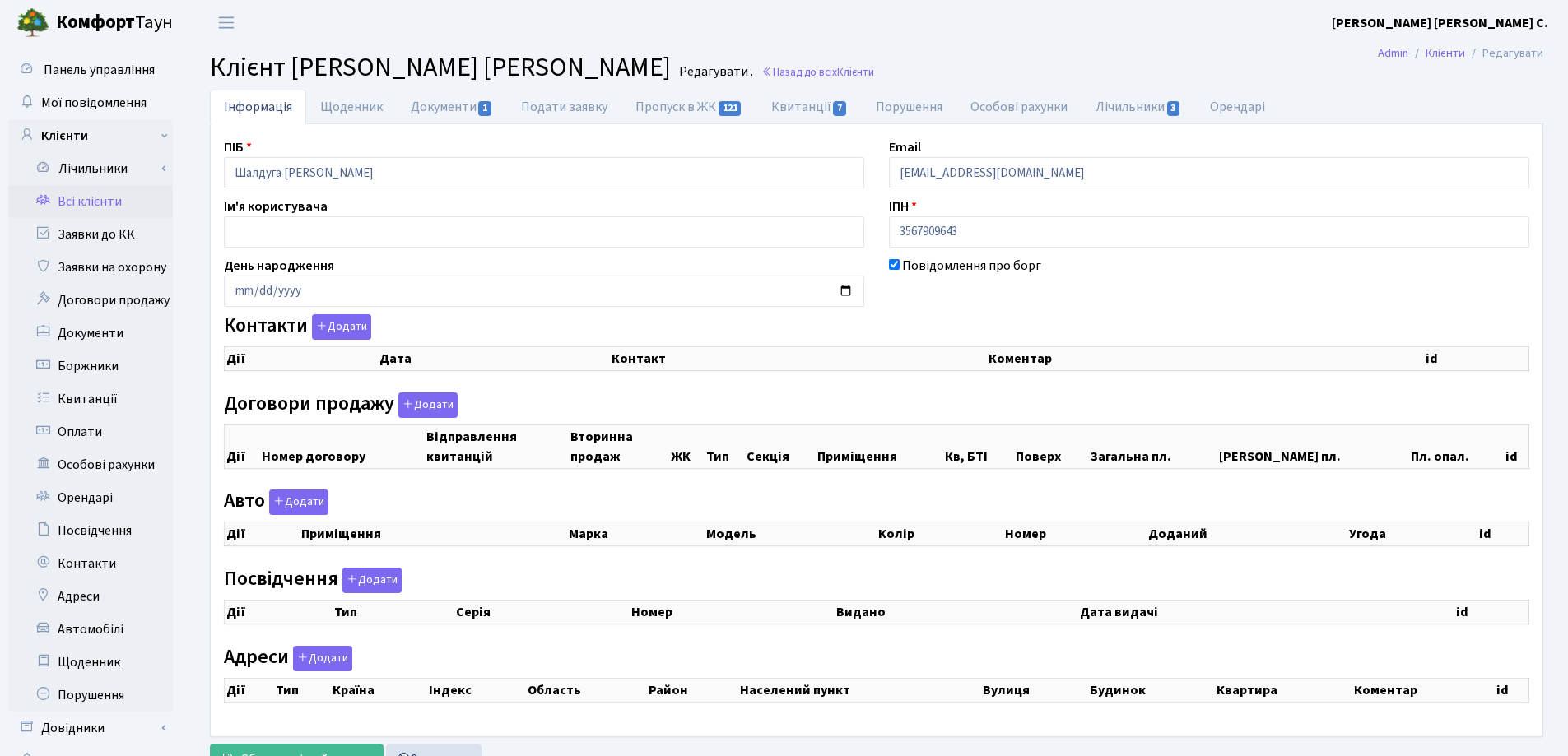
checkbox input "true"
select select "25"
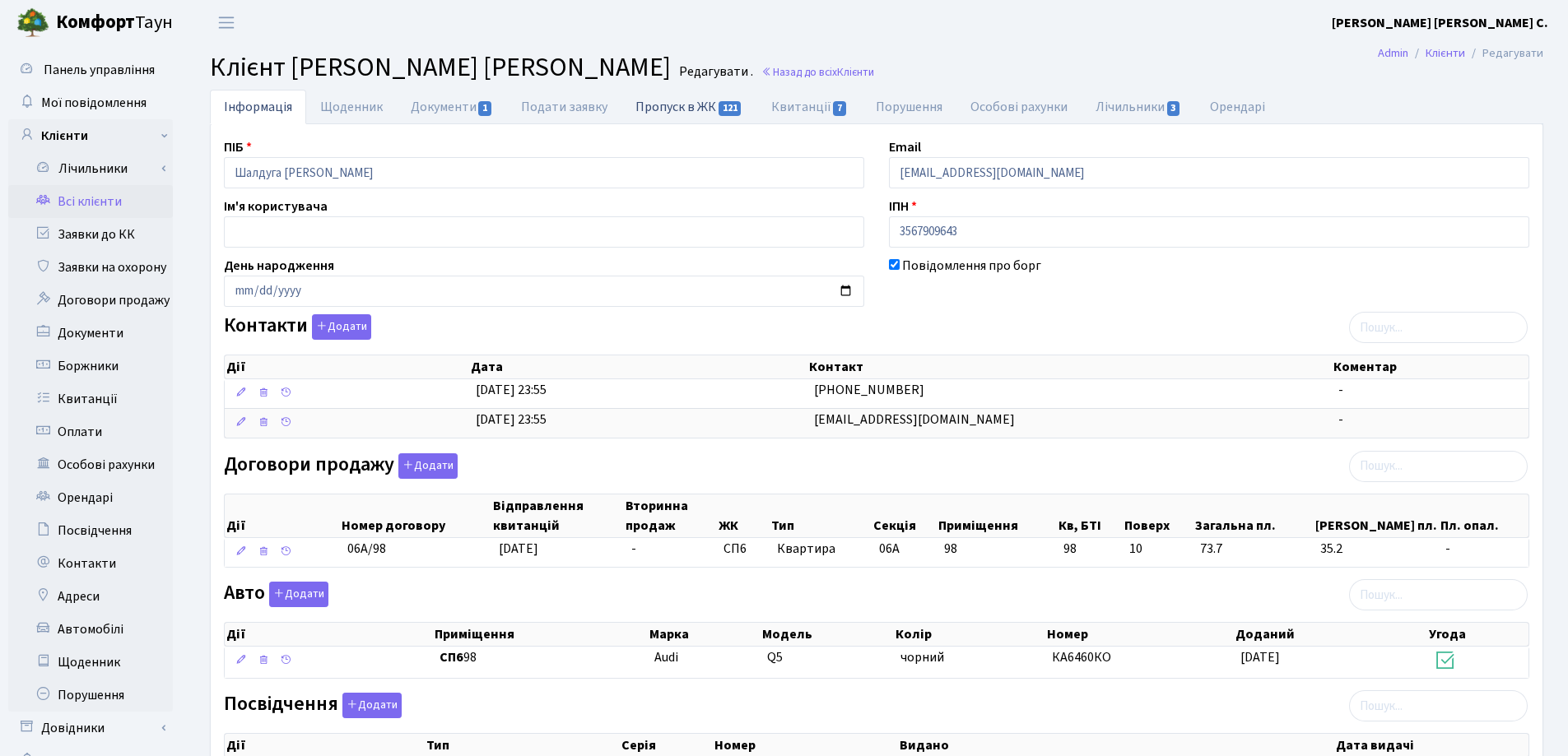
click at [672, 108] on link "Пропуск в ЖК 121" at bounding box center [689, 106] width 135 height 34
select select "25"
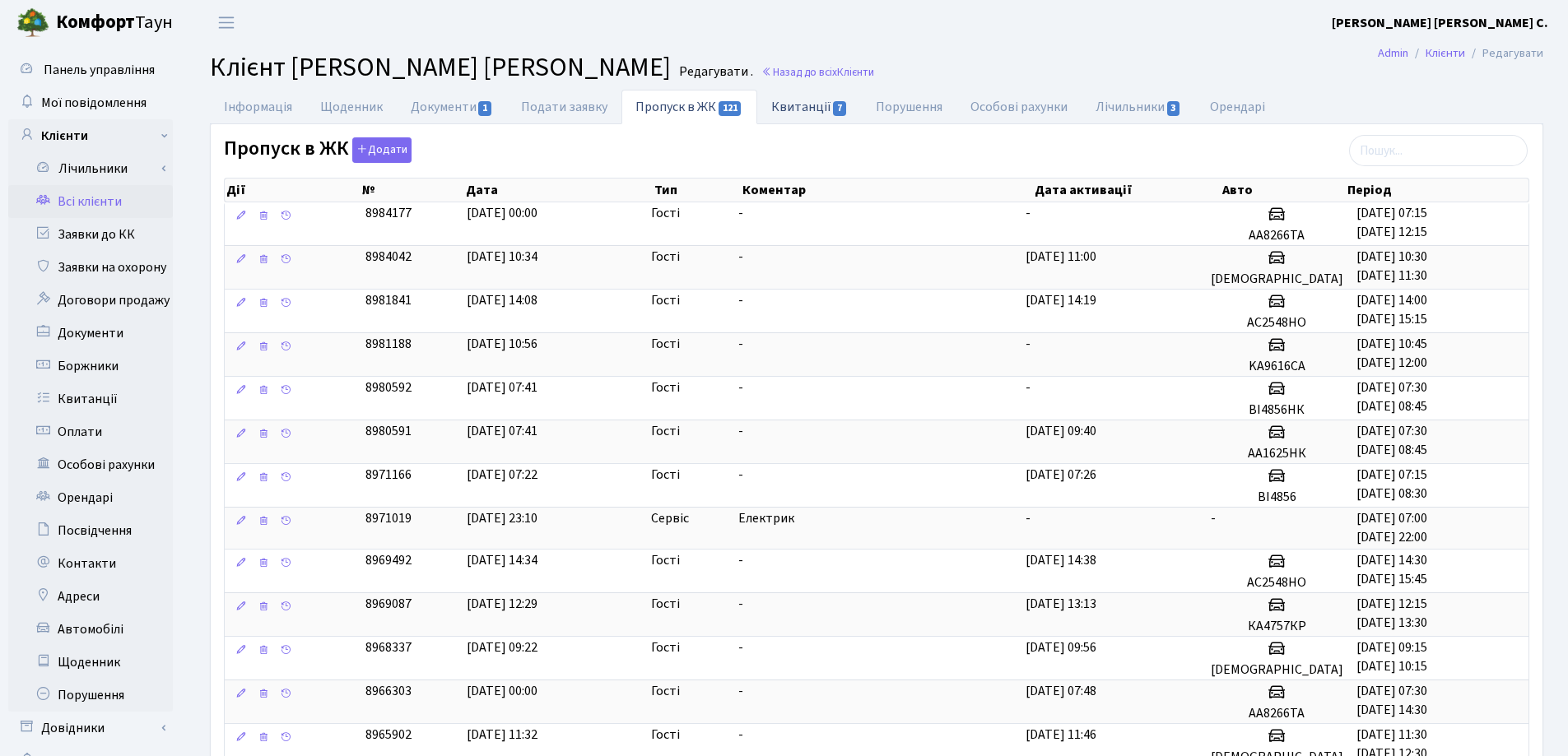
click at [784, 101] on link "Квитанції 7" at bounding box center [809, 106] width 104 height 34
select select "25"
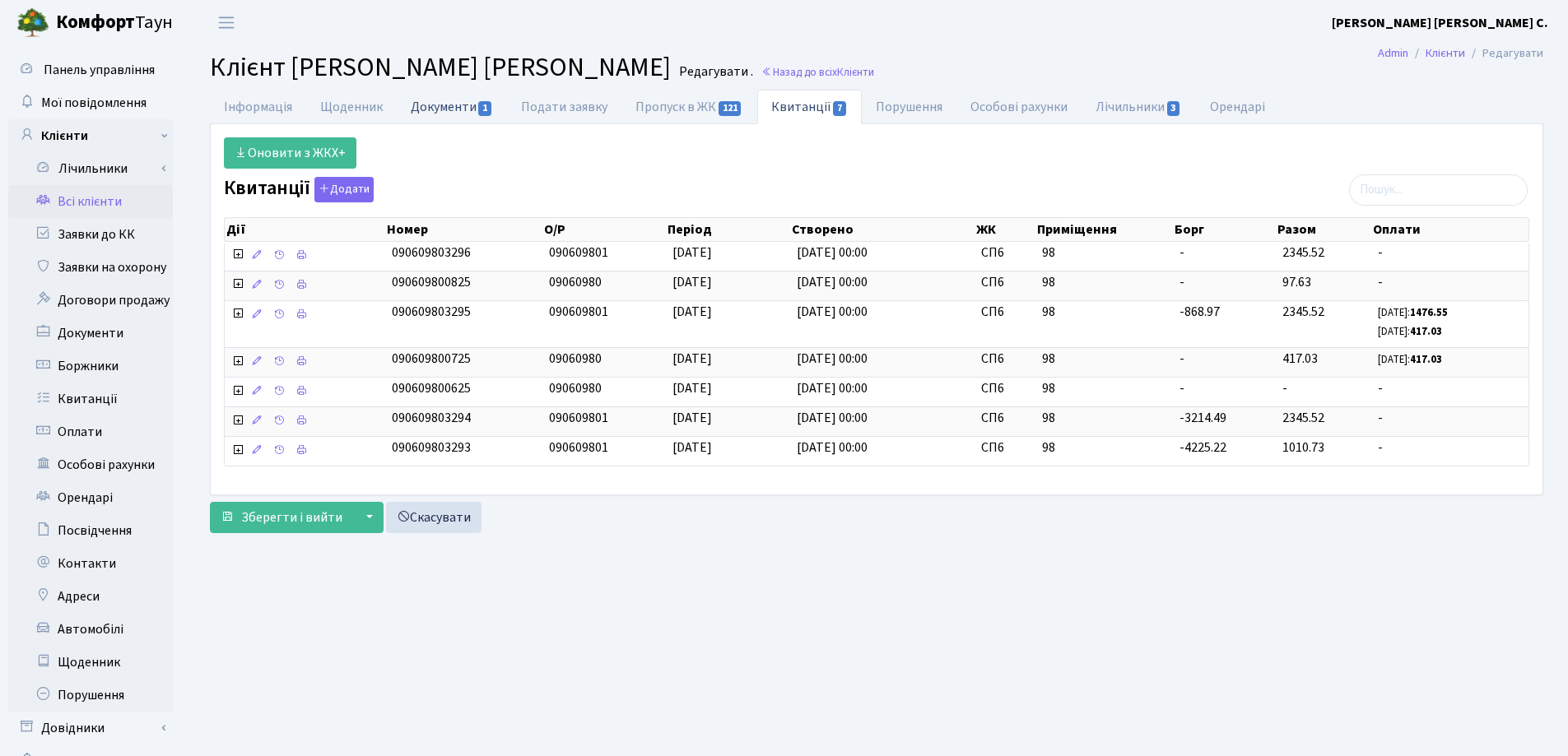
click at [444, 103] on link "Документи 1" at bounding box center [451, 106] width 110 height 34
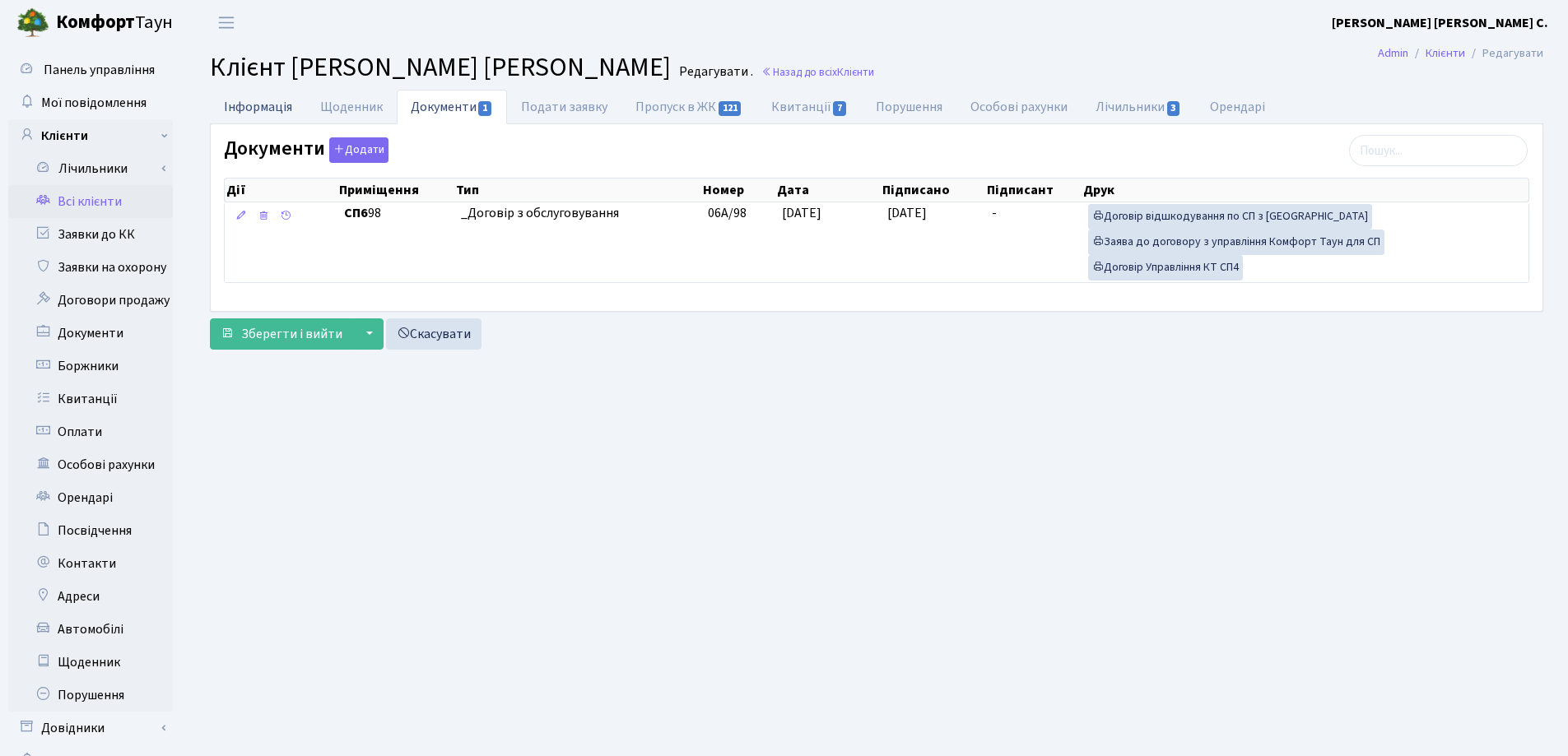
click at [246, 102] on link "Інформація" at bounding box center [258, 106] width 96 height 34
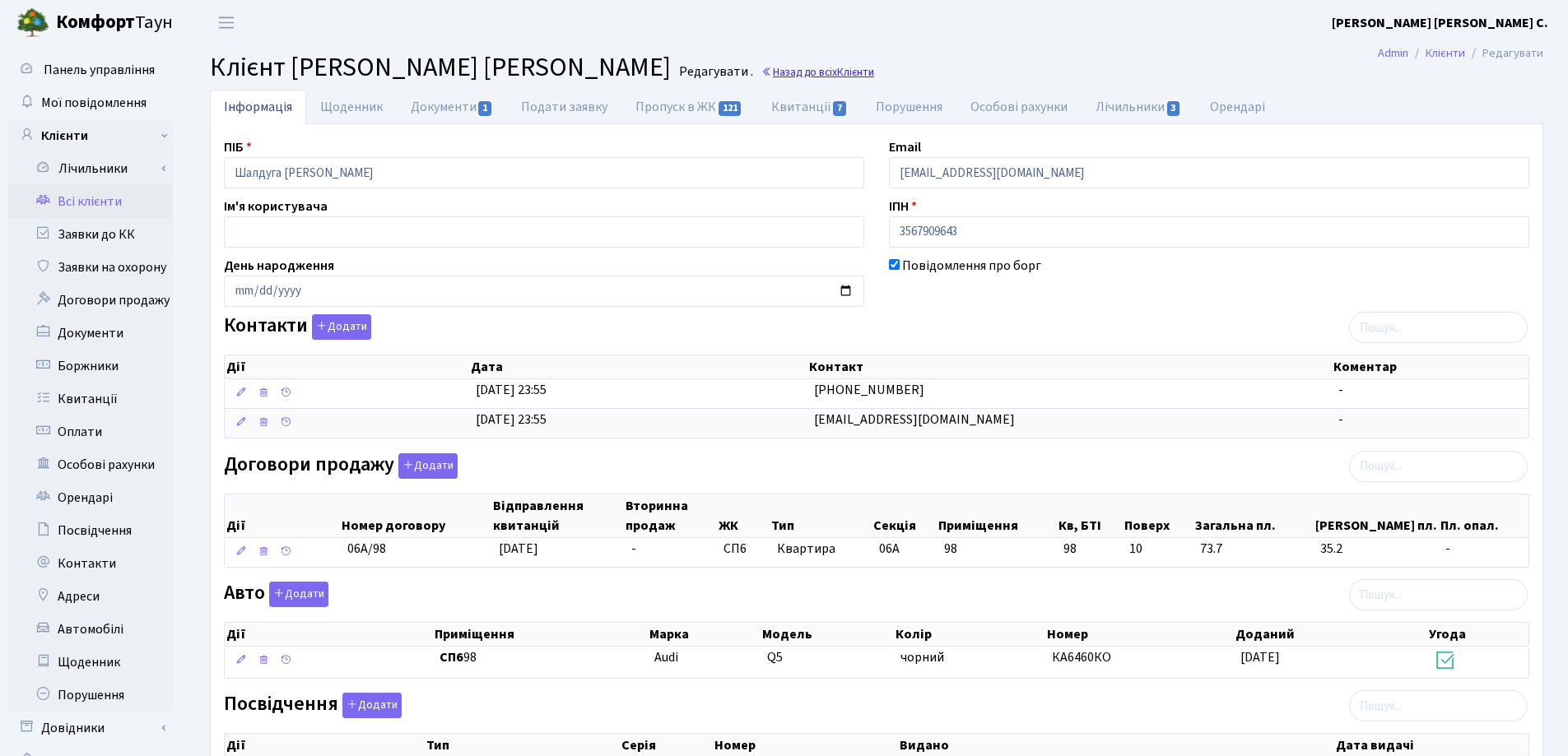
click at [761, 71] on link "Назад до всіх Клієнти" at bounding box center [817, 71] width 113 height 16
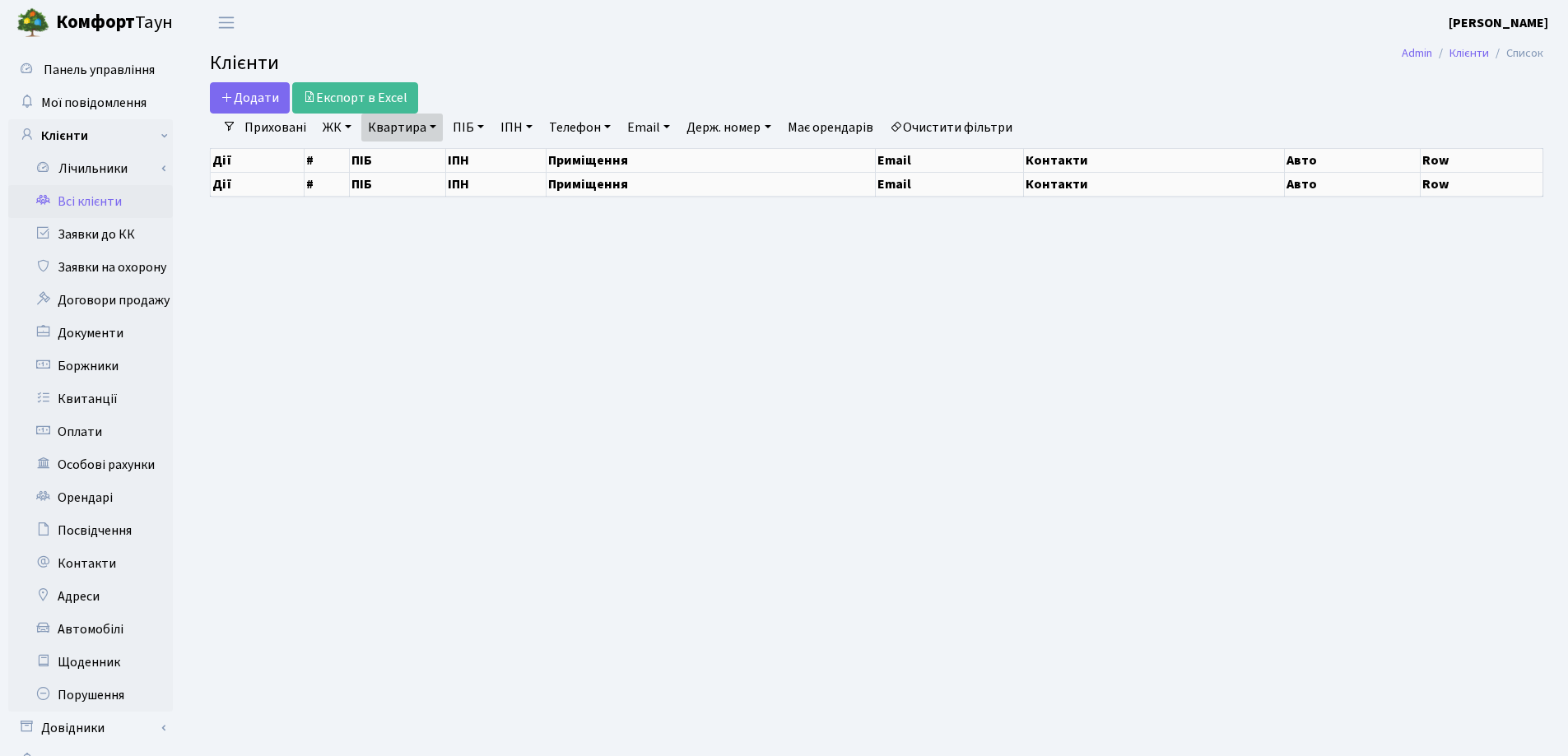
select select "25"
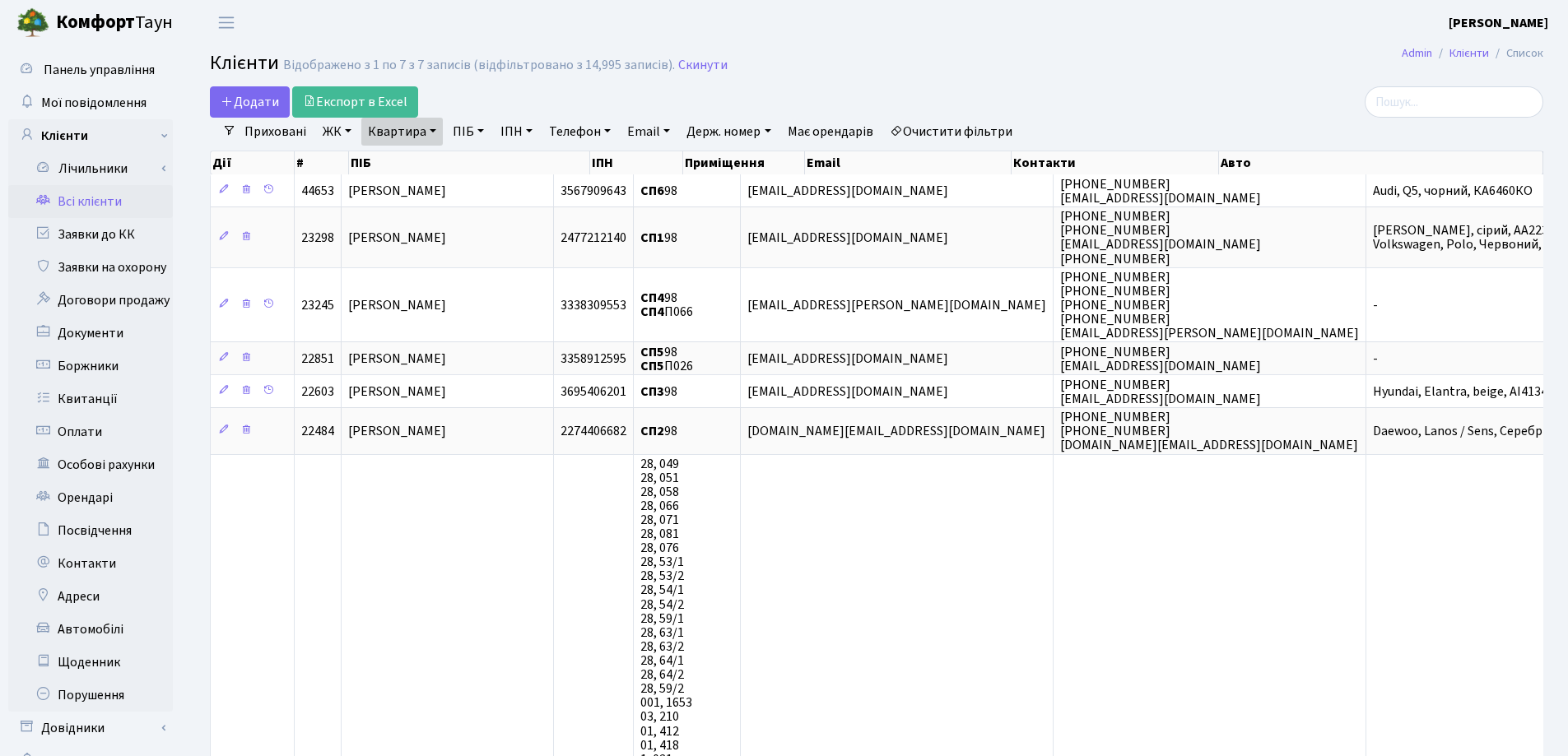
click at [433, 124] on link "Квартира" at bounding box center [402, 132] width 82 height 28
click at [472, 162] on icon at bounding box center [475, 164] width 13 height 13
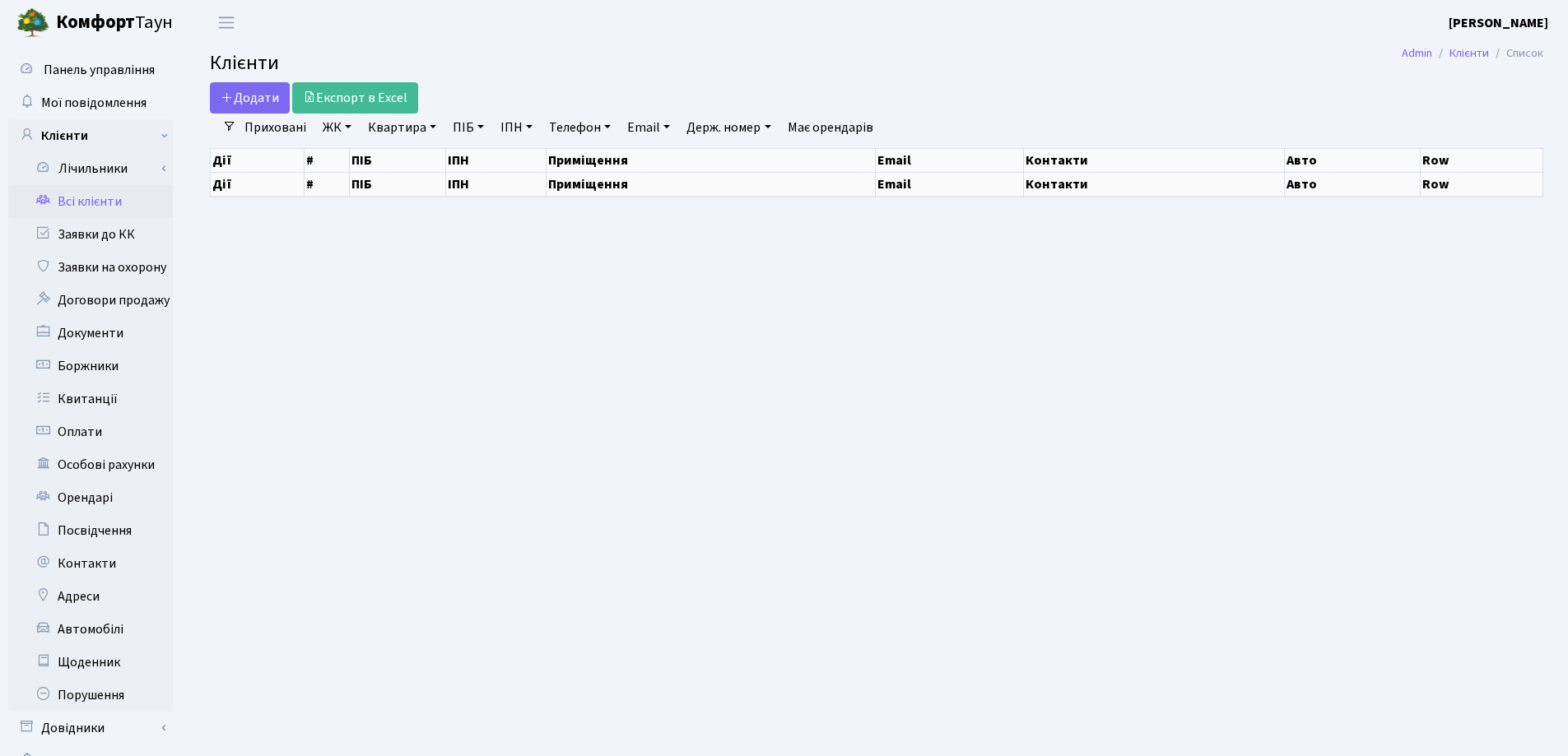
select select "25"
